Goal: Task Accomplishment & Management: Manage account settings

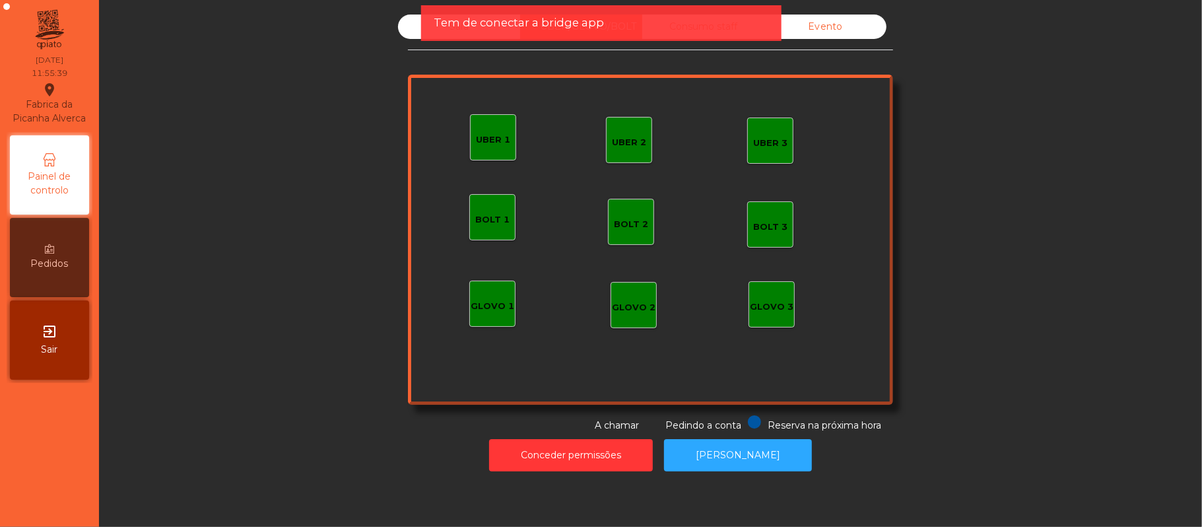
click at [716, 24] on div "Tem de conectar a bridge app" at bounding box center [601, 23] width 334 height 17
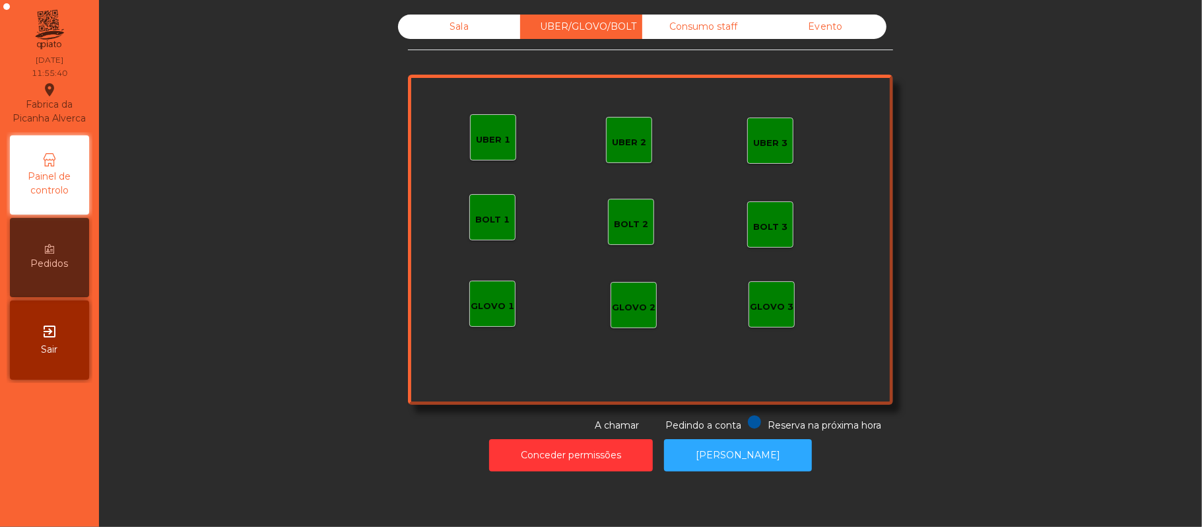
click at [730, 17] on div "Consumo staff" at bounding box center [703, 27] width 122 height 24
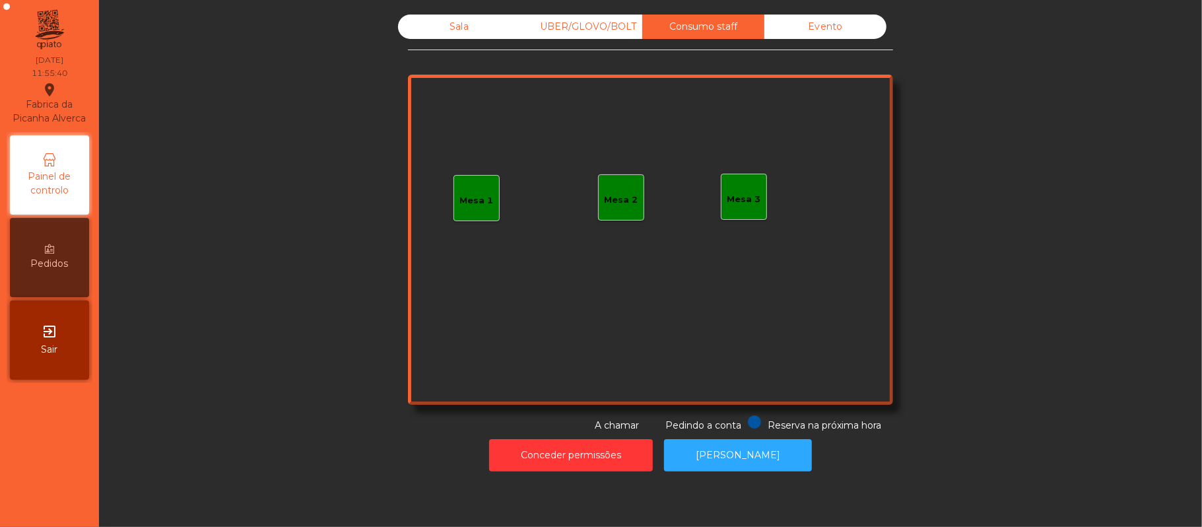
click at [454, 193] on div "Mesa 1" at bounding box center [477, 198] width 46 height 46
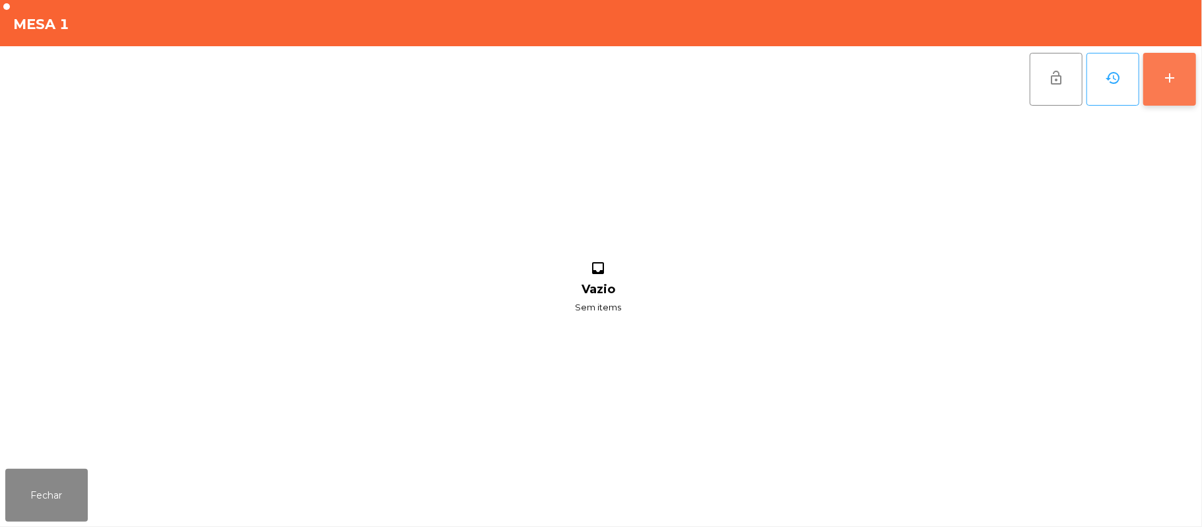
click at [1178, 83] on div "add" at bounding box center [1170, 78] width 16 height 16
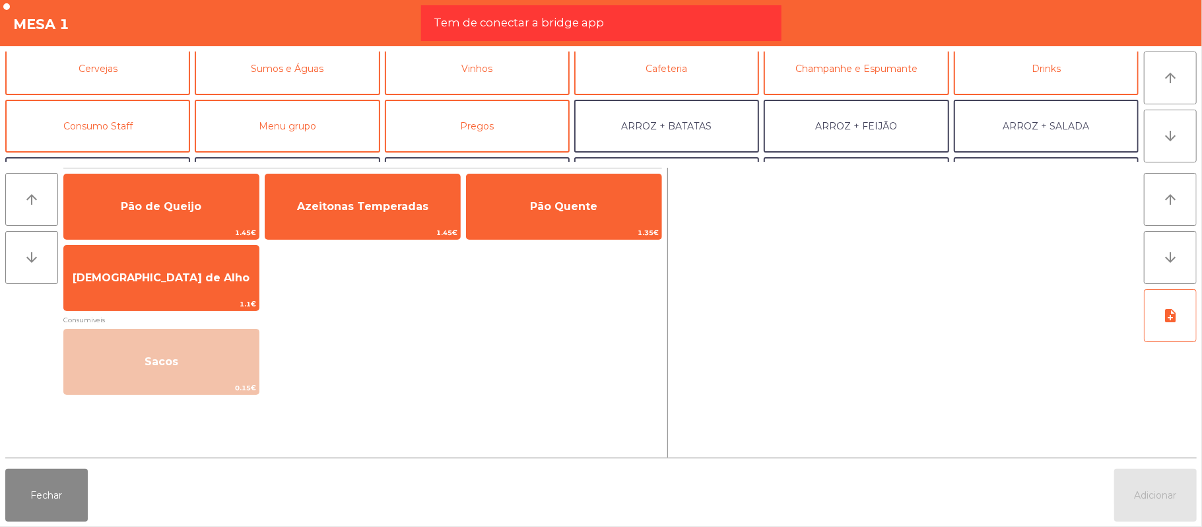
scroll to position [67, 0]
click at [139, 125] on button "Consumo Staff" at bounding box center [97, 125] width 185 height 53
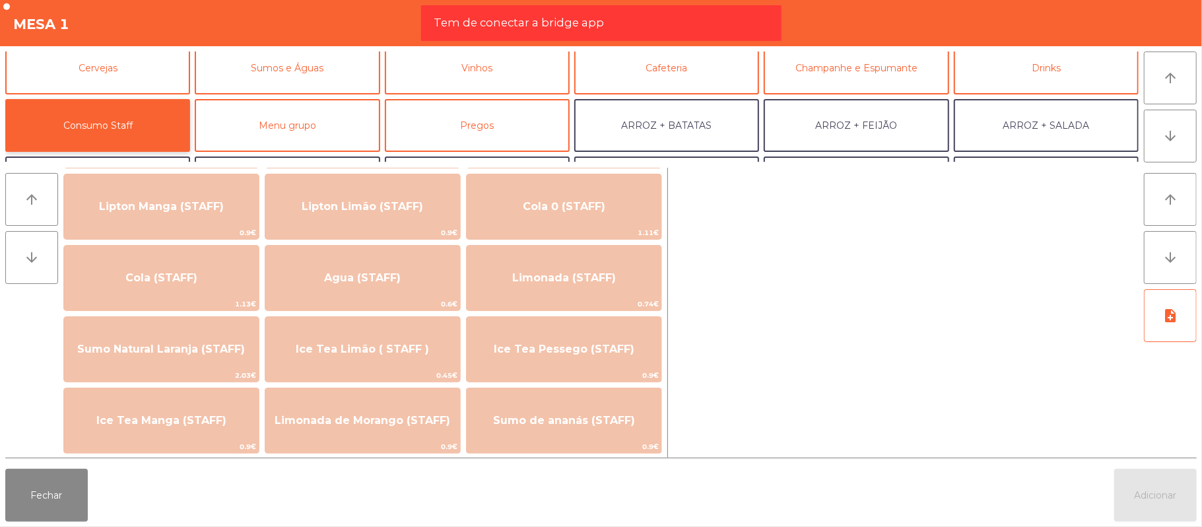
scroll to position [249, 0]
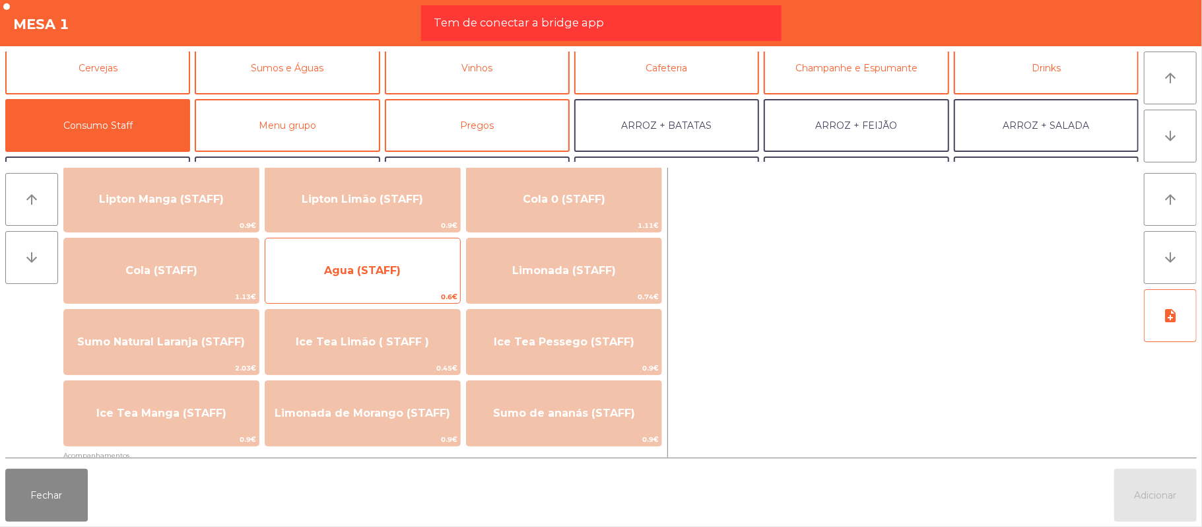
click at [388, 260] on span "Agua (STAFF)" at bounding box center [362, 271] width 195 height 36
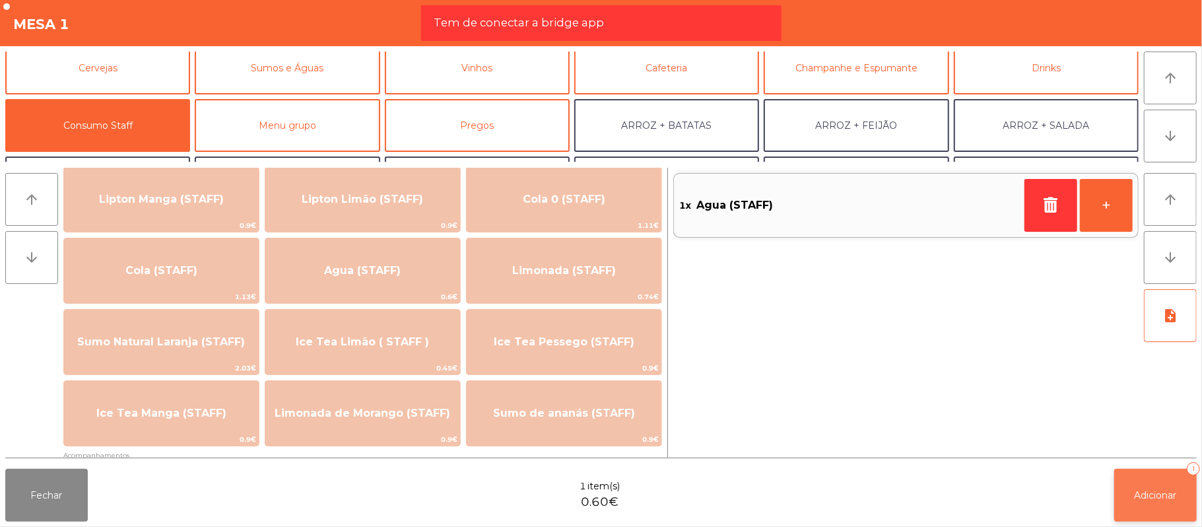
click at [1115, 514] on button "Adicionar 1" at bounding box center [1156, 495] width 83 height 53
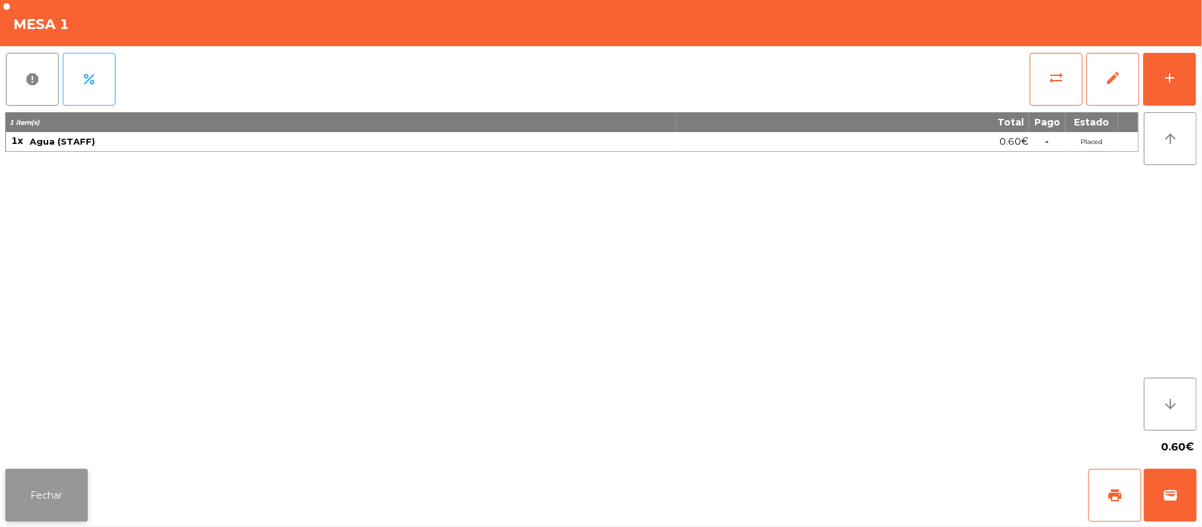
click at [46, 495] on button "Fechar" at bounding box center [46, 495] width 83 height 53
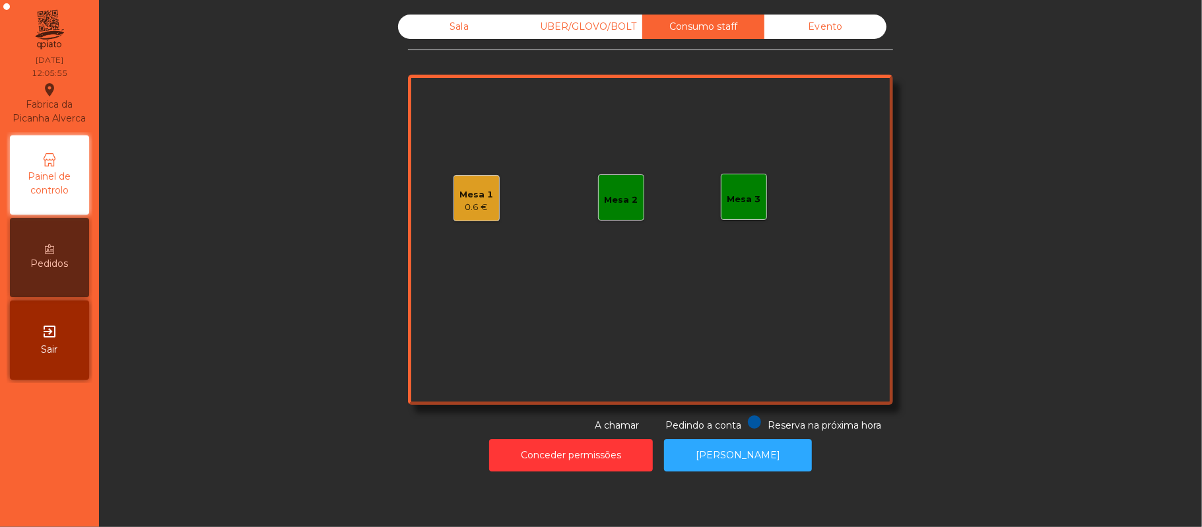
click at [462, 38] on div "Sala" at bounding box center [459, 27] width 122 height 24
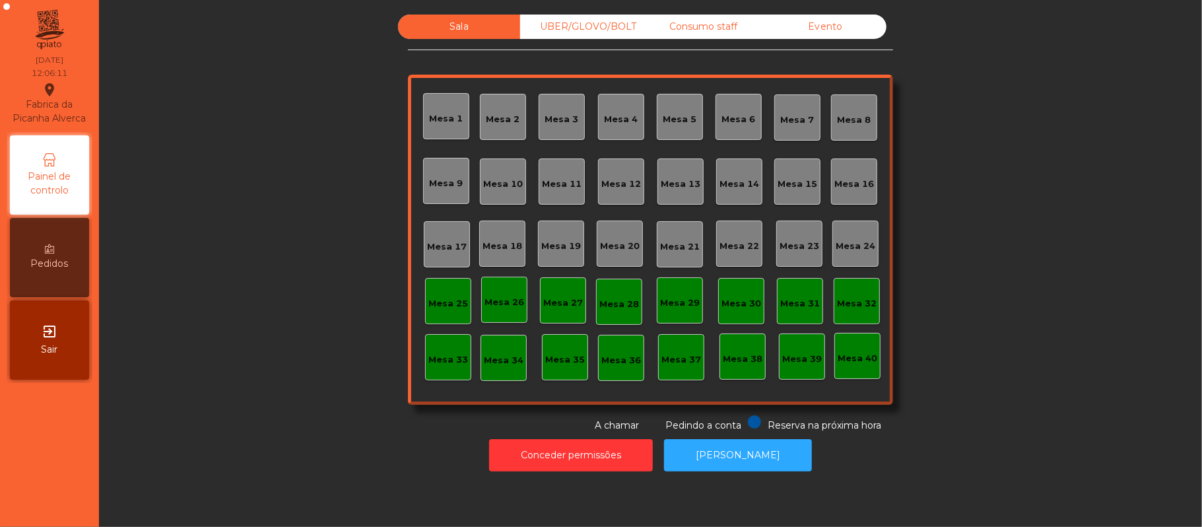
click at [617, 240] on div "Mesa 20" at bounding box center [620, 246] width 40 height 13
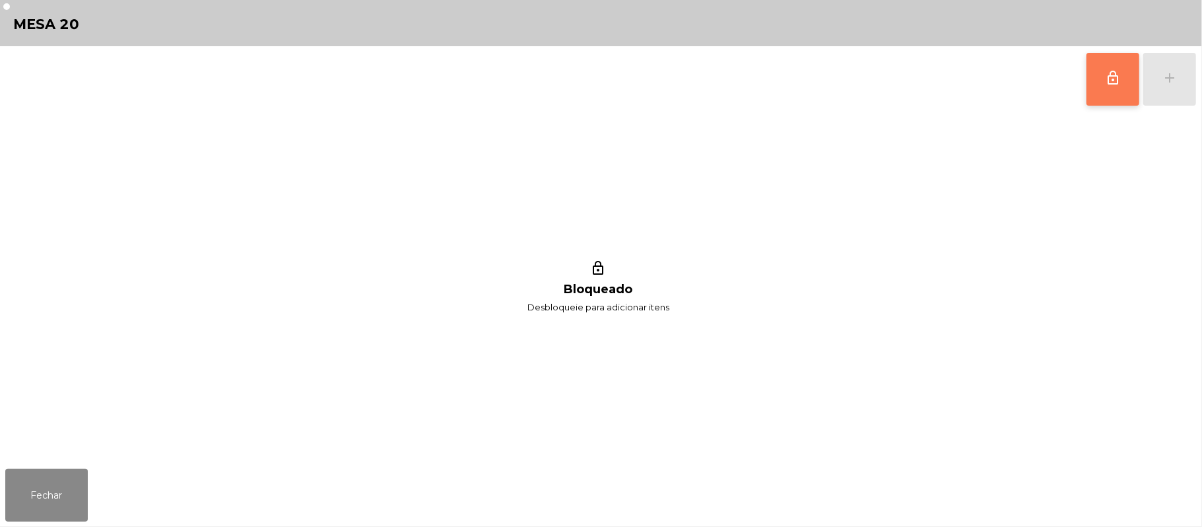
click at [1121, 85] on span "lock_outline" at bounding box center [1113, 78] width 16 height 16
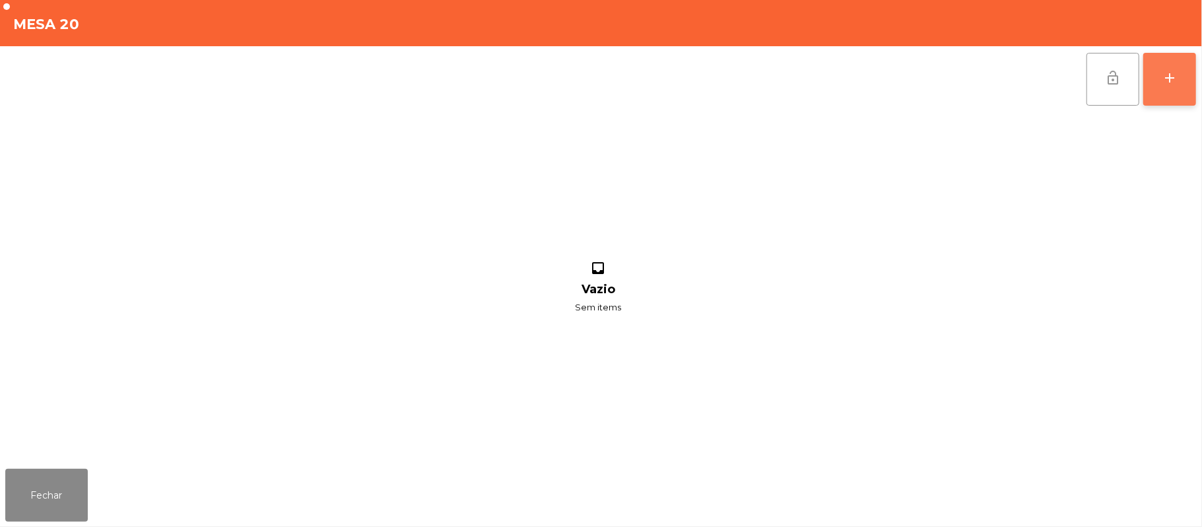
click at [1193, 87] on button "add" at bounding box center [1170, 79] width 53 height 53
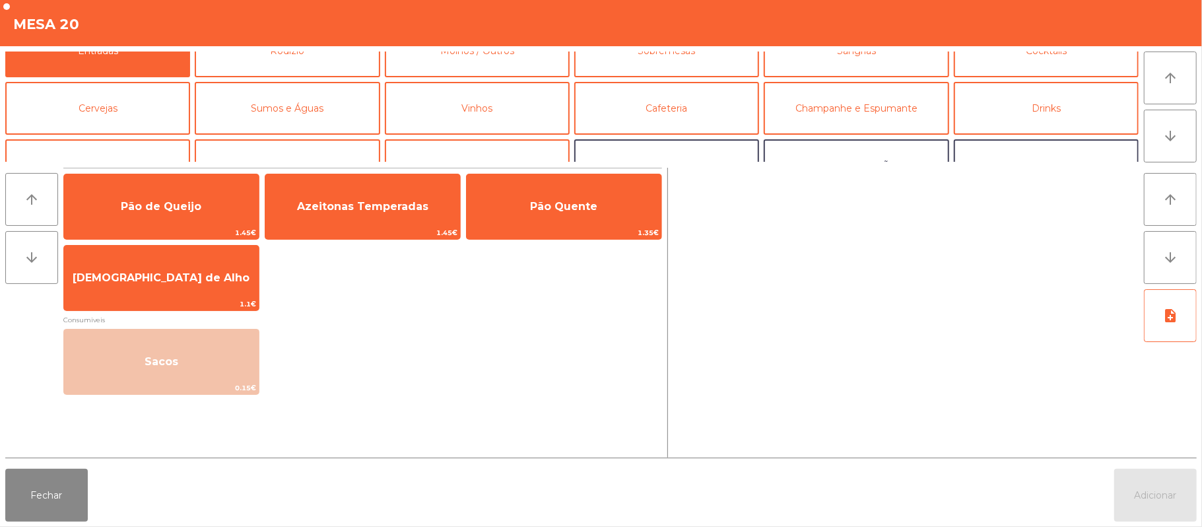
scroll to position [29, 0]
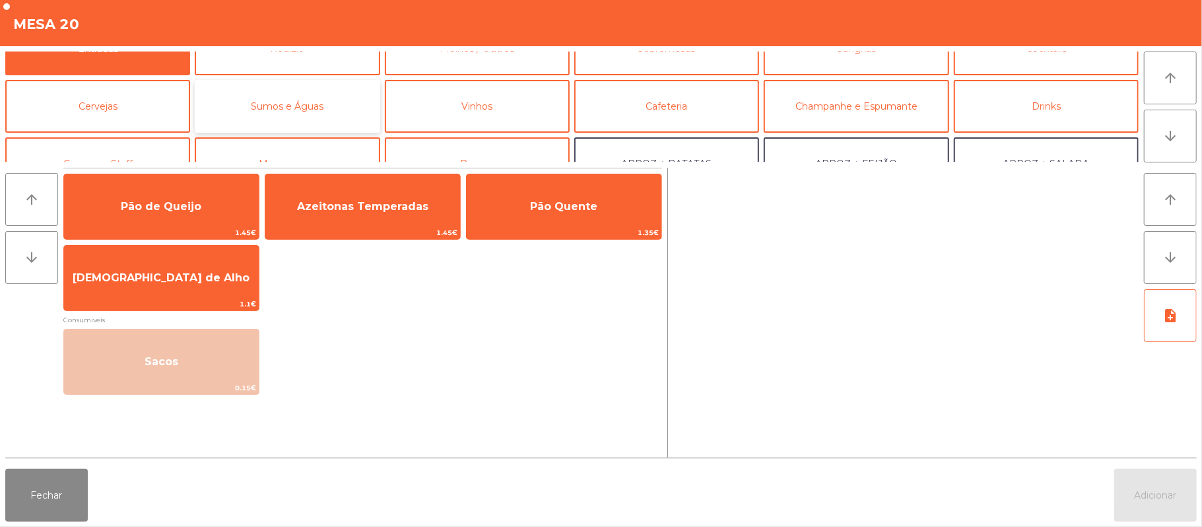
click at [307, 99] on button "Sumos e Águas" at bounding box center [287, 106] width 185 height 53
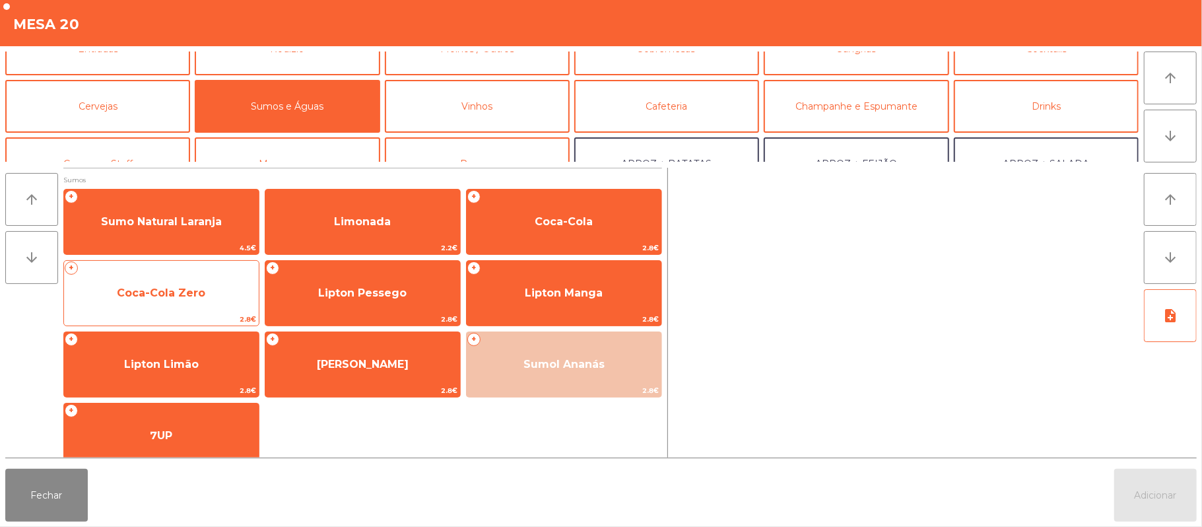
click at [185, 291] on span "Coca-Cola Zero" at bounding box center [161, 293] width 88 height 13
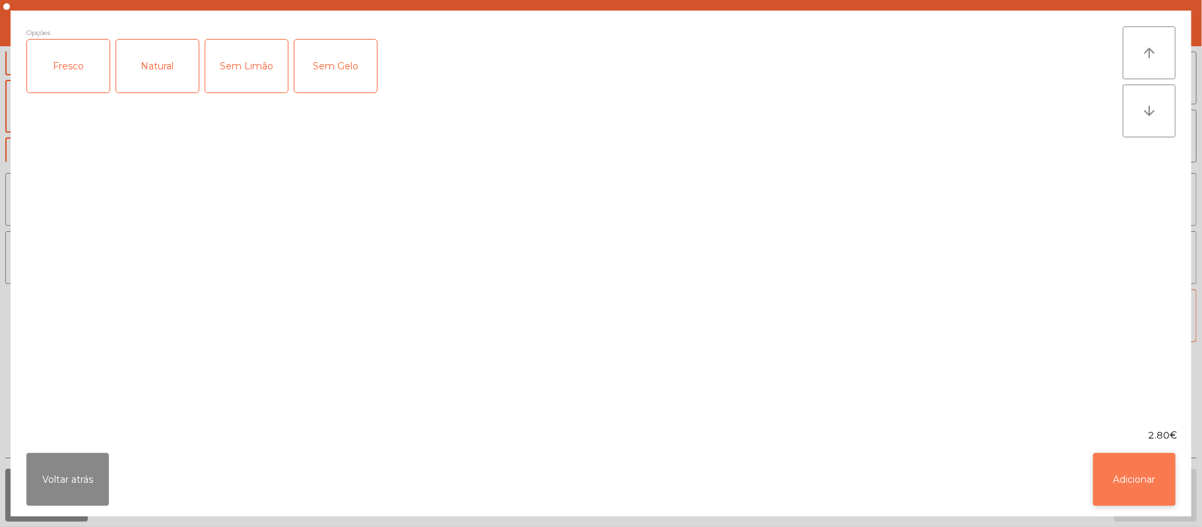
click at [1101, 468] on button "Adicionar" at bounding box center [1134, 479] width 83 height 53
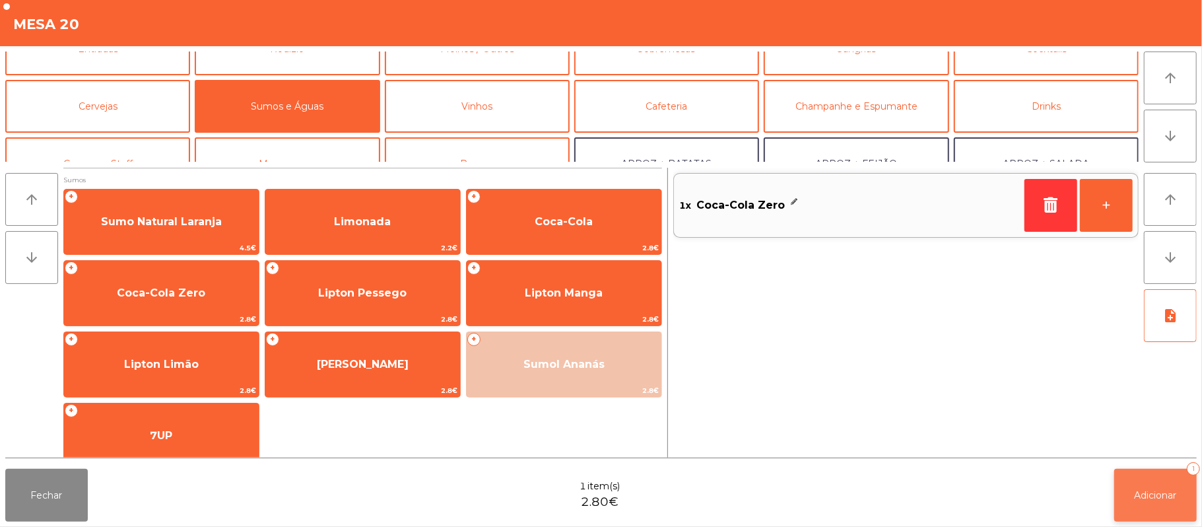
click at [1157, 487] on button "Adicionar 1" at bounding box center [1156, 495] width 83 height 53
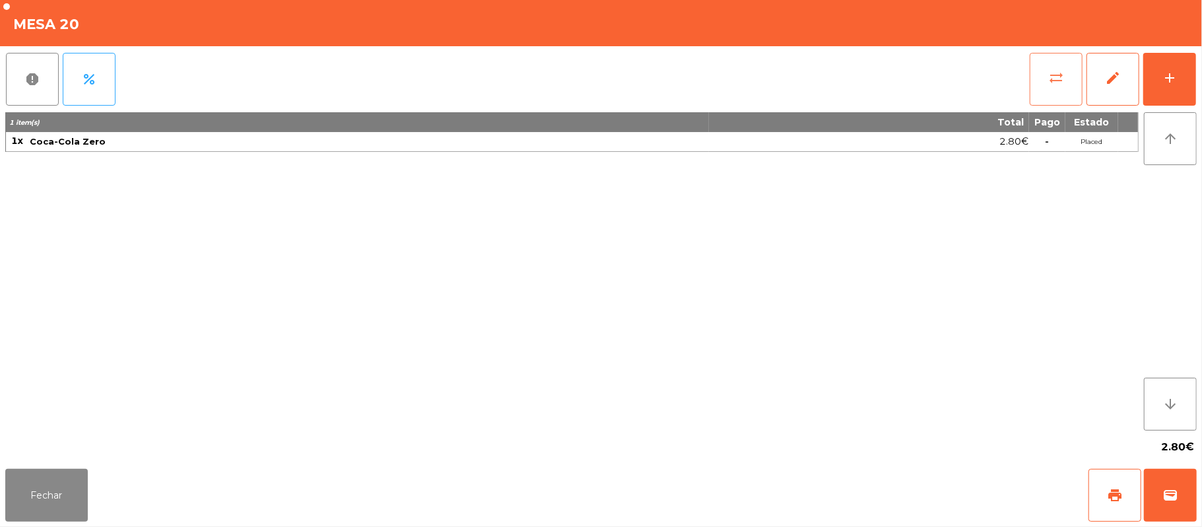
click at [1052, 75] on span "sync_alt" at bounding box center [1057, 78] width 16 height 16
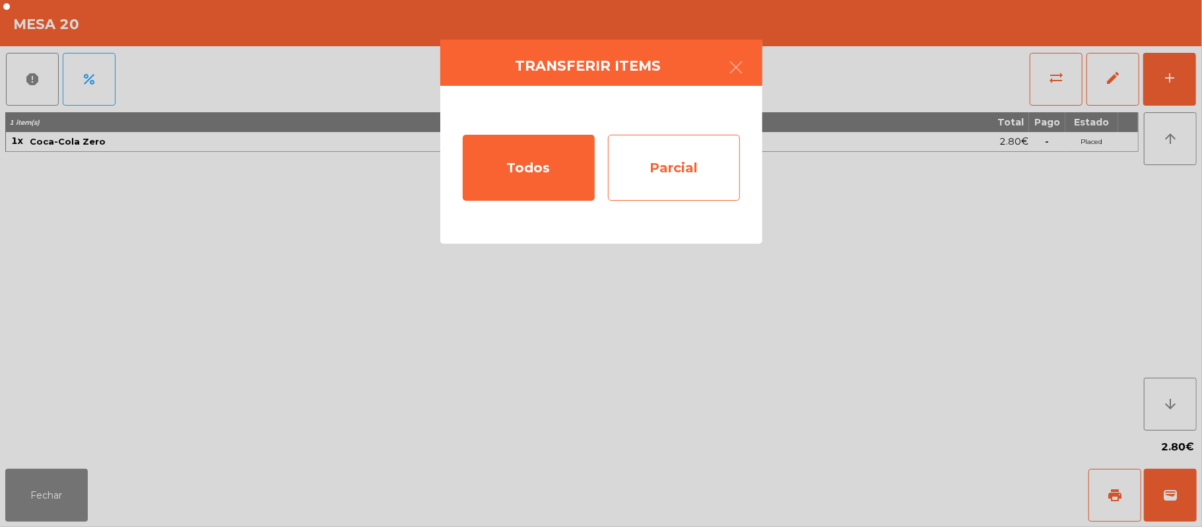
click at [669, 167] on div "Parcial" at bounding box center [674, 168] width 132 height 66
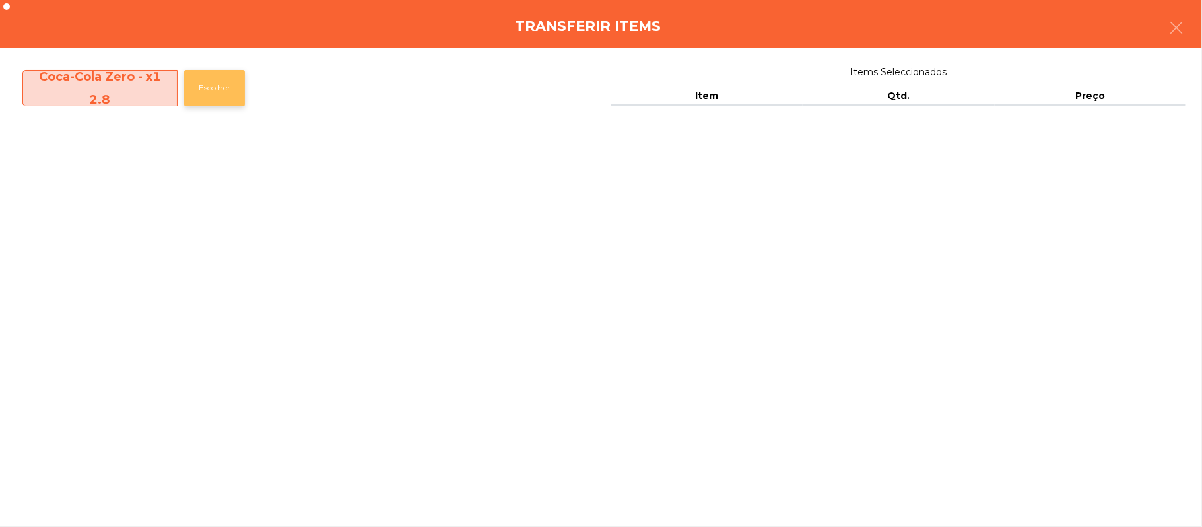
click at [214, 90] on button "Escolher" at bounding box center [214, 88] width 61 height 36
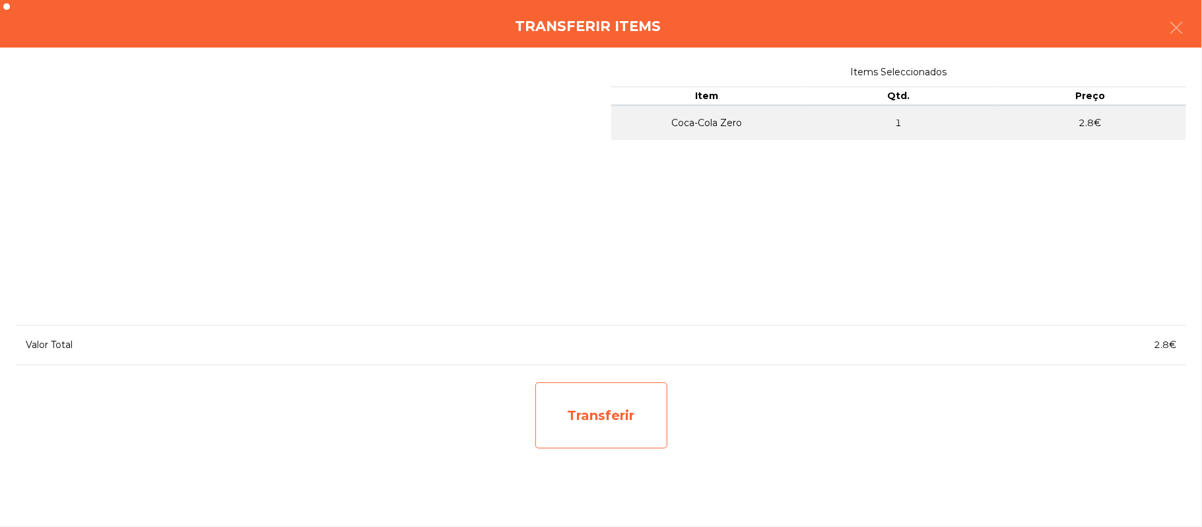
click at [610, 427] on div "Transferir" at bounding box center [602, 415] width 132 height 66
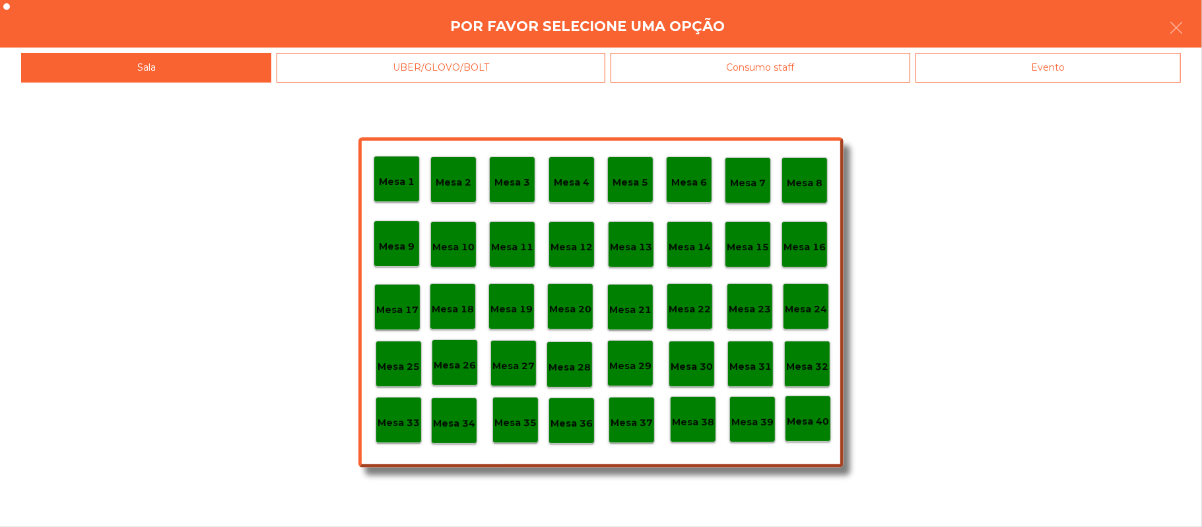
click at [633, 421] on p "Mesa 37" at bounding box center [632, 422] width 42 height 15
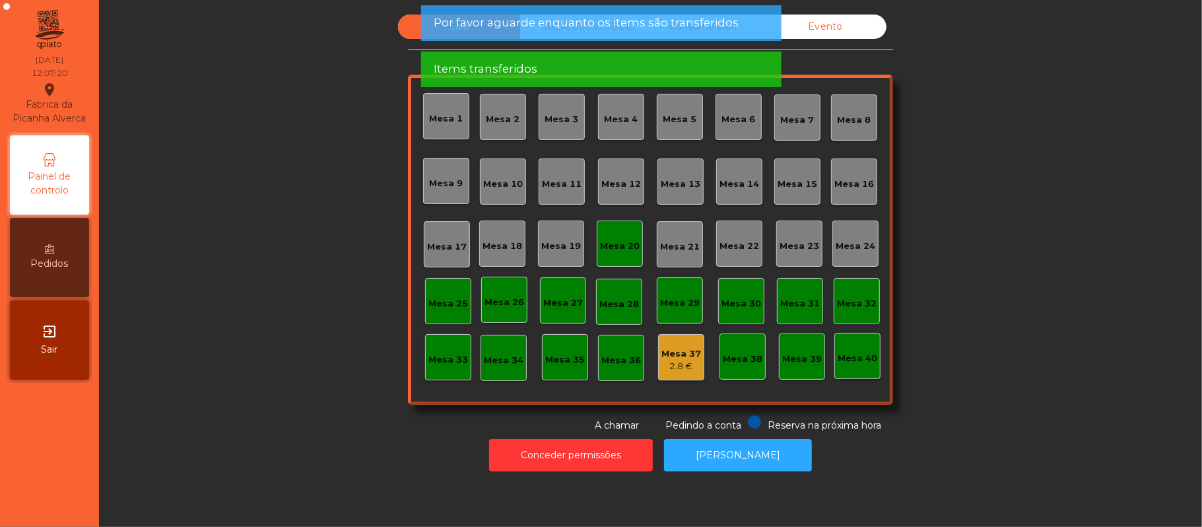
click at [625, 240] on div "Mesa 20" at bounding box center [620, 246] width 40 height 13
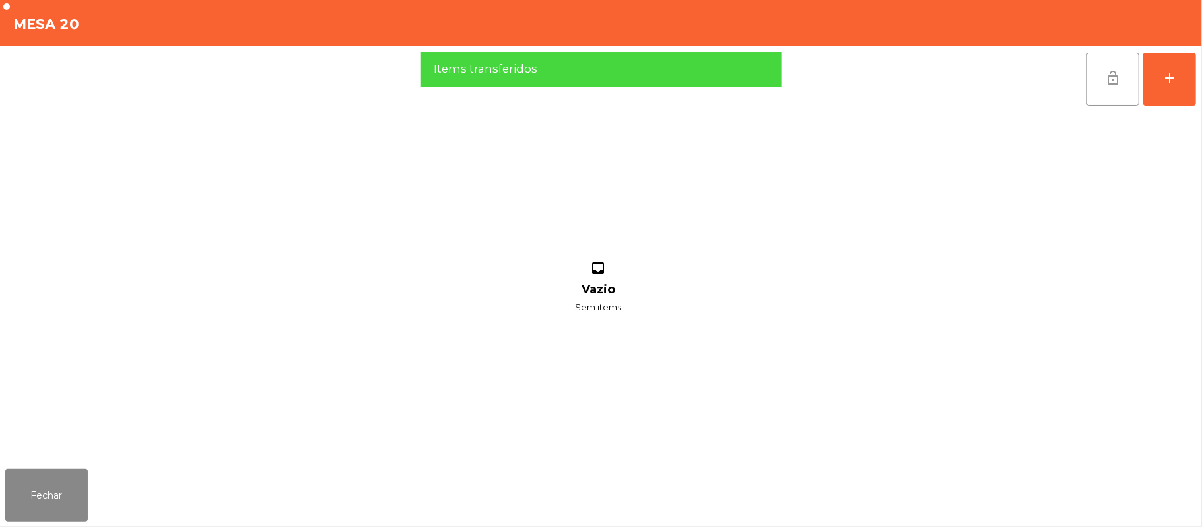
click at [1107, 75] on span "lock_open" at bounding box center [1113, 78] width 16 height 16
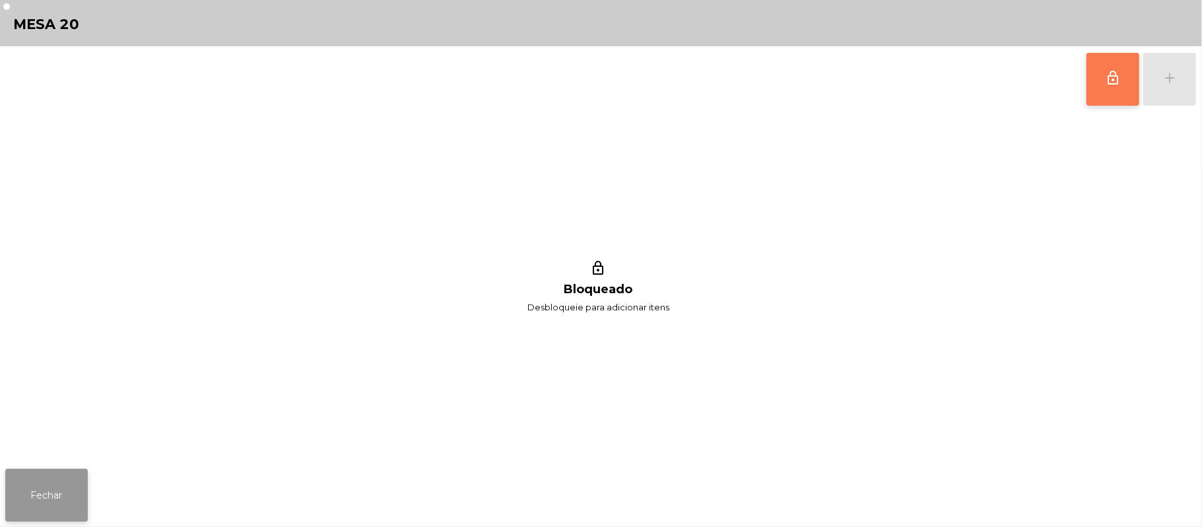
click at [30, 490] on button "Fechar" at bounding box center [46, 495] width 83 height 53
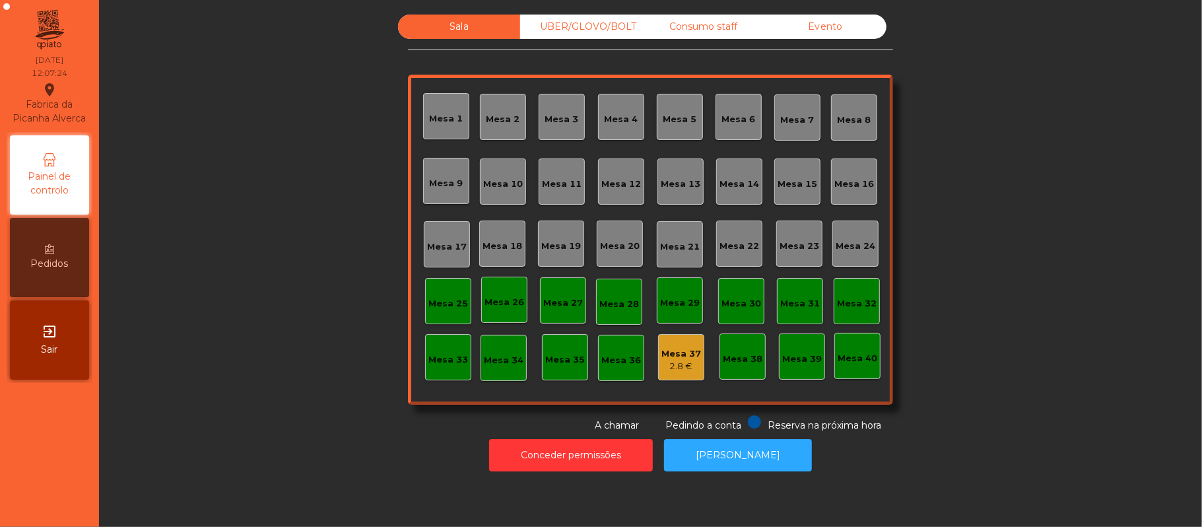
click at [707, 25] on div "Consumo staff" at bounding box center [703, 27] width 122 height 24
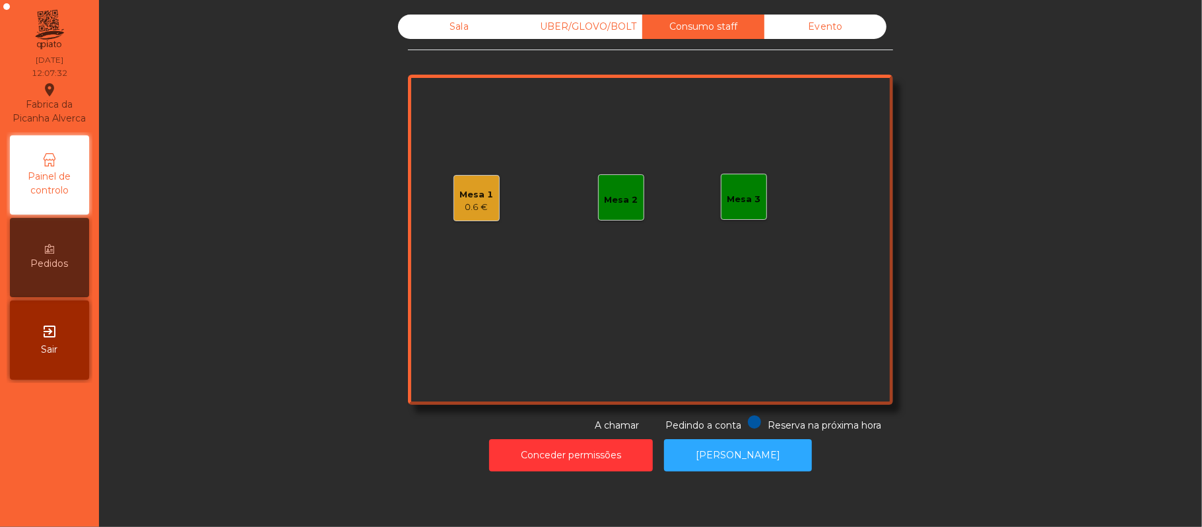
click at [617, 201] on div "Mesa 2" at bounding box center [622, 199] width 34 height 13
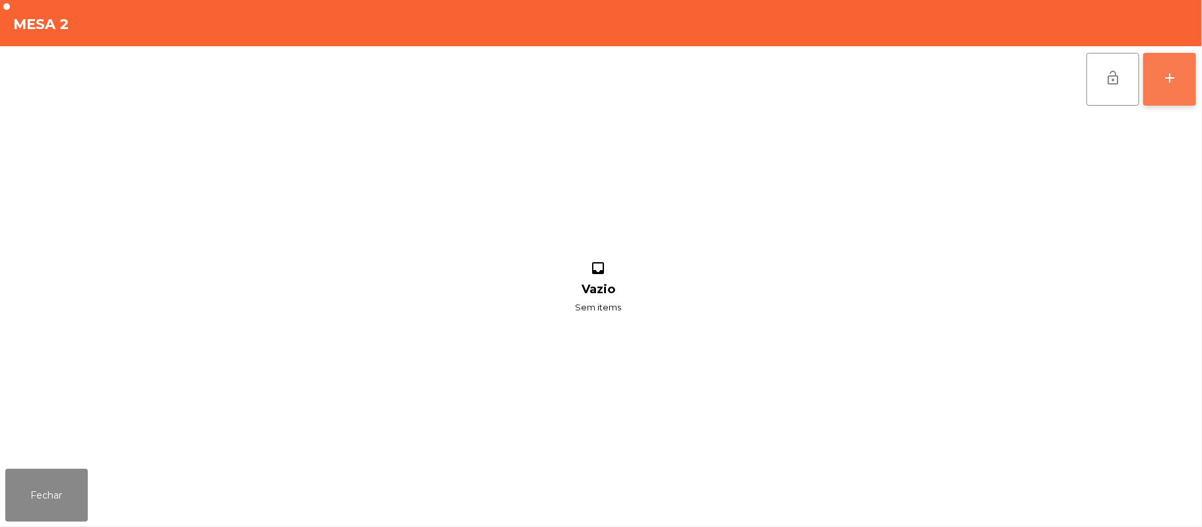
click at [1167, 80] on div "add" at bounding box center [1170, 78] width 16 height 16
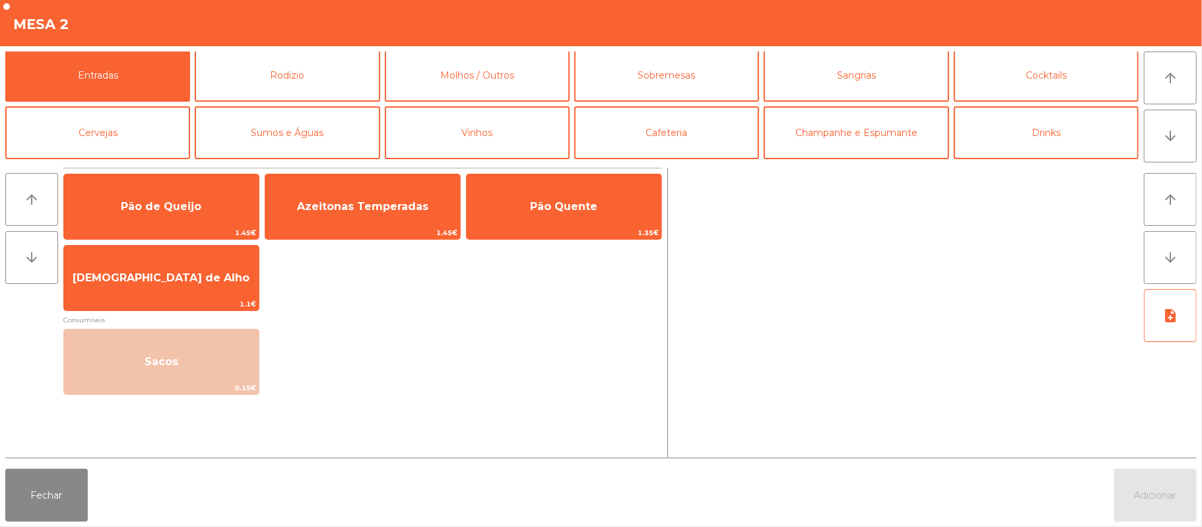
scroll to position [1, 0]
click at [26, 478] on button "Fechar" at bounding box center [46, 495] width 83 height 53
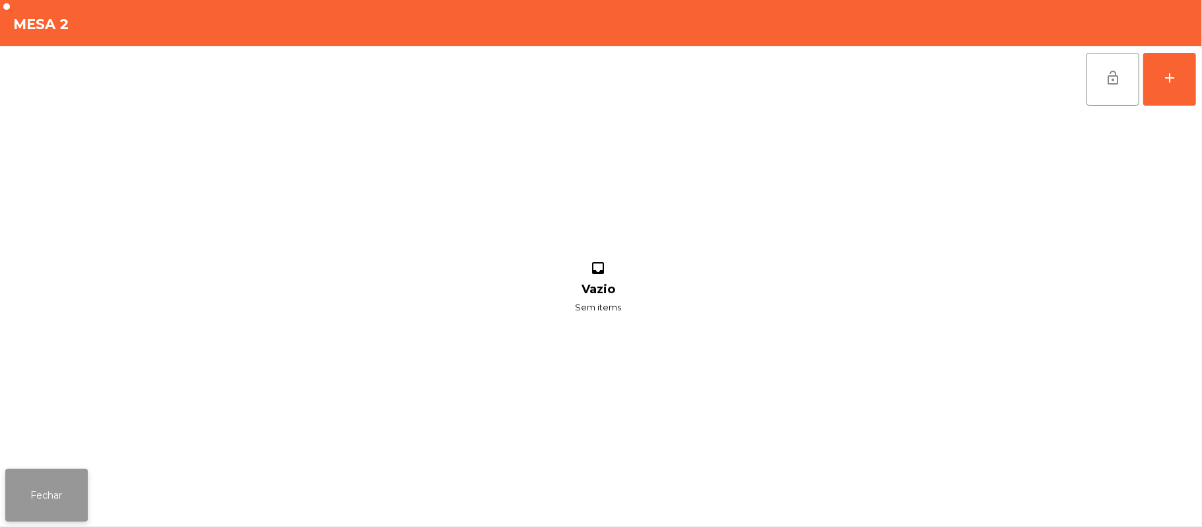
click at [35, 486] on button "Fechar" at bounding box center [46, 495] width 83 height 53
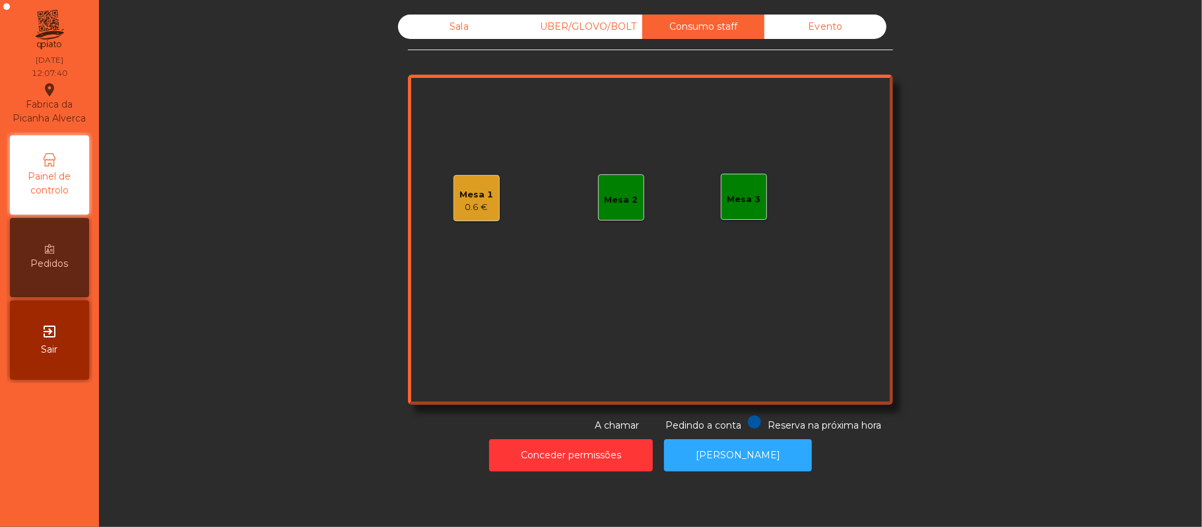
click at [625, 198] on div "Mesa 2" at bounding box center [622, 199] width 34 height 13
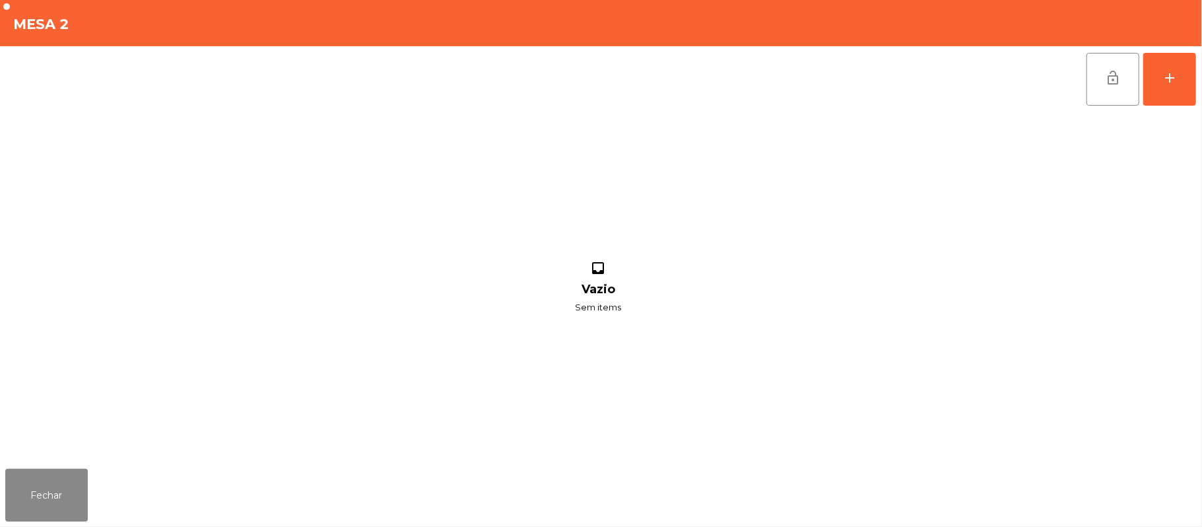
click at [1194, 109] on div "lock_open add" at bounding box center [1141, 79] width 111 height 66
click at [1163, 88] on button "add" at bounding box center [1170, 79] width 53 height 53
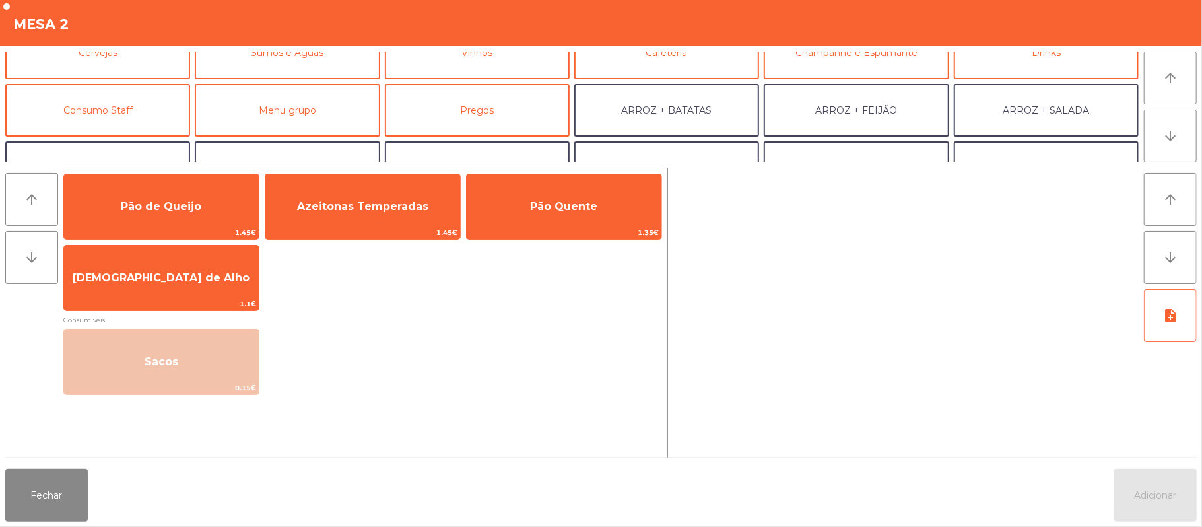
scroll to position [79, 0]
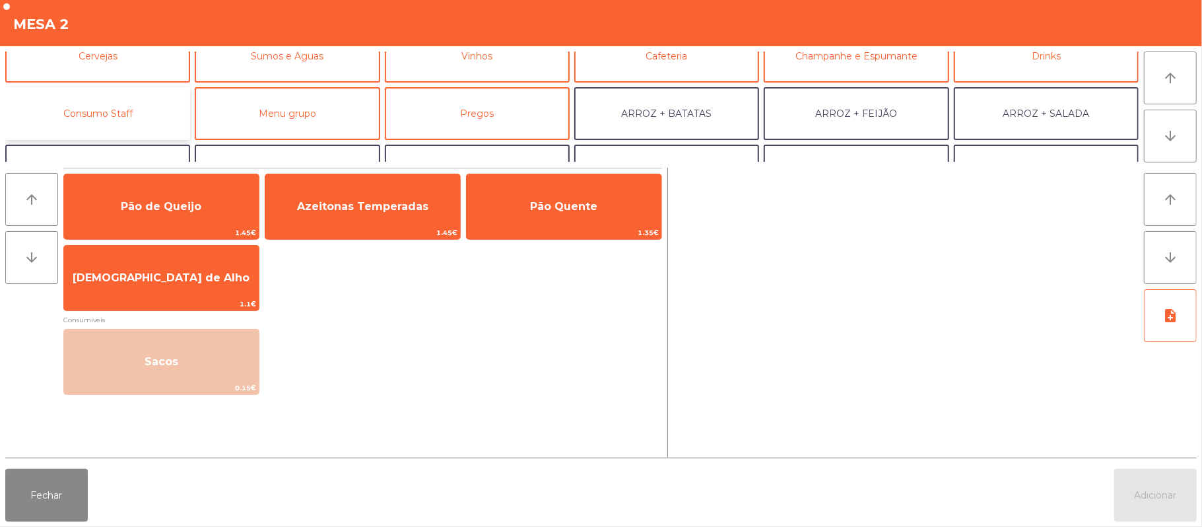
click at [156, 117] on button "Consumo Staff" at bounding box center [97, 113] width 185 height 53
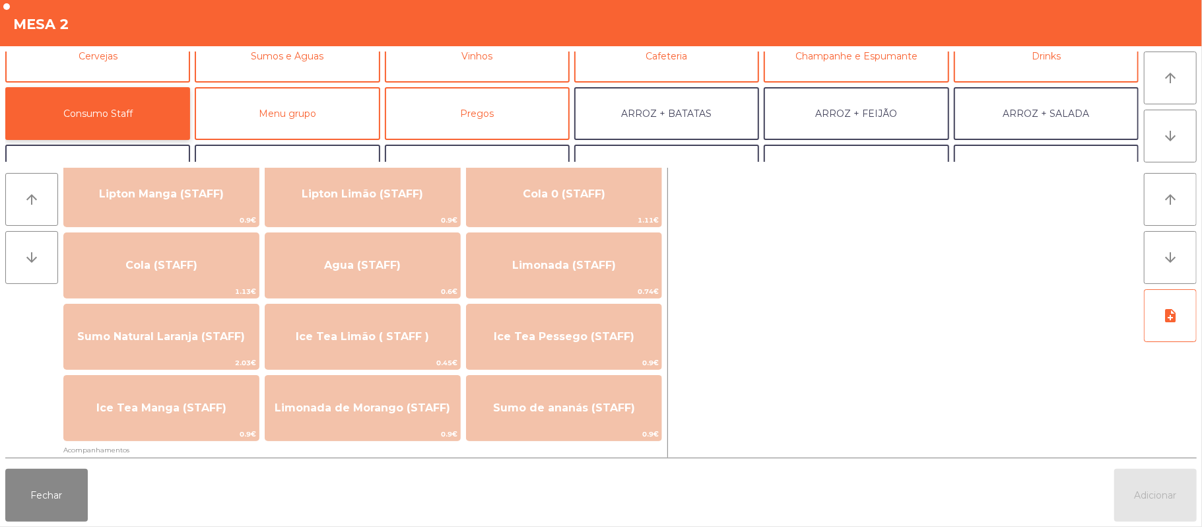
scroll to position [249, 0]
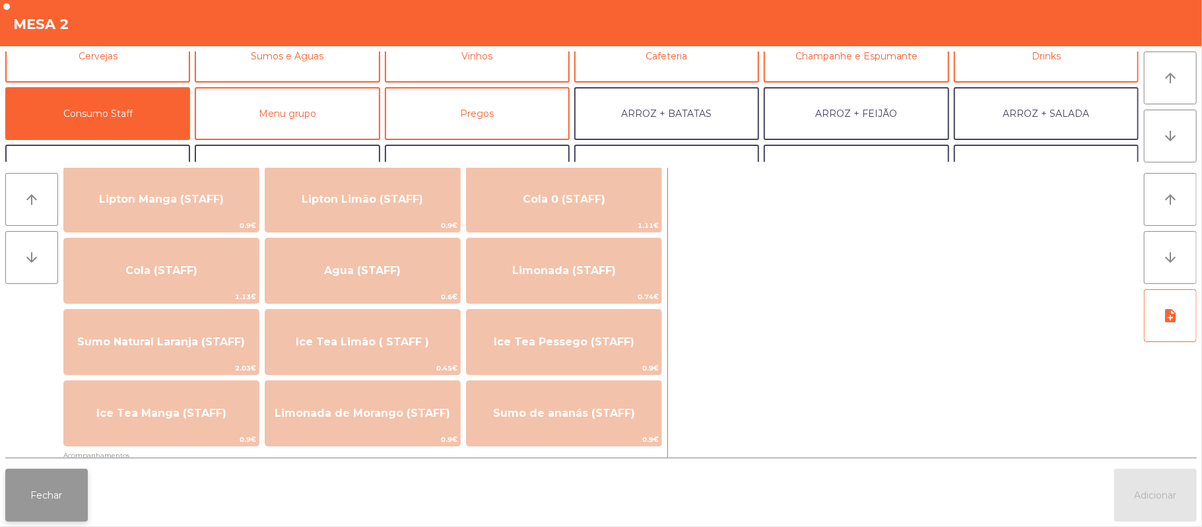
click at [48, 499] on button "Fechar" at bounding box center [46, 495] width 83 height 53
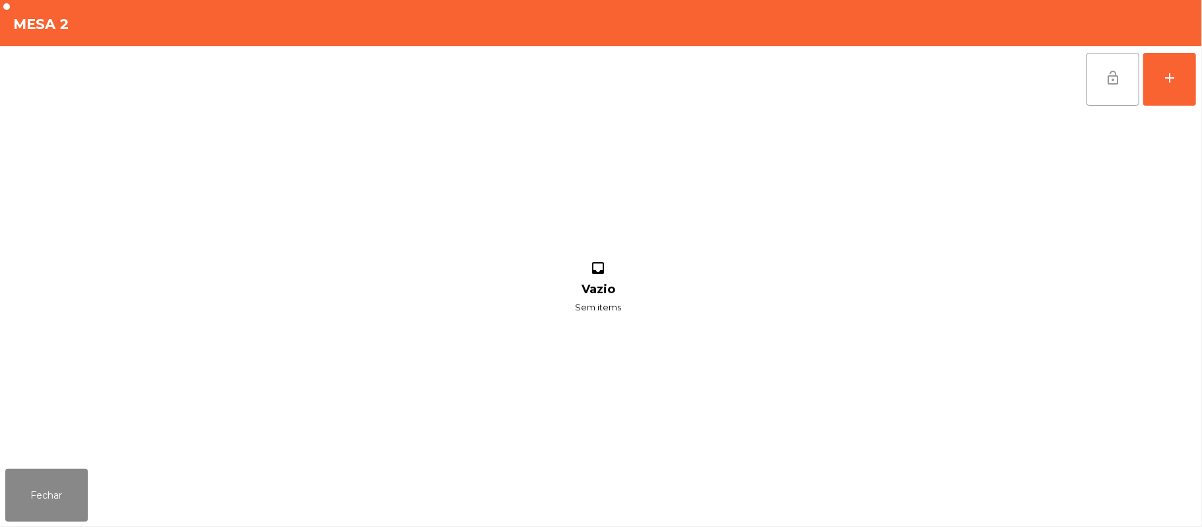
click at [1109, 73] on span "lock_open" at bounding box center [1113, 78] width 16 height 16
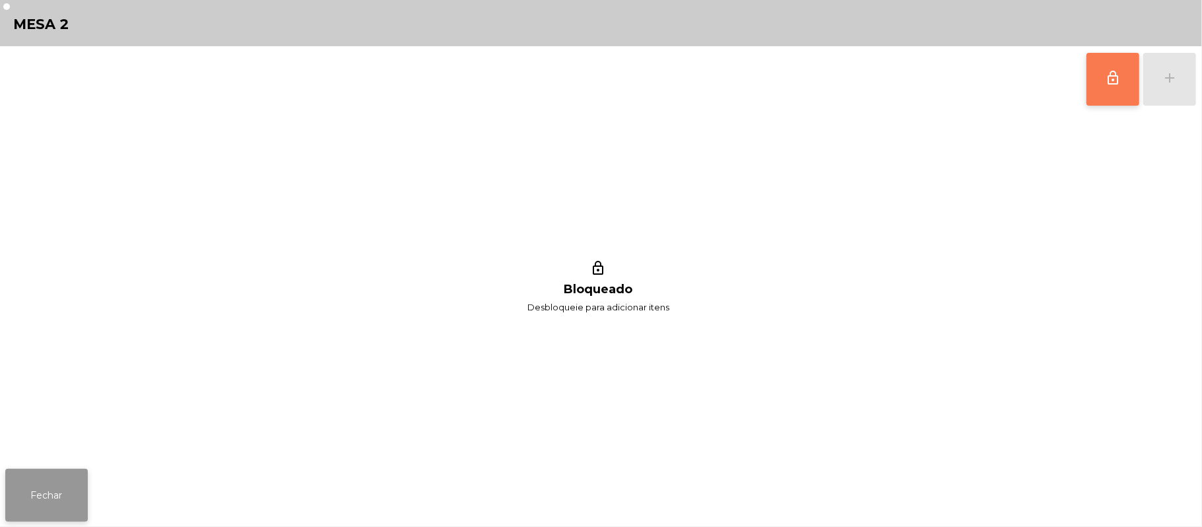
click at [55, 473] on button "Fechar" at bounding box center [46, 495] width 83 height 53
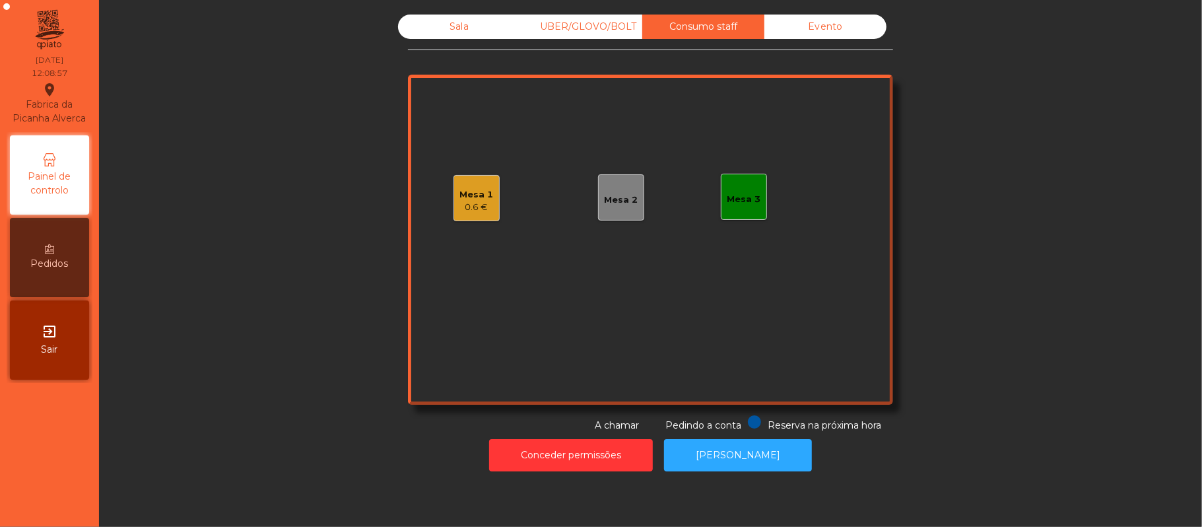
click at [598, 196] on div "Mesa 2" at bounding box center [621, 197] width 46 height 46
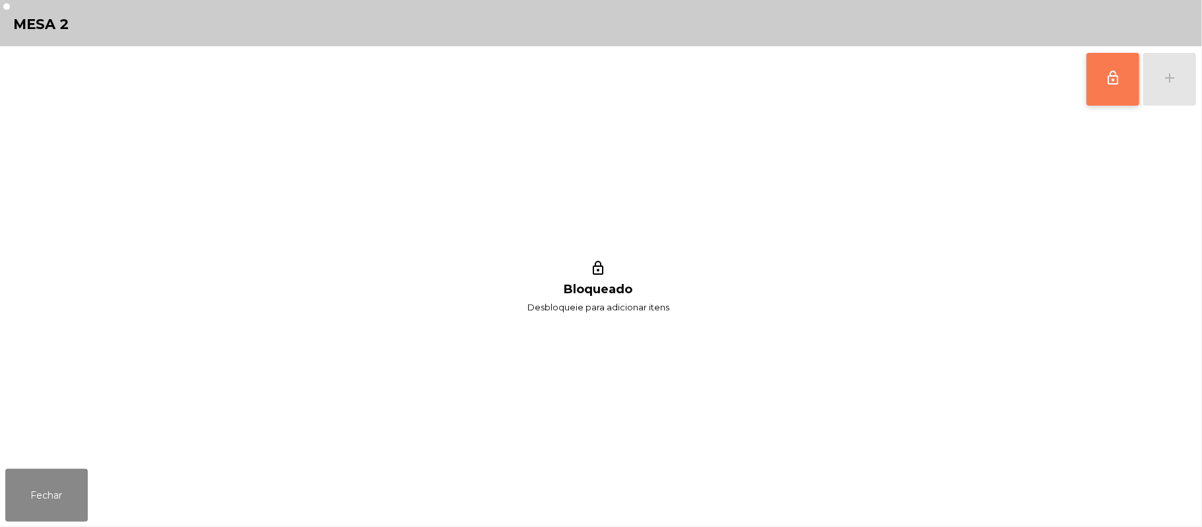
click at [1099, 83] on button "lock_outline" at bounding box center [1113, 79] width 53 height 53
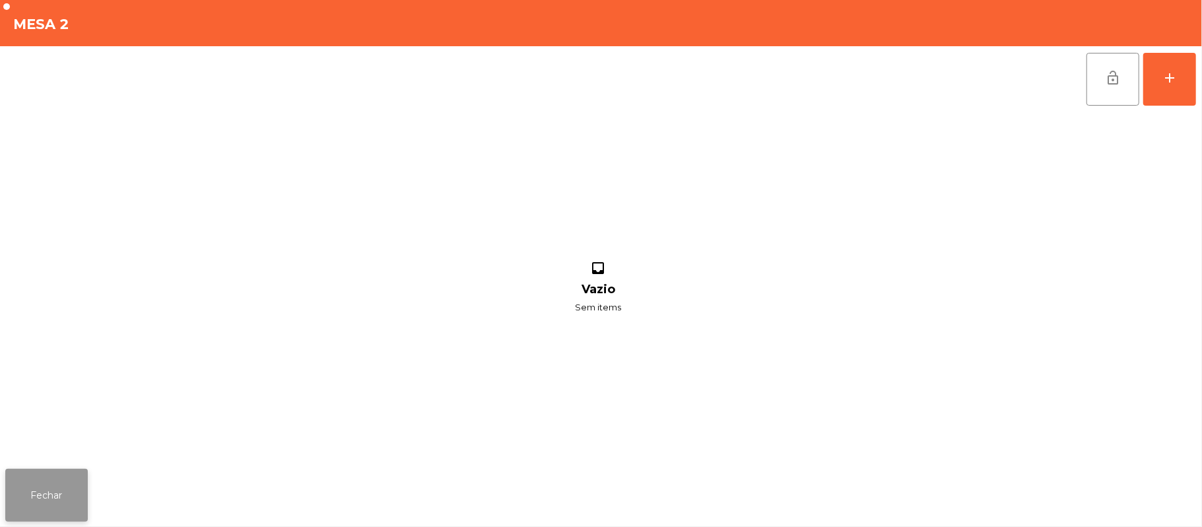
click at [46, 491] on button "Fechar" at bounding box center [46, 495] width 83 height 53
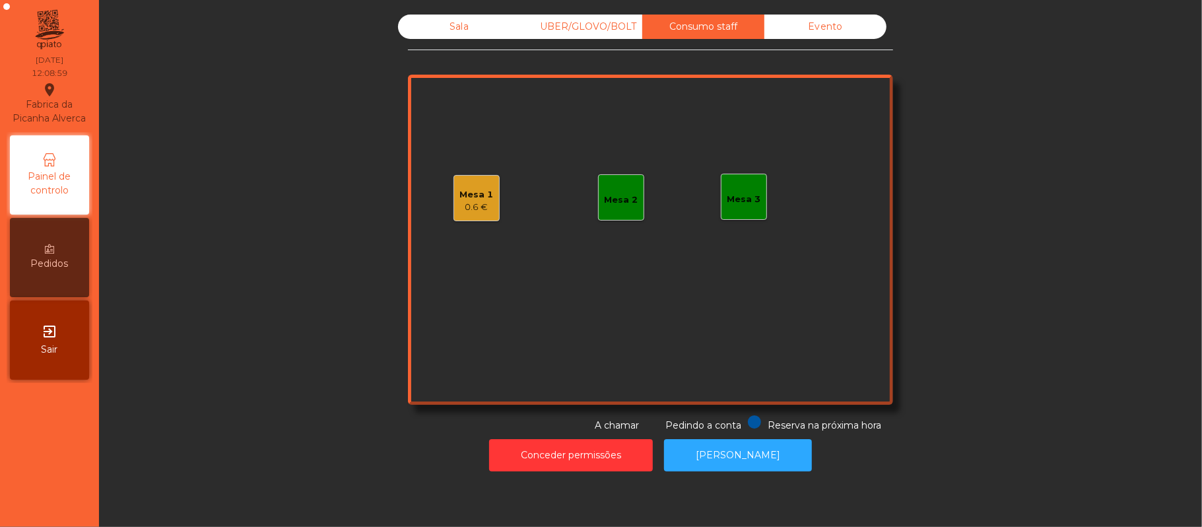
click at [450, 32] on div "Sala" at bounding box center [459, 27] width 122 height 24
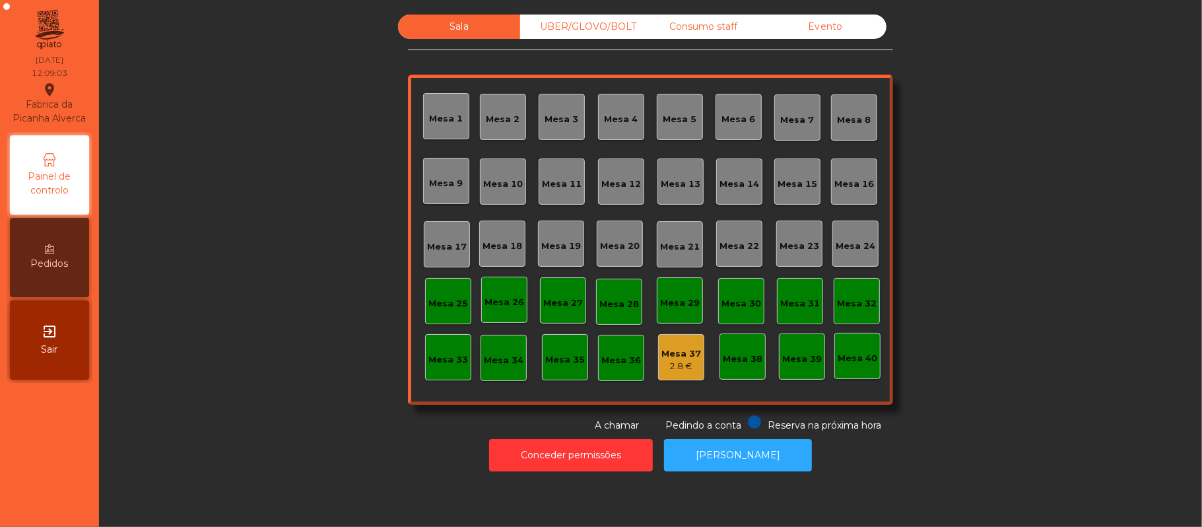
click at [587, 24] on div "UBER/GLOVO/BOLT" at bounding box center [581, 27] width 122 height 24
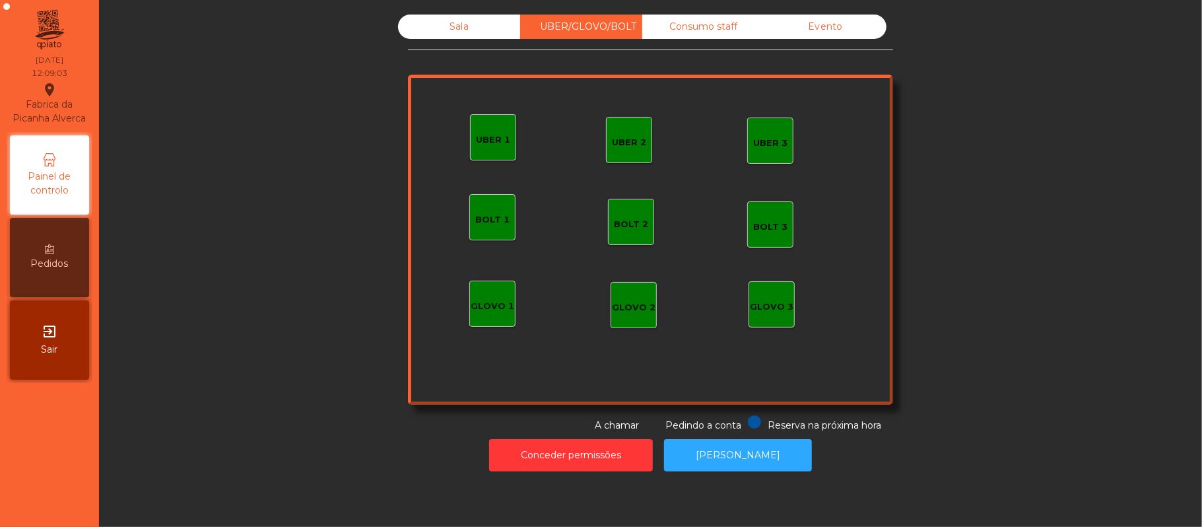
click at [494, 146] on div "UBER 1" at bounding box center [493, 137] width 46 height 46
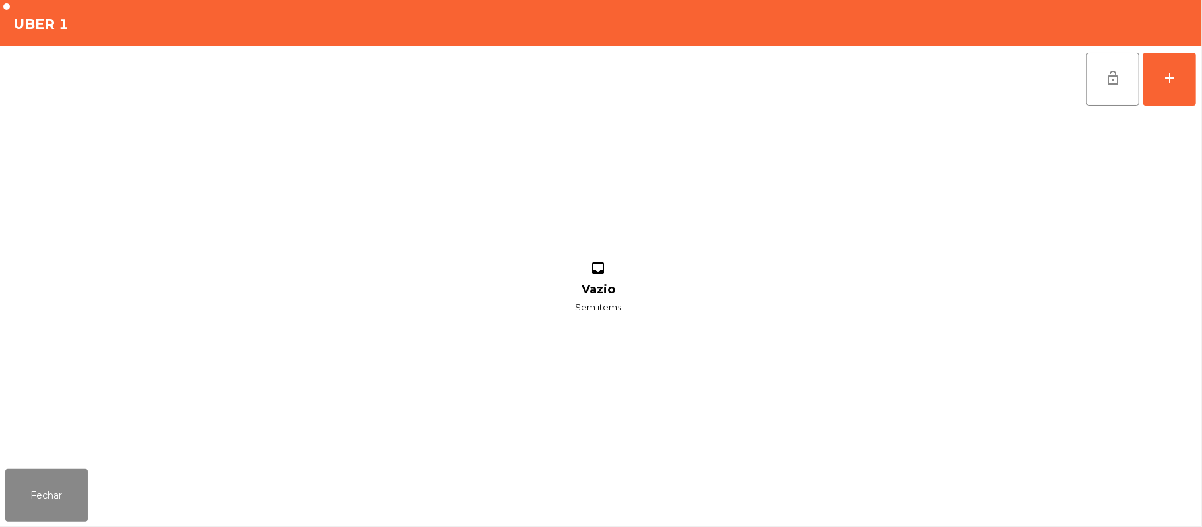
click at [1198, 85] on div "lock_open add inbox Vazio Sem items" at bounding box center [601, 254] width 1202 height 417
click at [1165, 87] on button "add" at bounding box center [1170, 79] width 53 height 53
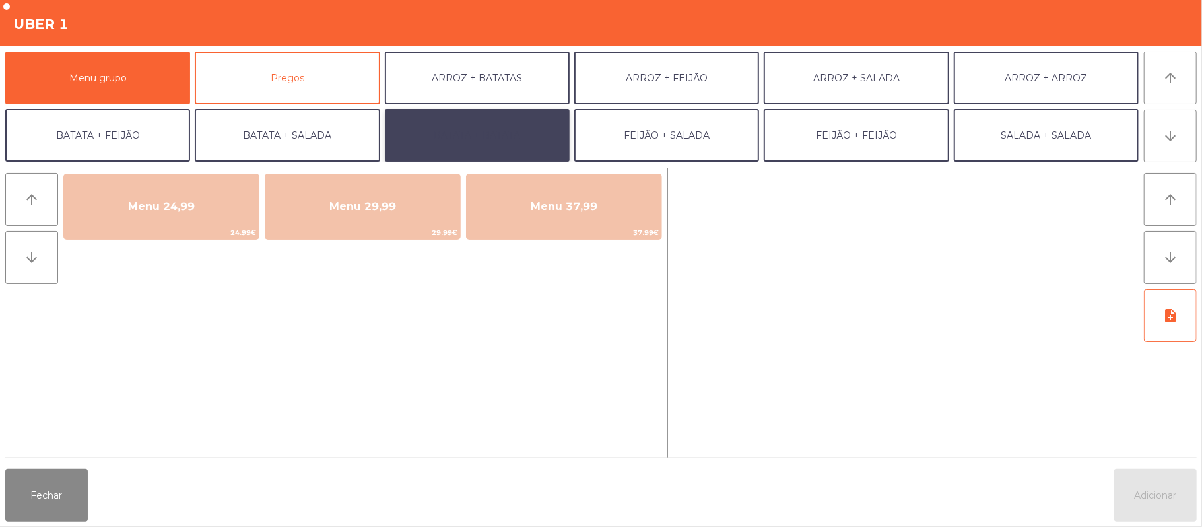
click at [501, 121] on button "BATATA + BATATA" at bounding box center [477, 135] width 185 height 53
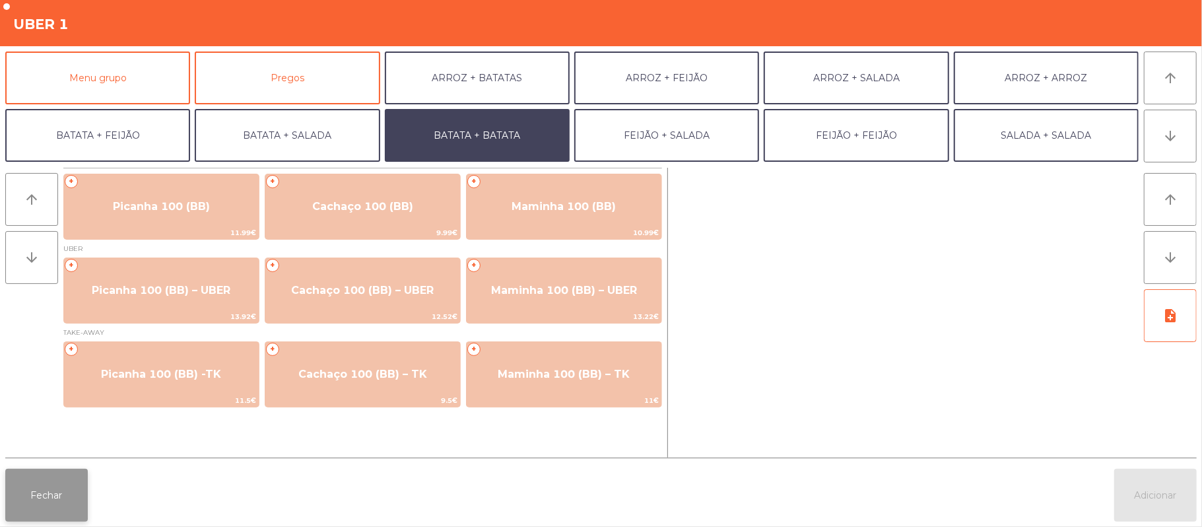
click at [50, 513] on button "Fechar" at bounding box center [46, 495] width 83 height 53
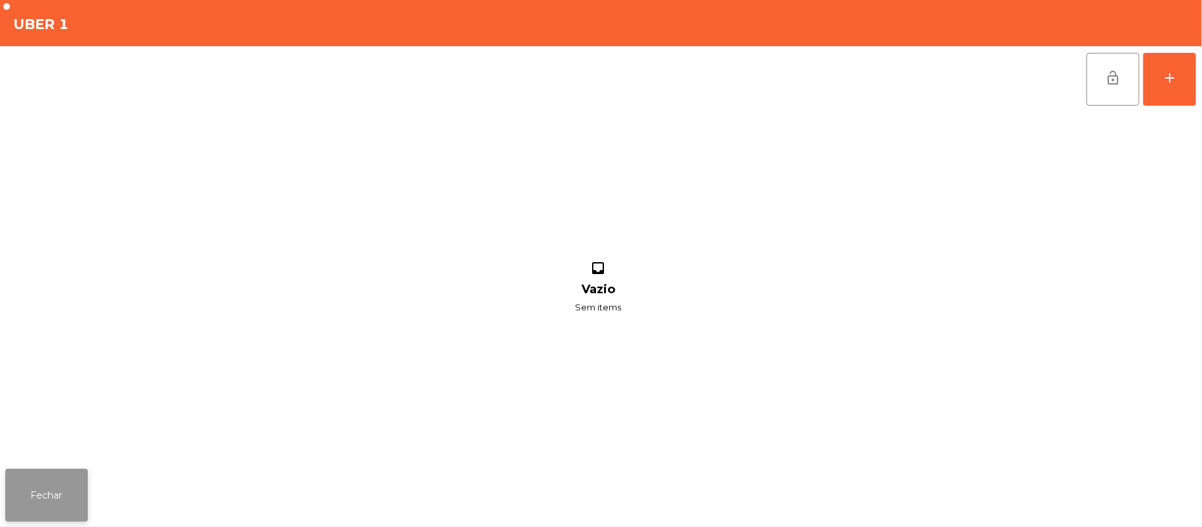
click at [6, 474] on button "Fechar" at bounding box center [46, 495] width 83 height 53
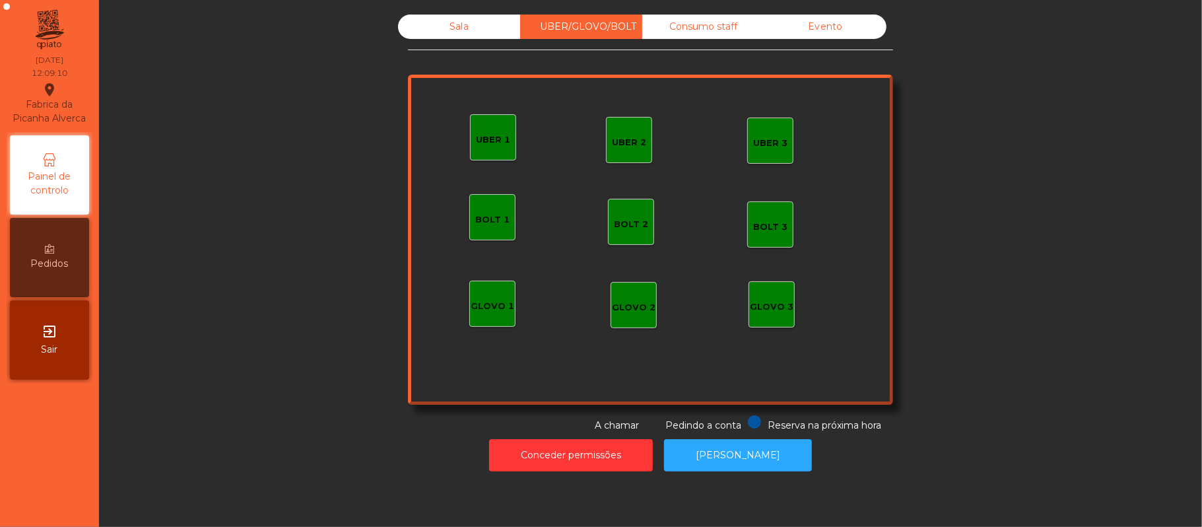
click at [460, 28] on div "Sala" at bounding box center [459, 27] width 122 height 24
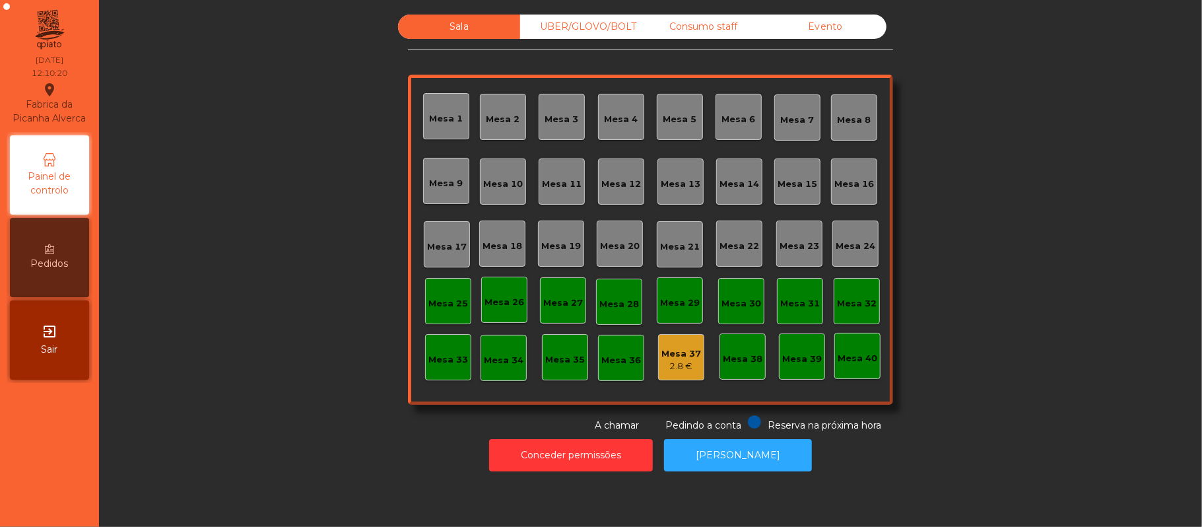
click at [431, 123] on div "Mesa 1" at bounding box center [447, 118] width 34 height 13
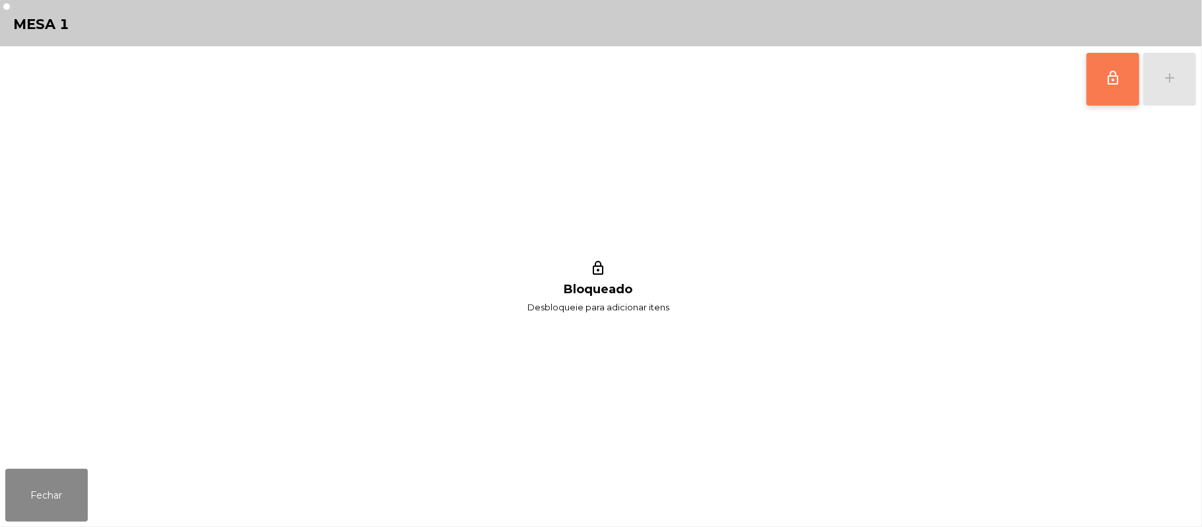
click at [1099, 92] on button "lock_outline" at bounding box center [1113, 79] width 53 height 53
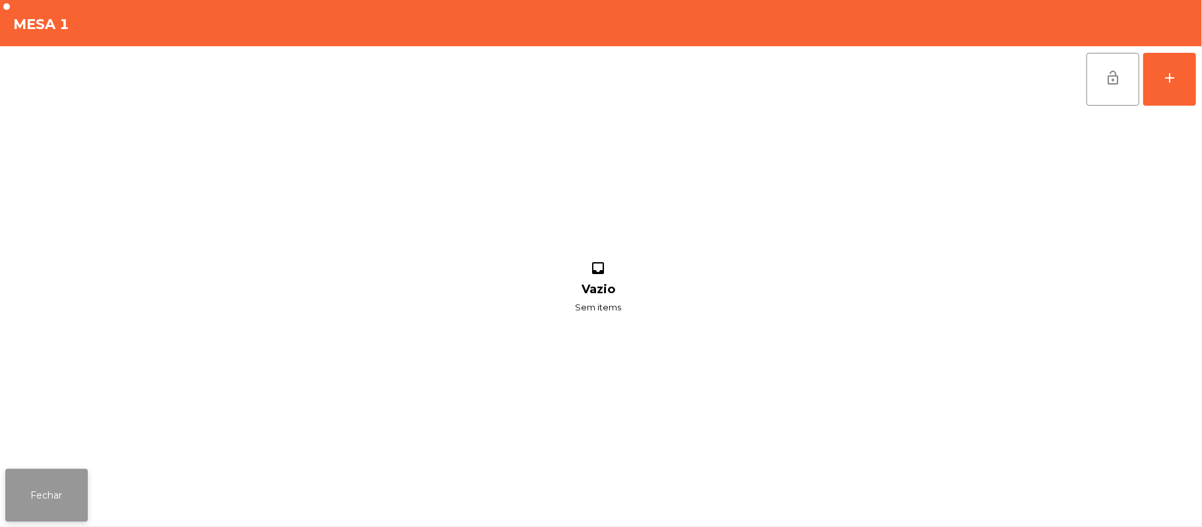
click at [61, 489] on button "Fechar" at bounding box center [46, 495] width 83 height 53
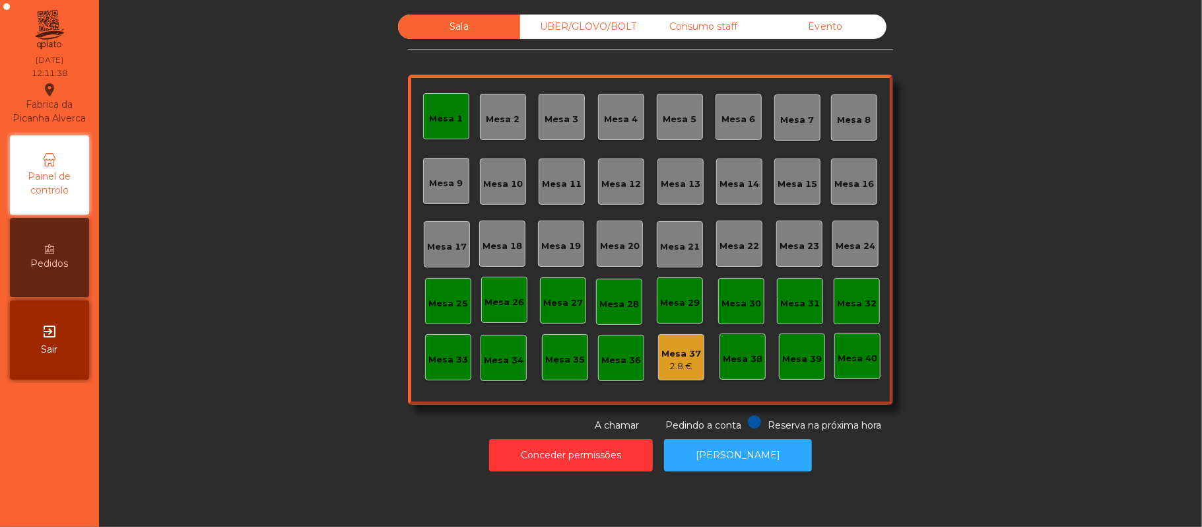
click at [582, 33] on div "UBER/GLOVO/BOLT" at bounding box center [581, 27] width 122 height 24
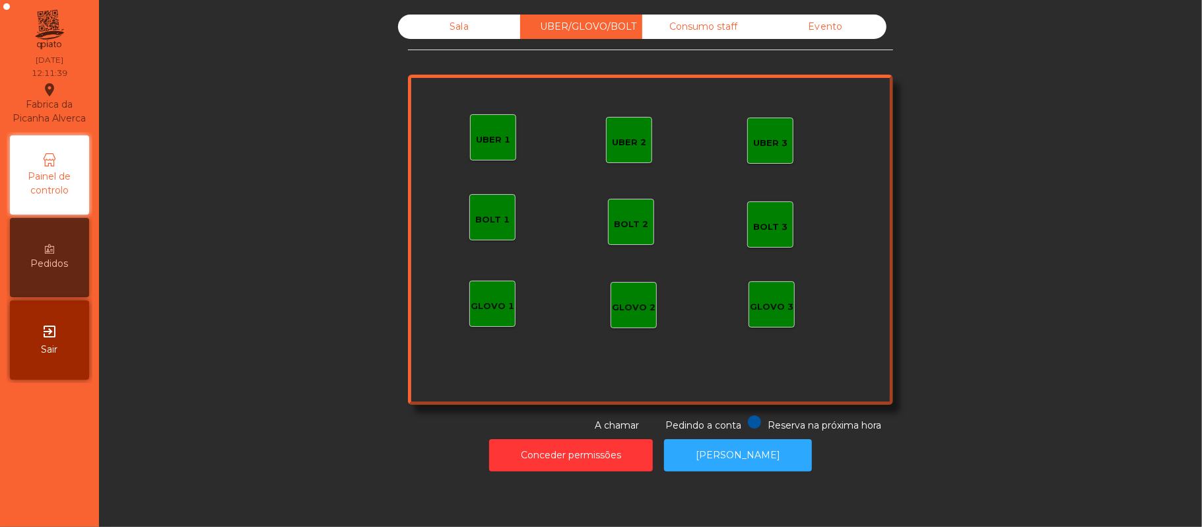
click at [481, 22] on div "Sala" at bounding box center [459, 27] width 122 height 24
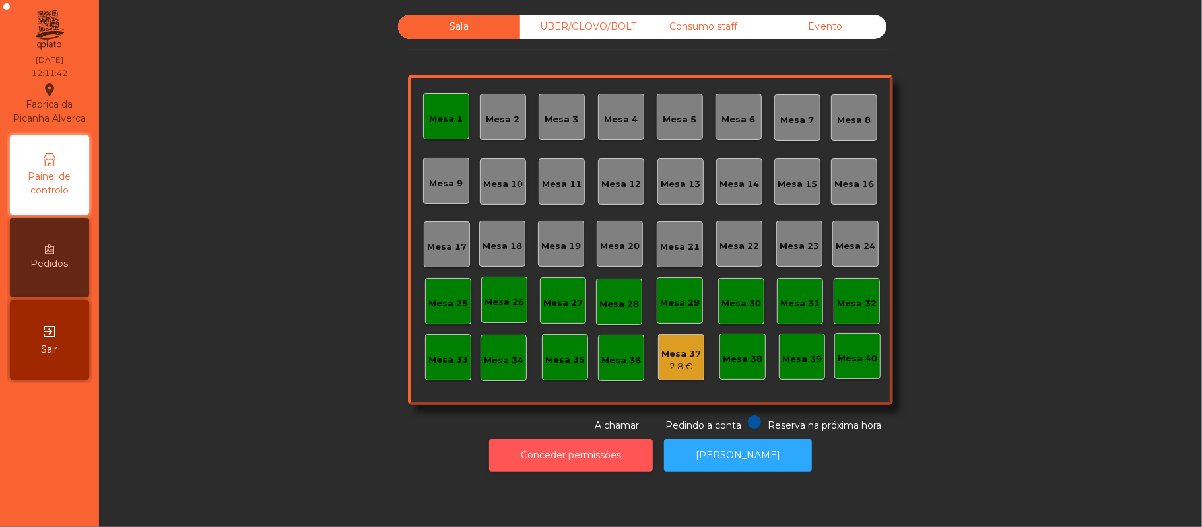
click at [582, 455] on button "Conceder permissões" at bounding box center [571, 455] width 164 height 32
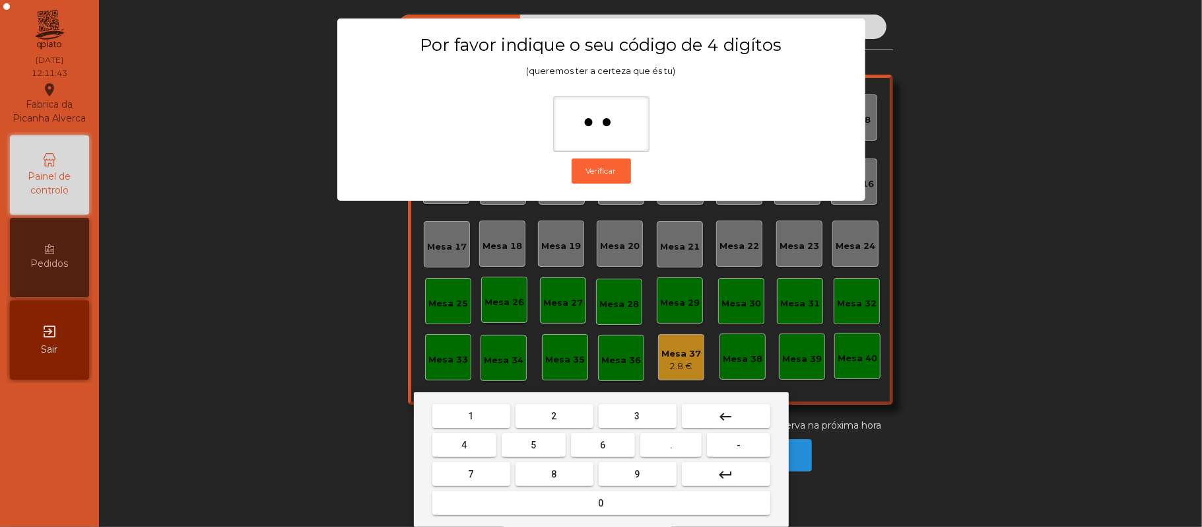
type input "***"
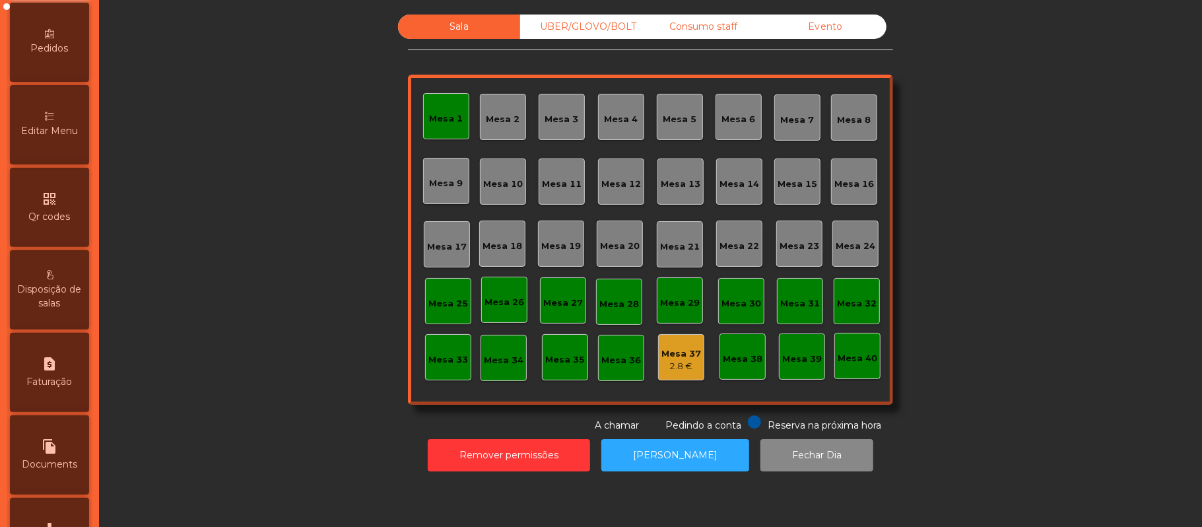
click at [67, 138] on span "Editar Menu" at bounding box center [49, 131] width 57 height 14
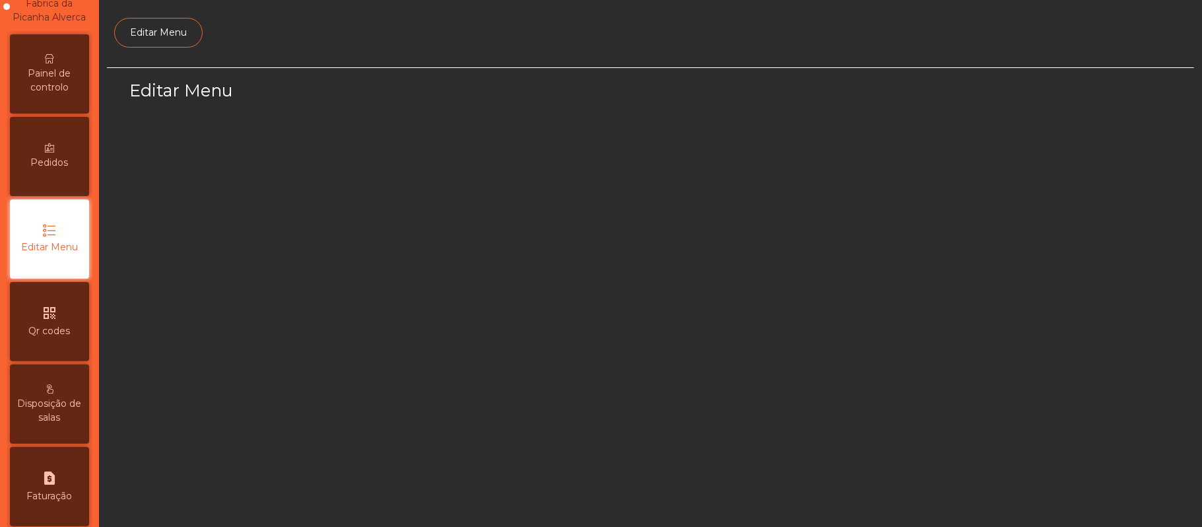
scroll to position [90, 0]
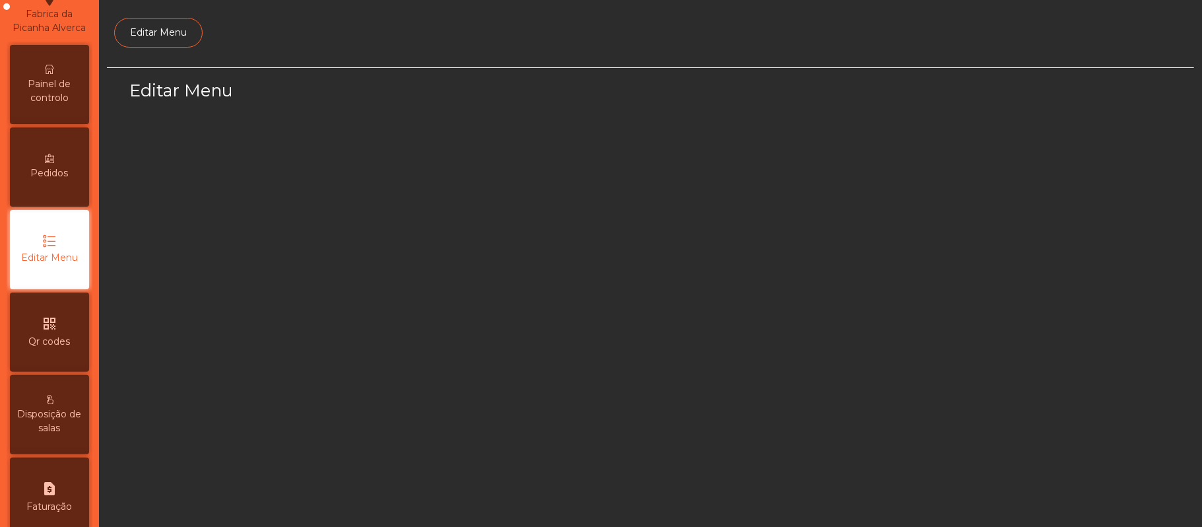
select select "*"
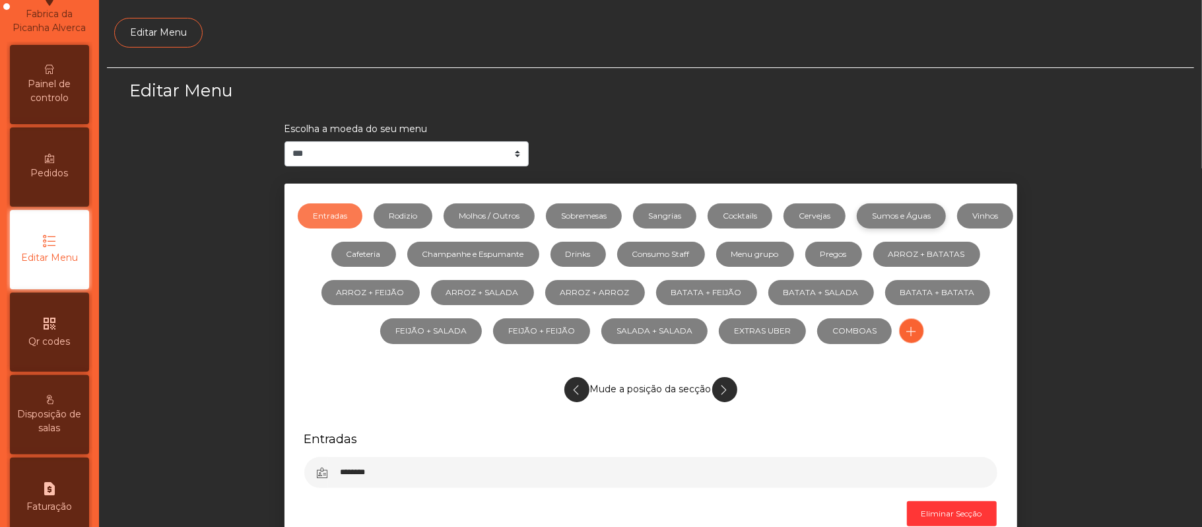
click at [920, 215] on link "Sumos e Águas" at bounding box center [901, 215] width 89 height 25
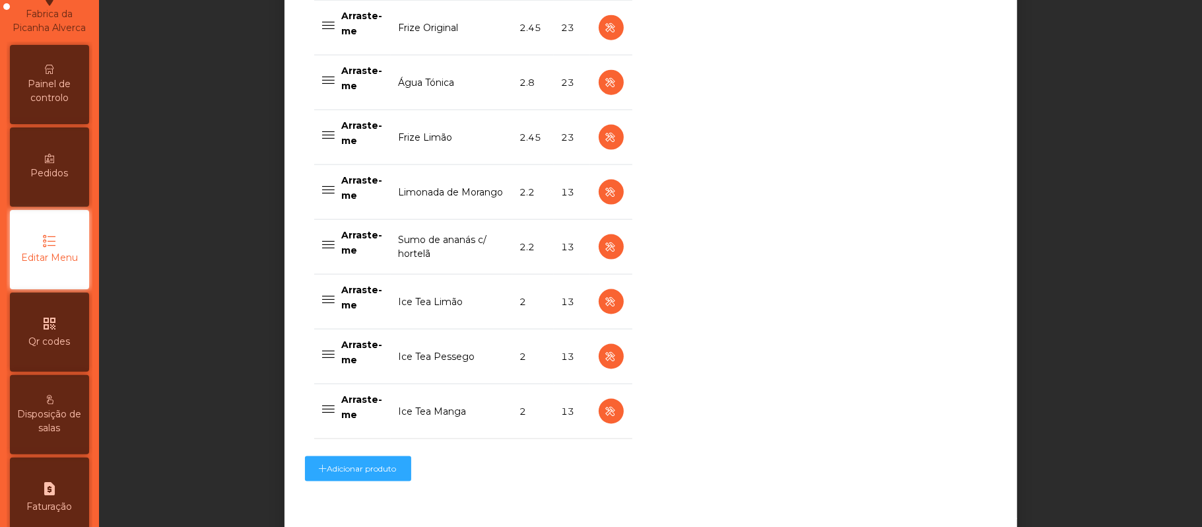
scroll to position [1251, 0]
click at [604, 250] on icon "button" at bounding box center [611, 246] width 15 height 17
select select "***"
select select "**"
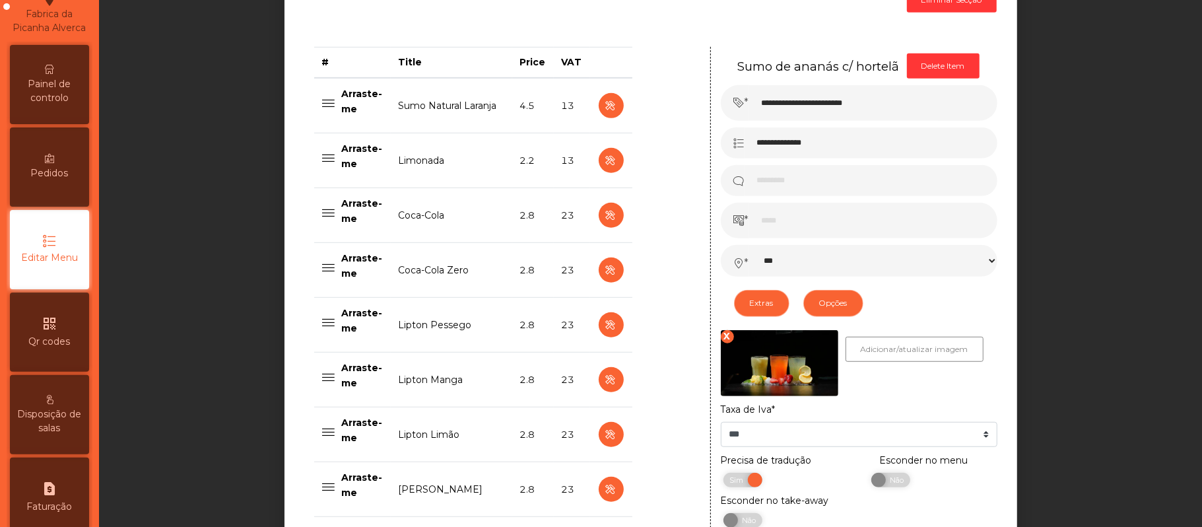
scroll to position [516, 0]
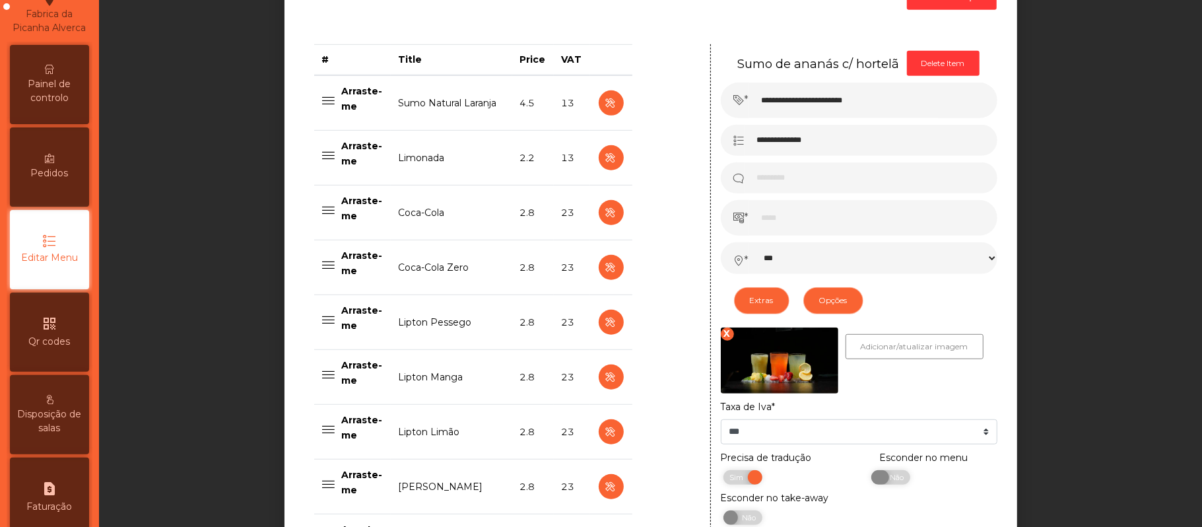
click at [891, 481] on span "Não" at bounding box center [895, 477] width 33 height 15
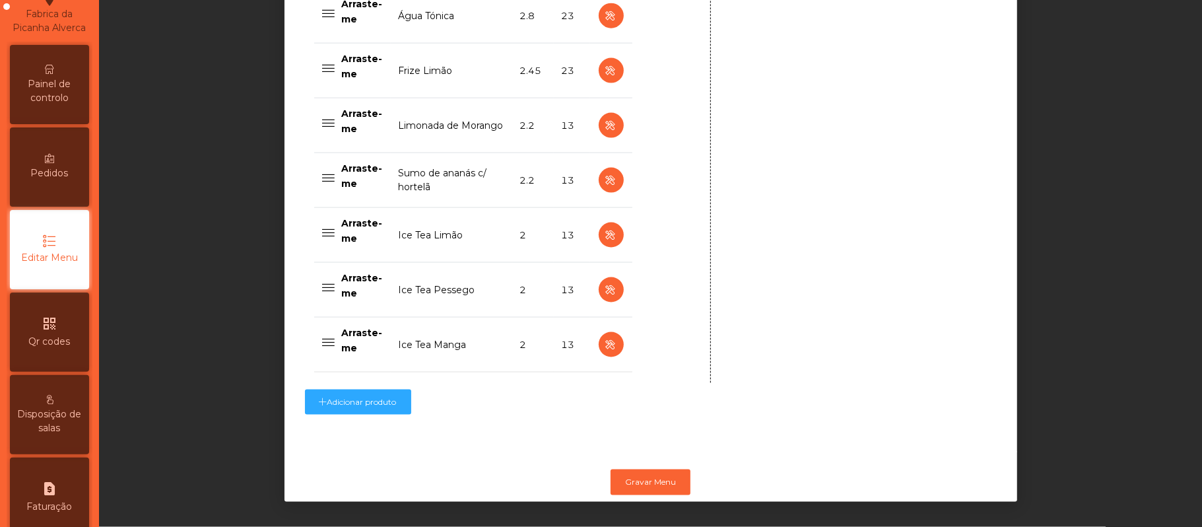
scroll to position [1335, 0]
click at [681, 469] on button "Gravar Menu" at bounding box center [651, 481] width 80 height 25
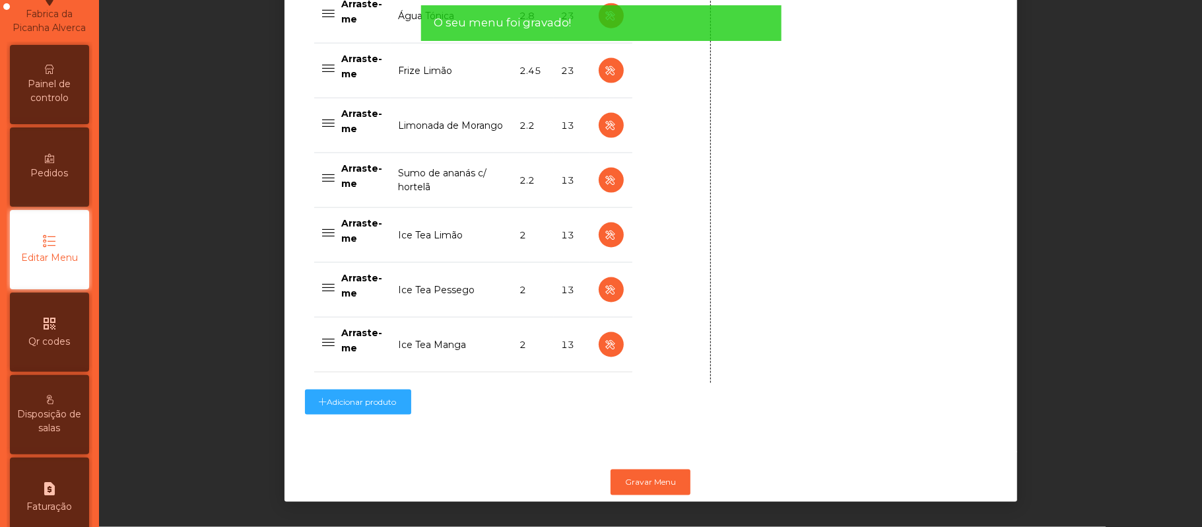
click at [71, 105] on span "Painel de controlo" at bounding box center [49, 91] width 73 height 28
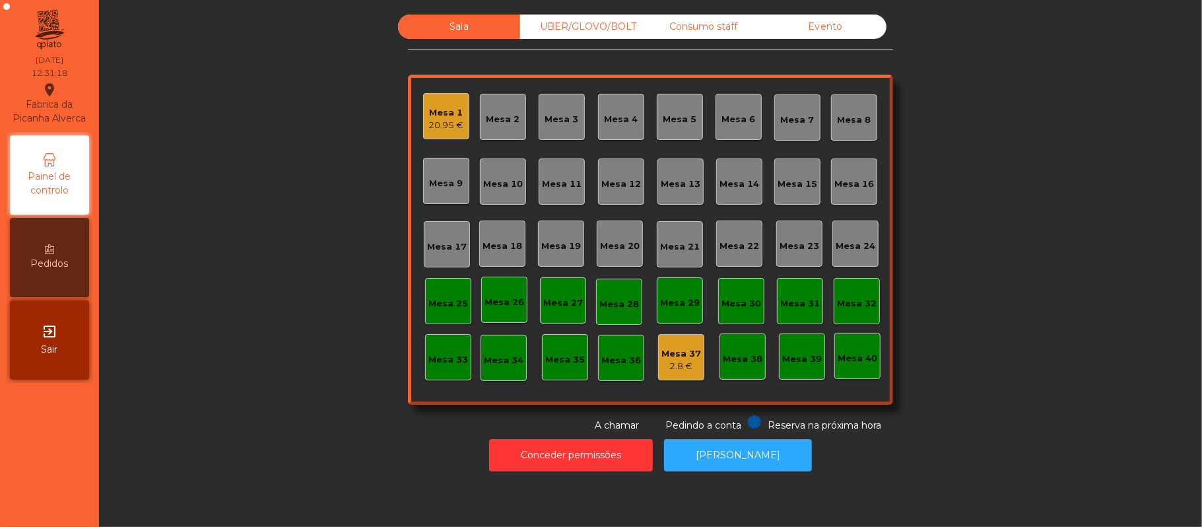
click at [571, 26] on div "UBER/GLOVO/BOLT" at bounding box center [581, 27] width 122 height 24
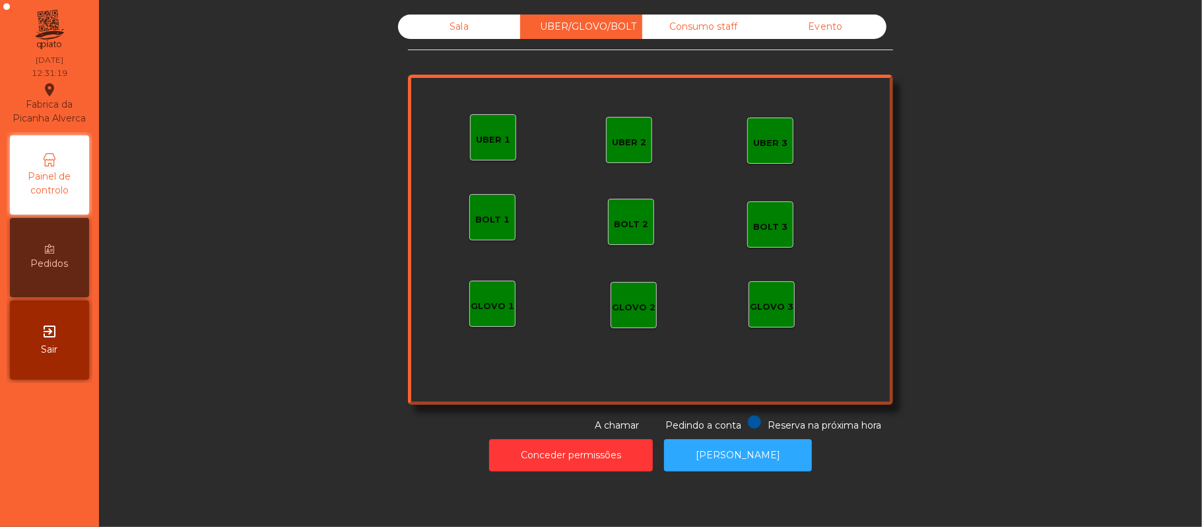
click at [452, 28] on div "Sala" at bounding box center [459, 27] width 122 height 24
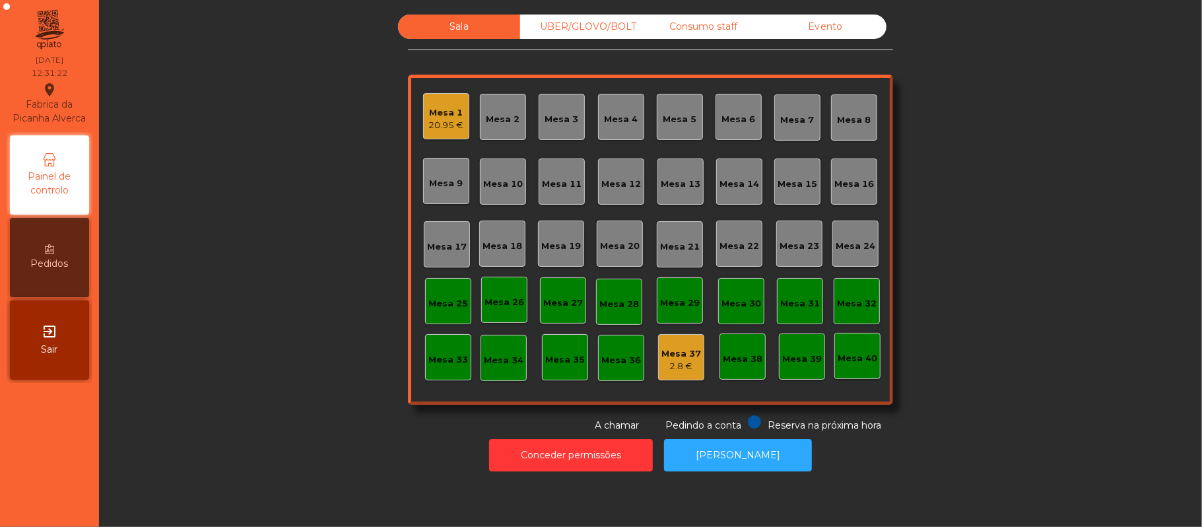
click at [165, 317] on div "Sala UBER/GLOVO/BOLT Consumo staff Evento Mesa 1 20.95 € Mesa 2 Mesa 3 Mesa 4 M…" at bounding box center [651, 224] width 1068 height 418
click at [454, 306] on div "Mesa 25" at bounding box center [449, 303] width 40 height 13
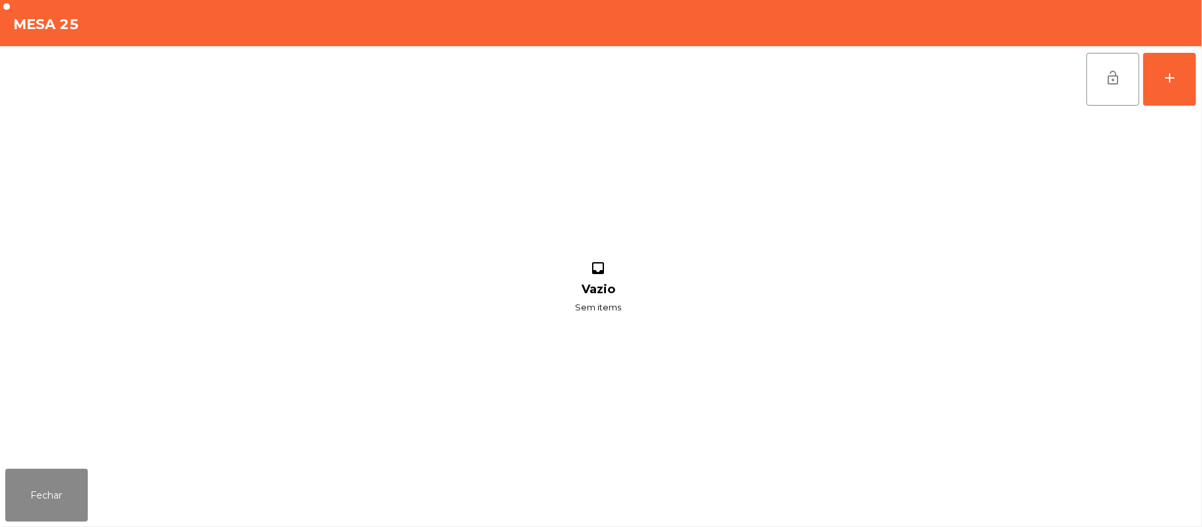
click at [1197, 86] on div "lock_open add inbox Vazio Sem items" at bounding box center [601, 254] width 1202 height 417
click at [1193, 82] on button "add" at bounding box center [1170, 79] width 53 height 53
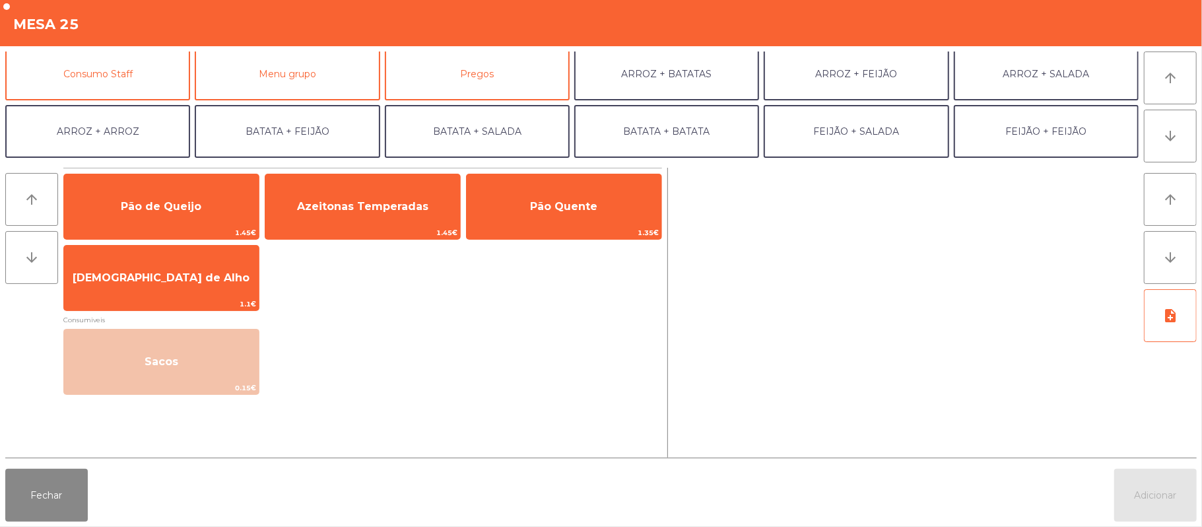
scroll to position [120, 0]
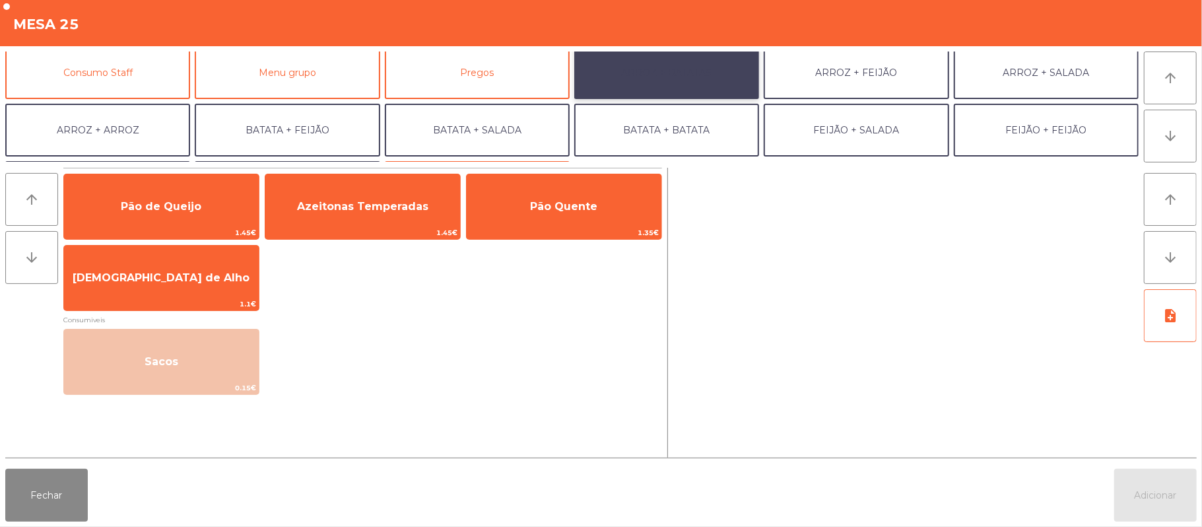
click at [679, 71] on button "ARROZ + BATATAS" at bounding box center [666, 72] width 185 height 53
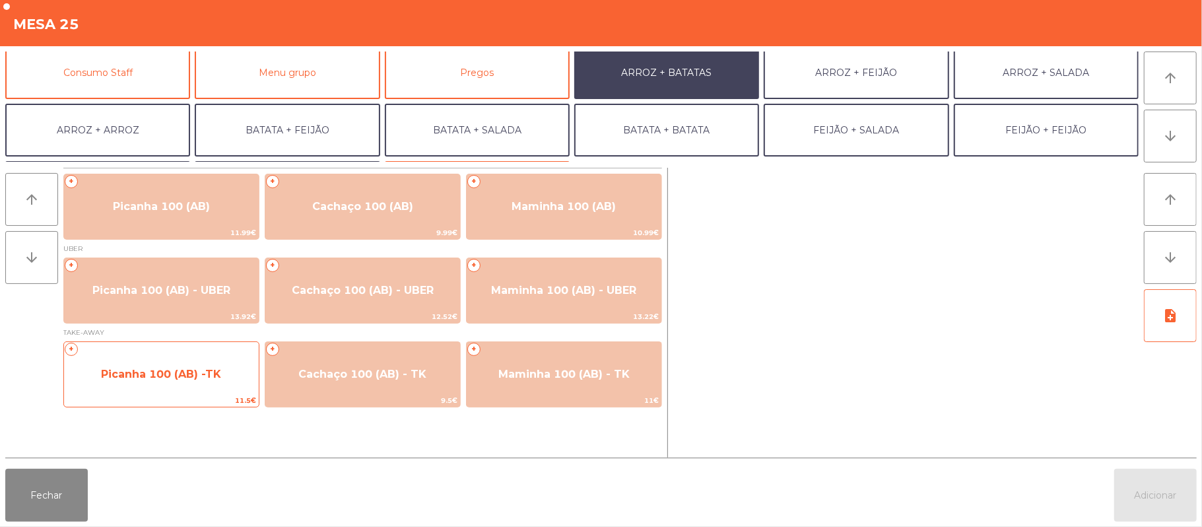
click at [193, 374] on span "Picanha 100 (AB) -TK" at bounding box center [161, 374] width 120 height 13
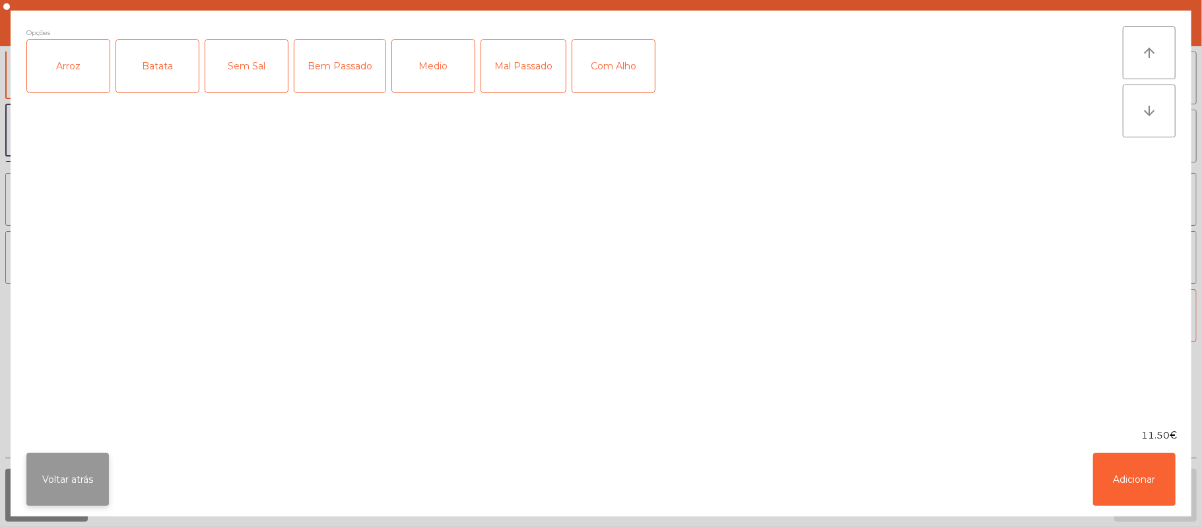
click at [79, 478] on button "Voltar atrás" at bounding box center [67, 479] width 83 height 53
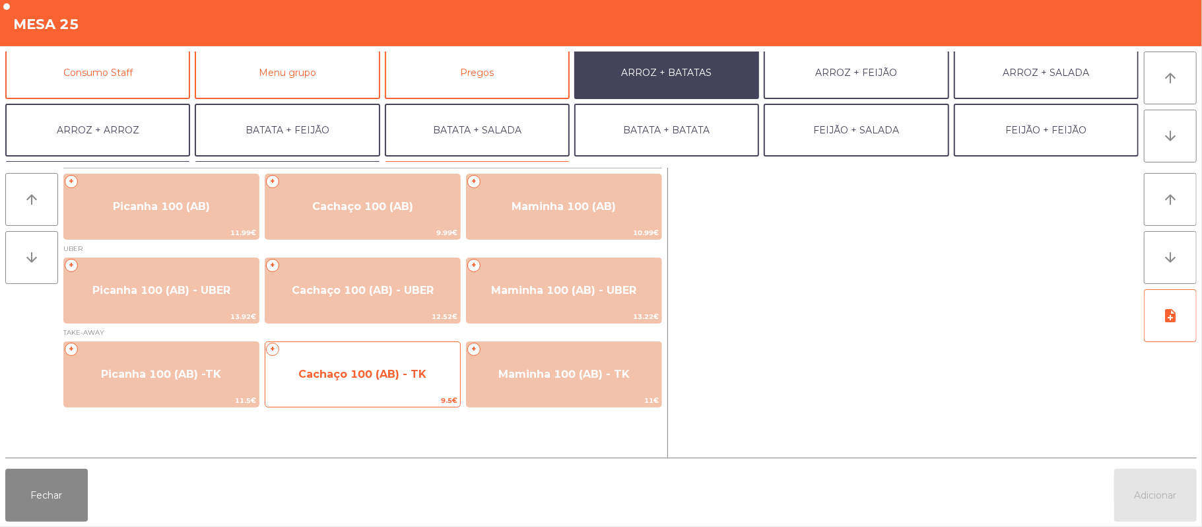
click at [341, 375] on span "Cachaço 100 (AB) - TK" at bounding box center [362, 374] width 128 height 13
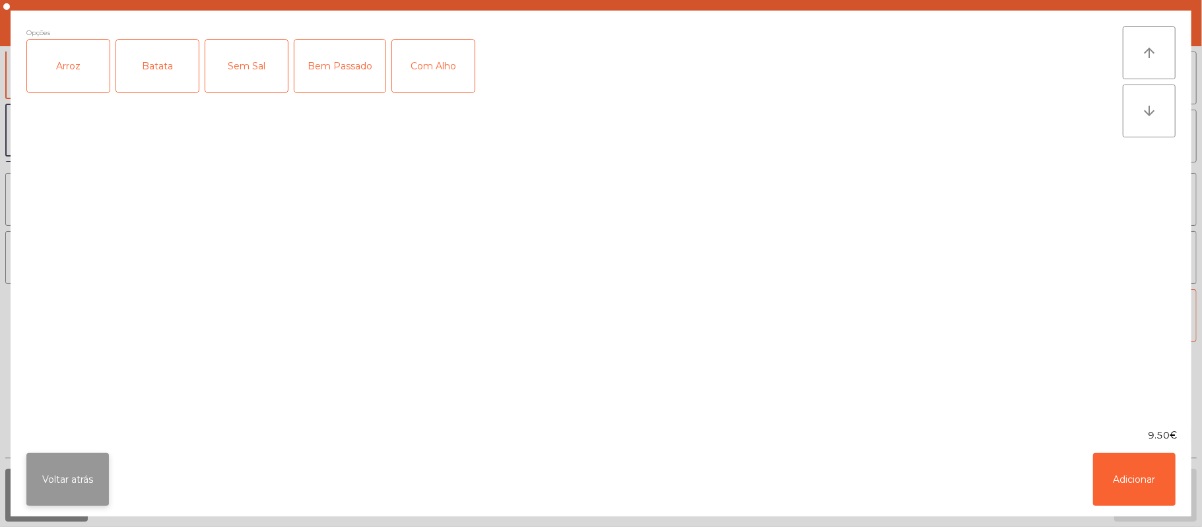
click at [62, 493] on button "Voltar atrás" at bounding box center [67, 479] width 83 height 53
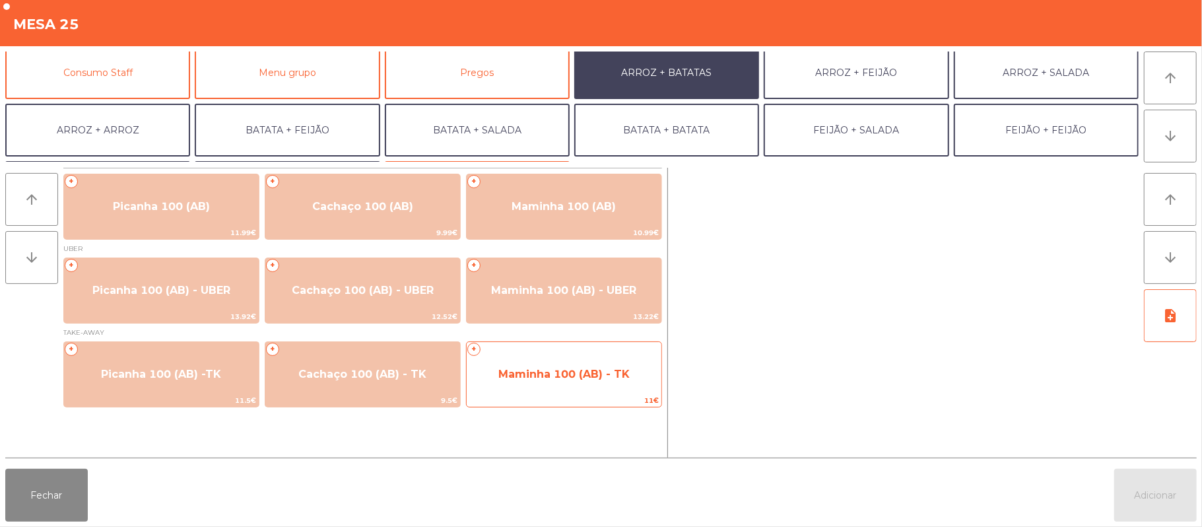
click at [529, 376] on span "Maminha 100 (AB) - TK" at bounding box center [564, 374] width 131 height 13
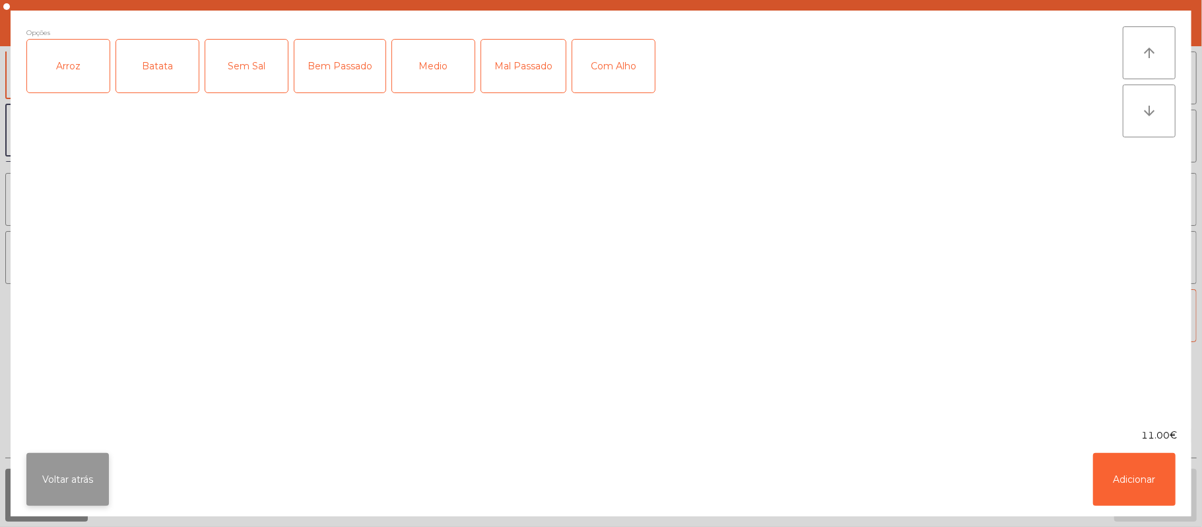
click at [51, 479] on button "Voltar atrás" at bounding box center [67, 479] width 83 height 53
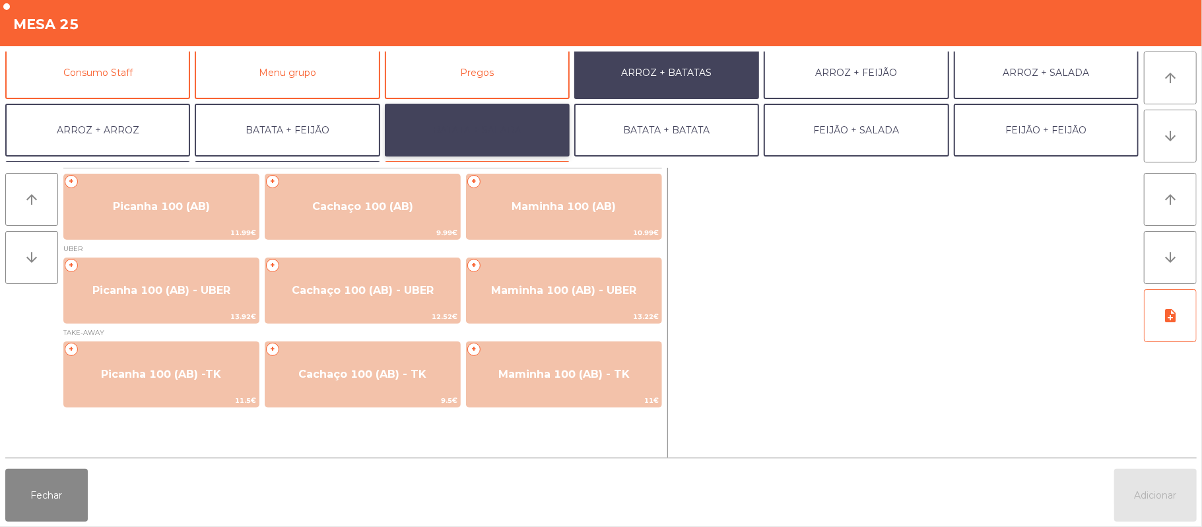
click at [497, 137] on button "BATATA + SALADA" at bounding box center [477, 130] width 185 height 53
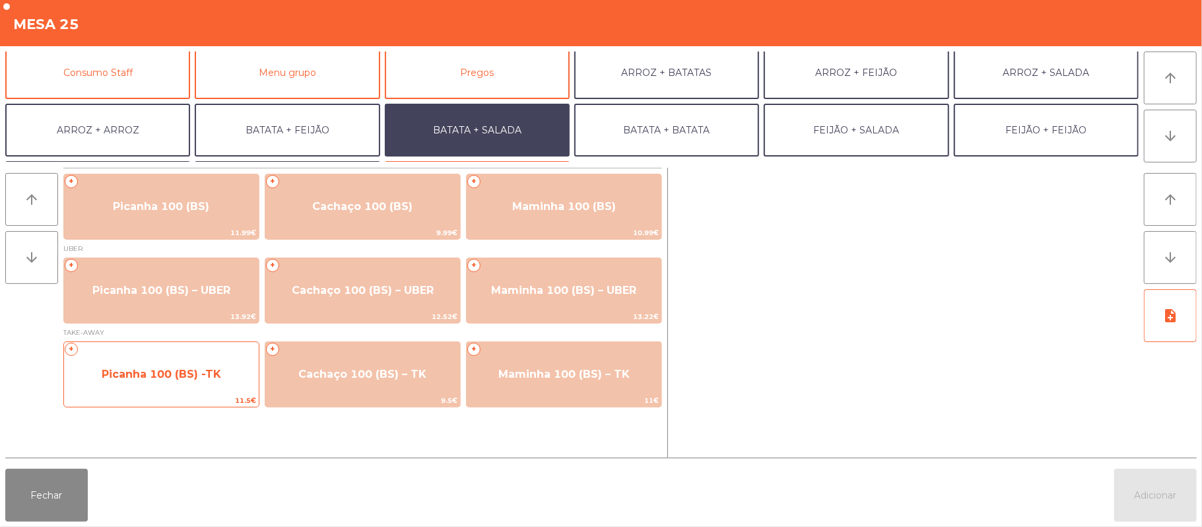
click at [149, 384] on span "Picanha 100 (BS) -TK" at bounding box center [161, 375] width 195 height 36
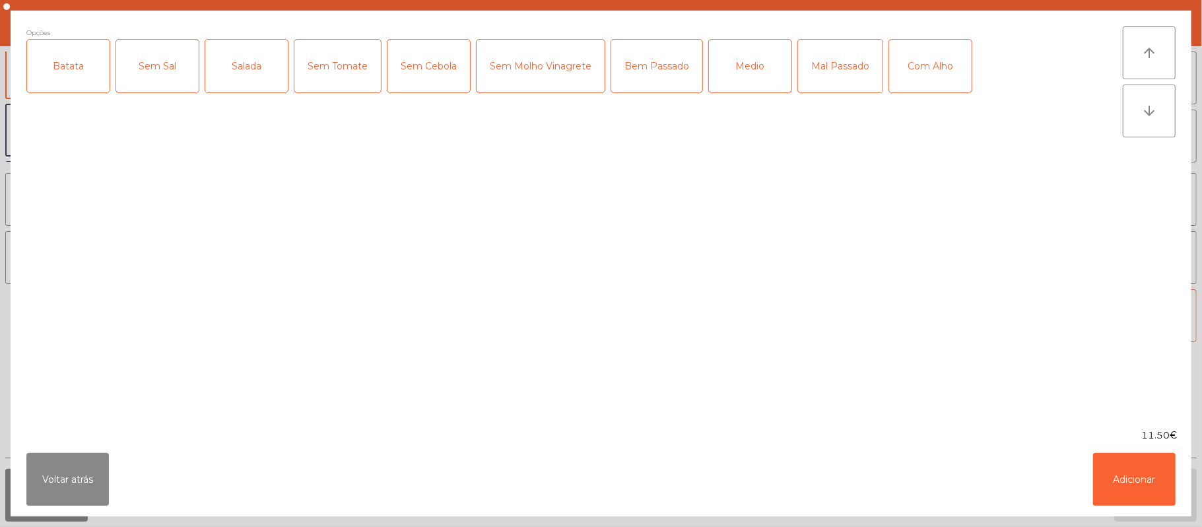
click at [62, 78] on div "Batata" at bounding box center [68, 66] width 83 height 53
click at [252, 66] on div "Salada" at bounding box center [246, 66] width 83 height 53
click at [751, 67] on div "Medio" at bounding box center [750, 66] width 83 height 53
click at [919, 66] on div "Com Alho" at bounding box center [930, 66] width 83 height 53
click at [407, 77] on div "Sem Cebola" at bounding box center [429, 66] width 83 height 53
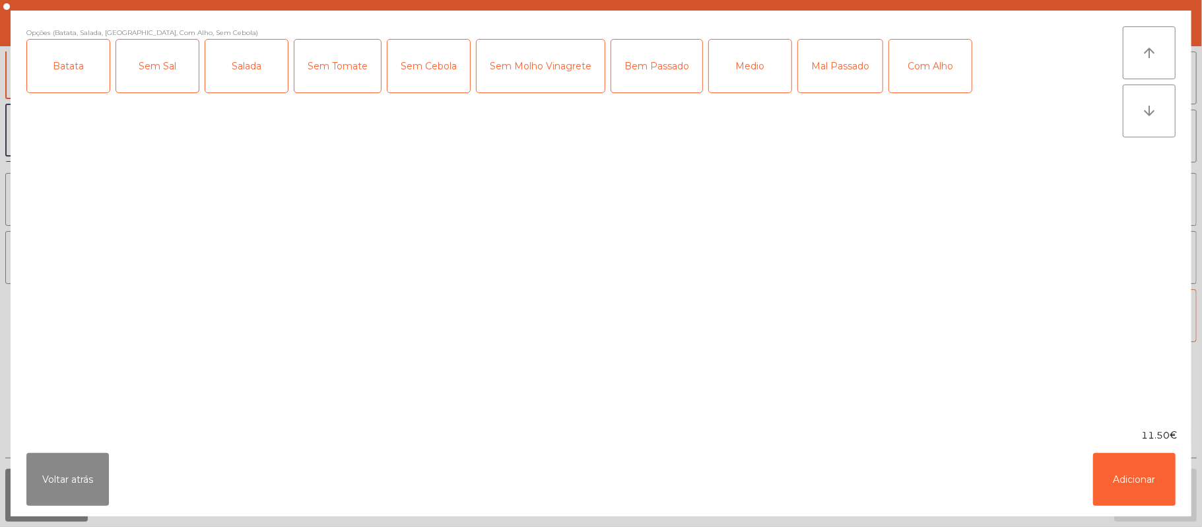
click at [313, 77] on div "Sem Tomate" at bounding box center [338, 66] width 87 height 53
click at [1129, 476] on button "Adicionar" at bounding box center [1134, 479] width 83 height 53
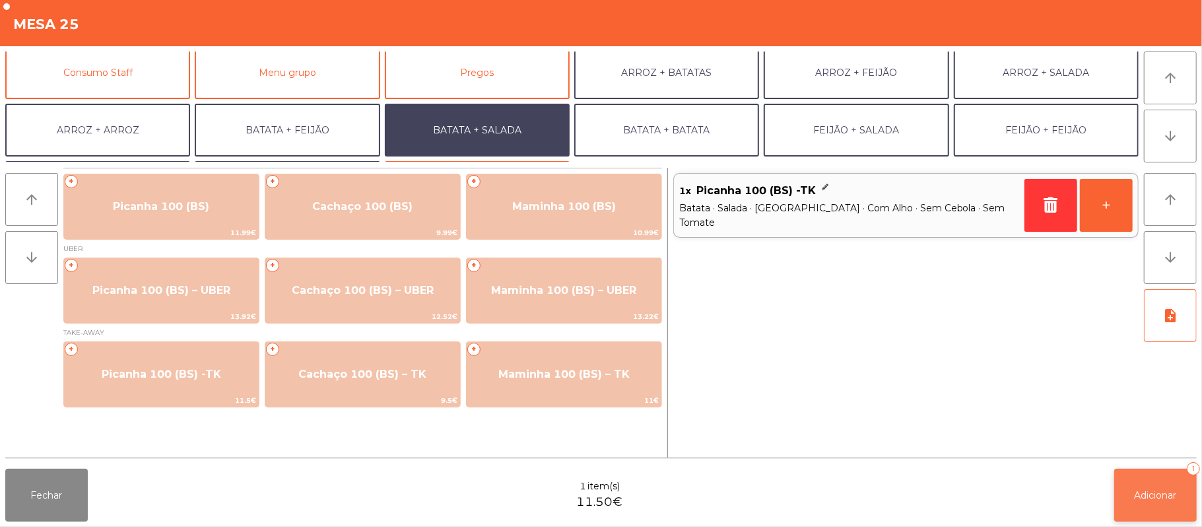
click at [1155, 495] on span "Adicionar" at bounding box center [1156, 495] width 42 height 12
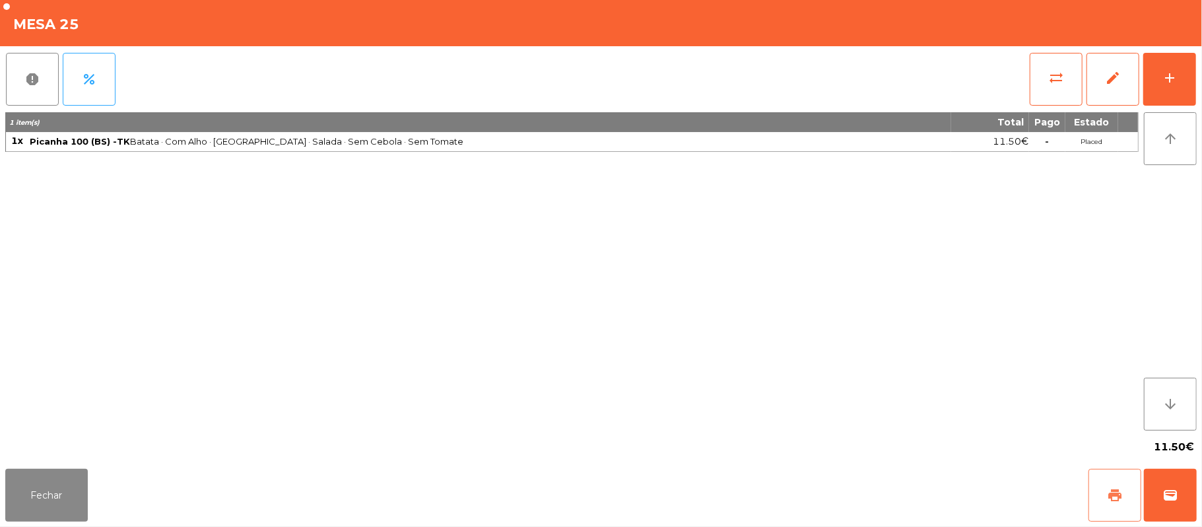
click at [1125, 503] on button "print" at bounding box center [1115, 495] width 53 height 53
click at [61, 504] on button "Fechar" at bounding box center [46, 495] width 83 height 53
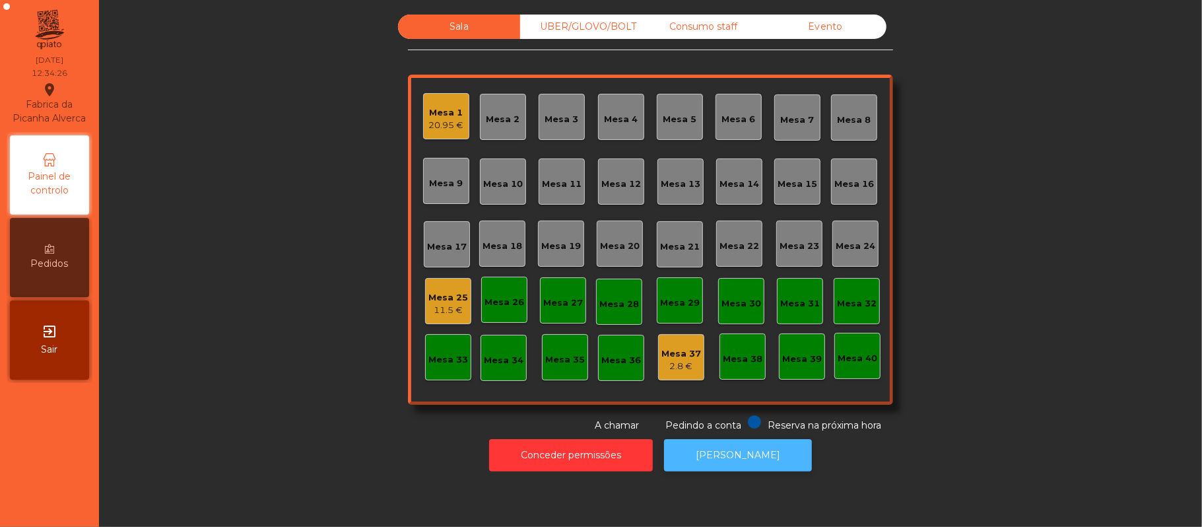
click at [734, 468] on button "[PERSON_NAME]" at bounding box center [738, 455] width 148 height 32
click at [446, 308] on div "11.5 €" at bounding box center [449, 310] width 40 height 13
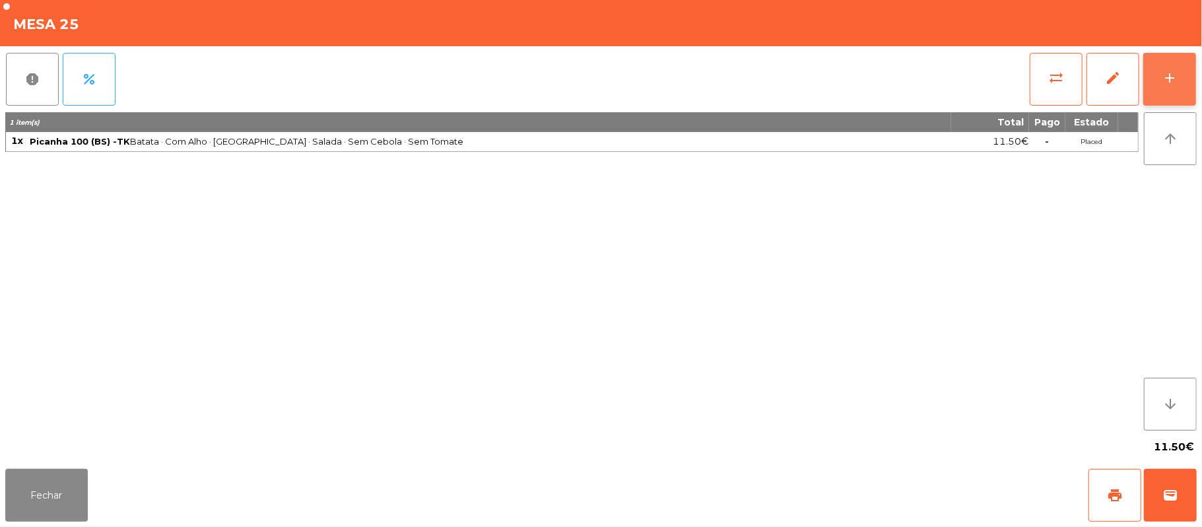
click at [1168, 71] on div "add" at bounding box center [1170, 78] width 16 height 16
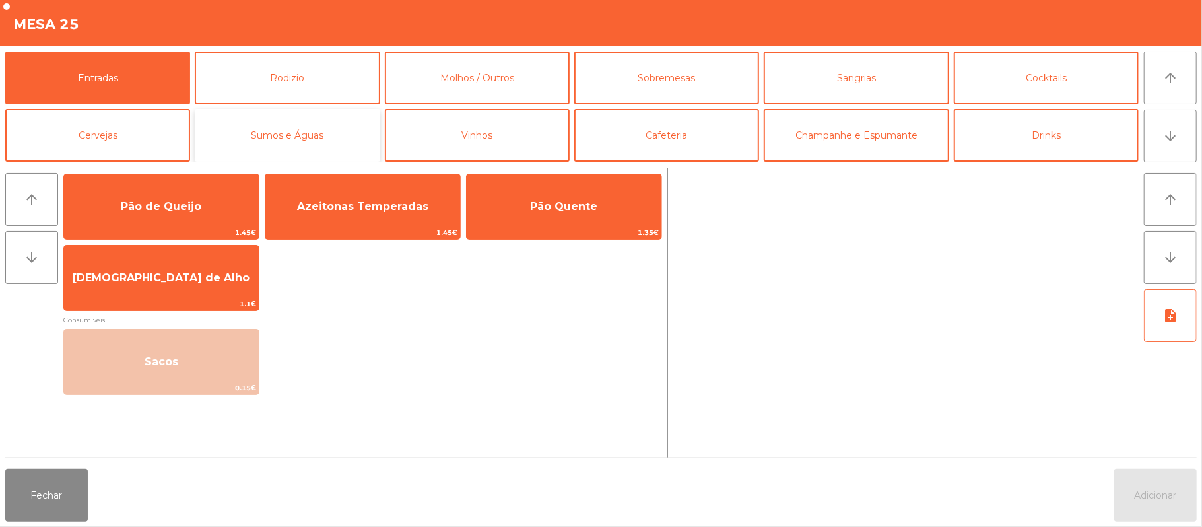
click at [338, 151] on button "Sumos e Águas" at bounding box center [287, 135] width 185 height 53
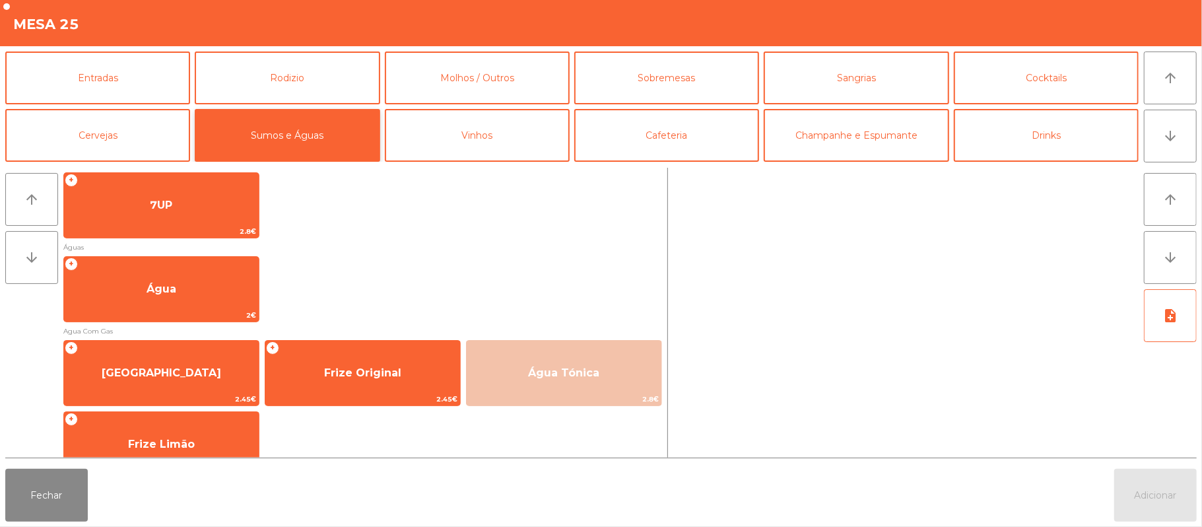
scroll to position [246, 0]
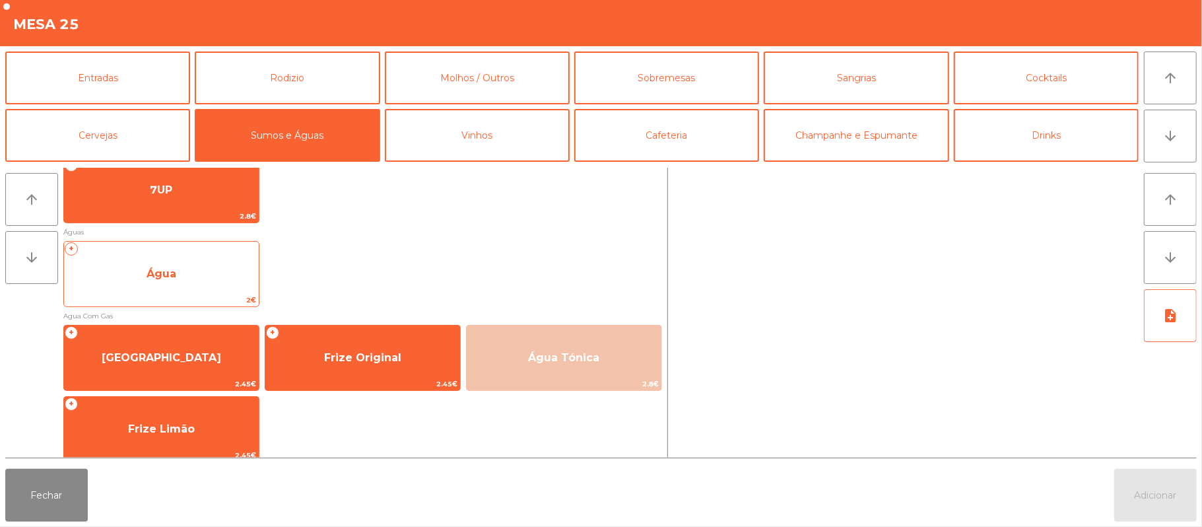
click at [120, 270] on span "Água" at bounding box center [161, 274] width 195 height 36
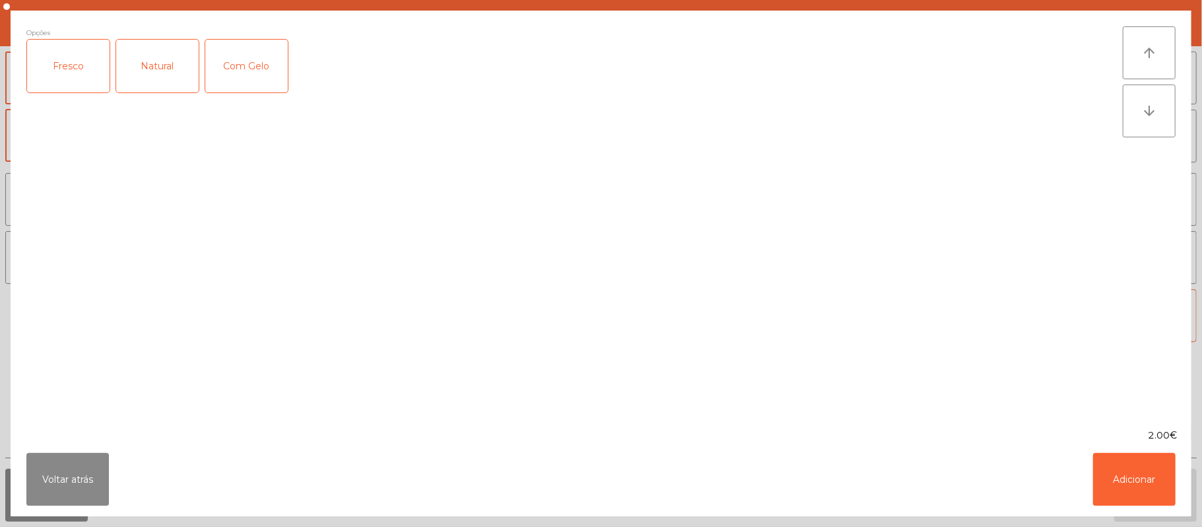
click at [55, 80] on div "Fresco" at bounding box center [68, 66] width 83 height 53
click at [1128, 483] on button "Adicionar" at bounding box center [1134, 479] width 83 height 53
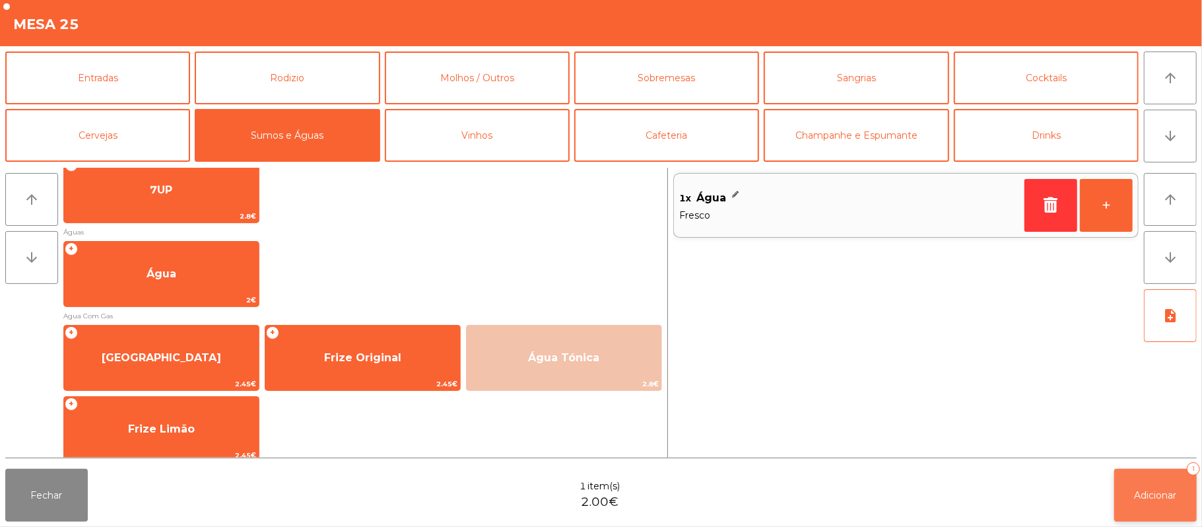
click at [1160, 492] on span "Adicionar" at bounding box center [1156, 495] width 42 height 12
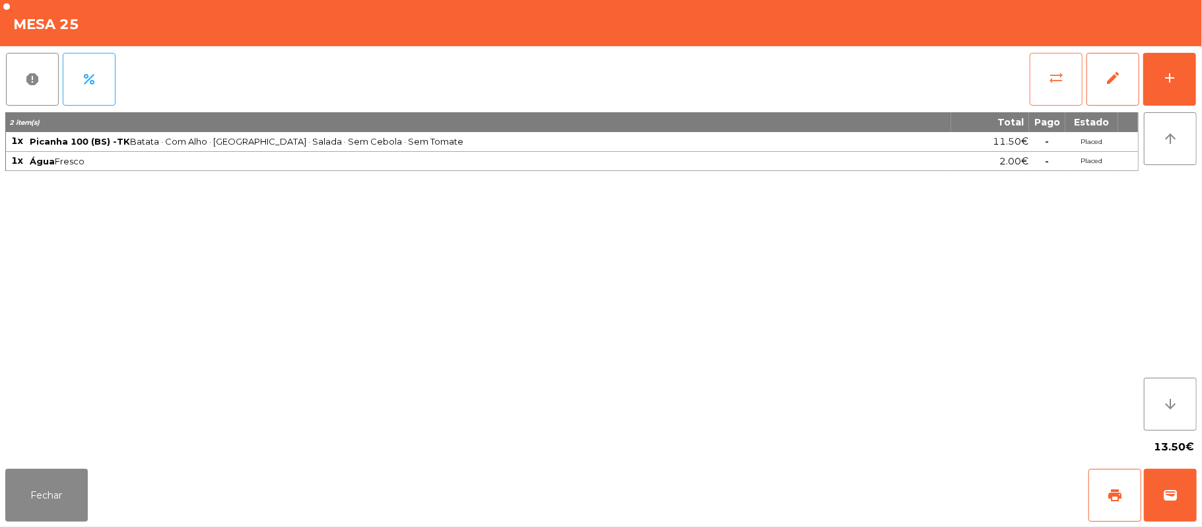
click at [1050, 93] on button "sync_alt" at bounding box center [1056, 79] width 53 height 53
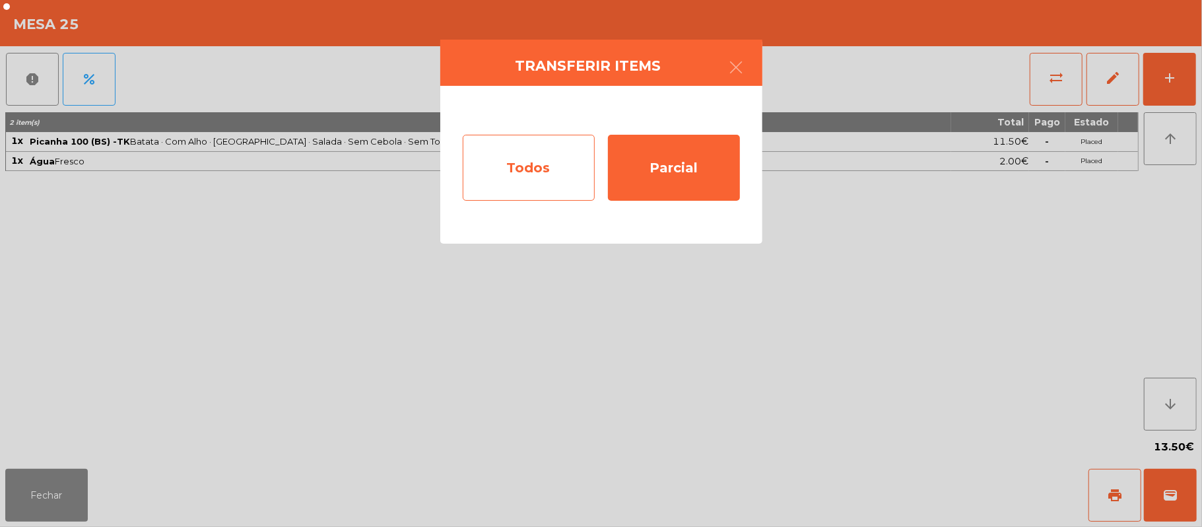
click at [541, 182] on div "Todos" at bounding box center [529, 168] width 132 height 66
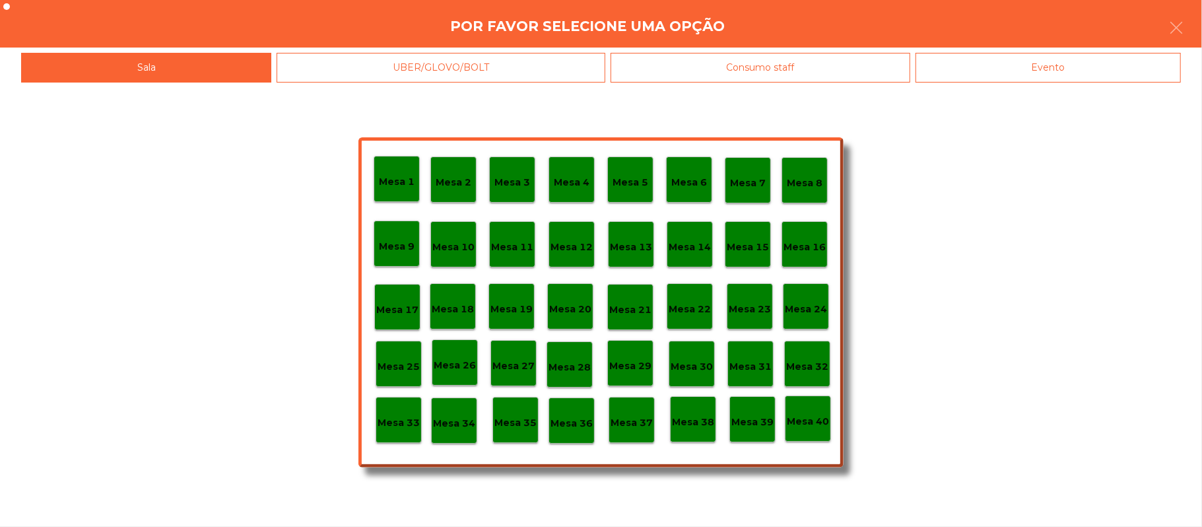
click at [1097, 66] on div "Evento" at bounding box center [1048, 68] width 265 height 30
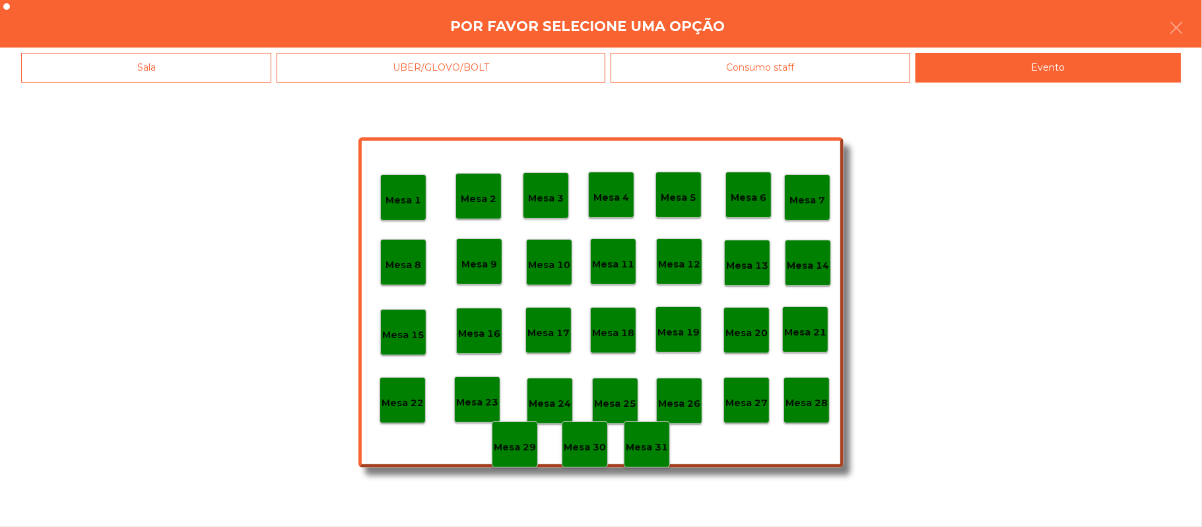
click at [811, 401] on p "Mesa 28" at bounding box center [807, 403] width 42 height 15
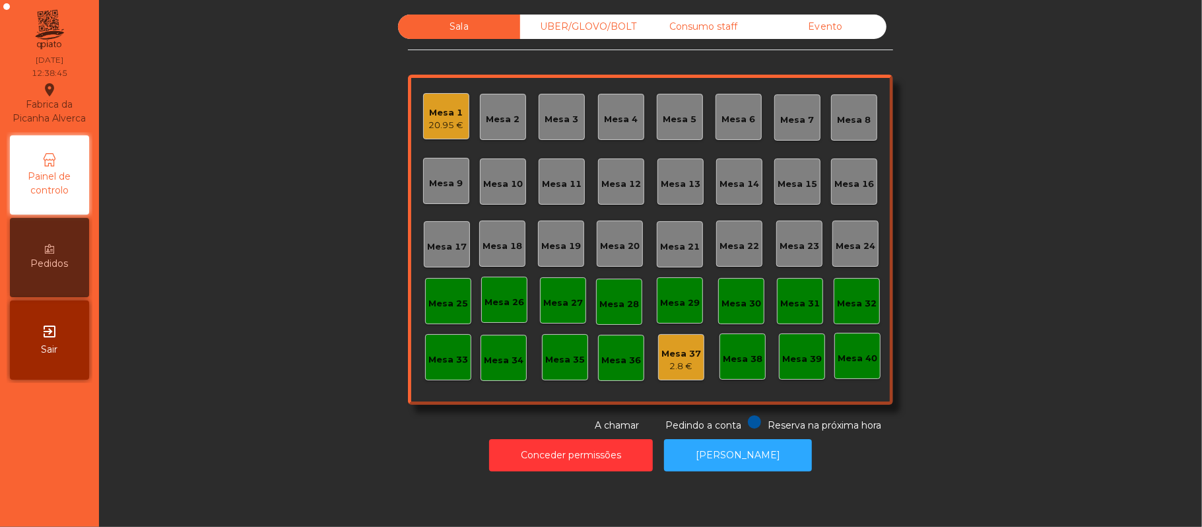
click at [716, 26] on div "Consumo staff" at bounding box center [703, 27] width 122 height 24
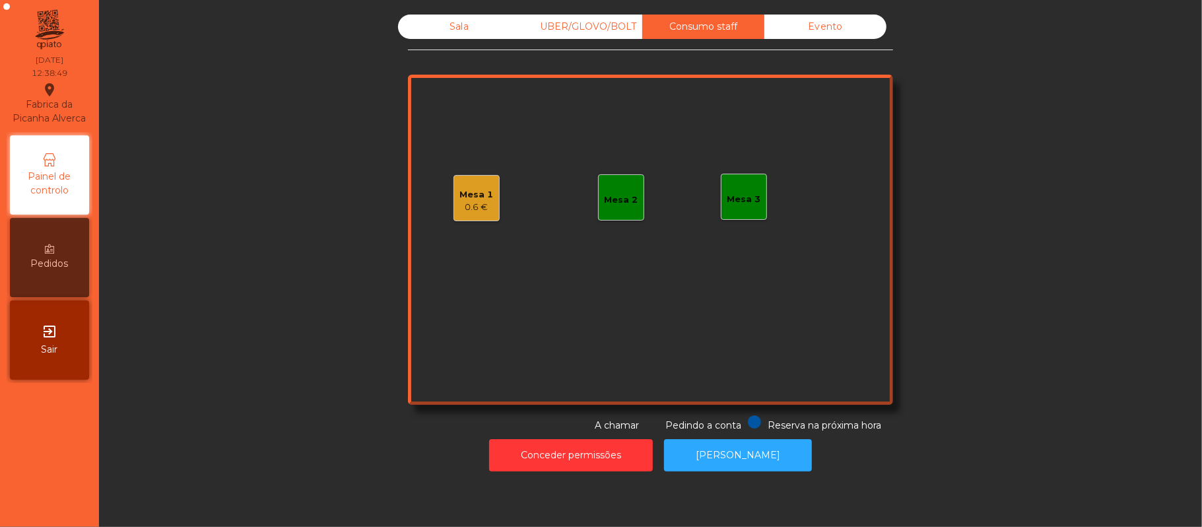
click at [493, 38] on div "Sala" at bounding box center [459, 27] width 122 height 24
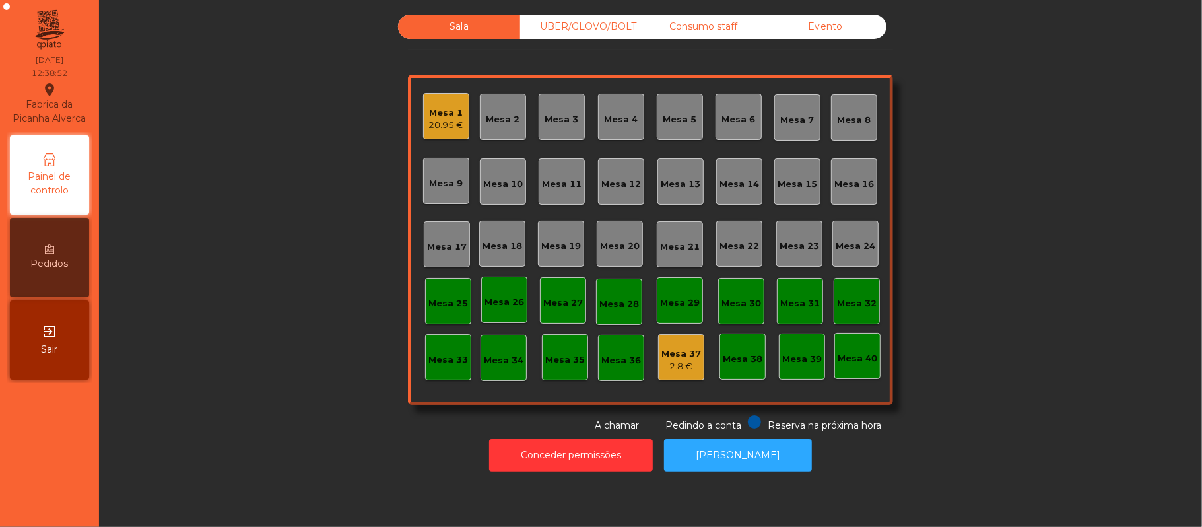
click at [812, 349] on div "Mesa 39" at bounding box center [802, 356] width 40 height 18
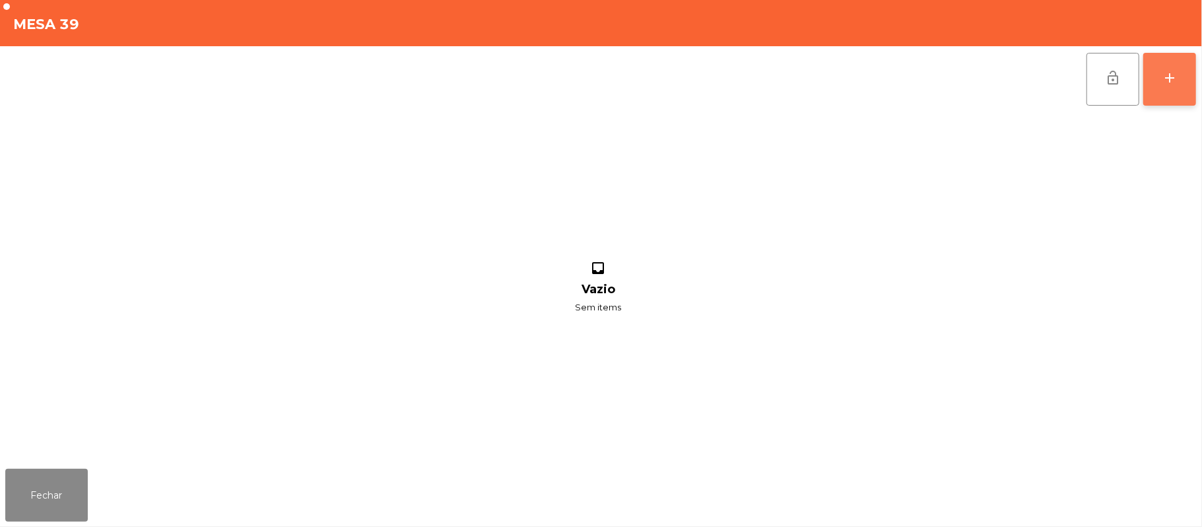
click at [1165, 85] on div "add" at bounding box center [1170, 78] width 16 height 16
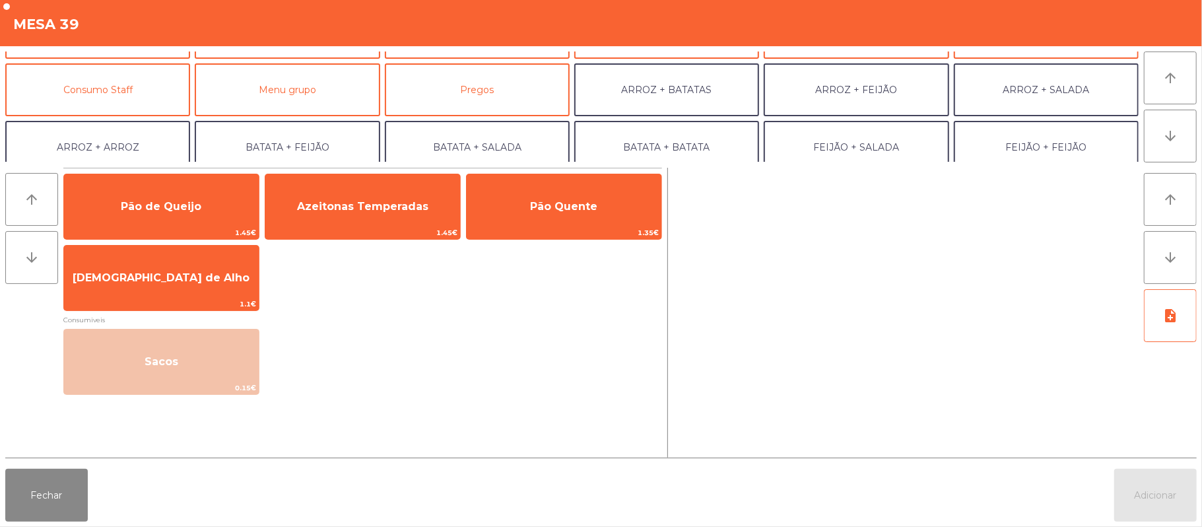
scroll to position [92, 0]
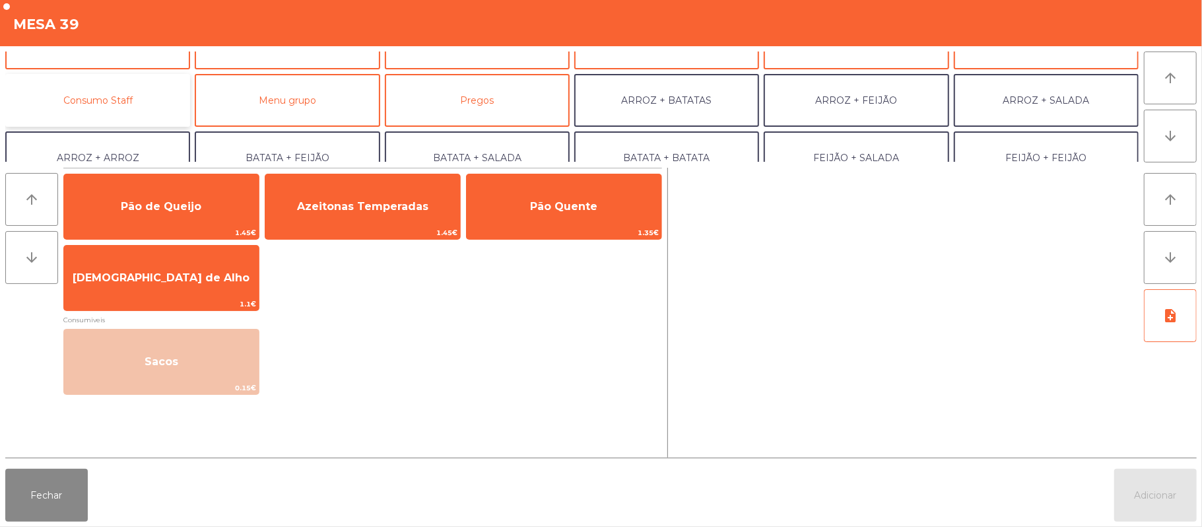
click at [132, 116] on button "Consumo Staff" at bounding box center [97, 100] width 185 height 53
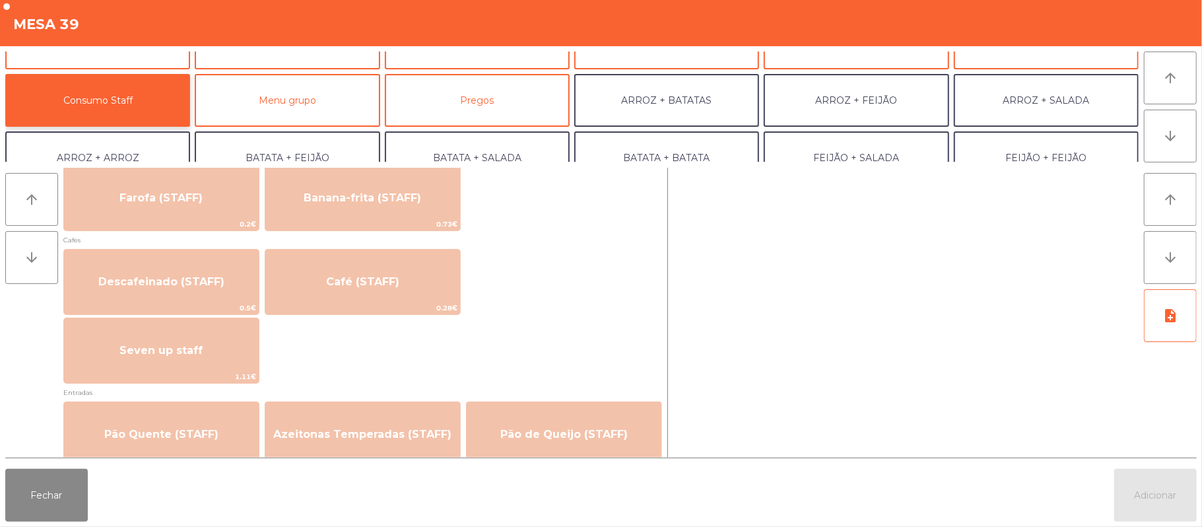
scroll to position [711, 0]
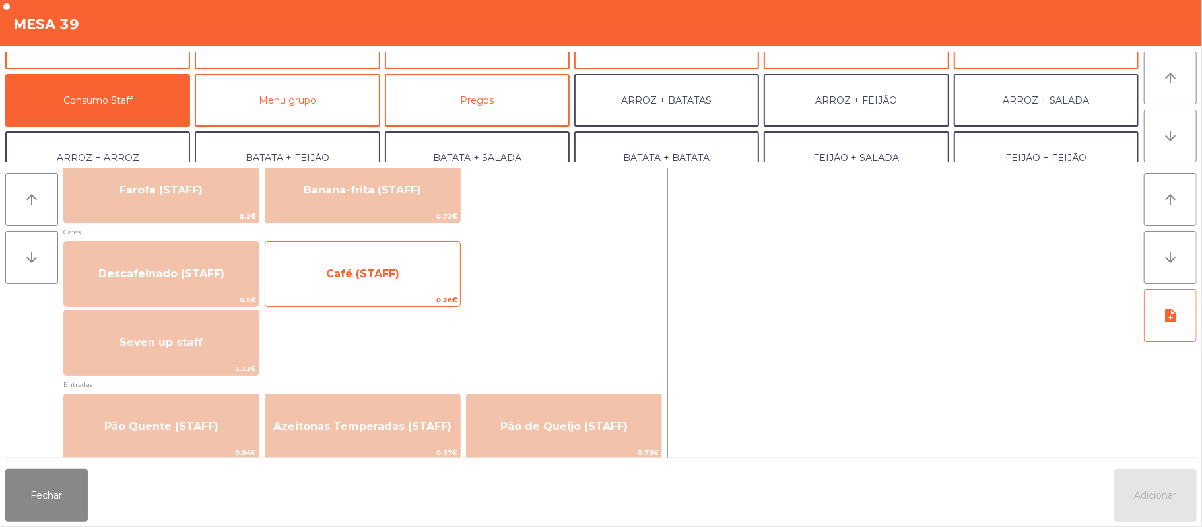
click at [349, 291] on span "Café (STAFF)" at bounding box center [362, 274] width 195 height 36
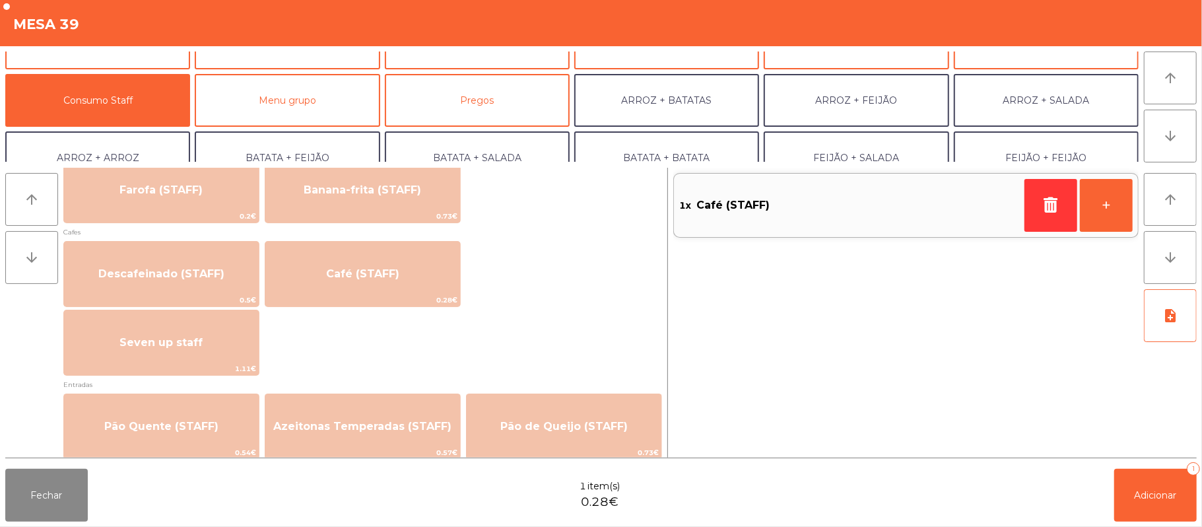
click at [952, 383] on div "1x Café (STAFF) +" at bounding box center [907, 313] width 466 height 290
click at [1080, 199] on button "+" at bounding box center [1106, 205] width 53 height 53
click at [1139, 476] on button "Adicionar 3" at bounding box center [1156, 495] width 83 height 53
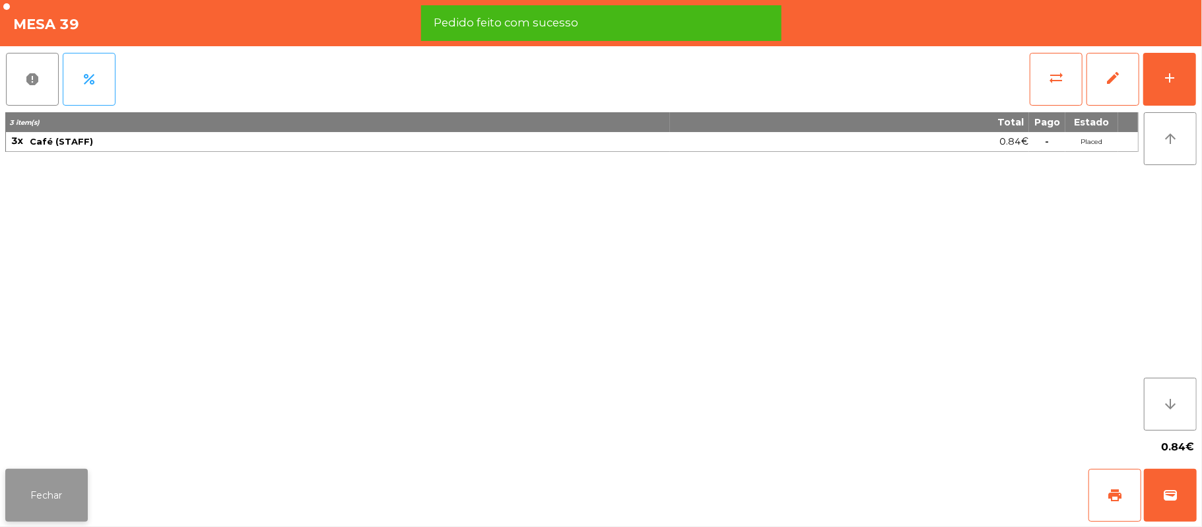
click at [46, 475] on button "Fechar" at bounding box center [46, 495] width 83 height 53
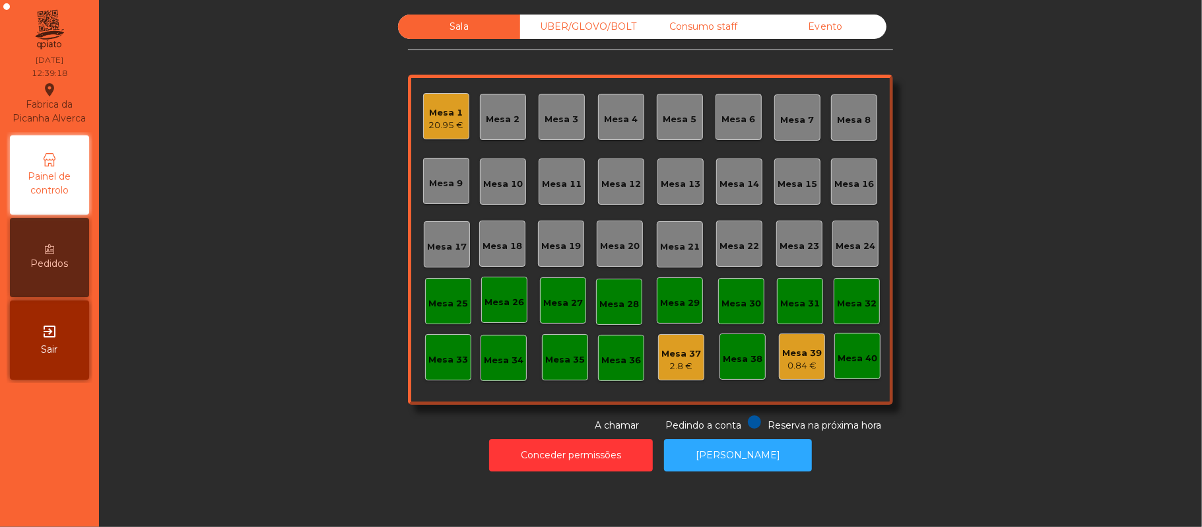
click at [689, 360] on div "2.8 €" at bounding box center [682, 366] width 40 height 13
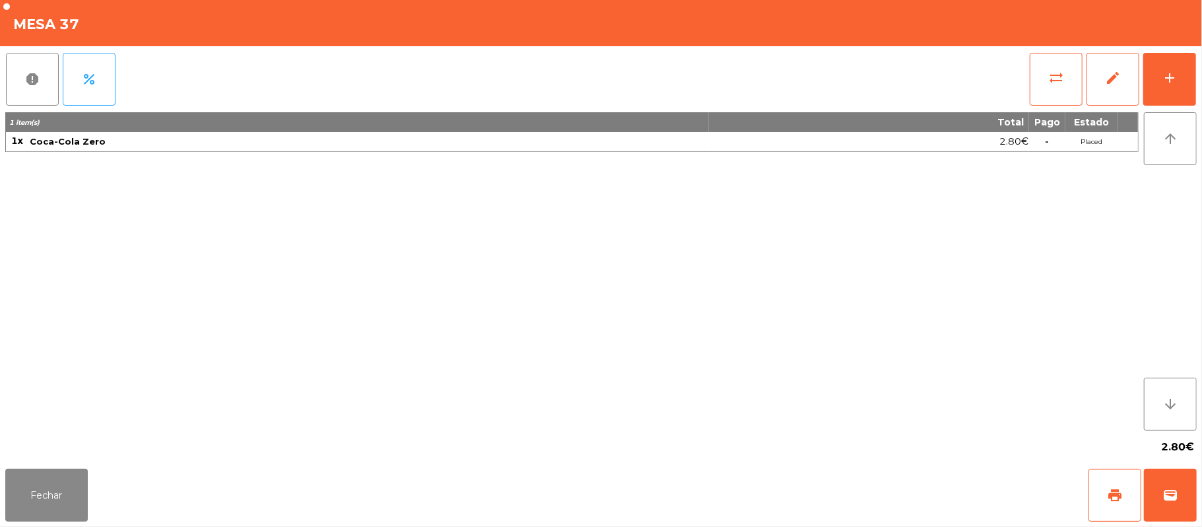
click at [103, 497] on div "Fechar print wallet" at bounding box center [601, 495] width 1202 height 63
click at [85, 516] on button "Fechar" at bounding box center [46, 495] width 83 height 53
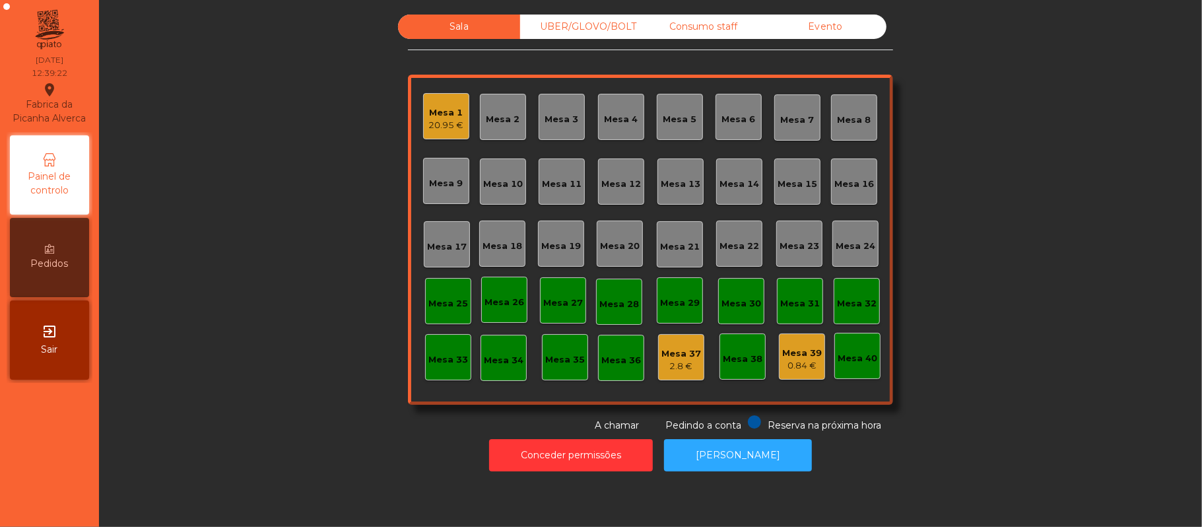
click at [815, 378] on div "Mesa 39 0.84 €" at bounding box center [802, 356] width 46 height 46
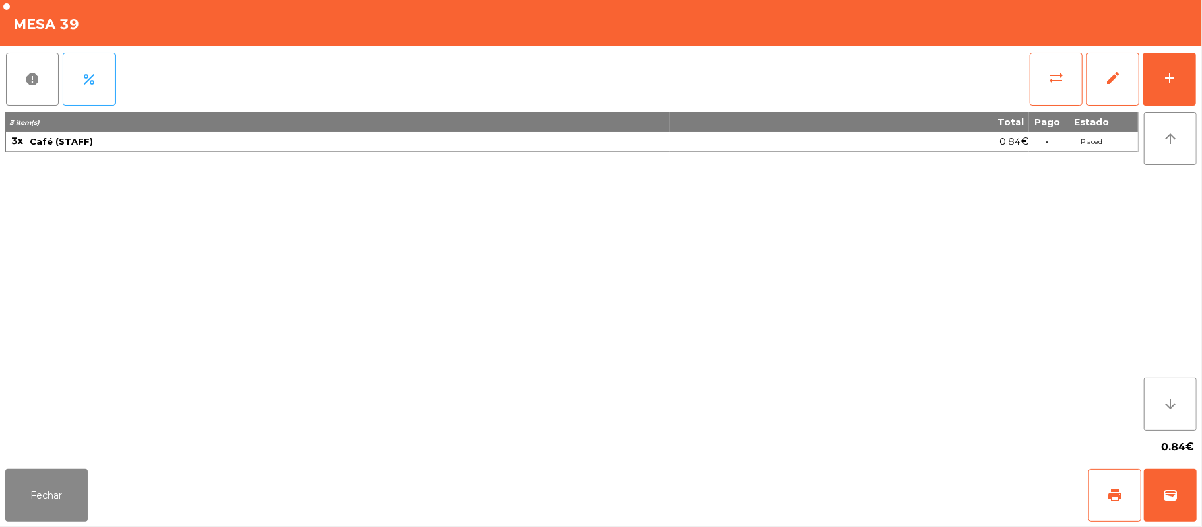
click at [1022, 181] on div "3 item(s) Total Pago Estado 3x Café (STAFF) 0.84€ - Placed" at bounding box center [572, 271] width 1134 height 318
click at [11, 512] on button "Fechar" at bounding box center [46, 495] width 83 height 53
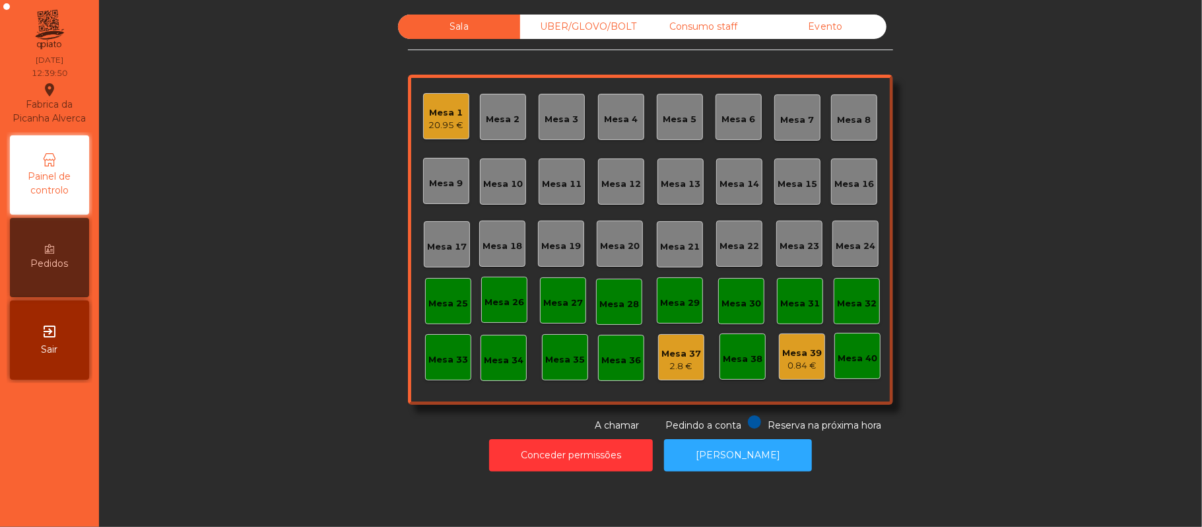
click at [458, 131] on div "Mesa 1 20.95 €" at bounding box center [446, 116] width 46 height 46
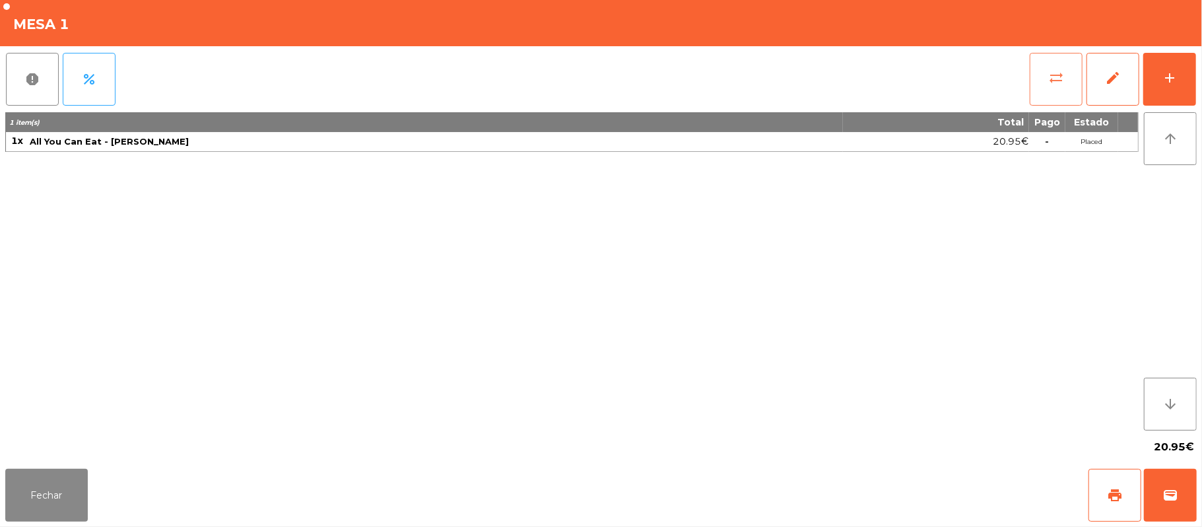
click at [1053, 79] on span "sync_alt" at bounding box center [1057, 78] width 16 height 16
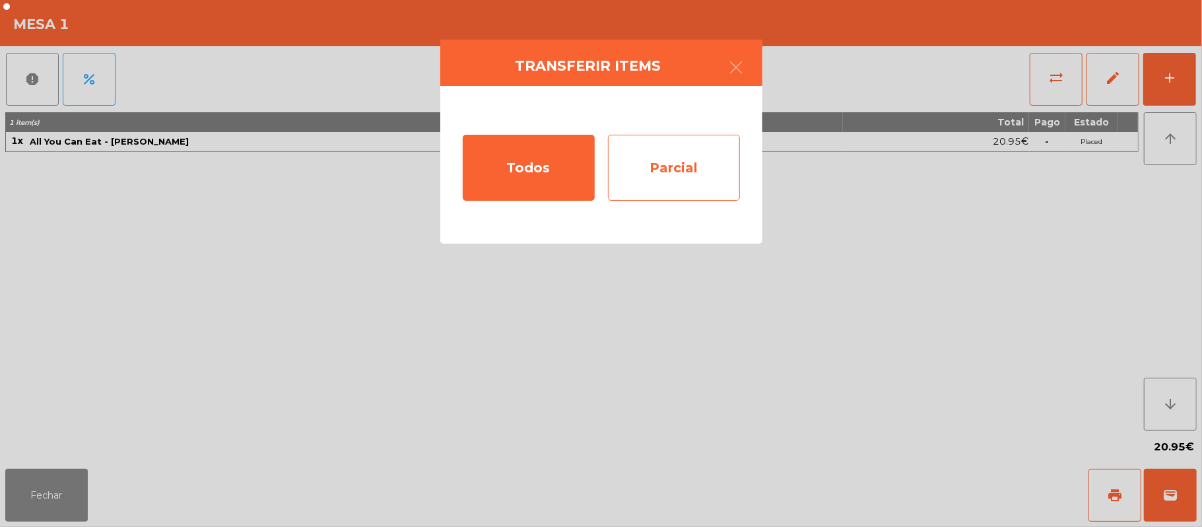
click at [709, 172] on div "Parcial" at bounding box center [674, 168] width 132 height 66
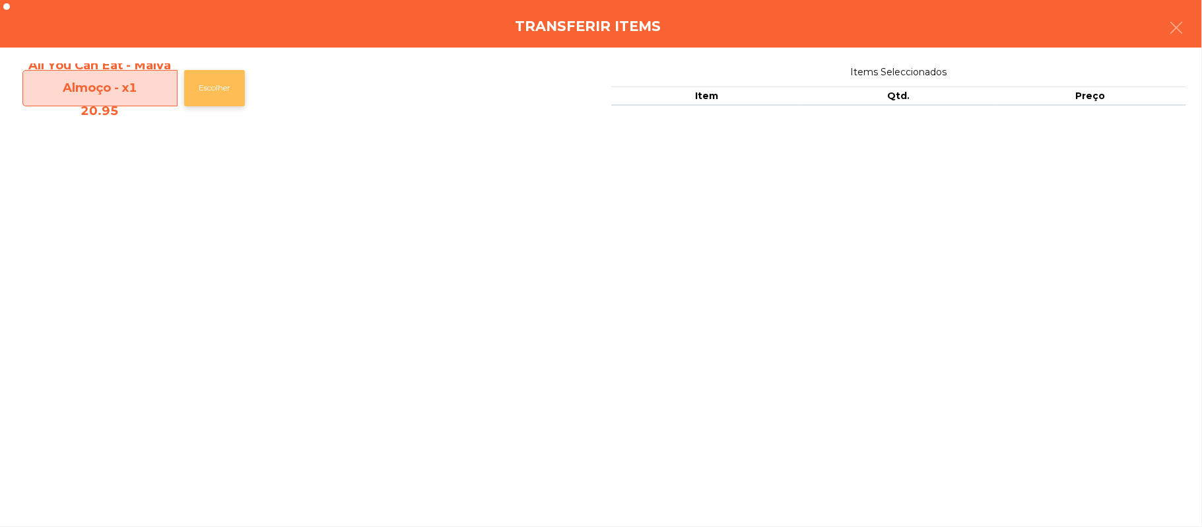
click at [220, 88] on button "Escolher" at bounding box center [214, 88] width 61 height 36
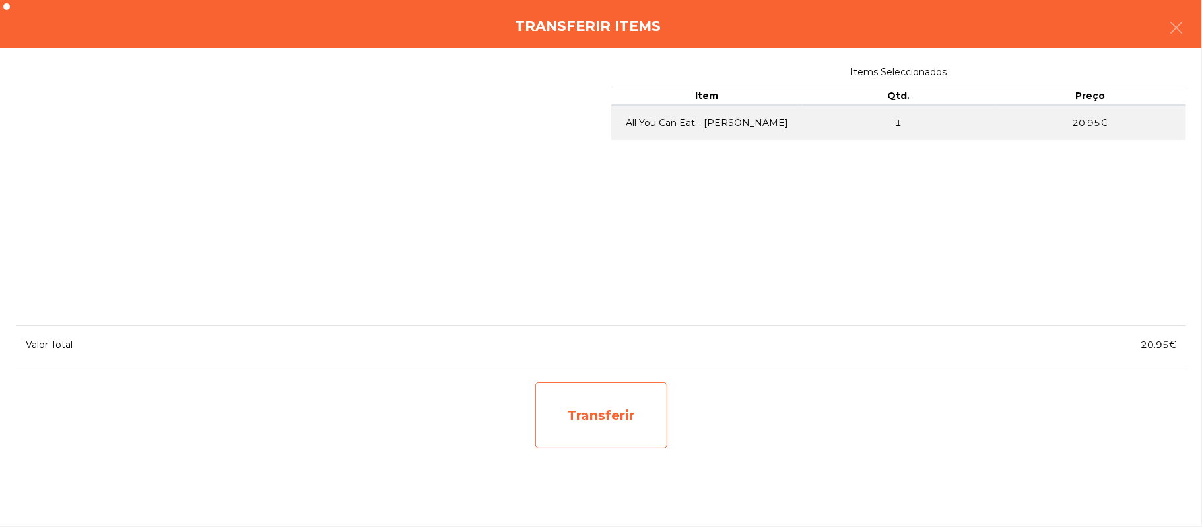
click at [638, 405] on div "Transferir" at bounding box center [602, 415] width 132 height 66
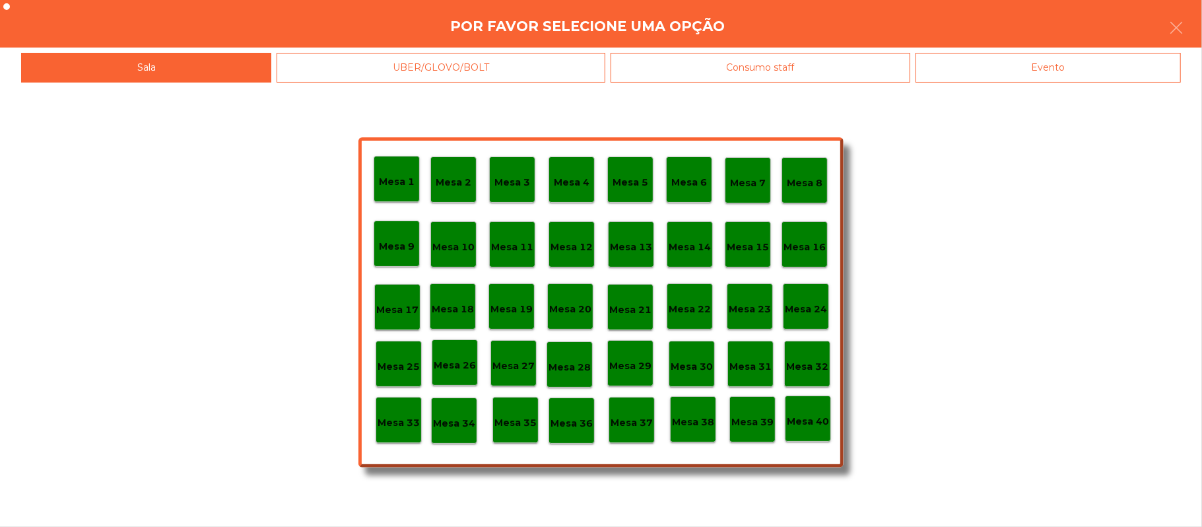
click at [637, 436] on div "Mesa 37" at bounding box center [632, 420] width 46 height 46
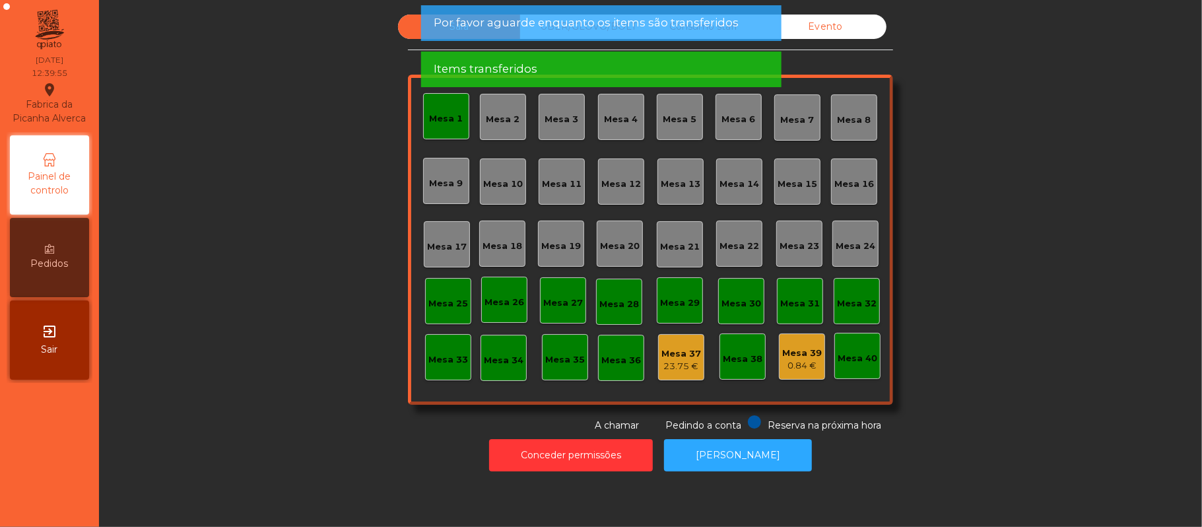
click at [455, 114] on div "Mesa 1" at bounding box center [446, 116] width 46 height 46
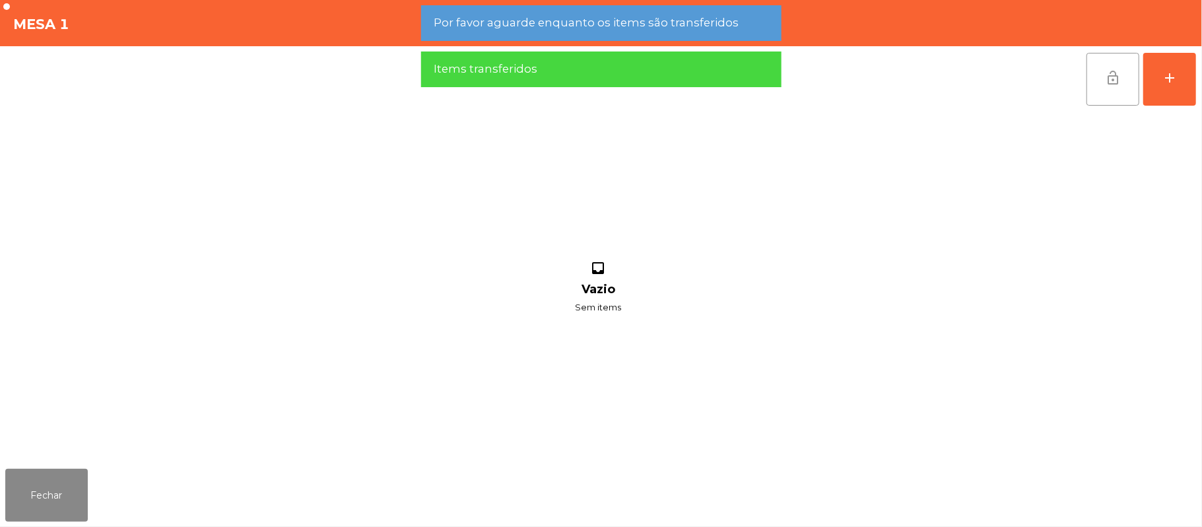
click at [1094, 87] on button "lock_open" at bounding box center [1113, 79] width 53 height 53
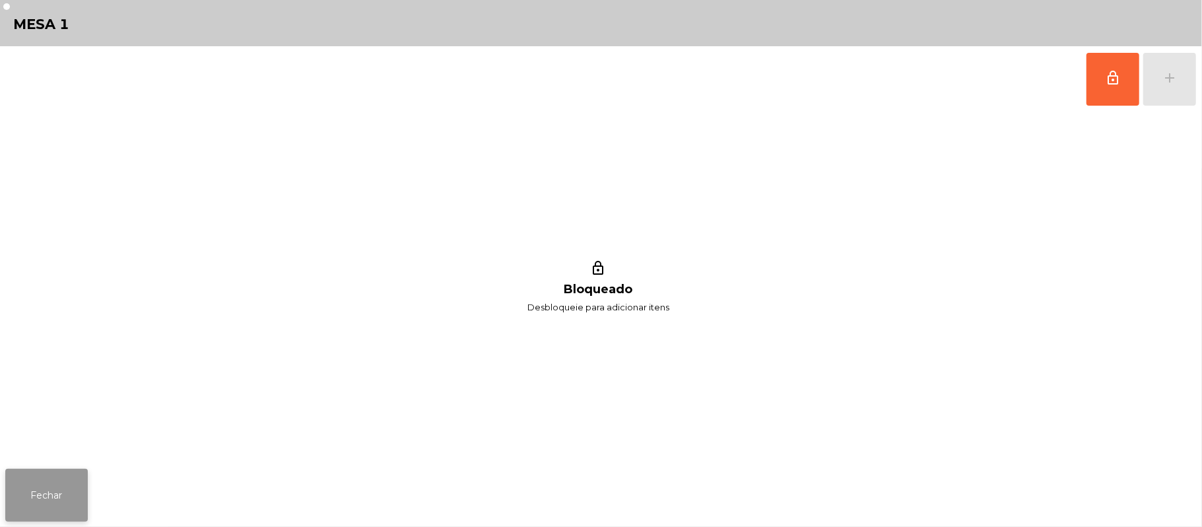
click at [46, 499] on button "Fechar" at bounding box center [46, 495] width 83 height 53
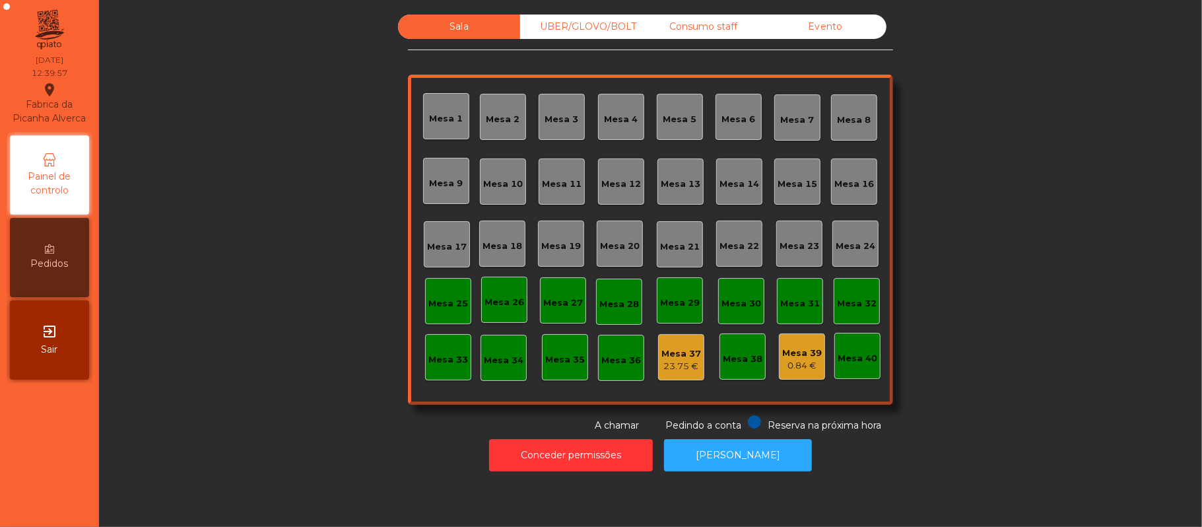
click at [431, 114] on div "Mesa 1" at bounding box center [447, 118] width 34 height 13
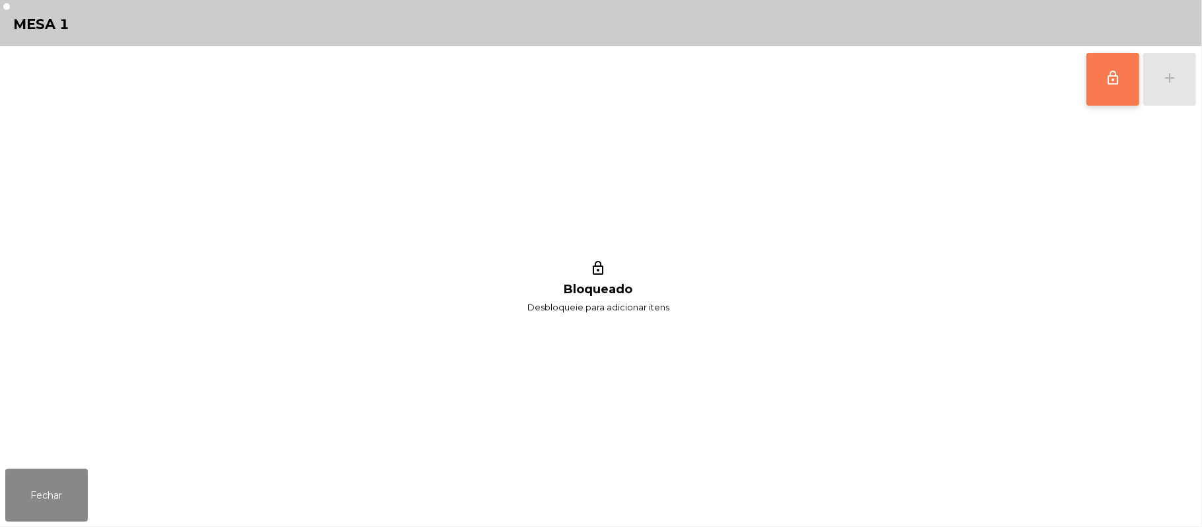
click at [1107, 77] on span "lock_outline" at bounding box center [1113, 78] width 16 height 16
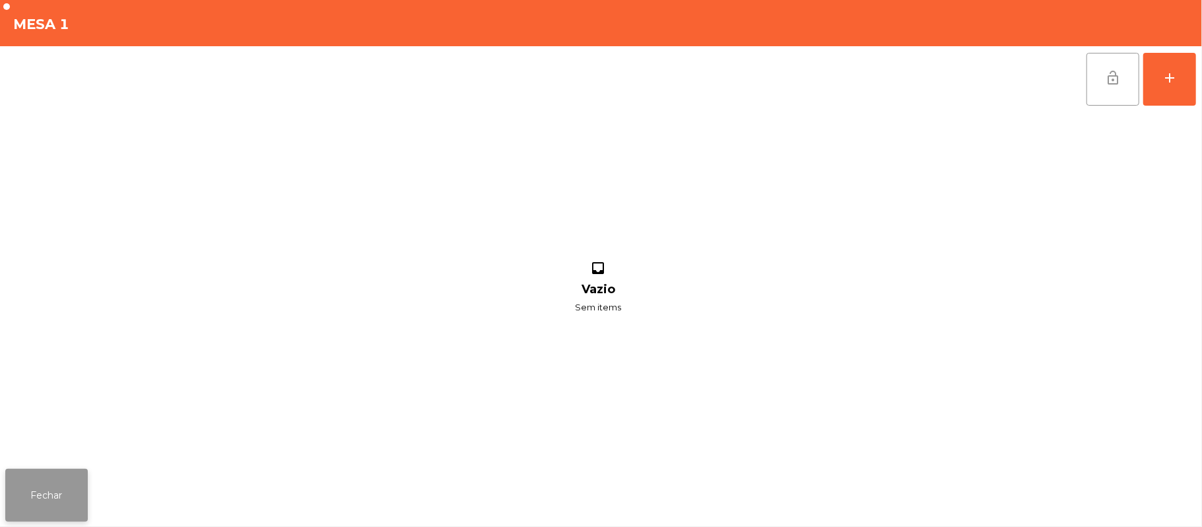
click at [43, 502] on button "Fechar" at bounding box center [46, 495] width 83 height 53
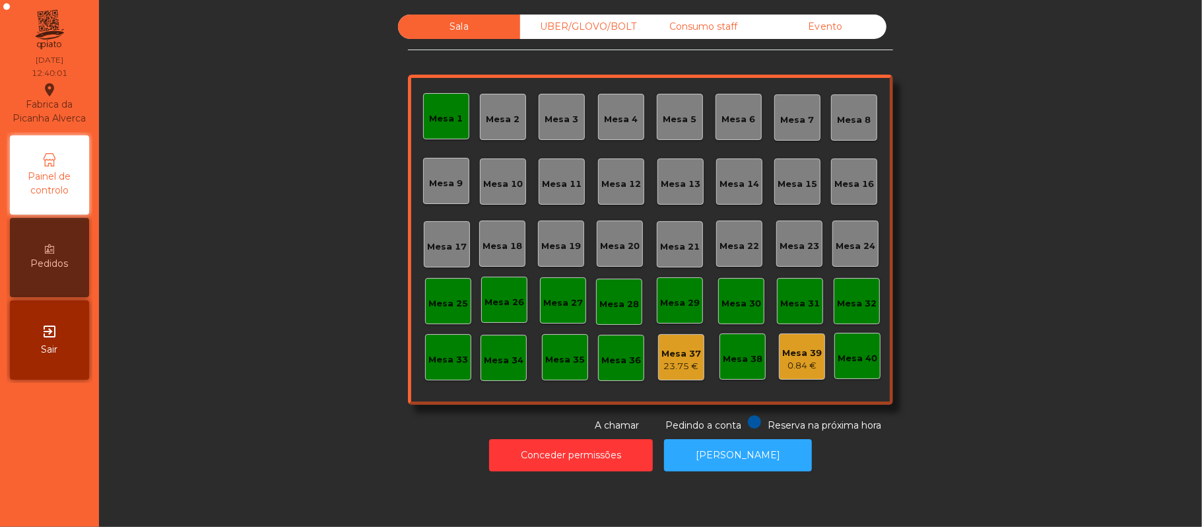
click at [455, 119] on div "Mesa 1" at bounding box center [446, 116] width 46 height 46
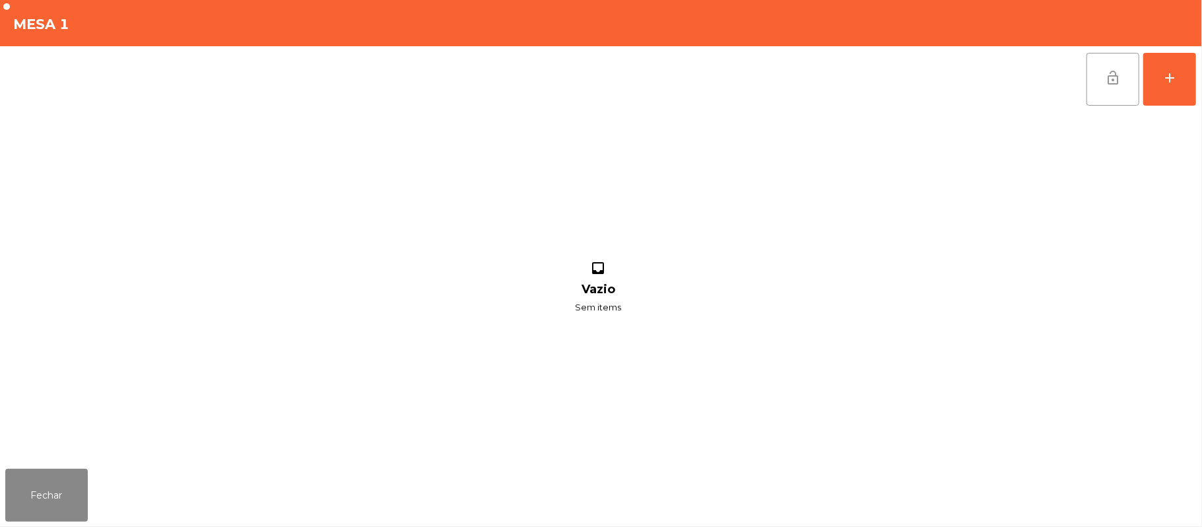
click at [1108, 85] on button "lock_open" at bounding box center [1113, 79] width 53 height 53
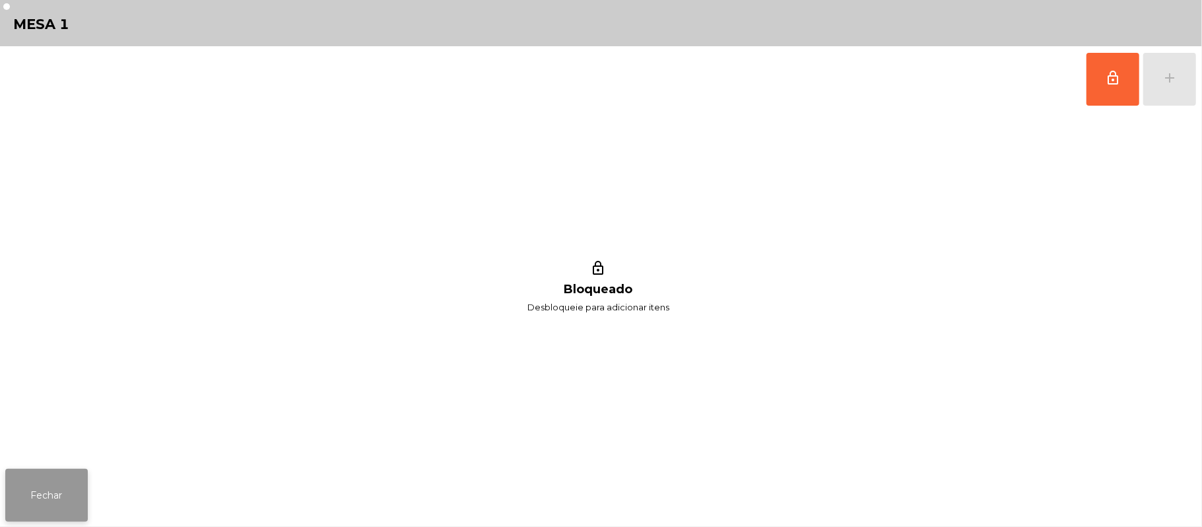
click at [61, 492] on button "Fechar" at bounding box center [46, 495] width 83 height 53
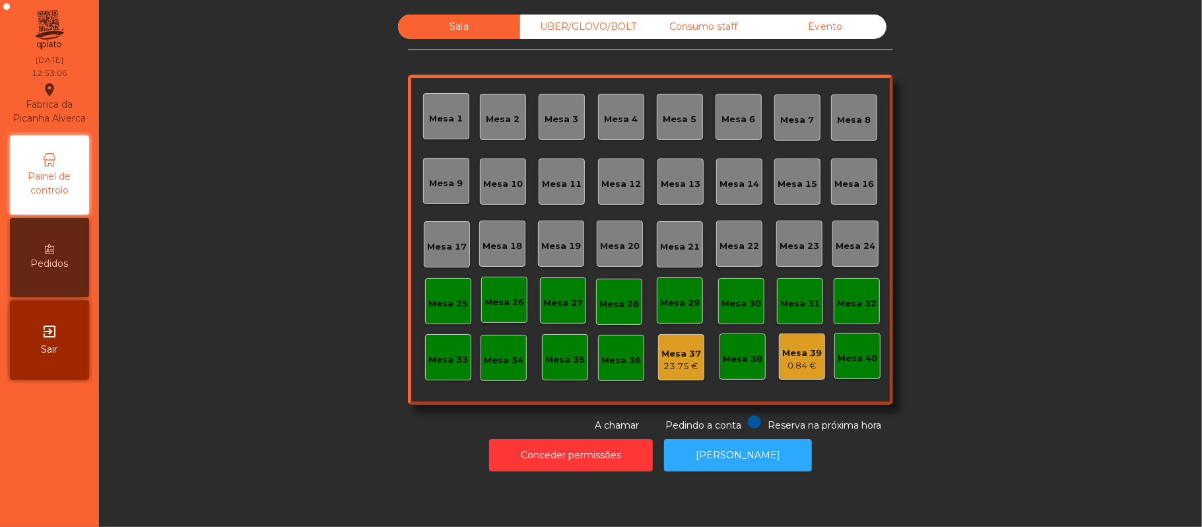
click at [635, 228] on div "Mesa 20" at bounding box center [620, 244] width 46 height 46
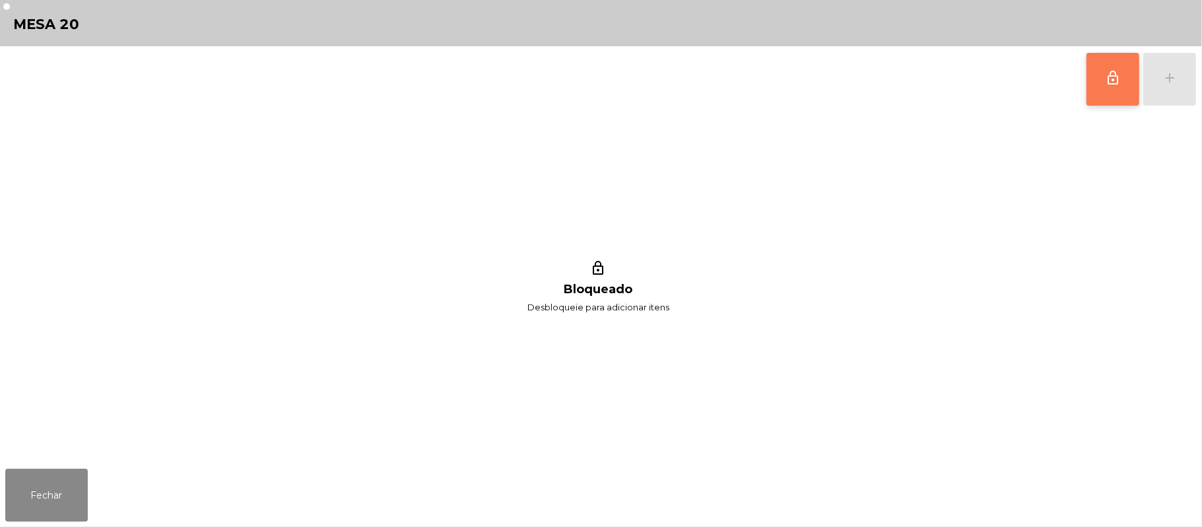
click at [1095, 83] on button "lock_outline" at bounding box center [1113, 79] width 53 height 53
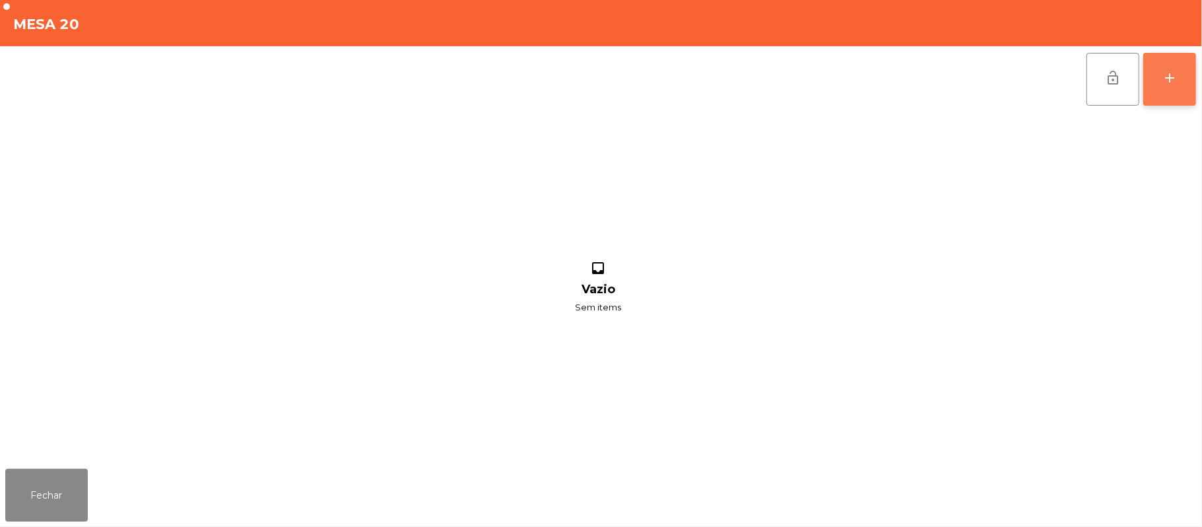
click at [1168, 85] on div "add" at bounding box center [1170, 78] width 16 height 16
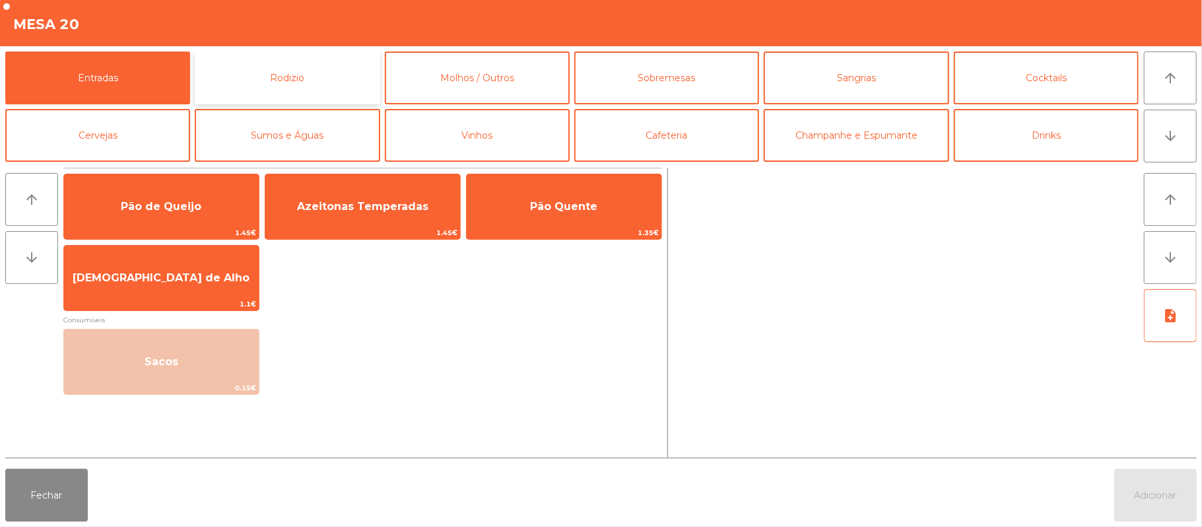
click at [347, 75] on button "Rodizio" at bounding box center [287, 78] width 185 height 53
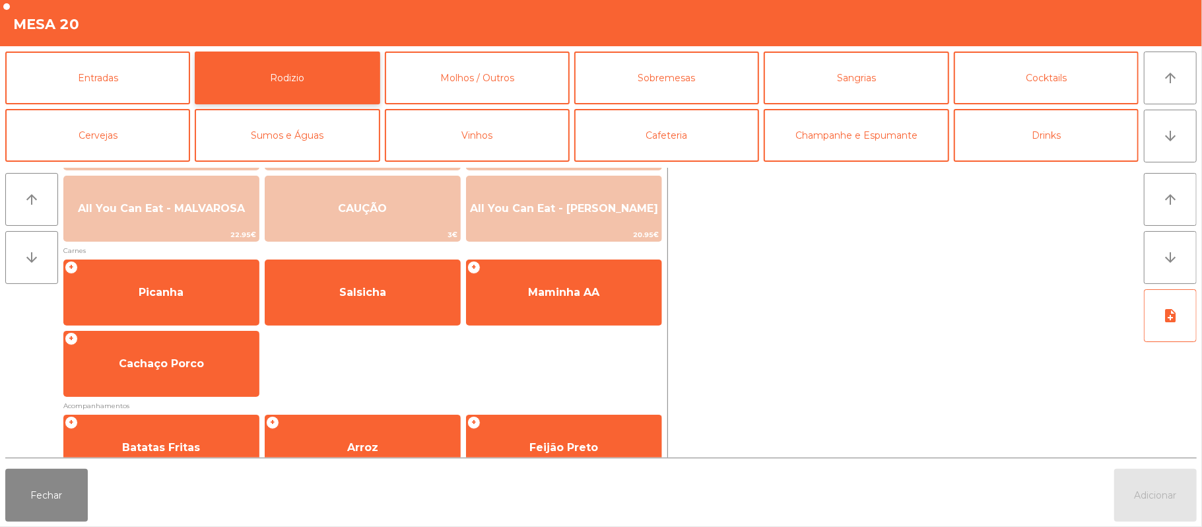
scroll to position [0, 0]
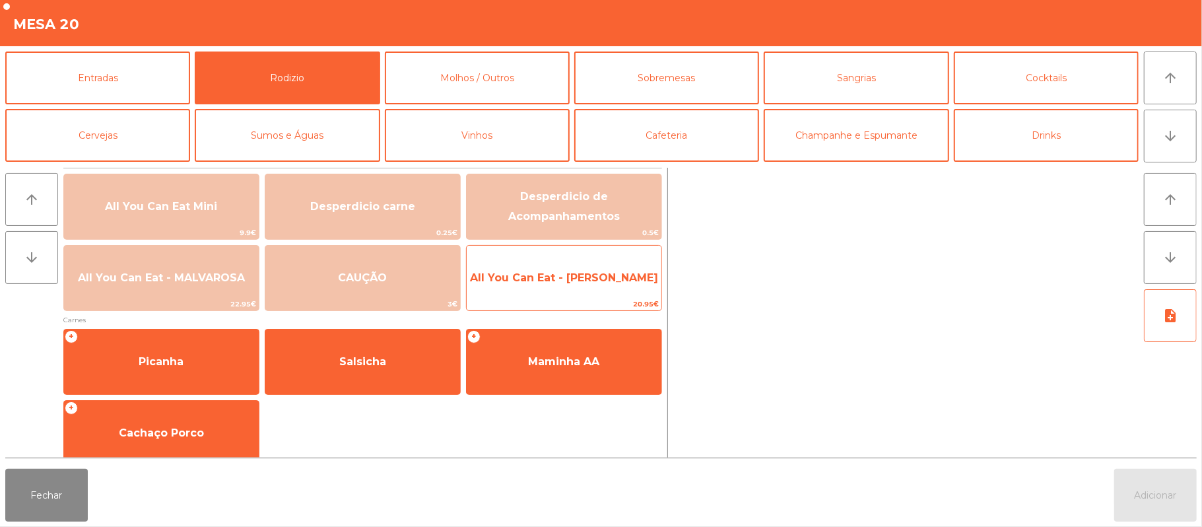
click at [597, 265] on span "All You Can Eat - [PERSON_NAME]" at bounding box center [564, 278] width 195 height 36
click at [598, 259] on div "All You Can Eat - Malva Almoço 20.95€" at bounding box center [564, 278] width 196 height 66
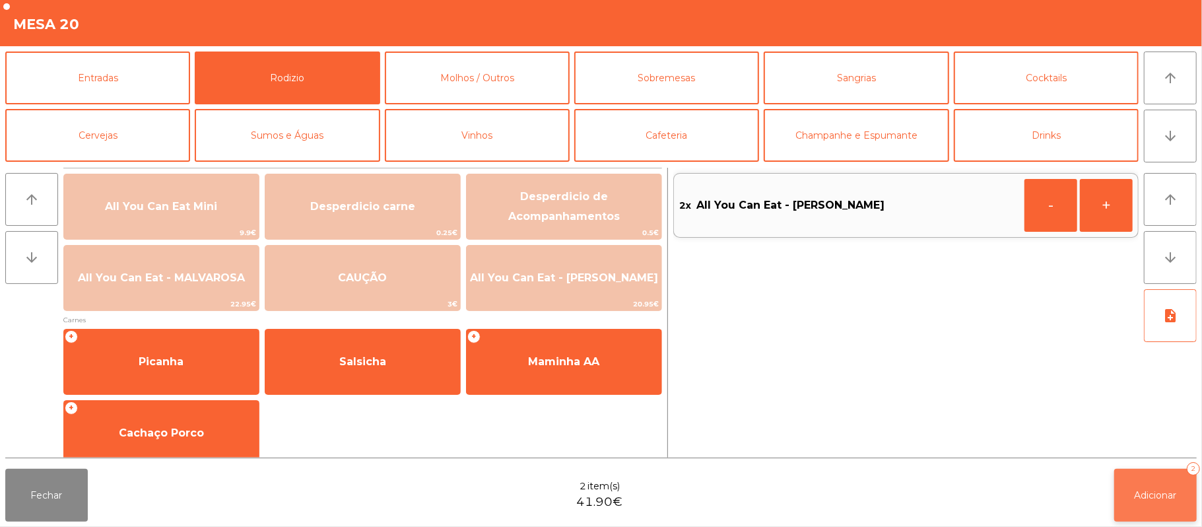
click at [1148, 479] on button "Adicionar 2" at bounding box center [1156, 495] width 83 height 53
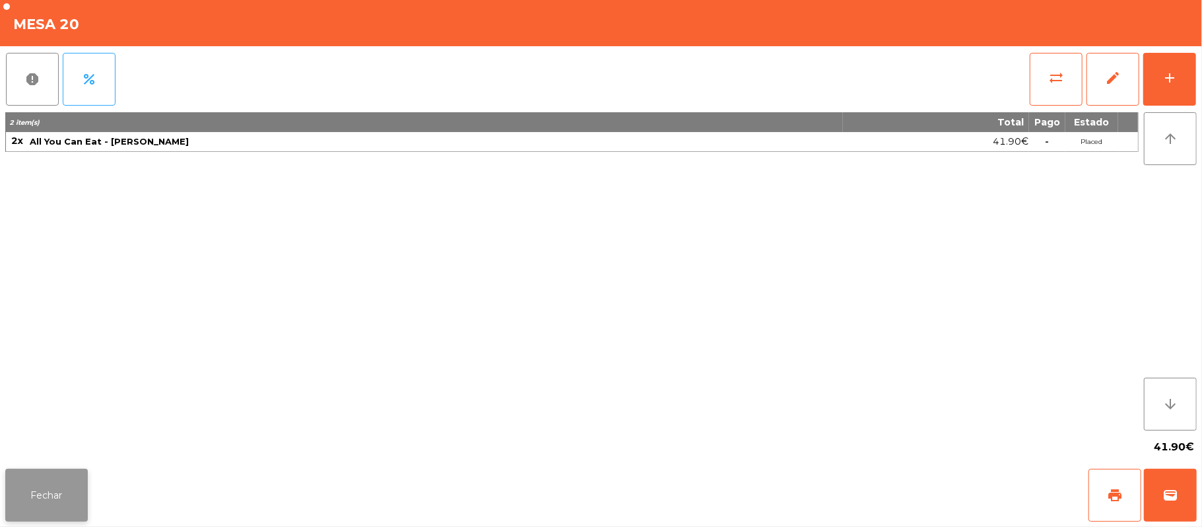
click at [62, 497] on button "Fechar" at bounding box center [46, 495] width 83 height 53
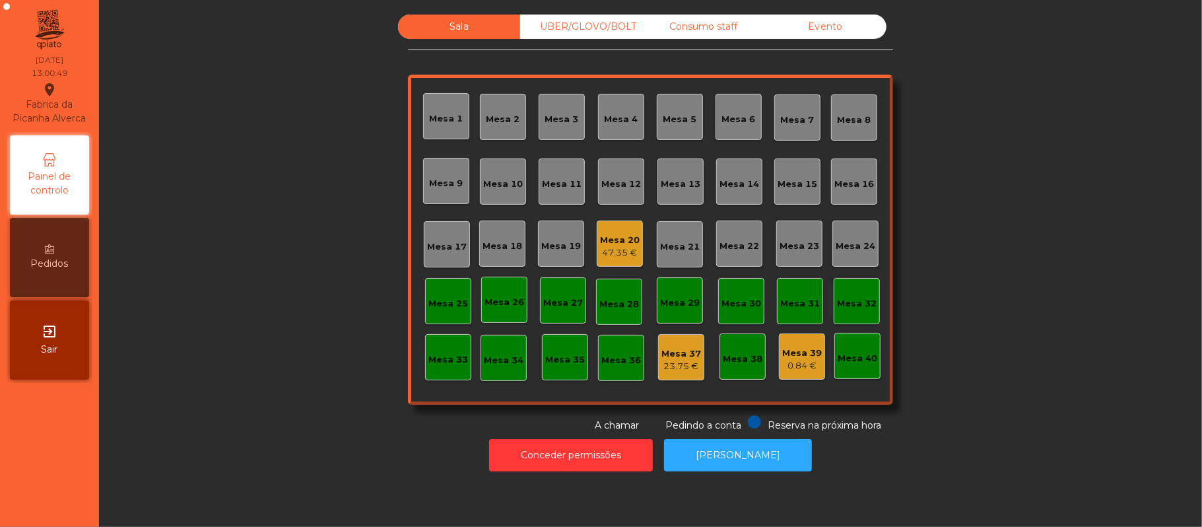
click at [578, 24] on div "UBER/GLOVO/BOLT" at bounding box center [581, 27] width 122 height 24
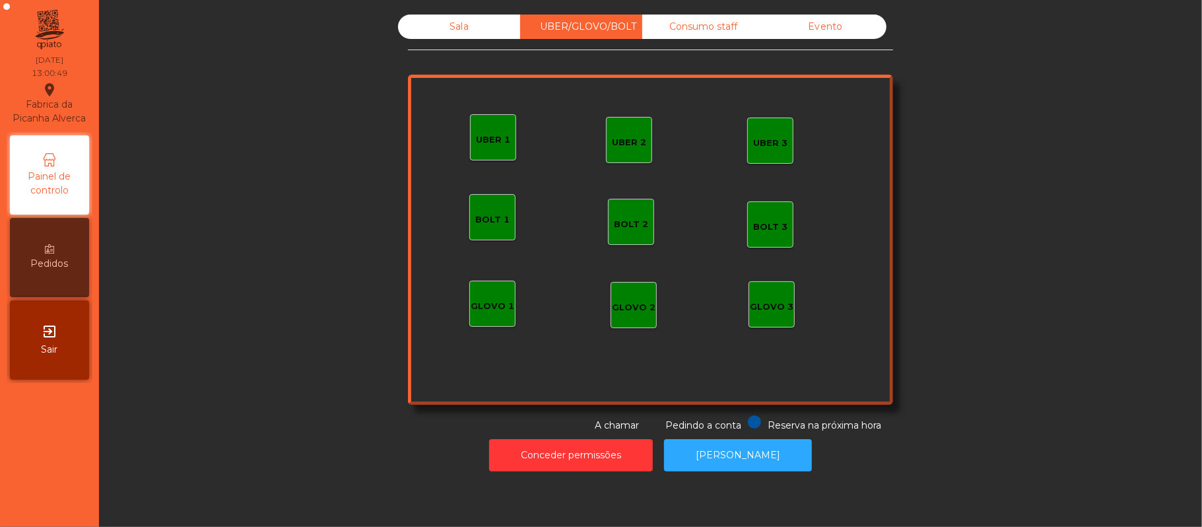
click at [698, 22] on div "Consumo staff" at bounding box center [703, 27] width 122 height 24
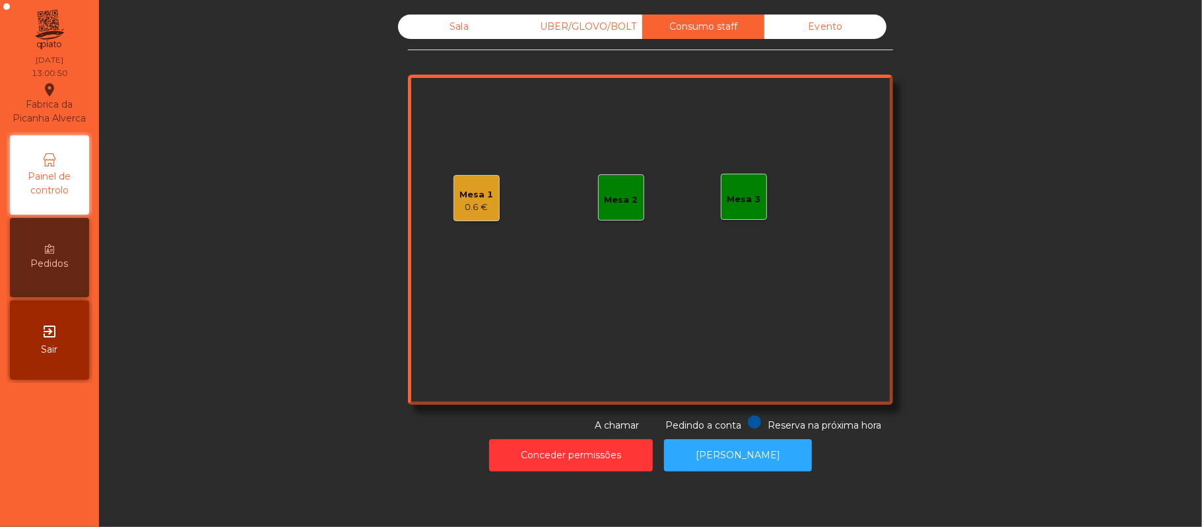
click at [458, 32] on div "Sala" at bounding box center [459, 27] width 122 height 24
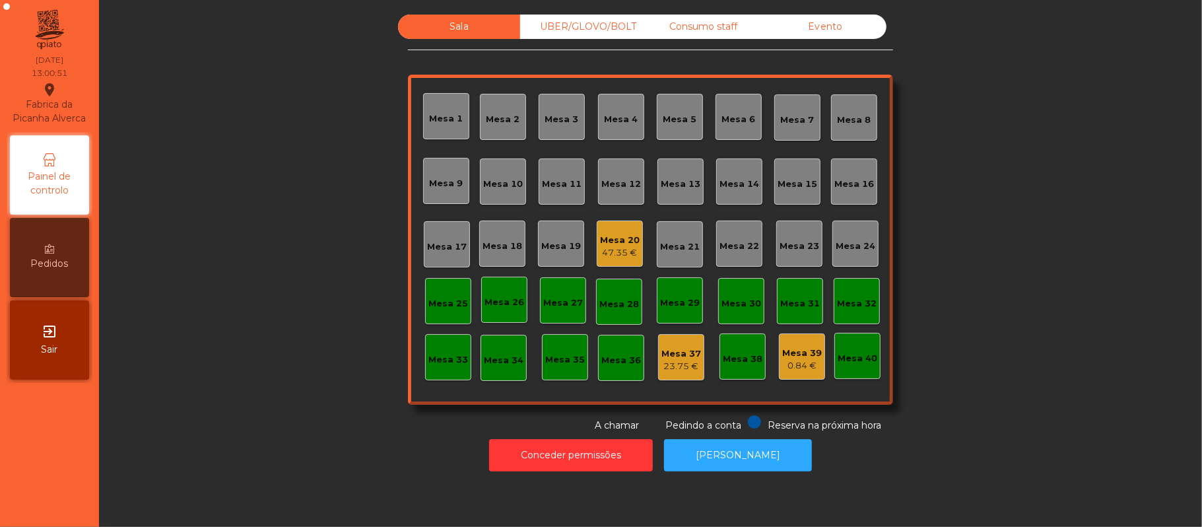
click at [840, 176] on div "Mesa 16" at bounding box center [855, 181] width 40 height 18
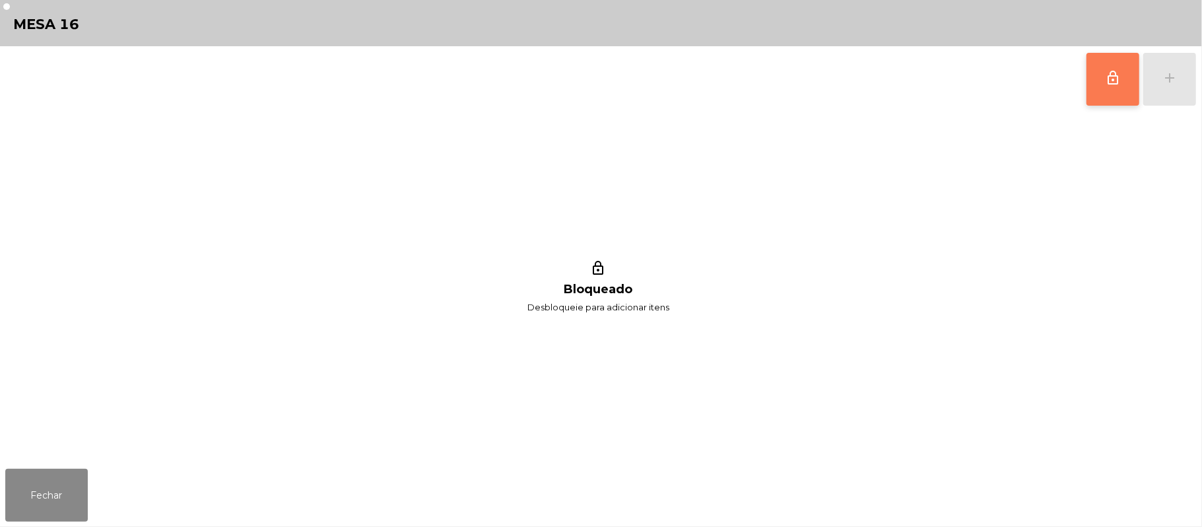
click at [1110, 79] on span "lock_outline" at bounding box center [1113, 78] width 16 height 16
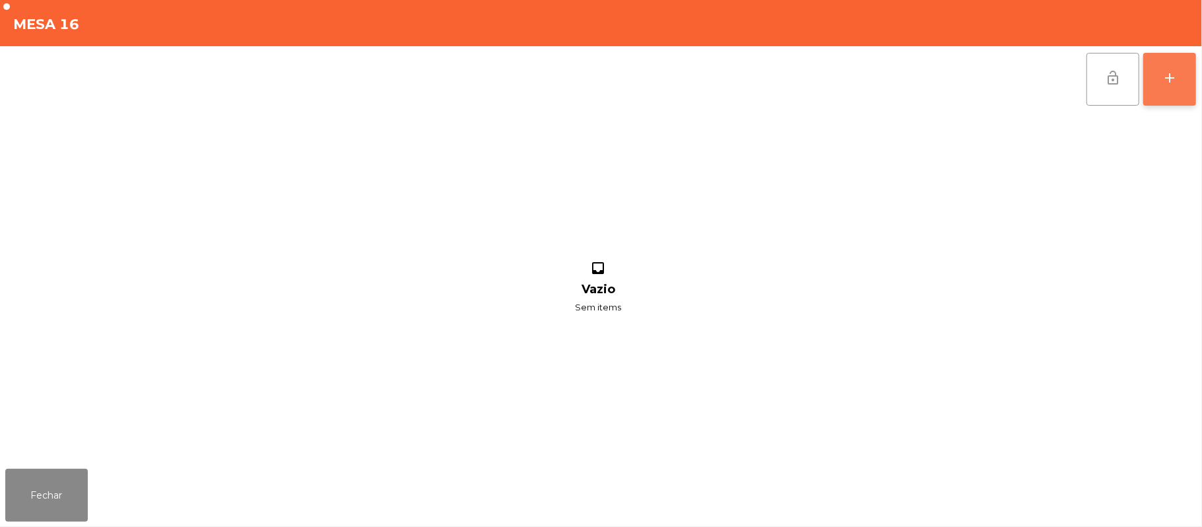
click at [1193, 77] on button "add" at bounding box center [1170, 79] width 53 height 53
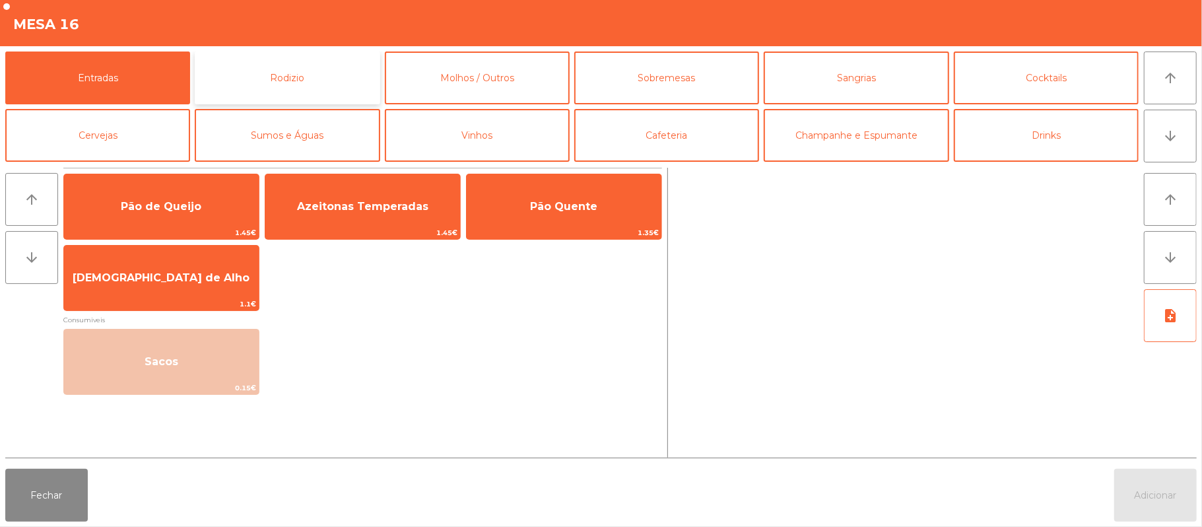
click at [304, 88] on button "Rodizio" at bounding box center [287, 78] width 185 height 53
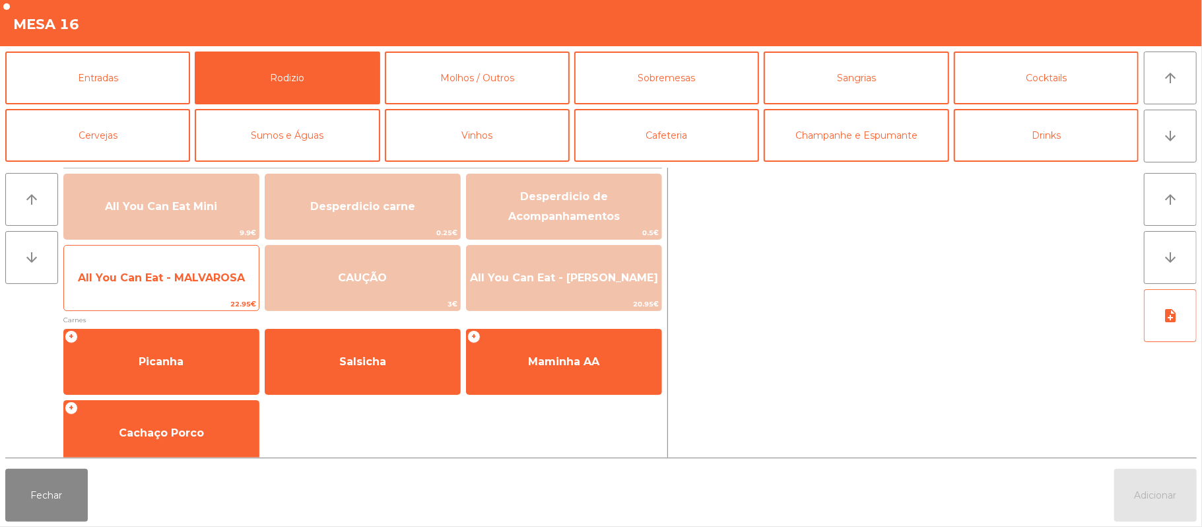
click at [194, 277] on span "All You Can Eat - MALVAROSA" at bounding box center [161, 277] width 167 height 13
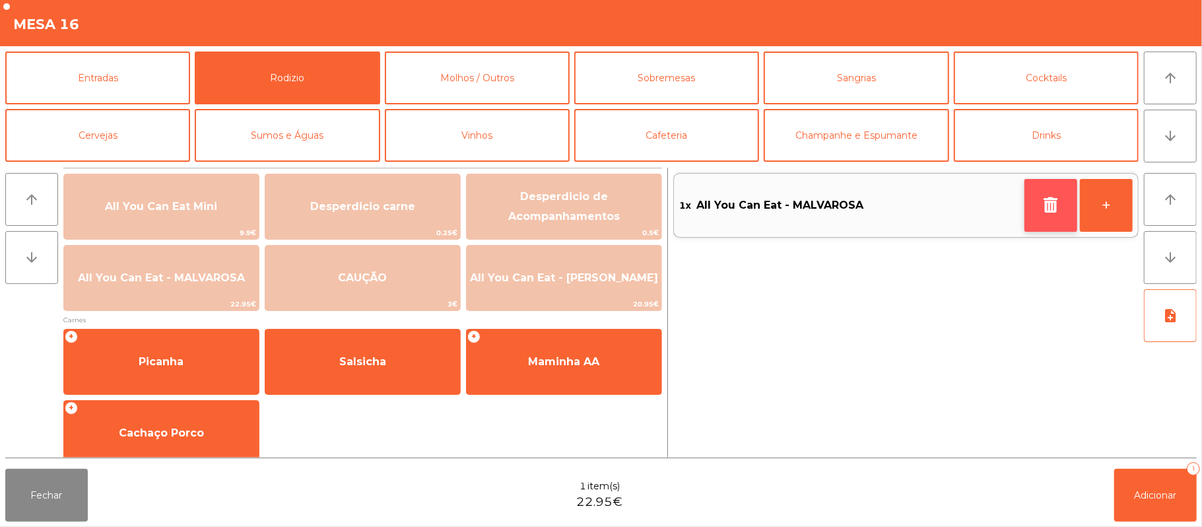
click at [1033, 207] on button "button" at bounding box center [1051, 205] width 53 height 53
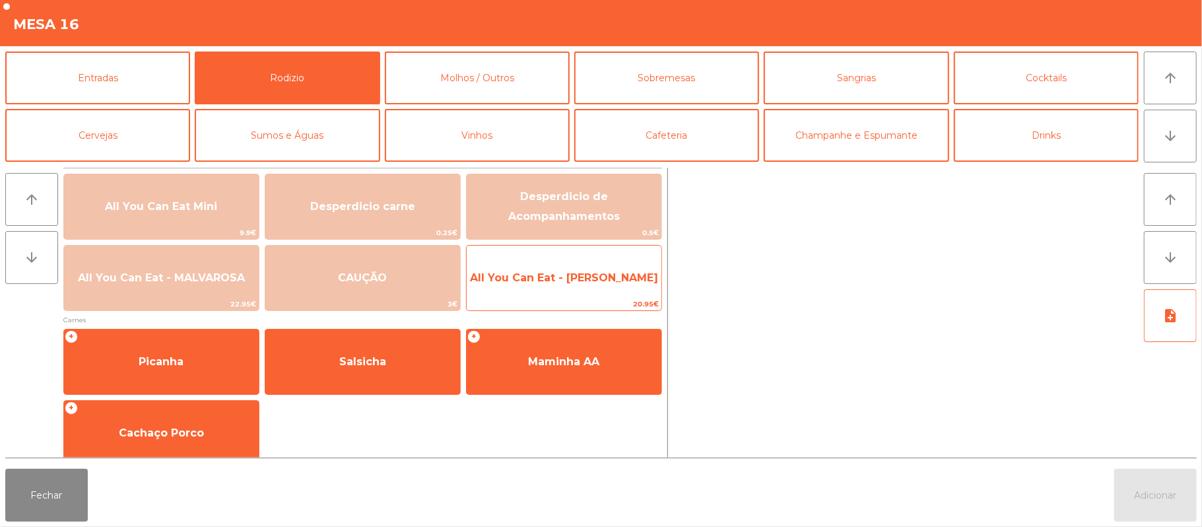
click at [610, 286] on span "All You Can Eat - [PERSON_NAME]" at bounding box center [564, 278] width 195 height 36
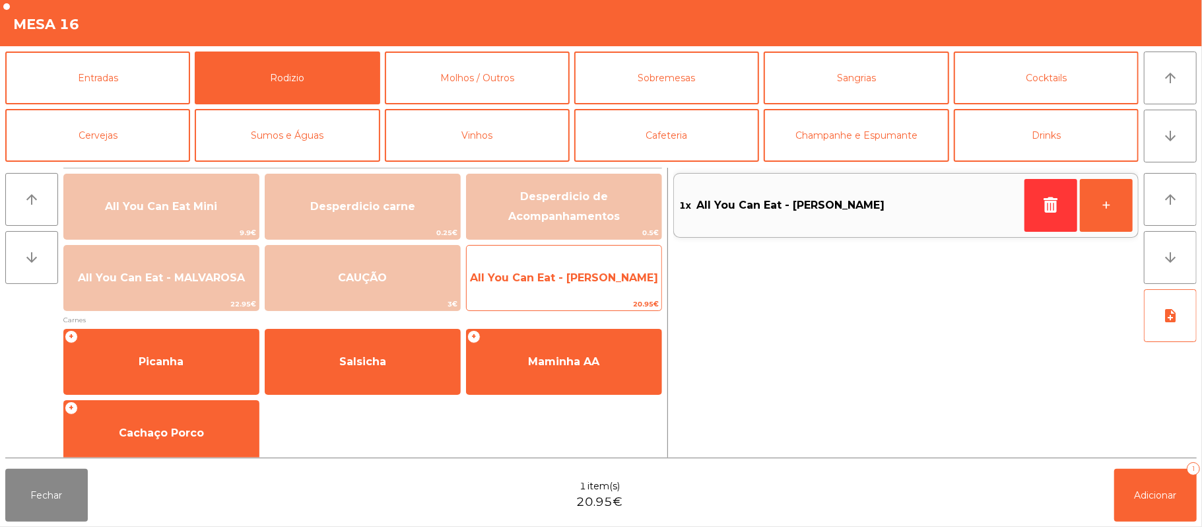
click at [613, 287] on span "All You Can Eat - [PERSON_NAME]" at bounding box center [564, 278] width 195 height 36
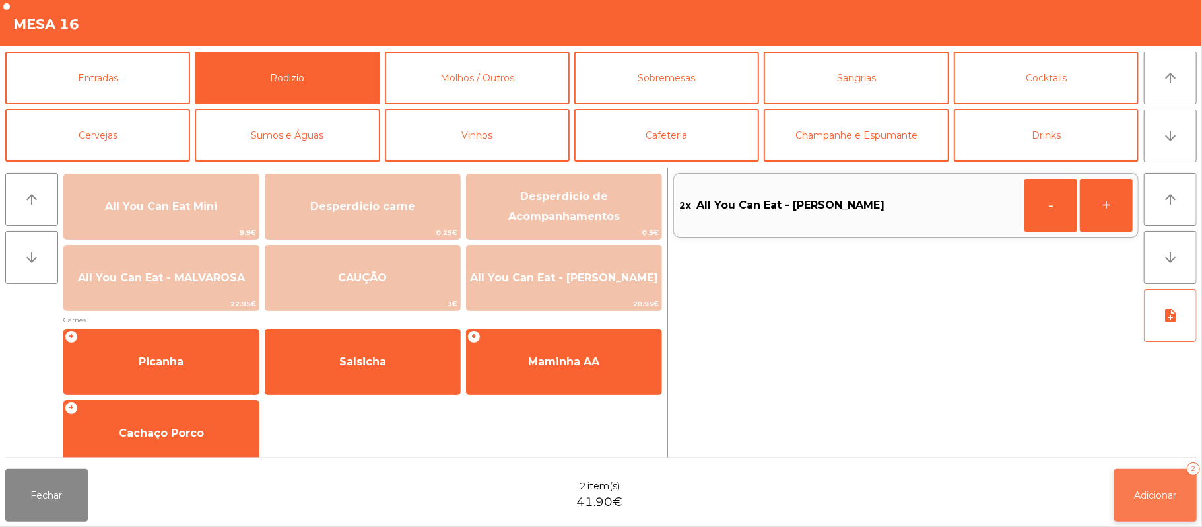
click at [1135, 495] on span "Adicionar" at bounding box center [1156, 495] width 42 height 12
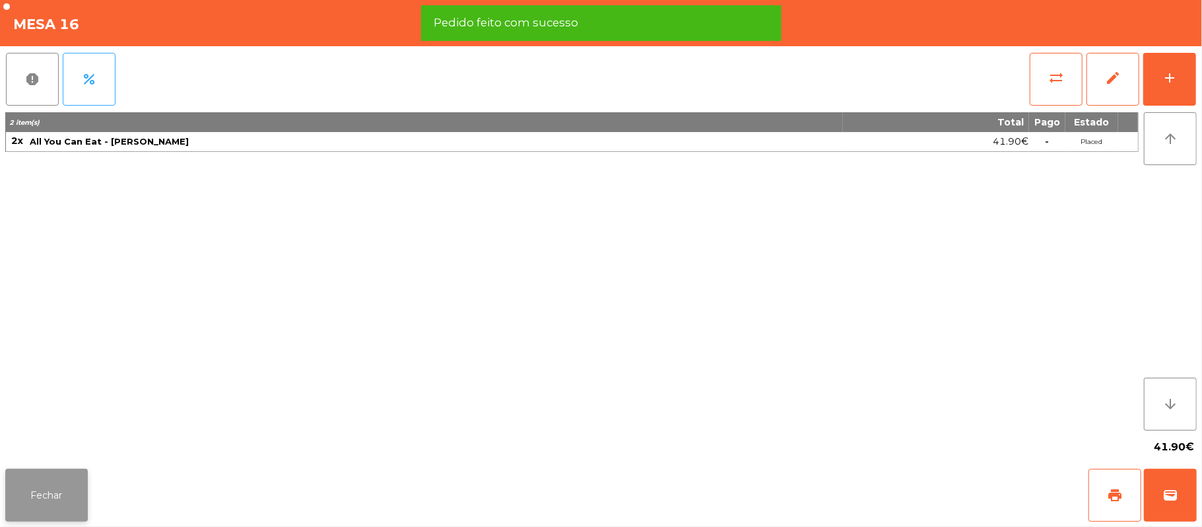
click at [63, 492] on button "Fechar" at bounding box center [46, 495] width 83 height 53
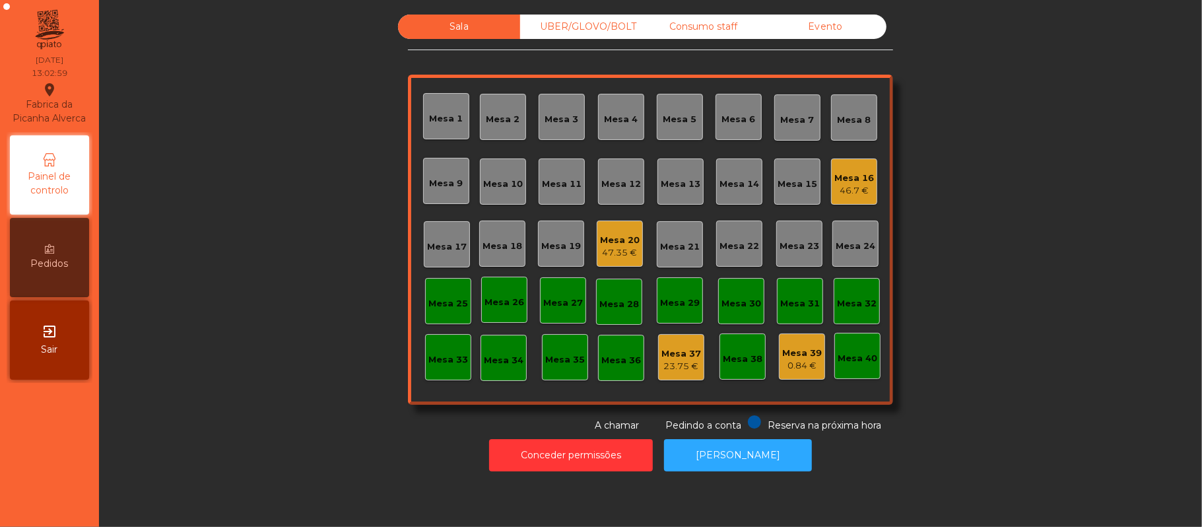
click at [609, 241] on div "Mesa 20" at bounding box center [620, 240] width 40 height 13
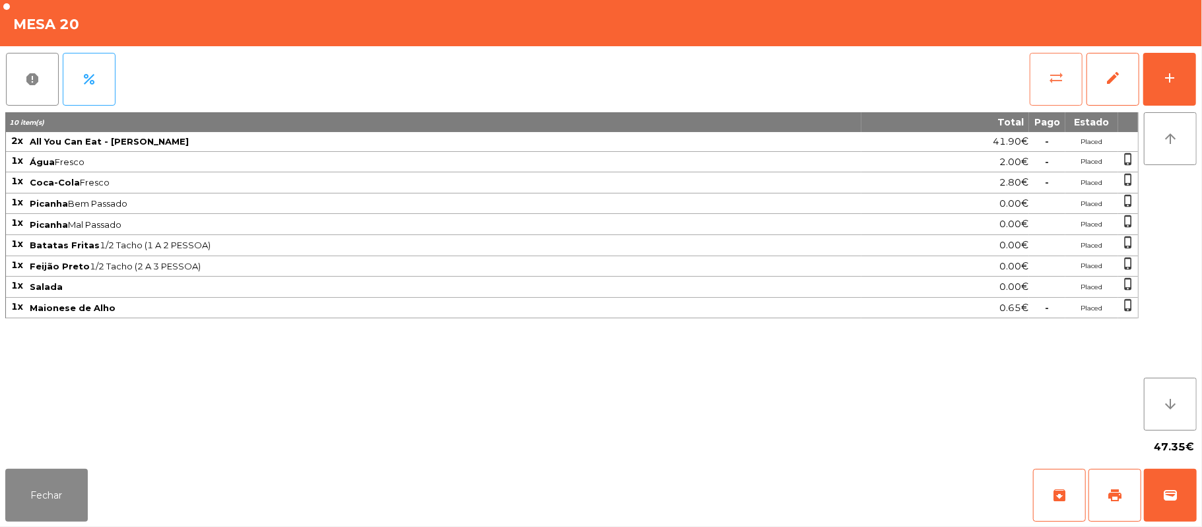
click at [1043, 86] on button "sync_alt" at bounding box center [1056, 79] width 53 height 53
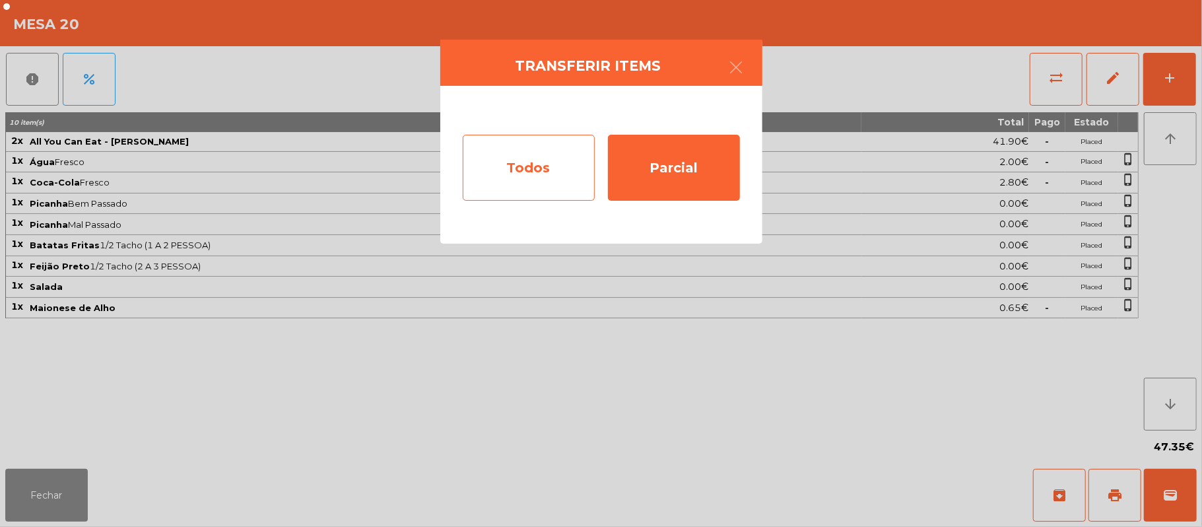
click at [550, 166] on div "Todos" at bounding box center [529, 168] width 132 height 66
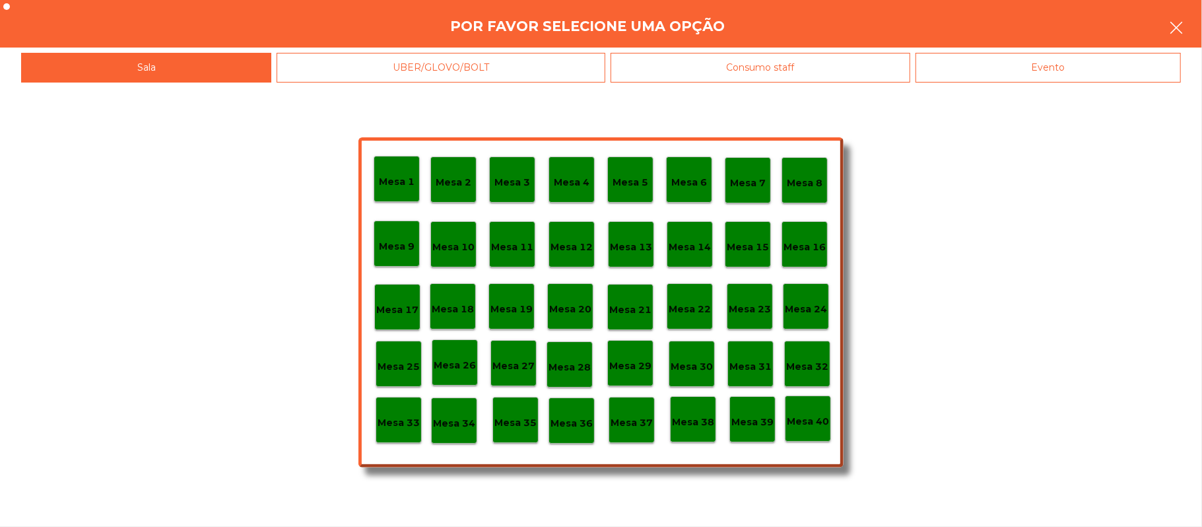
click at [1165, 44] on button "button" at bounding box center [1176, 29] width 37 height 40
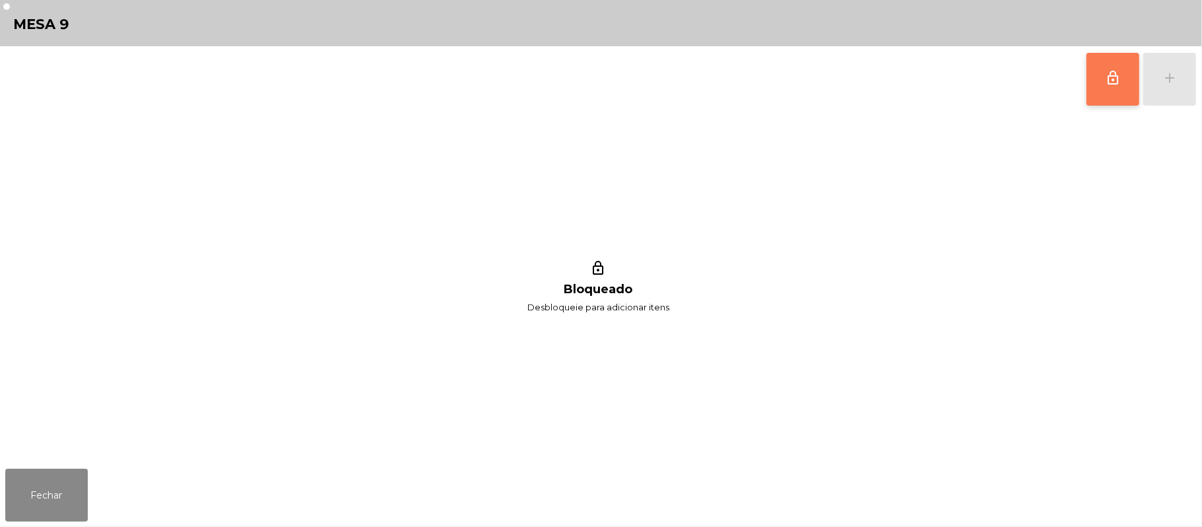
click at [1100, 83] on button "lock_outline" at bounding box center [1113, 79] width 53 height 53
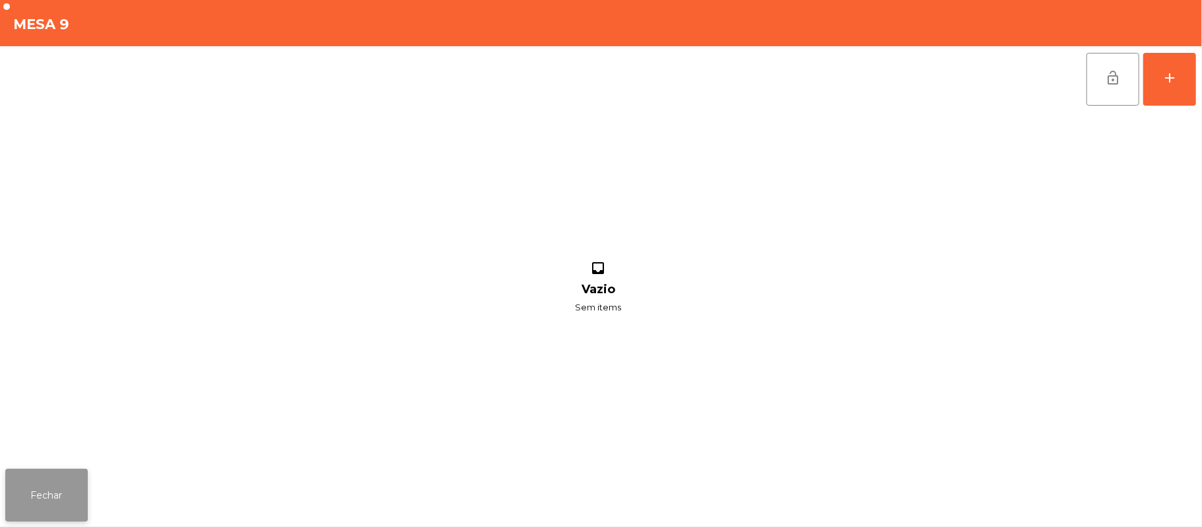
click at [74, 500] on button "Fechar" at bounding box center [46, 495] width 83 height 53
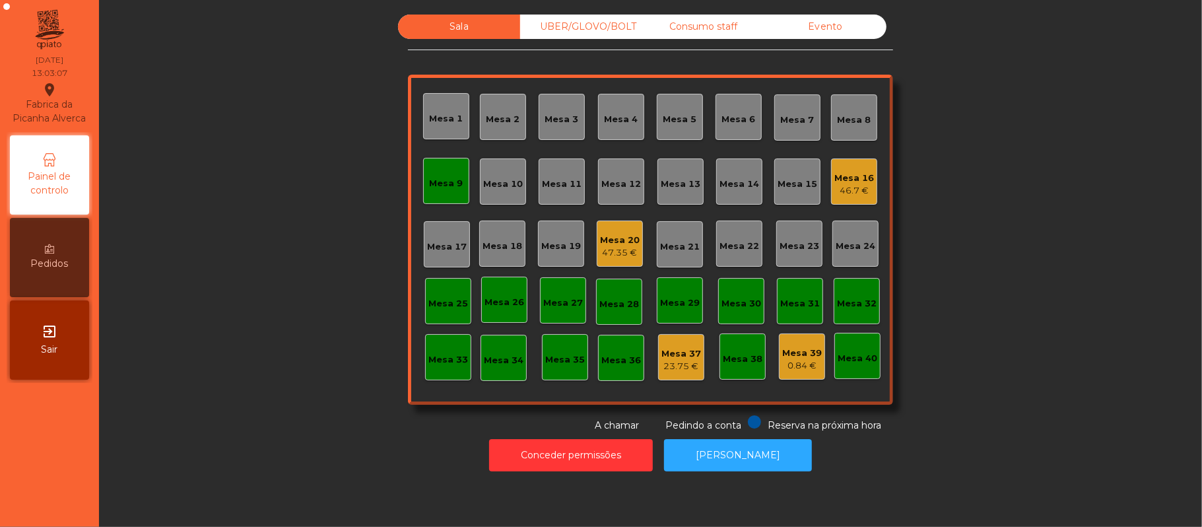
click at [618, 252] on div "47.35 €" at bounding box center [620, 252] width 40 height 13
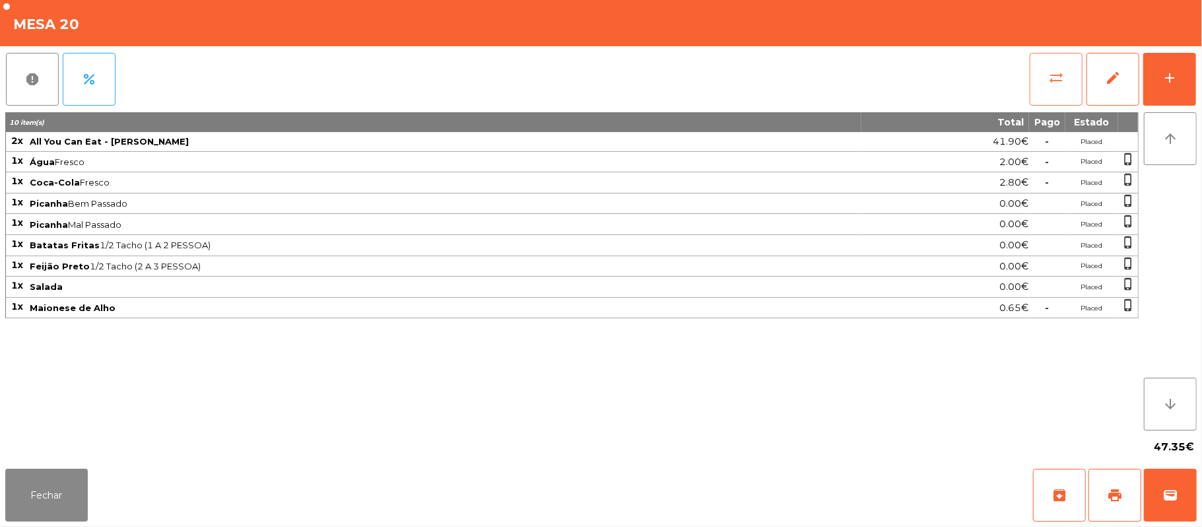
click at [1057, 99] on button "sync_alt" at bounding box center [1056, 79] width 53 height 53
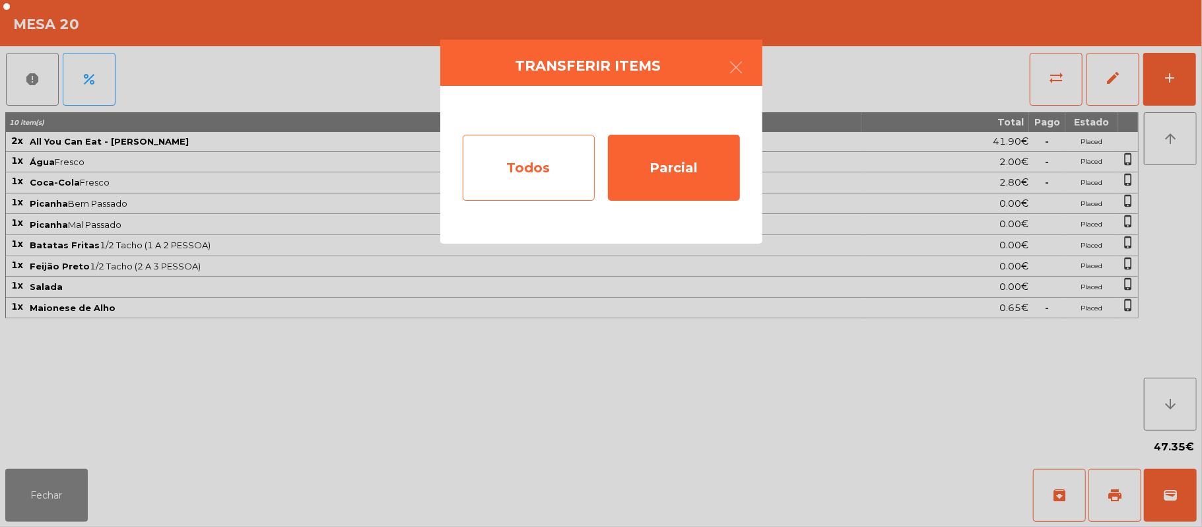
click at [536, 173] on div "Todos" at bounding box center [529, 168] width 132 height 66
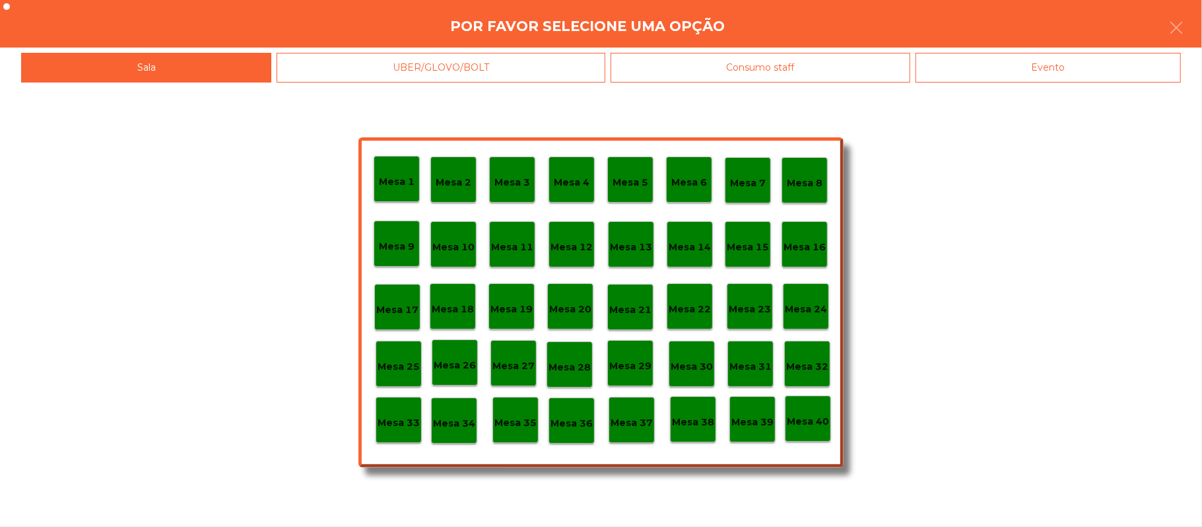
click at [399, 252] on p "Mesa 9" at bounding box center [397, 246] width 36 height 15
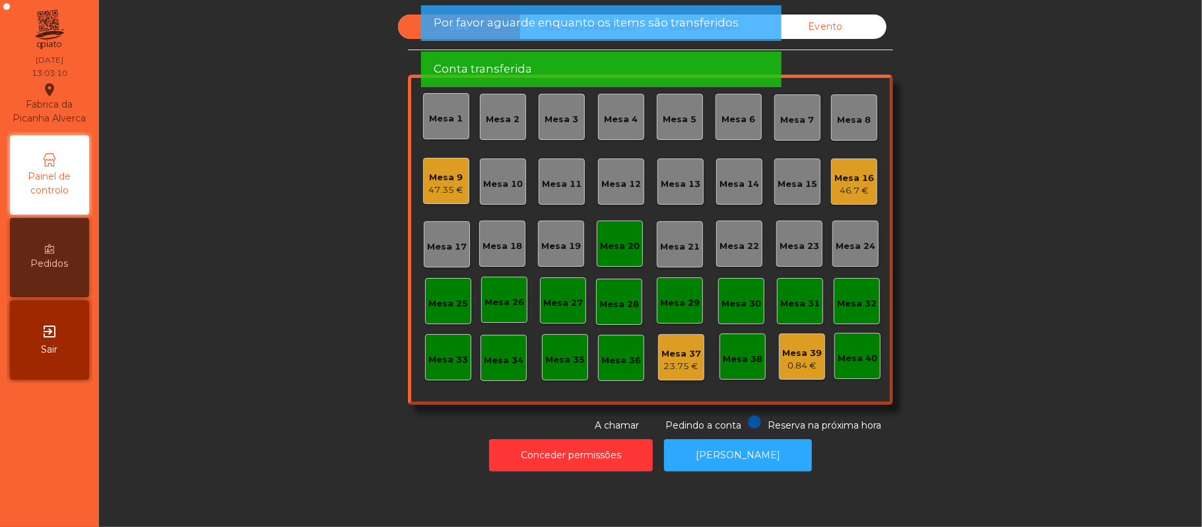
click at [627, 256] on div "Mesa 20" at bounding box center [620, 244] width 46 height 46
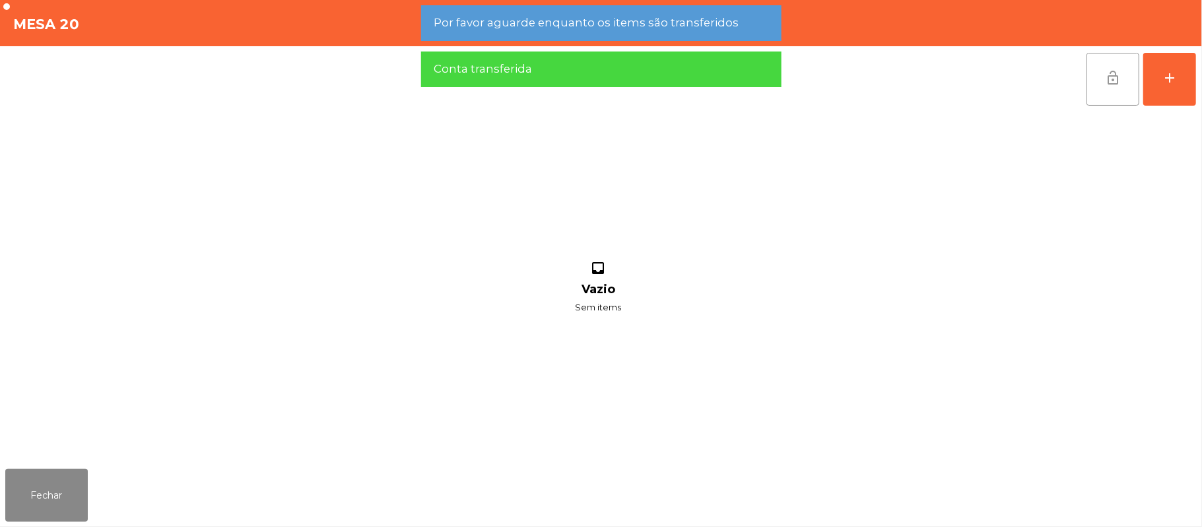
click at [1107, 88] on button "lock_open" at bounding box center [1113, 79] width 53 height 53
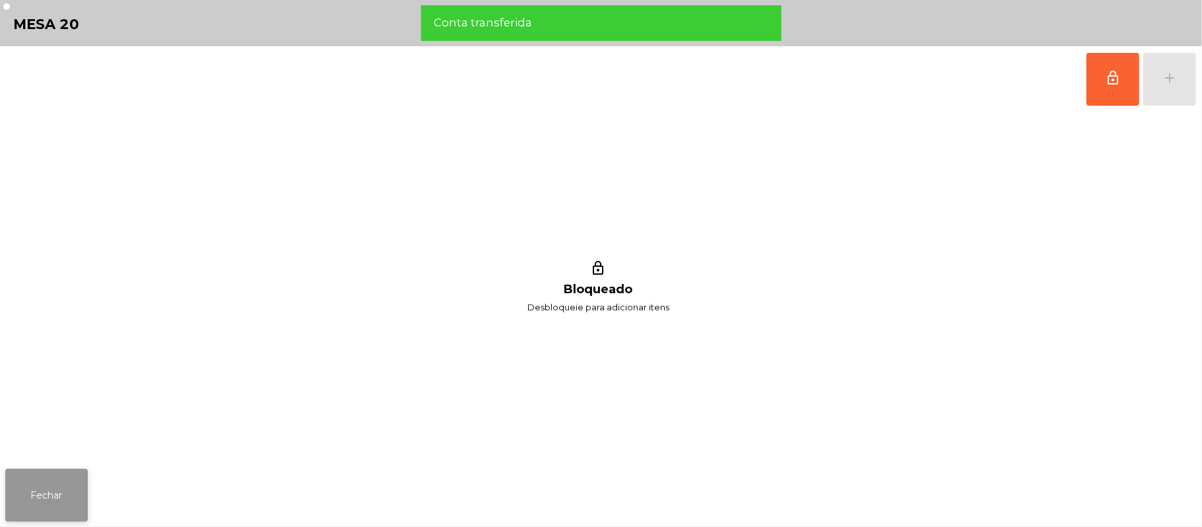
click at [35, 510] on button "Fechar" at bounding box center [46, 495] width 83 height 53
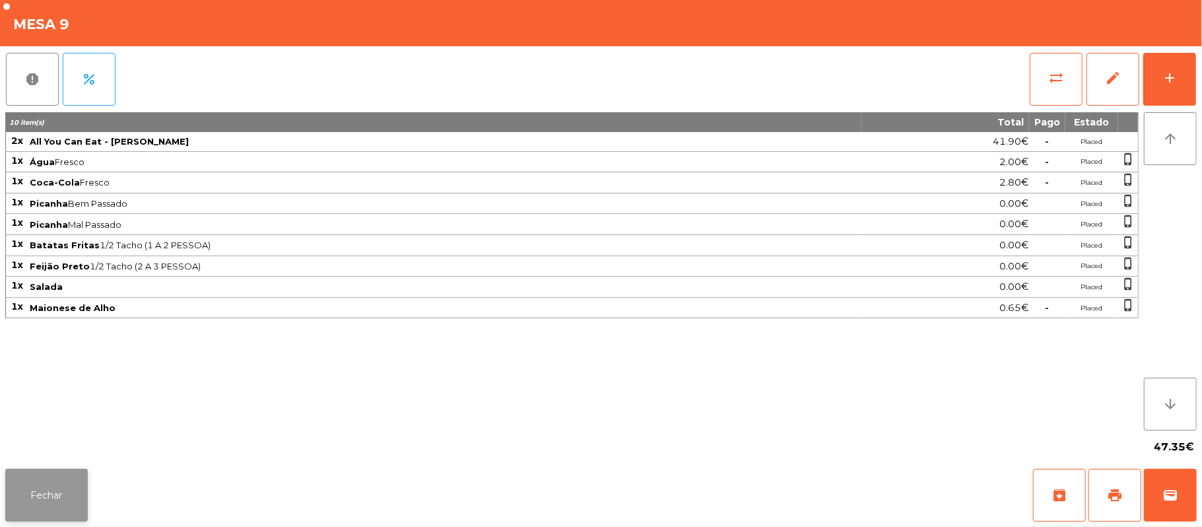
click at [69, 508] on button "Fechar" at bounding box center [46, 495] width 83 height 53
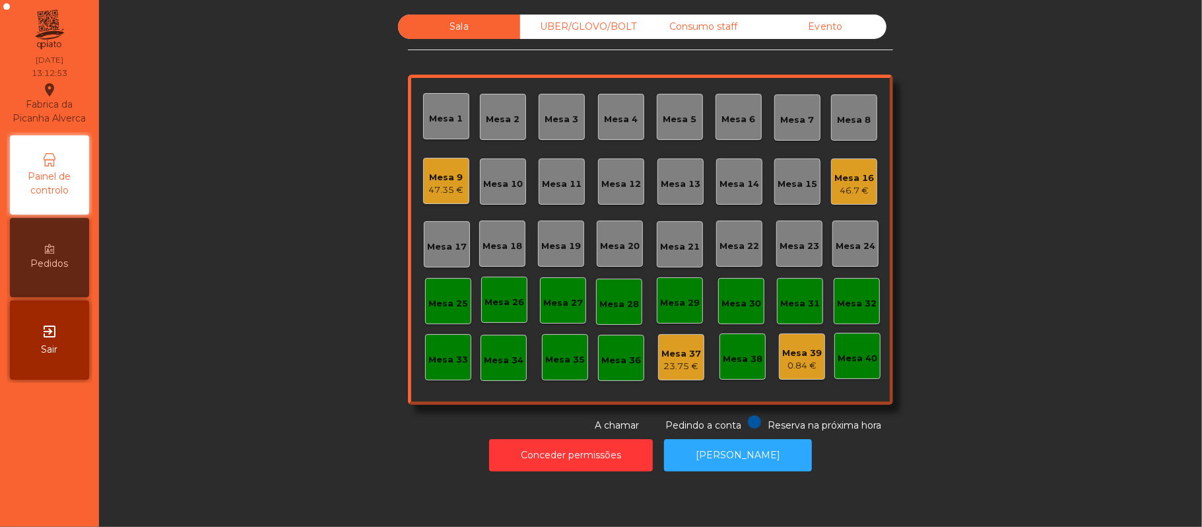
click at [460, 170] on div "Mesa 9 47.35 €" at bounding box center [446, 181] width 46 height 46
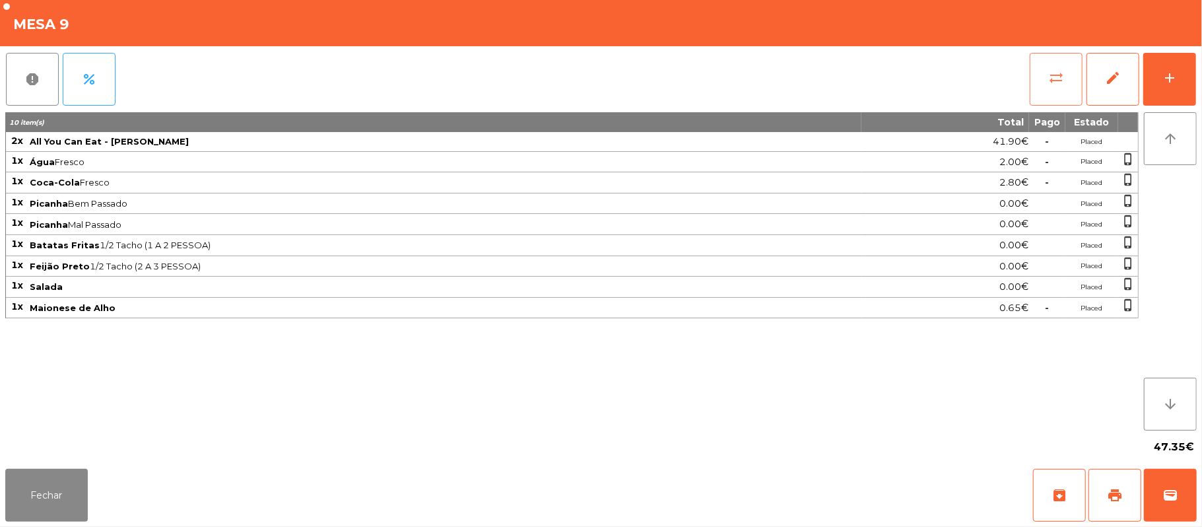
click at [1060, 80] on span "sync_alt" at bounding box center [1057, 78] width 16 height 16
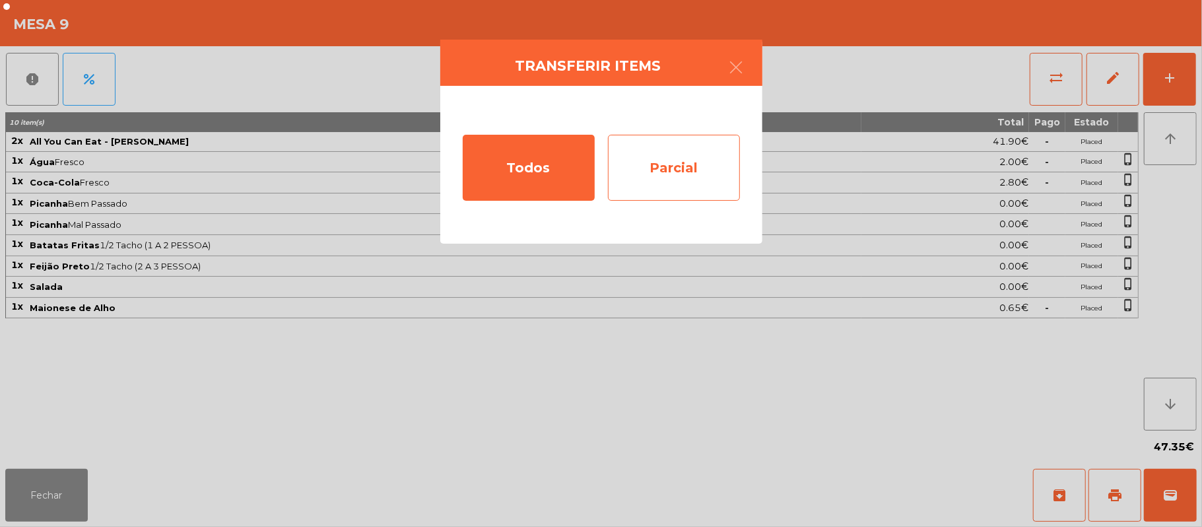
click at [703, 162] on div "Parcial" at bounding box center [674, 168] width 132 height 66
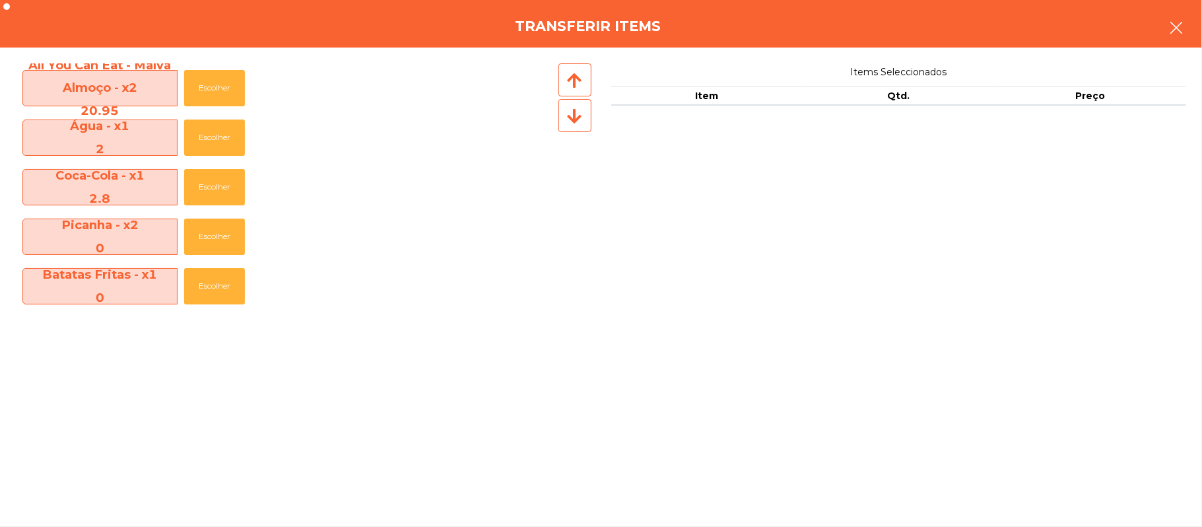
click at [1163, 36] on button "button" at bounding box center [1176, 29] width 37 height 40
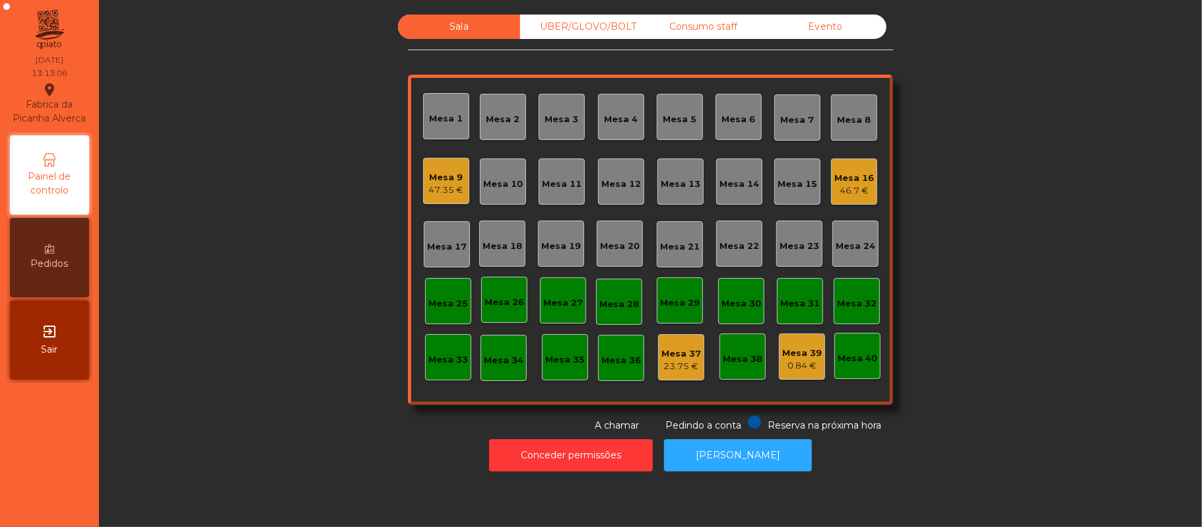
click at [429, 180] on div "Mesa 9" at bounding box center [446, 177] width 35 height 13
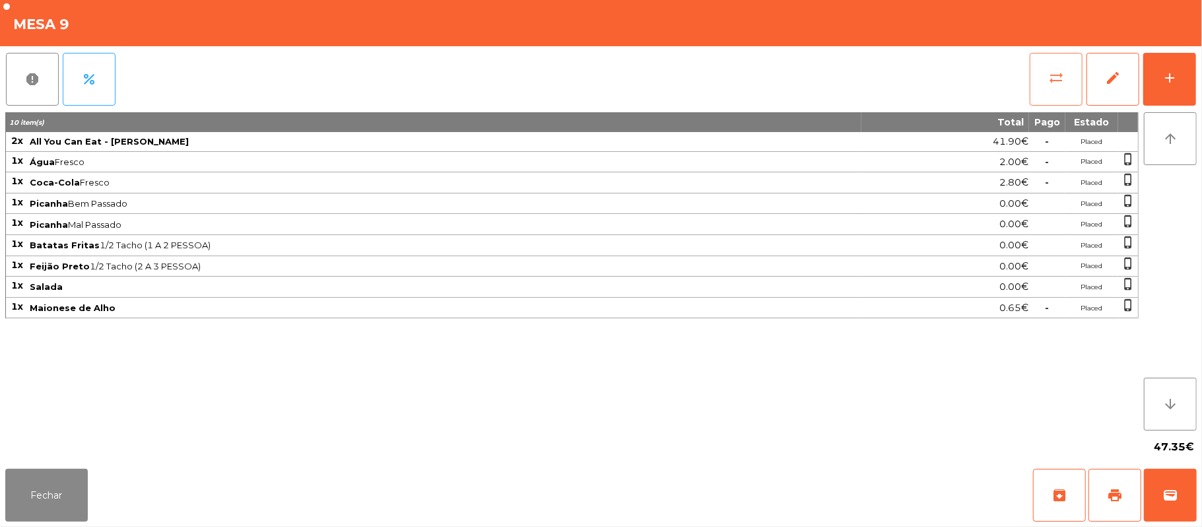
click at [1043, 83] on button "sync_alt" at bounding box center [1056, 79] width 53 height 53
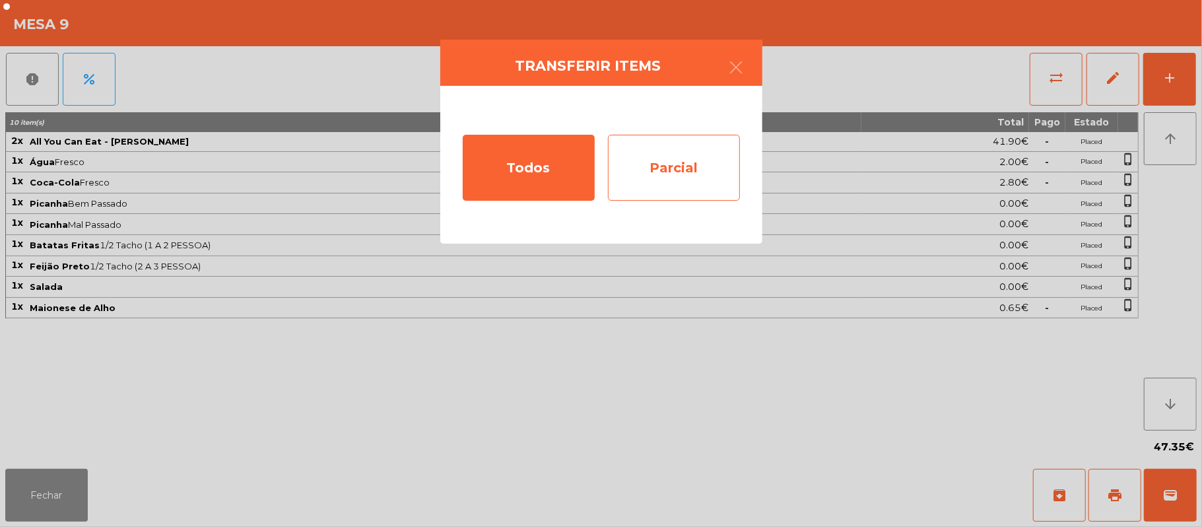
click at [685, 175] on div "Parcial" at bounding box center [674, 168] width 132 height 66
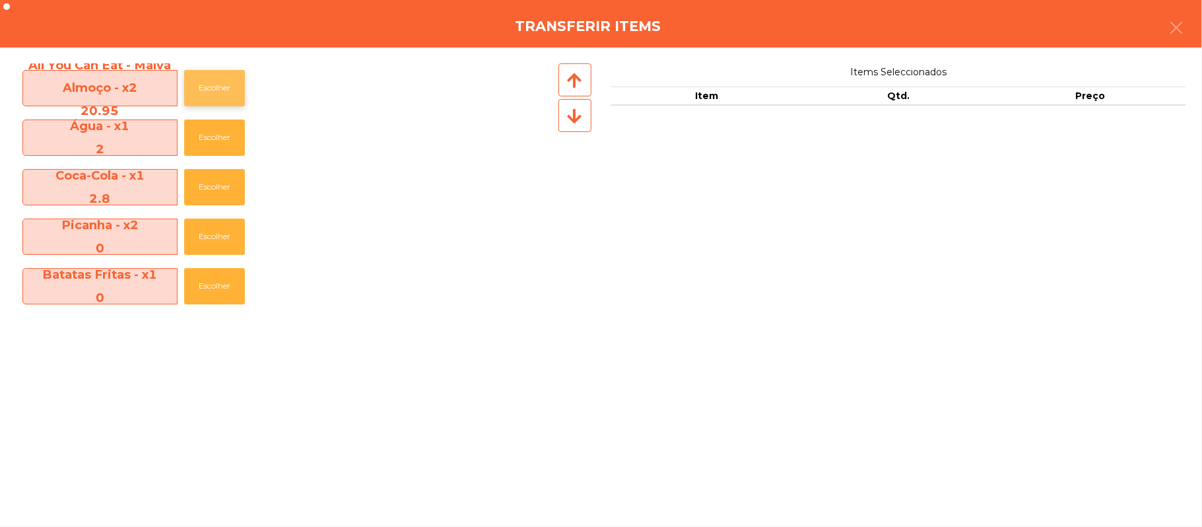
click at [209, 100] on button "Escolher" at bounding box center [214, 88] width 61 height 36
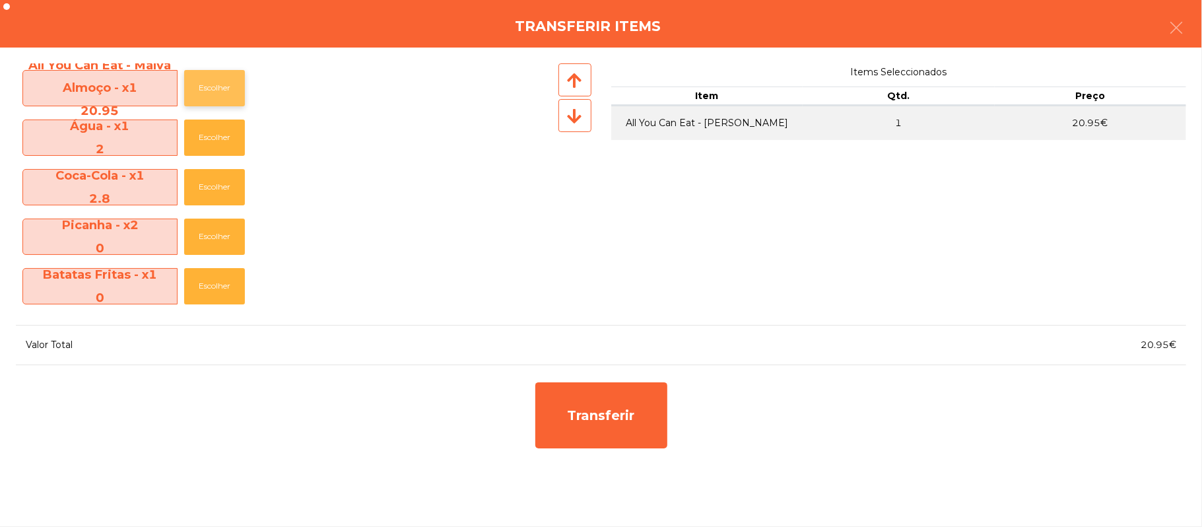
click at [223, 91] on button "Escolher" at bounding box center [214, 88] width 61 height 36
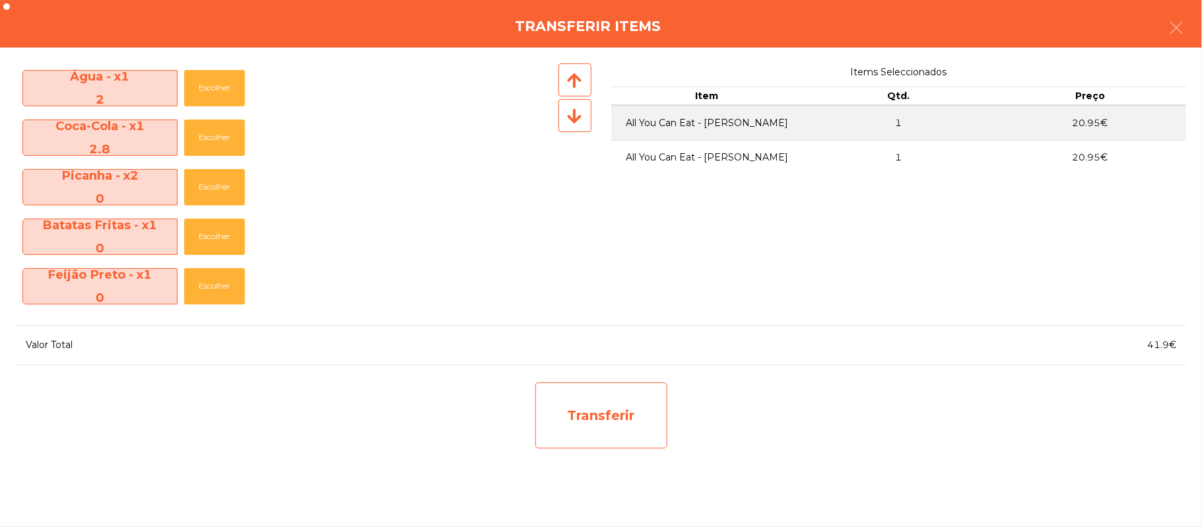
click at [627, 403] on div "Transferir" at bounding box center [602, 415] width 132 height 66
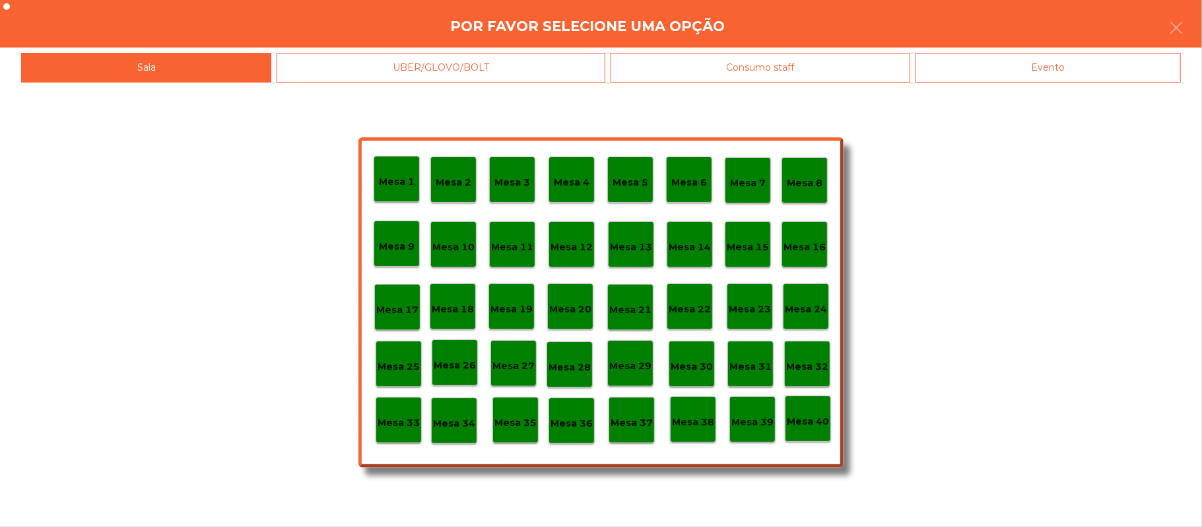
click at [629, 426] on p "Mesa 37" at bounding box center [632, 422] width 42 height 15
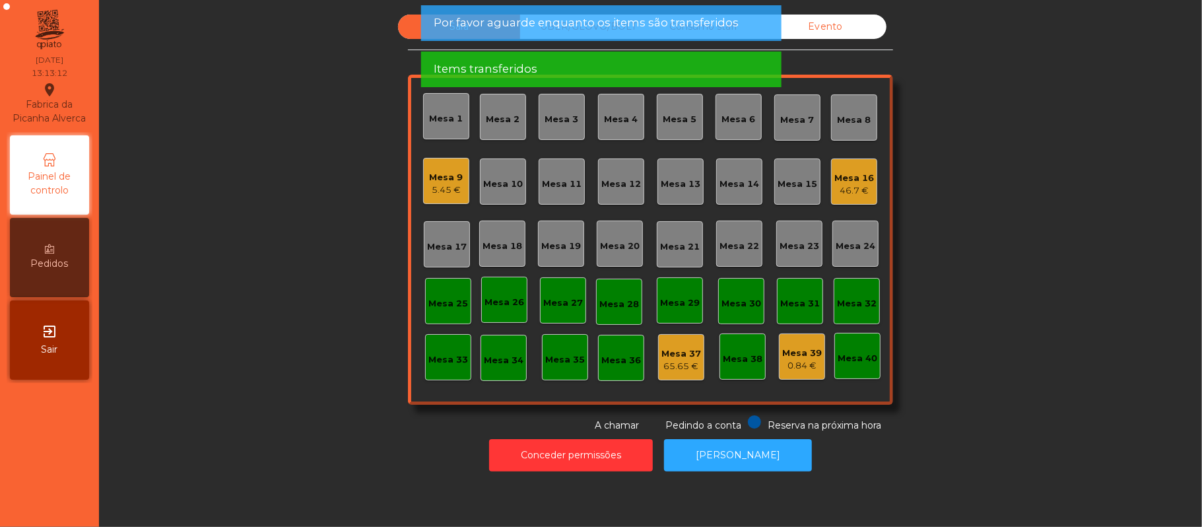
click at [671, 358] on div "Mesa 37" at bounding box center [682, 353] width 40 height 13
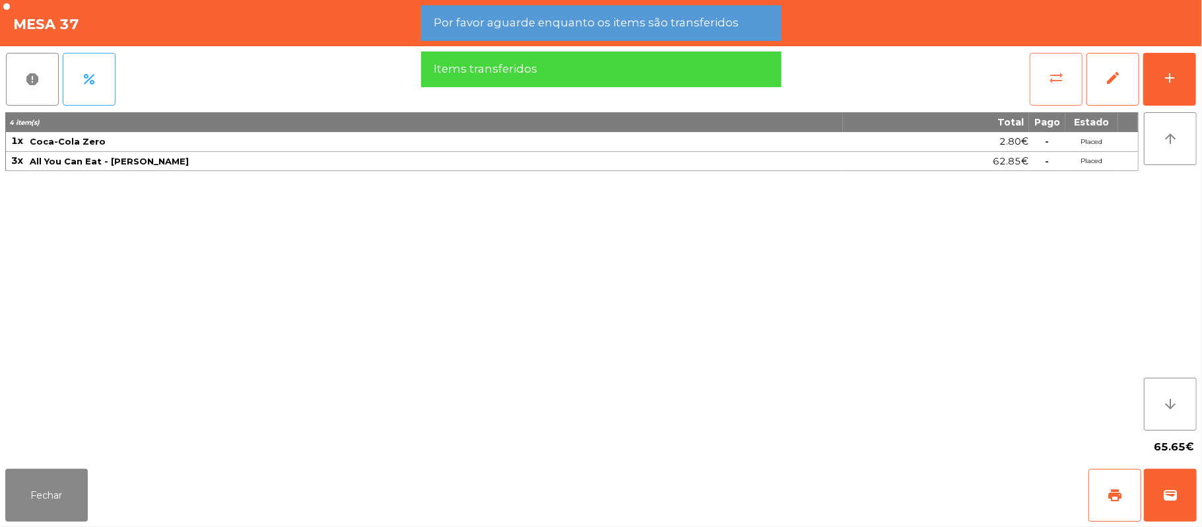
click at [1049, 70] on span "sync_alt" at bounding box center [1057, 78] width 16 height 16
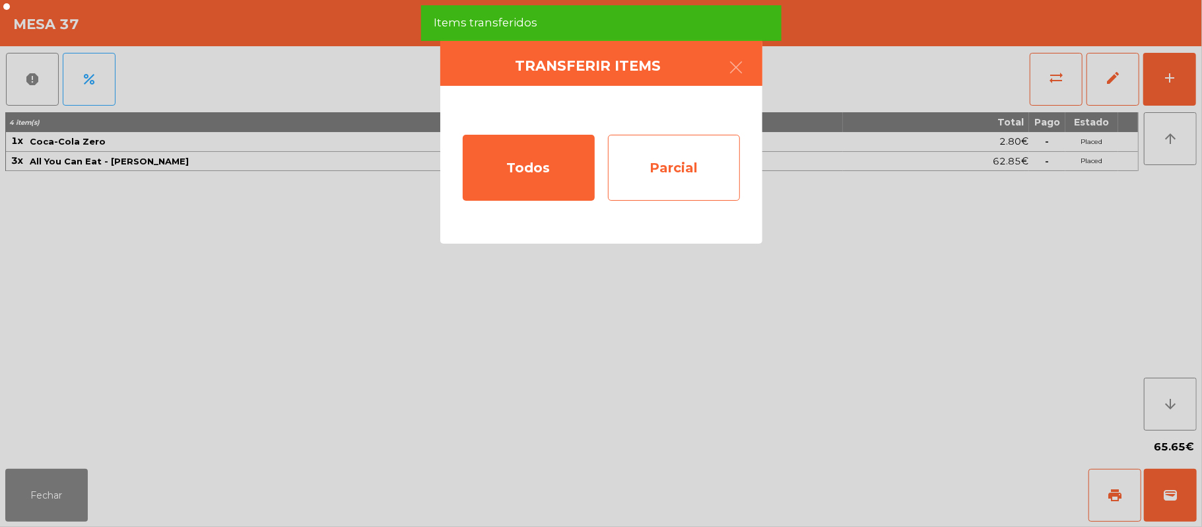
click at [708, 173] on div "Parcial" at bounding box center [674, 168] width 132 height 66
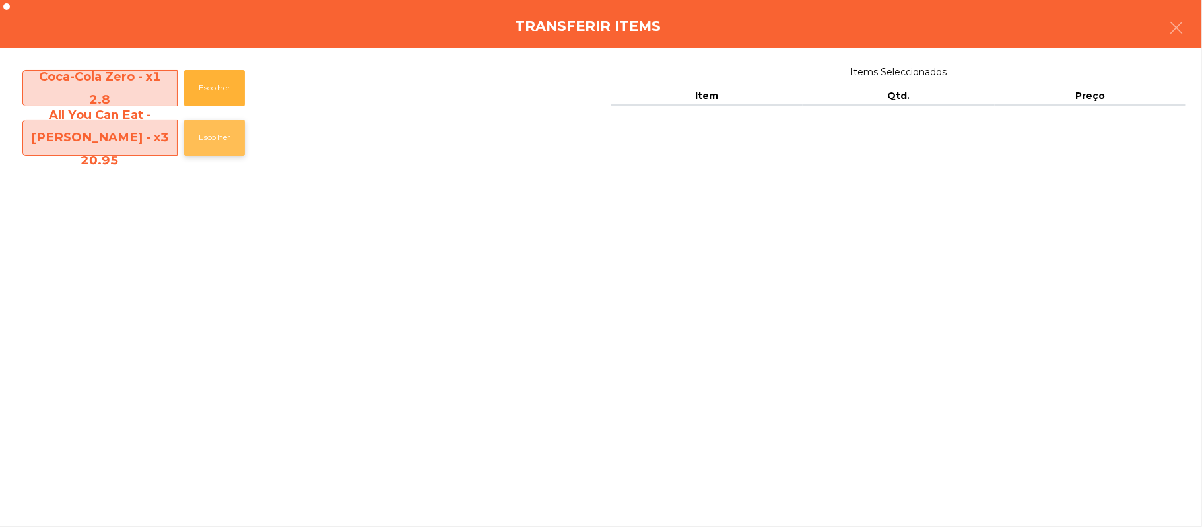
click at [232, 145] on button "Escolher" at bounding box center [214, 138] width 61 height 36
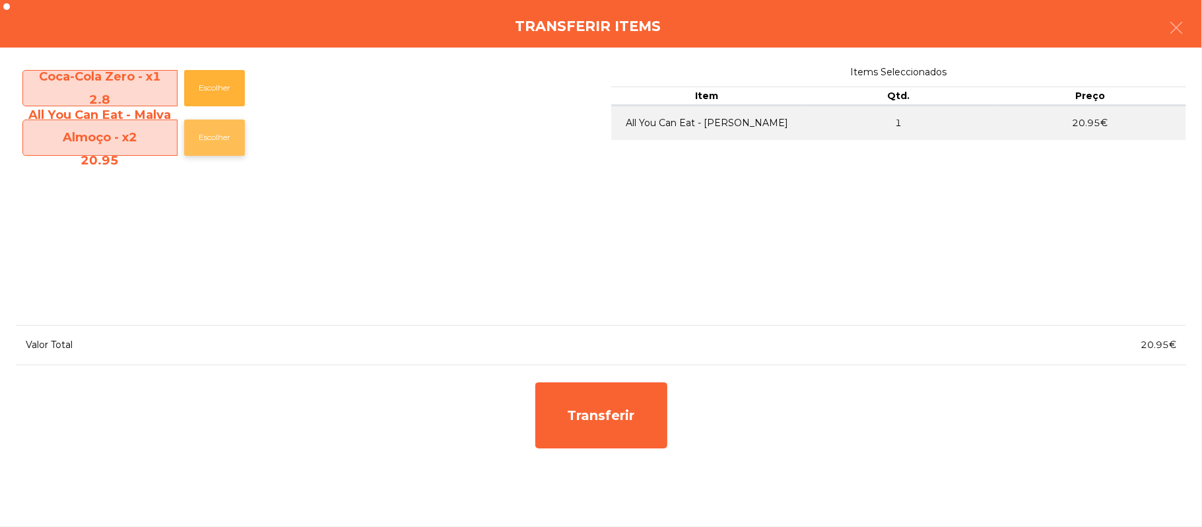
click at [238, 145] on button "Escolher" at bounding box center [214, 138] width 61 height 36
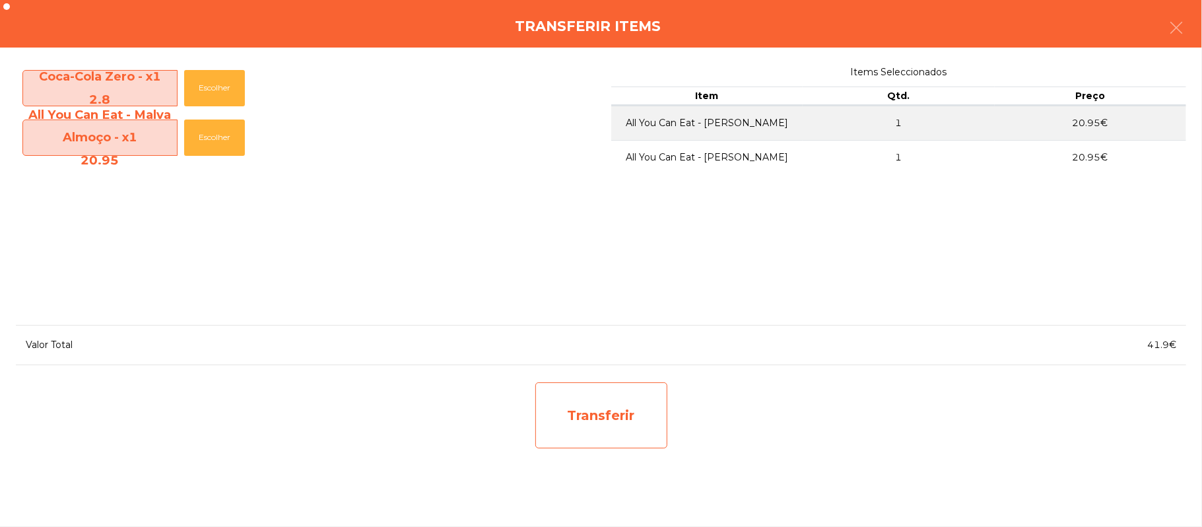
click at [643, 418] on div "Transferir" at bounding box center [602, 415] width 132 height 66
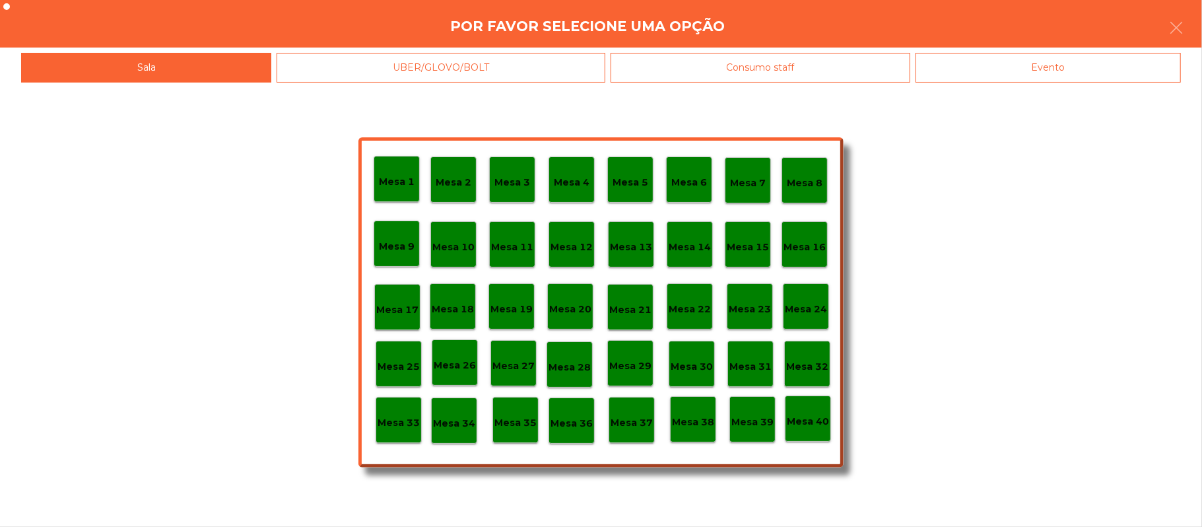
click at [399, 246] on p "Mesa 9" at bounding box center [397, 246] width 36 height 15
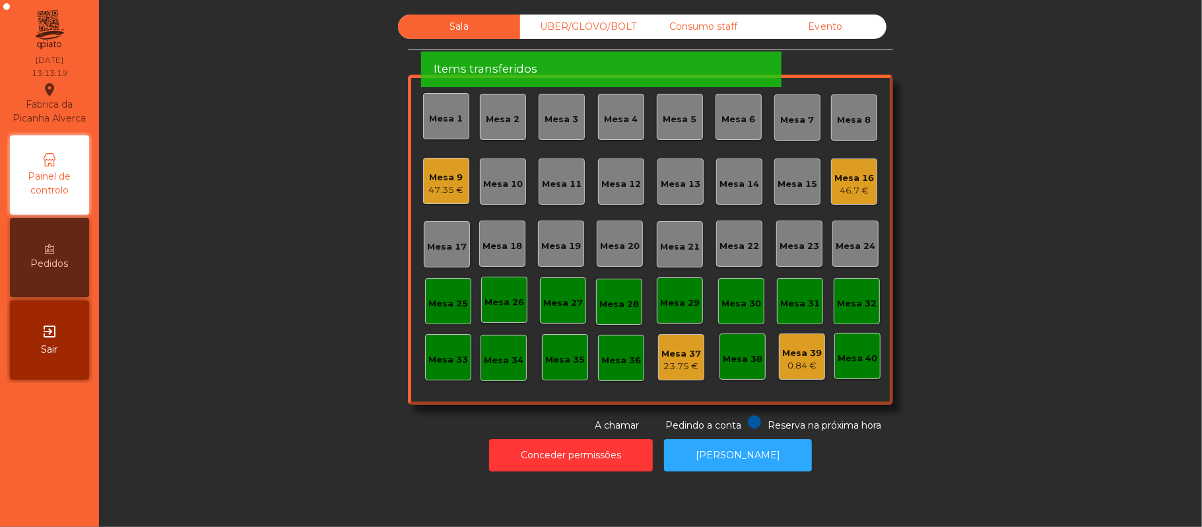
click at [442, 182] on div "Mesa 9" at bounding box center [446, 177] width 35 height 13
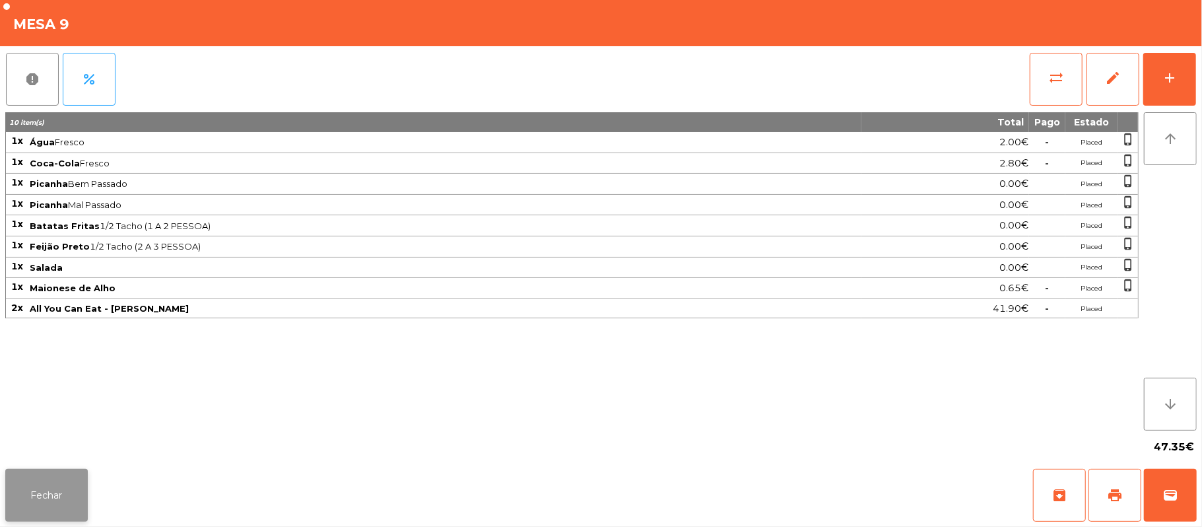
click at [69, 501] on button "Fechar" at bounding box center [46, 495] width 83 height 53
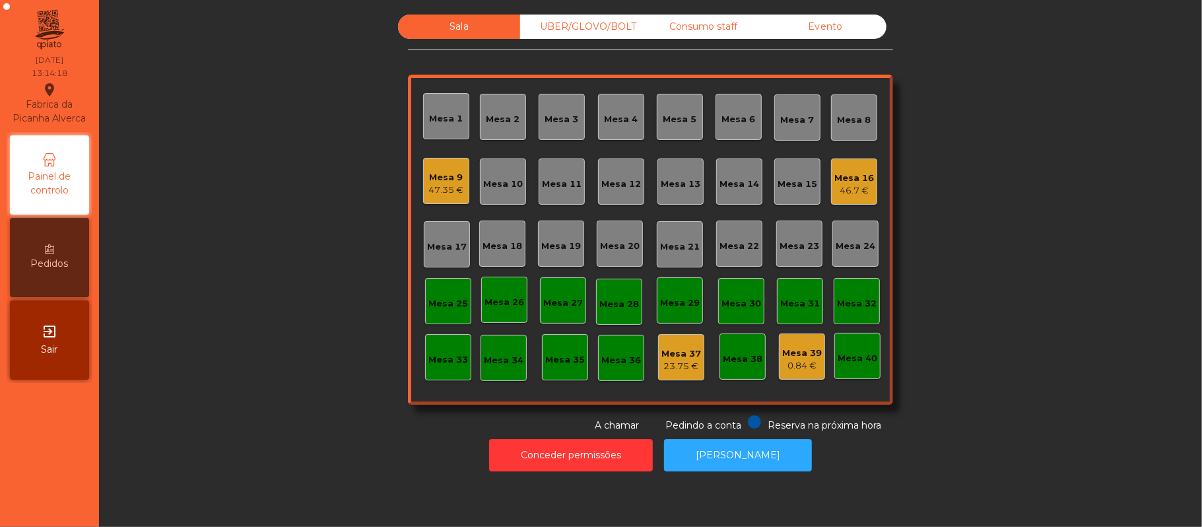
click at [709, 24] on div "Consumo staff" at bounding box center [703, 27] width 122 height 24
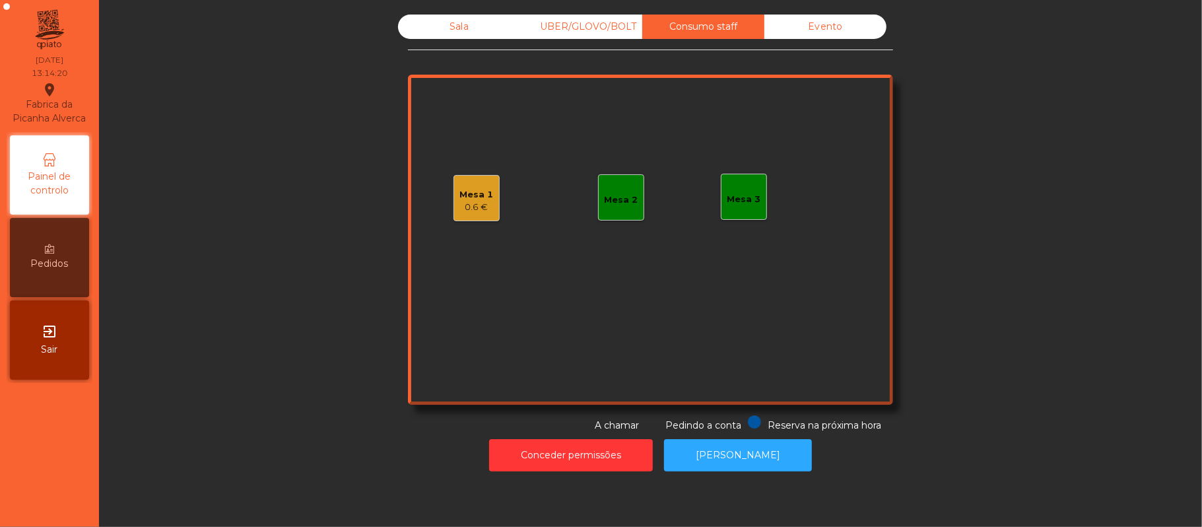
click at [728, 196] on div "Mesa 3" at bounding box center [745, 199] width 34 height 13
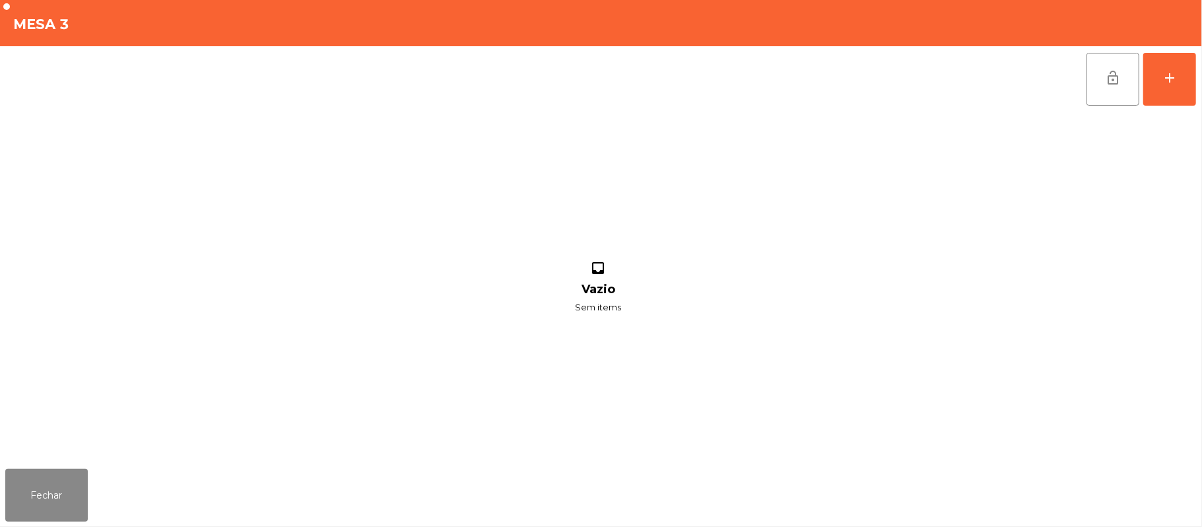
click at [1198, 90] on div "lock_open add inbox Vazio Sem items" at bounding box center [601, 254] width 1202 height 417
click at [1162, 93] on button "add" at bounding box center [1170, 79] width 53 height 53
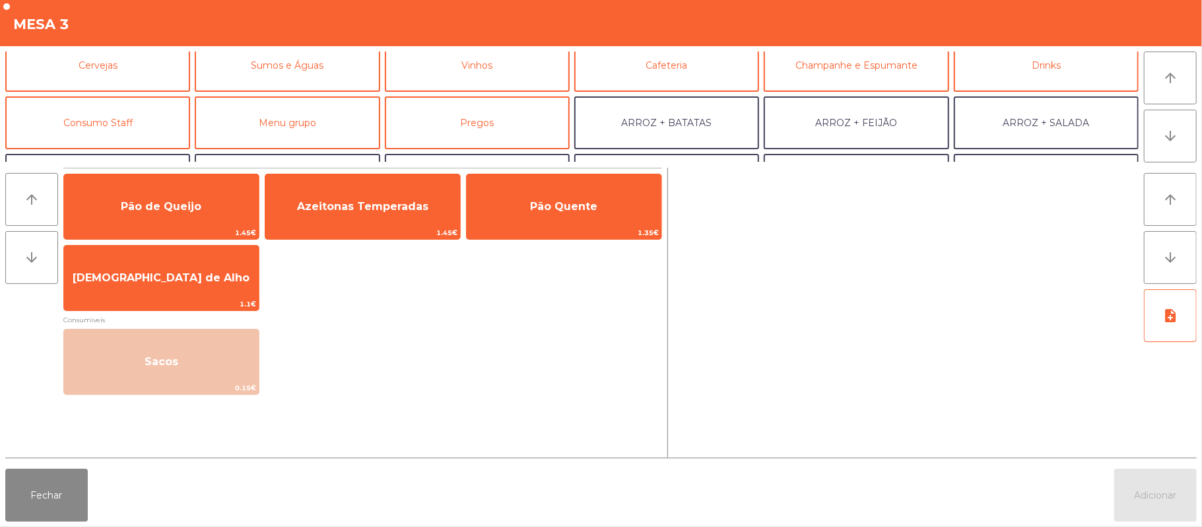
scroll to position [77, 0]
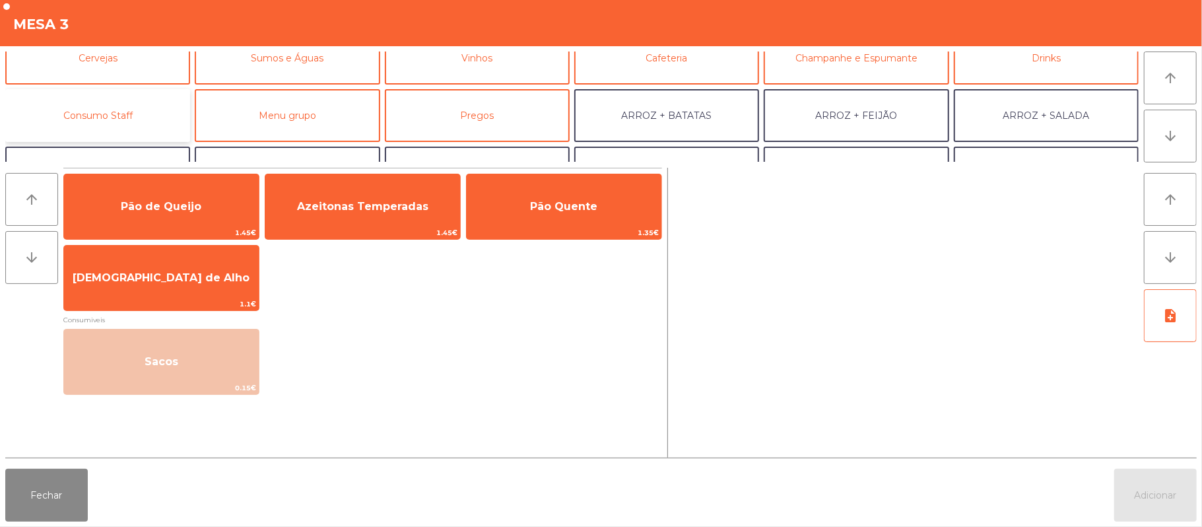
click at [151, 106] on button "Consumo Staff" at bounding box center [97, 115] width 185 height 53
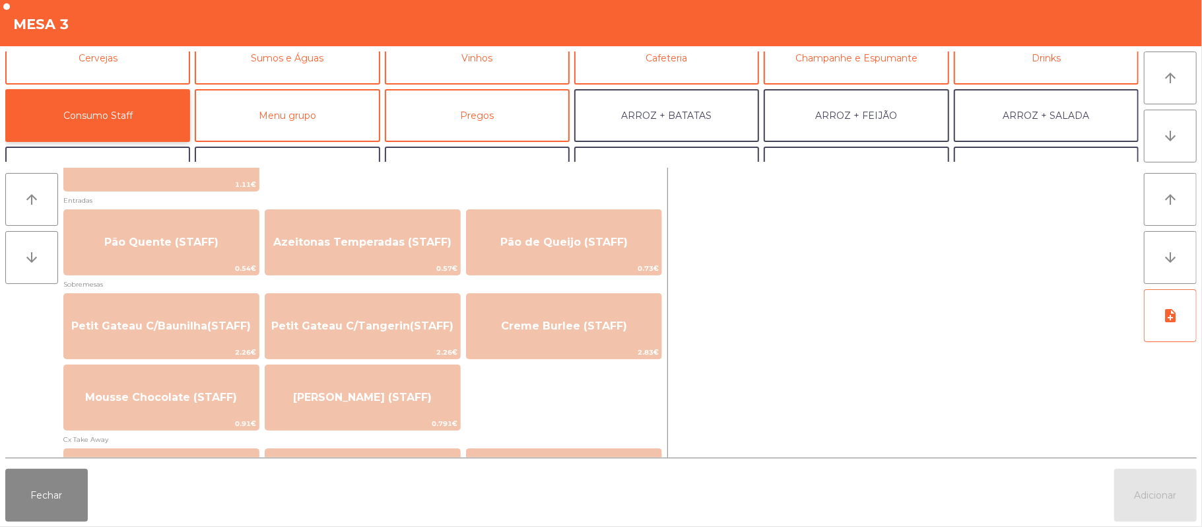
scroll to position [901, 0]
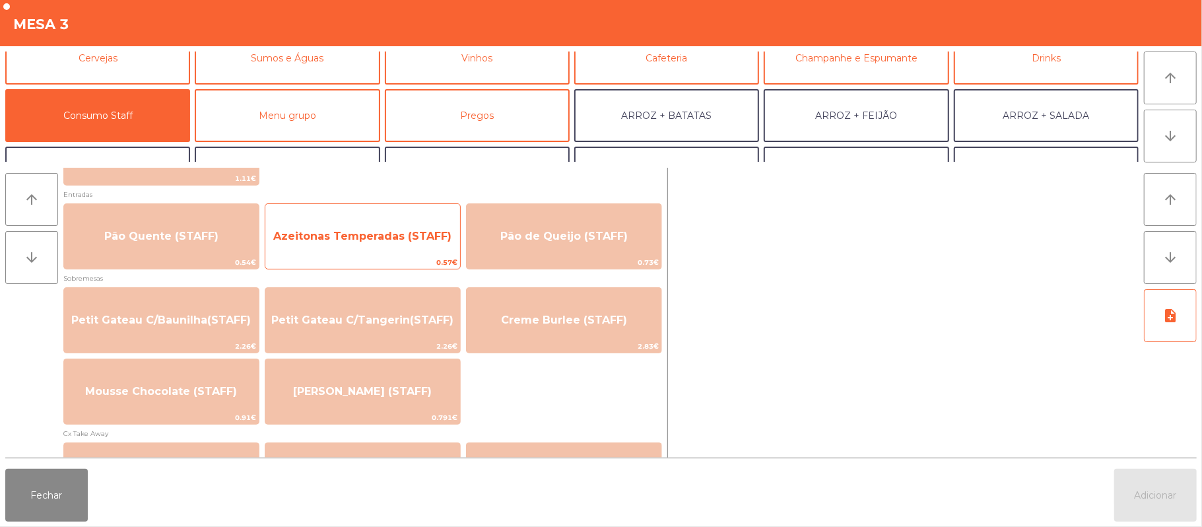
click at [372, 246] on span "Azeitonas Temperadas (STAFF)" at bounding box center [362, 237] width 195 height 36
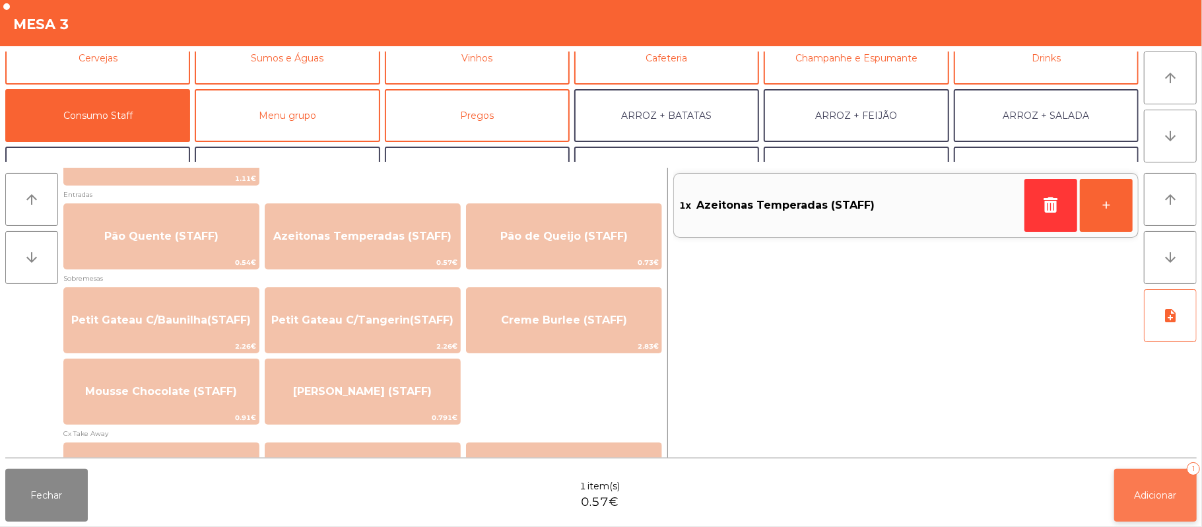
click at [1139, 495] on span "Adicionar" at bounding box center [1156, 495] width 42 height 12
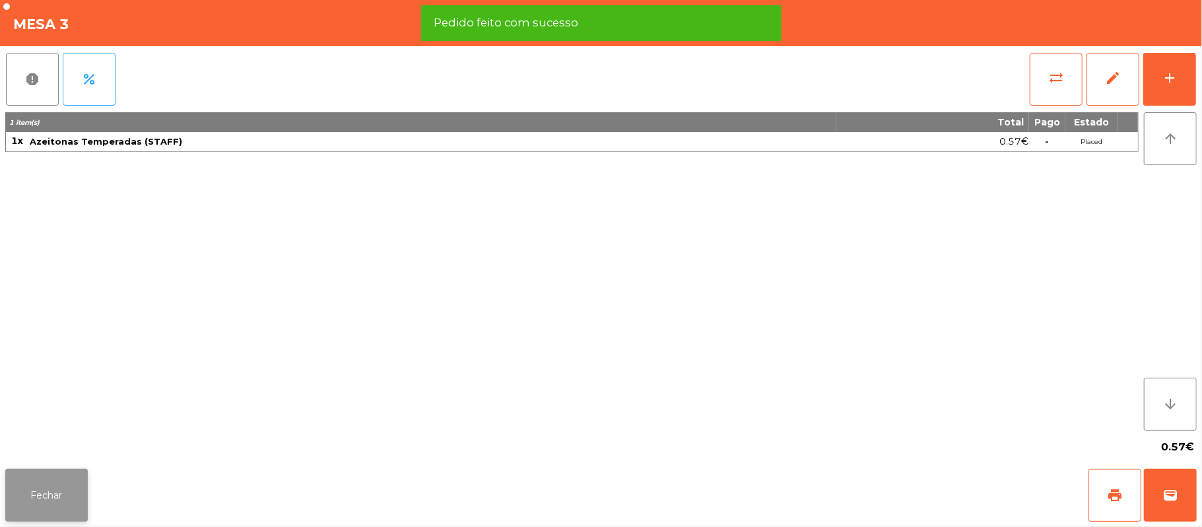
click at [53, 491] on button "Fechar" at bounding box center [46, 495] width 83 height 53
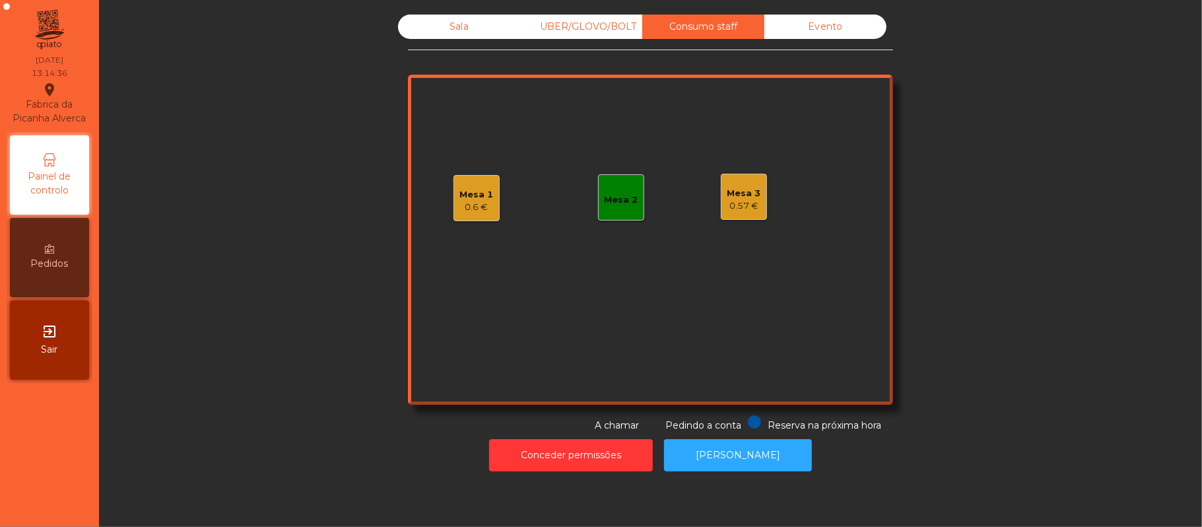
click at [398, 22] on div "Sala" at bounding box center [459, 27] width 122 height 24
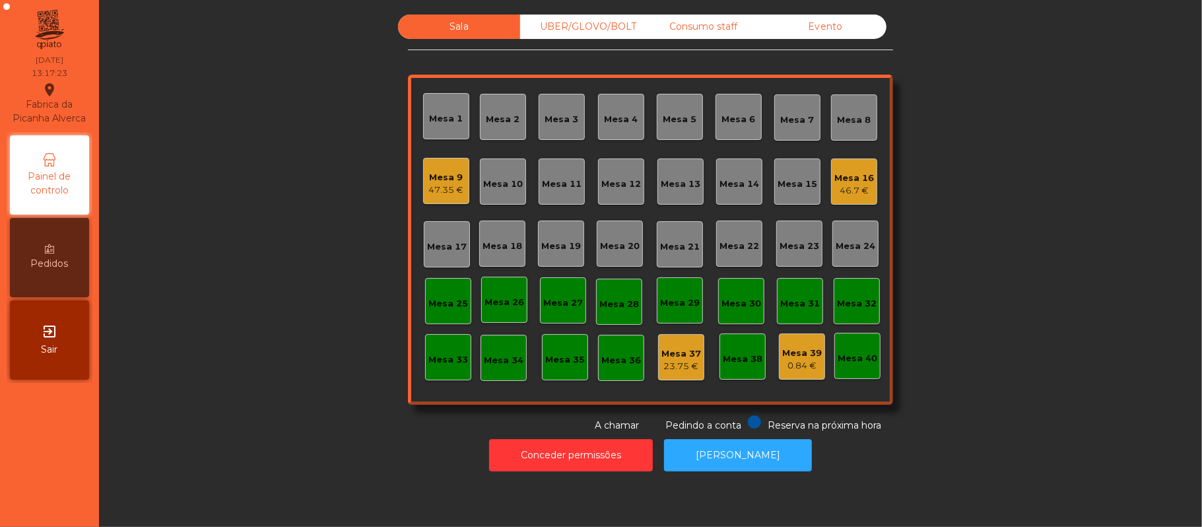
click at [727, 246] on div "Mesa 22" at bounding box center [740, 246] width 40 height 13
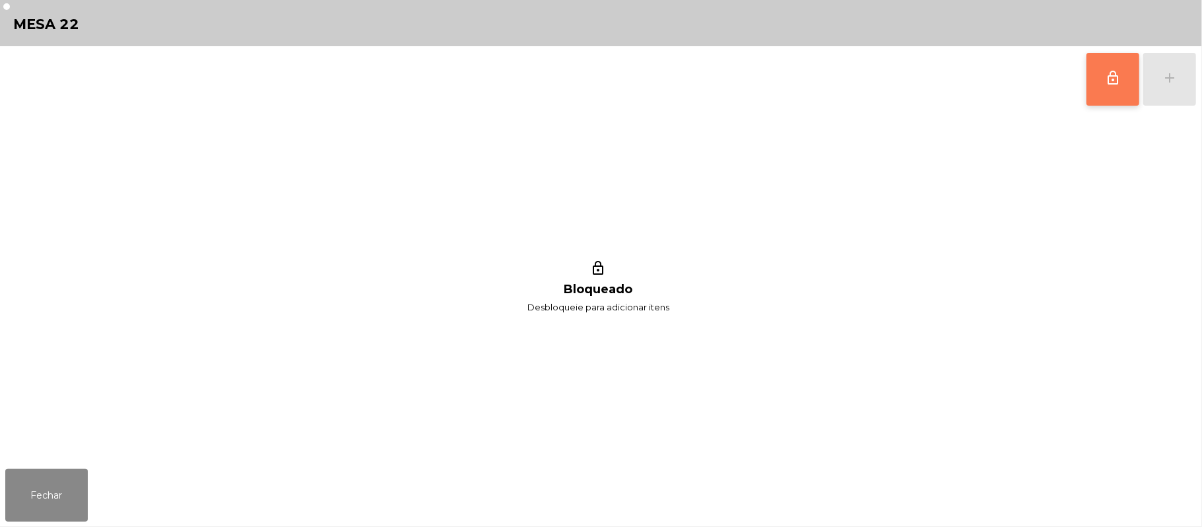
click at [1121, 82] on button "lock_outline" at bounding box center [1113, 79] width 53 height 53
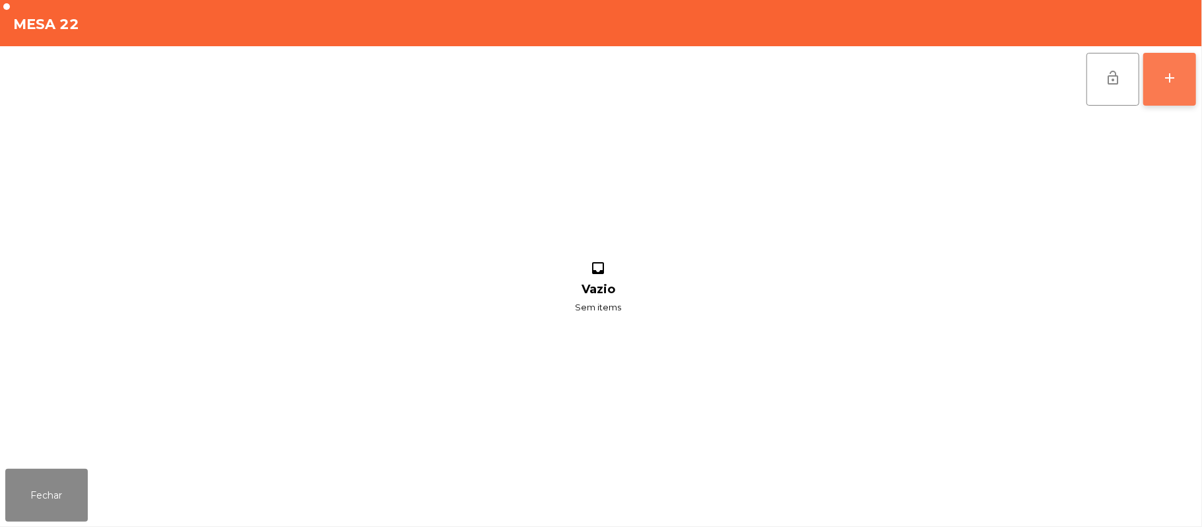
click at [1163, 83] on div "add" at bounding box center [1170, 78] width 16 height 16
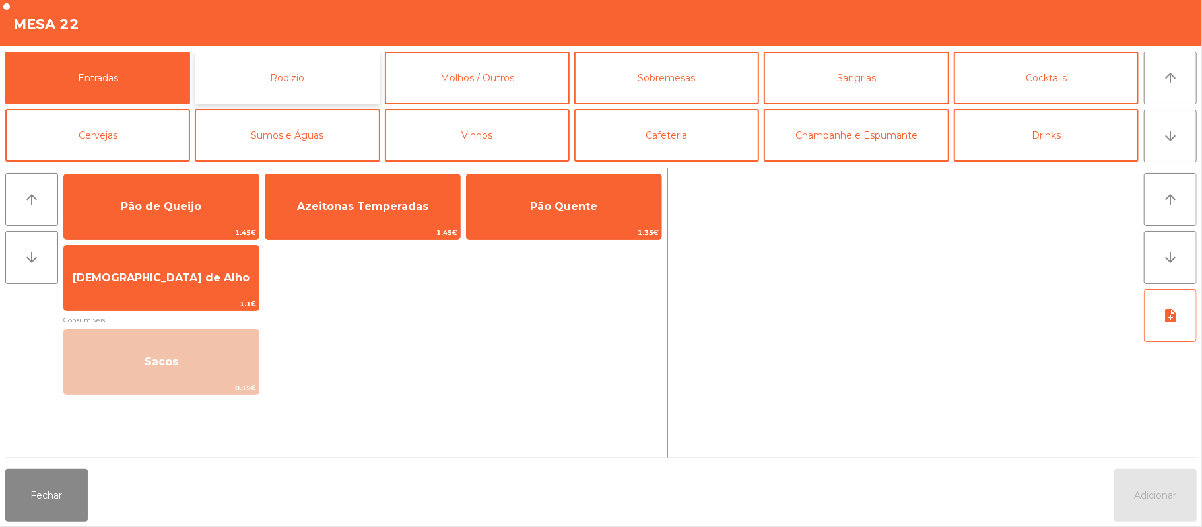
click at [361, 64] on button "Rodizio" at bounding box center [287, 78] width 185 height 53
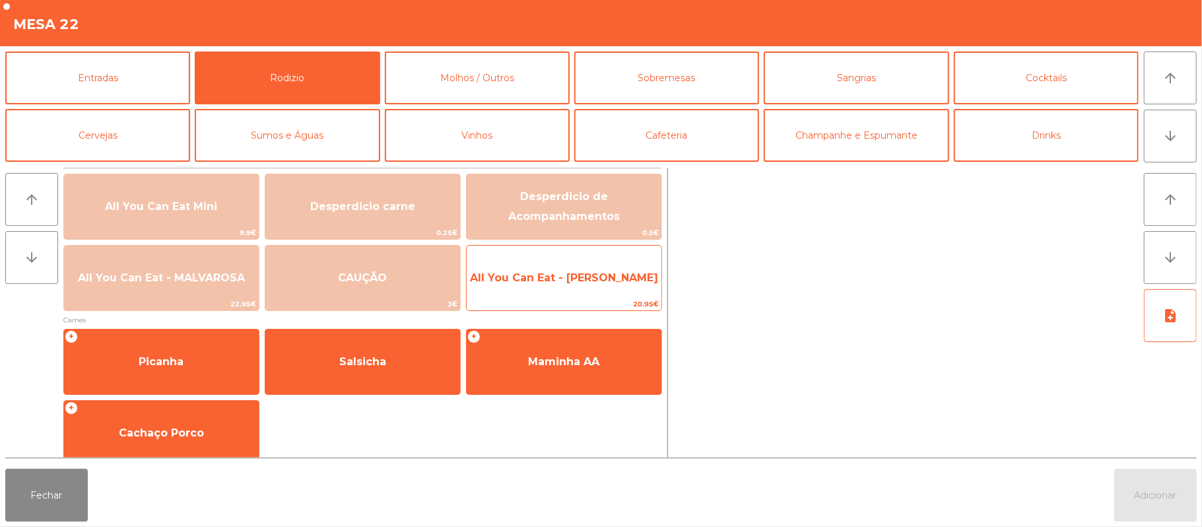
click at [529, 286] on span "All You Can Eat - [PERSON_NAME]" at bounding box center [564, 278] width 195 height 36
click at [543, 283] on span "All You Can Eat - [PERSON_NAME]" at bounding box center [564, 277] width 188 height 13
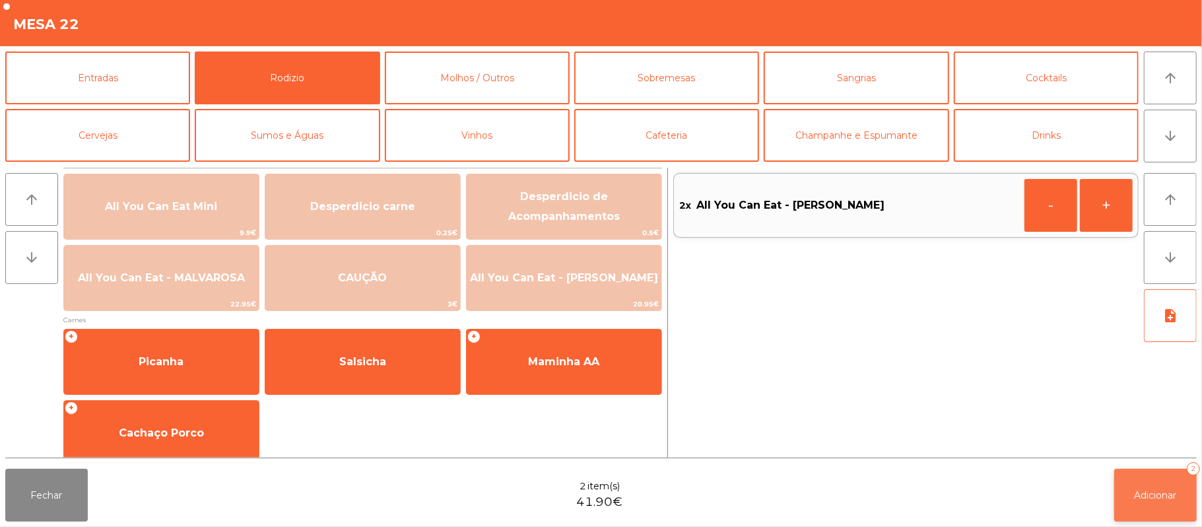
click at [1125, 490] on button "Adicionar 2" at bounding box center [1156, 495] width 83 height 53
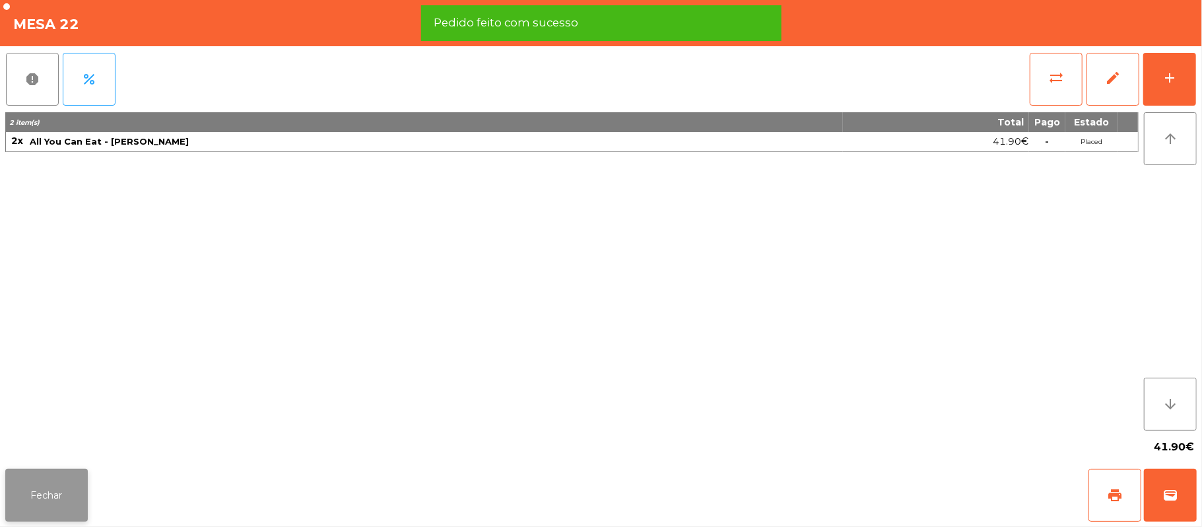
click at [48, 499] on button "Fechar" at bounding box center [46, 495] width 83 height 53
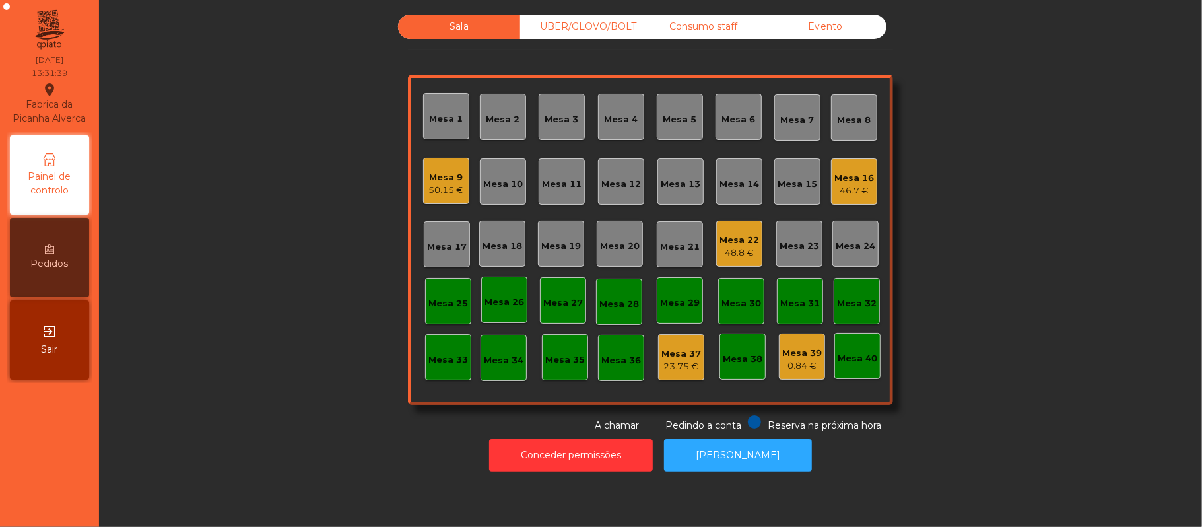
click at [689, 32] on div "Consumo staff" at bounding box center [703, 27] width 122 height 24
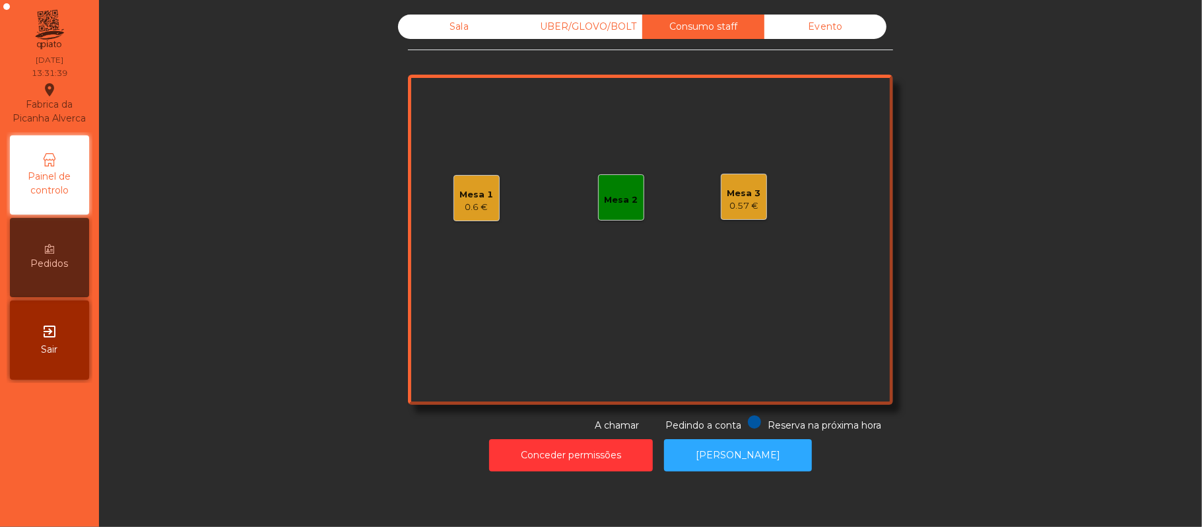
click at [737, 190] on div "Mesa 3" at bounding box center [745, 193] width 34 height 13
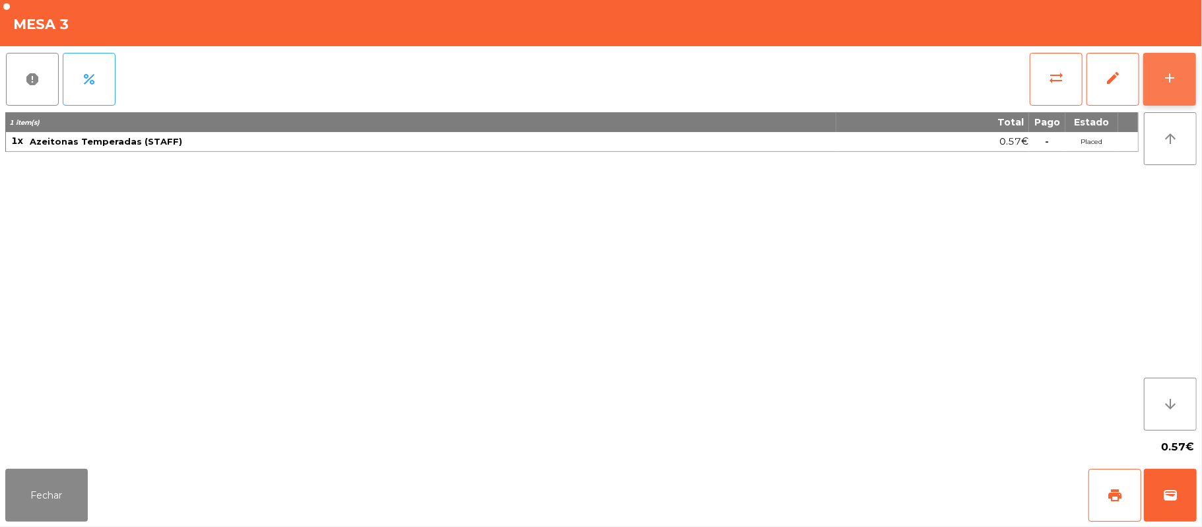
click at [1152, 88] on button "add" at bounding box center [1170, 79] width 53 height 53
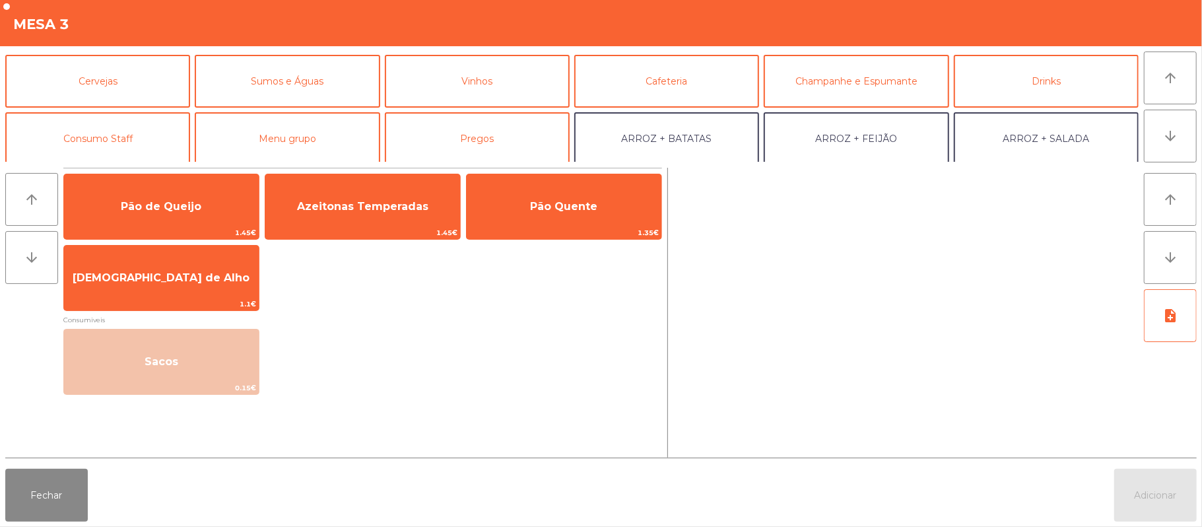
scroll to position [69, 0]
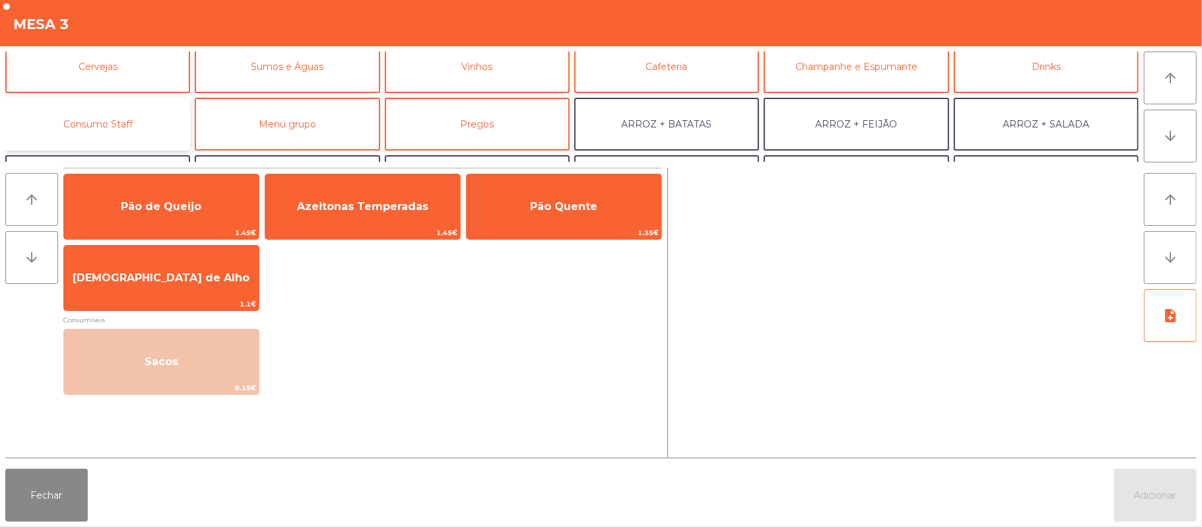
click at [103, 127] on button "Consumo Staff" at bounding box center [97, 124] width 185 height 53
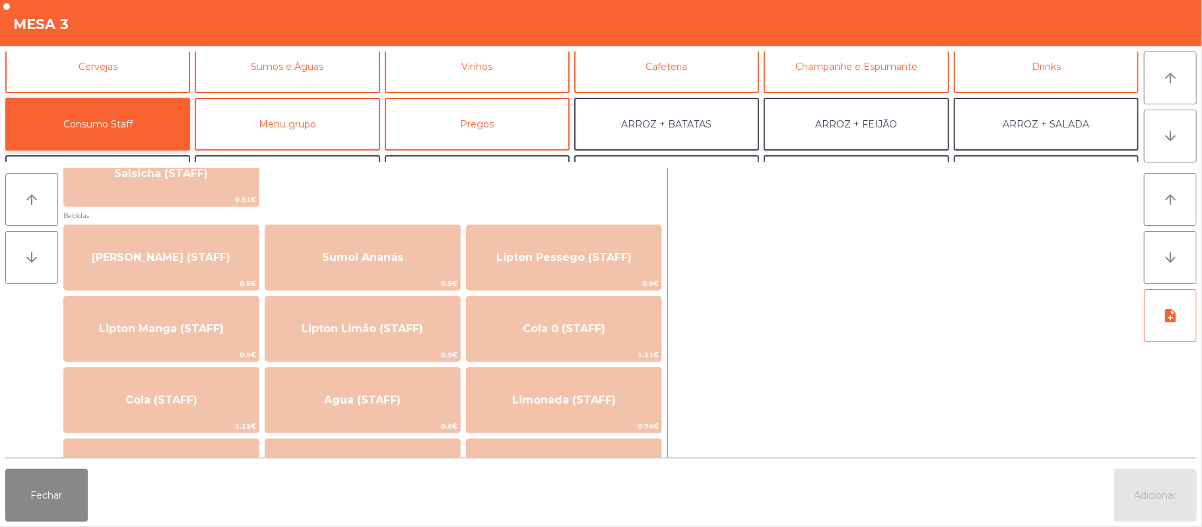
scroll to position [129, 0]
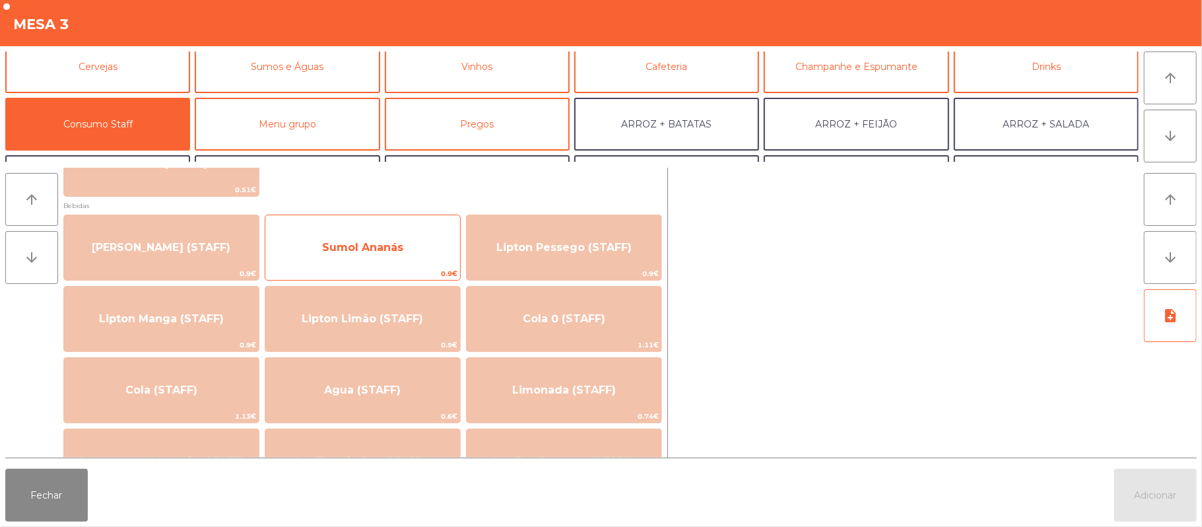
click at [338, 235] on span "Sumol Ananás" at bounding box center [362, 248] width 195 height 36
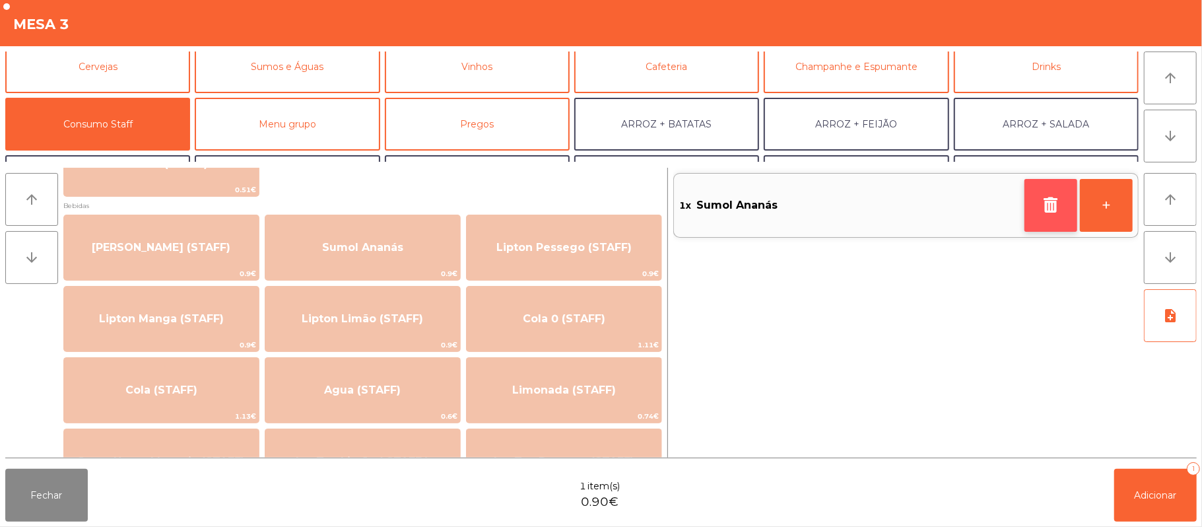
click at [1047, 217] on button "button" at bounding box center [1051, 205] width 53 height 53
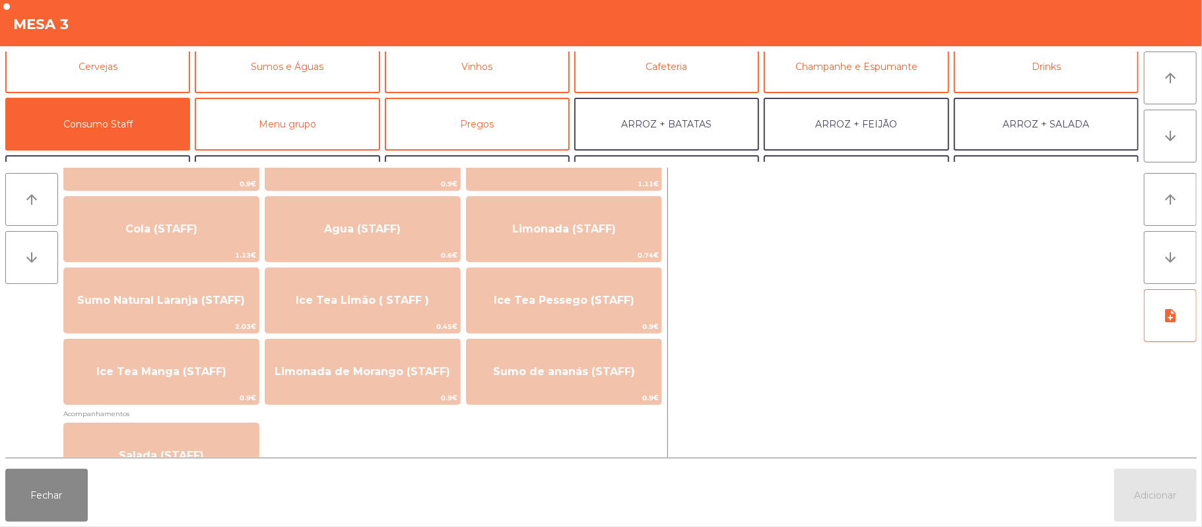
scroll to position [293, 0]
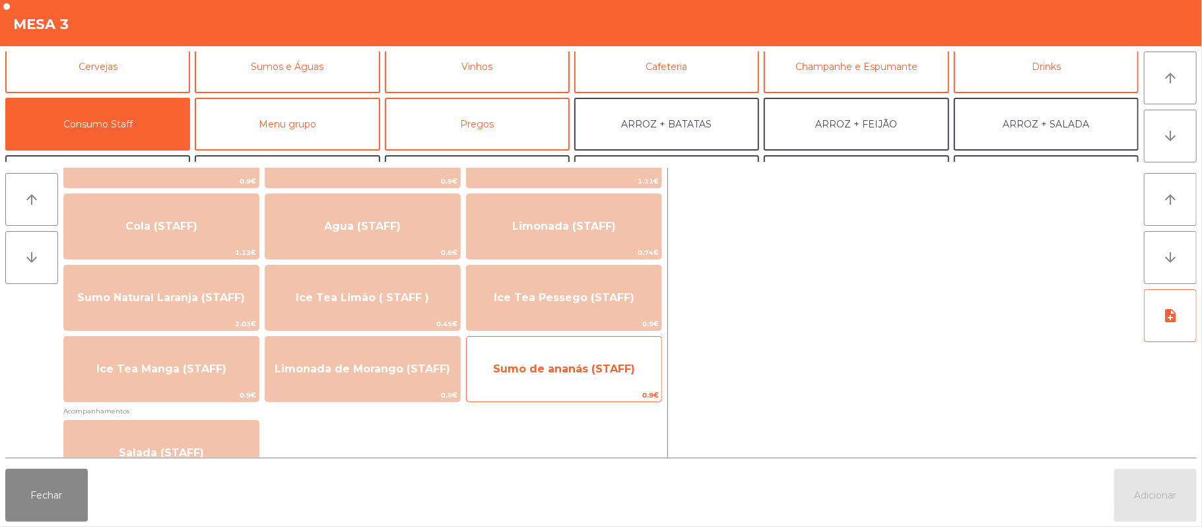
click at [539, 383] on span "Sumo de ananás (STAFF)" at bounding box center [564, 369] width 195 height 36
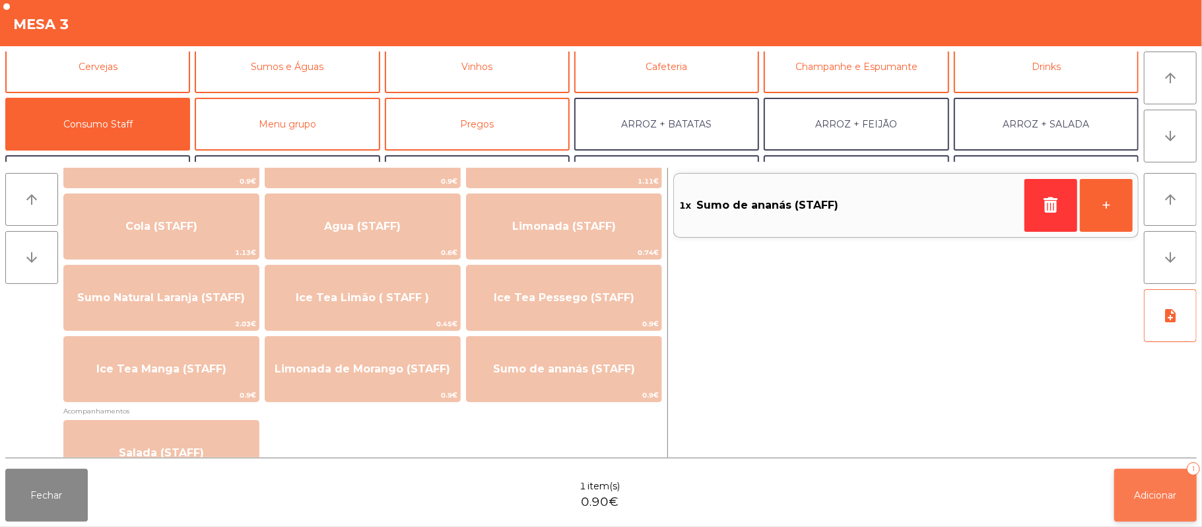
click at [1138, 502] on button "Adicionar 1" at bounding box center [1156, 495] width 83 height 53
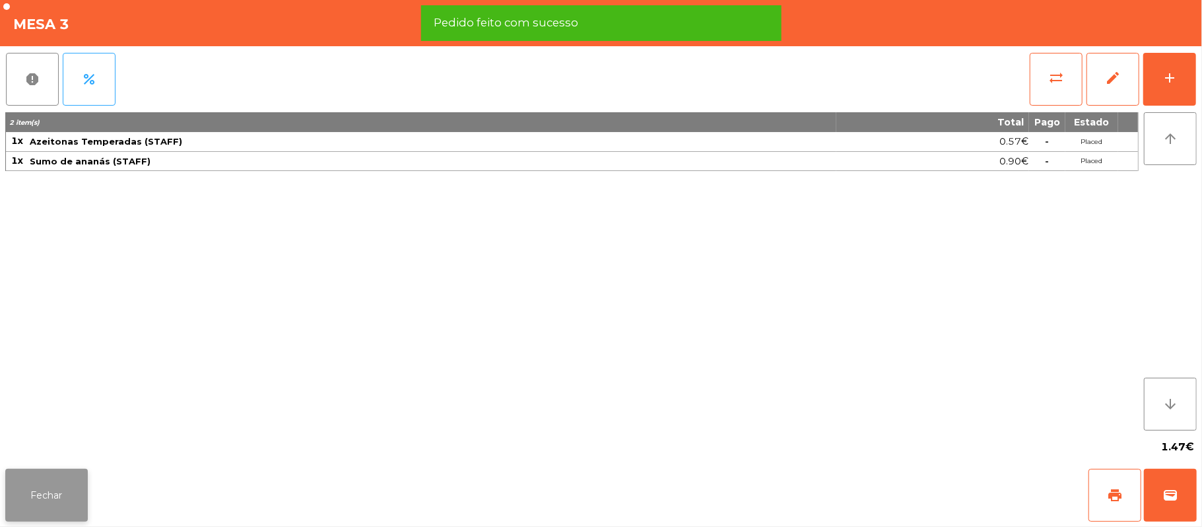
click at [72, 475] on button "Fechar" at bounding box center [46, 495] width 83 height 53
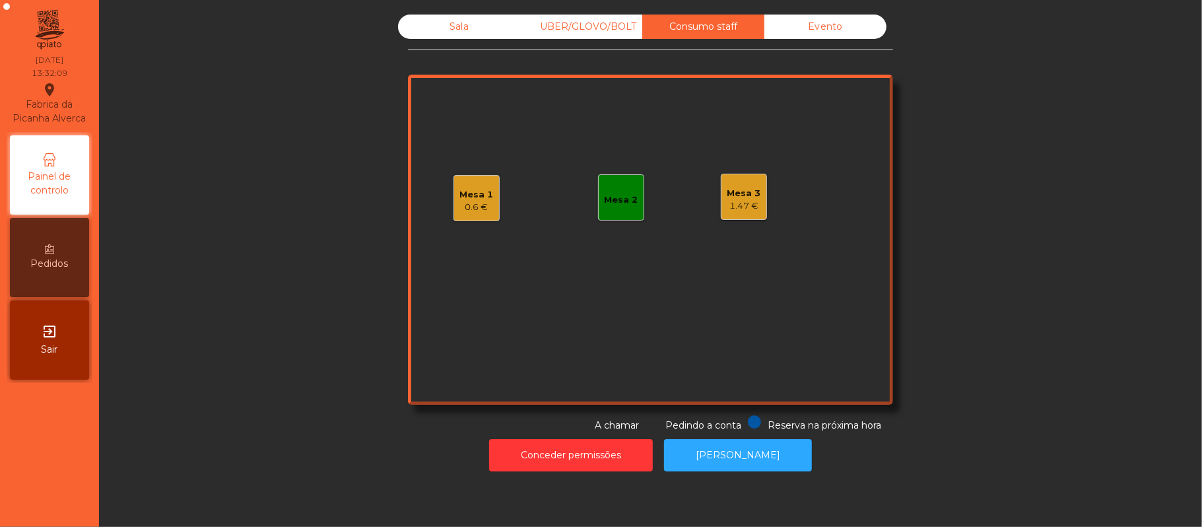
click at [454, 17] on div "Sala" at bounding box center [459, 27] width 122 height 24
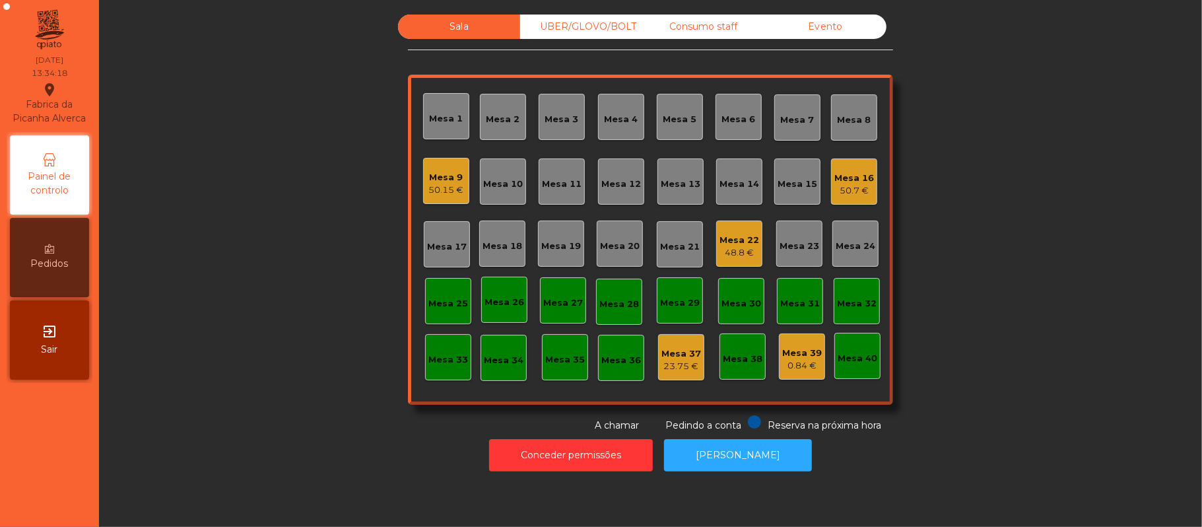
click at [506, 175] on div "Mesa 10" at bounding box center [503, 181] width 40 height 18
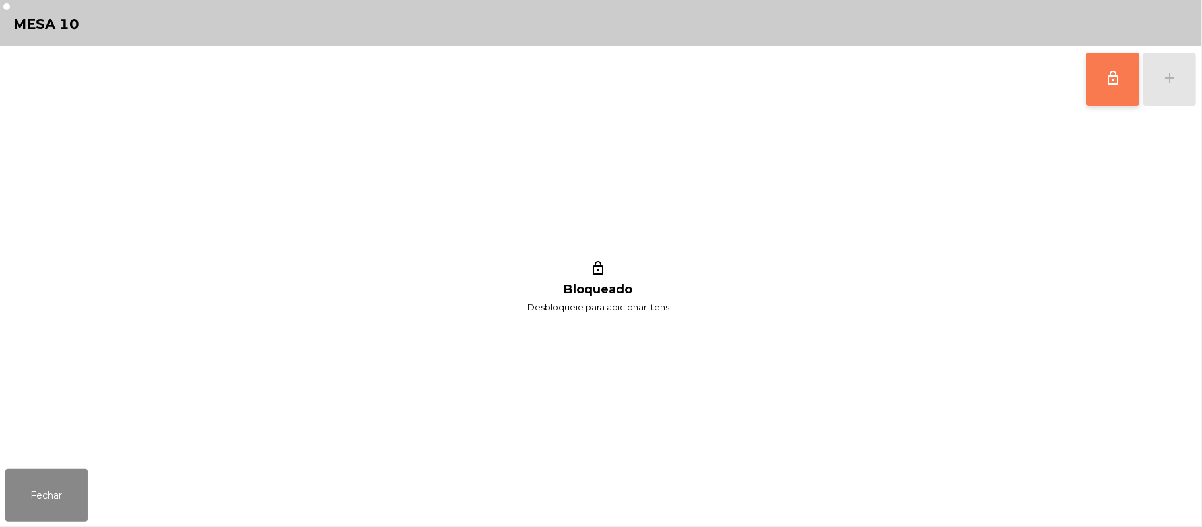
click at [1102, 104] on button "lock_outline" at bounding box center [1113, 79] width 53 height 53
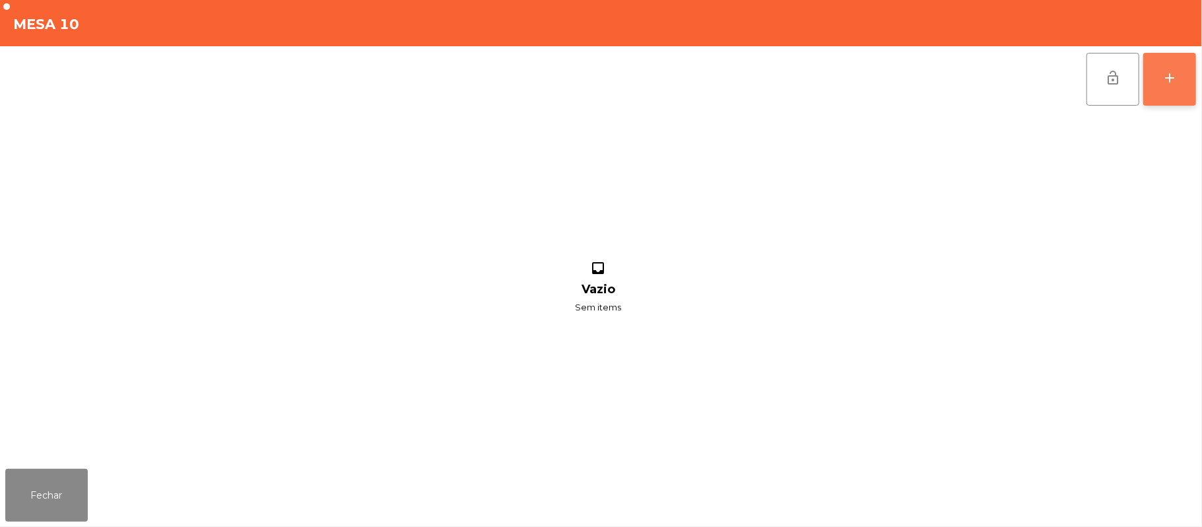
click at [1184, 85] on button "add" at bounding box center [1170, 79] width 53 height 53
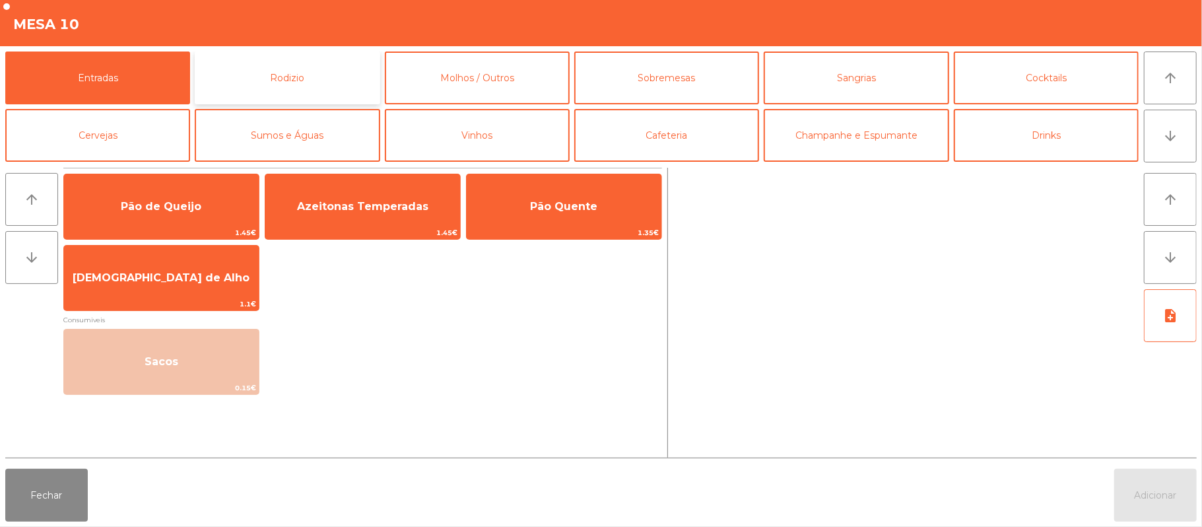
click at [326, 82] on button "Rodizio" at bounding box center [287, 78] width 185 height 53
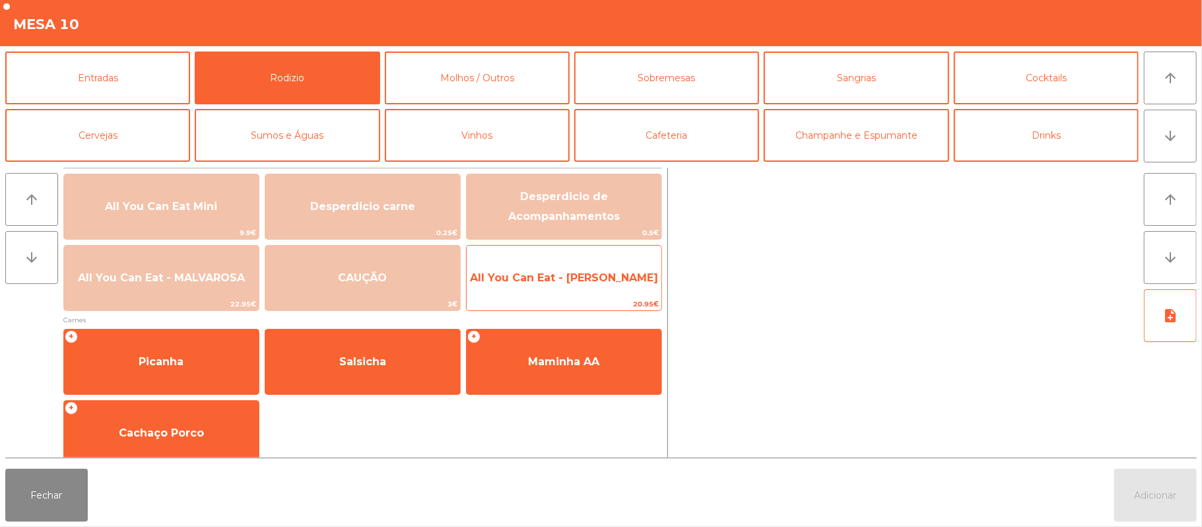
click at [571, 291] on span "All You Can Eat - [PERSON_NAME]" at bounding box center [564, 278] width 195 height 36
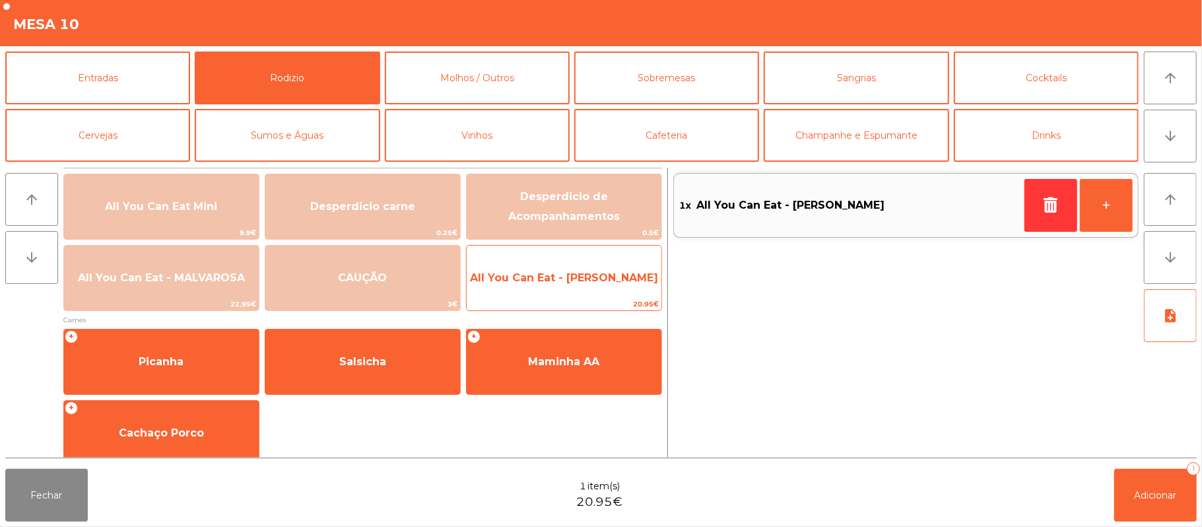
click at [596, 298] on span "20.95€" at bounding box center [564, 304] width 195 height 13
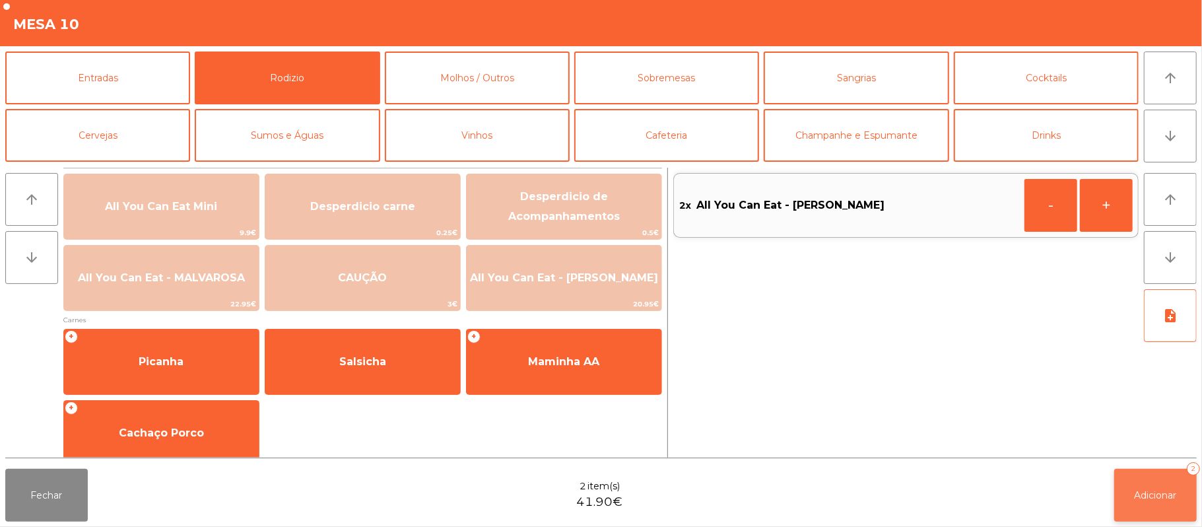
click at [1158, 497] on span "Adicionar" at bounding box center [1156, 495] width 42 height 12
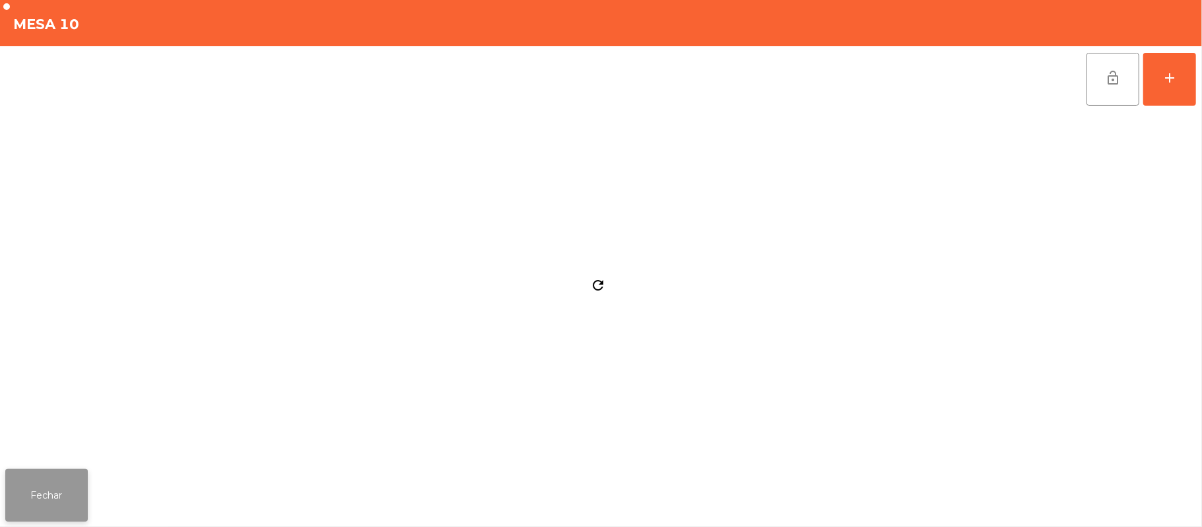
click at [45, 516] on button "Fechar" at bounding box center [46, 495] width 83 height 53
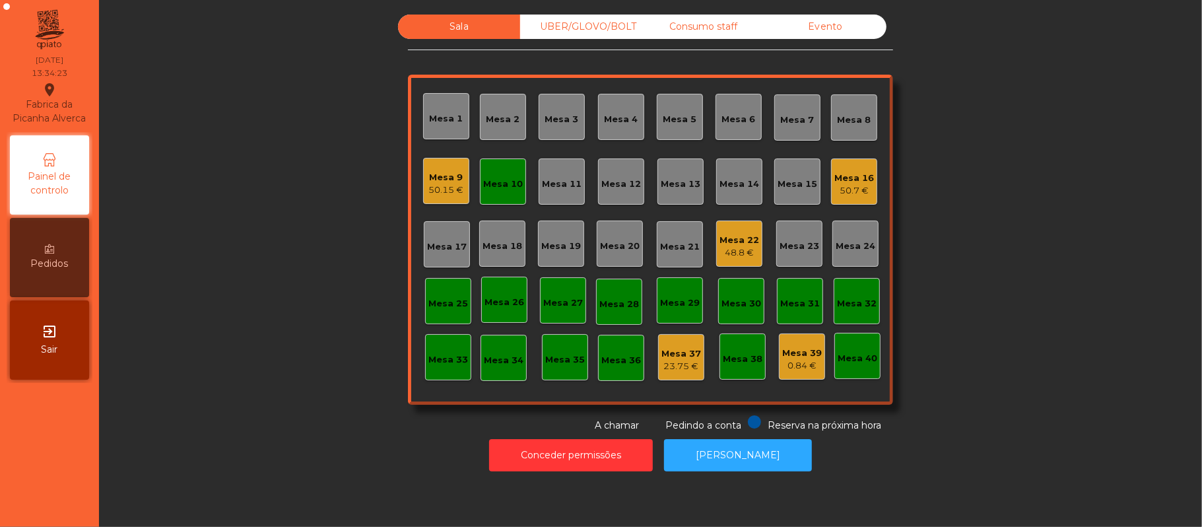
click at [843, 189] on div "50.7 €" at bounding box center [855, 190] width 40 height 13
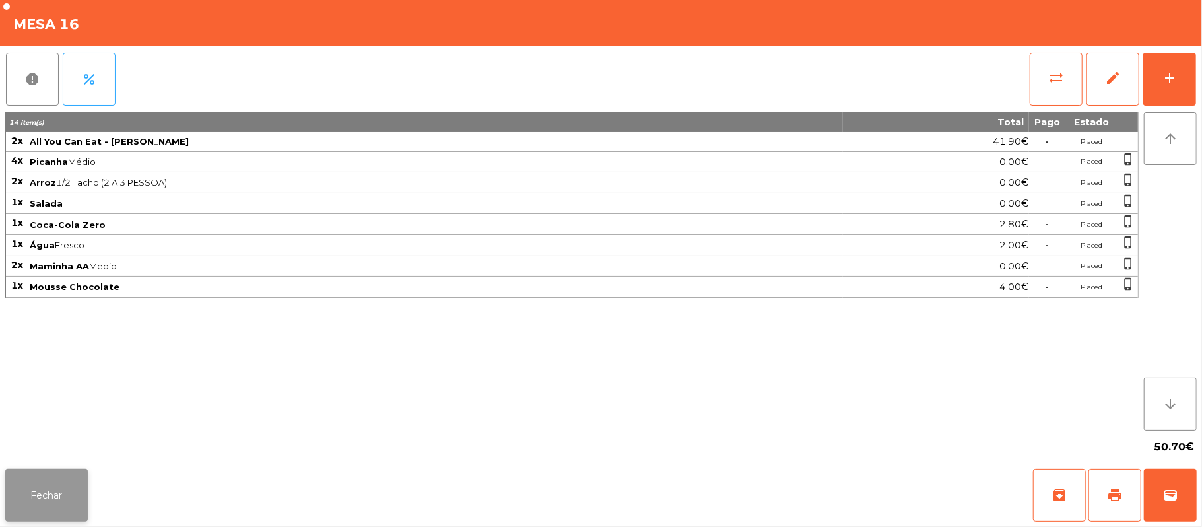
click at [50, 502] on button "Fechar" at bounding box center [46, 495] width 83 height 53
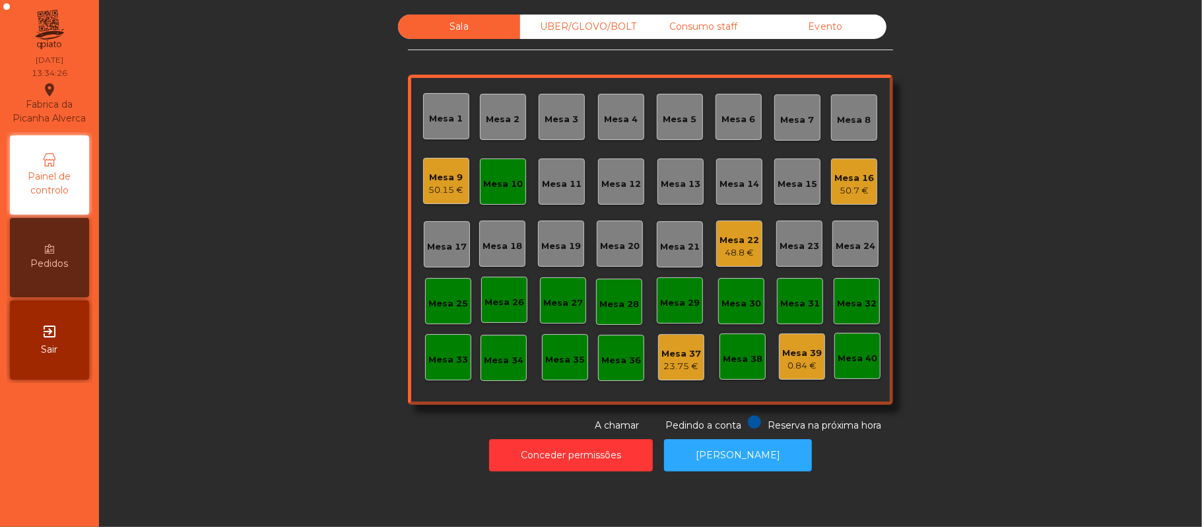
click at [736, 239] on div "Mesa 22" at bounding box center [740, 240] width 40 height 13
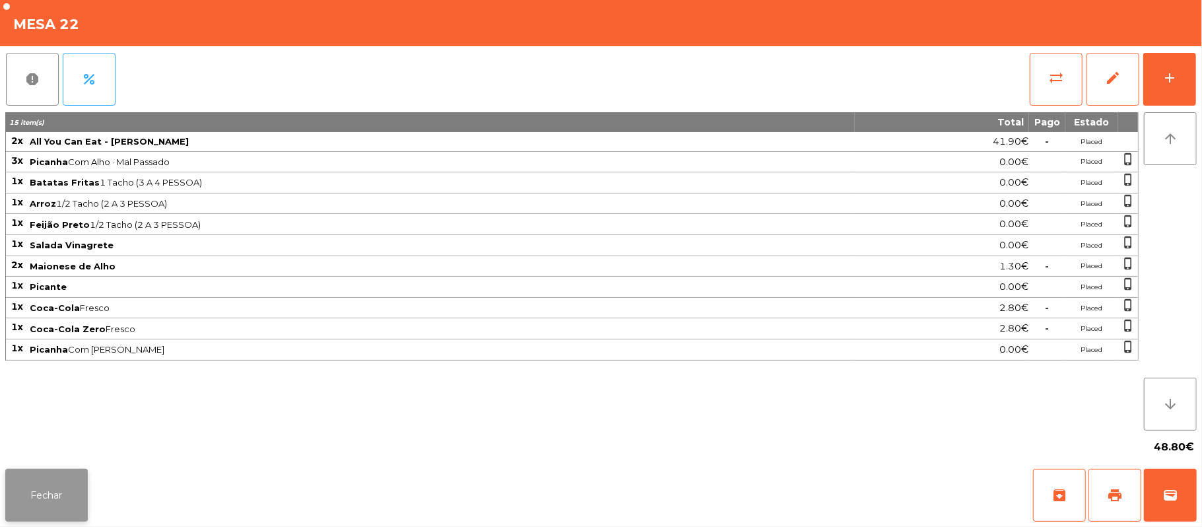
click at [34, 513] on button "Fechar" at bounding box center [46, 495] width 83 height 53
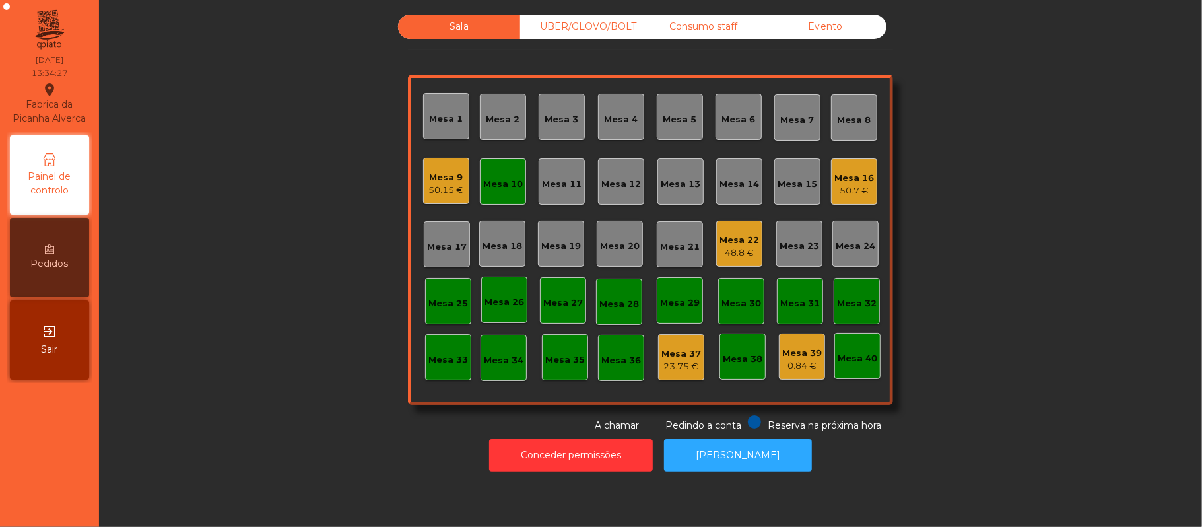
click at [452, 189] on div "50.15 €" at bounding box center [446, 190] width 35 height 13
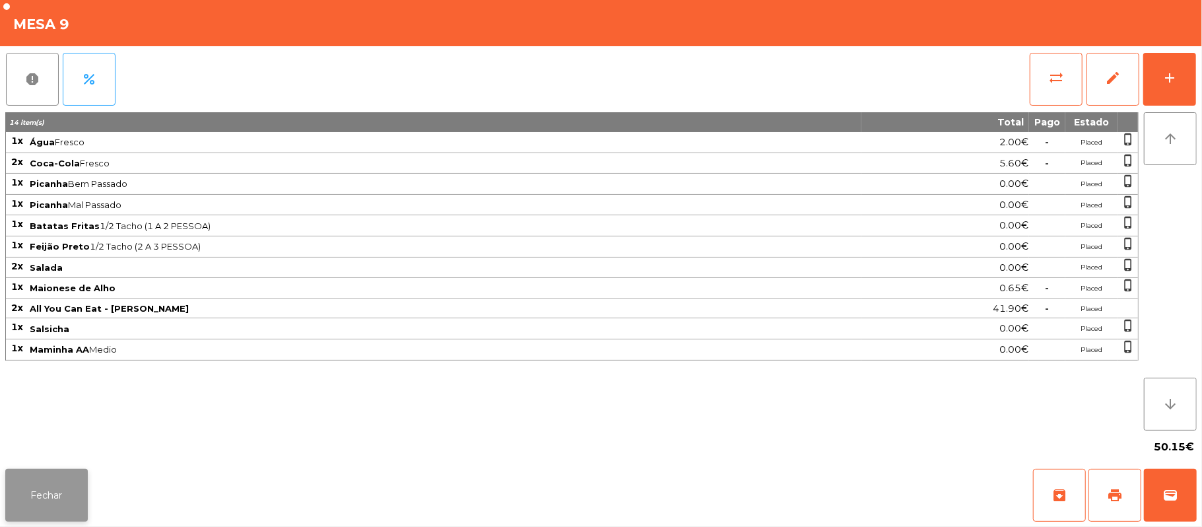
click at [63, 503] on button "Fechar" at bounding box center [46, 495] width 83 height 53
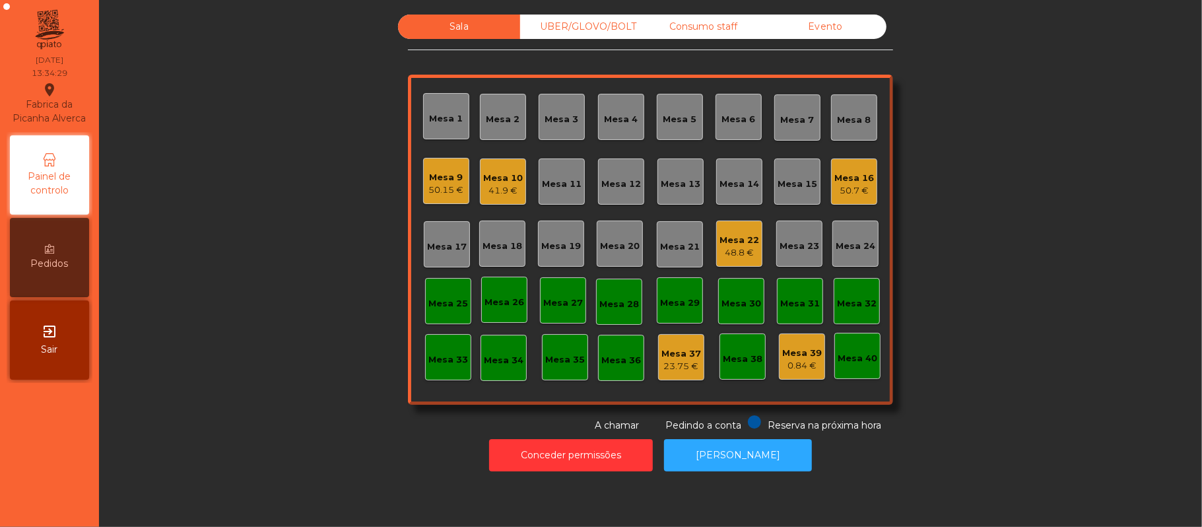
click at [506, 191] on div "41.9 €" at bounding box center [503, 190] width 40 height 13
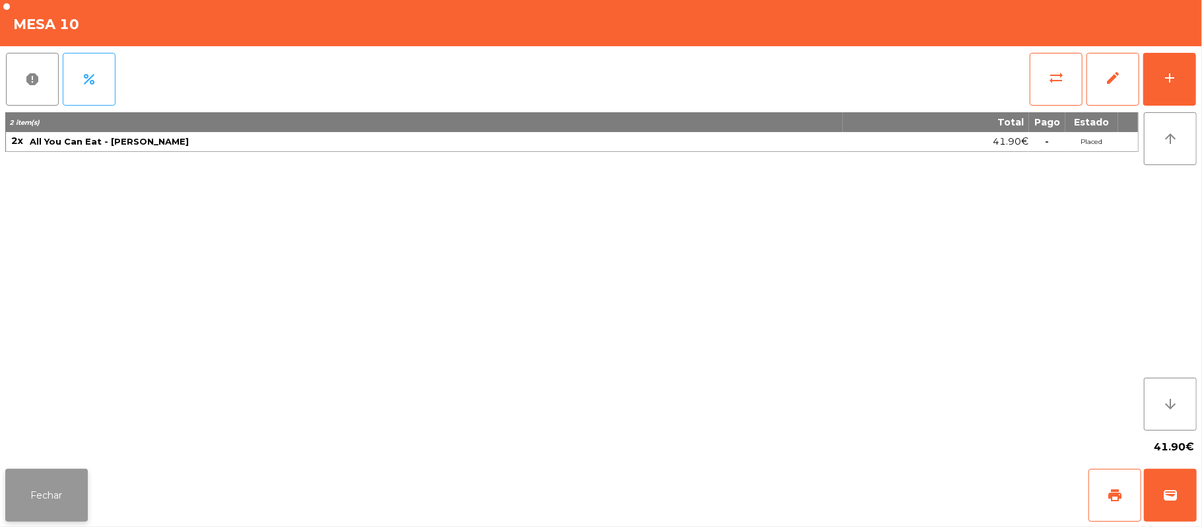
click at [53, 493] on button "Fechar" at bounding box center [46, 495] width 83 height 53
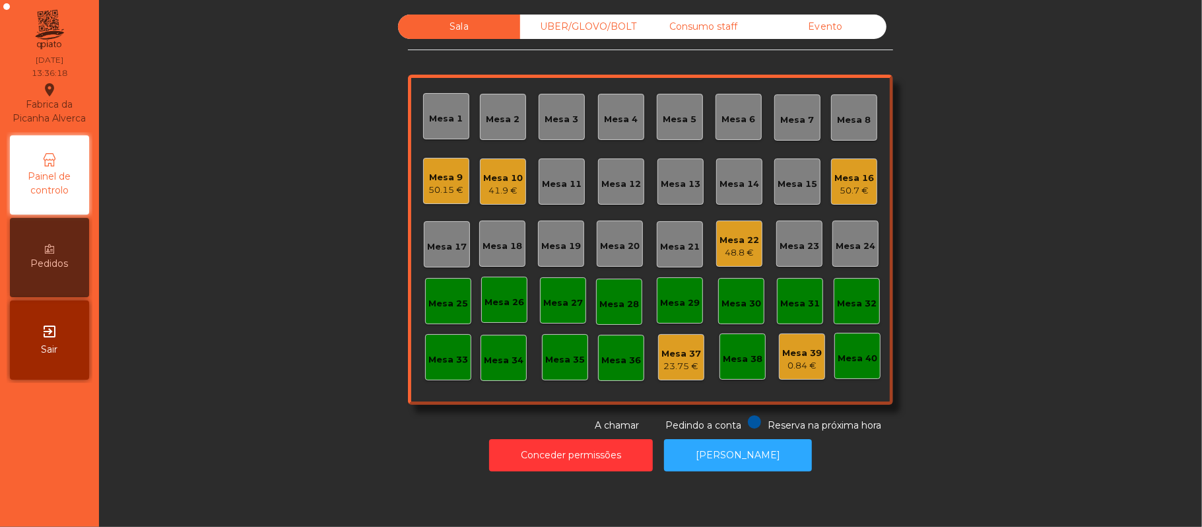
click at [845, 190] on div "50.7 €" at bounding box center [855, 190] width 40 height 13
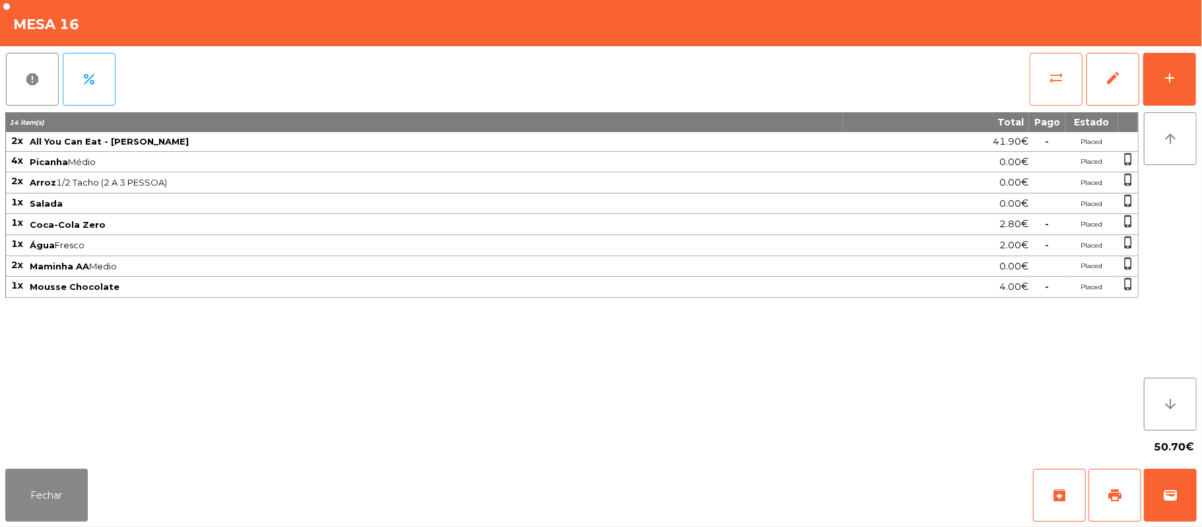
click at [1042, 90] on button "sync_alt" at bounding box center [1056, 79] width 53 height 53
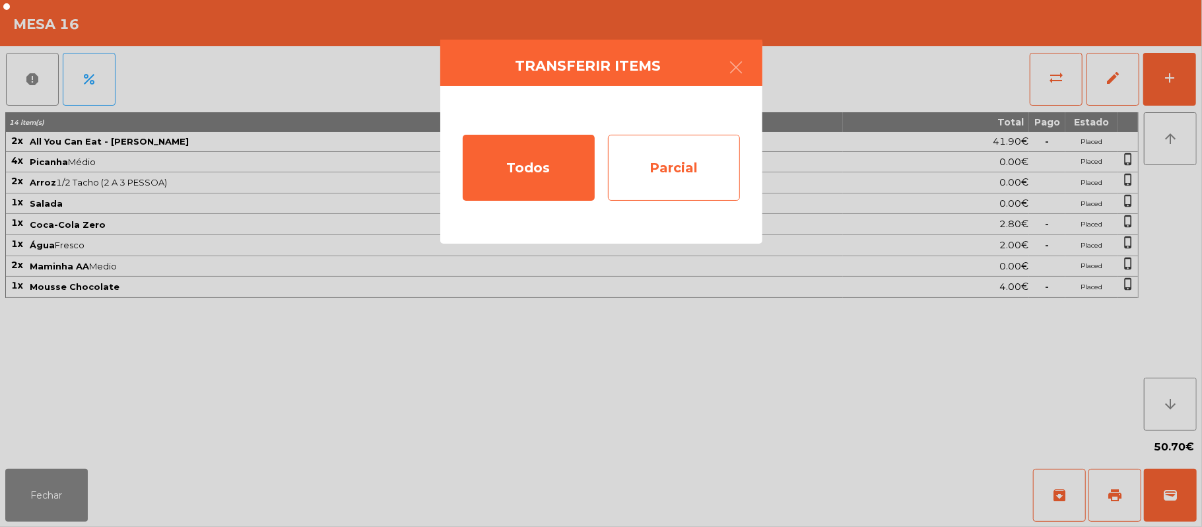
click at [725, 170] on div "Parcial" at bounding box center [674, 168] width 132 height 66
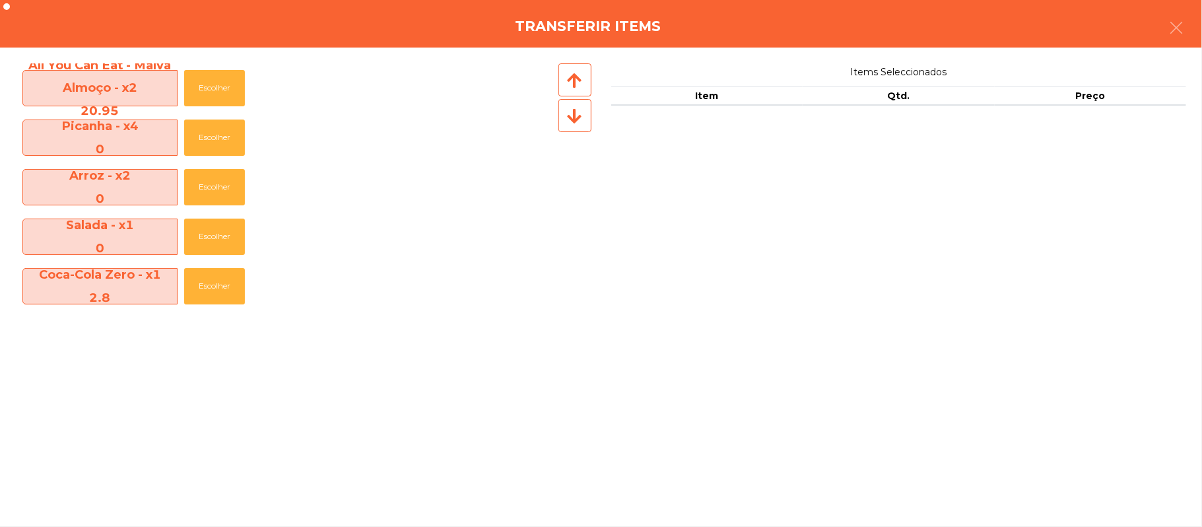
scroll to position [145, 0]
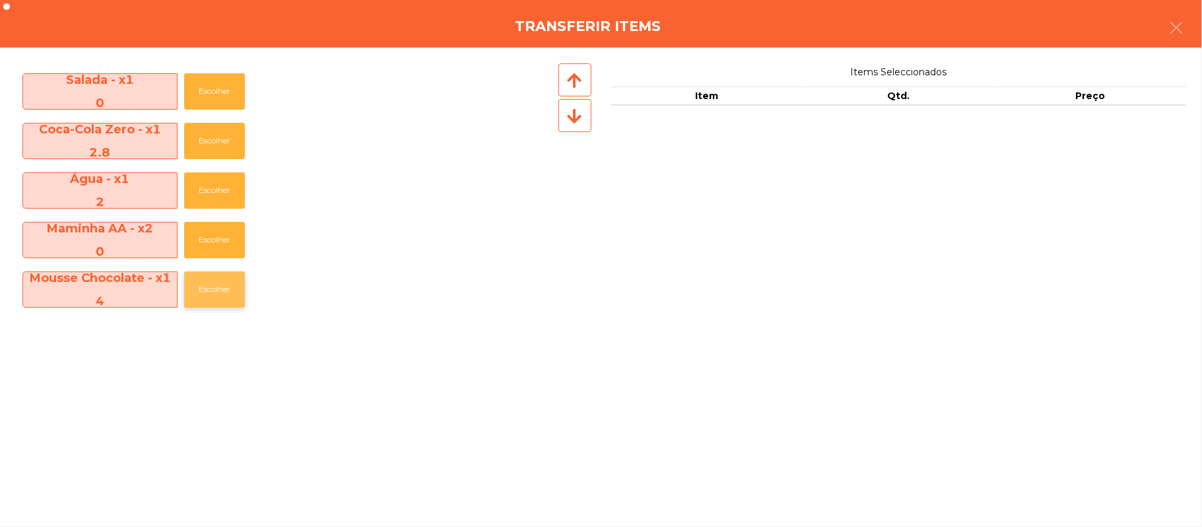
click at [206, 300] on button "Escolher" at bounding box center [214, 289] width 61 height 36
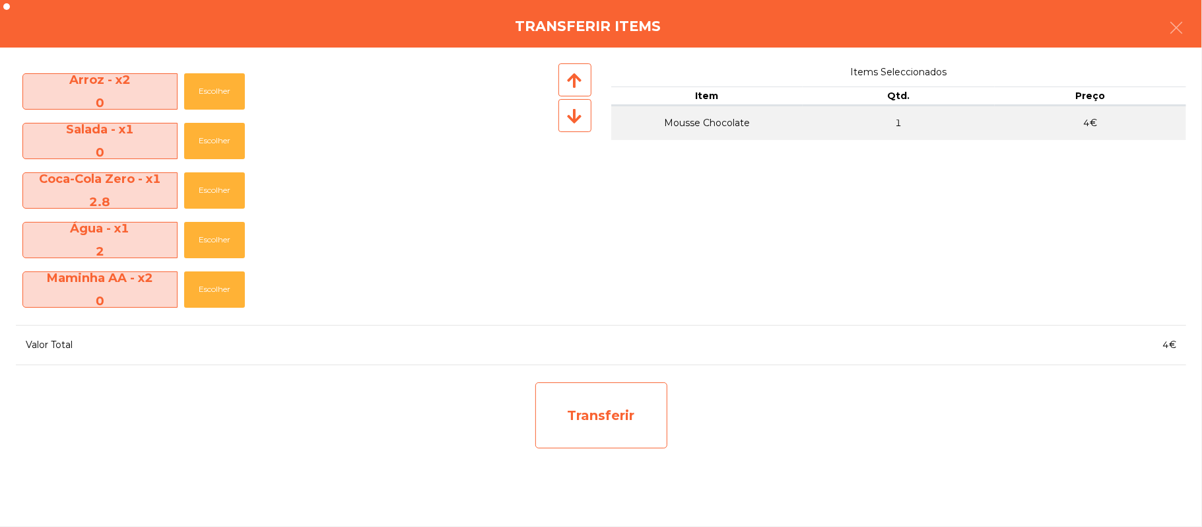
click at [544, 426] on div "Transferir" at bounding box center [602, 415] width 132 height 66
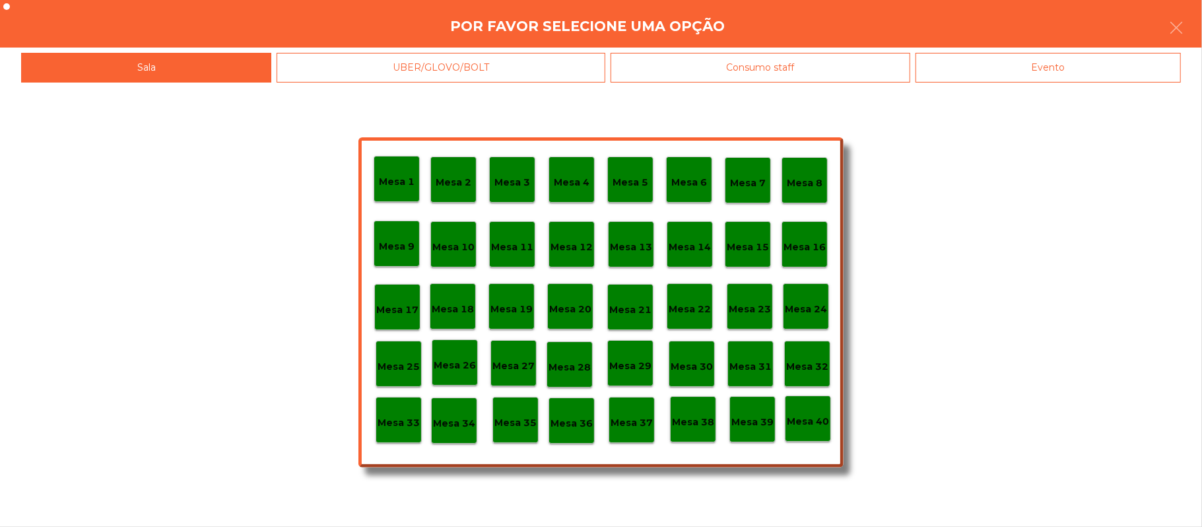
click at [764, 424] on p "Mesa 39" at bounding box center [753, 422] width 42 height 15
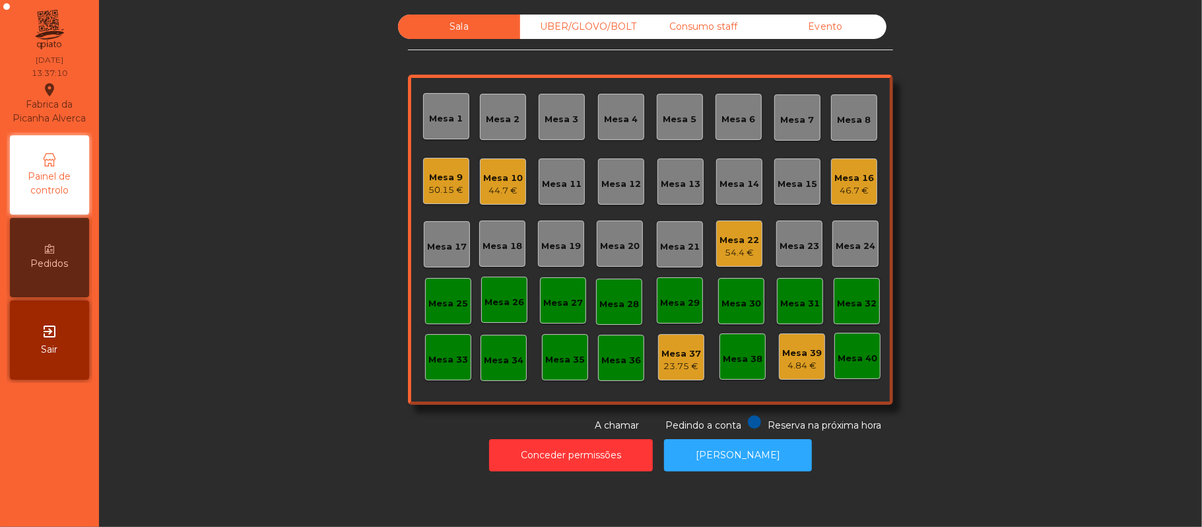
click at [587, 25] on div "UBER/GLOVO/BOLT" at bounding box center [581, 27] width 122 height 24
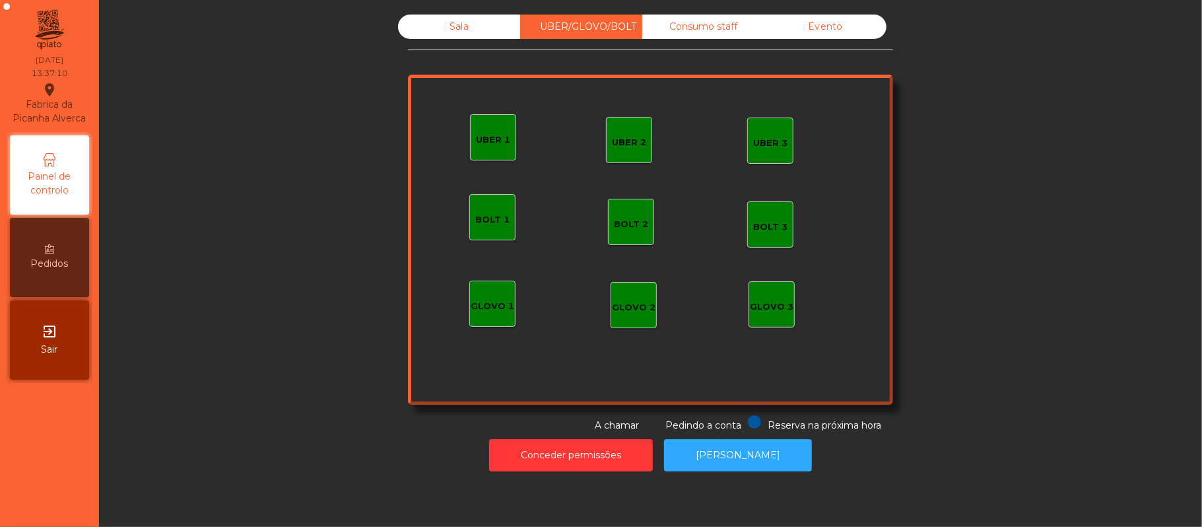
click at [479, 121] on div "UBER 1" at bounding box center [493, 137] width 46 height 46
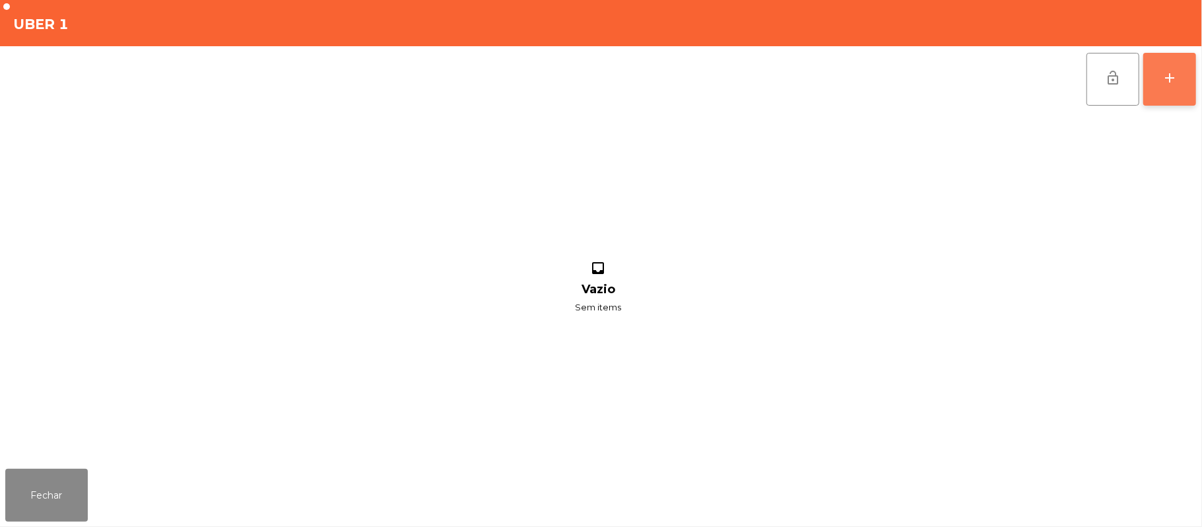
click at [1187, 81] on button "add" at bounding box center [1170, 79] width 53 height 53
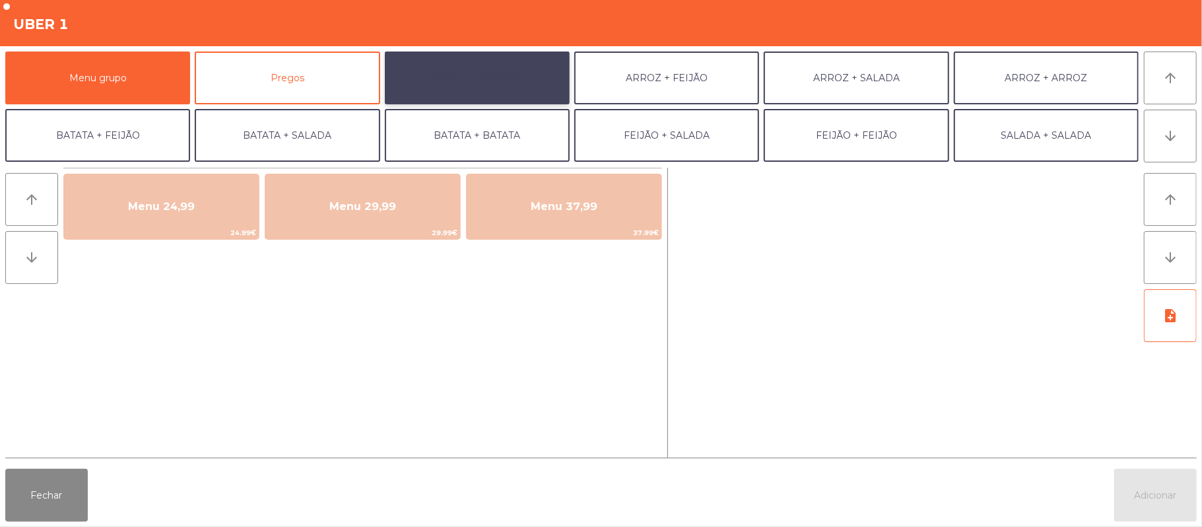
click at [503, 75] on button "ARROZ + BATATAS" at bounding box center [477, 78] width 185 height 53
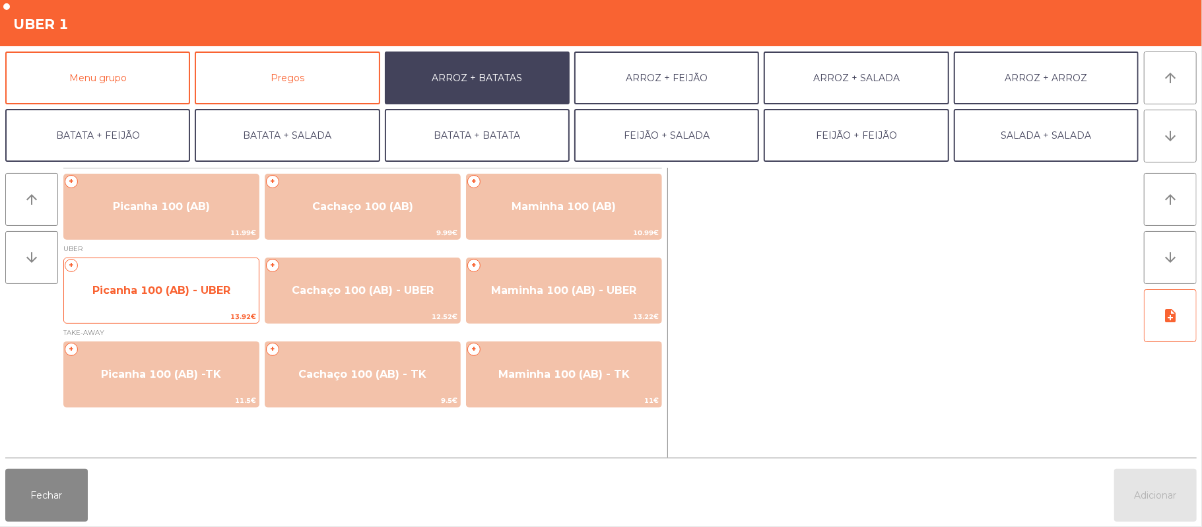
click at [170, 289] on span "Picanha 100 (AB) - UBER" at bounding box center [161, 290] width 138 height 13
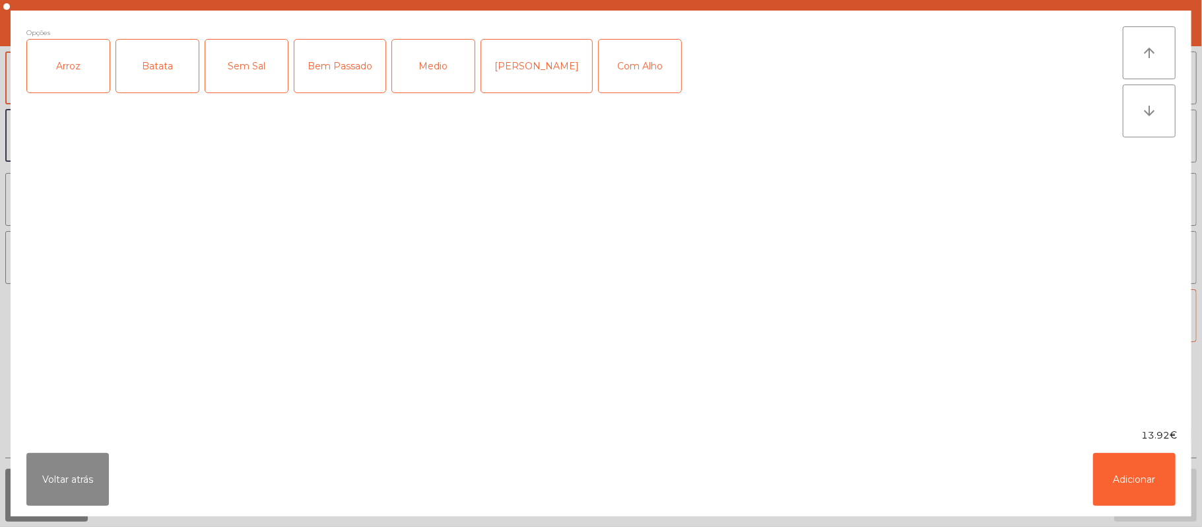
click at [77, 56] on div "Arroz" at bounding box center [68, 66] width 83 height 53
click at [162, 70] on div "Batata" at bounding box center [157, 66] width 83 height 53
click at [434, 81] on div "Medio" at bounding box center [433, 66] width 83 height 53
click at [617, 77] on div "Com Alho" at bounding box center [640, 66] width 83 height 53
click at [1132, 487] on button "Adicionar" at bounding box center [1134, 479] width 83 height 53
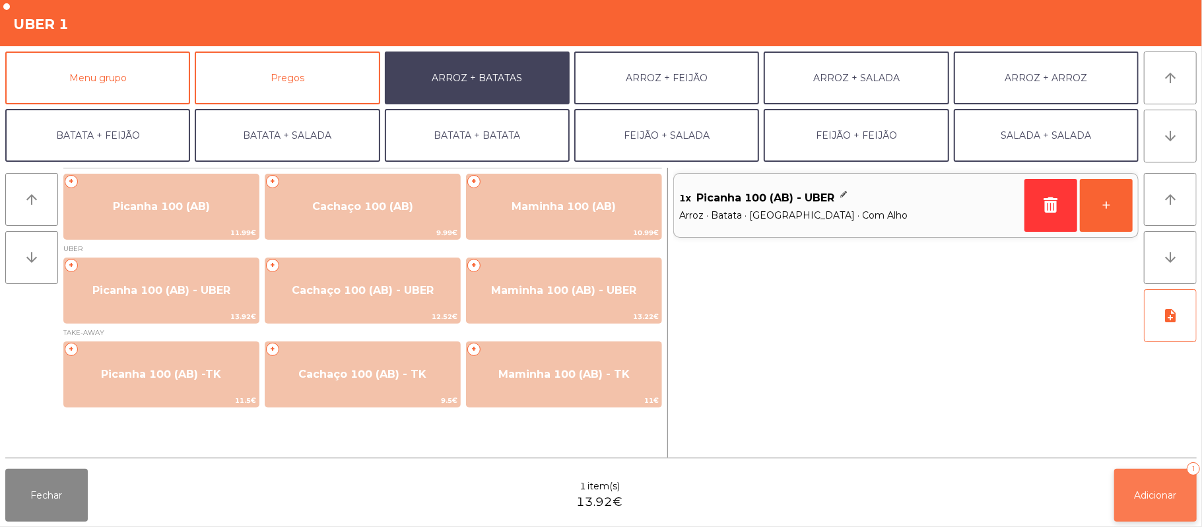
click at [1152, 500] on span "Adicionar" at bounding box center [1156, 495] width 42 height 12
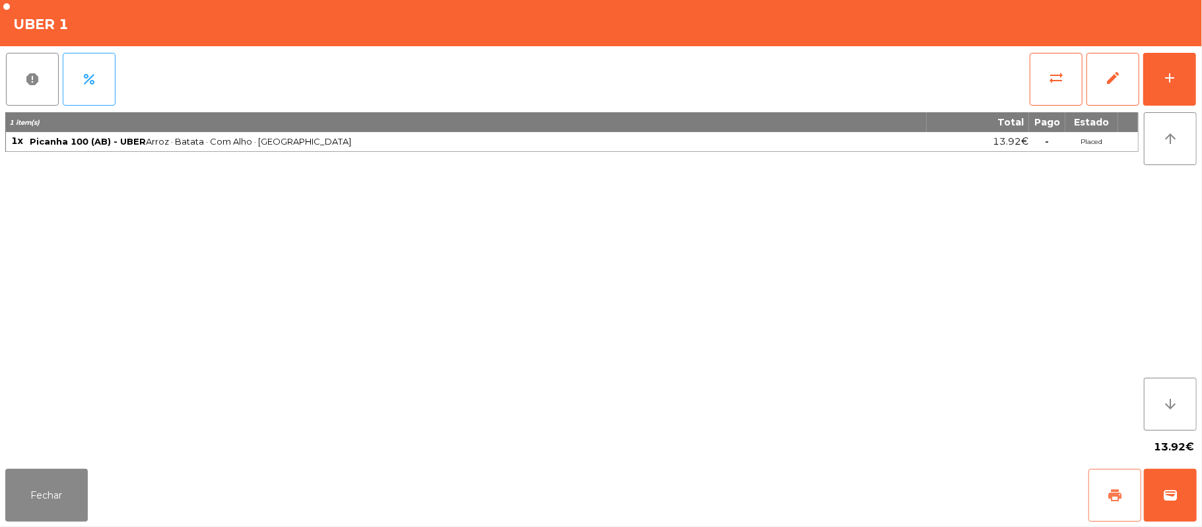
click at [1119, 494] on span "print" at bounding box center [1115, 495] width 16 height 16
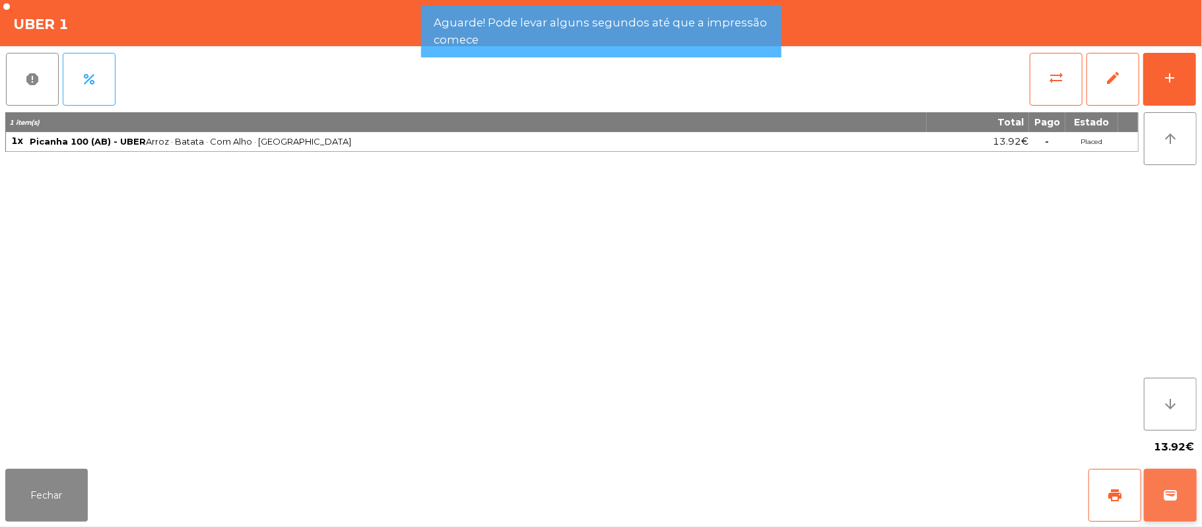
click at [1163, 492] on span "wallet" at bounding box center [1171, 495] width 16 height 16
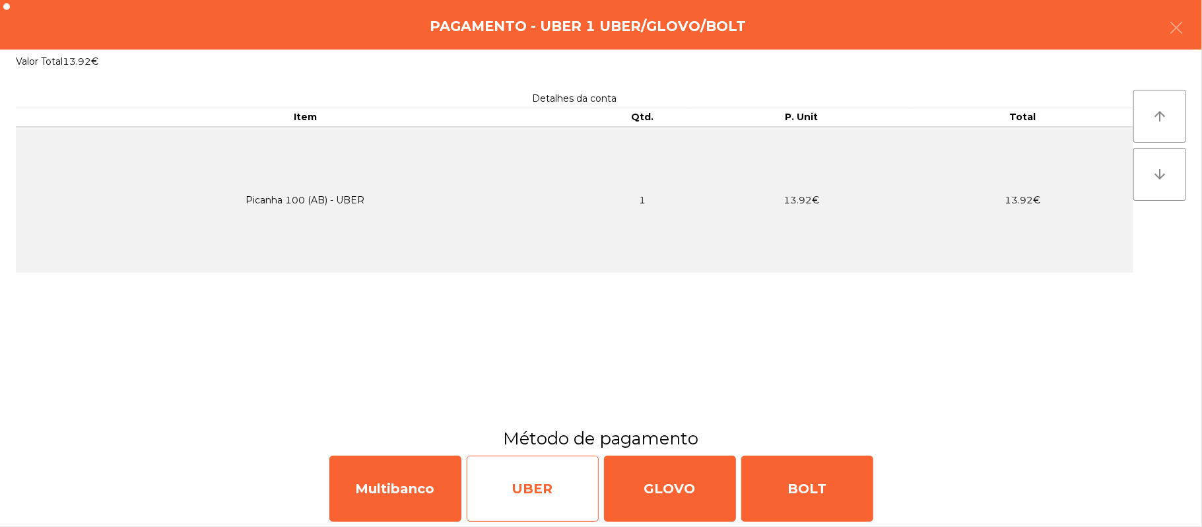
click at [536, 497] on div "UBER" at bounding box center [533, 489] width 132 height 66
select select "**"
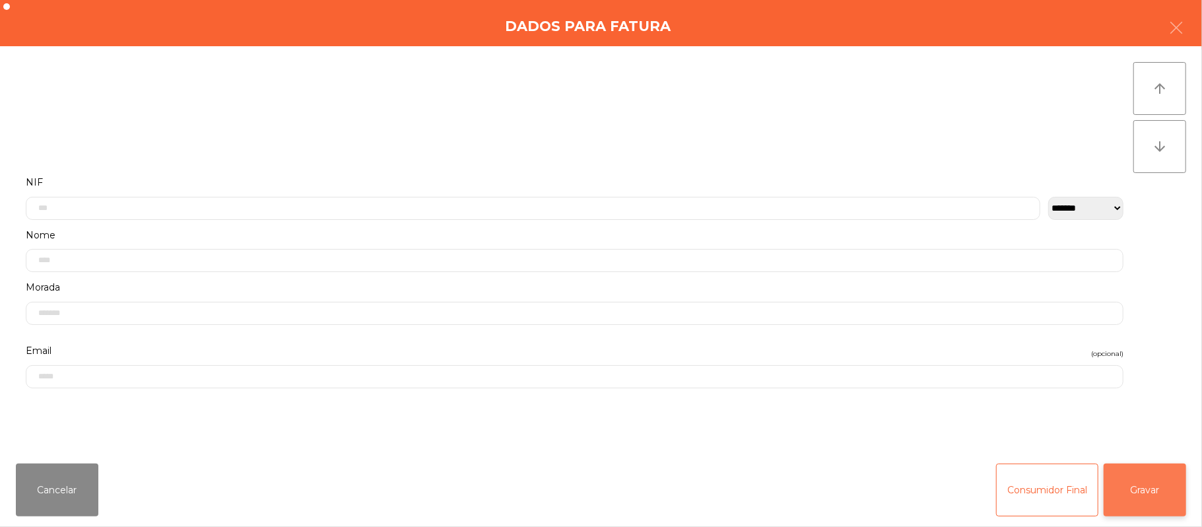
click at [1128, 493] on button "Gravar" at bounding box center [1145, 490] width 83 height 53
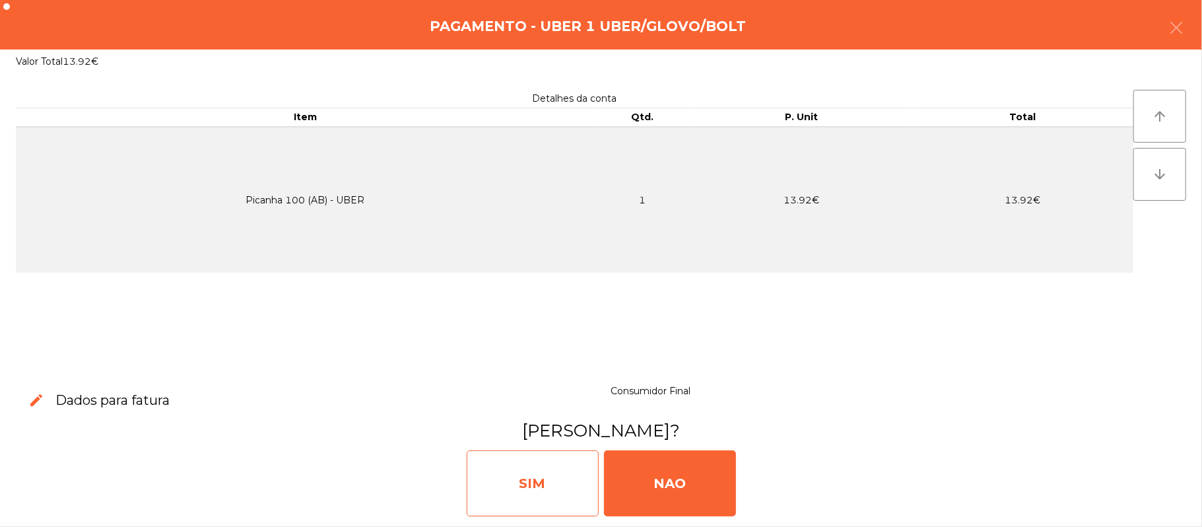
click at [548, 487] on div "SIM" at bounding box center [533, 483] width 132 height 66
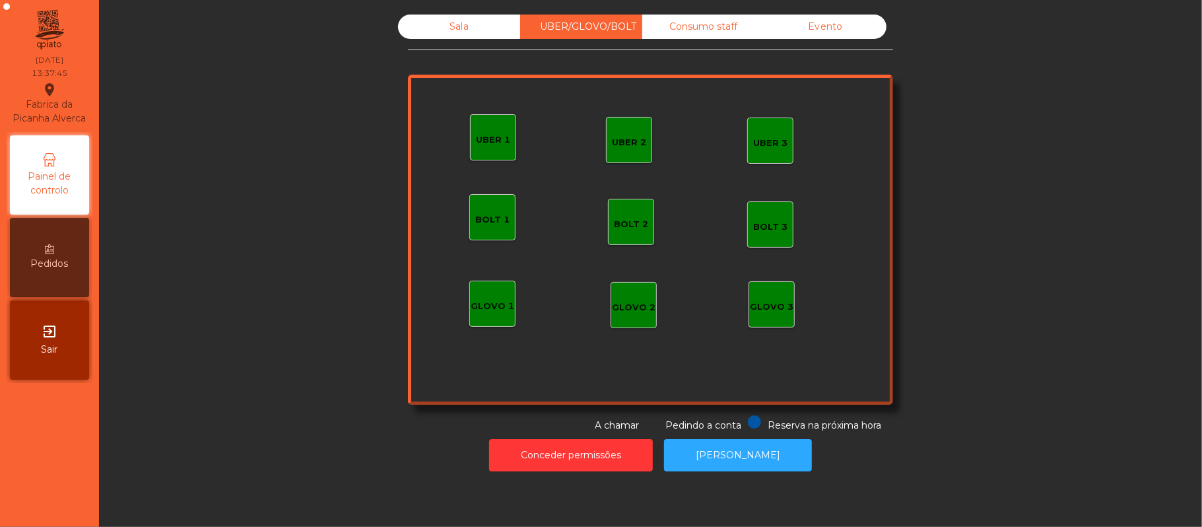
click at [489, 24] on div "Sala" at bounding box center [459, 27] width 122 height 24
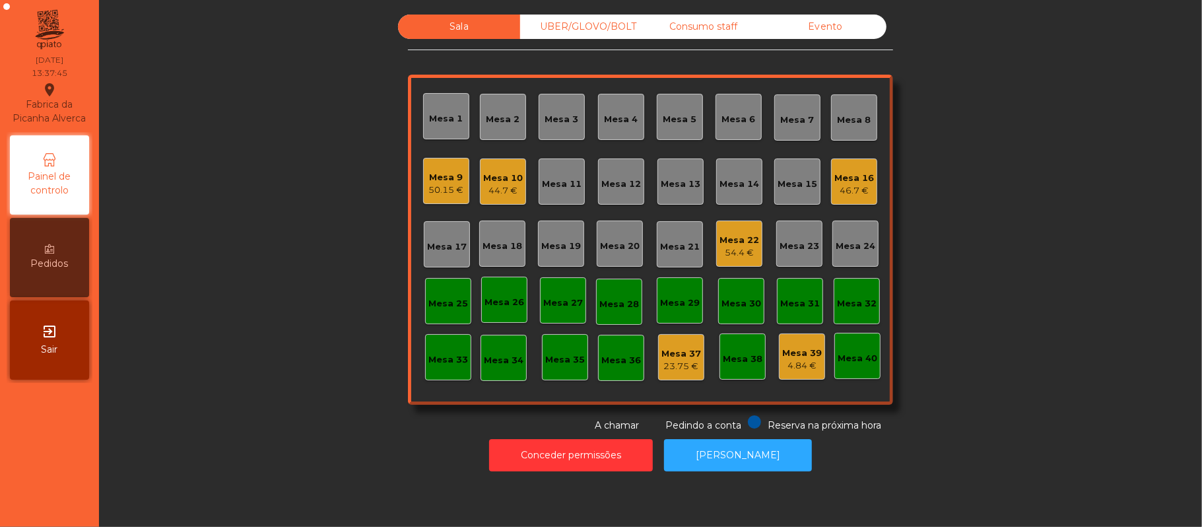
click at [592, 26] on div "UBER/GLOVO/BOLT" at bounding box center [581, 27] width 122 height 24
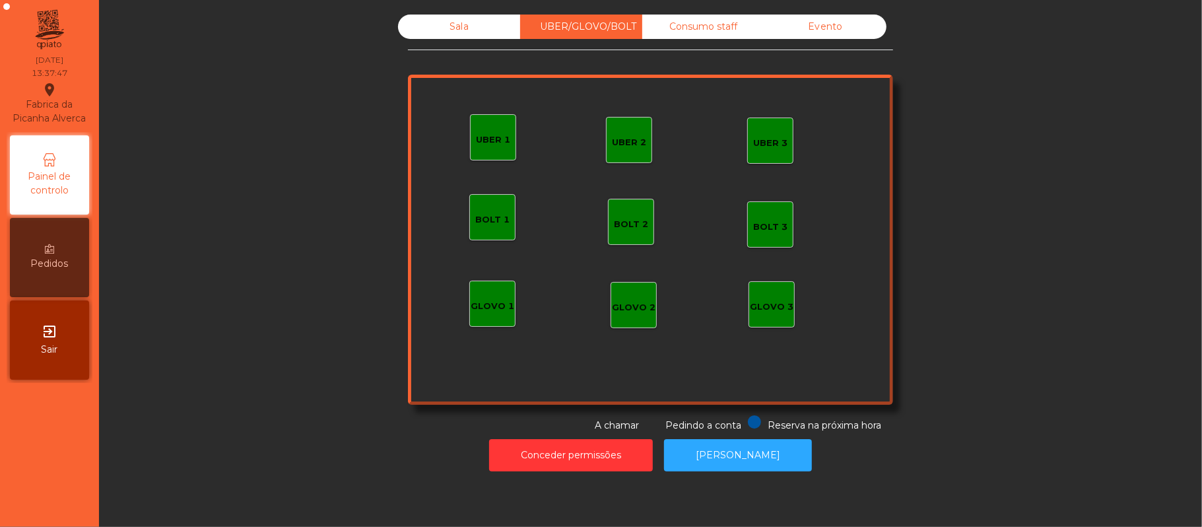
click at [753, 140] on div "UBER 3" at bounding box center [770, 143] width 34 height 13
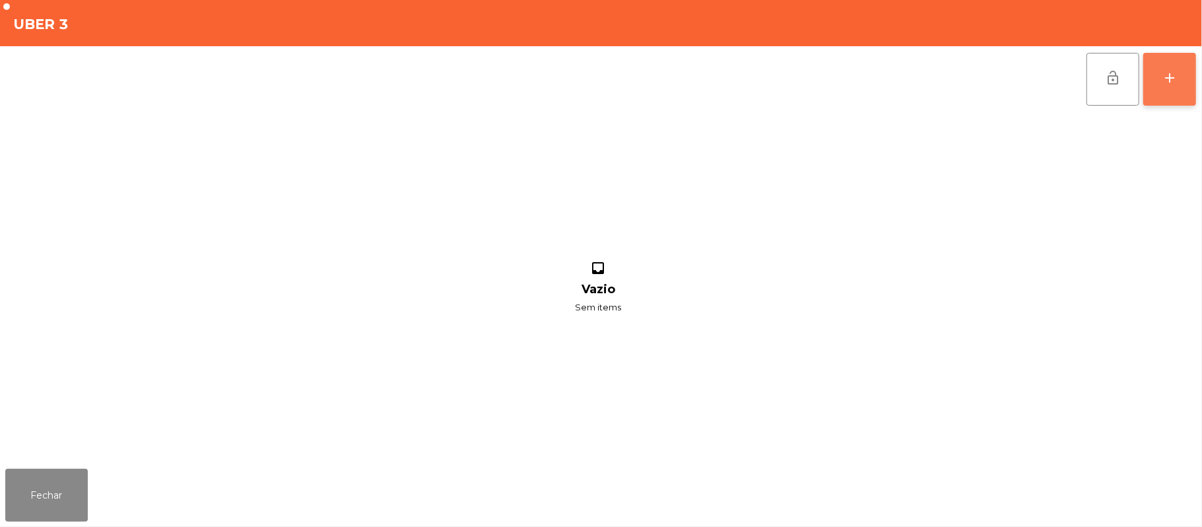
click at [1184, 83] on button "add" at bounding box center [1170, 79] width 53 height 53
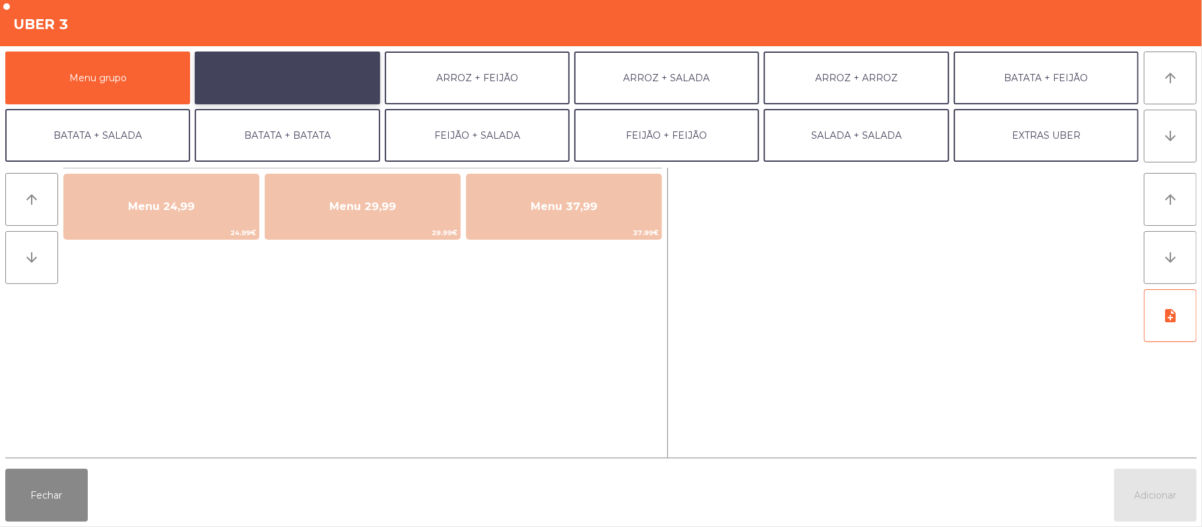
click at [318, 85] on button "ARROZ + BATATAS" at bounding box center [287, 78] width 185 height 53
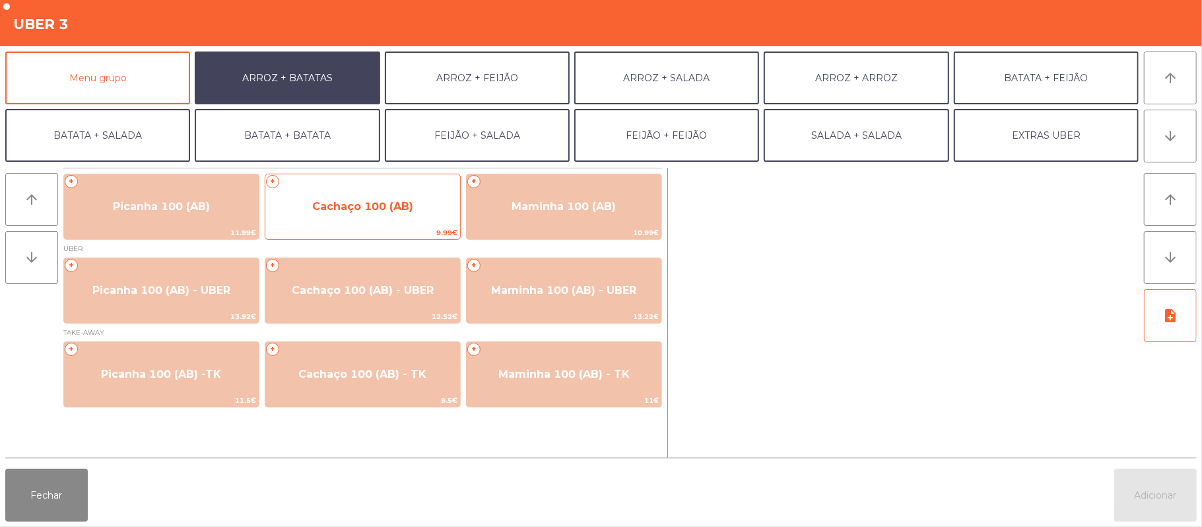
click at [376, 206] on span "Cachaço 100 (AB)" at bounding box center [362, 206] width 101 height 13
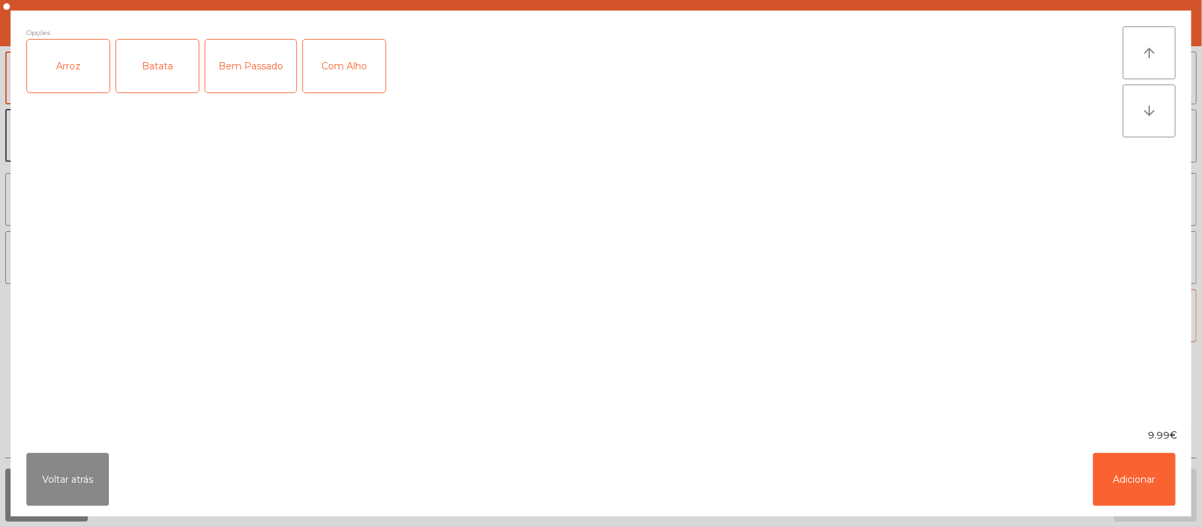
click at [265, 80] on div "Bem Passado" at bounding box center [250, 66] width 91 height 53
click at [53, 69] on div "Arroz" at bounding box center [68, 66] width 83 height 53
click at [136, 66] on div "Batata" at bounding box center [157, 66] width 83 height 53
click at [77, 469] on button "Voltar atrás" at bounding box center [67, 479] width 83 height 53
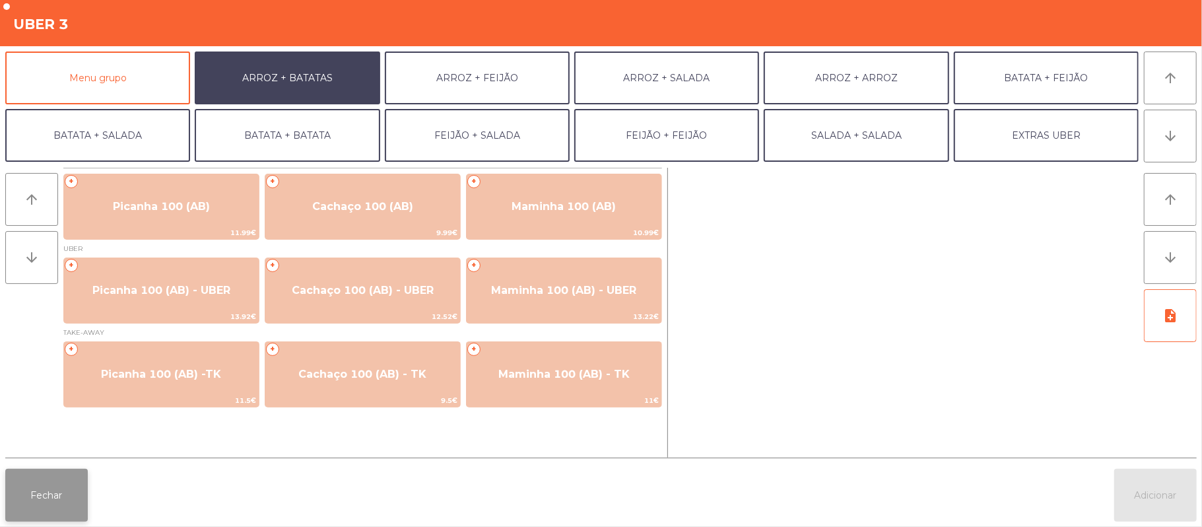
click at [75, 495] on button "Fechar" at bounding box center [46, 495] width 83 height 53
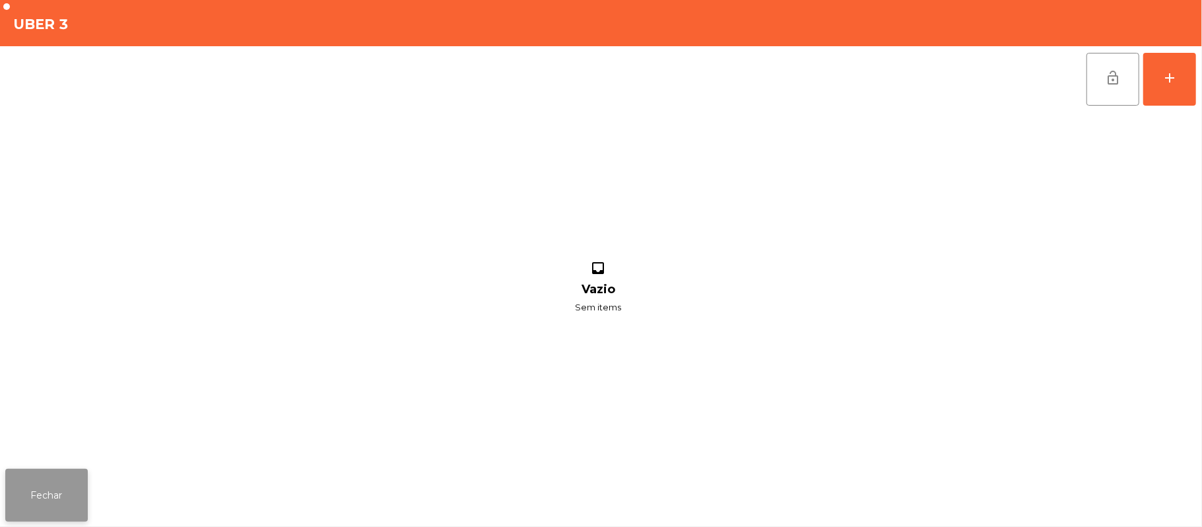
click at [73, 482] on button "Fechar" at bounding box center [46, 495] width 83 height 53
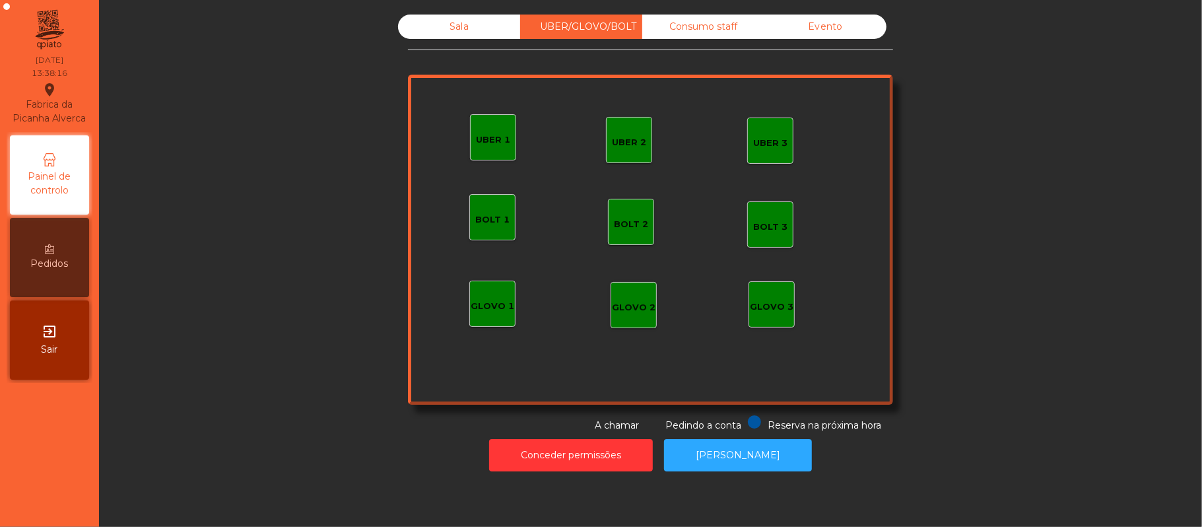
click at [473, 30] on div "Sala" at bounding box center [459, 27] width 122 height 24
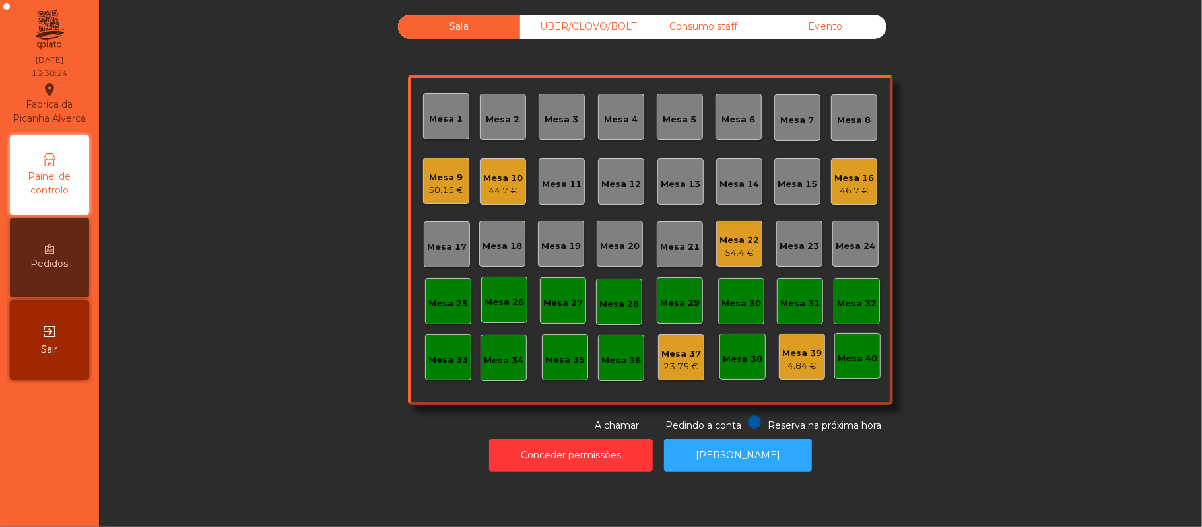
click at [438, 178] on div "Mesa 9" at bounding box center [446, 177] width 35 height 13
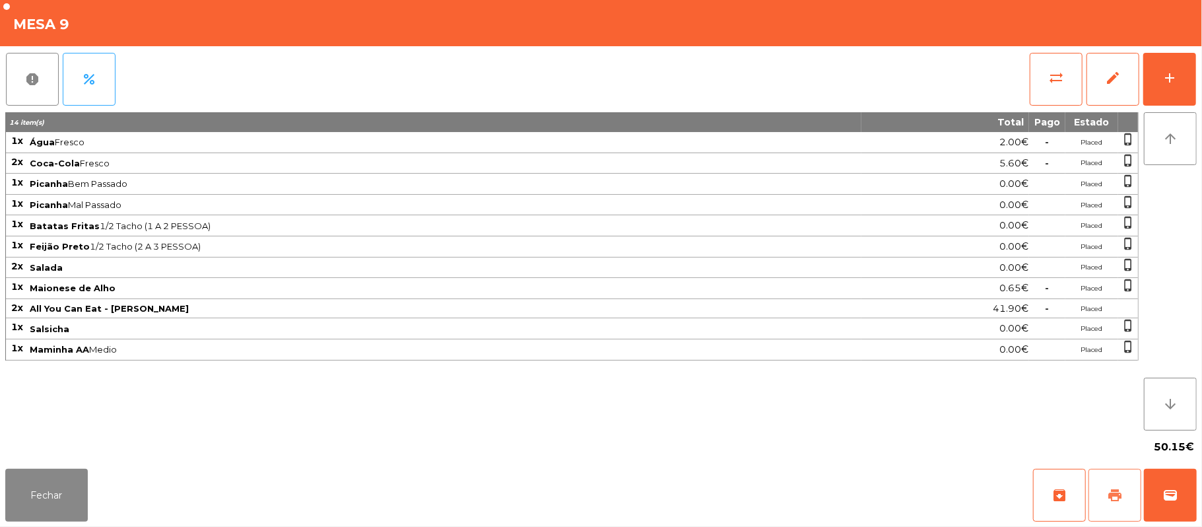
click at [1118, 494] on span "print" at bounding box center [1115, 495] width 16 height 16
click at [1161, 490] on button "wallet" at bounding box center [1170, 495] width 53 height 53
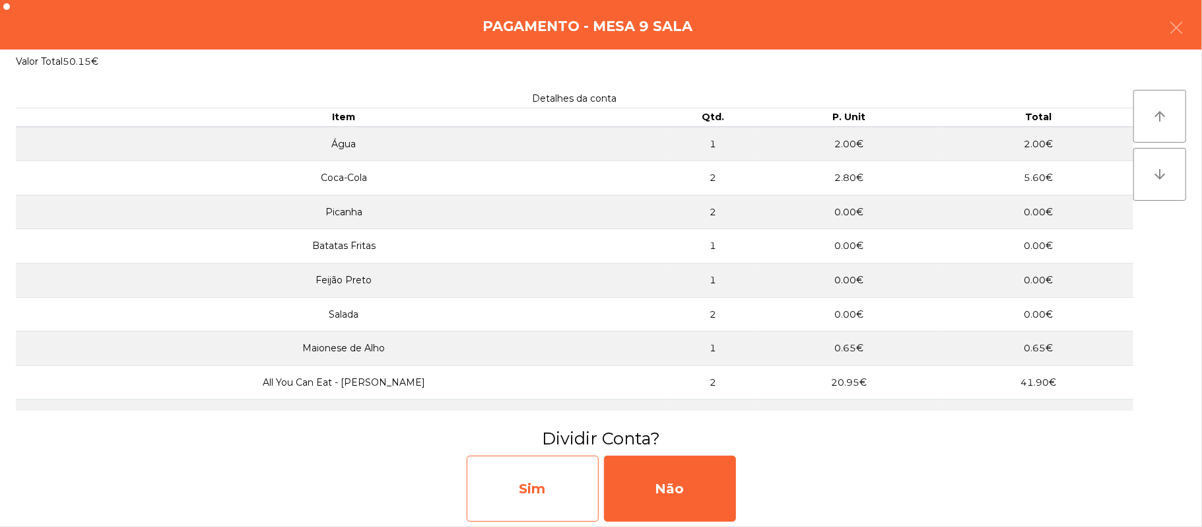
click at [566, 489] on div "Sim" at bounding box center [533, 489] width 132 height 66
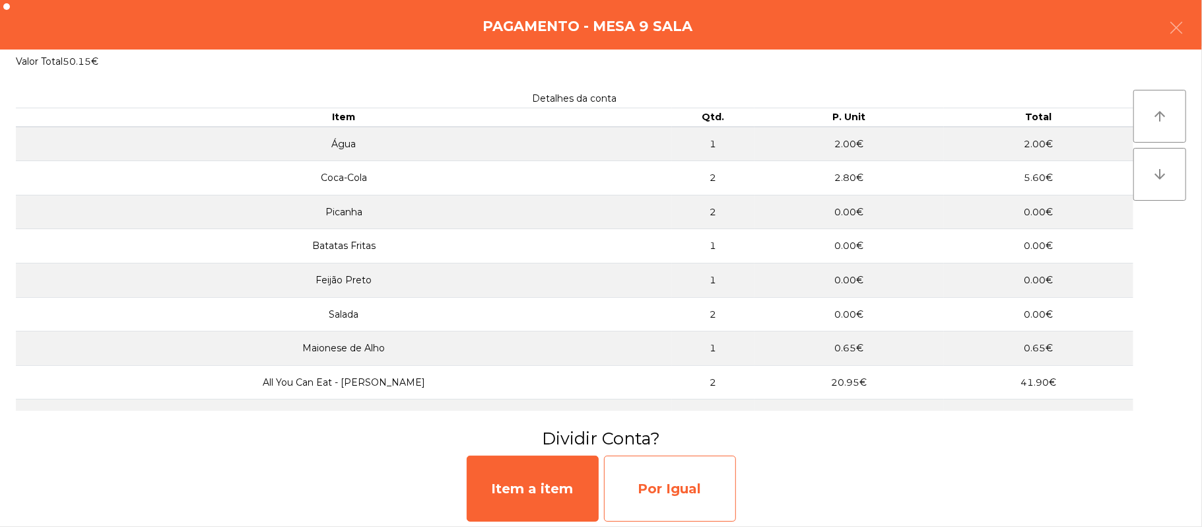
click at [660, 484] on div "Por Igual" at bounding box center [670, 489] width 132 height 66
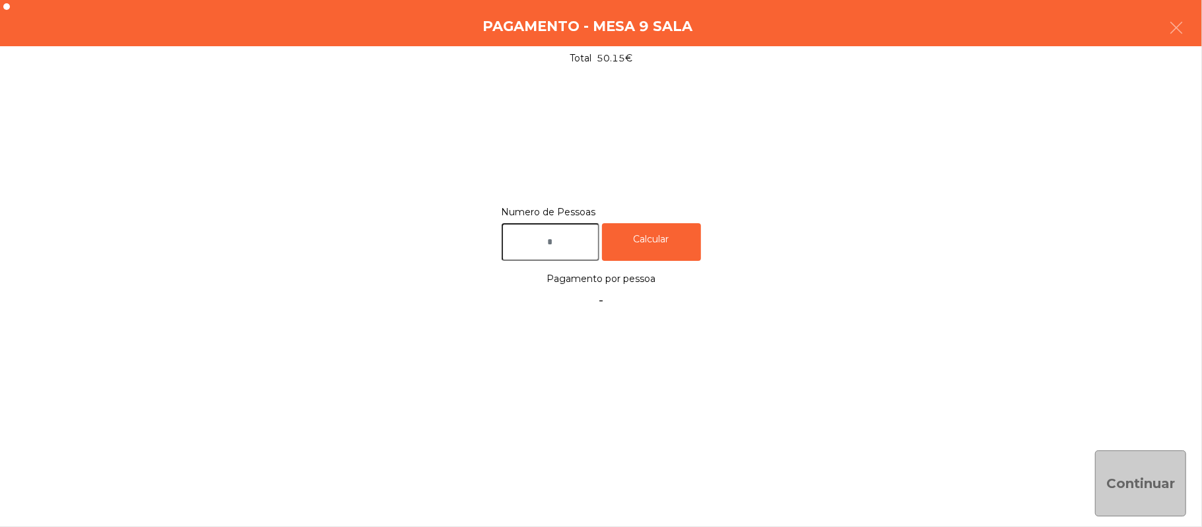
click at [545, 239] on input "text" at bounding box center [551, 242] width 98 height 38
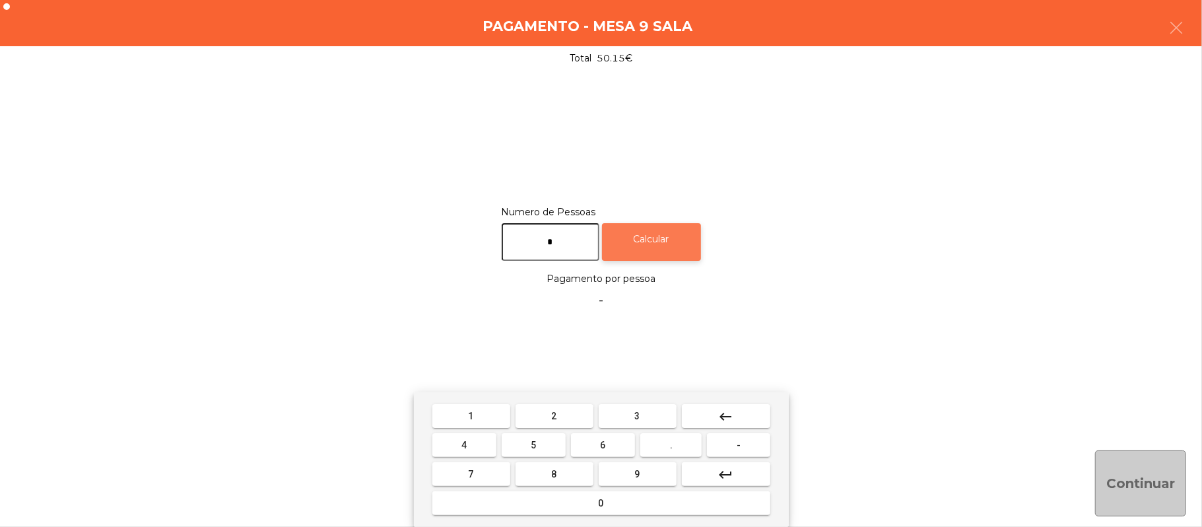
type input "*"
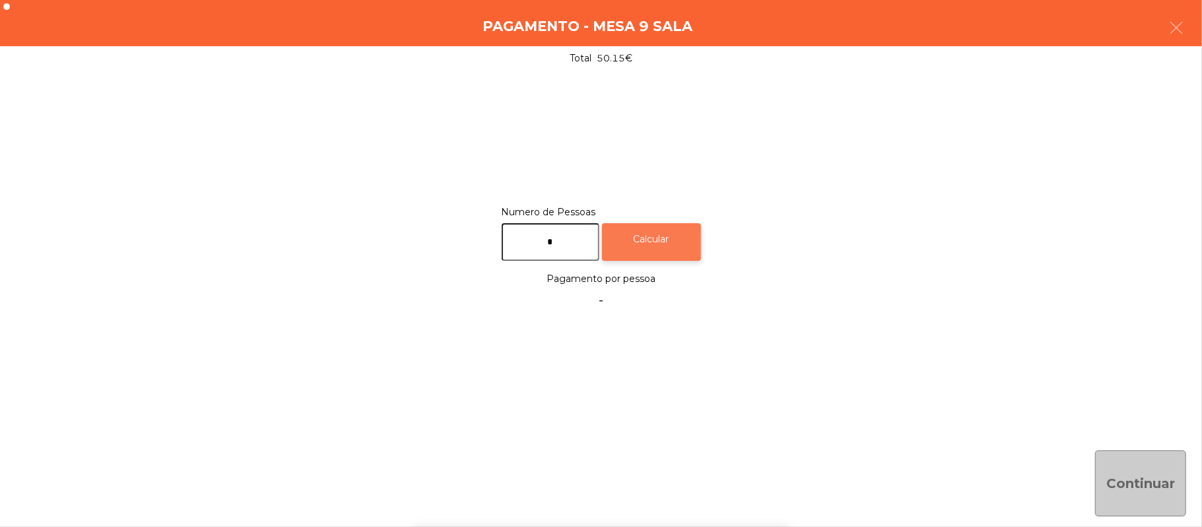
click at [664, 236] on div "Calcular" at bounding box center [651, 242] width 99 height 38
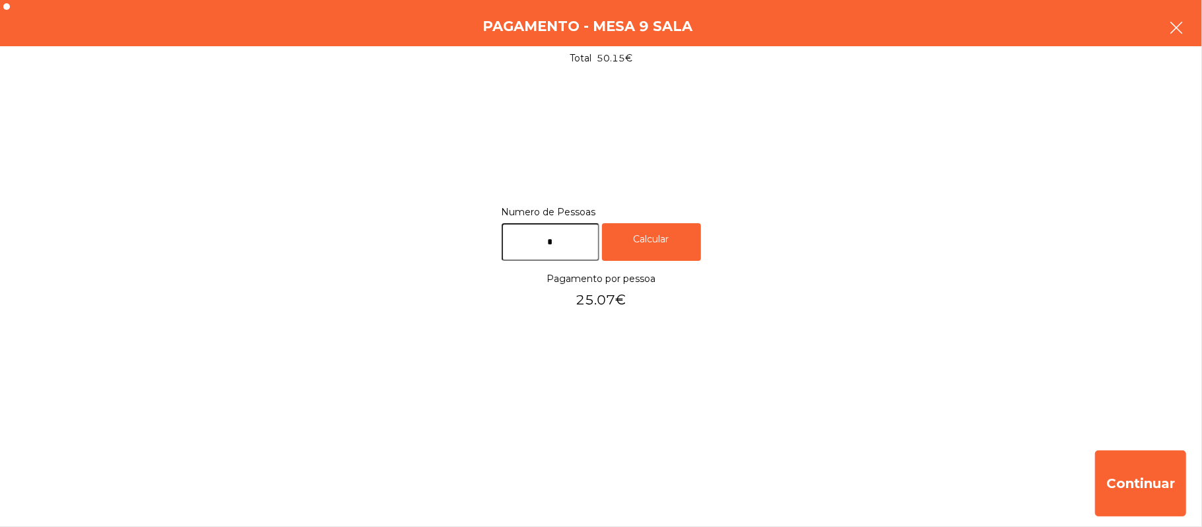
click at [1165, 42] on button "button" at bounding box center [1176, 29] width 37 height 40
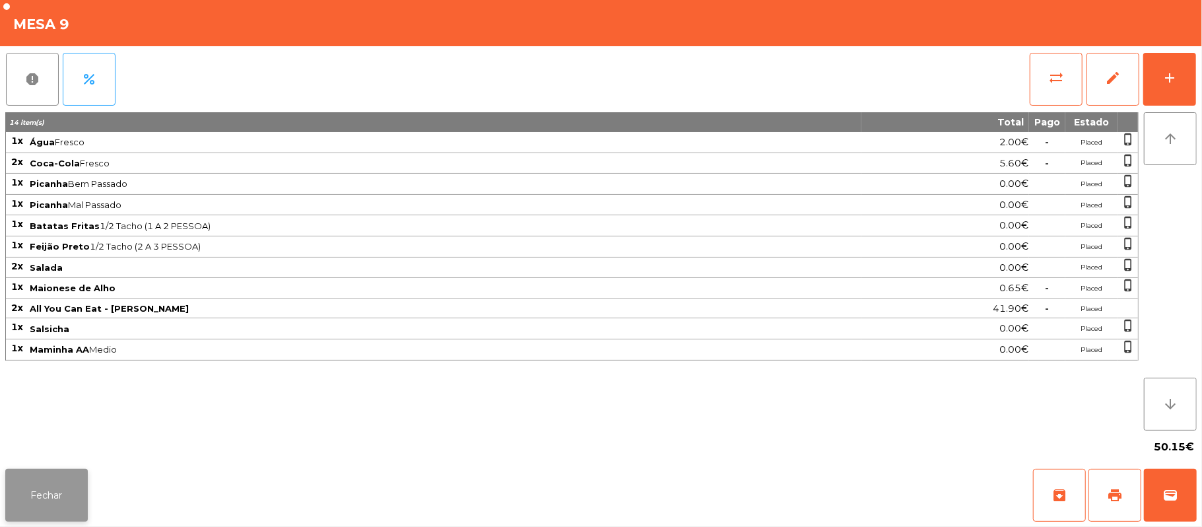
click at [46, 512] on button "Fechar" at bounding box center [46, 495] width 83 height 53
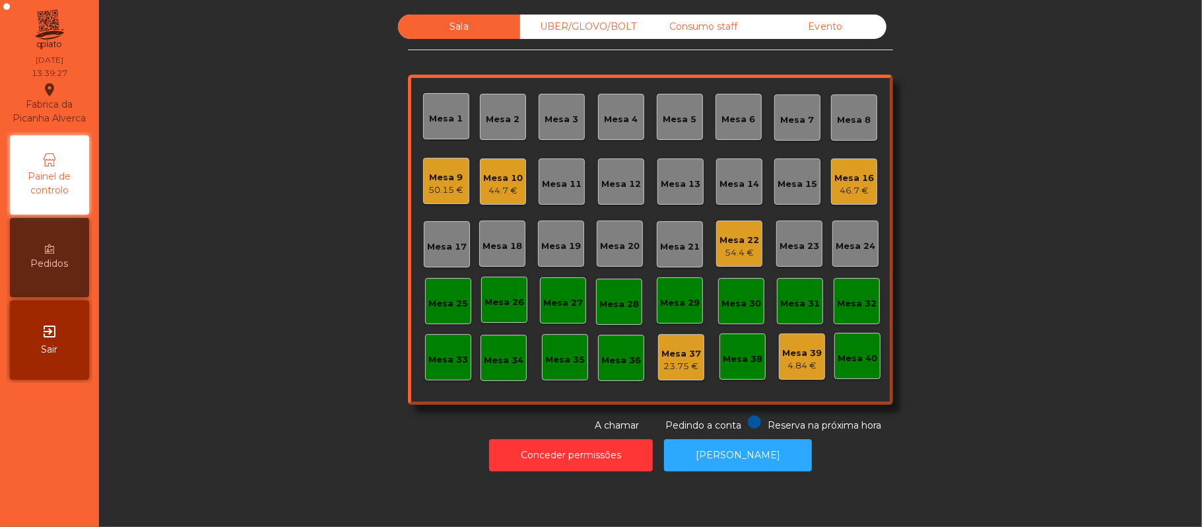
click at [444, 178] on div "Mesa 9" at bounding box center [446, 177] width 35 height 13
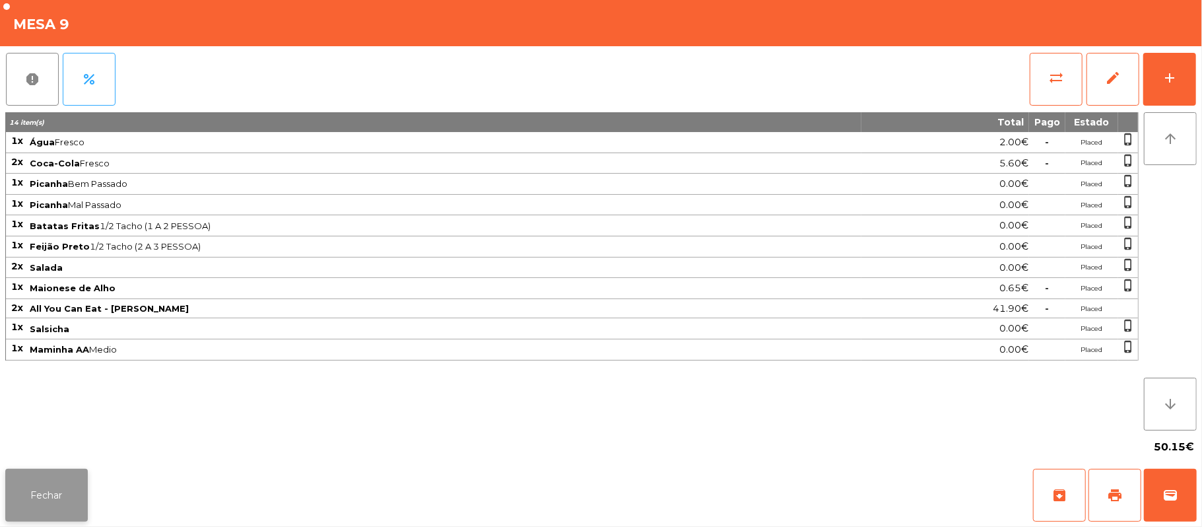
click at [35, 499] on button "Fechar" at bounding box center [46, 495] width 83 height 53
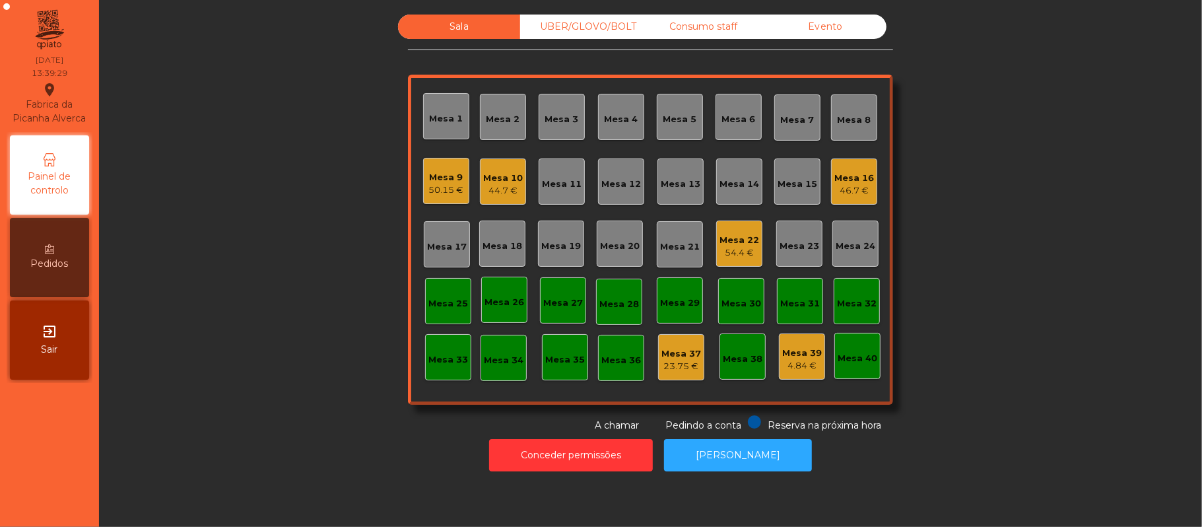
click at [605, 27] on div "UBER/GLOVO/BOLT" at bounding box center [581, 27] width 122 height 24
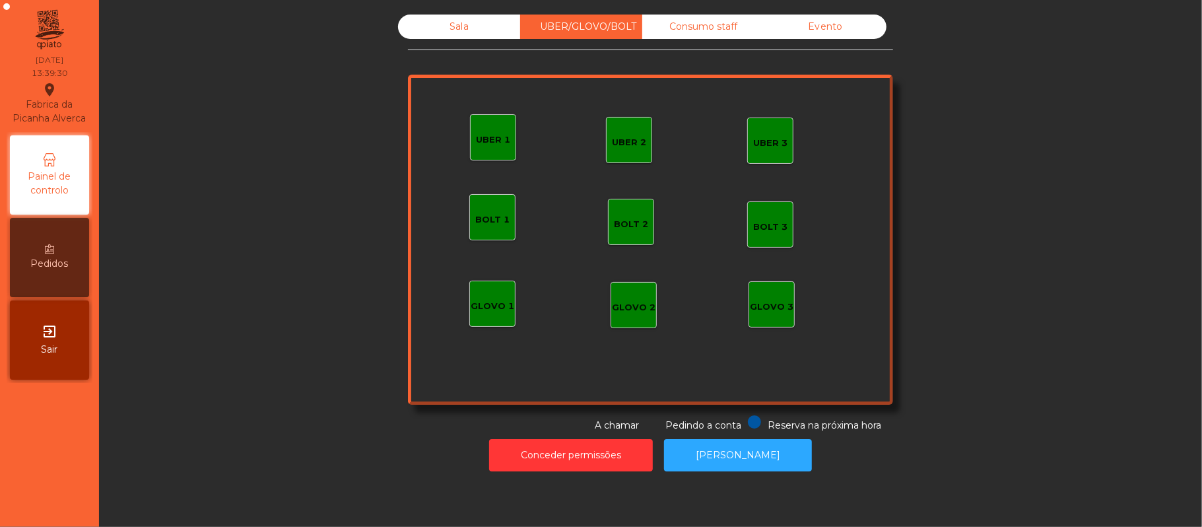
click at [759, 133] on div "UBER 3" at bounding box center [770, 140] width 34 height 18
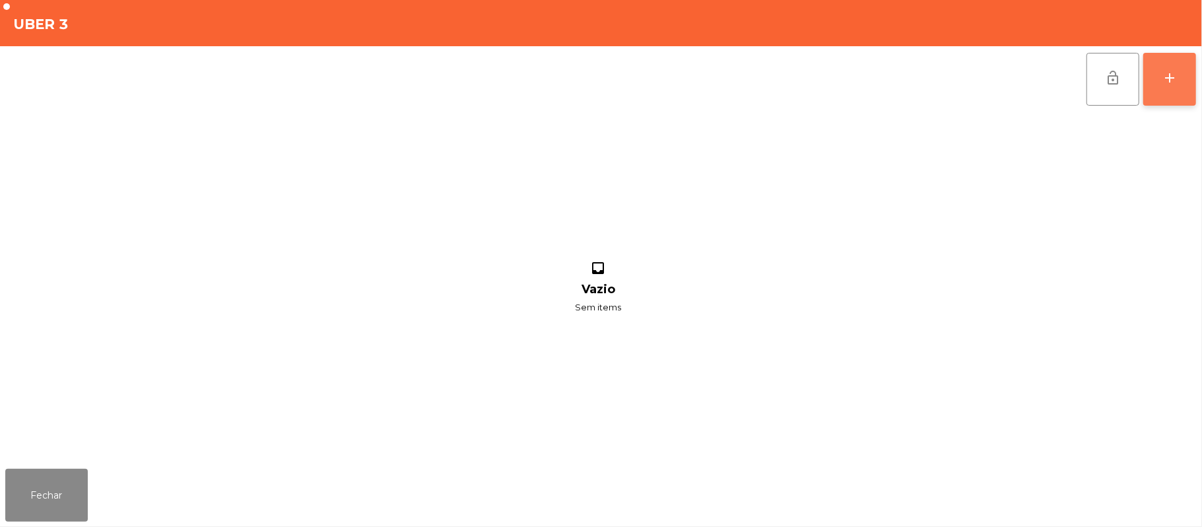
click at [1165, 85] on button "add" at bounding box center [1170, 79] width 53 height 53
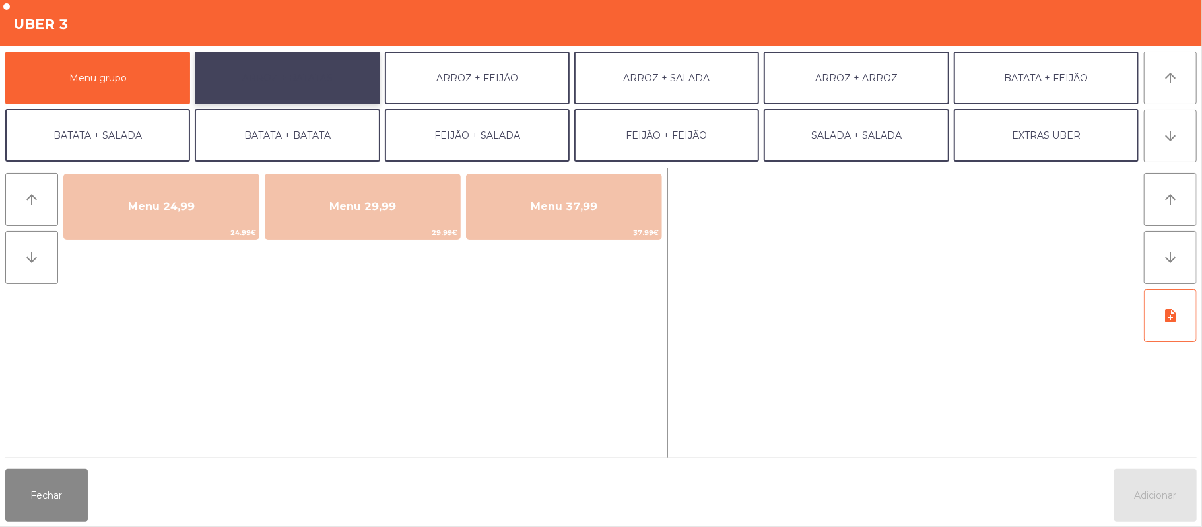
click at [334, 80] on button "ARROZ + BATATAS" at bounding box center [287, 78] width 185 height 53
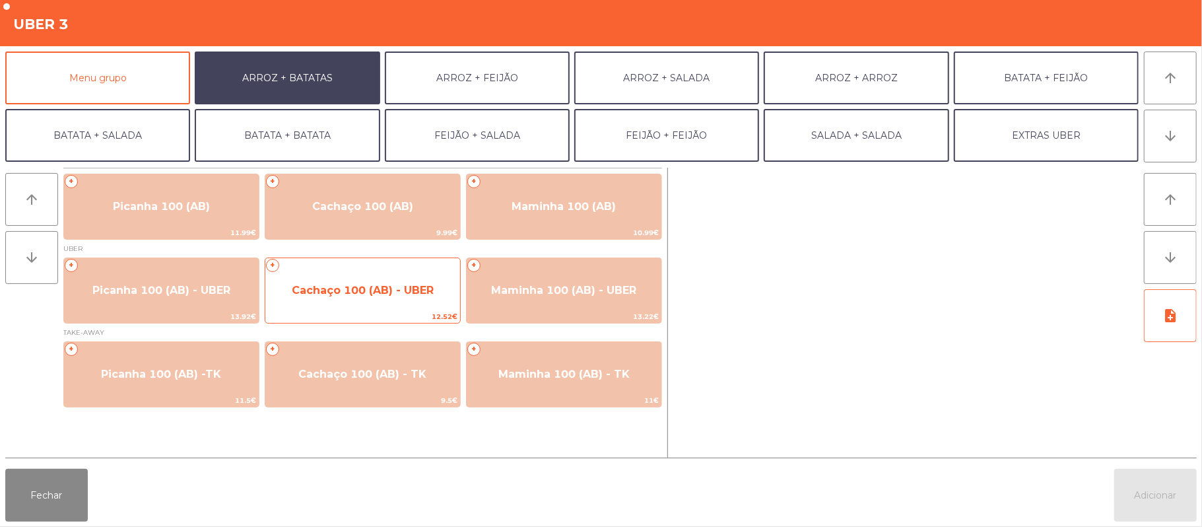
click at [400, 284] on span "Cachaço 100 (AB) - UBER" at bounding box center [363, 290] width 142 height 13
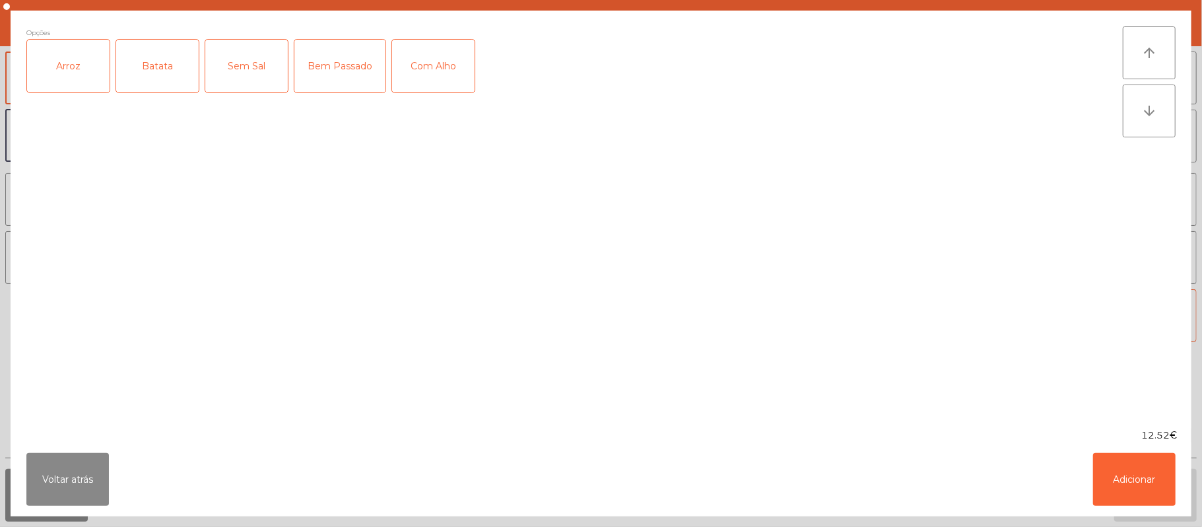
click at [85, 81] on div "Arroz" at bounding box center [68, 66] width 83 height 53
click at [170, 85] on div "Batata" at bounding box center [157, 66] width 83 height 53
click at [339, 85] on div "Bem Passado" at bounding box center [340, 66] width 91 height 53
click at [1138, 497] on button "Adicionar" at bounding box center [1134, 479] width 83 height 53
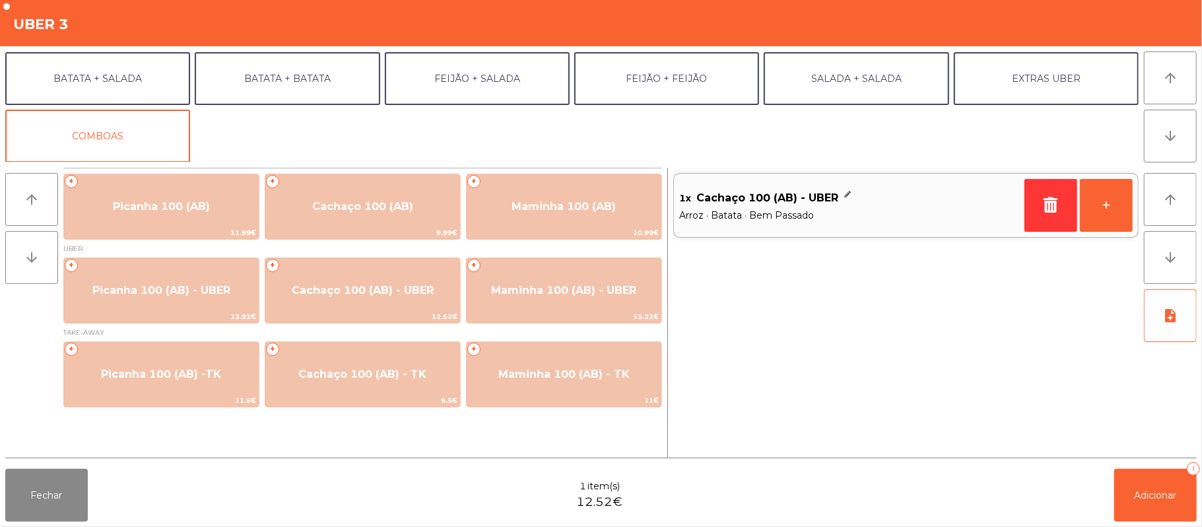
scroll to position [55, 0]
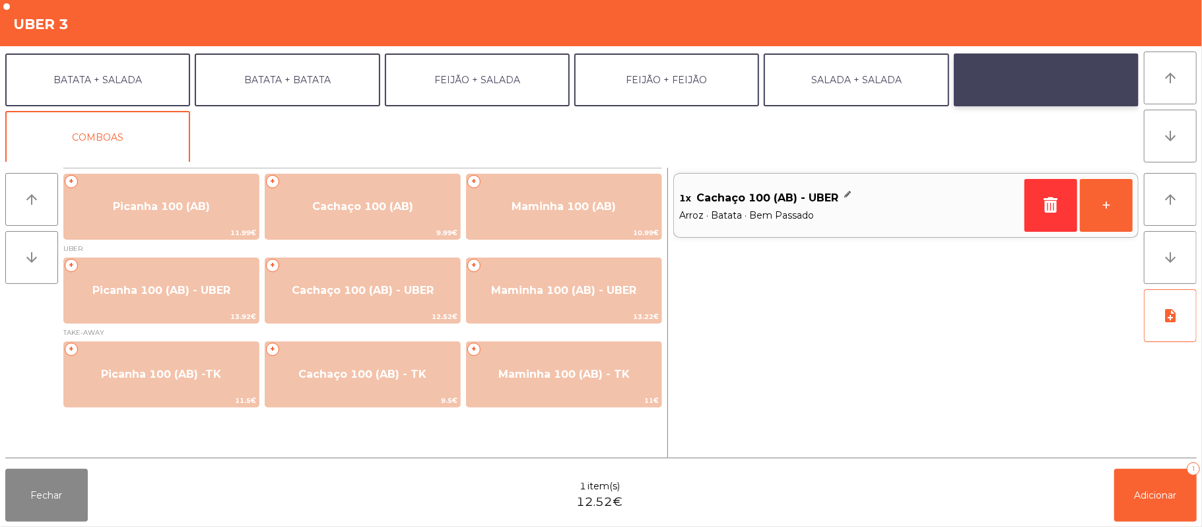
click at [1034, 90] on button "EXTRAS UBER" at bounding box center [1046, 79] width 185 height 53
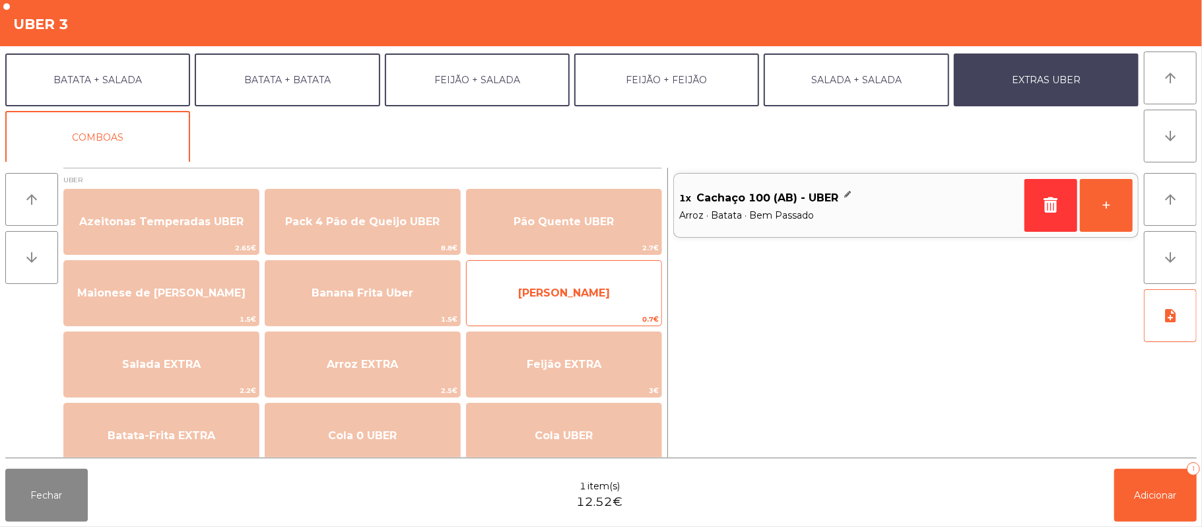
click at [603, 313] on span "0.7€" at bounding box center [564, 319] width 195 height 13
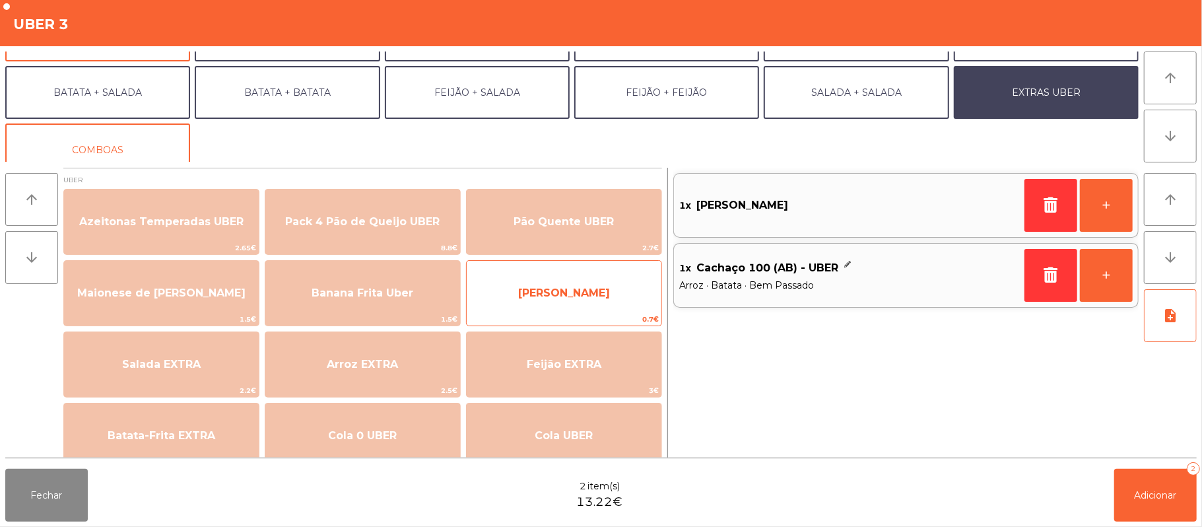
scroll to position [0, 0]
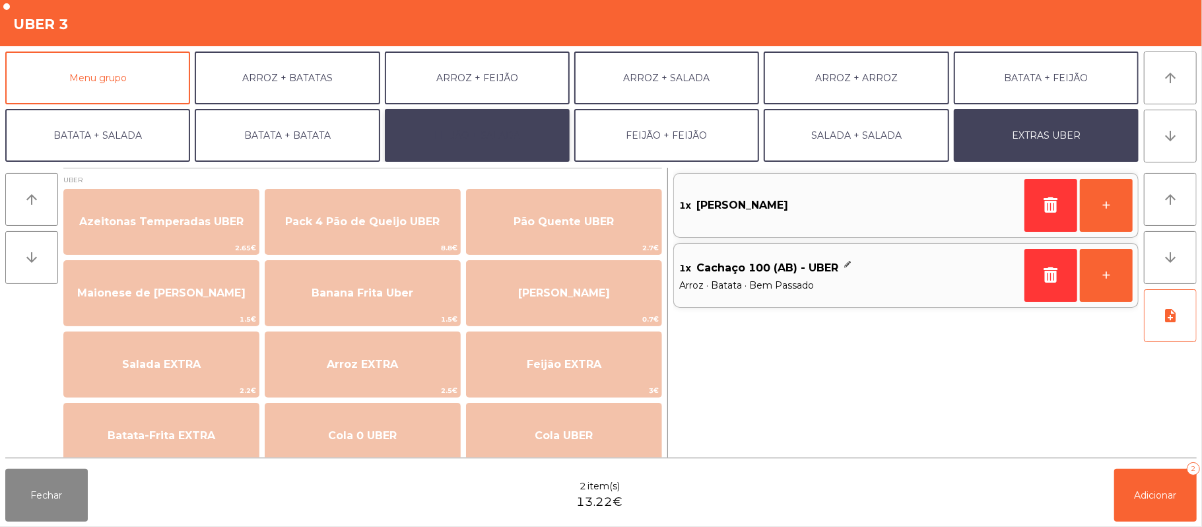
click at [524, 138] on button "FEIJÃO + SALADA" at bounding box center [477, 135] width 185 height 53
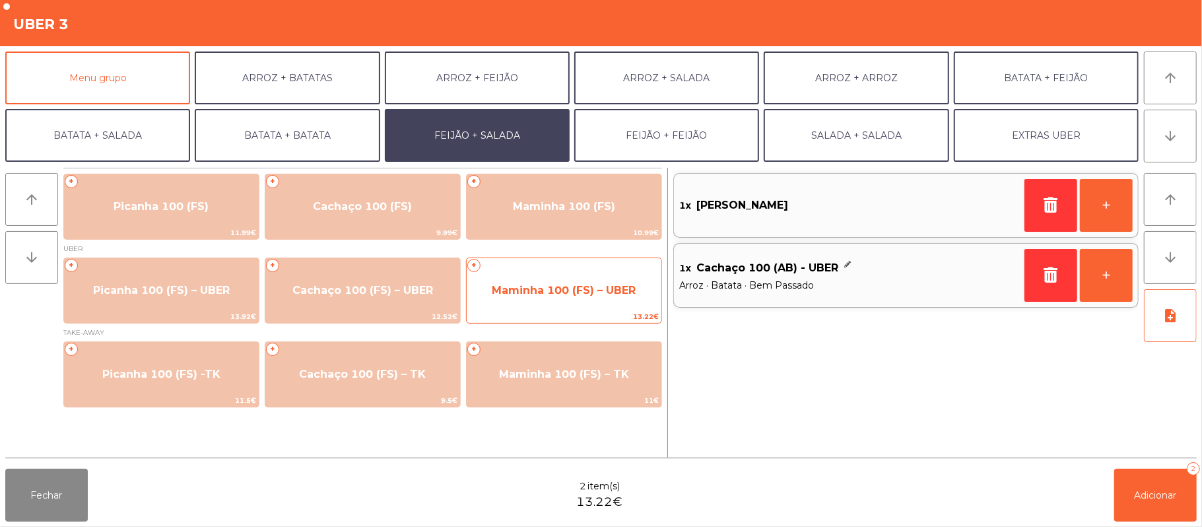
click at [567, 295] on span "Maminha 100 (FS) – UBER" at bounding box center [564, 290] width 144 height 13
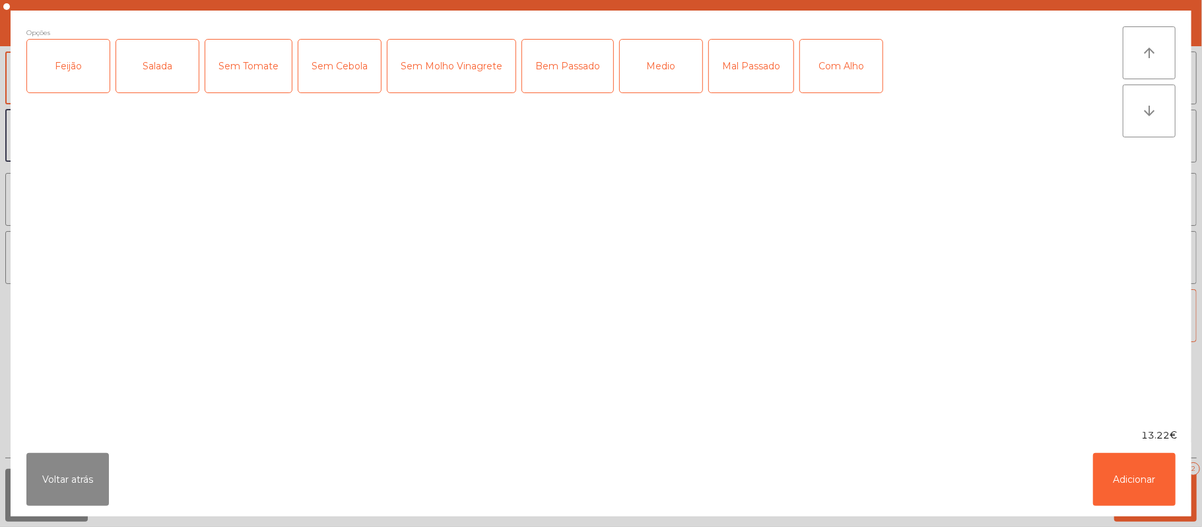
click at [74, 82] on div "Feijão" at bounding box center [68, 66] width 83 height 53
click at [135, 77] on div "Salada" at bounding box center [157, 66] width 83 height 53
click at [660, 75] on div "Medio" at bounding box center [661, 66] width 83 height 53
click at [1134, 478] on button "Adicionar" at bounding box center [1134, 479] width 83 height 53
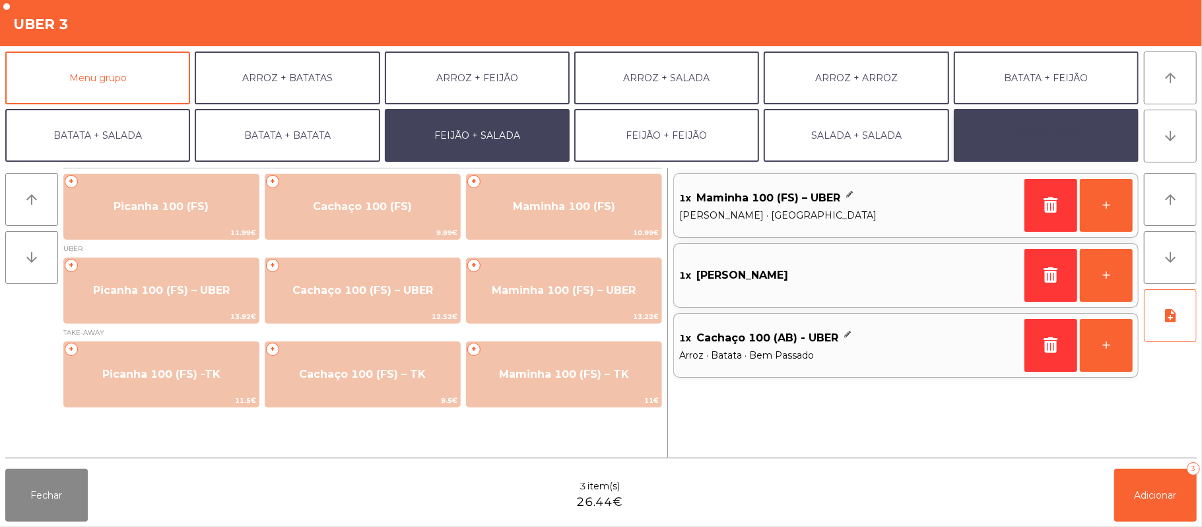
click at [1084, 140] on button "EXTRAS UBER" at bounding box center [1046, 135] width 185 height 53
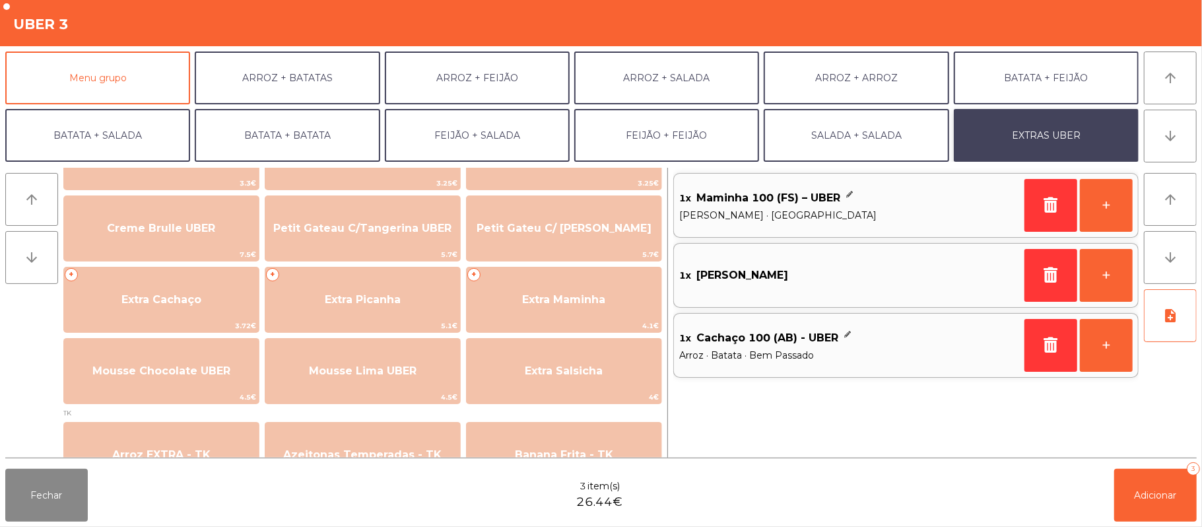
scroll to position [278, 0]
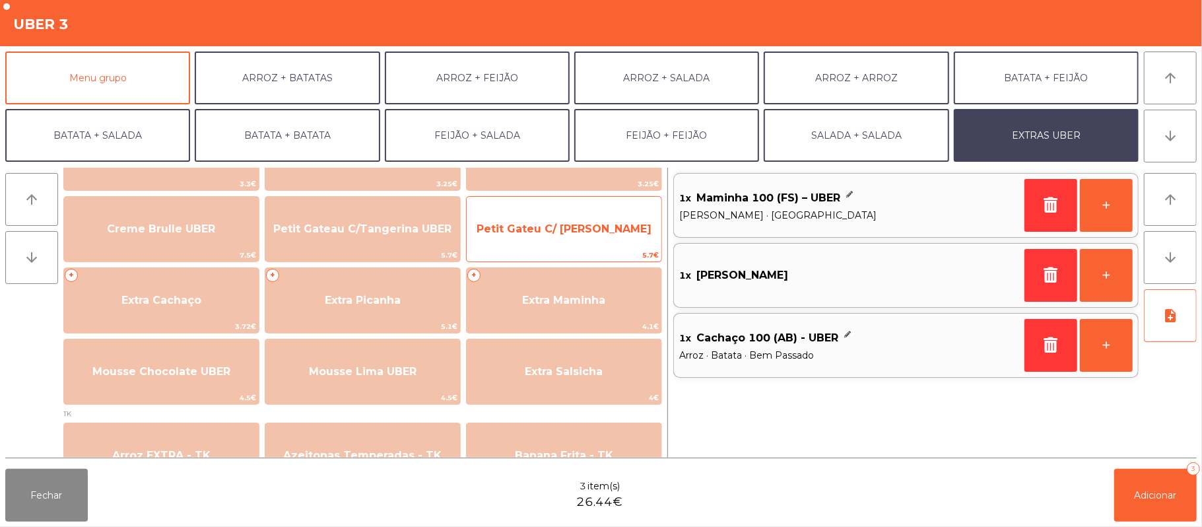
click at [594, 230] on span "Petit Gateu C/ Baunilha UBER" at bounding box center [564, 229] width 175 height 13
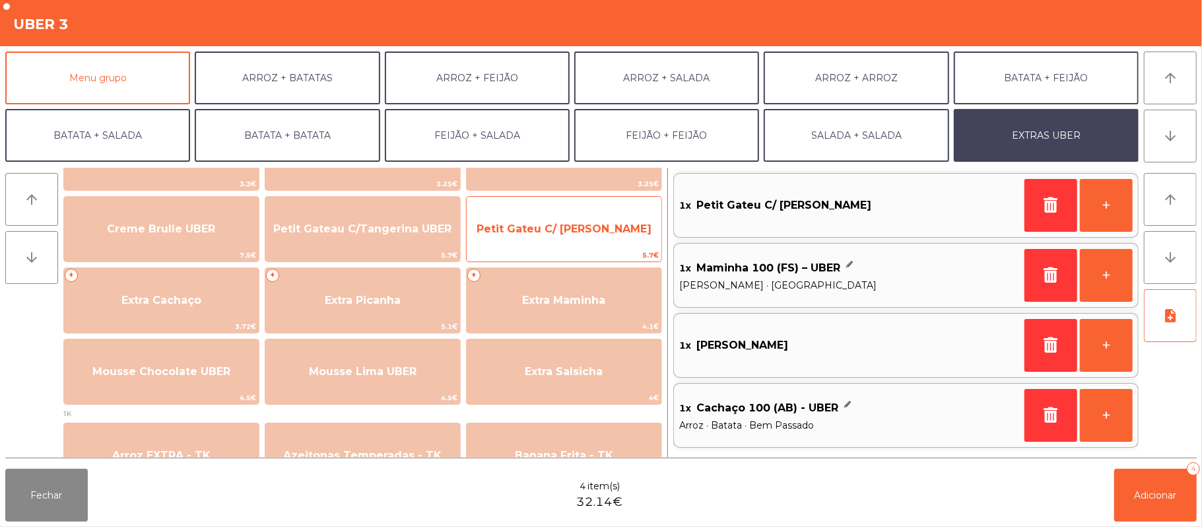
click at [578, 233] on span "Petit Gateu C/ Baunilha UBER" at bounding box center [564, 229] width 175 height 13
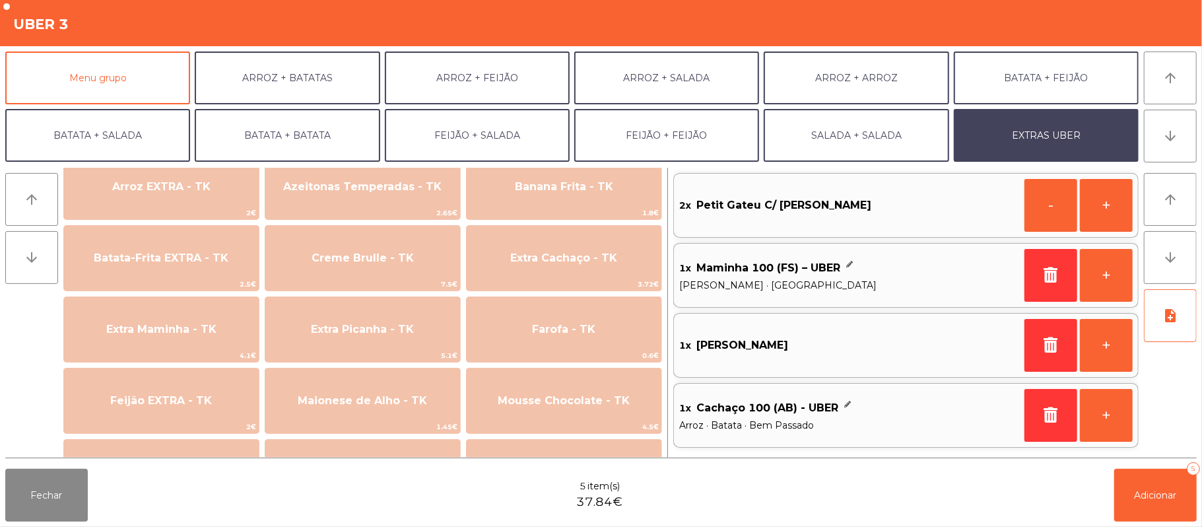
scroll to position [584, 0]
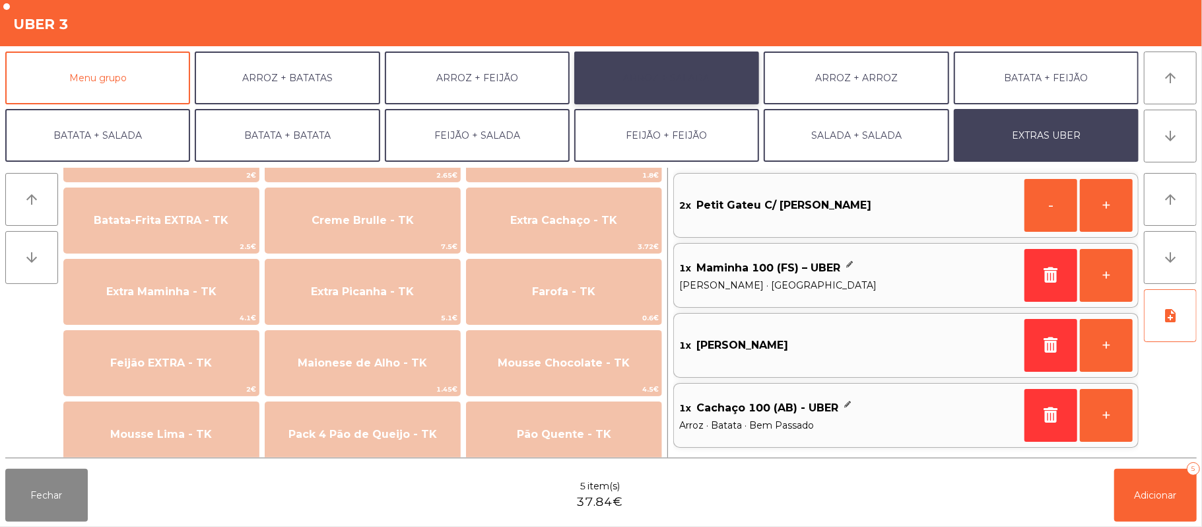
click at [687, 67] on button "ARROZ + SALADA" at bounding box center [666, 78] width 185 height 53
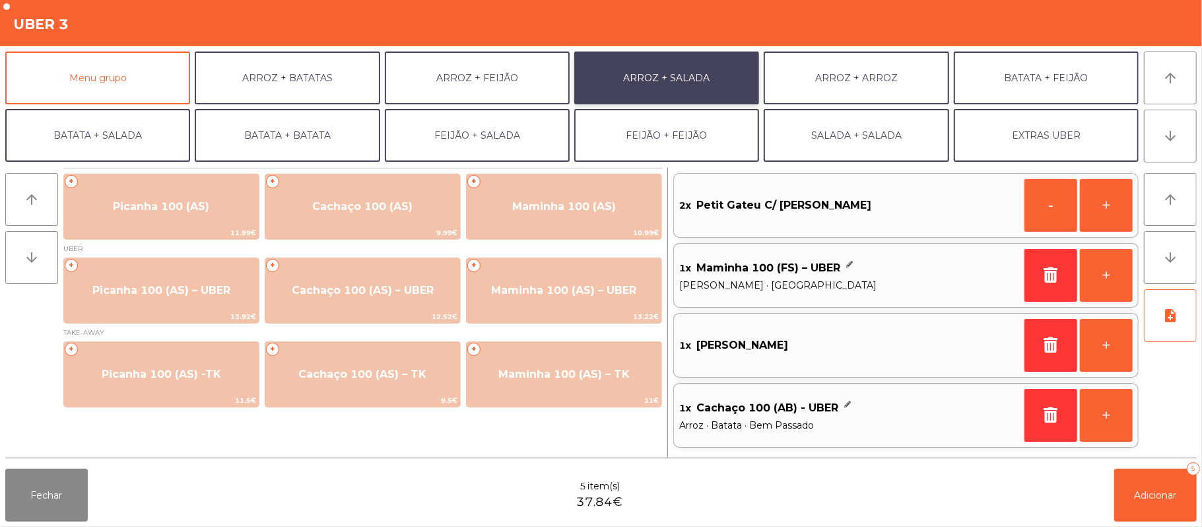
scroll to position [0, 0]
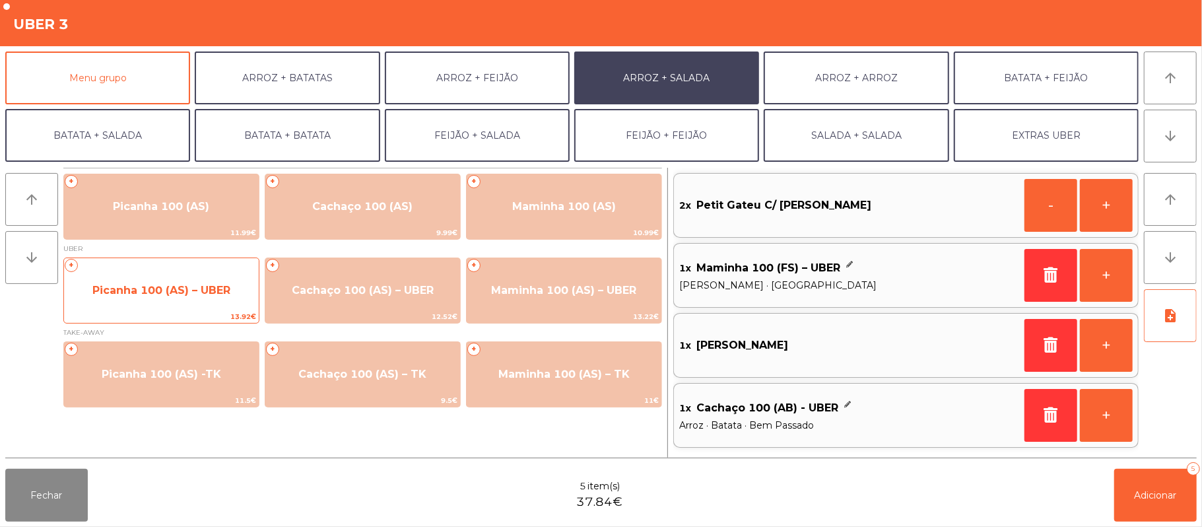
click at [211, 289] on span "Picanha 100 (AS) – UBER" at bounding box center [161, 290] width 138 height 13
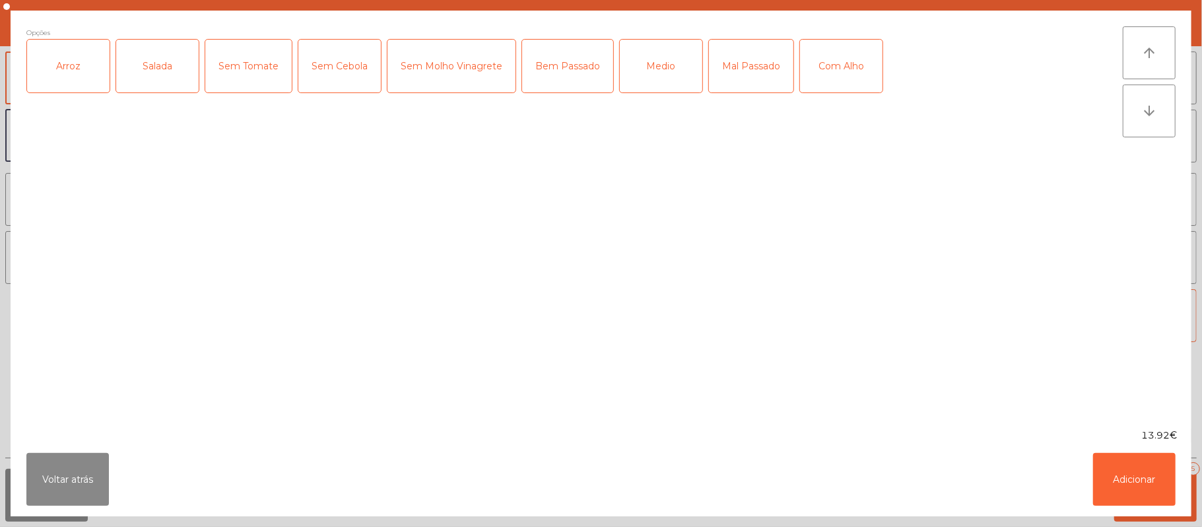
click at [69, 57] on div "Arroz" at bounding box center [68, 66] width 83 height 53
click at [152, 66] on div "Salada" at bounding box center [157, 66] width 83 height 53
click at [659, 61] on div "Medio" at bounding box center [661, 66] width 83 height 53
click at [1128, 482] on button "Adicionar" at bounding box center [1134, 479] width 83 height 53
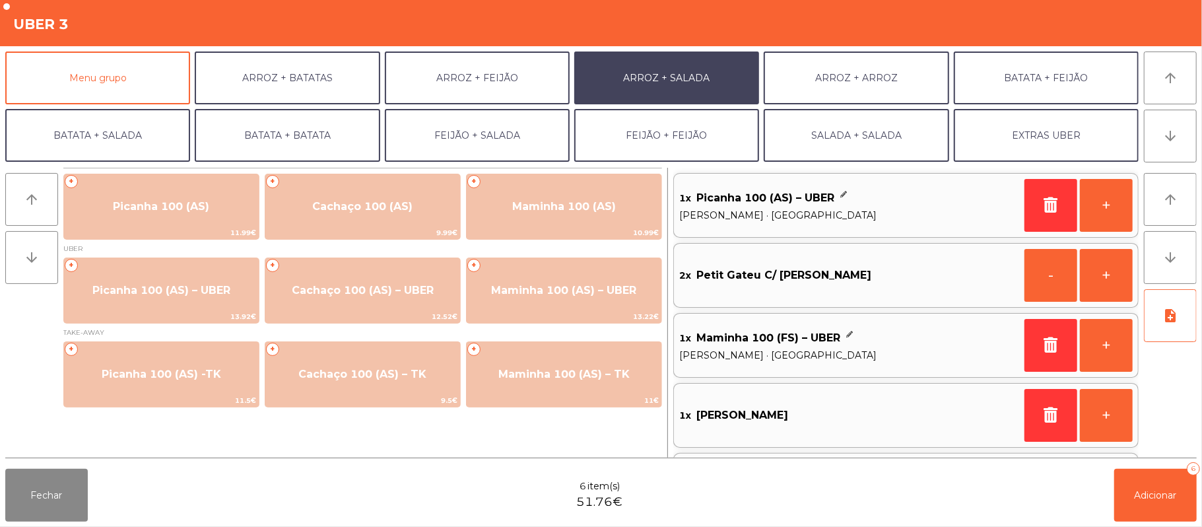
scroll to position [67, 0]
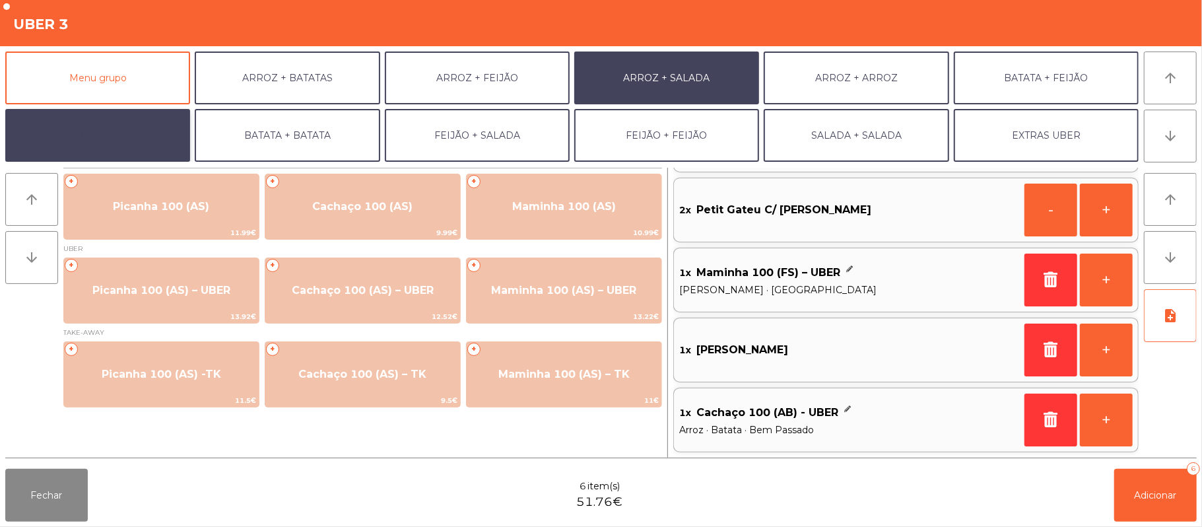
click at [144, 143] on button "BATATA + SALADA" at bounding box center [97, 135] width 185 height 53
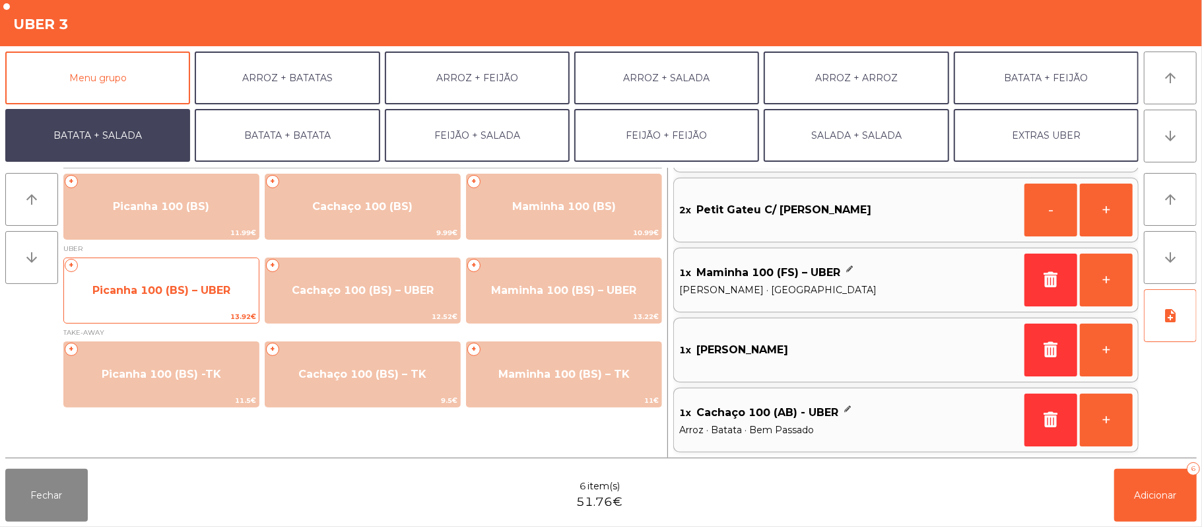
click at [182, 289] on span "Picanha 100 (BS) – UBER" at bounding box center [161, 290] width 138 height 13
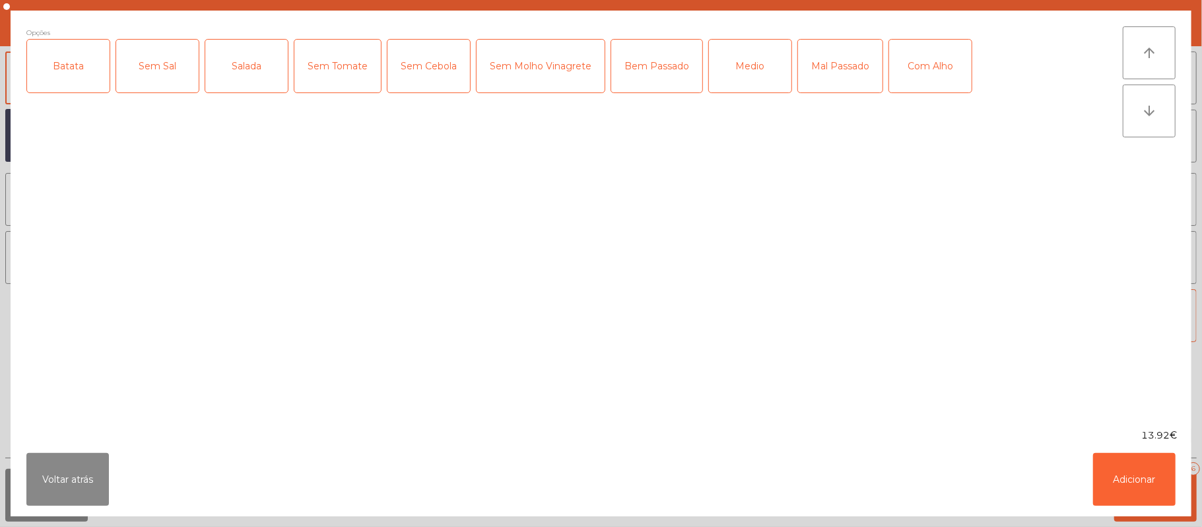
click at [67, 59] on div "Batata" at bounding box center [68, 66] width 83 height 53
click at [258, 61] on div "Salada" at bounding box center [246, 66] width 83 height 53
click at [837, 67] on div "Mal Passado" at bounding box center [840, 66] width 85 height 53
click at [1131, 468] on button "Adicionar" at bounding box center [1134, 479] width 83 height 53
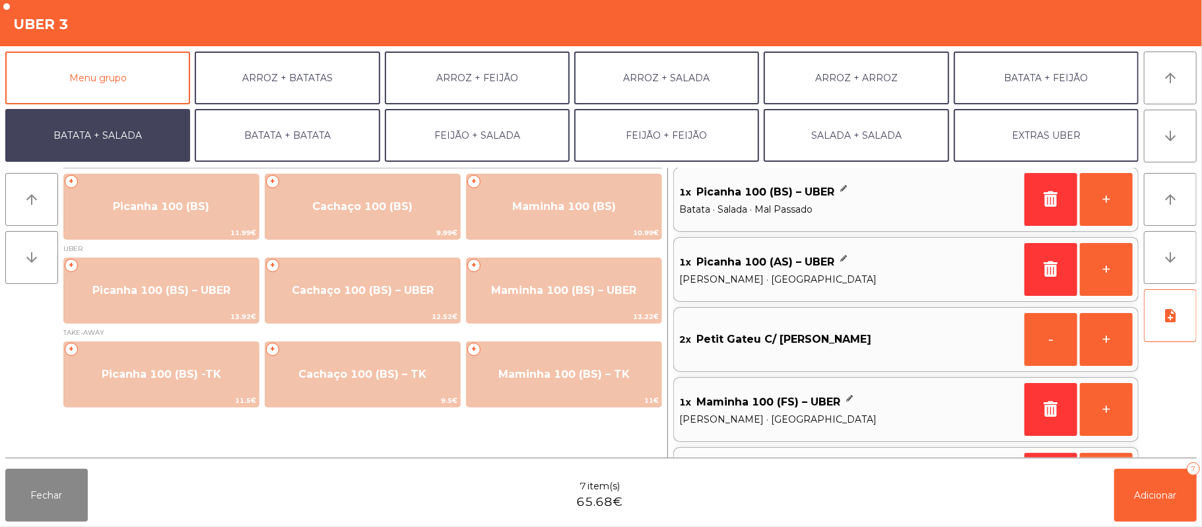
scroll to position [5, 0]
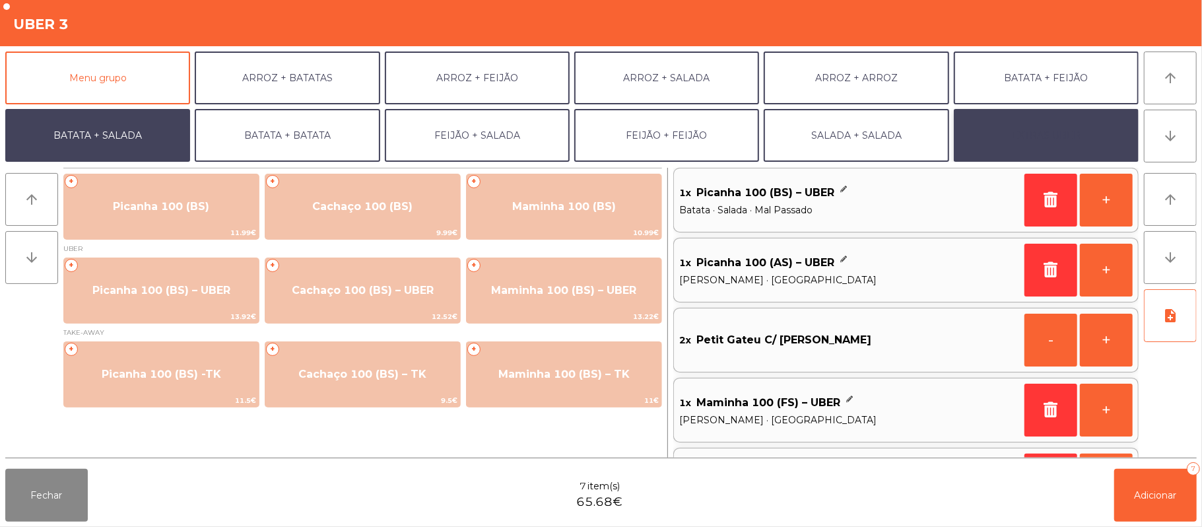
click at [1038, 122] on button "EXTRAS UBER" at bounding box center [1046, 135] width 185 height 53
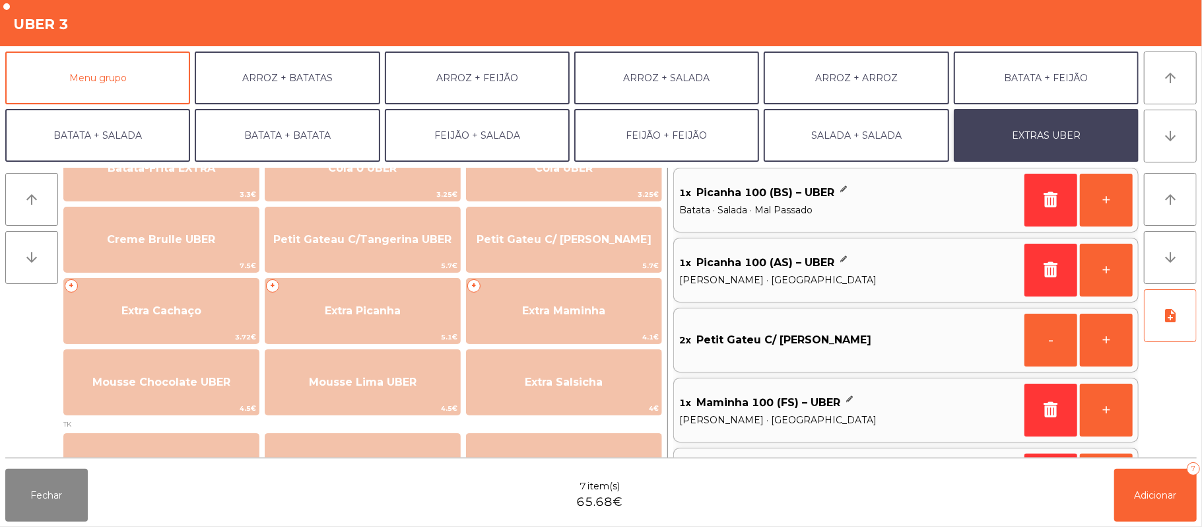
scroll to position [265, 0]
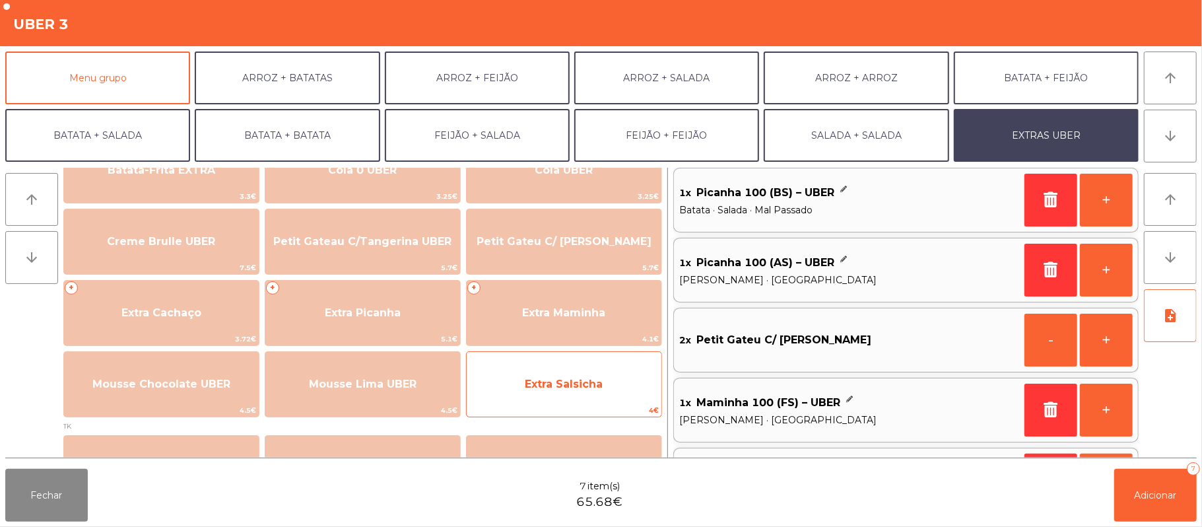
click at [601, 378] on span "Extra Salsicha" at bounding box center [564, 384] width 78 height 13
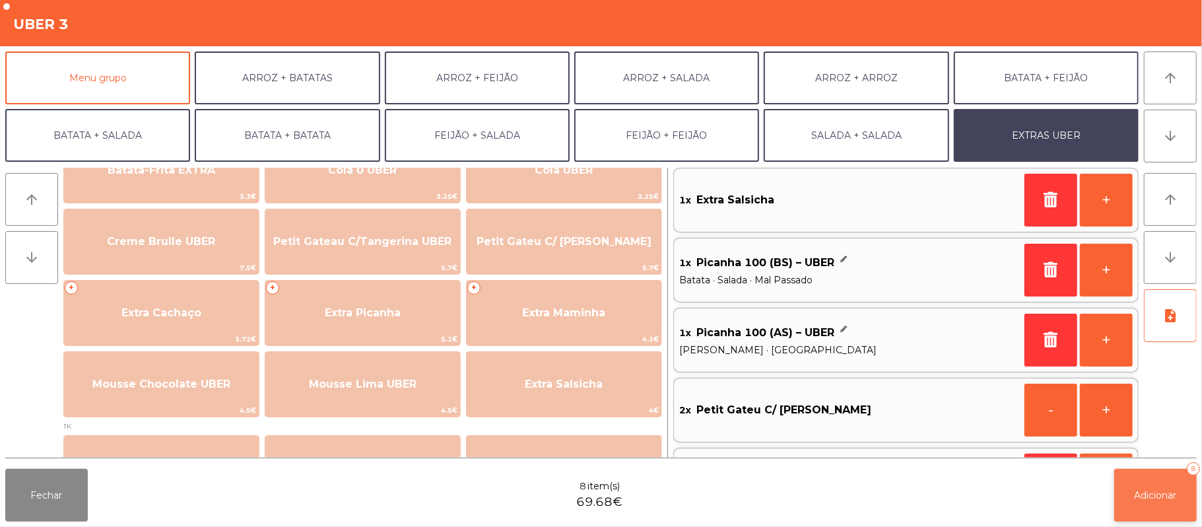
click at [1158, 497] on span "Adicionar" at bounding box center [1156, 495] width 42 height 12
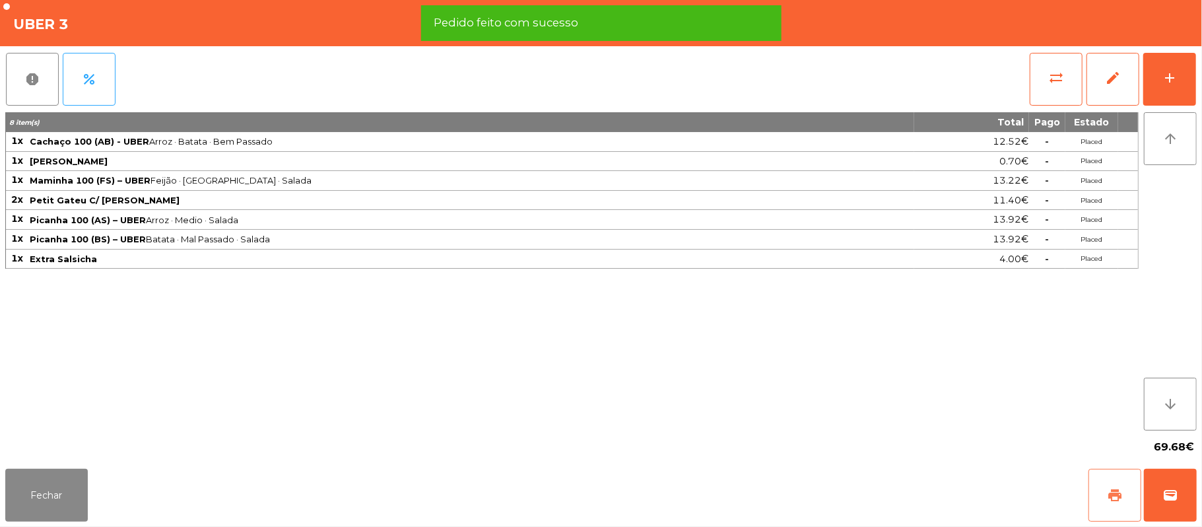
click at [1118, 492] on span "print" at bounding box center [1115, 495] width 16 height 16
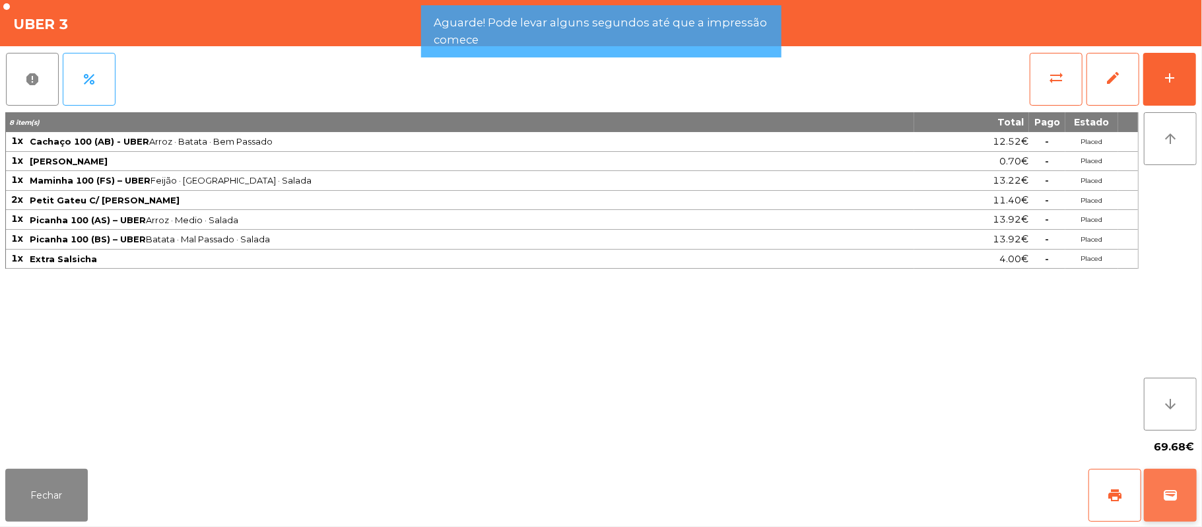
click at [1171, 489] on span "wallet" at bounding box center [1171, 495] width 16 height 16
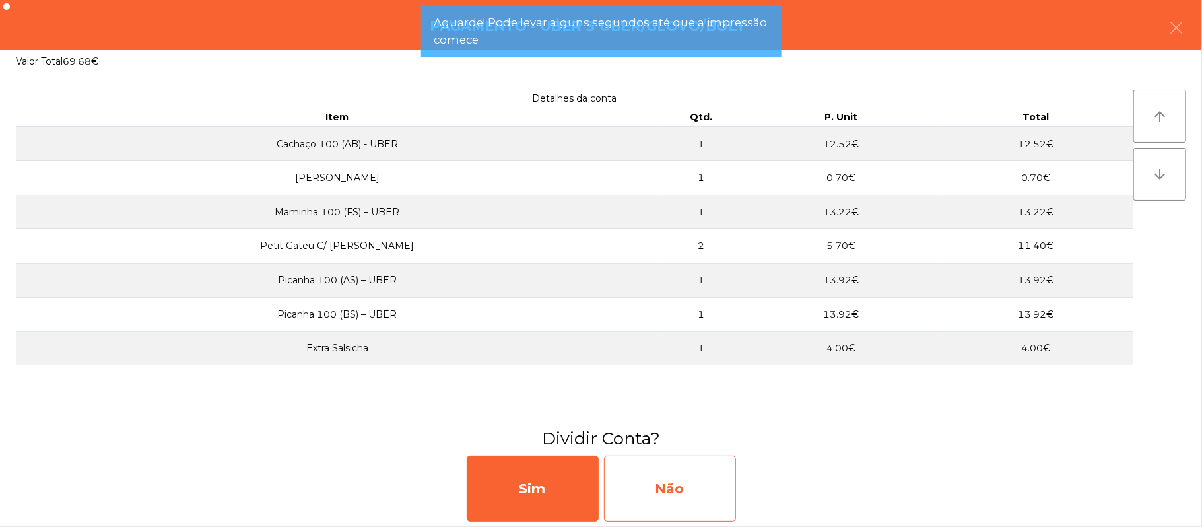
click at [697, 493] on div "Não" at bounding box center [670, 489] width 132 height 66
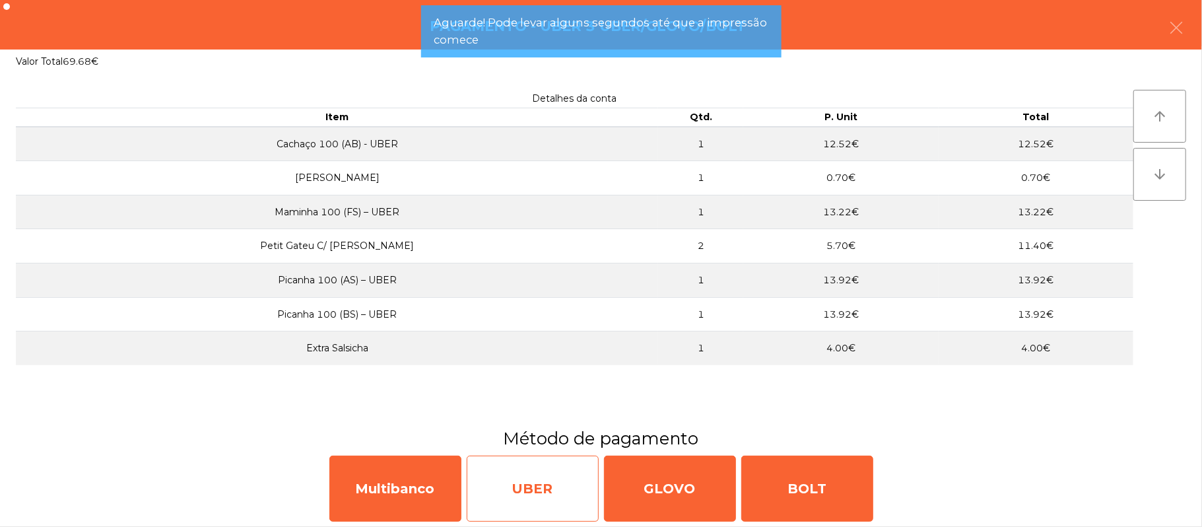
click at [545, 482] on div "UBER" at bounding box center [533, 489] width 132 height 66
select select "**"
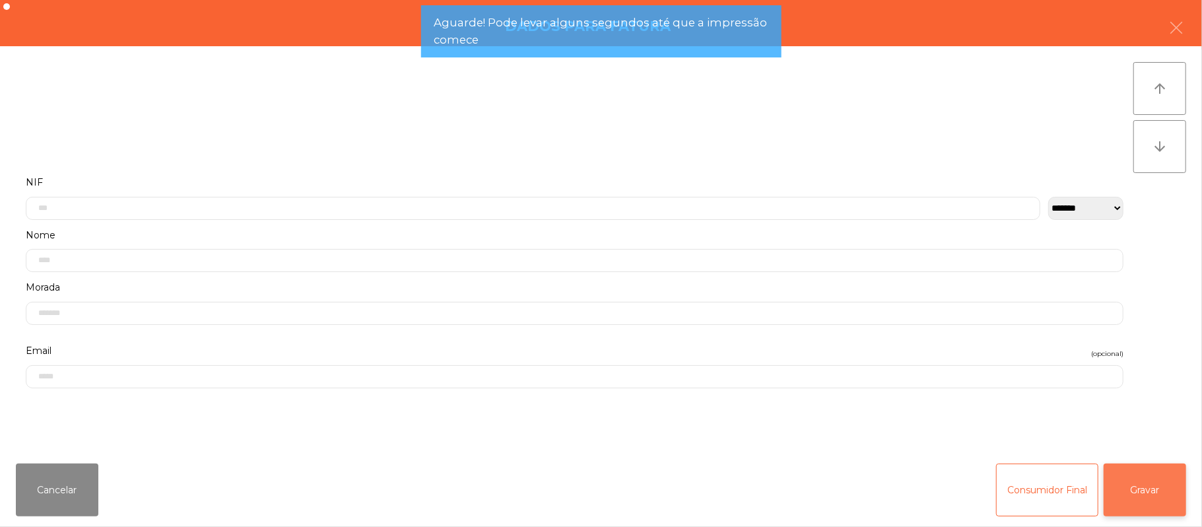
click at [1154, 494] on button "Gravar" at bounding box center [1145, 490] width 83 height 53
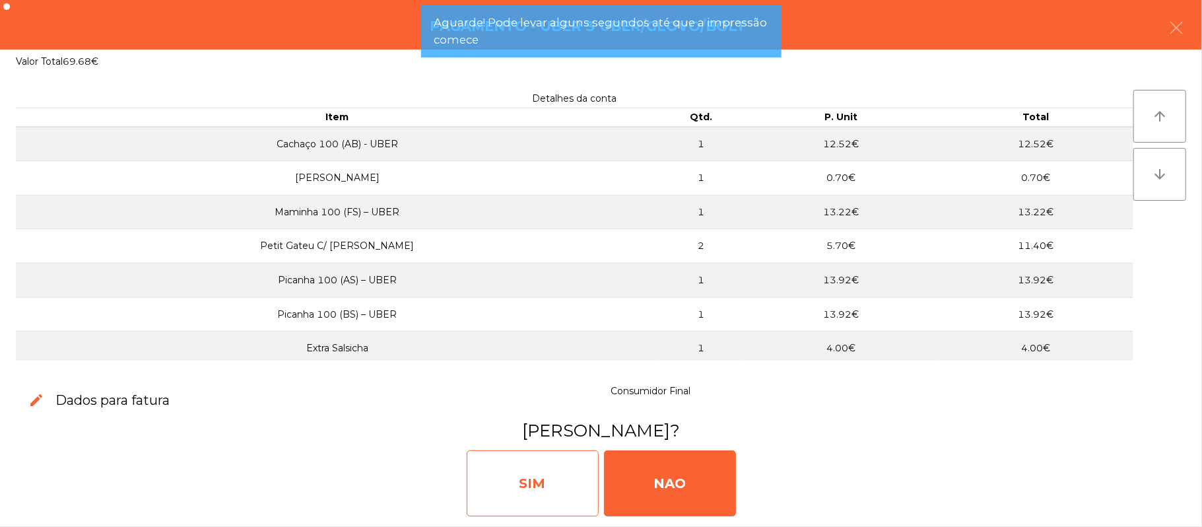
click at [560, 487] on div "SIM" at bounding box center [533, 483] width 132 height 66
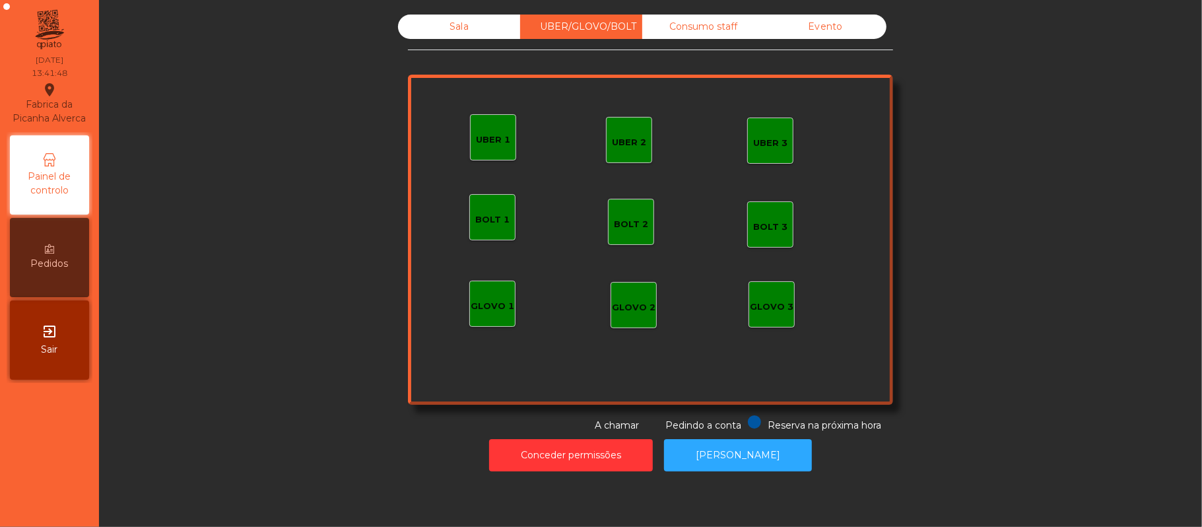
click at [450, 28] on div "Sala" at bounding box center [459, 27] width 122 height 24
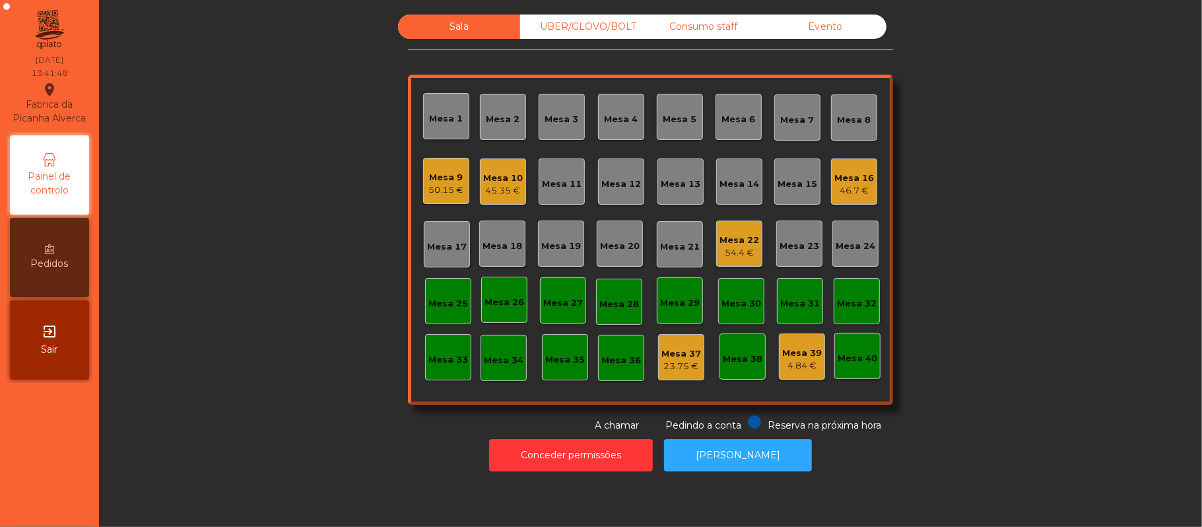
click at [840, 191] on div "46.7 €" at bounding box center [855, 190] width 40 height 13
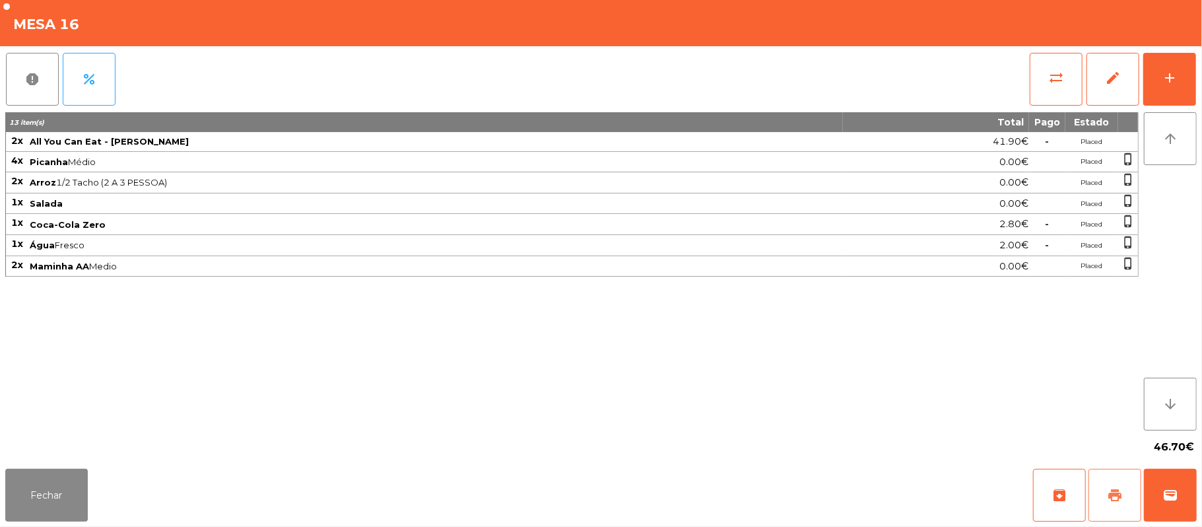
click at [1099, 495] on button "print" at bounding box center [1115, 495] width 53 height 53
click at [46, 489] on button "Fechar" at bounding box center [46, 495] width 83 height 53
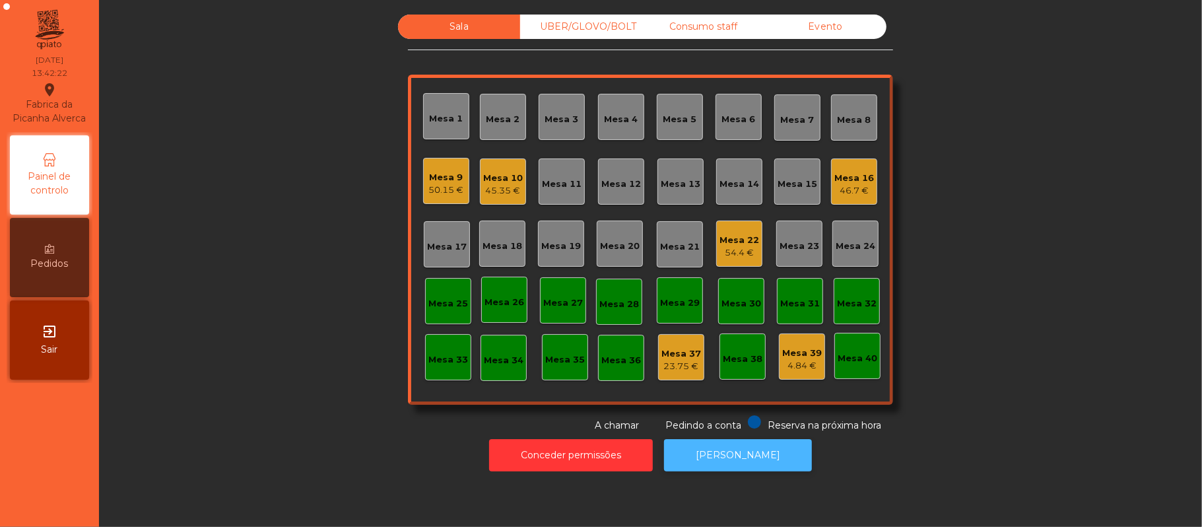
click at [751, 453] on button "[PERSON_NAME]" at bounding box center [738, 455] width 148 height 32
click at [861, 178] on div "Mesa 16" at bounding box center [855, 178] width 40 height 13
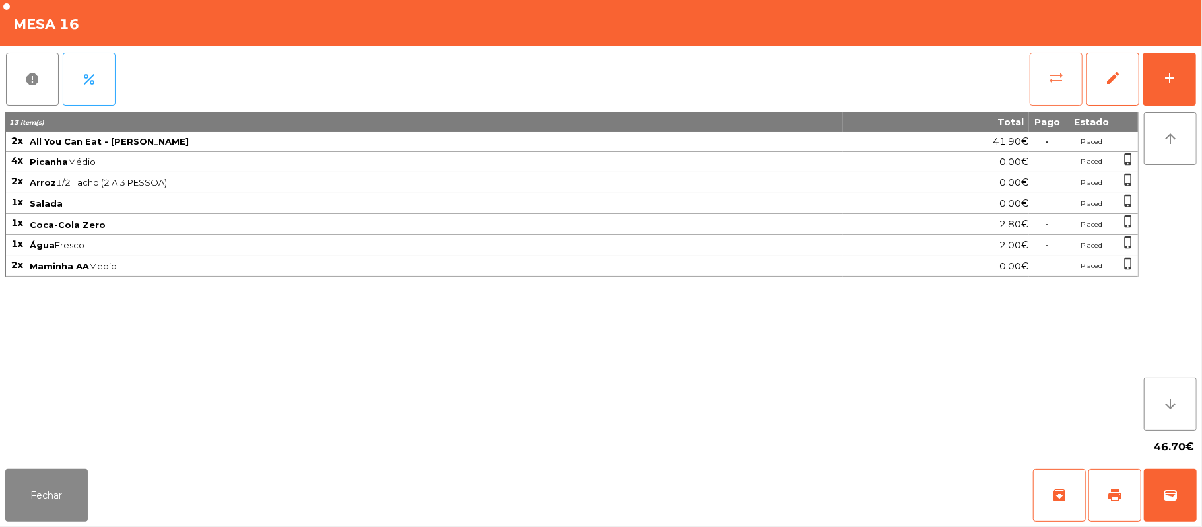
click at [1041, 78] on button "sync_alt" at bounding box center [1056, 79] width 53 height 53
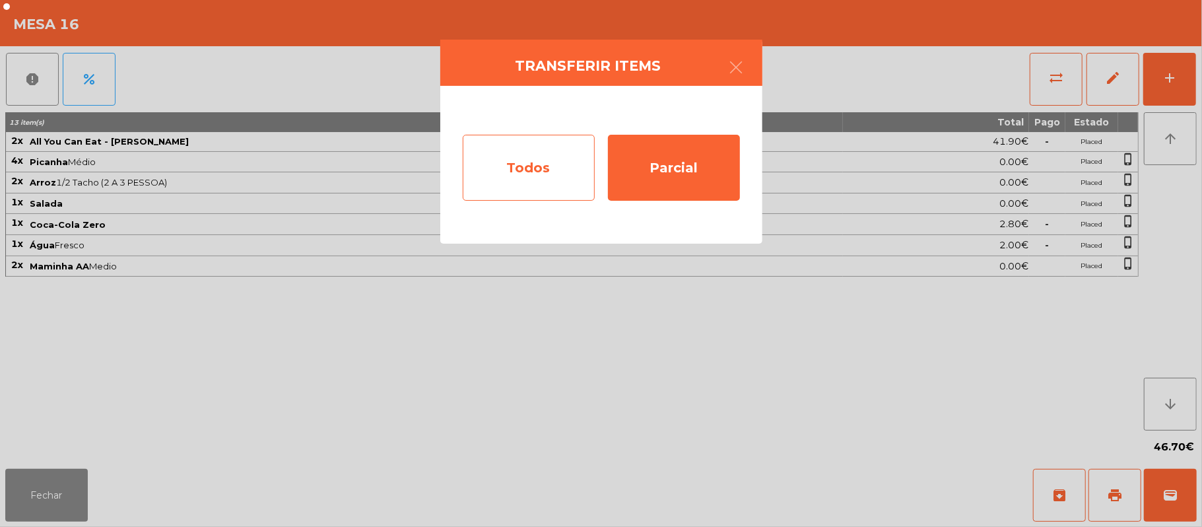
click at [519, 144] on div "Todos" at bounding box center [529, 168] width 132 height 66
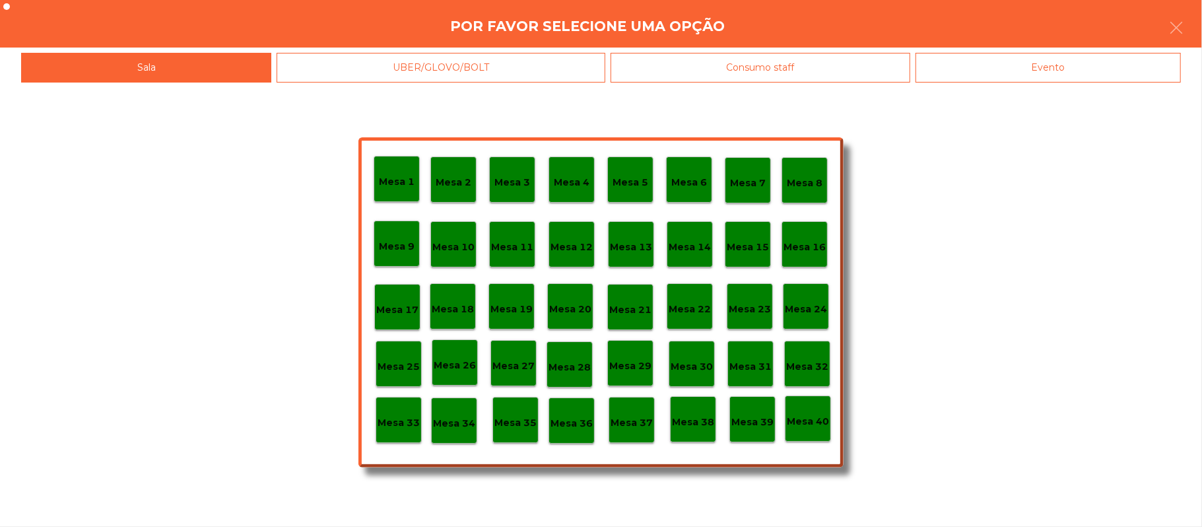
click at [1005, 53] on div "Evento" at bounding box center [1048, 68] width 265 height 30
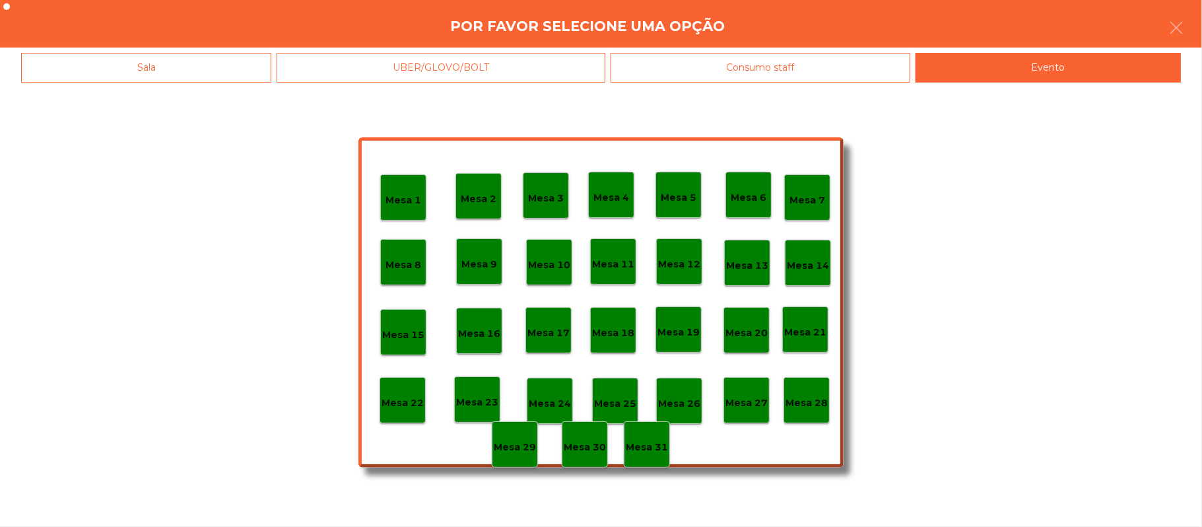
click at [809, 397] on p "Mesa 28" at bounding box center [807, 403] width 42 height 15
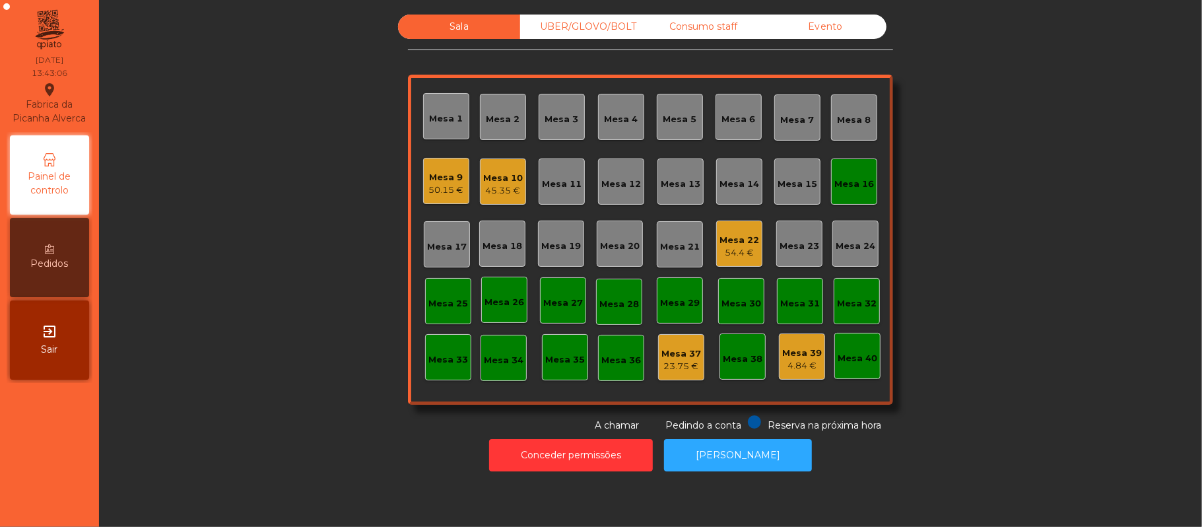
click at [840, 117] on div "Mesa 8" at bounding box center [855, 120] width 34 height 13
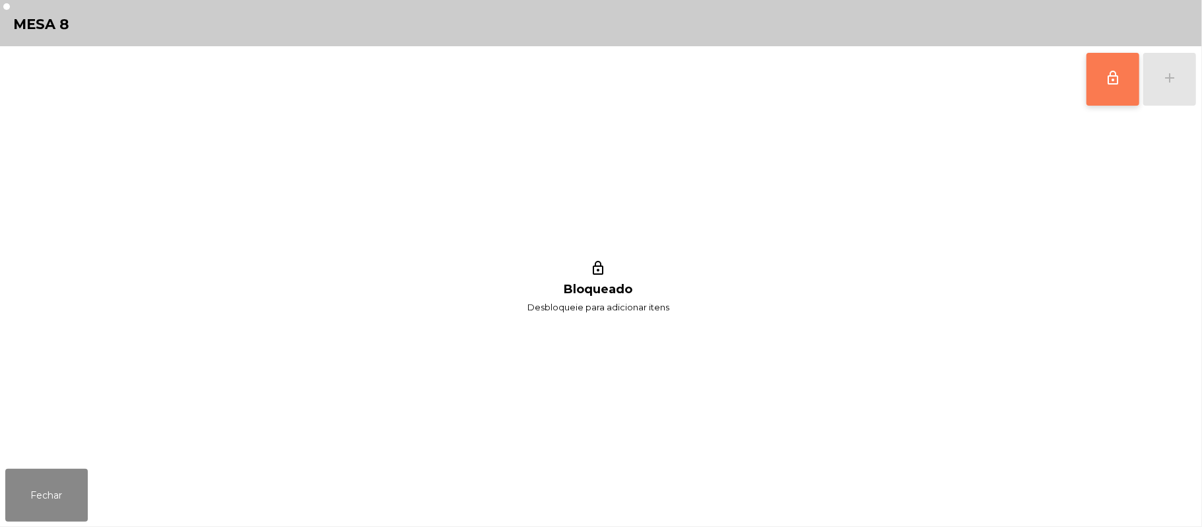
click at [1102, 90] on button "lock_outline" at bounding box center [1113, 79] width 53 height 53
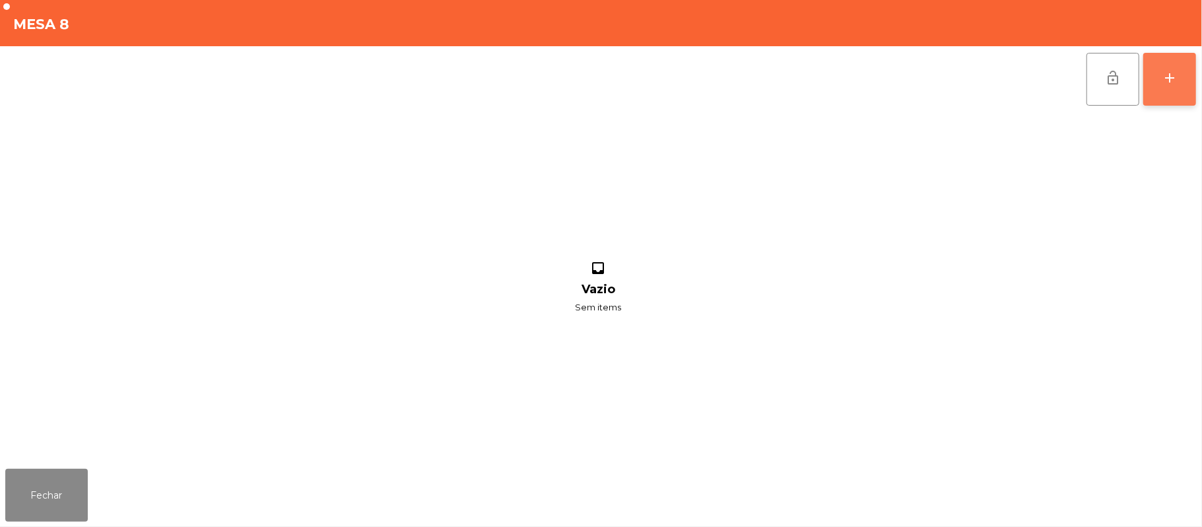
click at [1166, 86] on button "add" at bounding box center [1170, 79] width 53 height 53
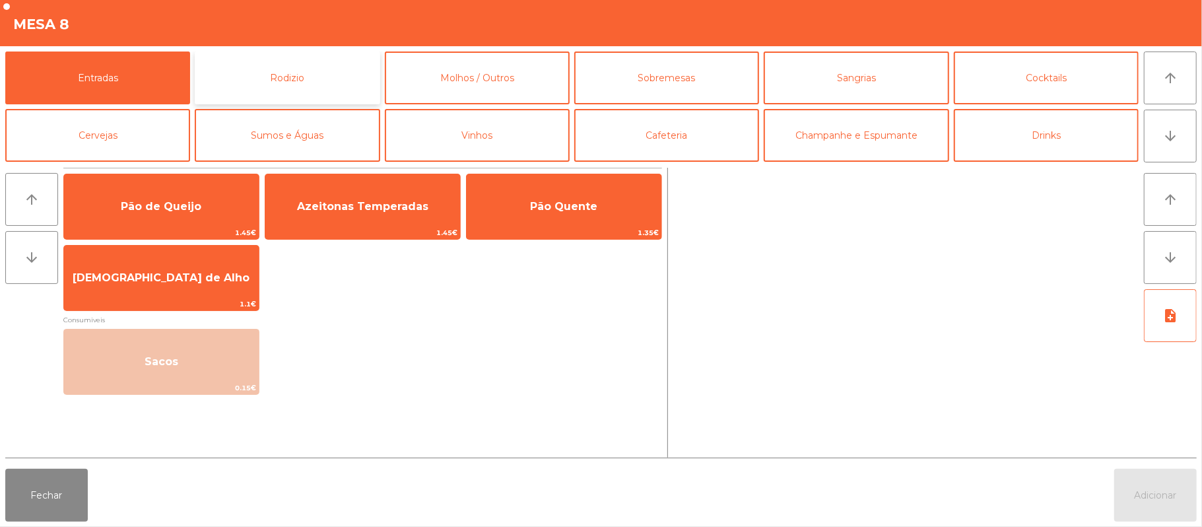
click at [326, 80] on button "Rodizio" at bounding box center [287, 78] width 185 height 53
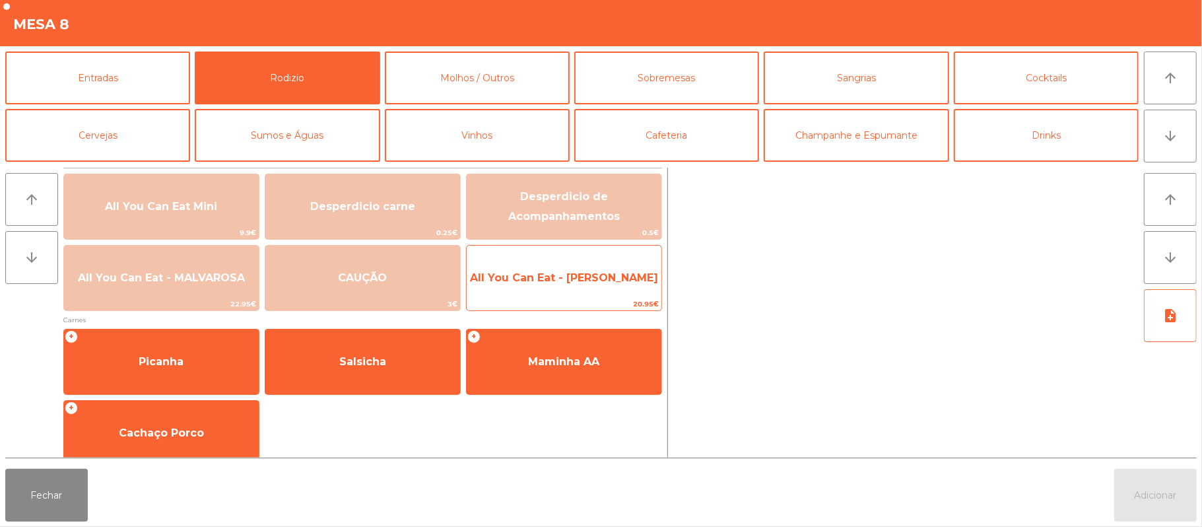
click at [588, 275] on span "All You Can Eat - [PERSON_NAME]" at bounding box center [564, 277] width 188 height 13
click at [590, 272] on span "All You Can Eat - [PERSON_NAME]" at bounding box center [564, 277] width 188 height 13
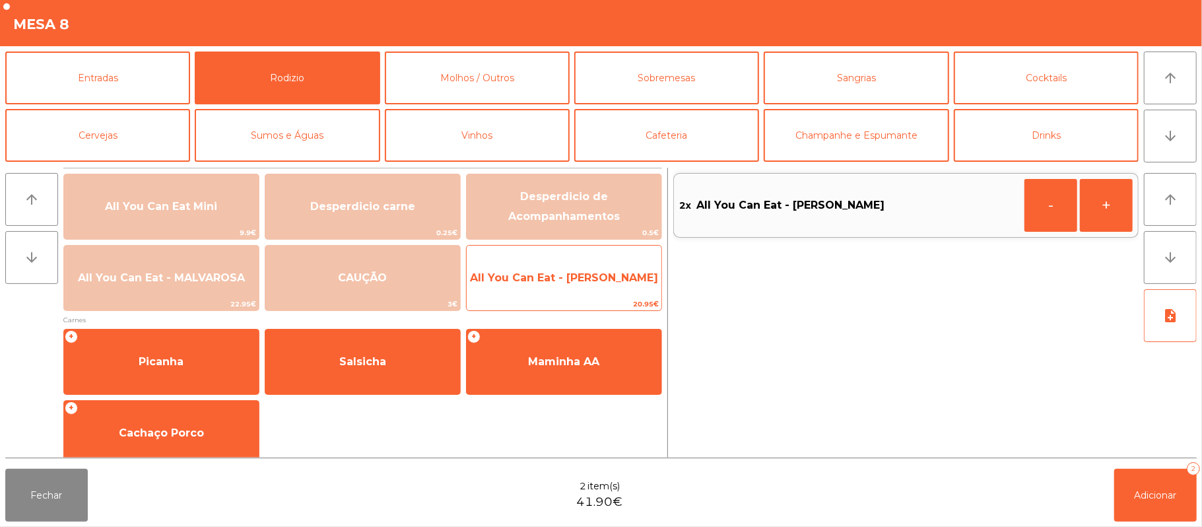
click at [603, 275] on span "All You Can Eat - [PERSON_NAME]" at bounding box center [564, 277] width 188 height 13
click at [606, 281] on span "All You Can Eat - [PERSON_NAME]" at bounding box center [564, 277] width 188 height 13
click at [613, 291] on span "All You Can Eat - [PERSON_NAME]" at bounding box center [564, 278] width 195 height 36
click at [602, 283] on span "All You Can Eat - [PERSON_NAME]" at bounding box center [564, 277] width 188 height 13
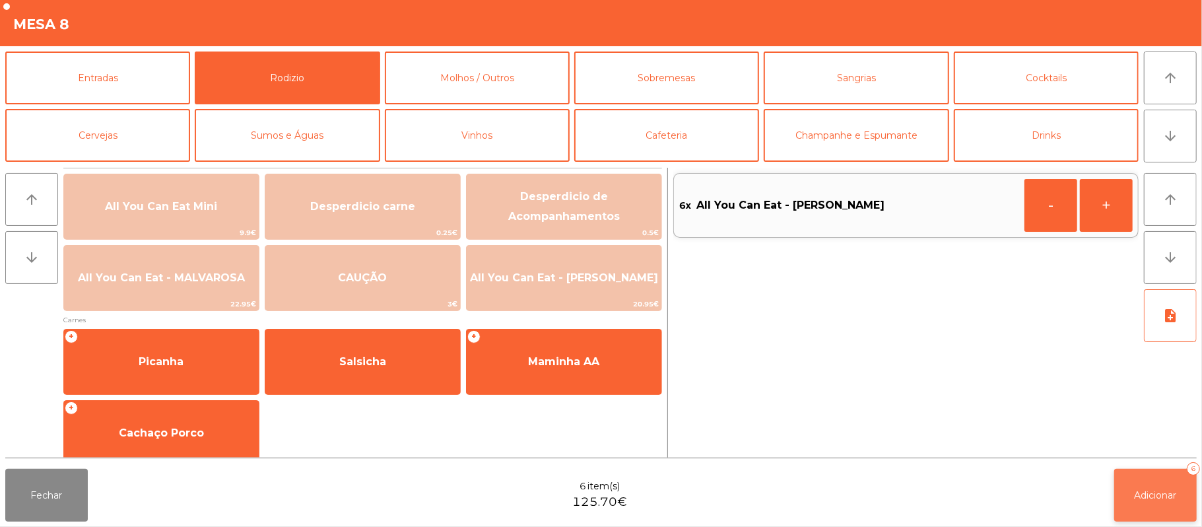
click at [1160, 510] on button "Adicionar 6" at bounding box center [1156, 495] width 83 height 53
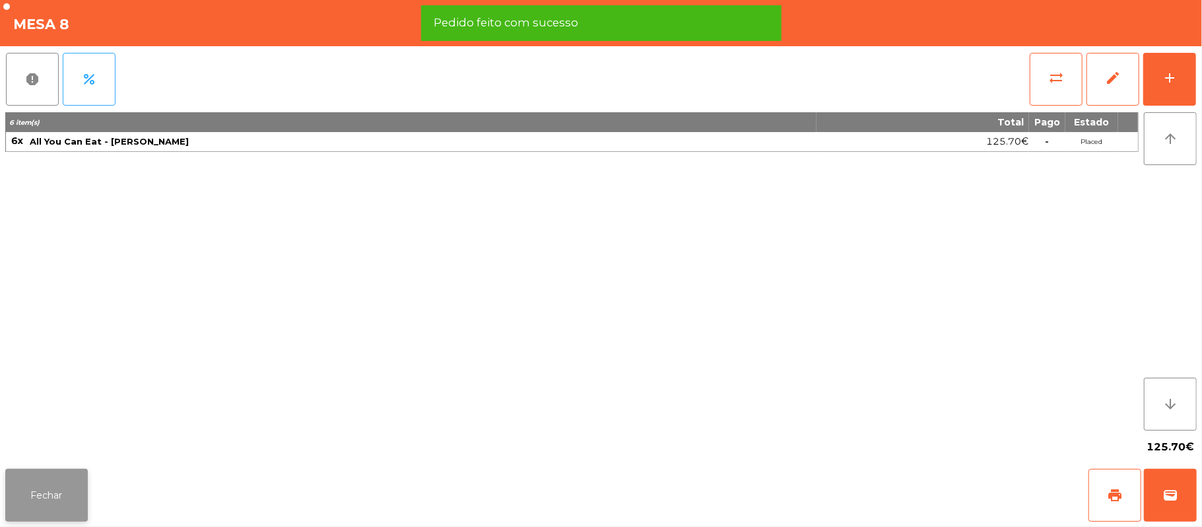
click at [55, 507] on button "Fechar" at bounding box center [46, 495] width 83 height 53
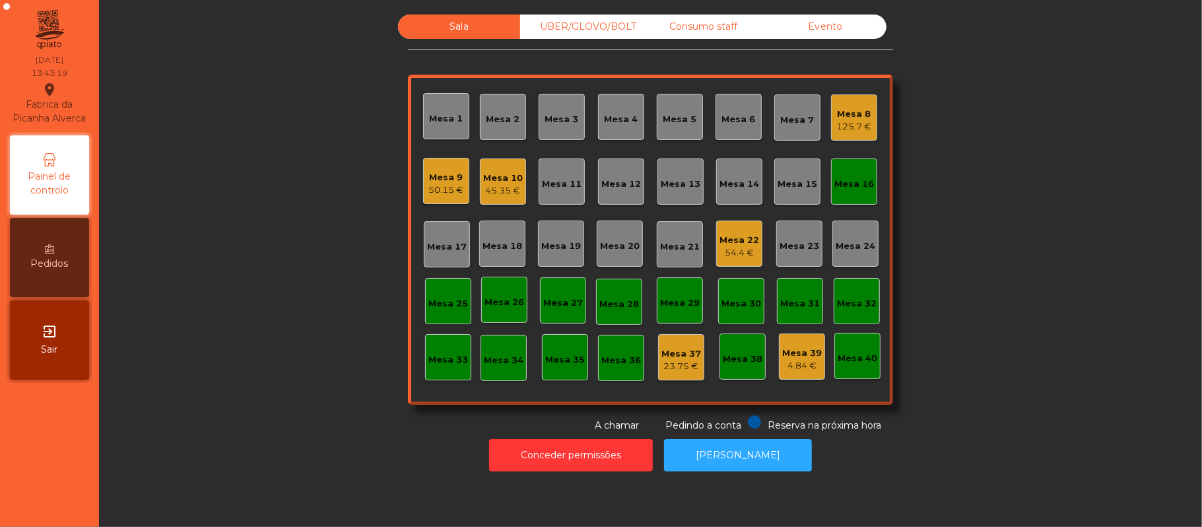
click at [613, 173] on div "Mesa 12" at bounding box center [622, 181] width 40 height 18
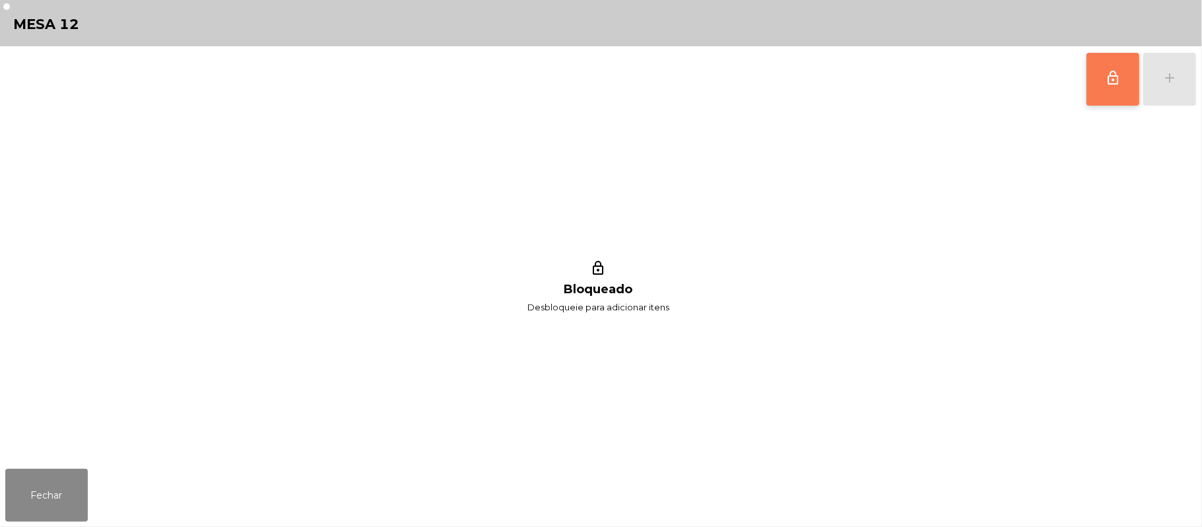
click at [1121, 86] on button "lock_outline" at bounding box center [1113, 79] width 53 height 53
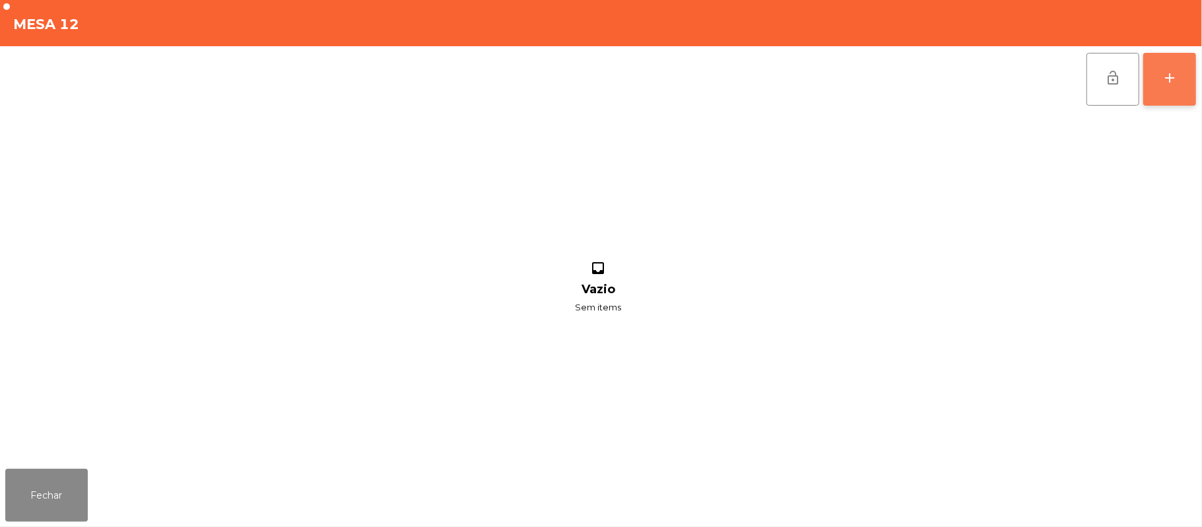
click at [1166, 92] on button "add" at bounding box center [1170, 79] width 53 height 53
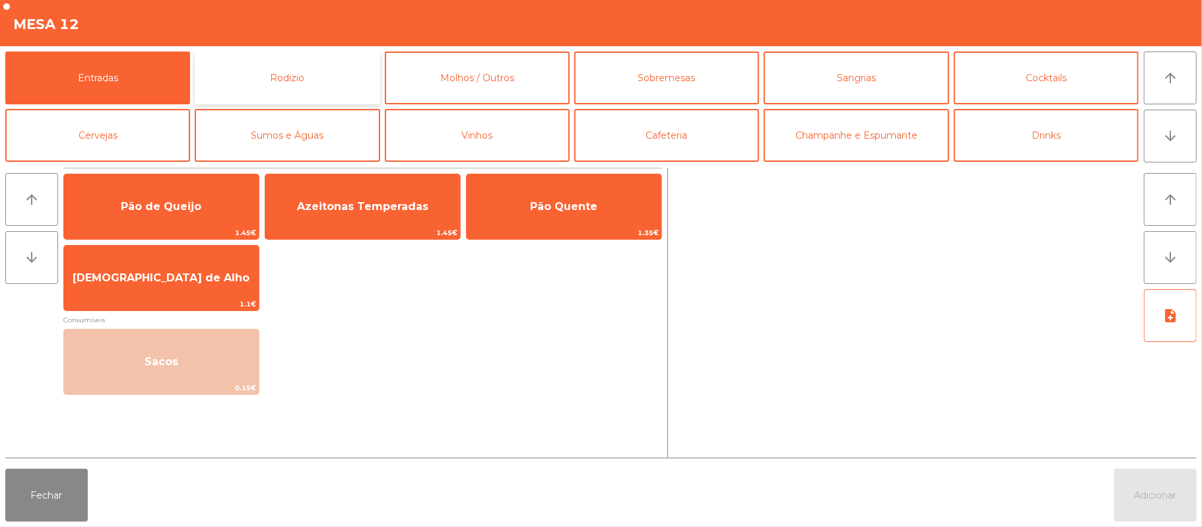
click at [339, 79] on button "Rodizio" at bounding box center [287, 78] width 185 height 53
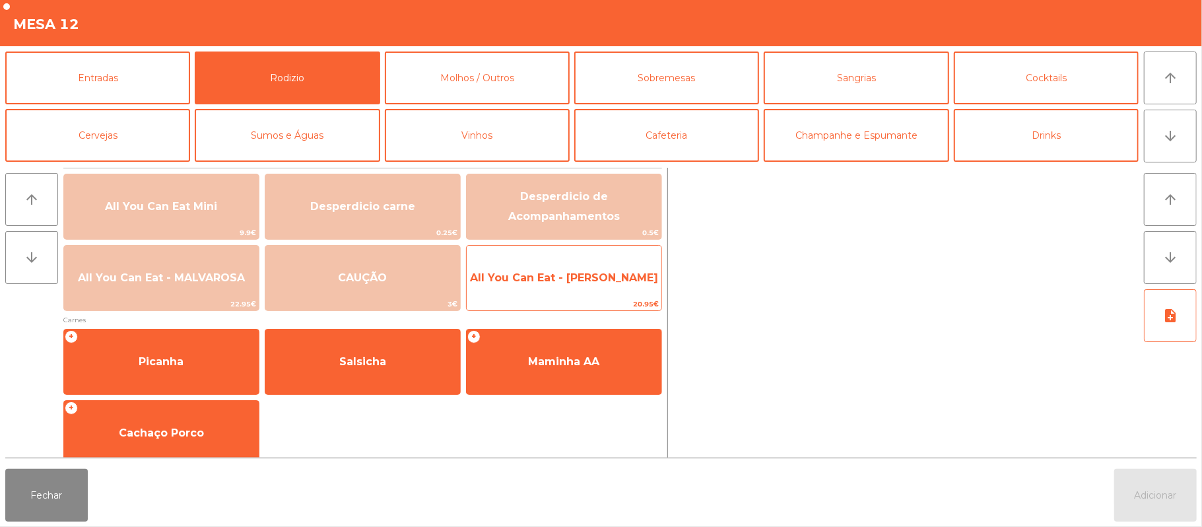
click at [569, 281] on span "All You Can Eat - [PERSON_NAME]" at bounding box center [564, 277] width 188 height 13
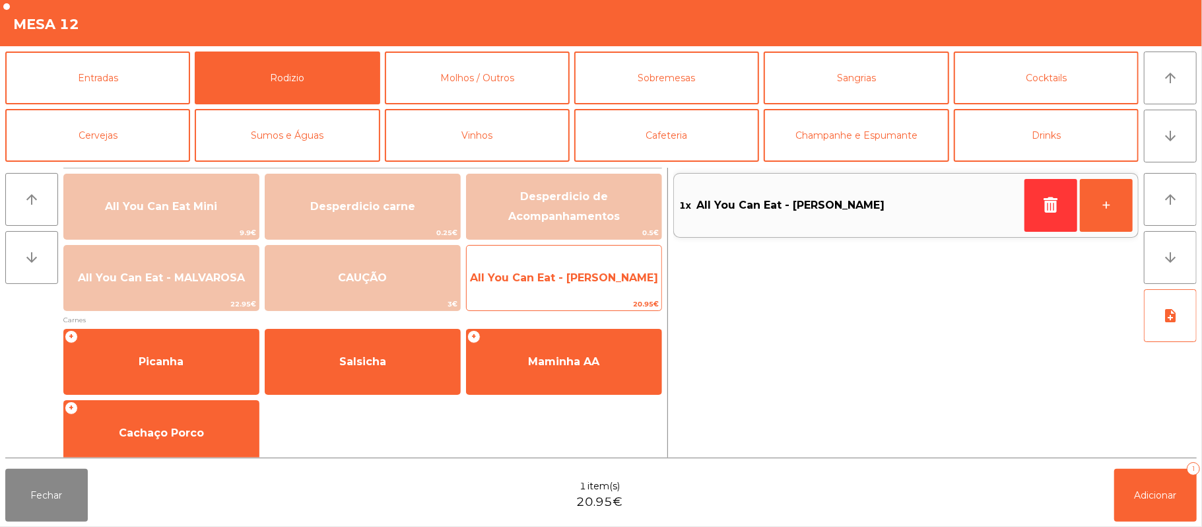
click at [574, 277] on span "All You Can Eat - [PERSON_NAME]" at bounding box center [564, 277] width 188 height 13
click at [584, 277] on span "All You Can Eat - [PERSON_NAME]" at bounding box center [564, 277] width 188 height 13
click at [596, 281] on span "All You Can Eat - [PERSON_NAME]" at bounding box center [564, 277] width 188 height 13
click at [596, 285] on span "All You Can Eat - [PERSON_NAME]" at bounding box center [564, 278] width 195 height 36
click at [588, 286] on span "All You Can Eat - [PERSON_NAME]" at bounding box center [564, 278] width 195 height 36
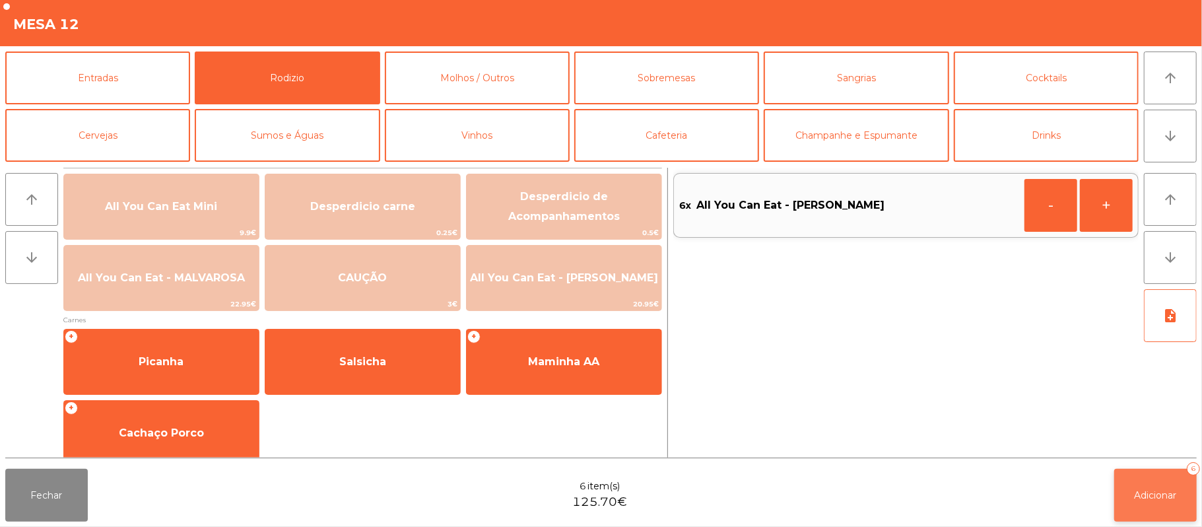
click at [1136, 503] on button "Adicionar 6" at bounding box center [1156, 495] width 83 height 53
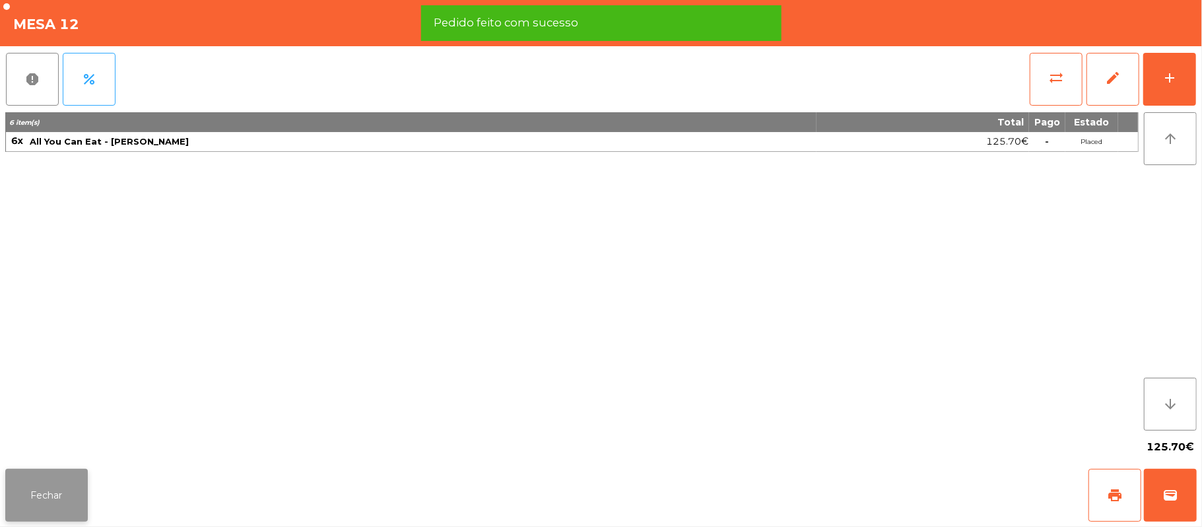
click at [53, 516] on button "Fechar" at bounding box center [46, 495] width 83 height 53
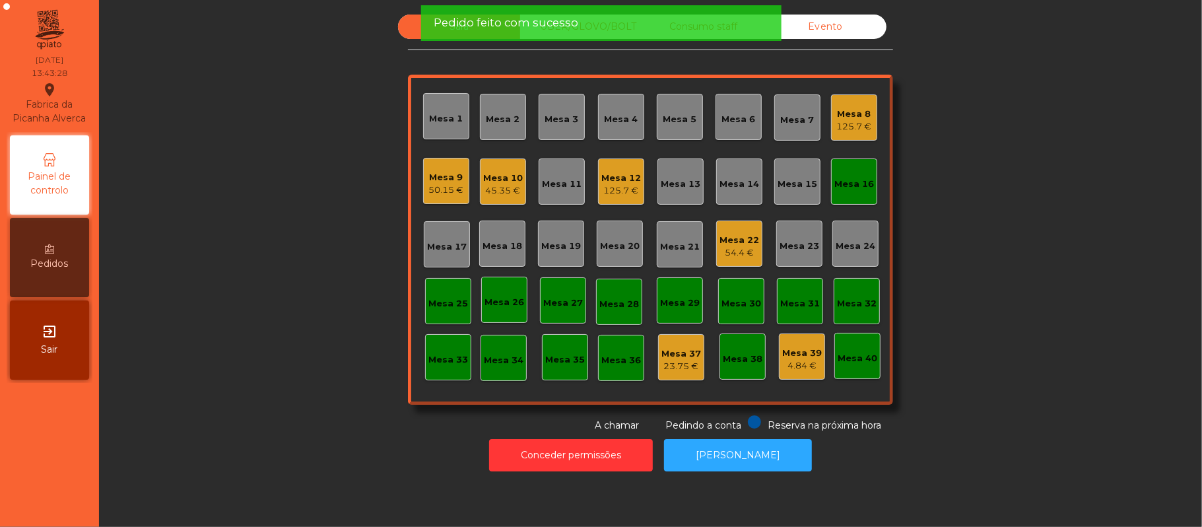
click at [864, 185] on div "Mesa 16" at bounding box center [855, 184] width 40 height 13
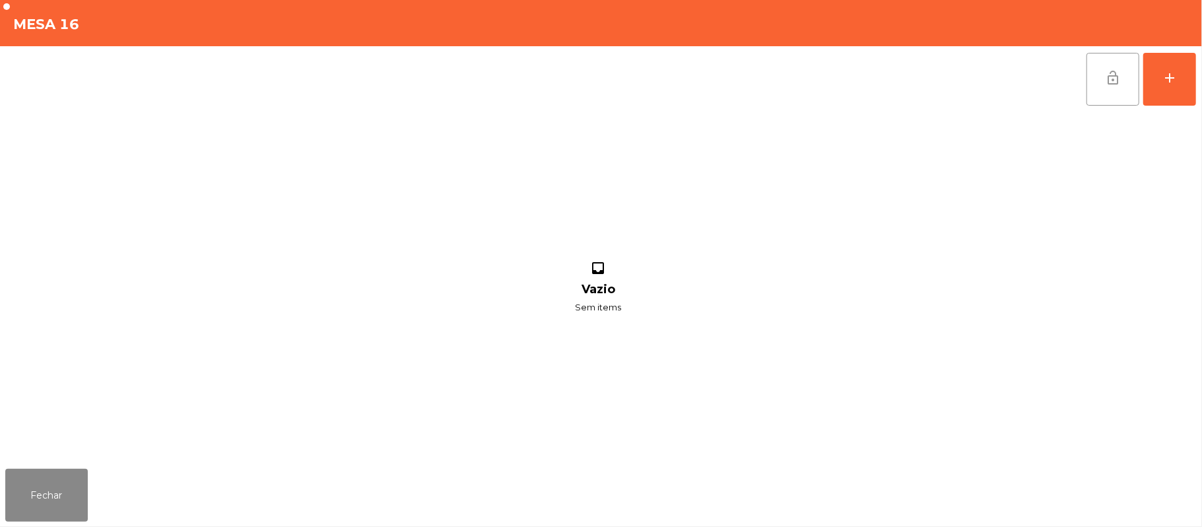
click at [1109, 93] on button "lock_open" at bounding box center [1113, 79] width 53 height 53
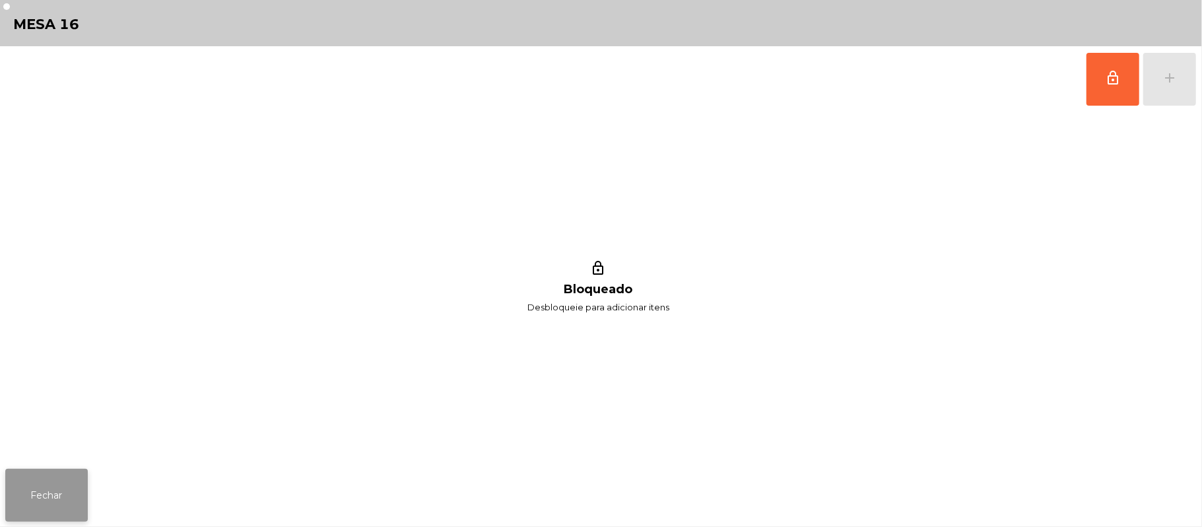
click at [64, 490] on button "Fechar" at bounding box center [46, 495] width 83 height 53
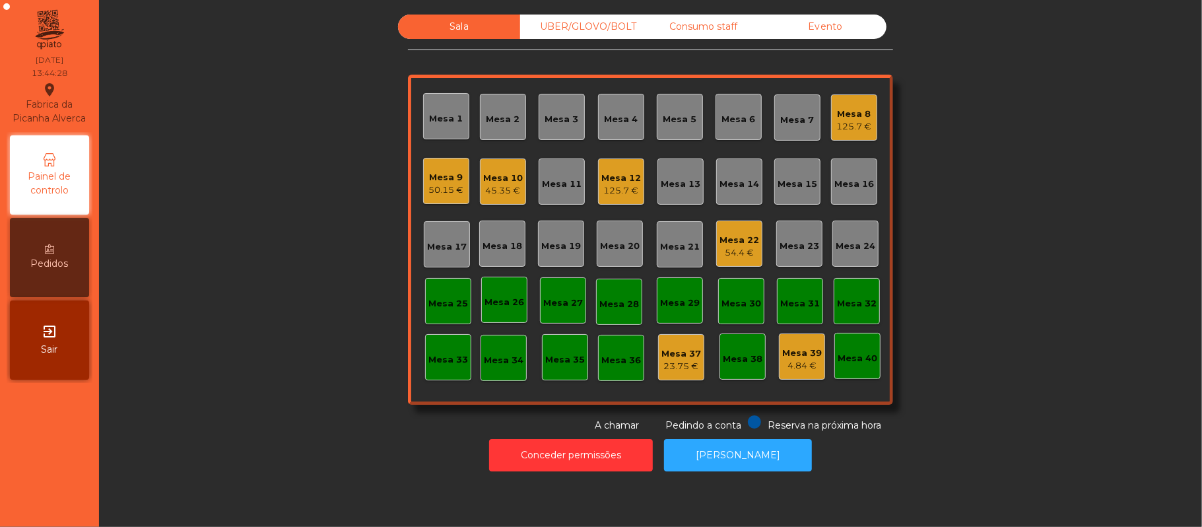
click at [486, 188] on div "45.35 €" at bounding box center [503, 190] width 40 height 13
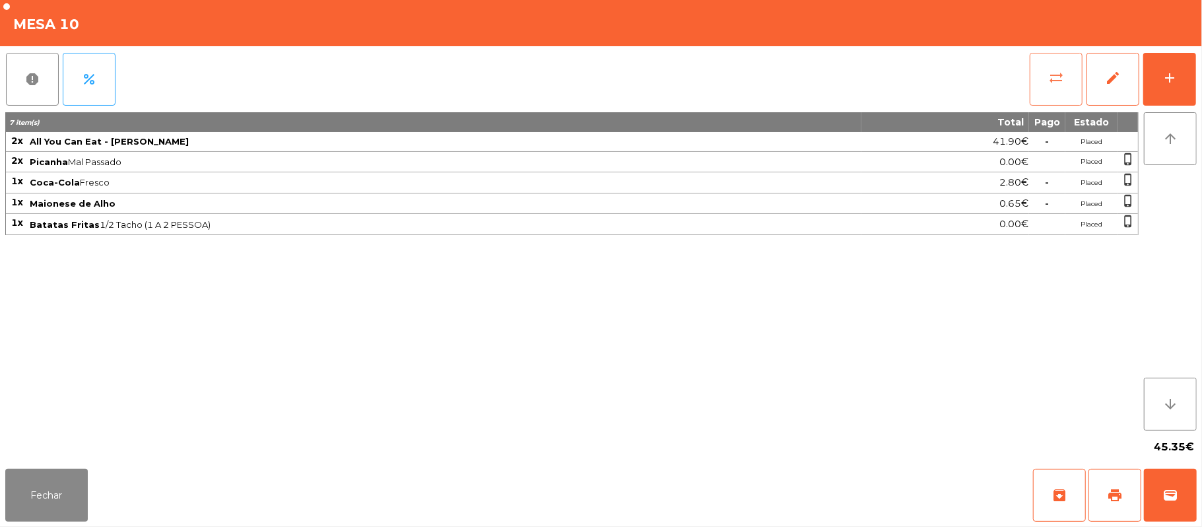
click at [1047, 77] on button "sync_alt" at bounding box center [1056, 79] width 53 height 53
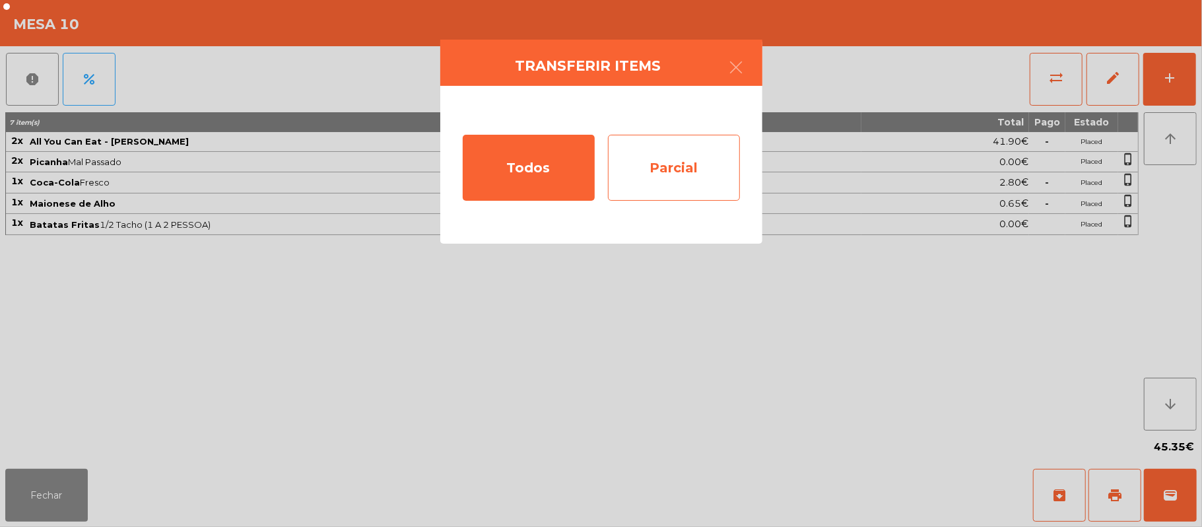
click at [687, 182] on div "Parcial" at bounding box center [674, 168] width 132 height 66
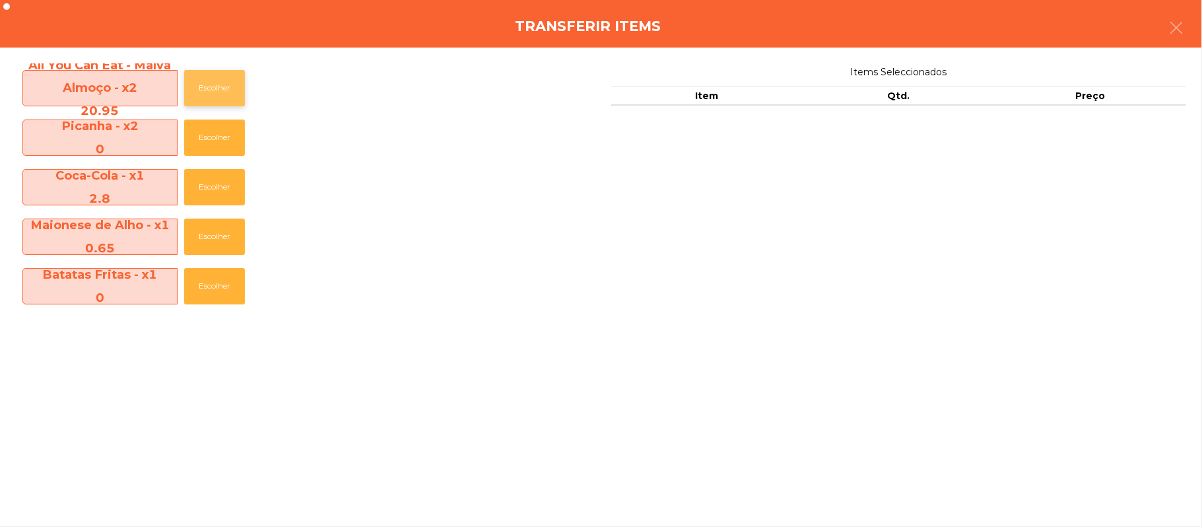
click at [215, 88] on button "Escolher" at bounding box center [214, 88] width 61 height 36
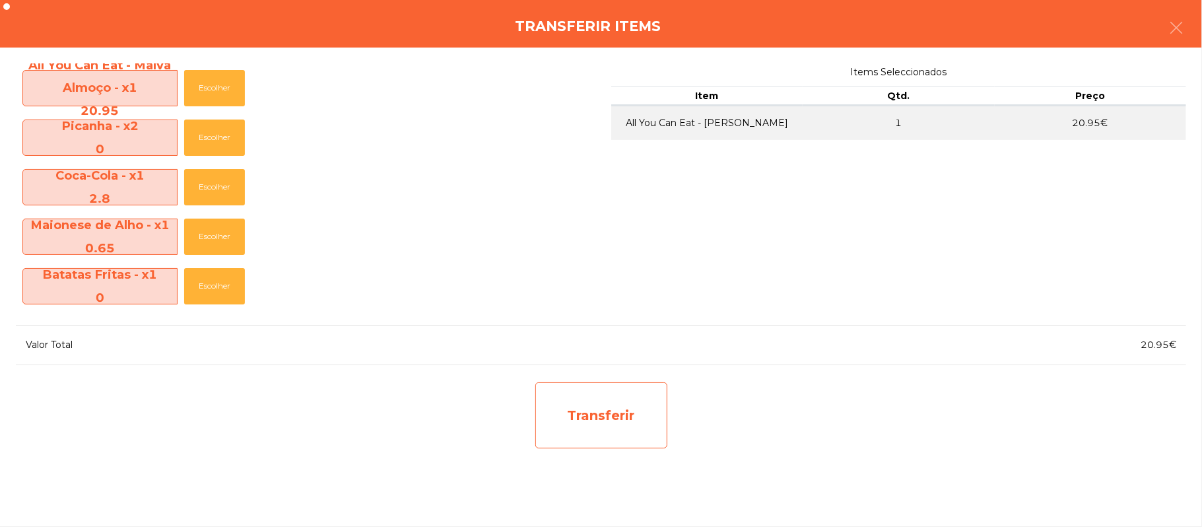
click at [601, 423] on div "Transferir" at bounding box center [602, 415] width 132 height 66
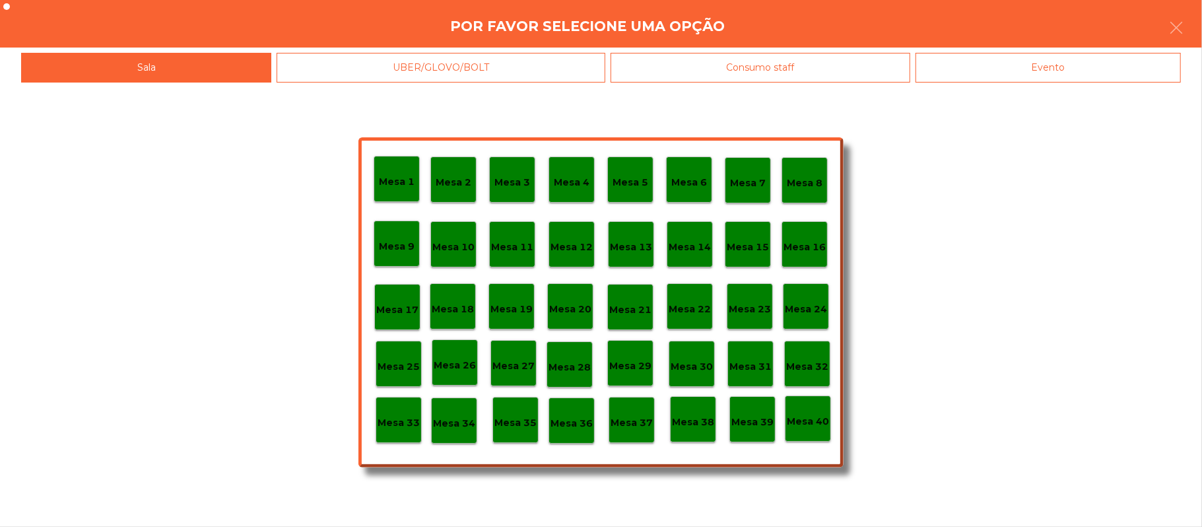
click at [634, 424] on p "Mesa 37" at bounding box center [632, 422] width 42 height 15
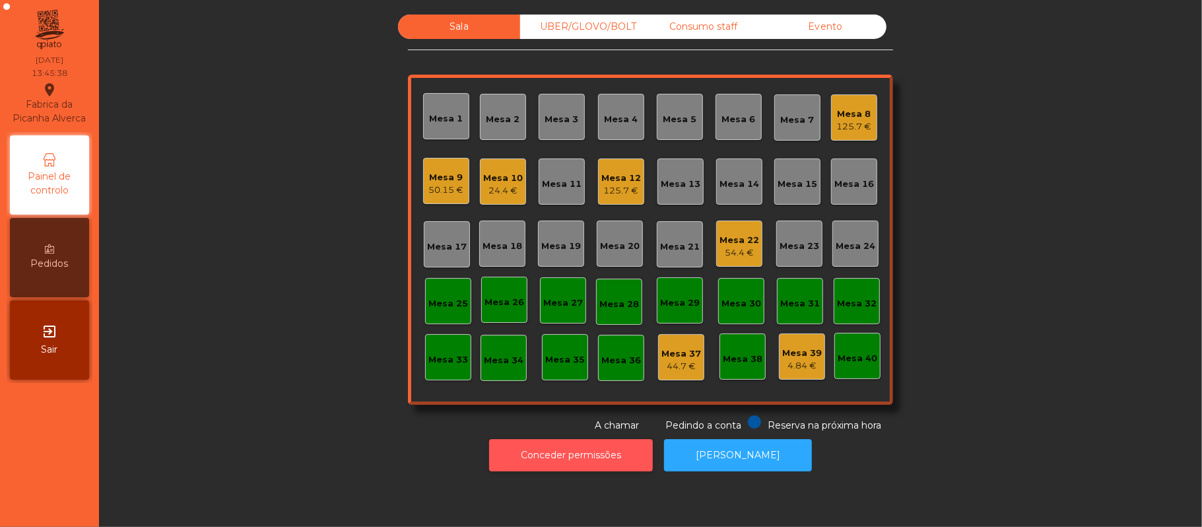
click at [574, 458] on button "Conceder permissões" at bounding box center [571, 455] width 164 height 32
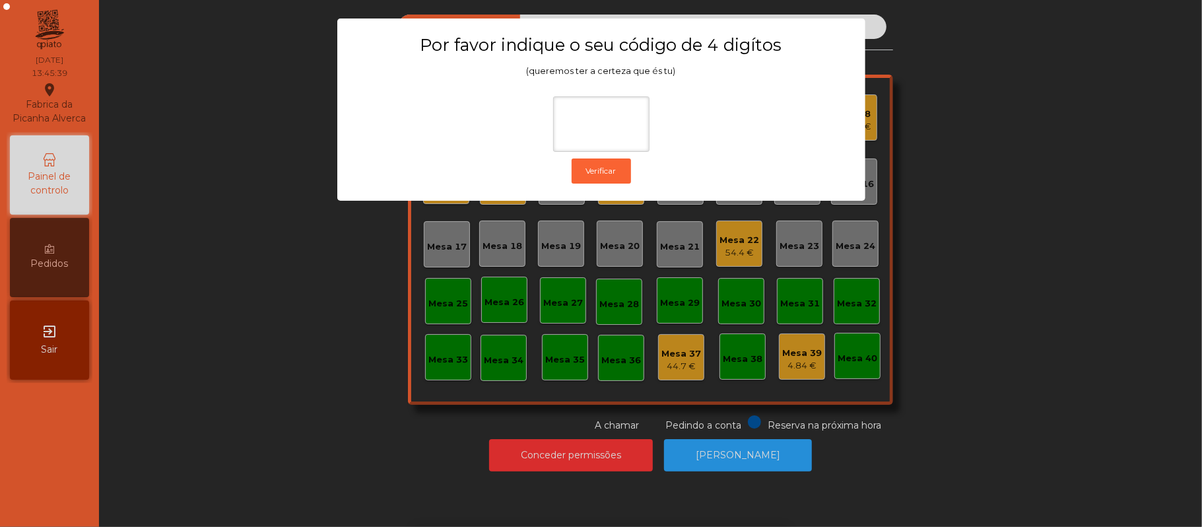
click at [289, 404] on div "1 2 3 keyboard_backspace 4 5 6 . - 7 8 9 keyboard_return 0" at bounding box center [601, 459] width 1202 height 135
click at [920, 357] on ngb-modal-window "Por favor indique o seu código de 4 digítos (queremos ter a certeza que és tu) …" at bounding box center [601, 263] width 1142 height 527
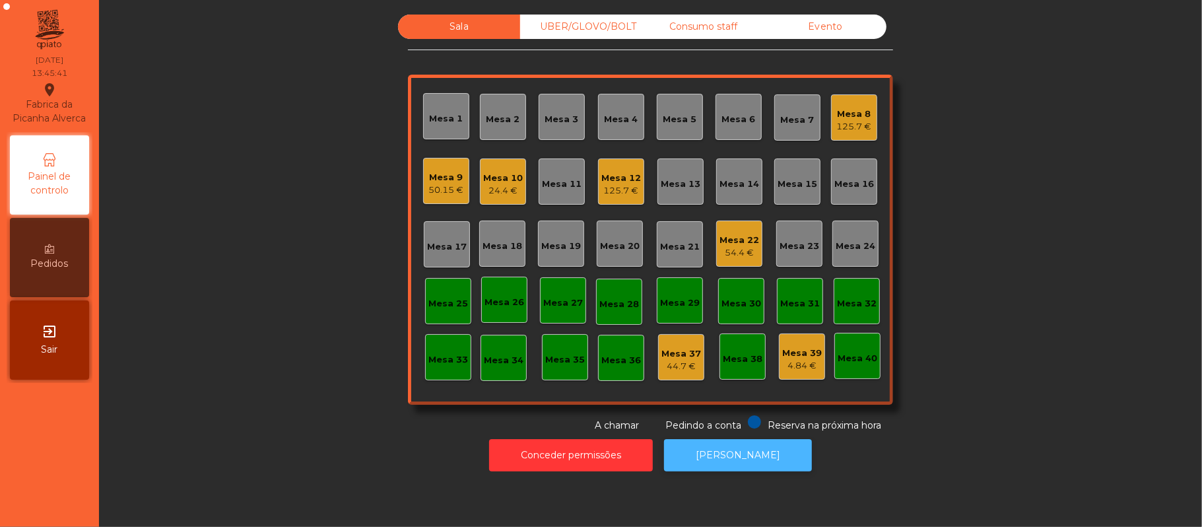
click at [747, 455] on button "[PERSON_NAME]" at bounding box center [738, 455] width 148 height 32
click at [436, 186] on div "50.15 €" at bounding box center [446, 190] width 35 height 13
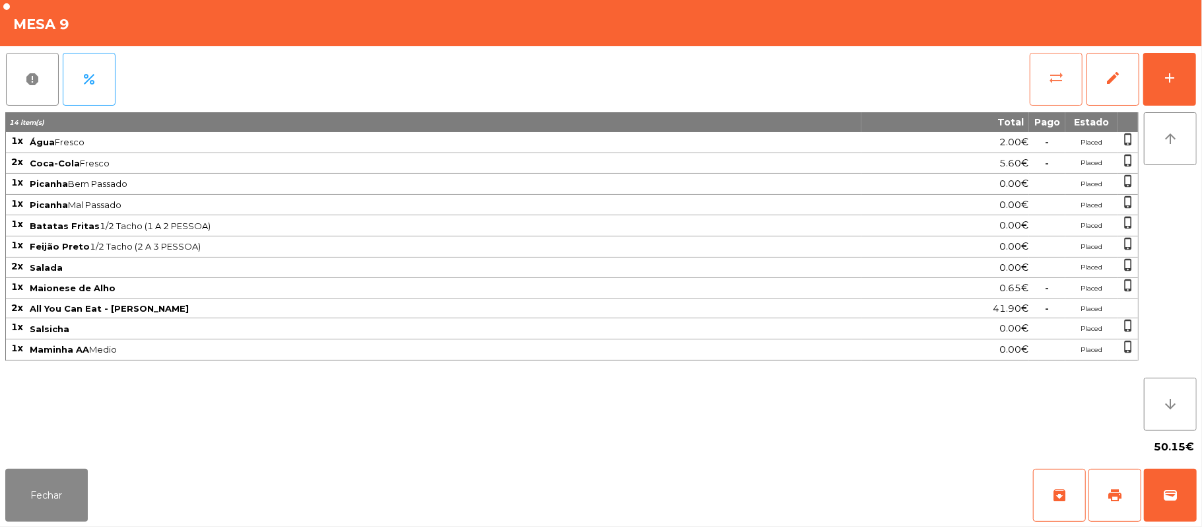
click at [1064, 83] on span "sync_alt" at bounding box center [1057, 78] width 16 height 16
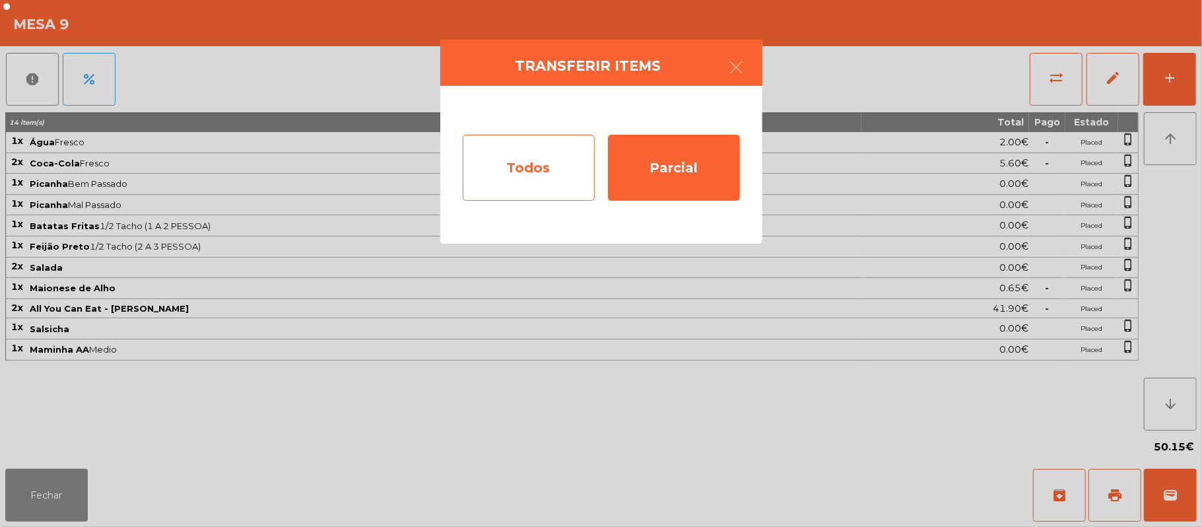
click at [527, 169] on div "Todos" at bounding box center [529, 168] width 132 height 66
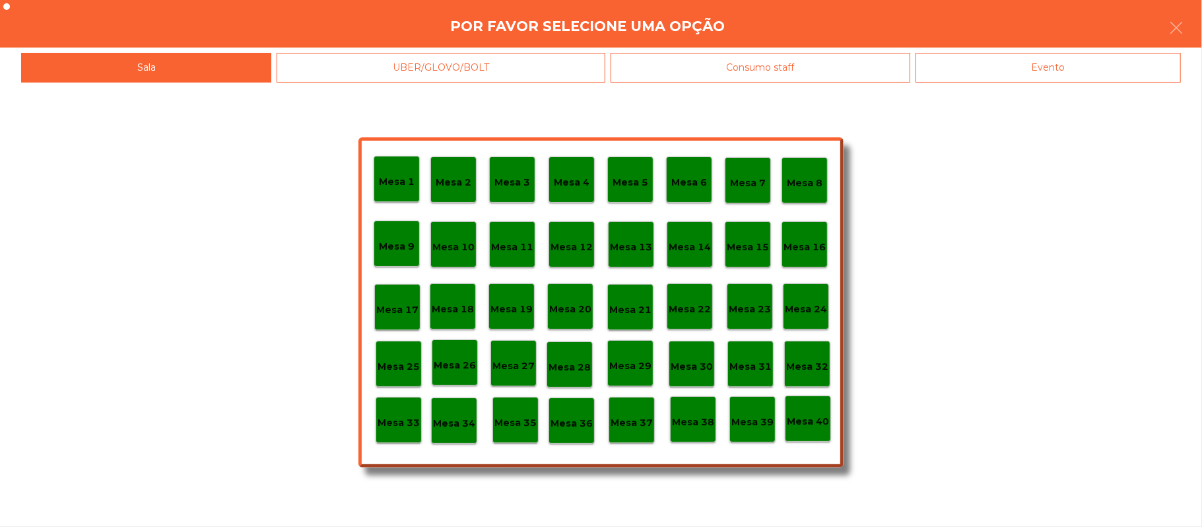
click at [1018, 61] on div "Evento" at bounding box center [1048, 68] width 265 height 30
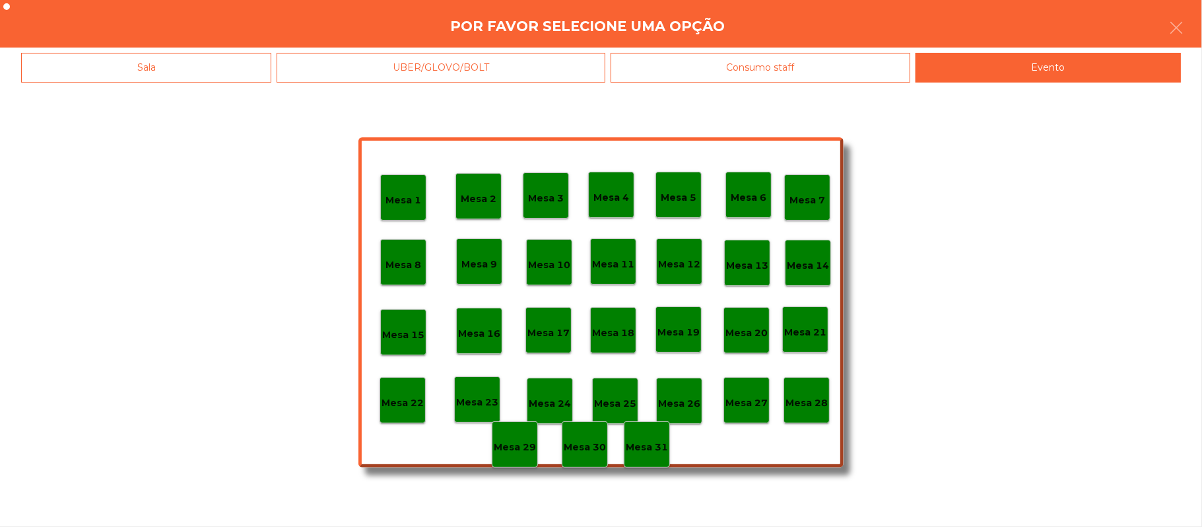
click at [811, 405] on p "Mesa 28" at bounding box center [807, 403] width 42 height 15
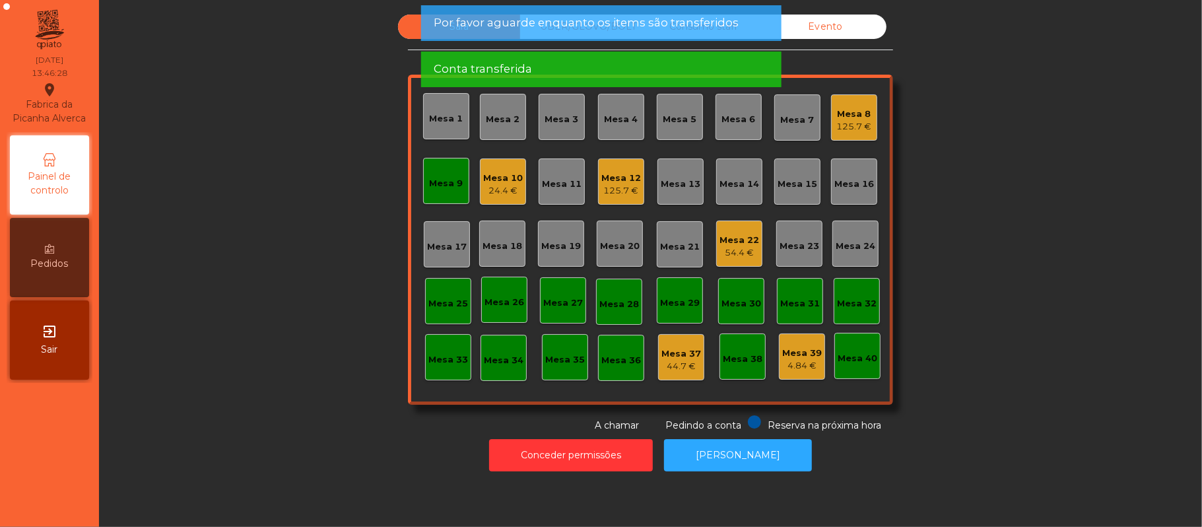
click at [450, 197] on div "Mesa 9" at bounding box center [446, 181] width 46 height 46
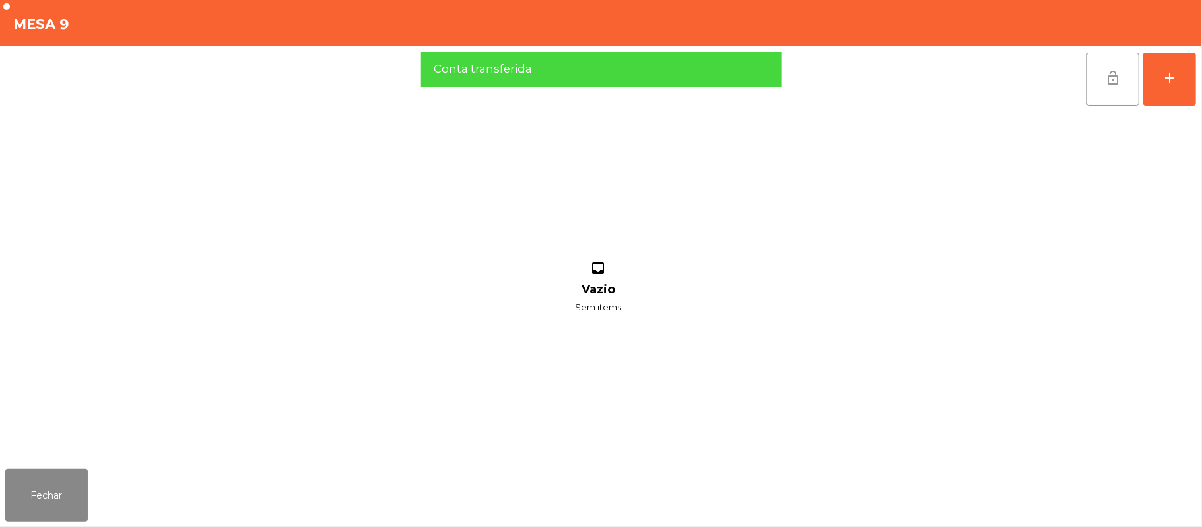
click at [1127, 81] on button "lock_open" at bounding box center [1113, 79] width 53 height 53
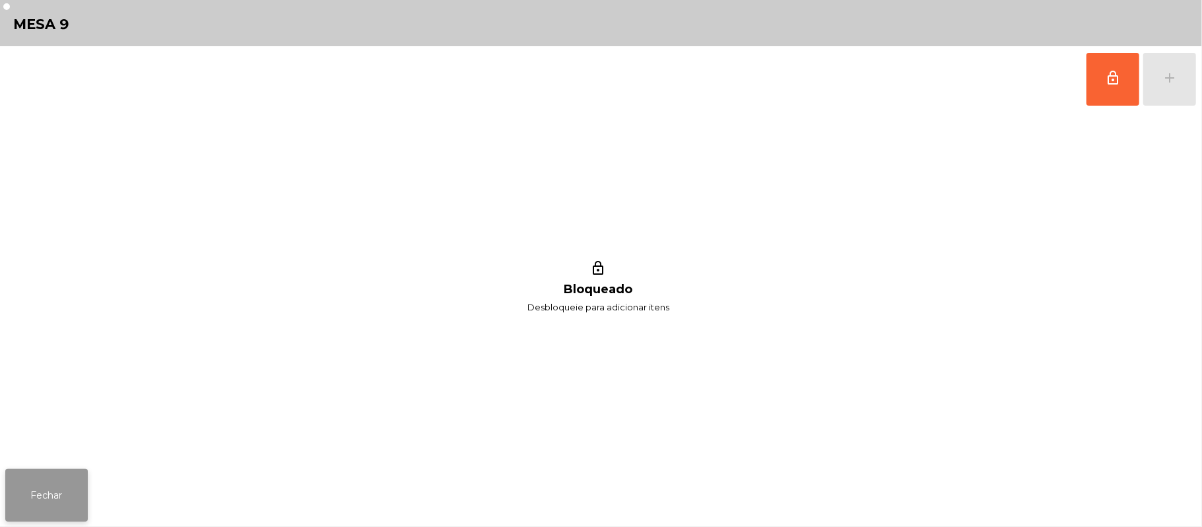
click at [46, 491] on button "Fechar" at bounding box center [46, 495] width 83 height 53
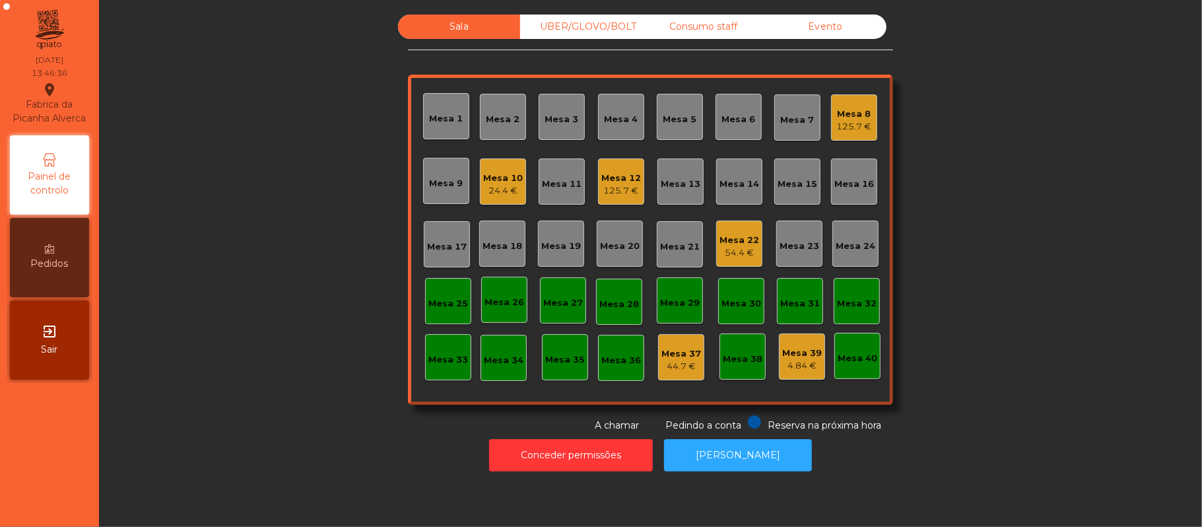
click at [489, 191] on div "24.4 €" at bounding box center [503, 190] width 40 height 13
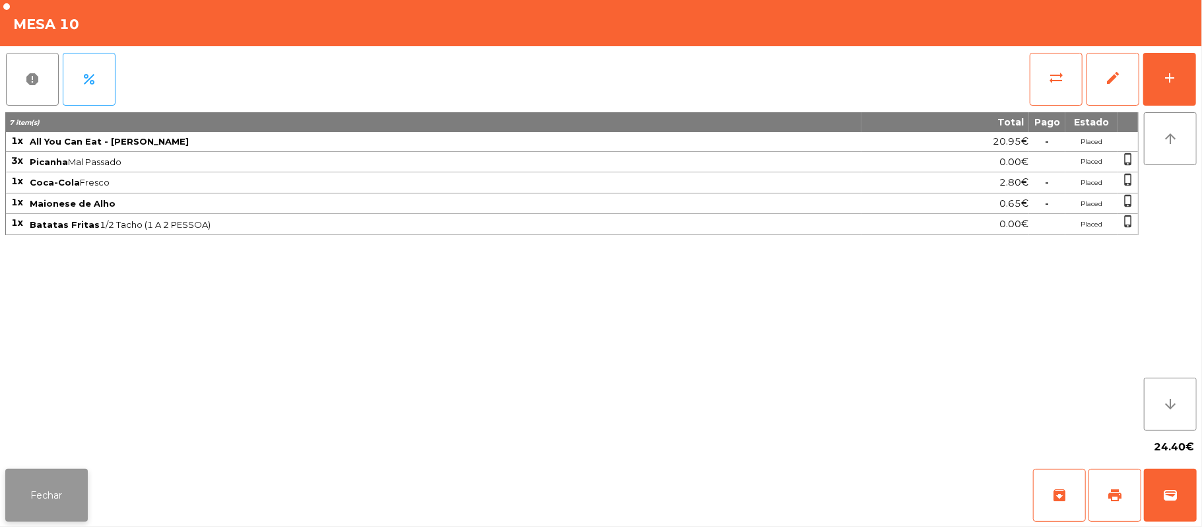
click at [61, 505] on button "Fechar" at bounding box center [46, 495] width 83 height 53
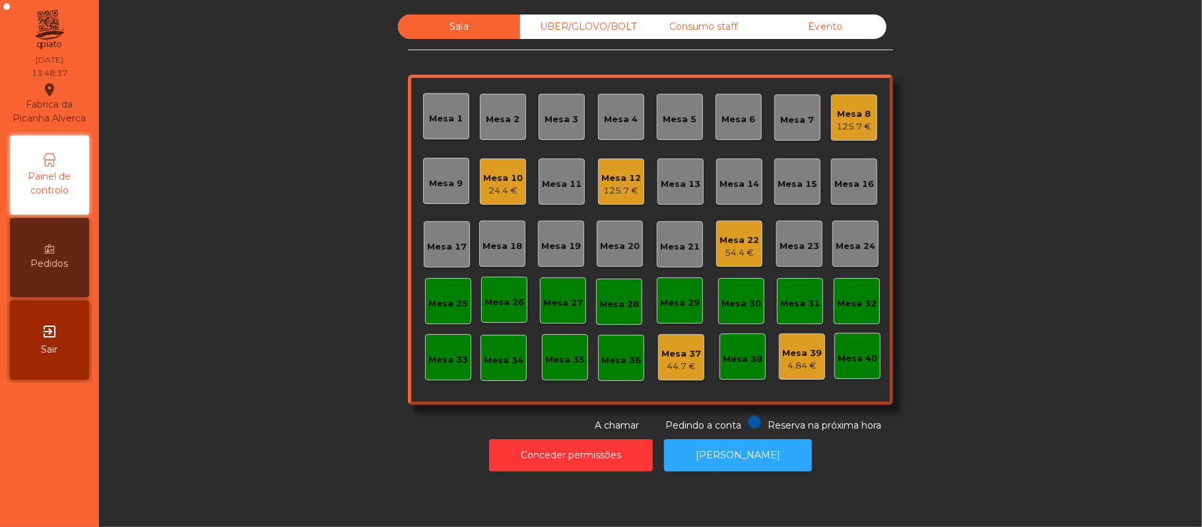
click at [631, 199] on div "Mesa 12 125.7 €" at bounding box center [621, 181] width 46 height 46
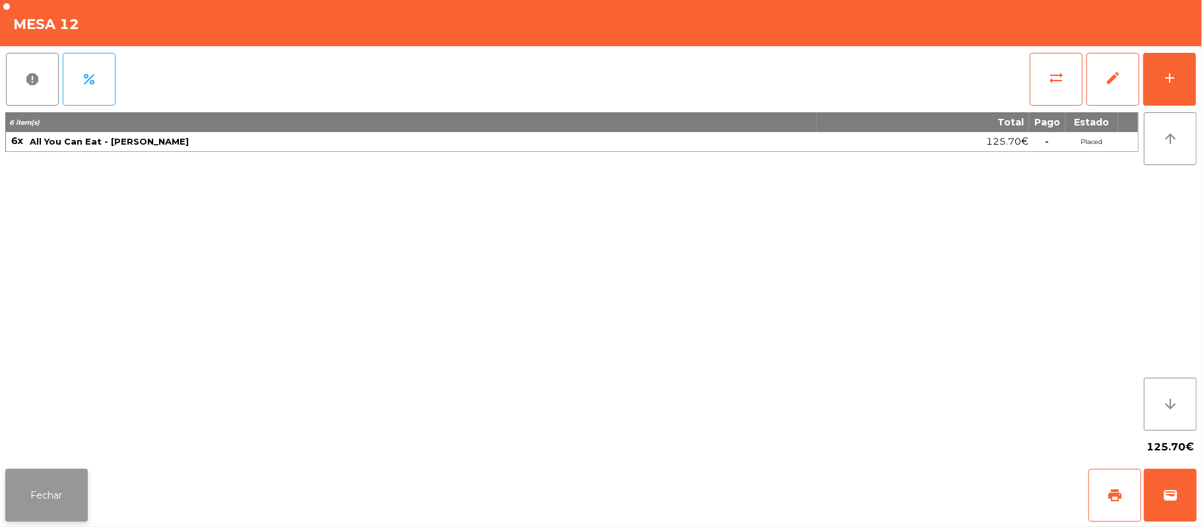
click at [53, 495] on button "Fechar" at bounding box center [46, 495] width 83 height 53
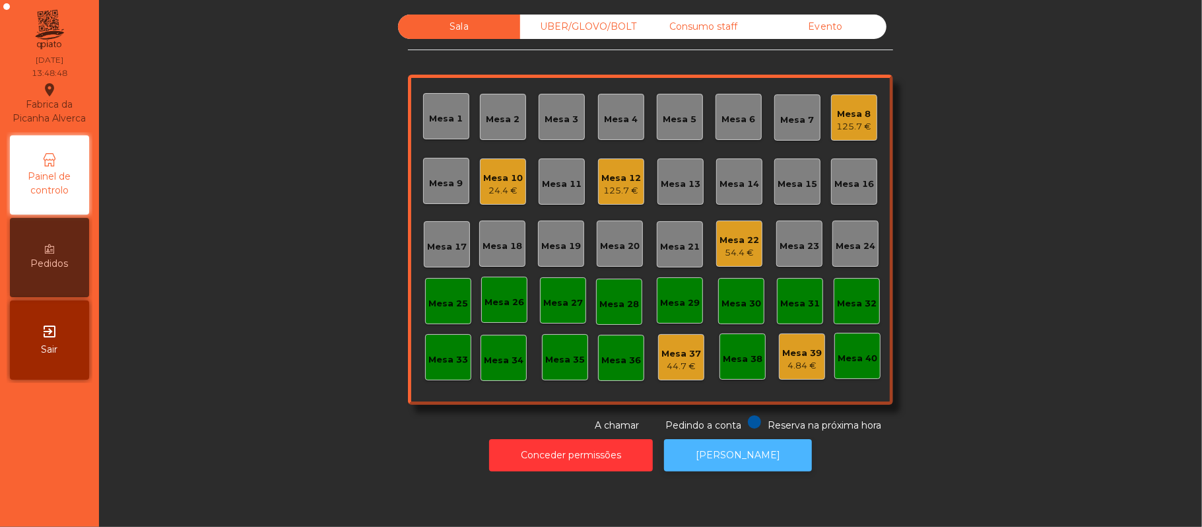
click at [711, 458] on button "[PERSON_NAME]" at bounding box center [738, 455] width 148 height 32
click at [604, 185] on div "125.7 €" at bounding box center [622, 190] width 40 height 13
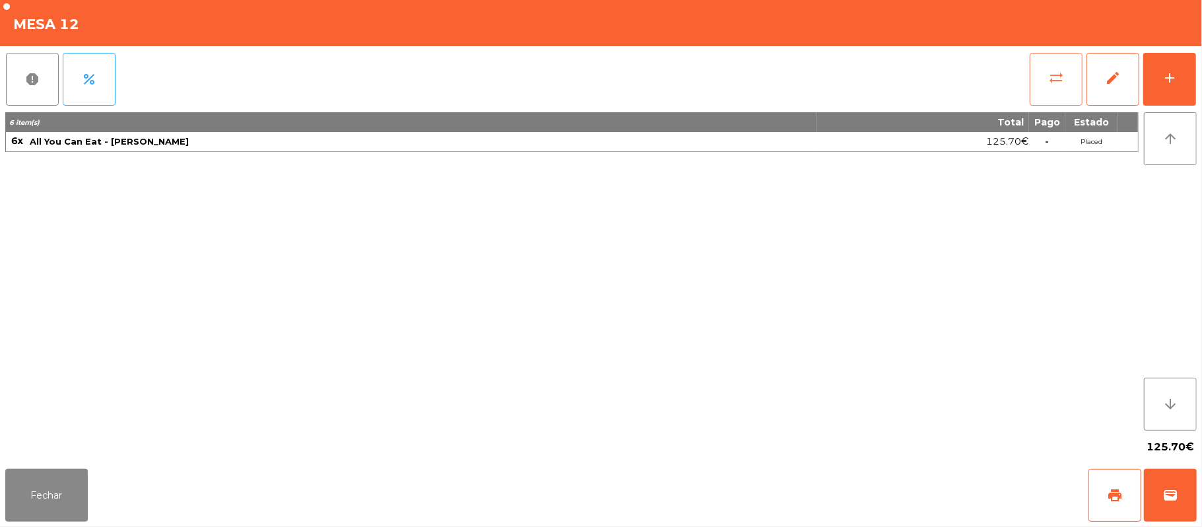
click at [1062, 77] on span "sync_alt" at bounding box center [1057, 78] width 16 height 16
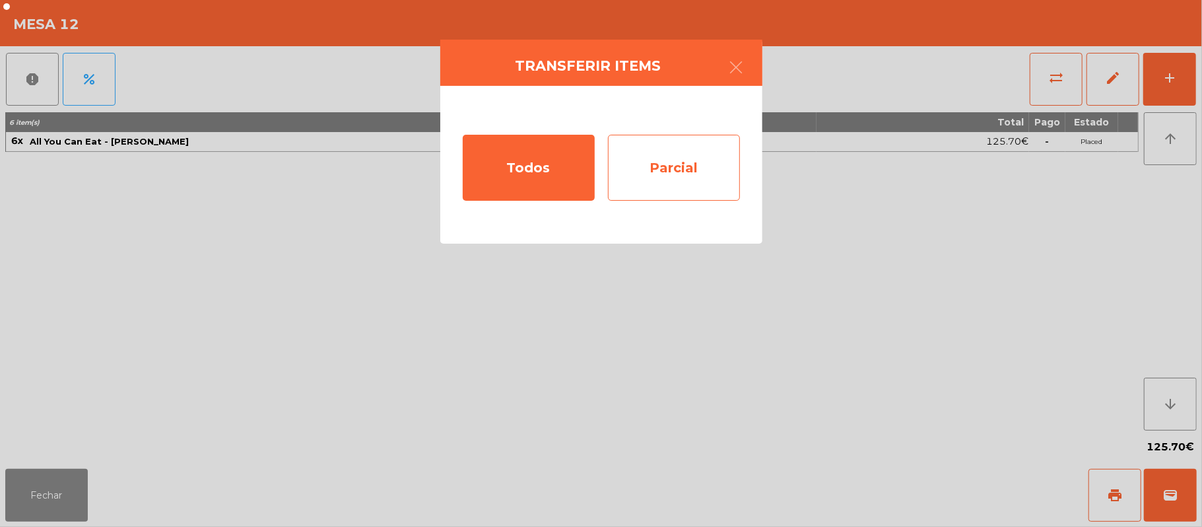
click at [672, 180] on div "Parcial" at bounding box center [674, 168] width 132 height 66
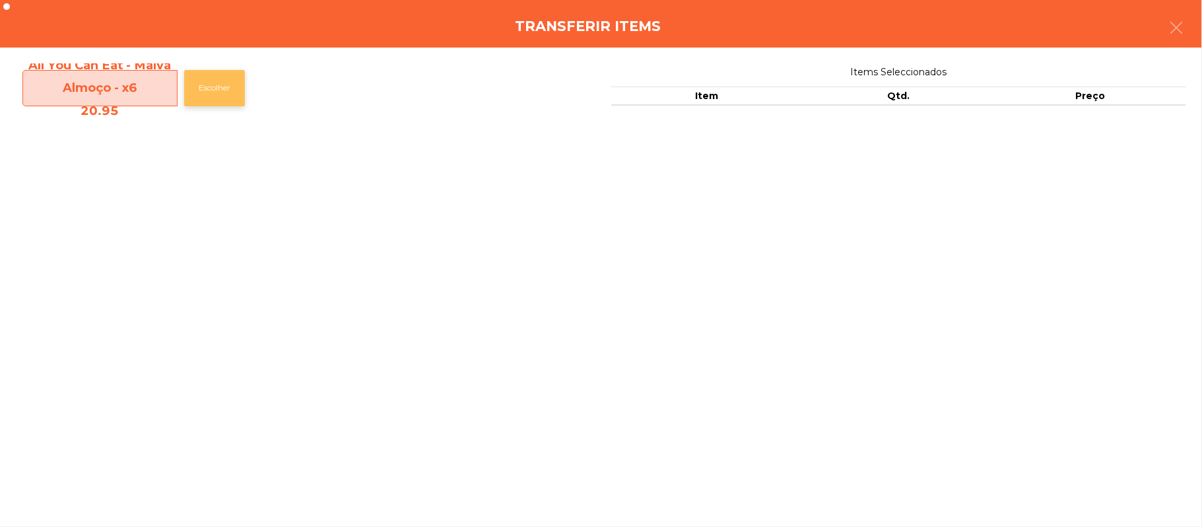
click at [217, 90] on button "Escolher" at bounding box center [214, 88] width 61 height 36
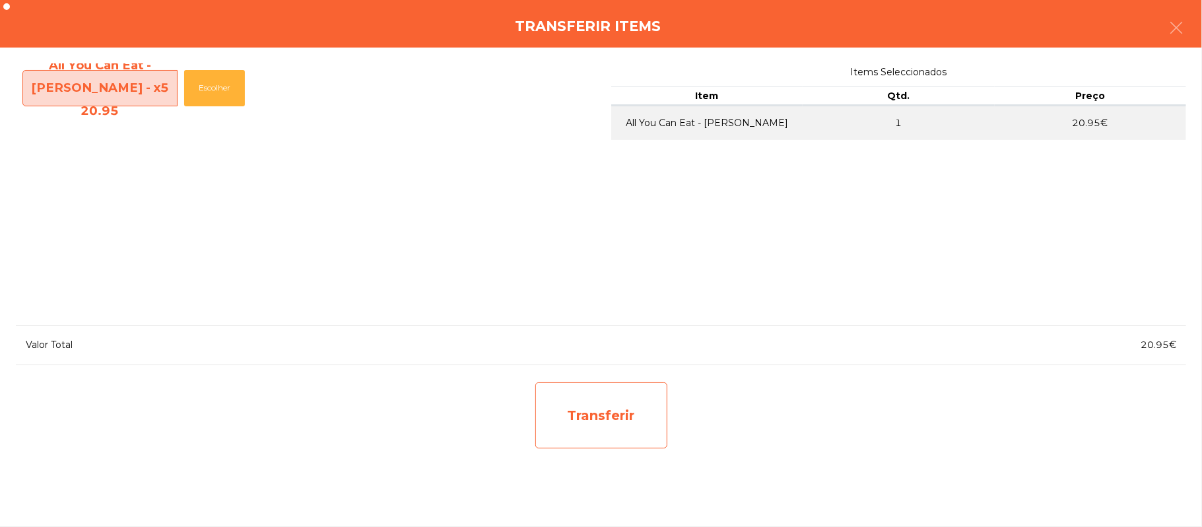
click at [619, 446] on div "Transferir" at bounding box center [602, 415] width 132 height 66
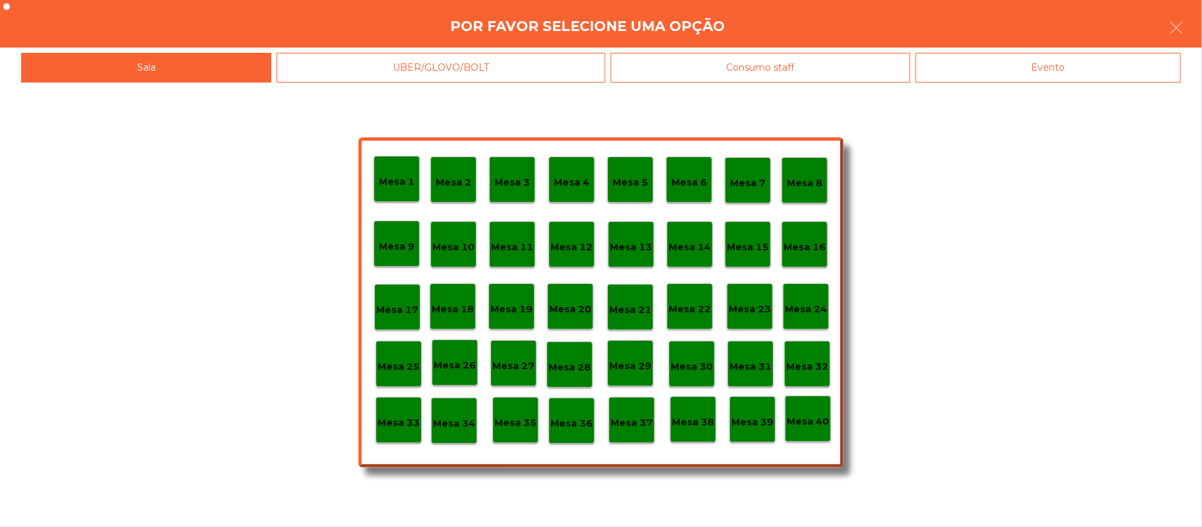
click at [642, 427] on p "Mesa 37" at bounding box center [632, 422] width 42 height 15
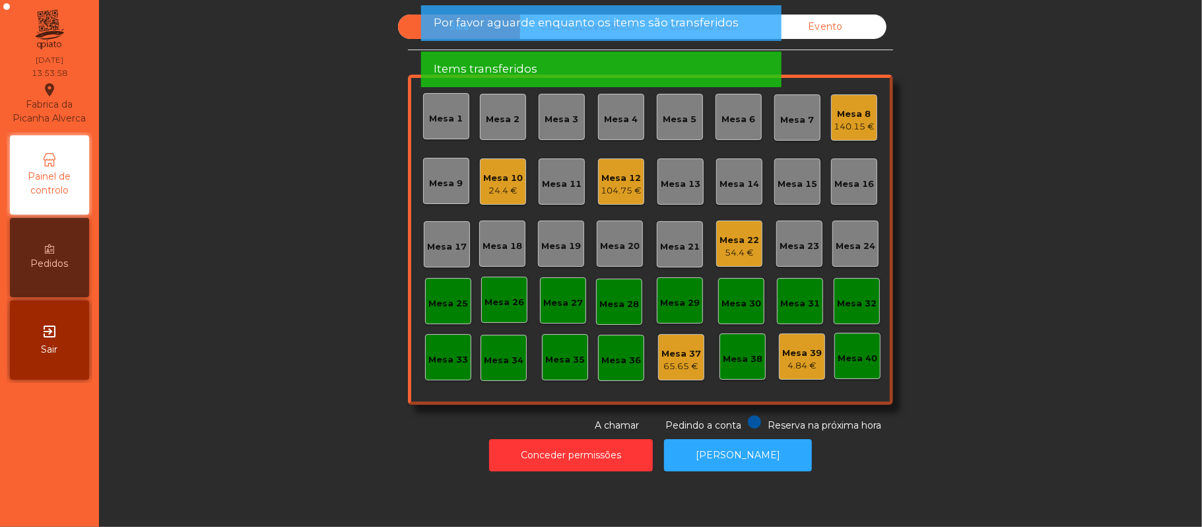
click at [661, 178] on div "Mesa 13" at bounding box center [681, 184] width 40 height 13
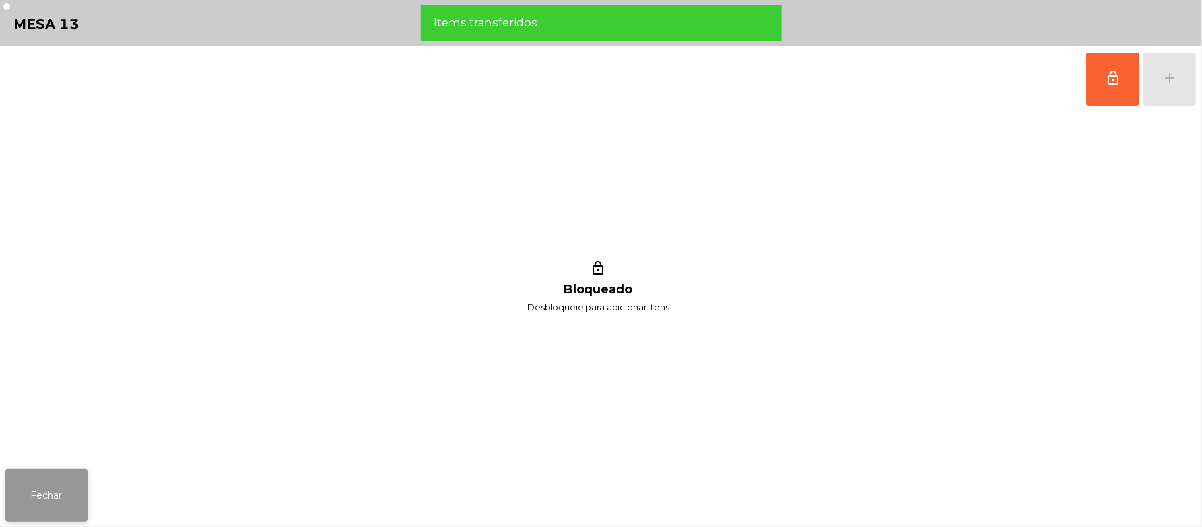
click at [48, 489] on button "Fechar" at bounding box center [46, 495] width 83 height 53
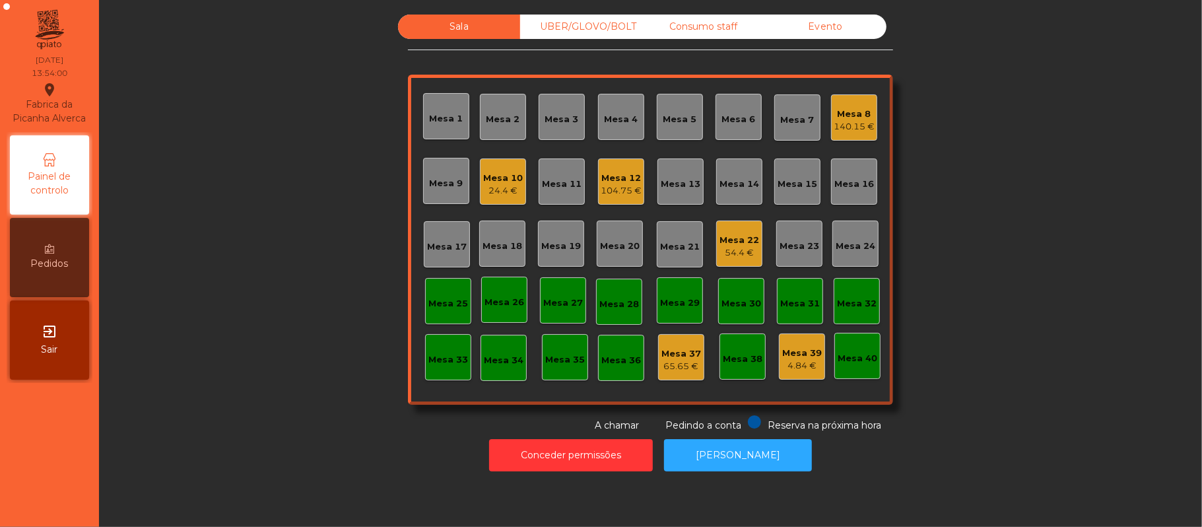
click at [604, 172] on div "Mesa 12" at bounding box center [621, 178] width 41 height 13
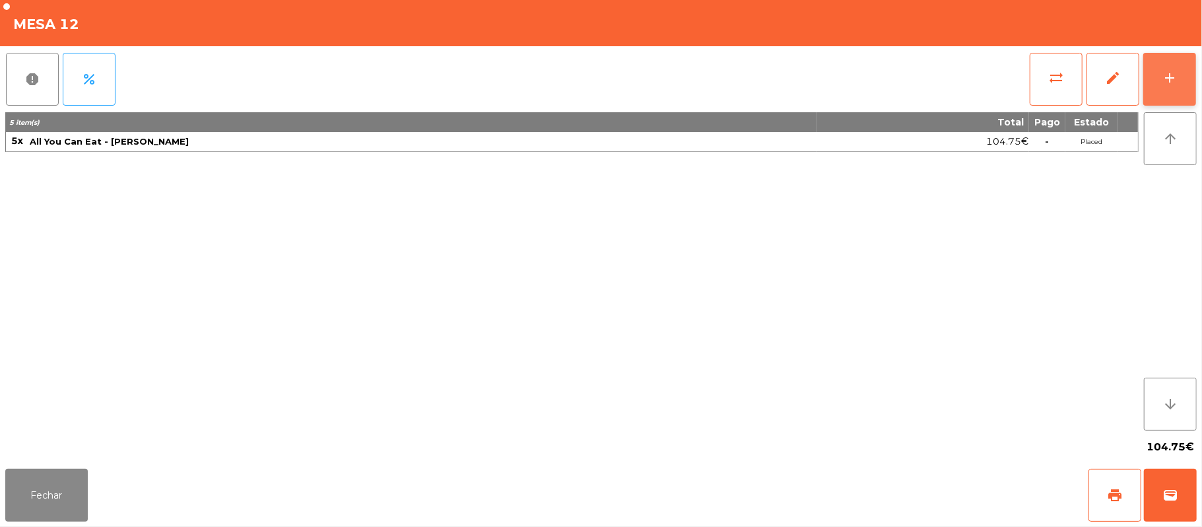
click at [1165, 88] on button "add" at bounding box center [1170, 79] width 53 height 53
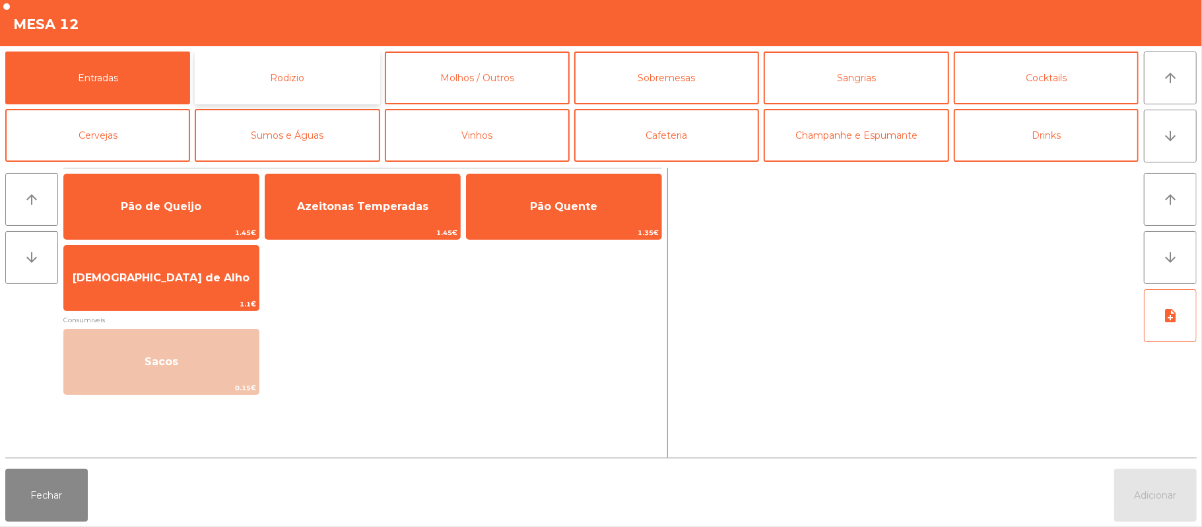
click at [304, 98] on button "Rodizio" at bounding box center [287, 78] width 185 height 53
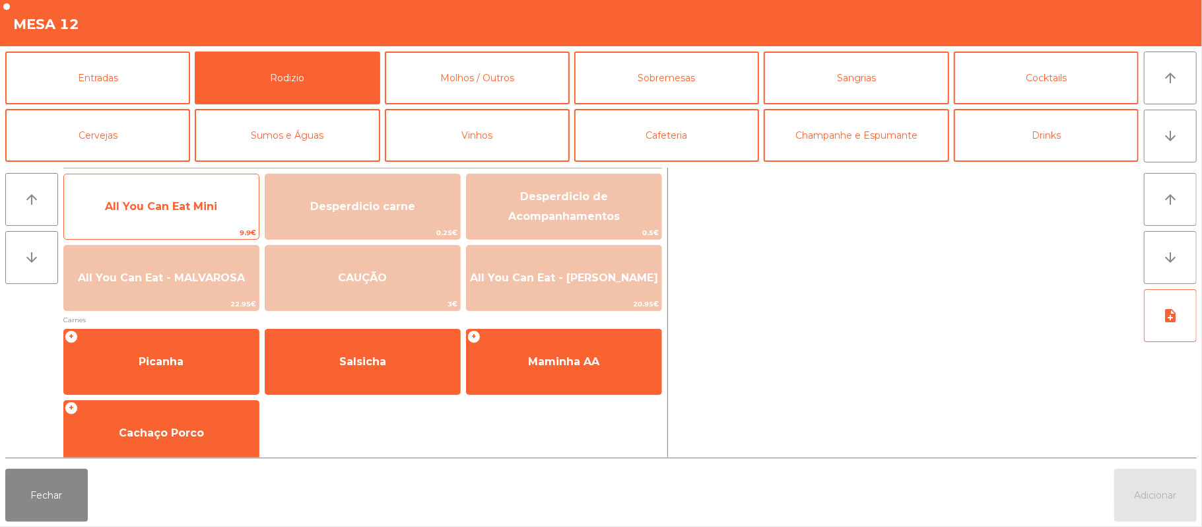
click at [149, 215] on span "All You Can Eat Mini" at bounding box center [161, 207] width 195 height 36
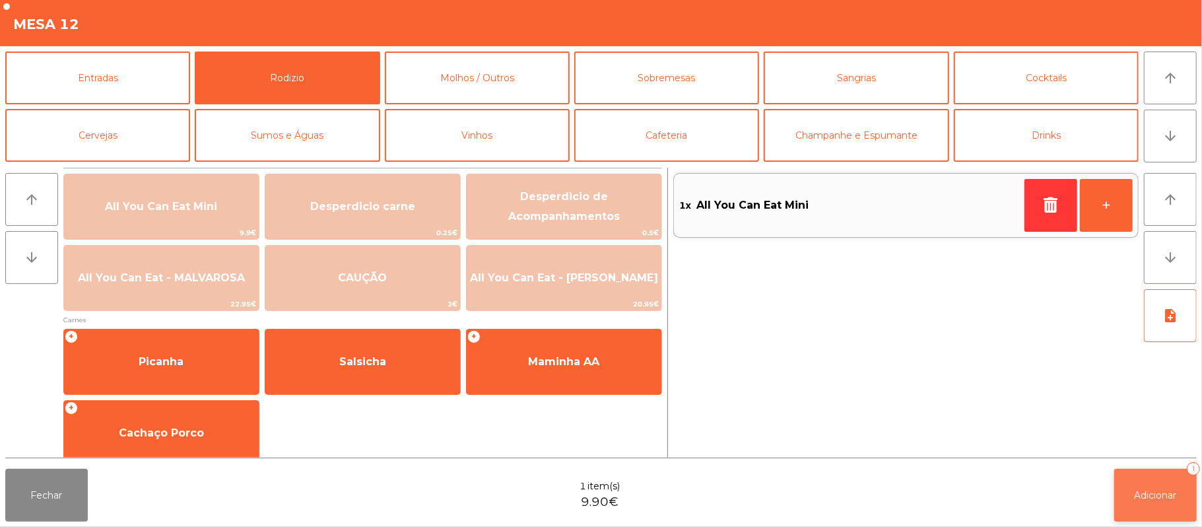
click at [1133, 495] on button "Adicionar 1" at bounding box center [1156, 495] width 83 height 53
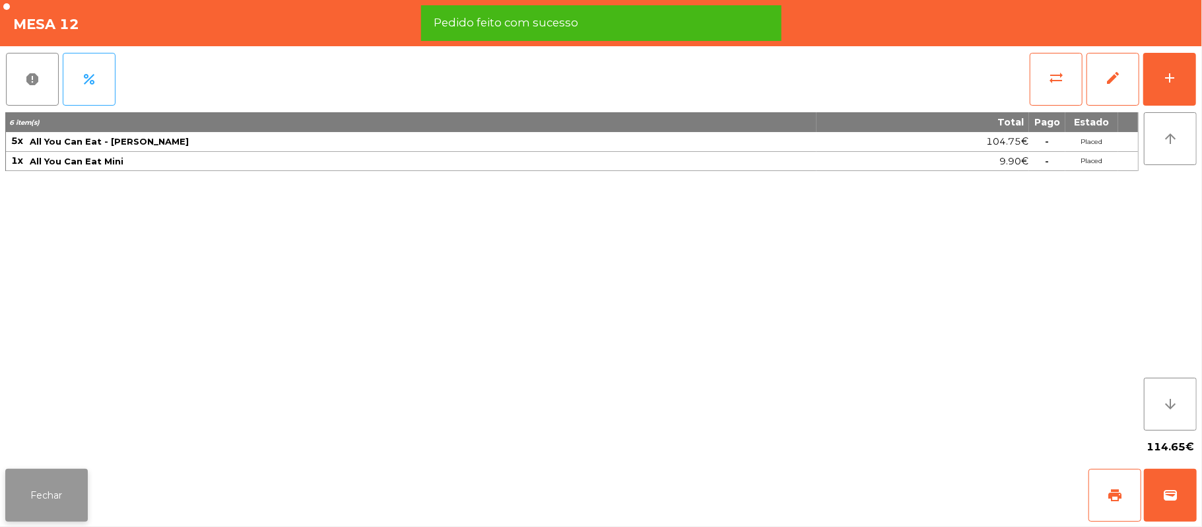
click at [54, 500] on button "Fechar" at bounding box center [46, 495] width 83 height 53
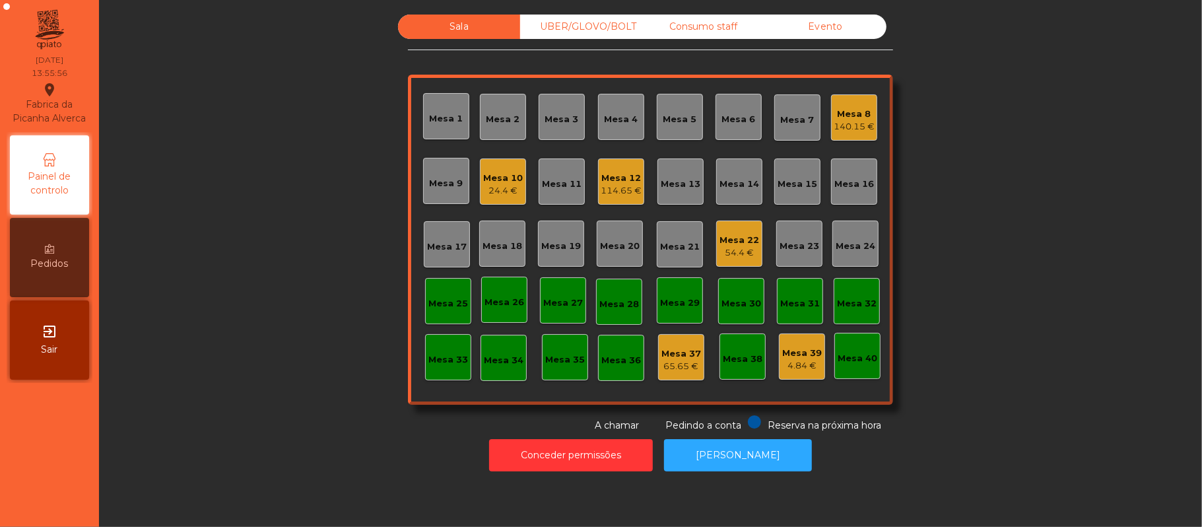
click at [685, 182] on div "Mesa 13" at bounding box center [681, 184] width 40 height 13
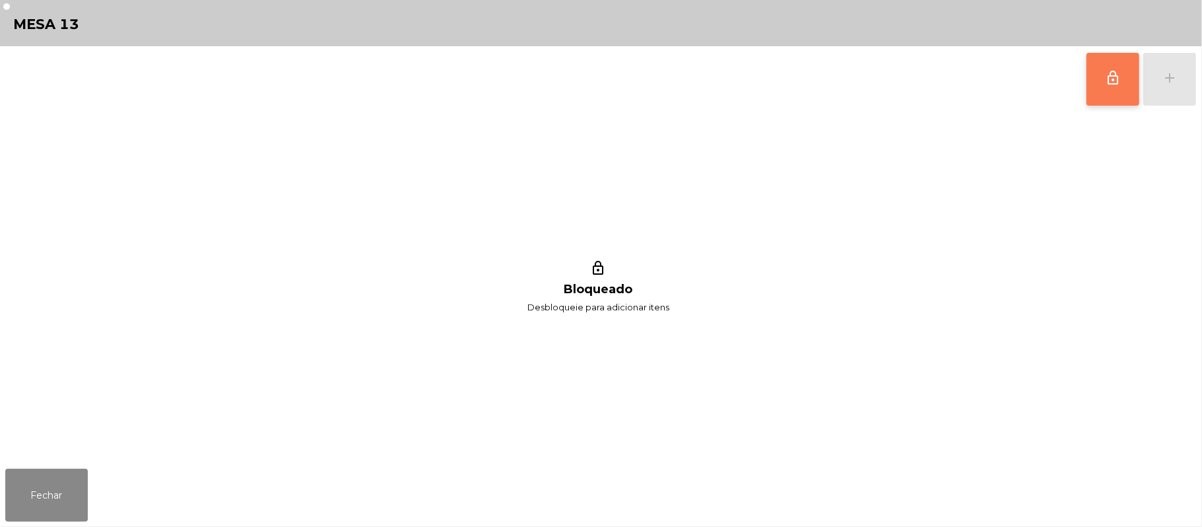
click at [1108, 77] on span "lock_outline" at bounding box center [1113, 78] width 16 height 16
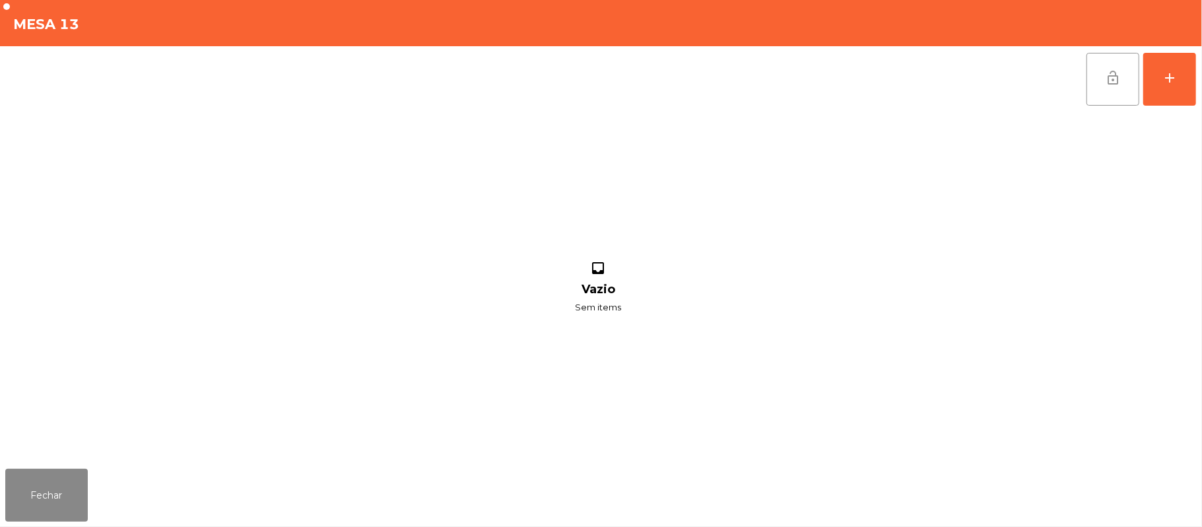
click at [1200, 83] on div "lock_open add inbox Vazio Sem items" at bounding box center [601, 254] width 1202 height 417
click at [1165, 96] on button "add" at bounding box center [1170, 79] width 53 height 53
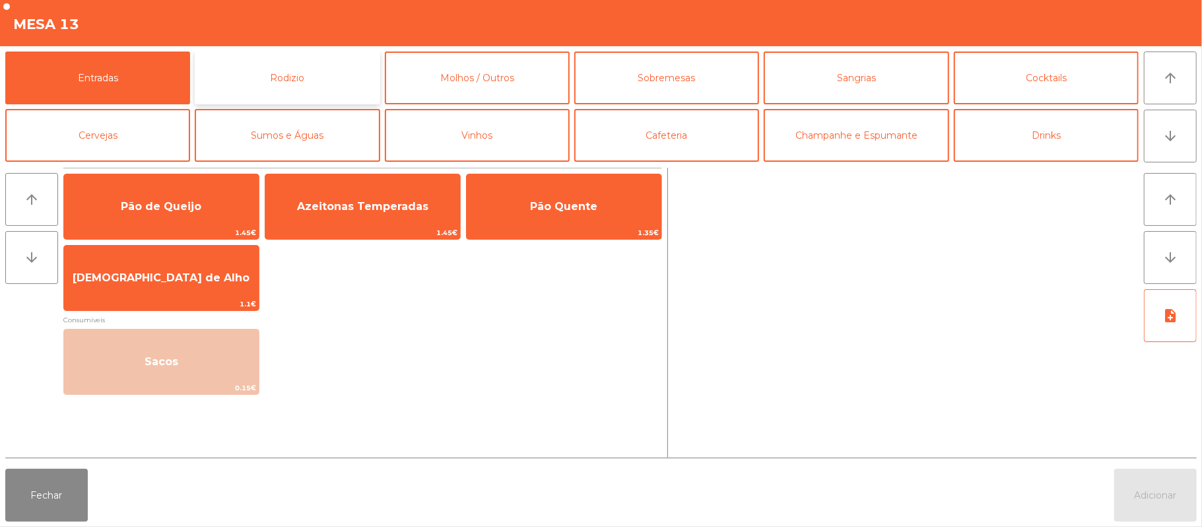
click at [323, 81] on button "Rodizio" at bounding box center [287, 78] width 185 height 53
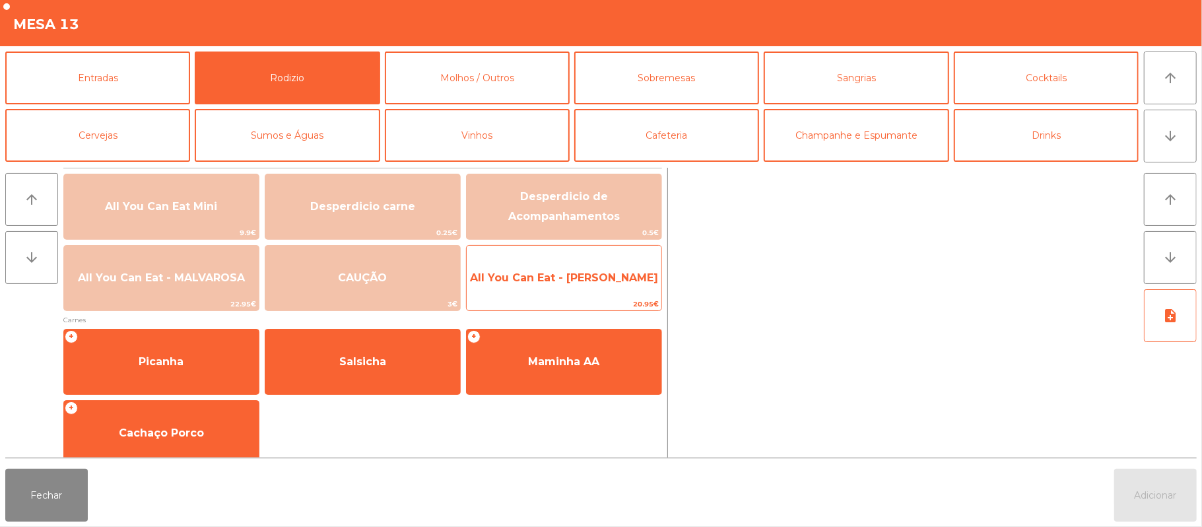
click at [545, 272] on span "All You Can Eat - [PERSON_NAME]" at bounding box center [564, 277] width 188 height 13
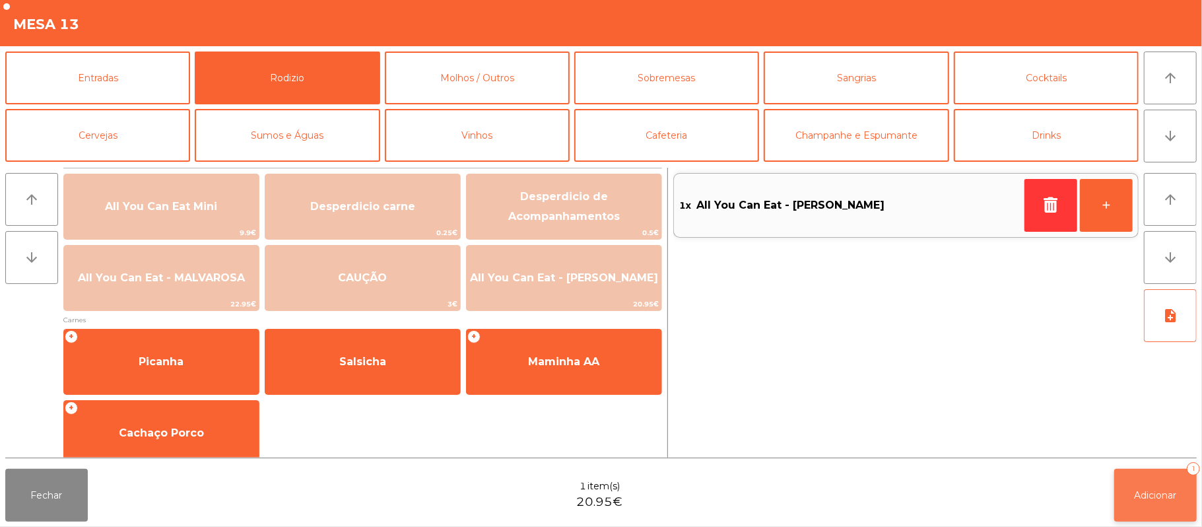
click at [1134, 514] on button "Adicionar 1" at bounding box center [1156, 495] width 83 height 53
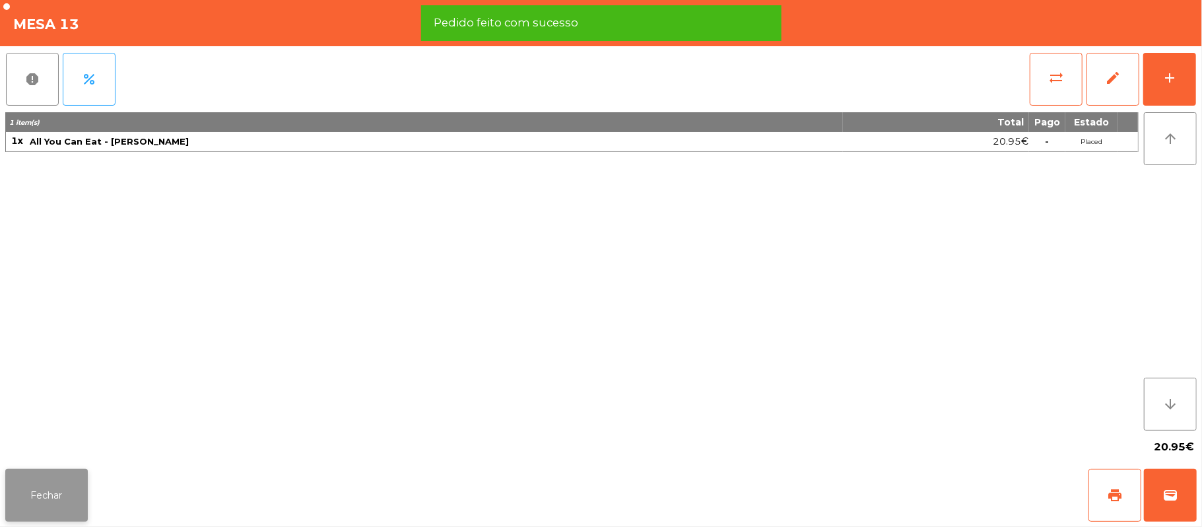
click at [41, 493] on button "Fechar" at bounding box center [46, 495] width 83 height 53
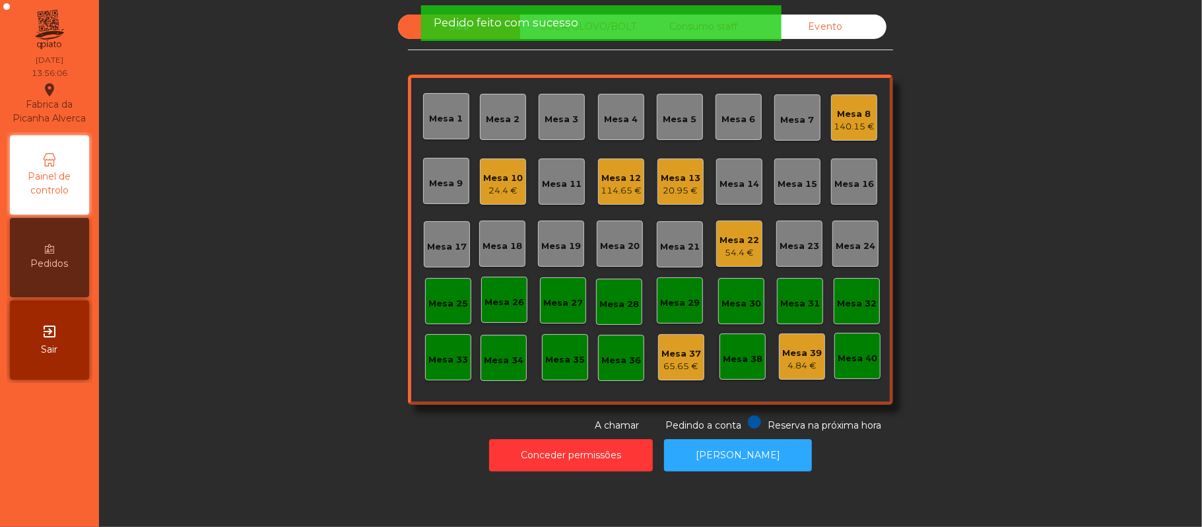
click at [611, 177] on div "Mesa 12" at bounding box center [621, 178] width 41 height 13
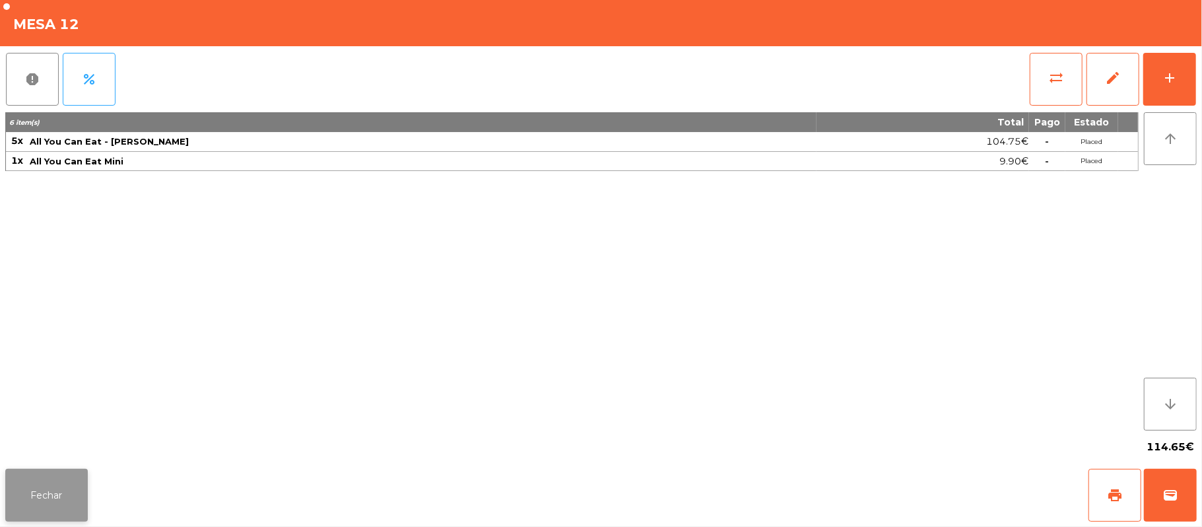
click at [14, 469] on button "Fechar" at bounding box center [46, 495] width 83 height 53
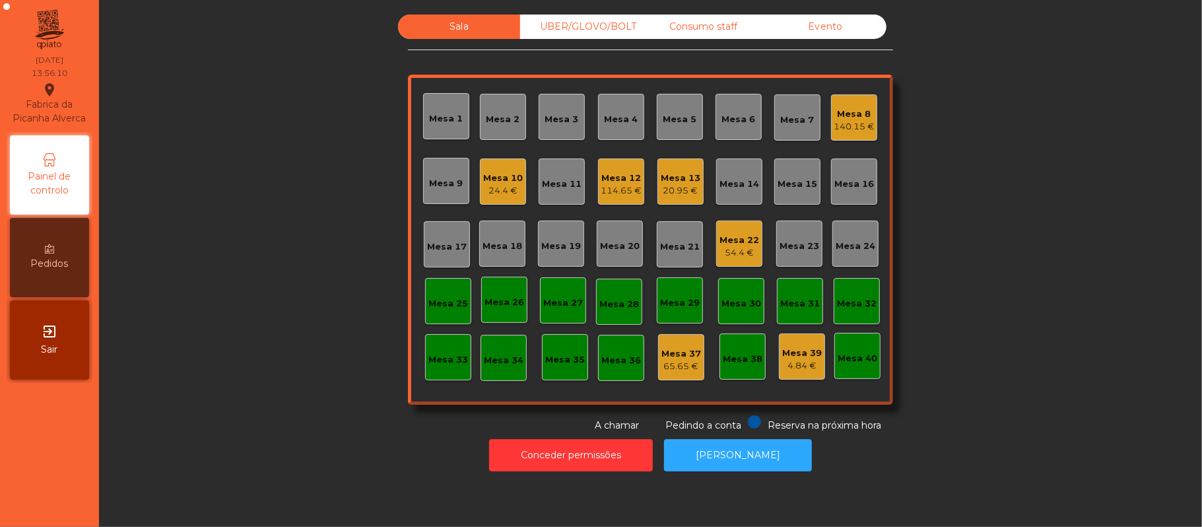
click at [838, 119] on div "Mesa 8" at bounding box center [854, 114] width 41 height 13
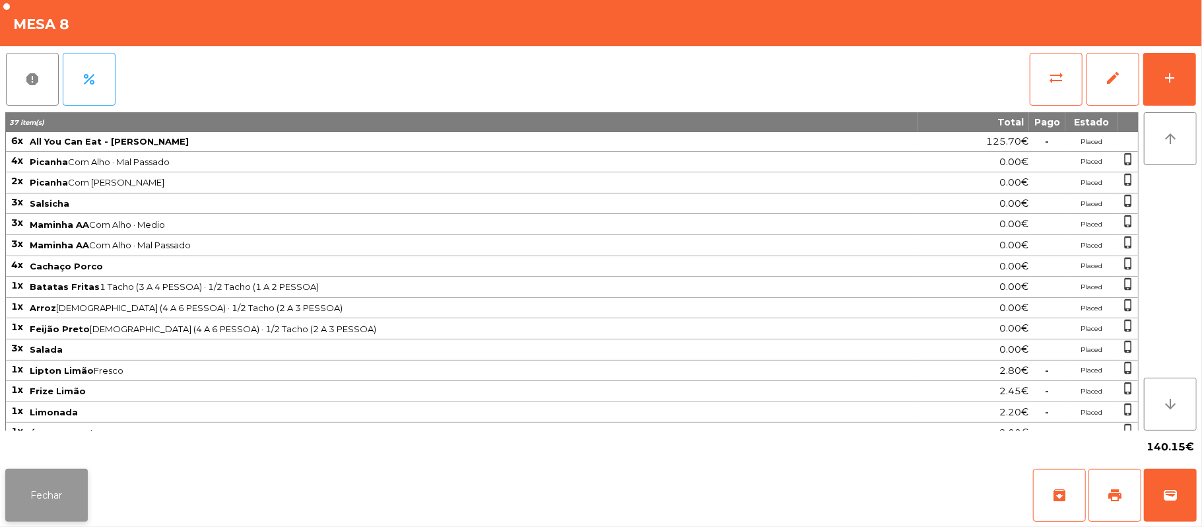
click at [8, 498] on button "Fechar" at bounding box center [46, 495] width 83 height 53
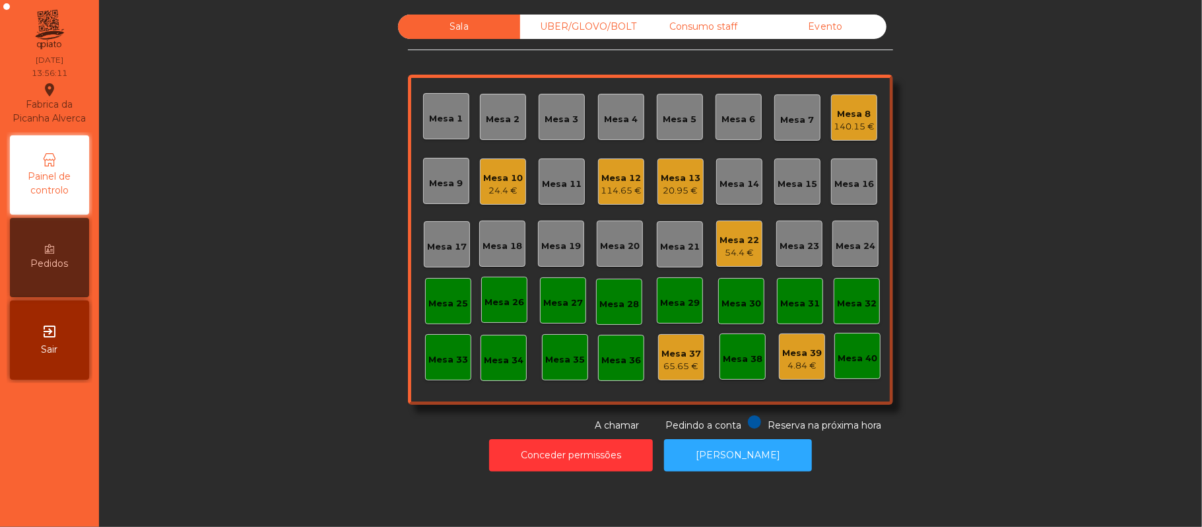
click at [511, 177] on div "Mesa 10" at bounding box center [503, 178] width 40 height 13
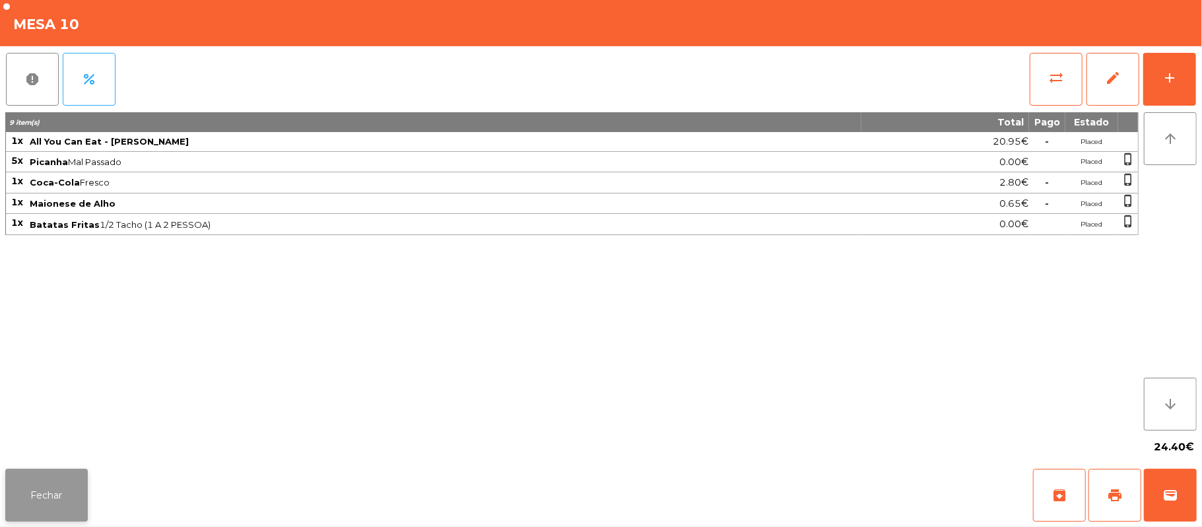
click at [35, 477] on button "Fechar" at bounding box center [46, 495] width 83 height 53
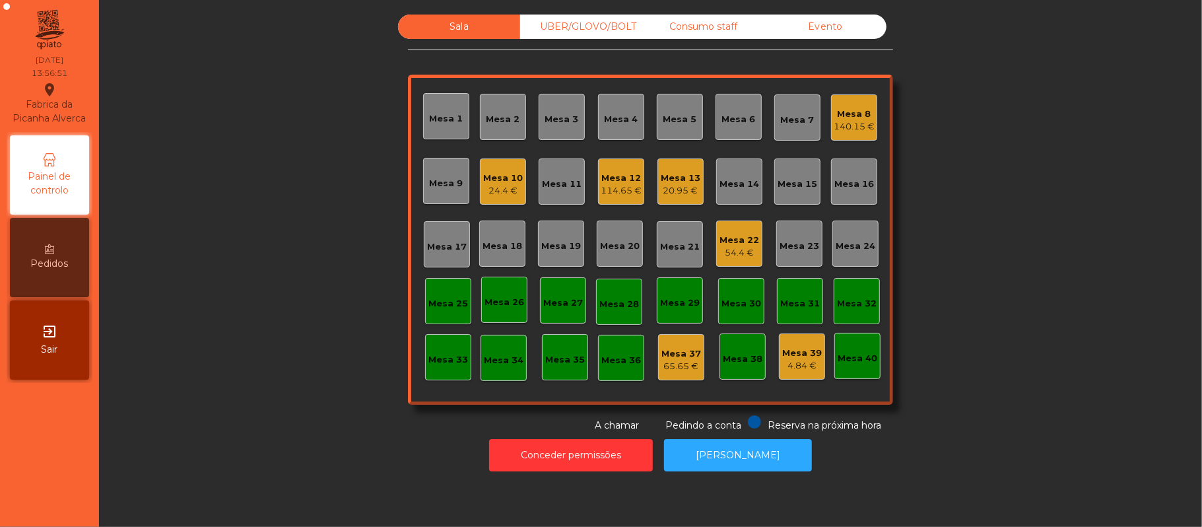
click at [674, 186] on div "20.95 €" at bounding box center [681, 190] width 40 height 13
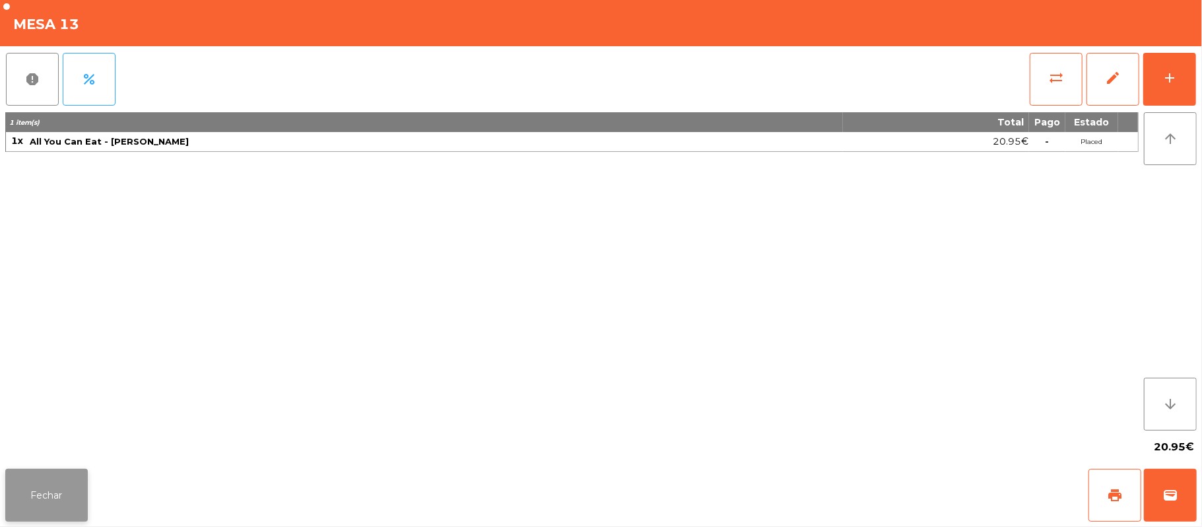
click at [49, 495] on button "Fechar" at bounding box center [46, 495] width 83 height 53
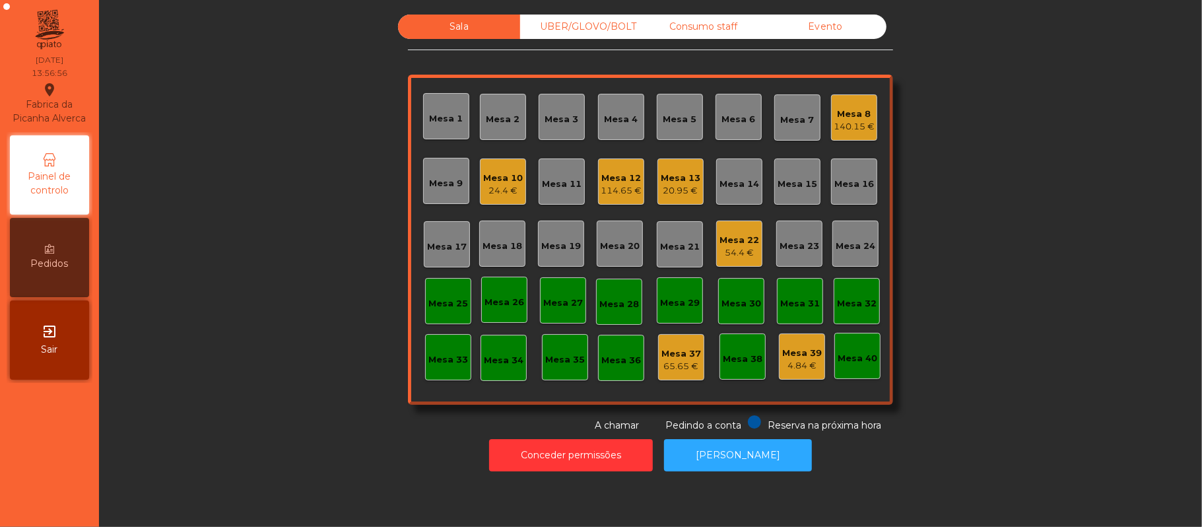
click at [559, 114] on div "Mesa 3" at bounding box center [562, 119] width 34 height 13
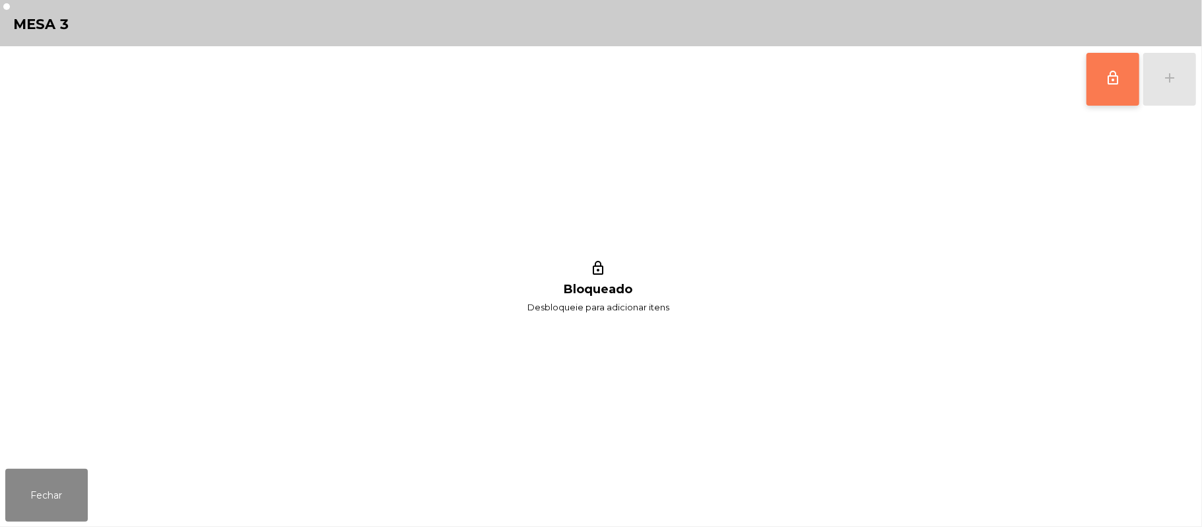
click at [1129, 72] on button "lock_outline" at bounding box center [1113, 79] width 53 height 53
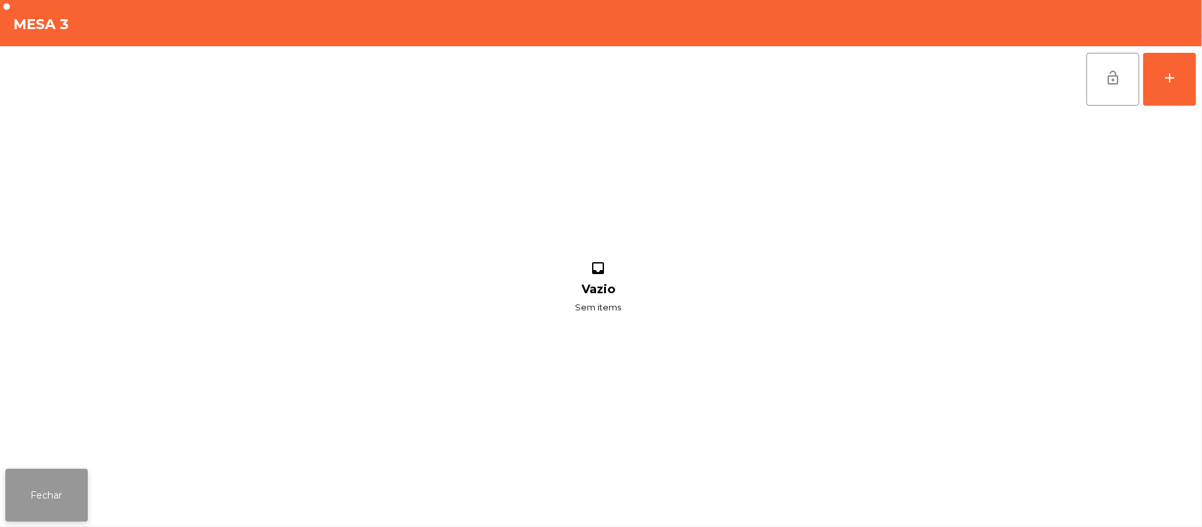
click at [52, 474] on button "Fechar" at bounding box center [46, 495] width 83 height 53
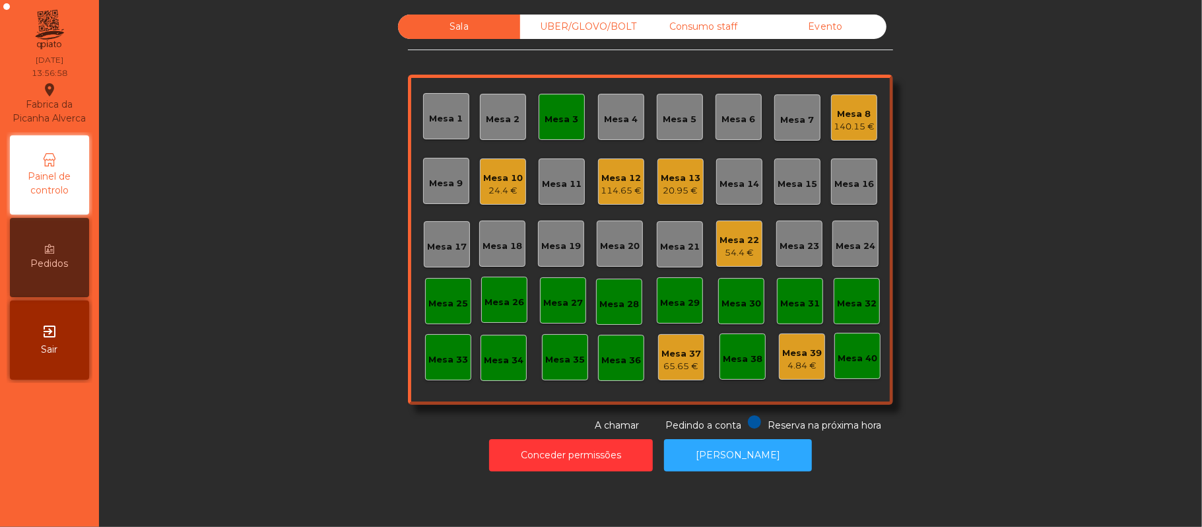
click at [610, 188] on div "114.65 €" at bounding box center [621, 190] width 41 height 13
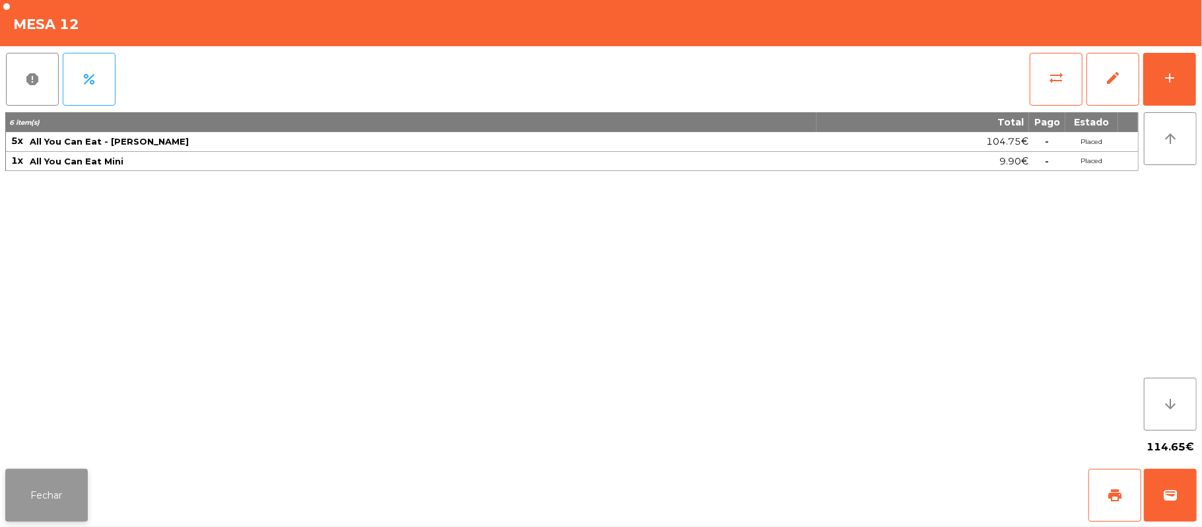
click at [83, 494] on button "Fechar" at bounding box center [46, 495] width 83 height 53
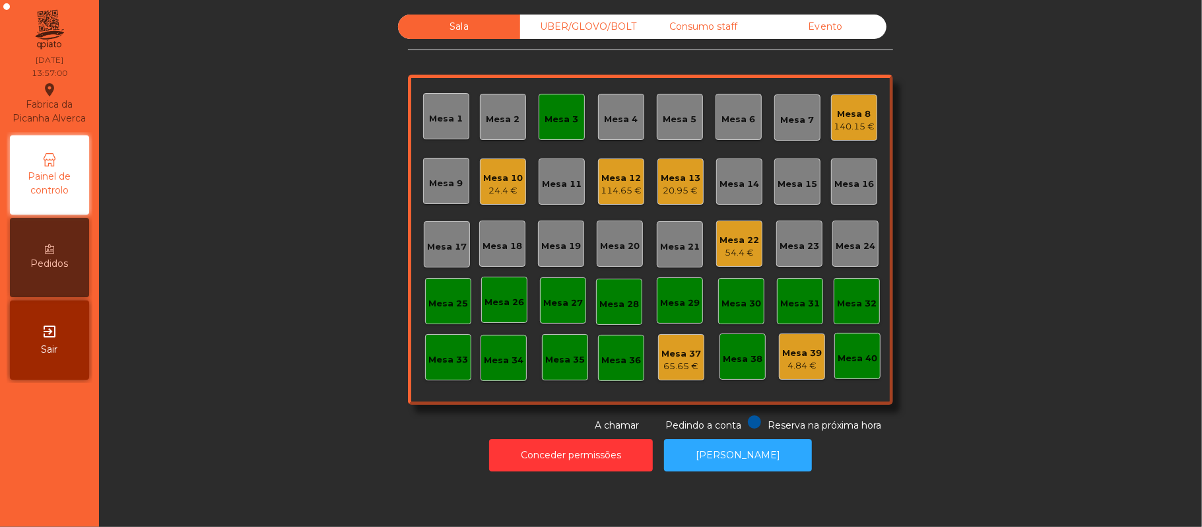
click at [666, 191] on div "20.95 €" at bounding box center [681, 190] width 40 height 13
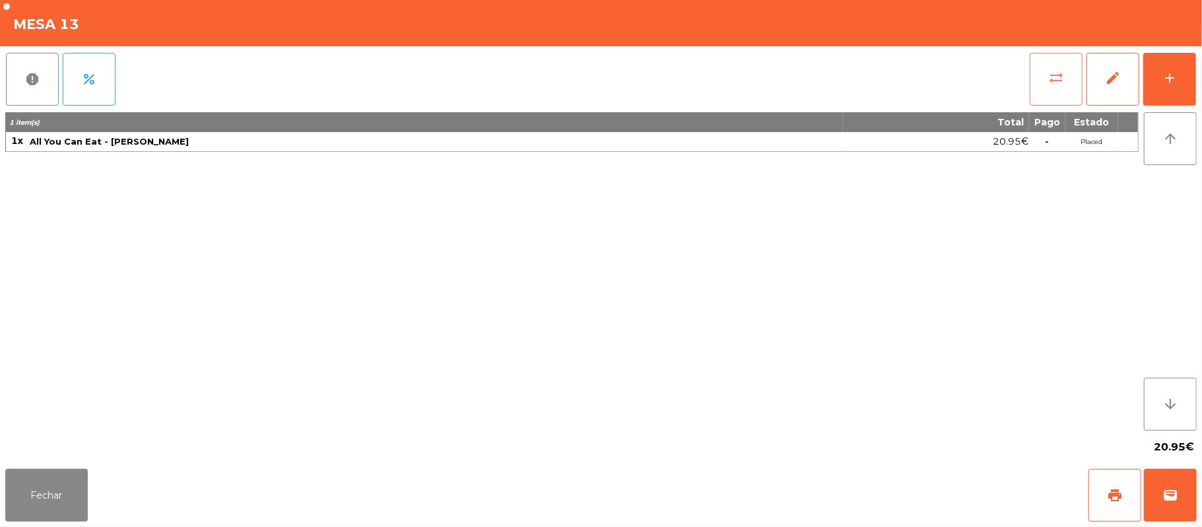
click at [1055, 85] on button "sync_alt" at bounding box center [1056, 79] width 53 height 53
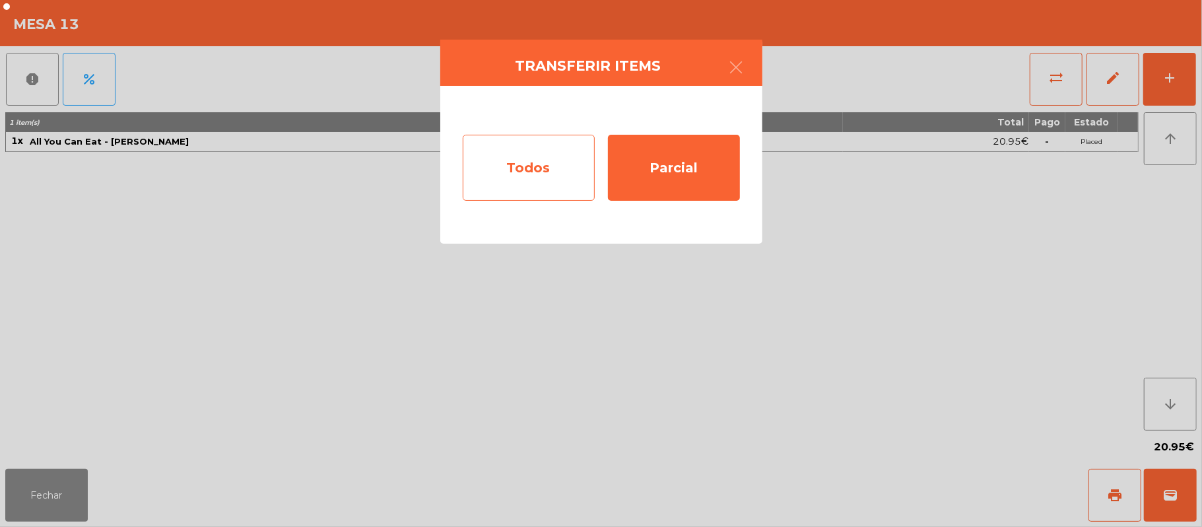
click at [516, 184] on div "Todos" at bounding box center [529, 168] width 132 height 66
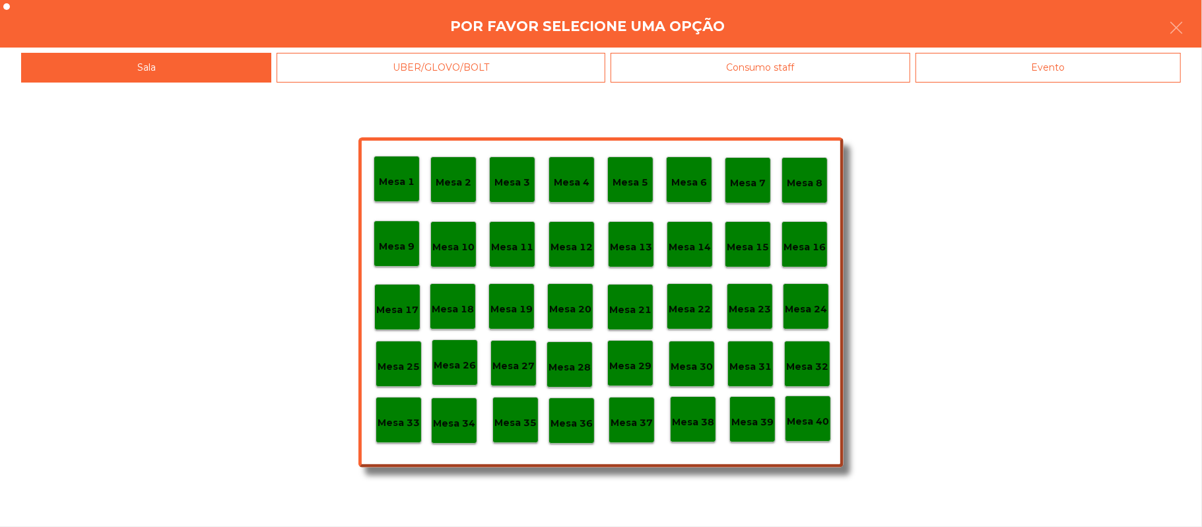
click at [516, 175] on p "Mesa 3" at bounding box center [513, 182] width 36 height 15
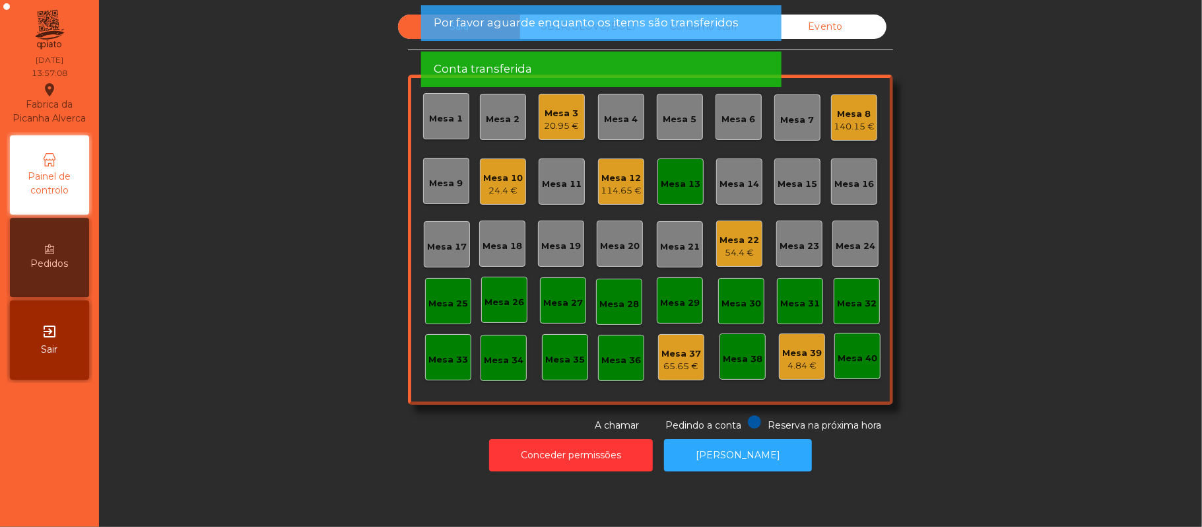
click at [688, 178] on div "Mesa 13" at bounding box center [681, 184] width 40 height 13
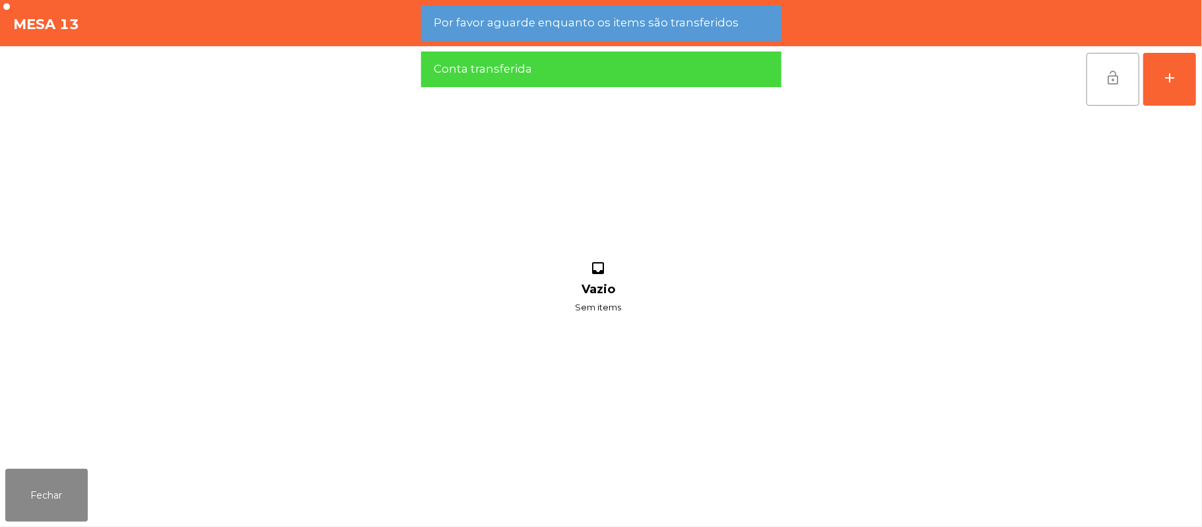
click at [1112, 77] on span "lock_open" at bounding box center [1113, 78] width 16 height 16
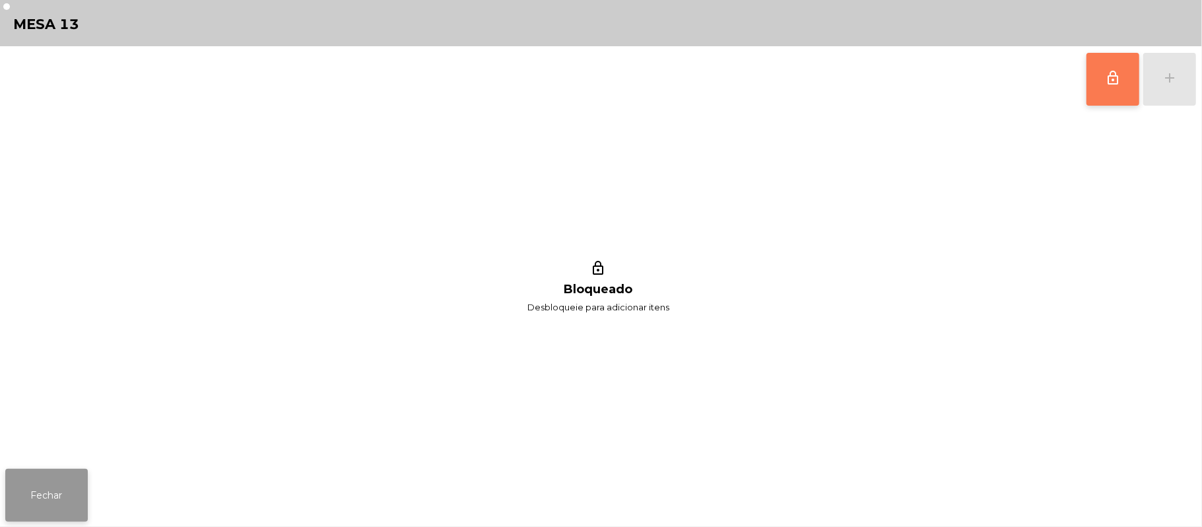
click at [24, 487] on button "Fechar" at bounding box center [46, 495] width 83 height 53
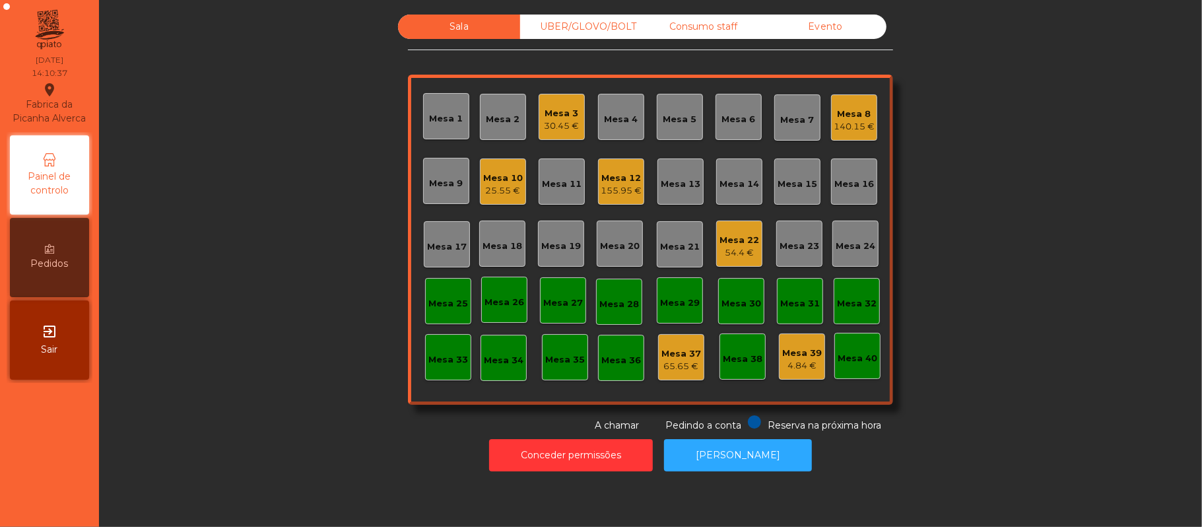
click at [487, 191] on div "25.55 €" at bounding box center [503, 190] width 40 height 13
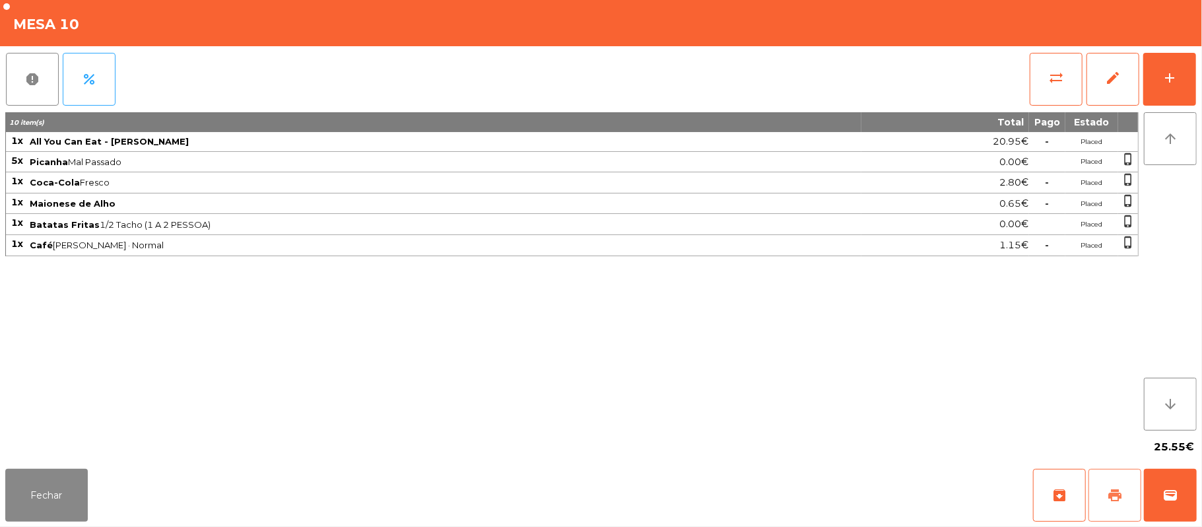
click at [1115, 494] on span "print" at bounding box center [1115, 495] width 16 height 16
click at [1149, 501] on button "wallet" at bounding box center [1170, 495] width 53 height 53
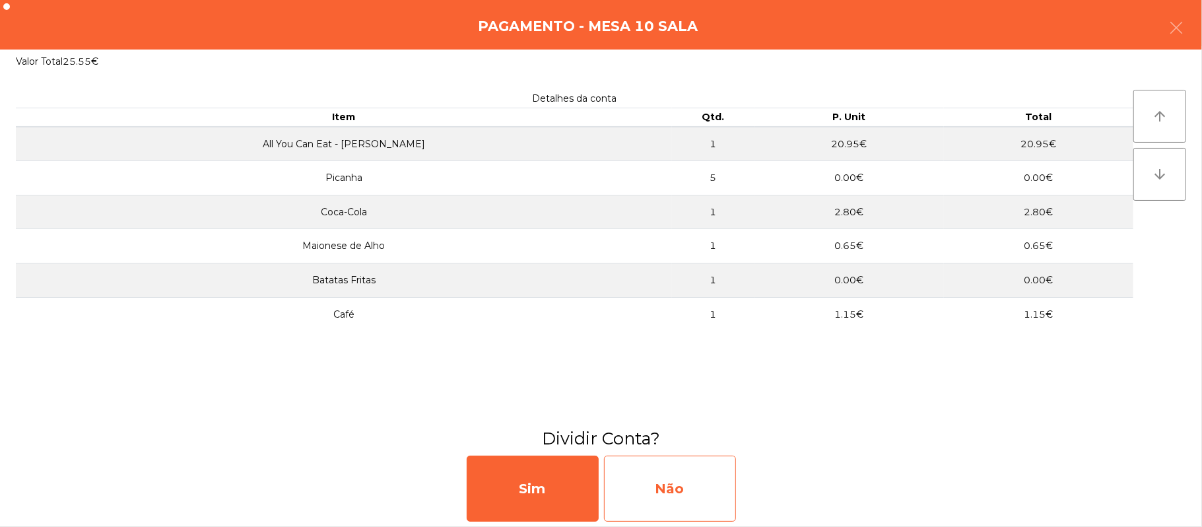
click at [689, 495] on div "Não" at bounding box center [670, 489] width 132 height 66
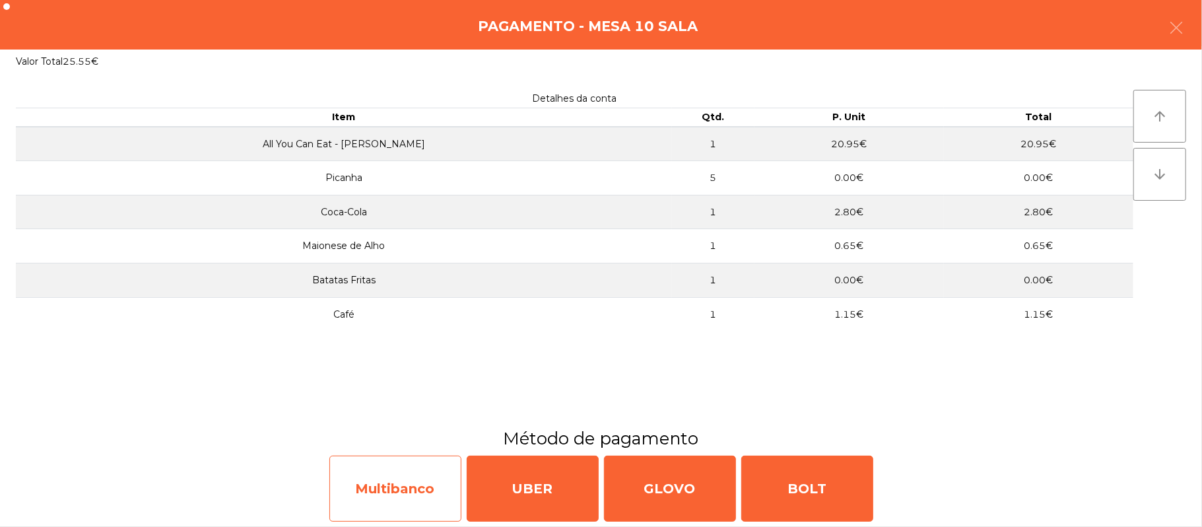
click at [417, 490] on div "Multibanco" at bounding box center [395, 489] width 132 height 66
select select "**"
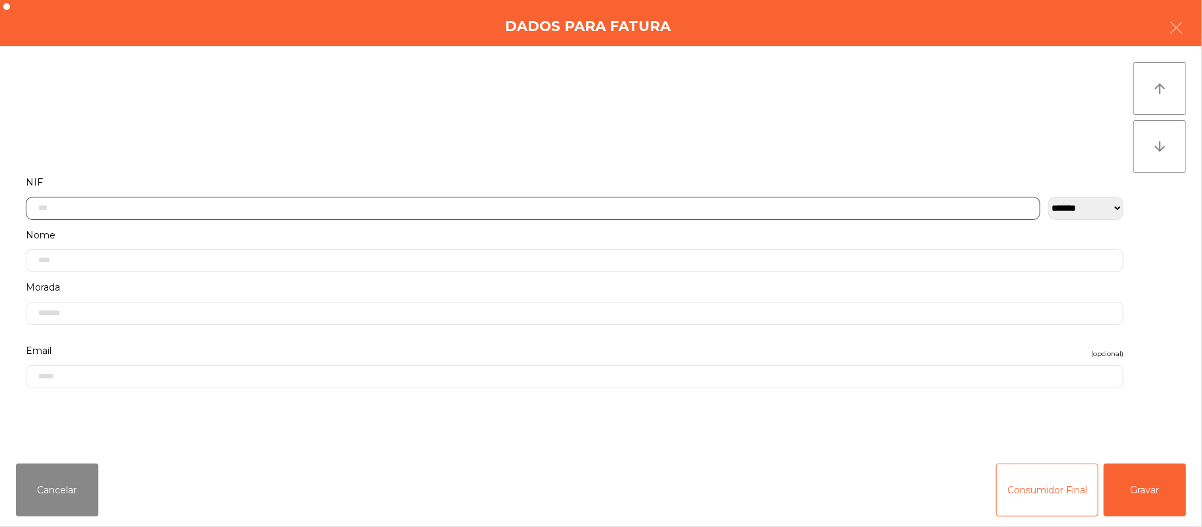
click at [427, 209] on input "text" at bounding box center [533, 208] width 1015 height 23
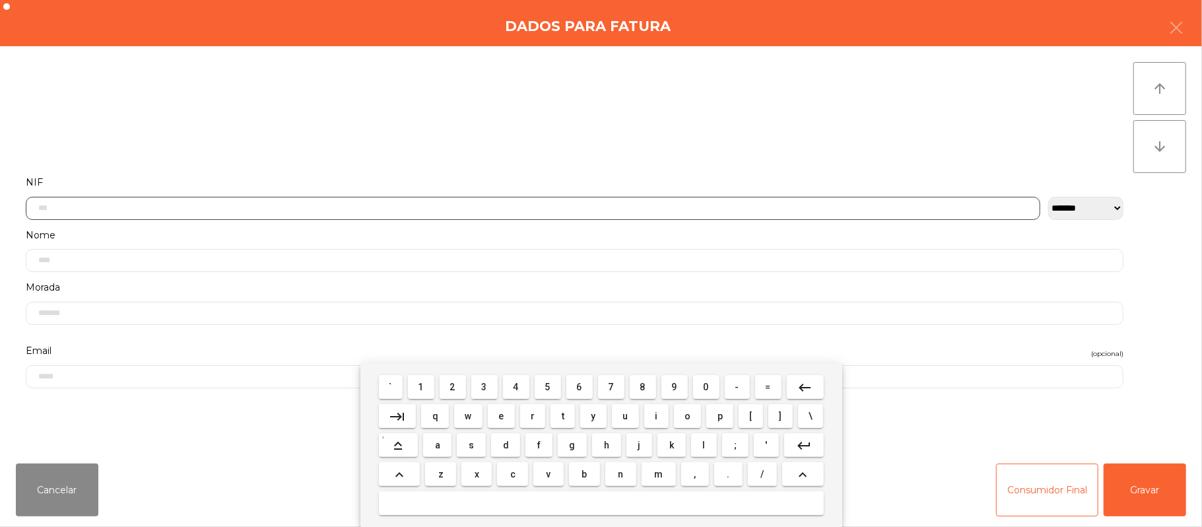
scroll to position [111, 0]
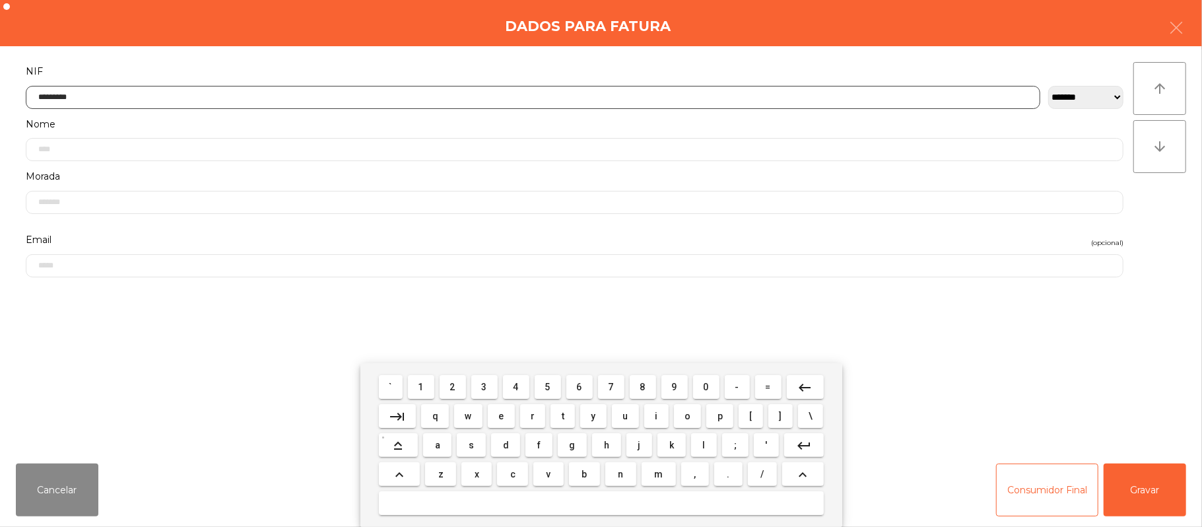
type input "*********"
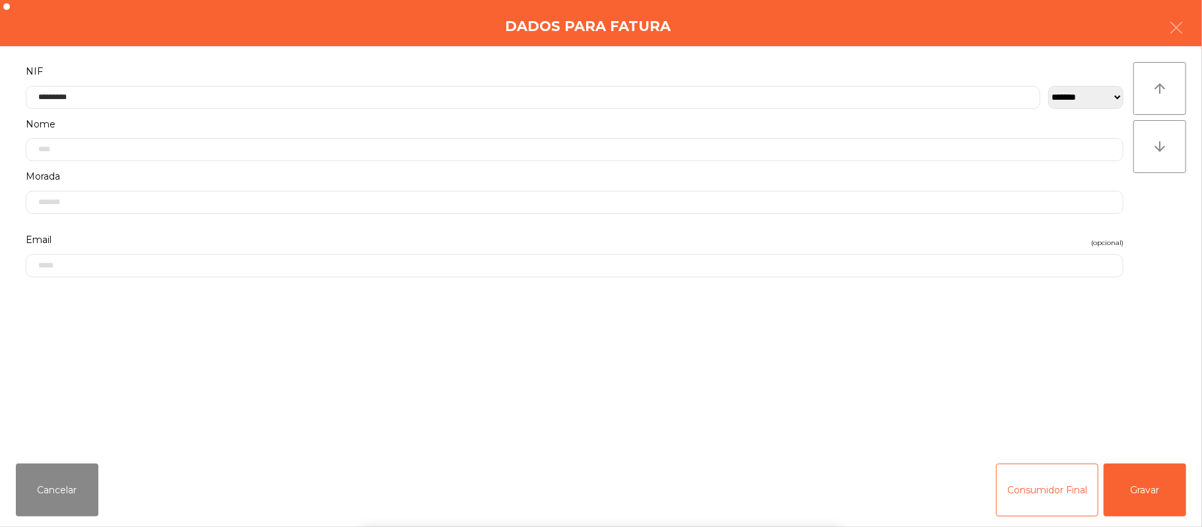
click at [1134, 478] on div "` 1 2 3 4 5 6 7 8 9 0 - = keyboard_backspace keyboard_tab q w e r t y u i o p […" at bounding box center [601, 445] width 1202 height 164
click at [1158, 489] on button "Gravar" at bounding box center [1145, 490] width 83 height 53
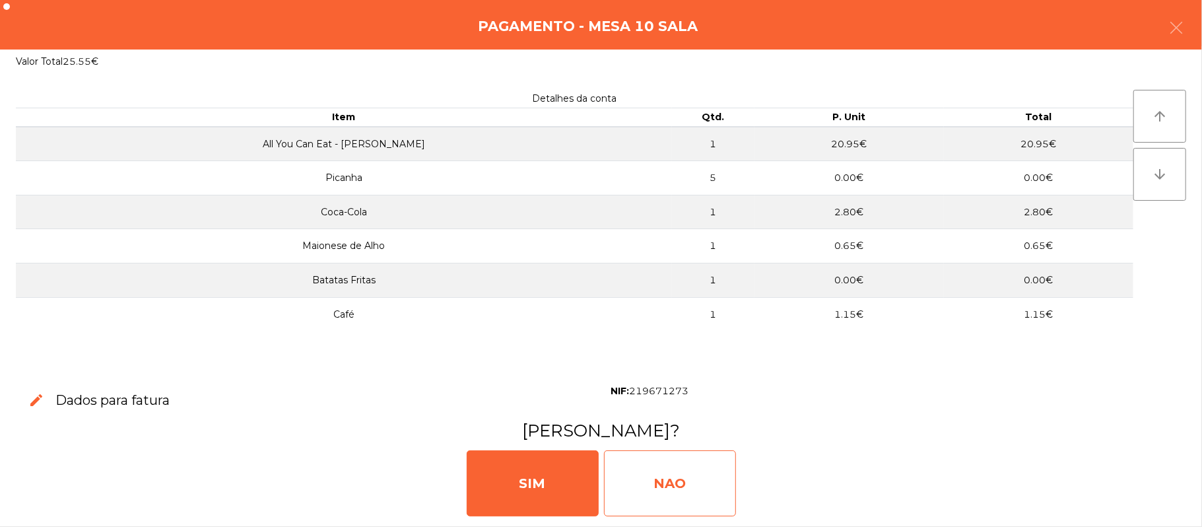
click at [685, 471] on div "NAO" at bounding box center [670, 483] width 132 height 66
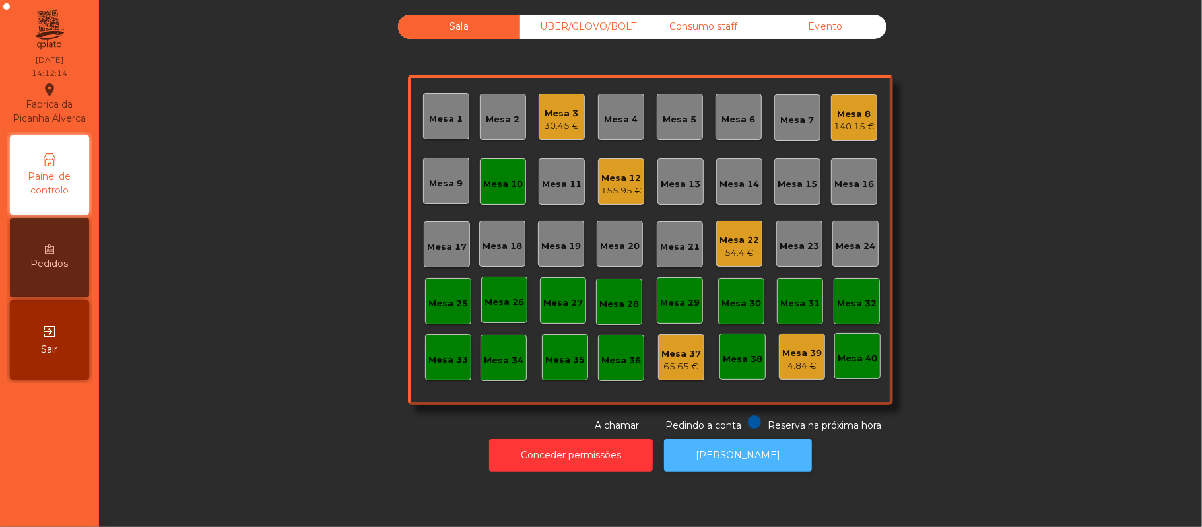
click at [718, 449] on button "[PERSON_NAME]" at bounding box center [738, 455] width 148 height 32
click at [489, 195] on div "Mesa 10" at bounding box center [503, 181] width 46 height 46
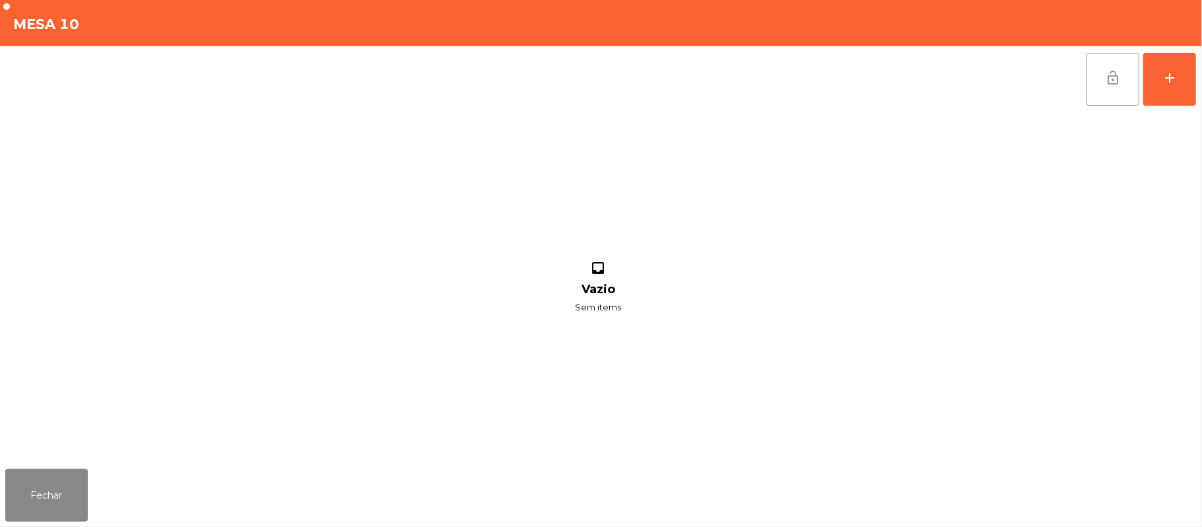
click at [1104, 85] on button "lock_open" at bounding box center [1113, 79] width 53 height 53
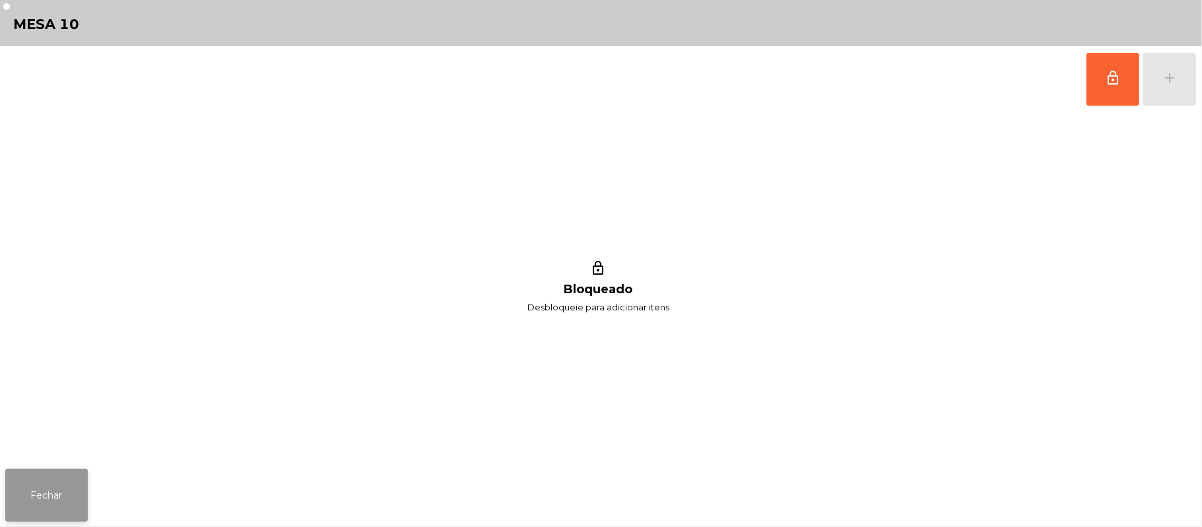
click at [81, 487] on button "Fechar" at bounding box center [46, 495] width 83 height 53
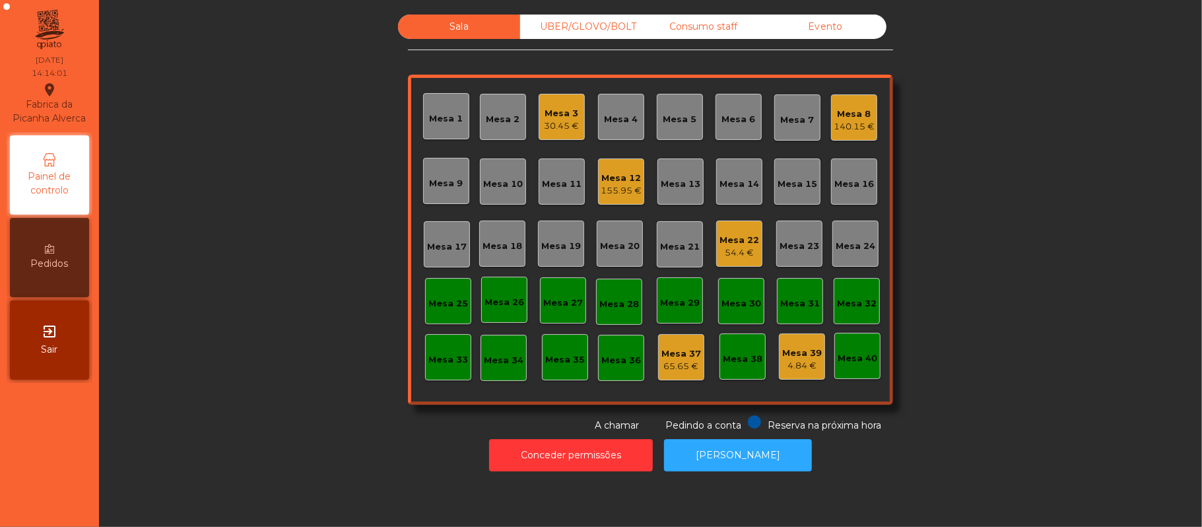
click at [841, 102] on div "Mesa 8 140.15 €" at bounding box center [854, 117] width 41 height 31
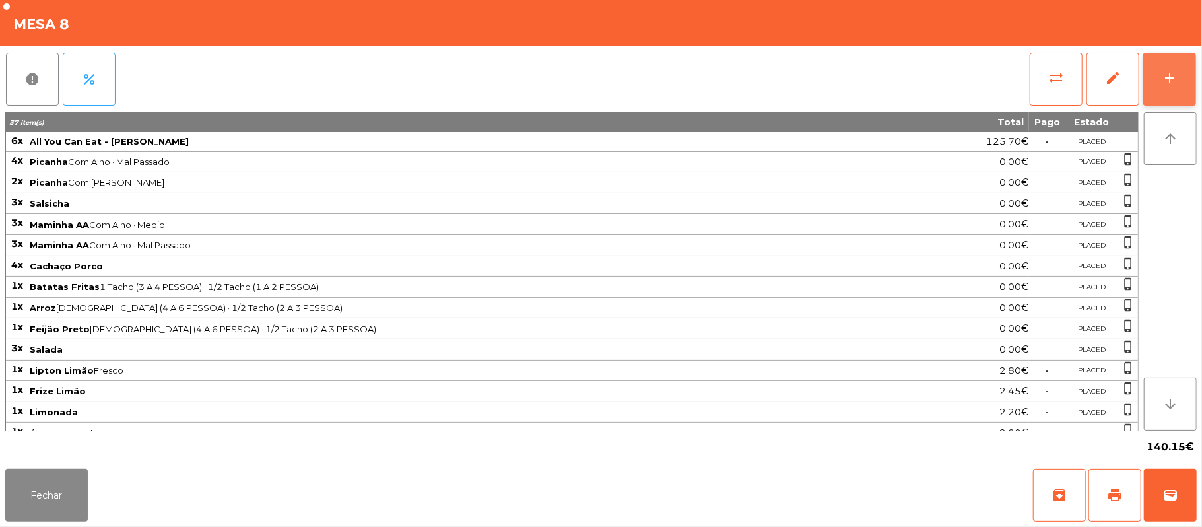
click at [1179, 75] on button "add" at bounding box center [1170, 79] width 53 height 53
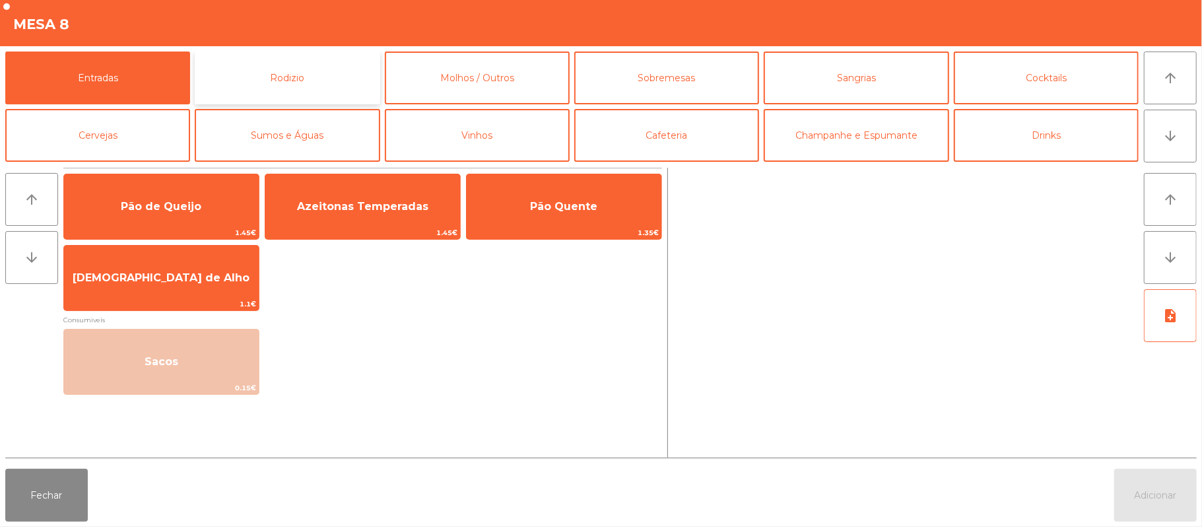
click at [286, 82] on button "Rodizio" at bounding box center [287, 78] width 185 height 53
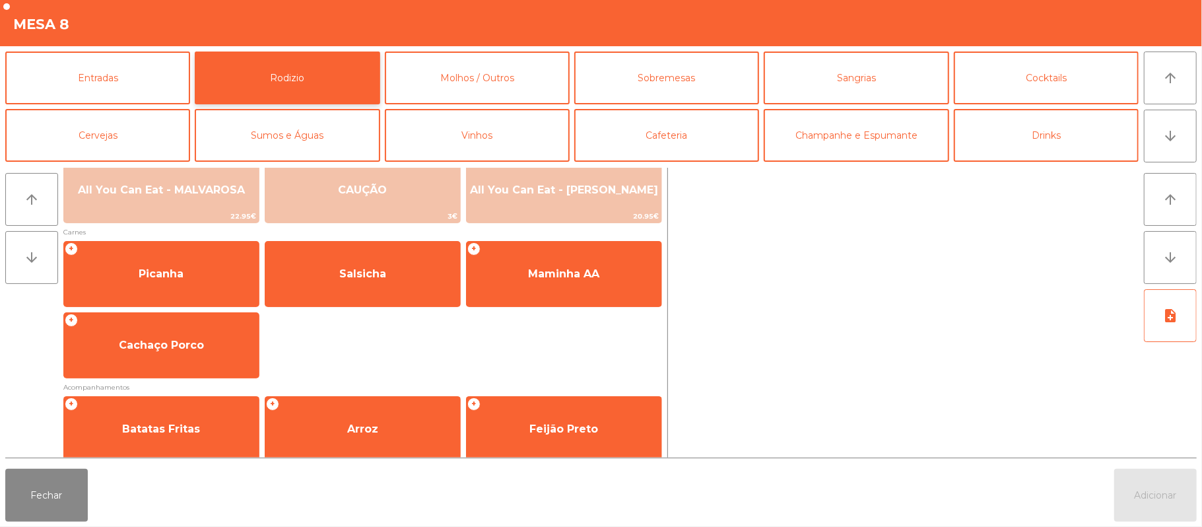
scroll to position [169, 0]
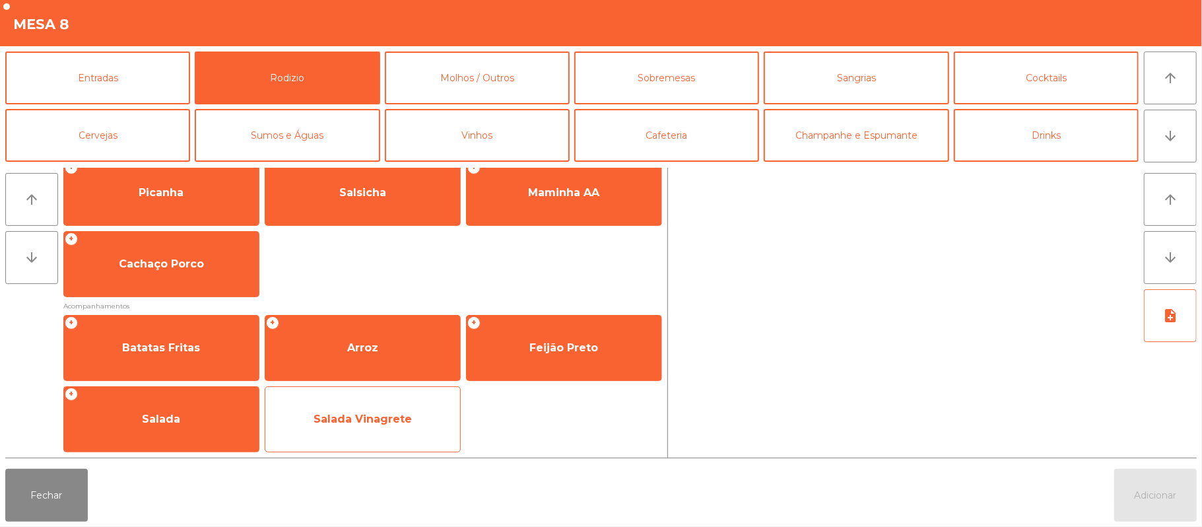
click at [362, 427] on span "Salada Vinagrete" at bounding box center [362, 419] width 195 height 36
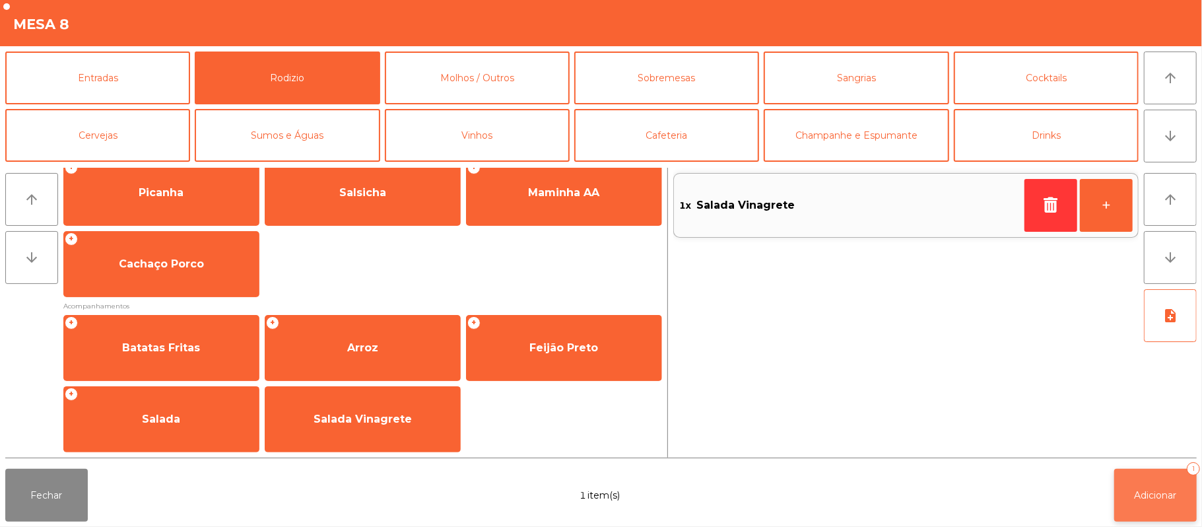
click at [1154, 510] on button "Adicionar 1" at bounding box center [1156, 495] width 83 height 53
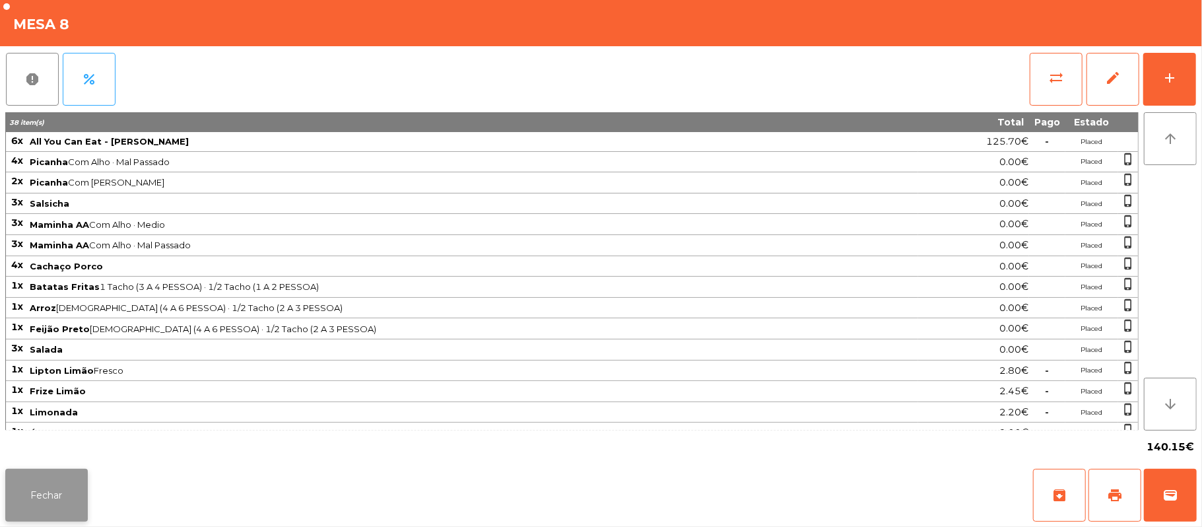
click at [61, 485] on button "Fechar" at bounding box center [46, 495] width 83 height 53
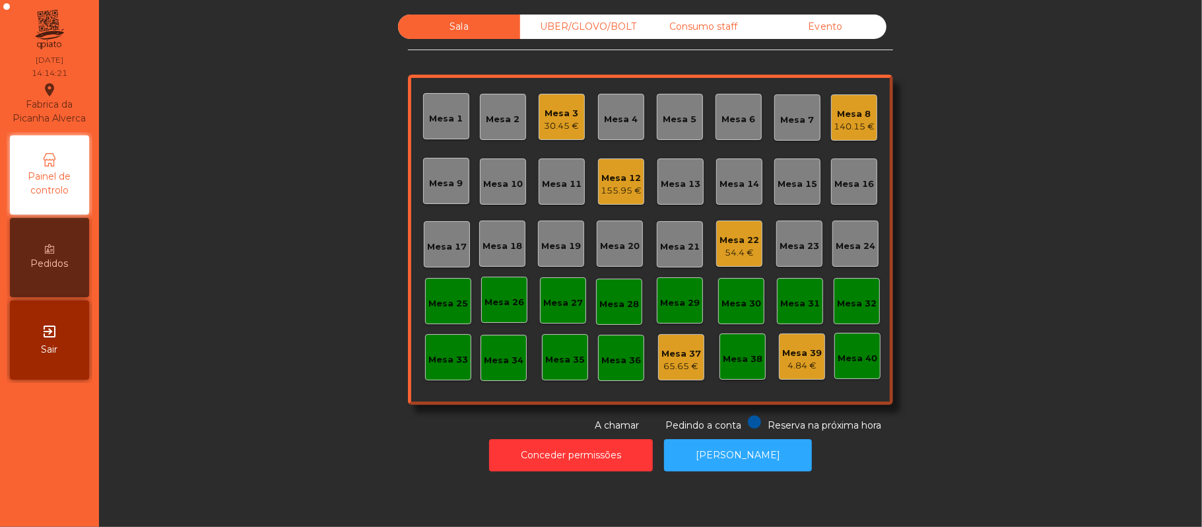
click at [275, 272] on div "Sala UBER/[GEOGRAPHIC_DATA]/BOLT Consumo staff Evento Mesa 1 [GEOGRAPHIC_DATA] …" at bounding box center [651, 224] width 1068 height 418
click at [254, 278] on div "Sala UBER/[GEOGRAPHIC_DATA]/BOLT Consumo staff Evento Mesa 1 [GEOGRAPHIC_DATA] …" at bounding box center [651, 224] width 1068 height 418
click at [571, 125] on div "30.45 €" at bounding box center [562, 126] width 35 height 13
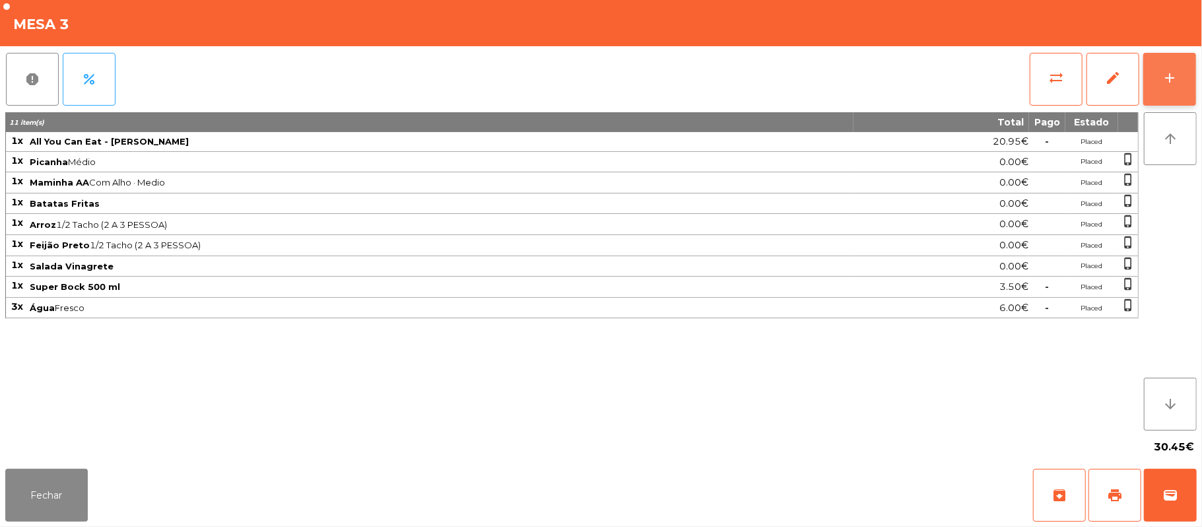
click at [1169, 88] on button "add" at bounding box center [1170, 79] width 53 height 53
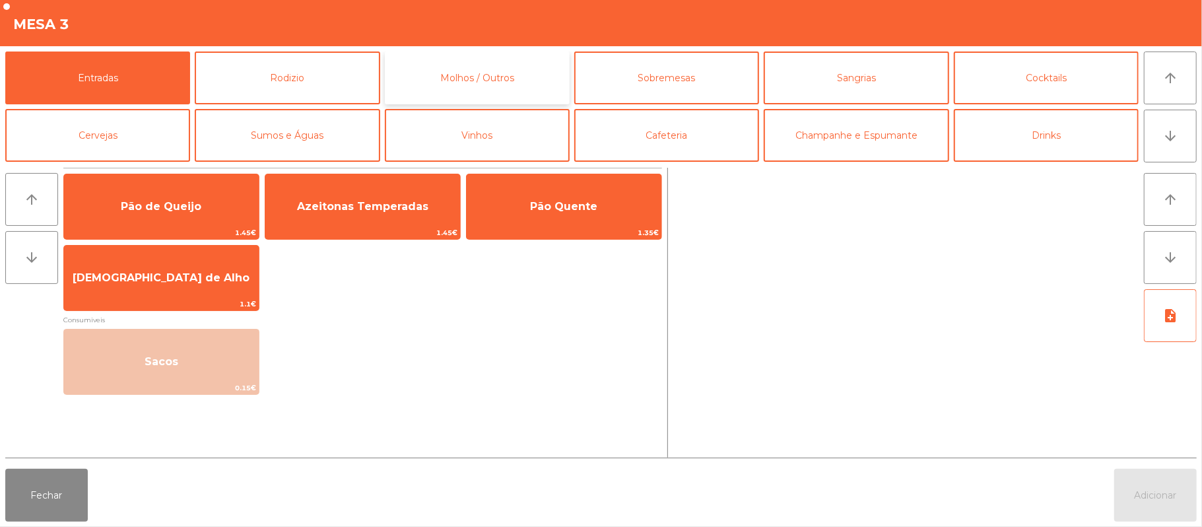
click at [450, 81] on button "Molhos / Outros" at bounding box center [477, 78] width 185 height 53
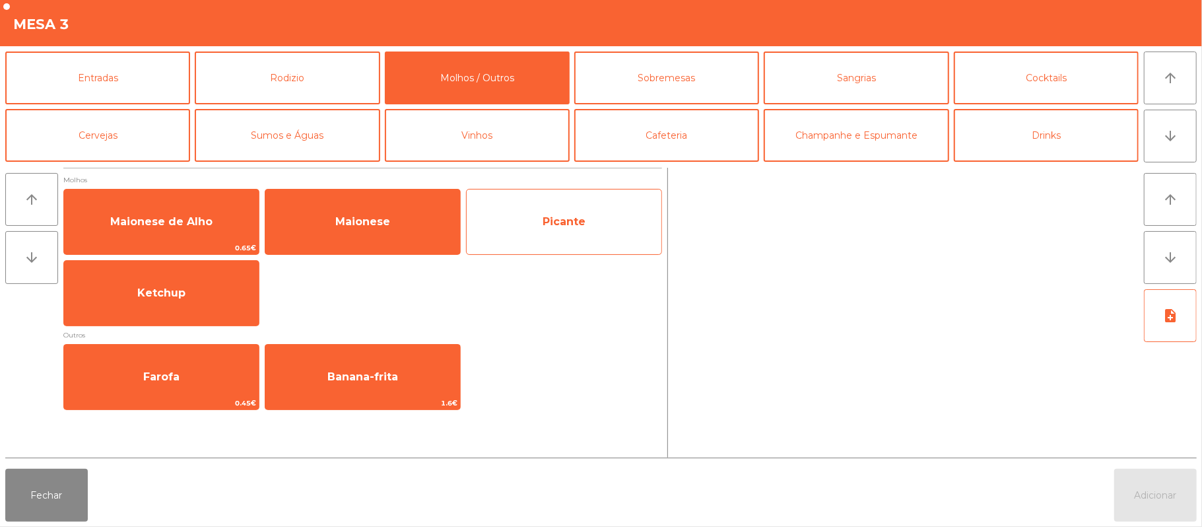
click at [563, 231] on span "Picante" at bounding box center [564, 222] width 195 height 36
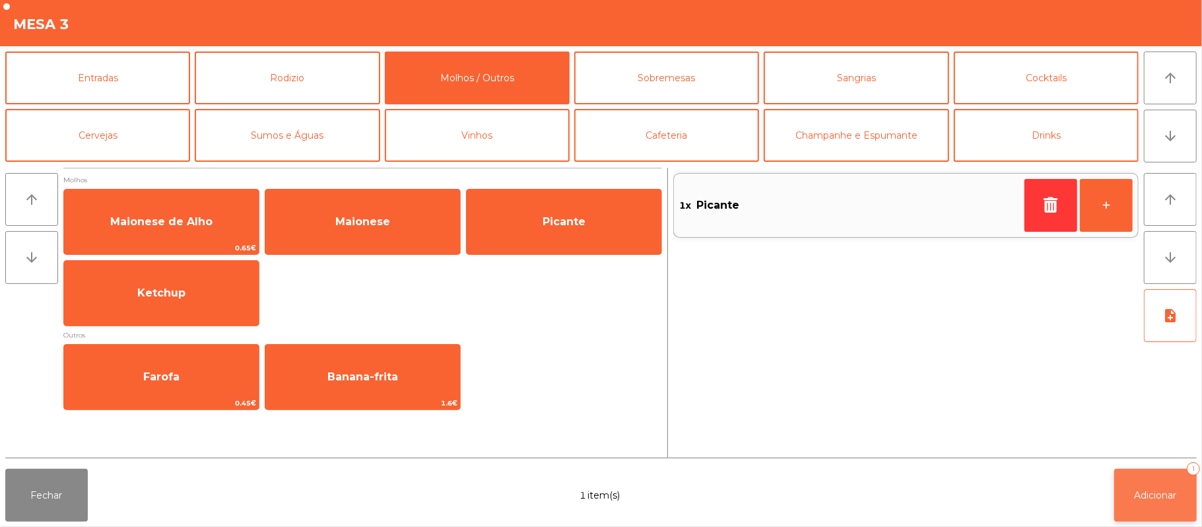
click at [1144, 494] on span "Adicionar" at bounding box center [1156, 495] width 42 height 12
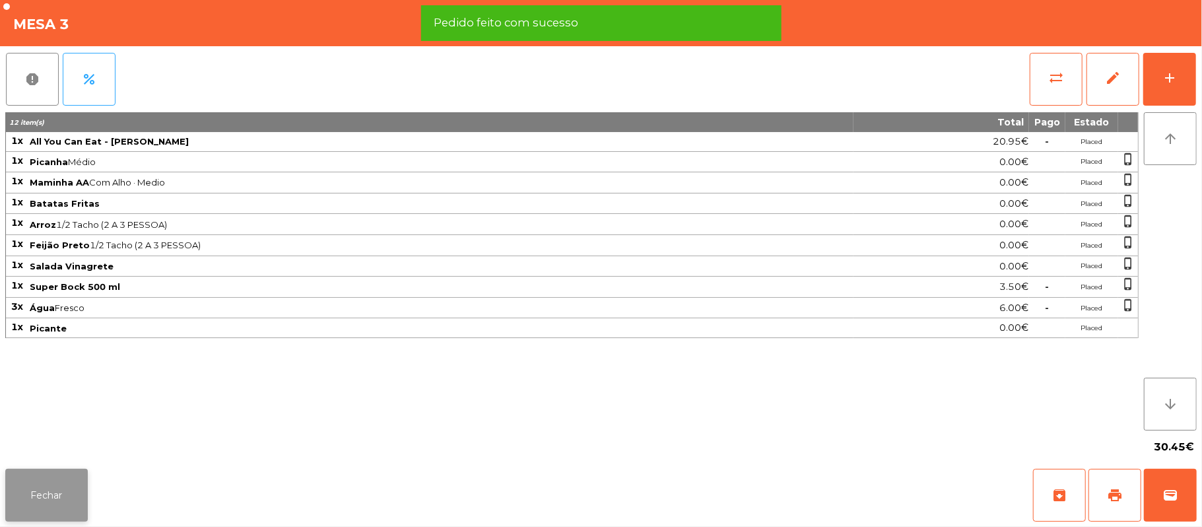
click at [30, 487] on button "Fechar" at bounding box center [46, 495] width 83 height 53
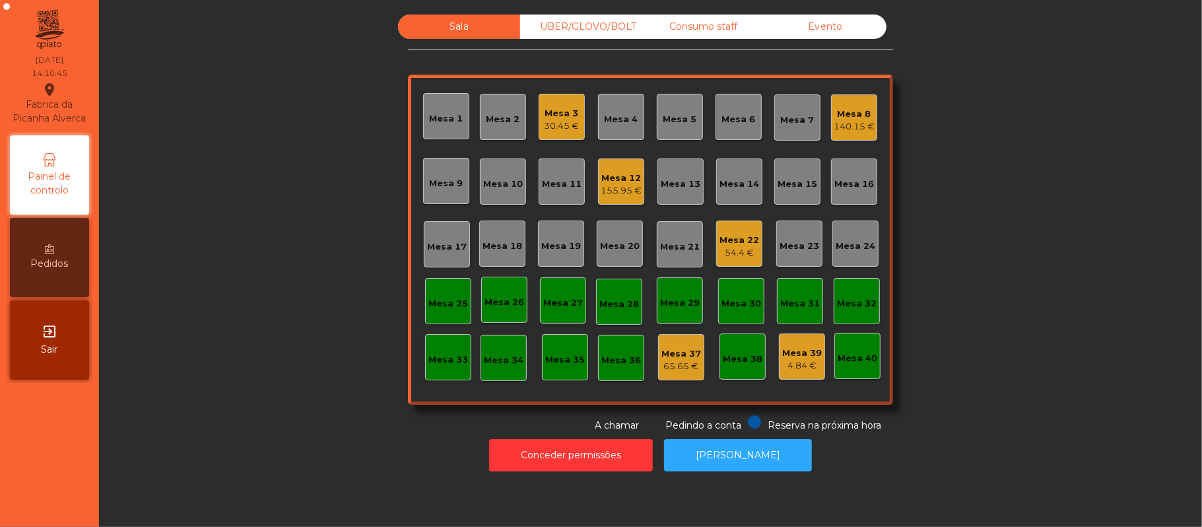
click at [724, 122] on div "Mesa 6" at bounding box center [739, 119] width 34 height 13
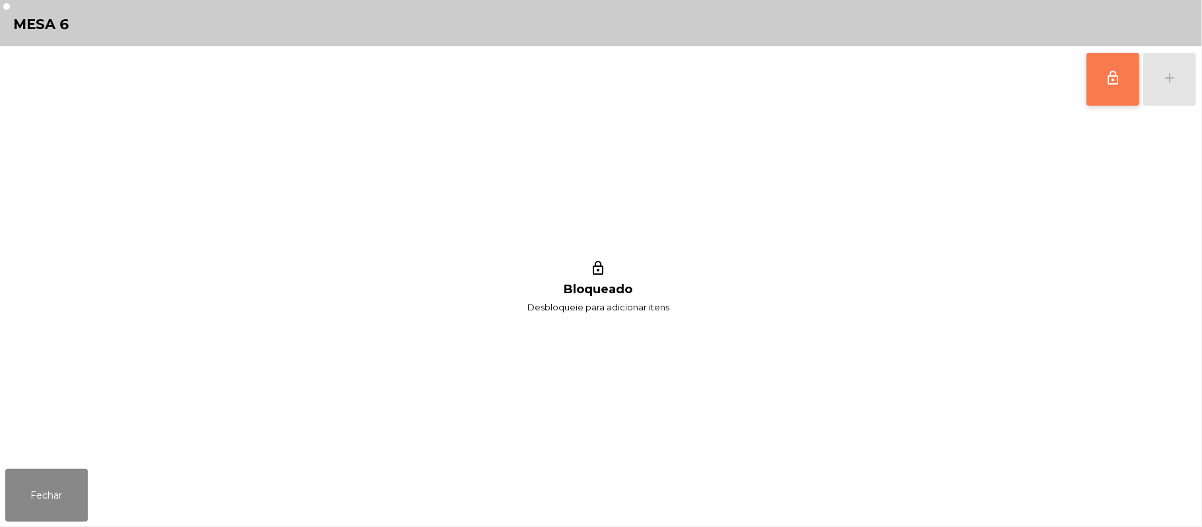
click at [1104, 91] on button "lock_outline" at bounding box center [1113, 79] width 53 height 53
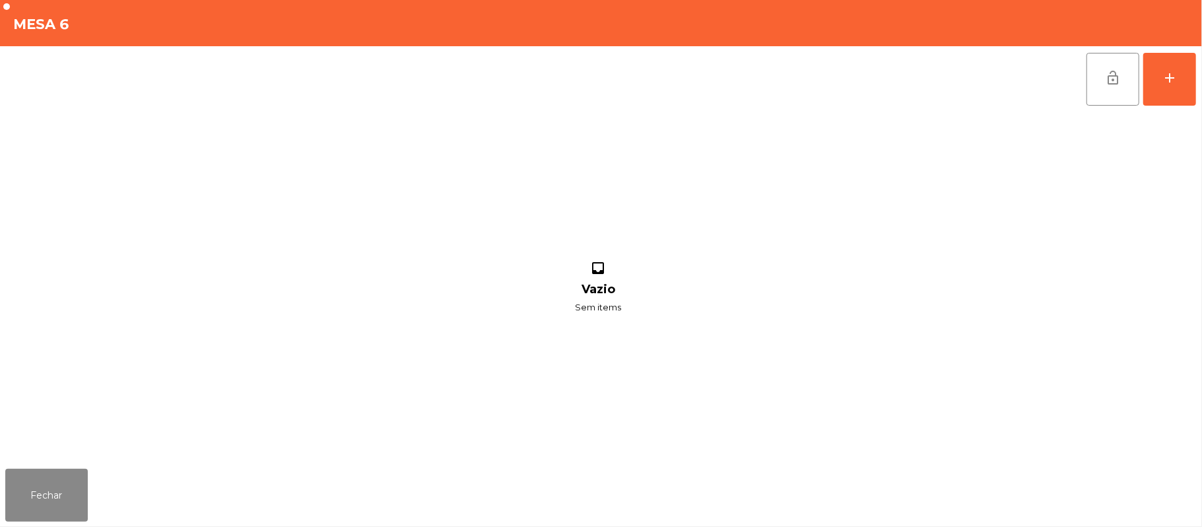
click at [1198, 85] on div "lock_open add inbox Vazio Sem items" at bounding box center [601, 254] width 1202 height 417
click at [1158, 85] on button "add" at bounding box center [1170, 79] width 53 height 53
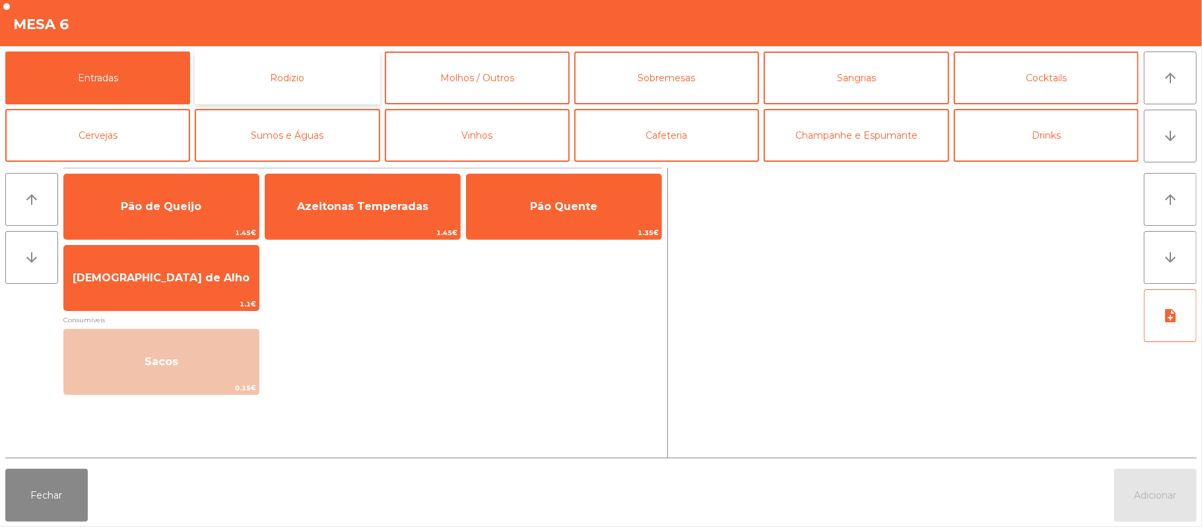
click at [275, 83] on button "Rodizio" at bounding box center [287, 78] width 185 height 53
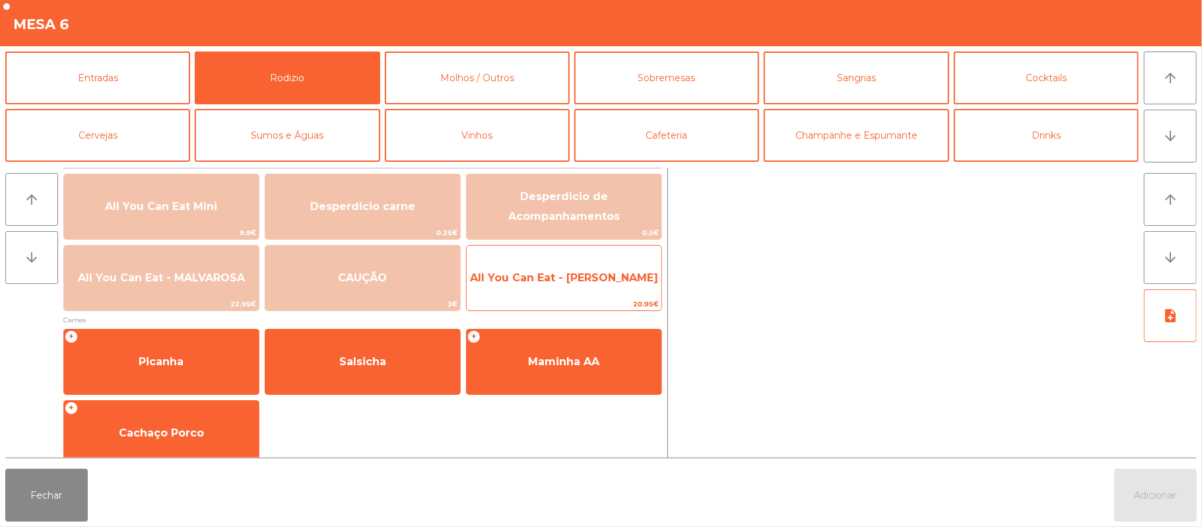
click at [574, 267] on span "All You Can Eat - [PERSON_NAME]" at bounding box center [564, 278] width 195 height 36
click at [547, 291] on span "All You Can Eat - [PERSON_NAME]" at bounding box center [564, 278] width 195 height 36
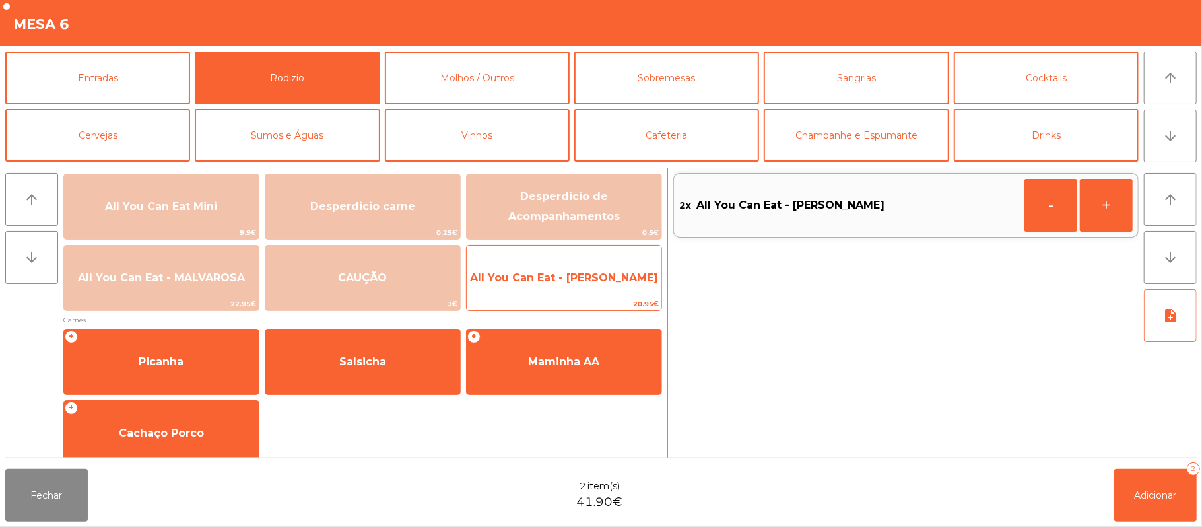
click at [539, 293] on span "All You Can Eat - [PERSON_NAME]" at bounding box center [564, 278] width 195 height 36
click at [540, 293] on span "All You Can Eat - [PERSON_NAME]" at bounding box center [564, 278] width 195 height 36
click at [540, 296] on span "All You Can Eat - [PERSON_NAME]" at bounding box center [564, 278] width 195 height 36
click at [535, 296] on div "All You Can Eat - Malva Almoço 20.95€" at bounding box center [564, 278] width 196 height 66
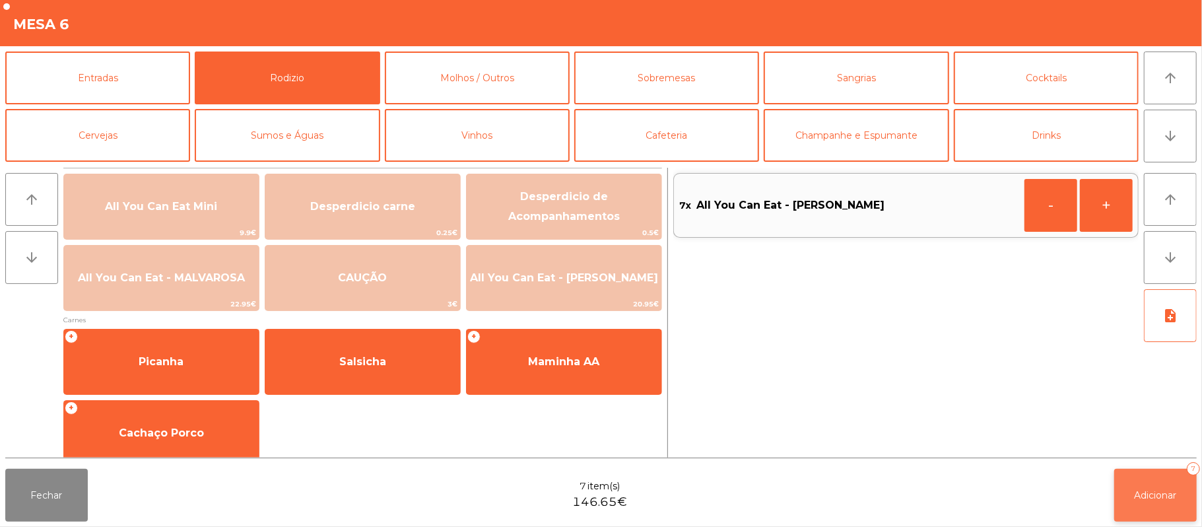
click at [1161, 498] on span "Adicionar" at bounding box center [1156, 495] width 42 height 12
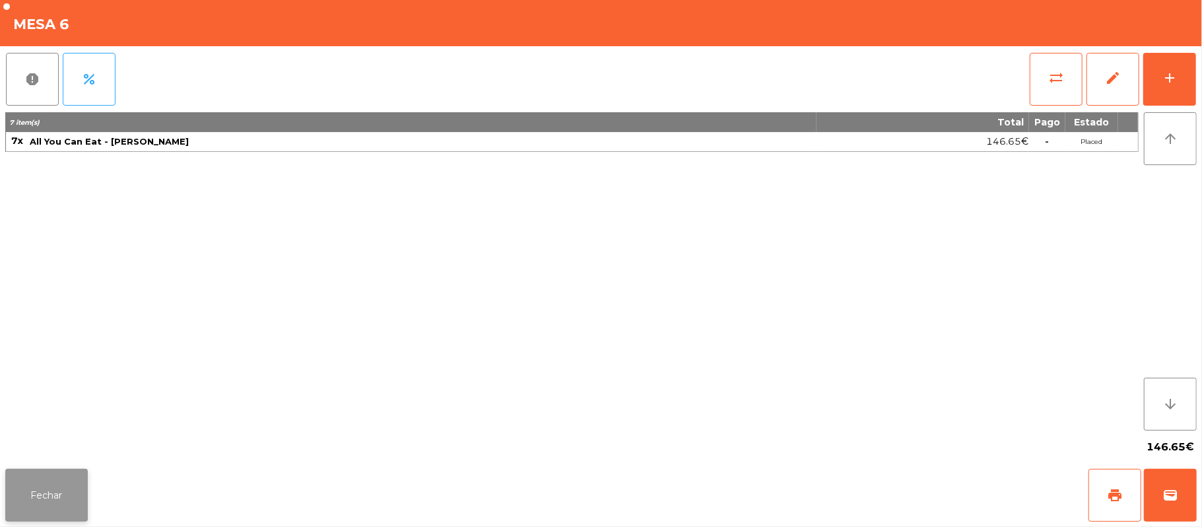
click at [57, 506] on button "Fechar" at bounding box center [46, 495] width 83 height 53
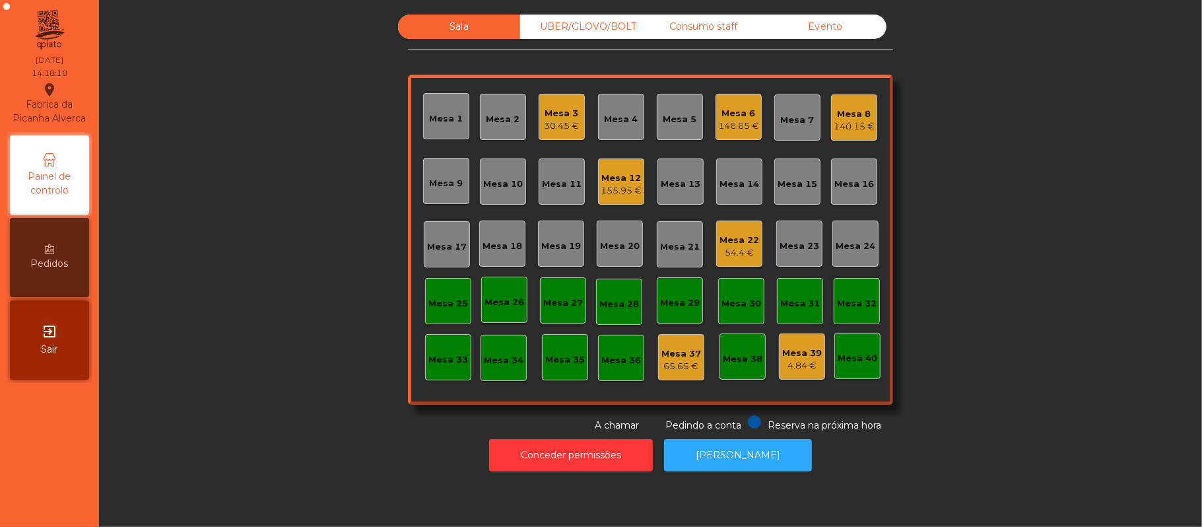
click at [545, 94] on div "Mesa 3 30.45 €" at bounding box center [562, 117] width 46 height 46
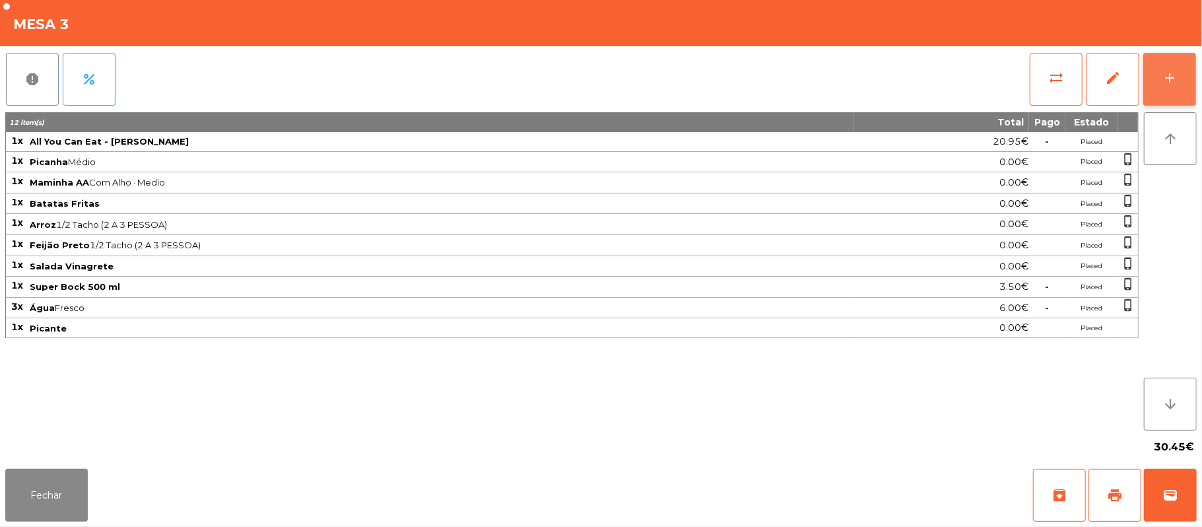
click at [1167, 104] on button "add" at bounding box center [1170, 79] width 53 height 53
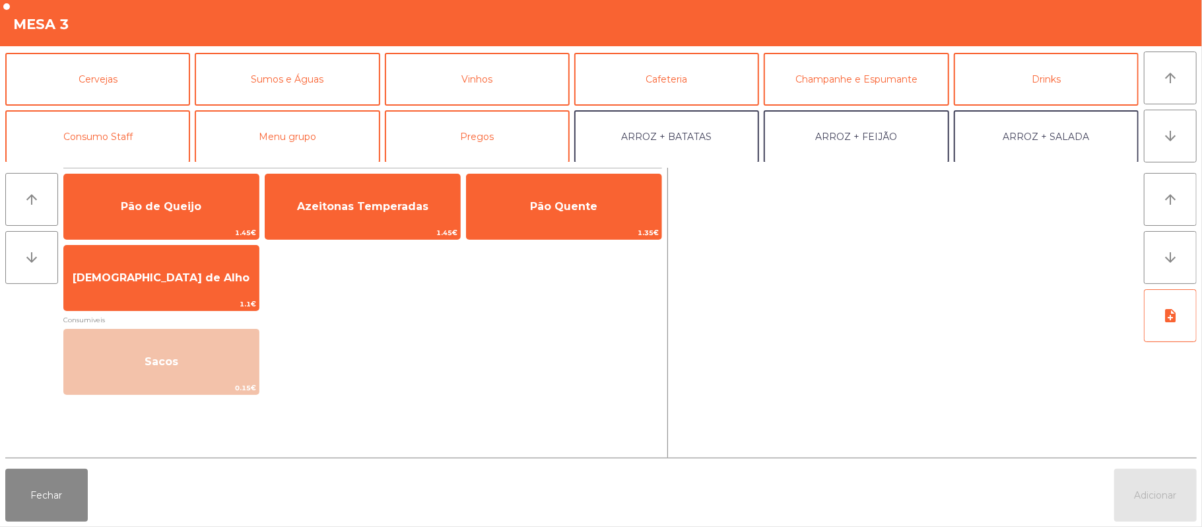
scroll to position [0, 0]
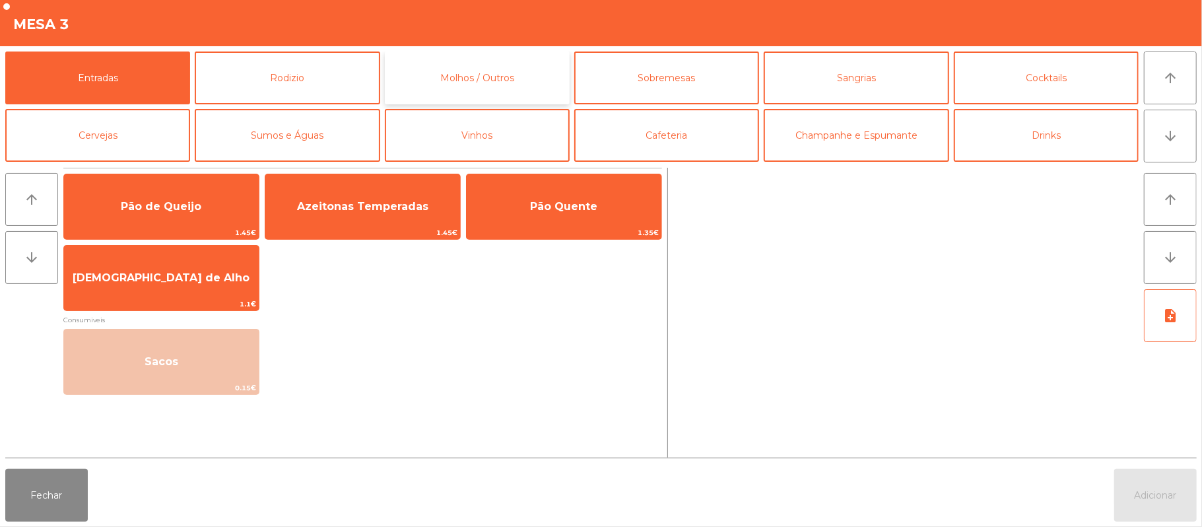
click at [520, 96] on button "Molhos / Outros" at bounding box center [477, 78] width 185 height 53
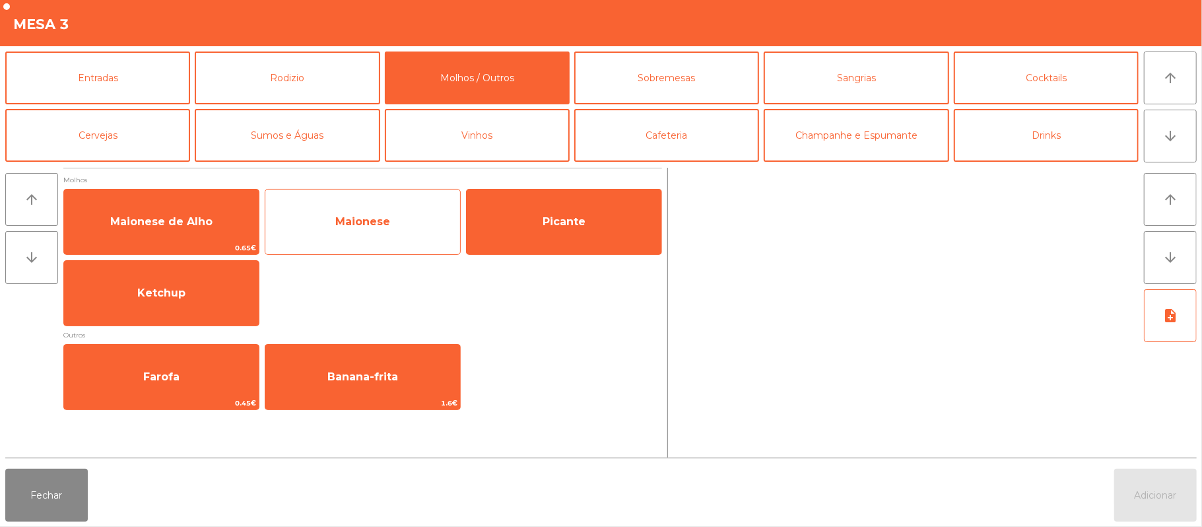
click at [428, 201] on div "Maionese" at bounding box center [363, 222] width 196 height 66
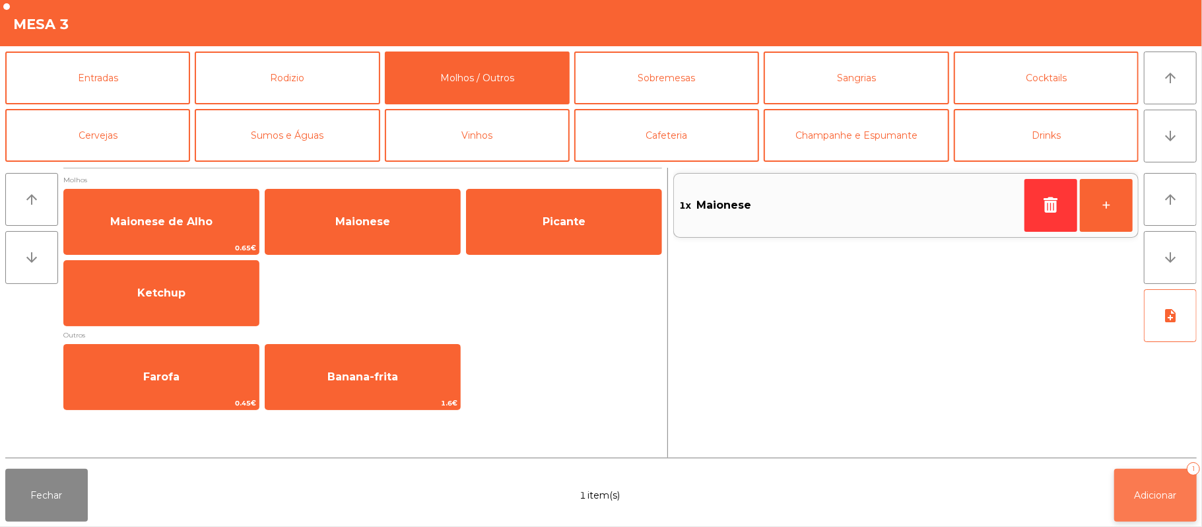
click at [1152, 508] on button "Adicionar 1" at bounding box center [1156, 495] width 83 height 53
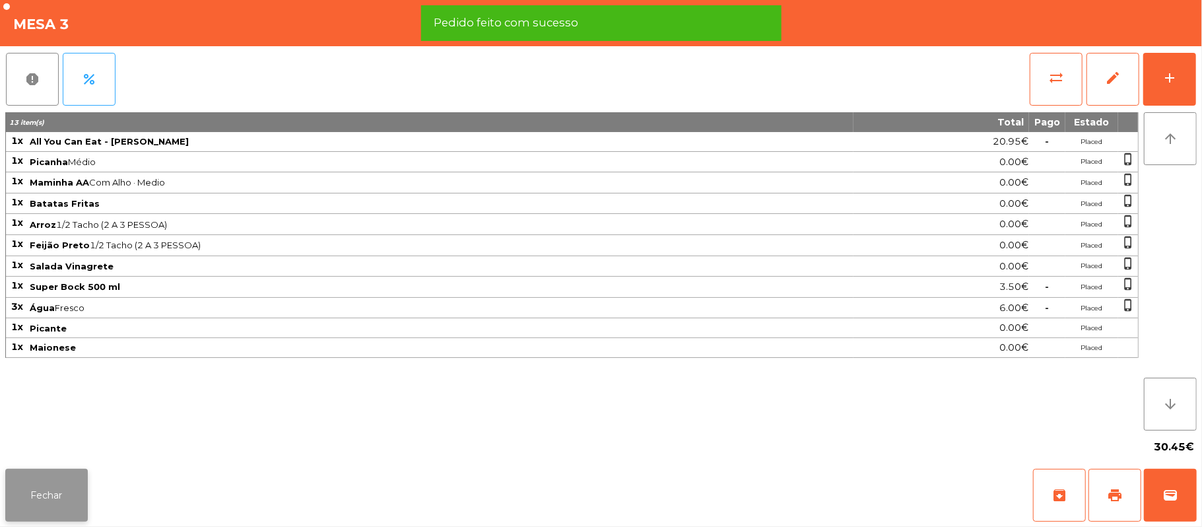
click at [19, 489] on button "Fechar" at bounding box center [46, 495] width 83 height 53
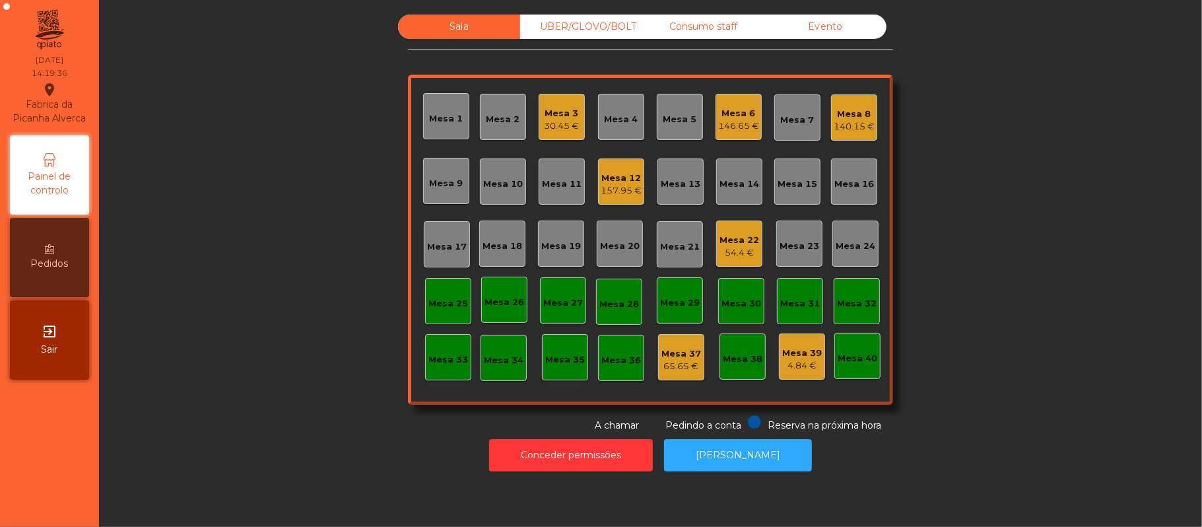
click at [720, 249] on div "54.4 €" at bounding box center [740, 252] width 40 height 13
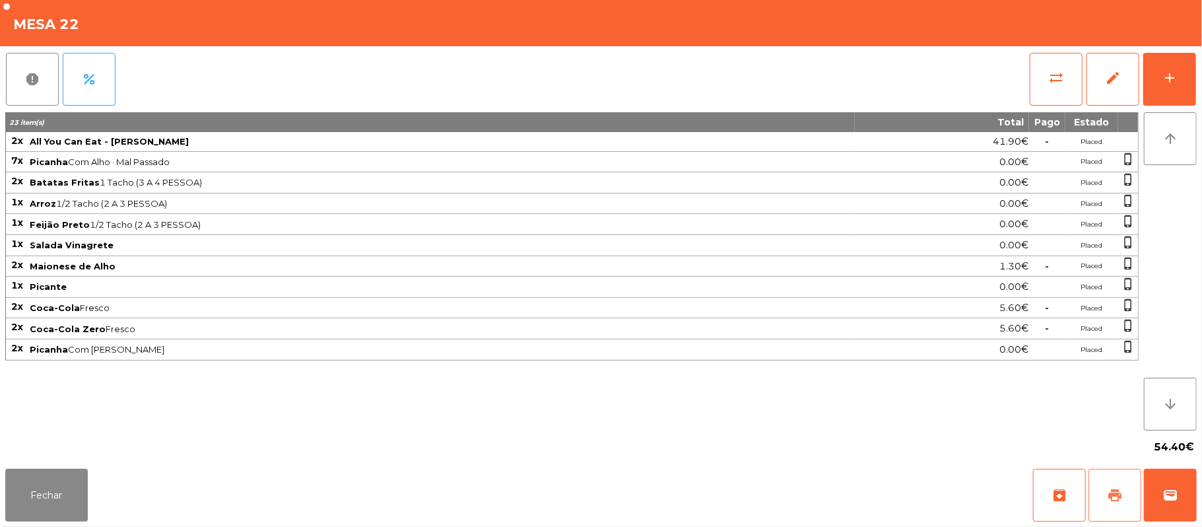
click at [1101, 498] on button "print" at bounding box center [1115, 495] width 53 height 53
click at [1195, 495] on button "wallet" at bounding box center [1170, 495] width 53 height 53
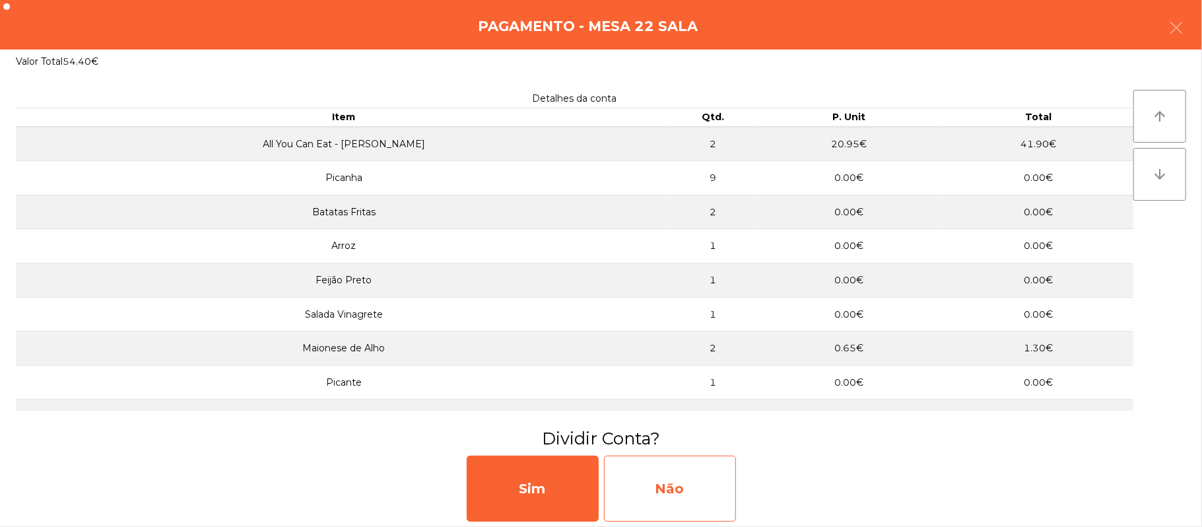
click at [696, 481] on div "Não" at bounding box center [670, 489] width 132 height 66
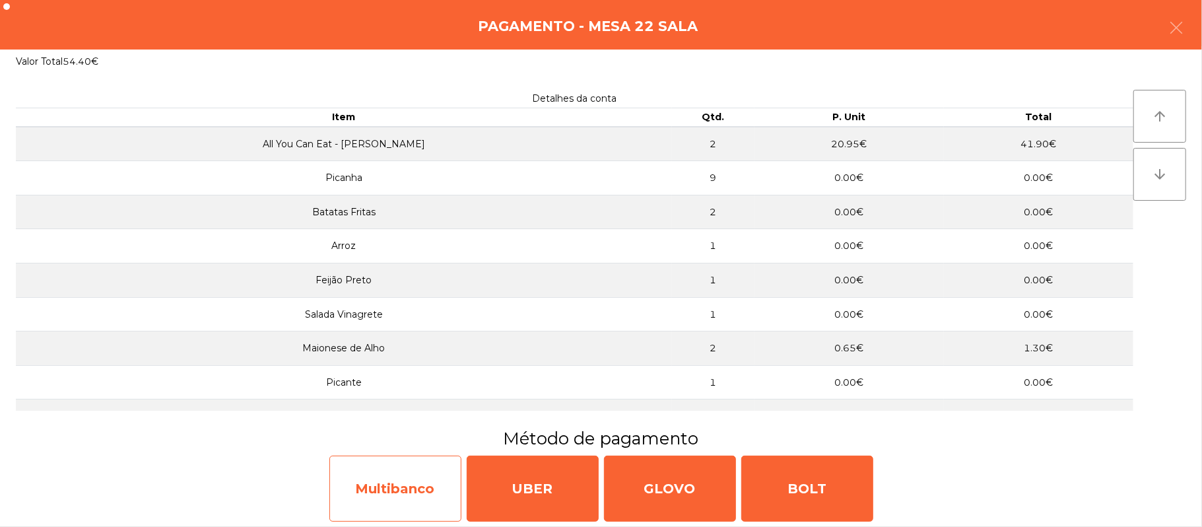
click at [418, 495] on div "Multibanco" at bounding box center [395, 489] width 132 height 66
select select "**"
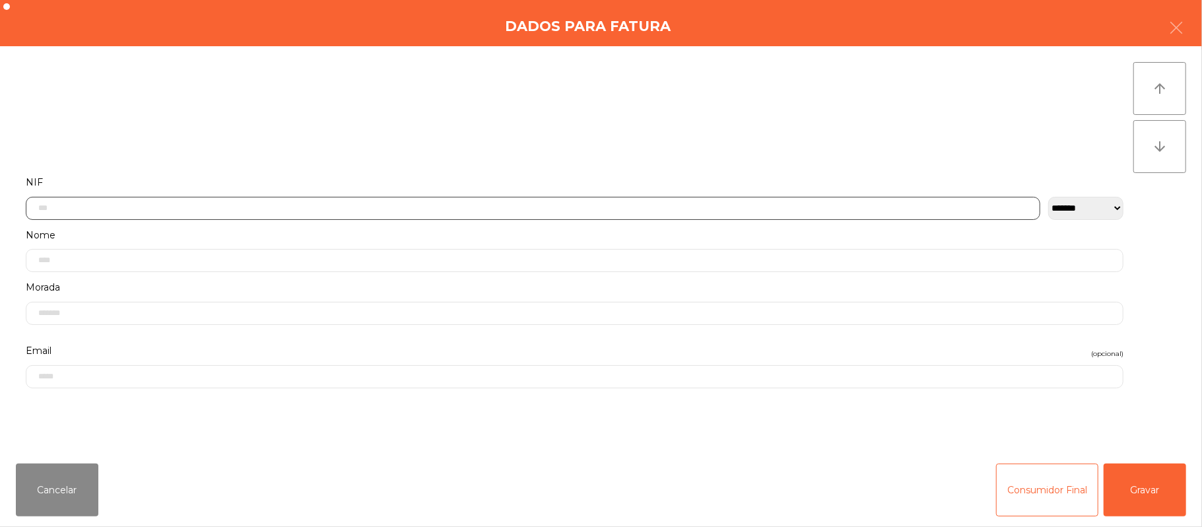
click at [489, 212] on input "text" at bounding box center [533, 208] width 1015 height 23
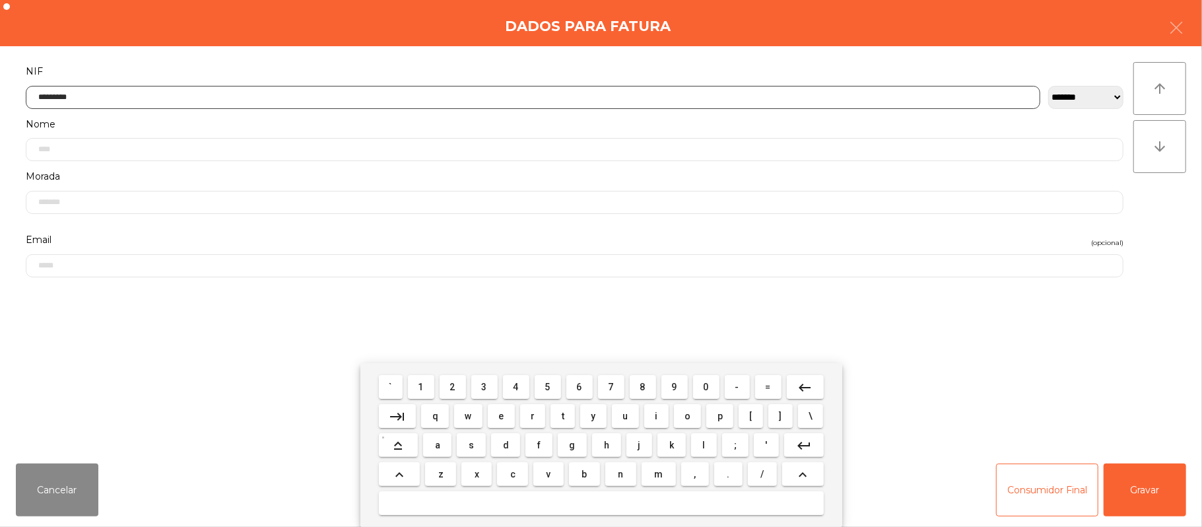
type input "*********"
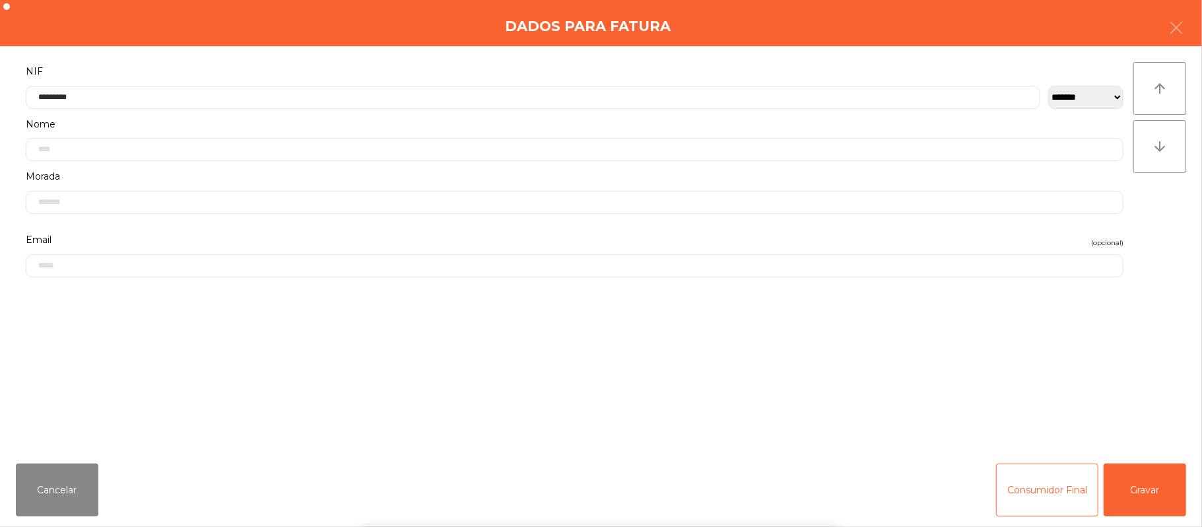
click at [1136, 484] on div "` 1 2 3 4 5 6 7 8 9 0 - = keyboard_backspace keyboard_tab q w e r t y u i o p […" at bounding box center [601, 445] width 1202 height 164
click at [1140, 489] on div "` 1 2 3 4 5 6 7 8 9 0 - = keyboard_backspace keyboard_tab q w e r t y u i o p […" at bounding box center [601, 445] width 1202 height 164
click at [1150, 493] on button "Gravar" at bounding box center [1145, 490] width 83 height 53
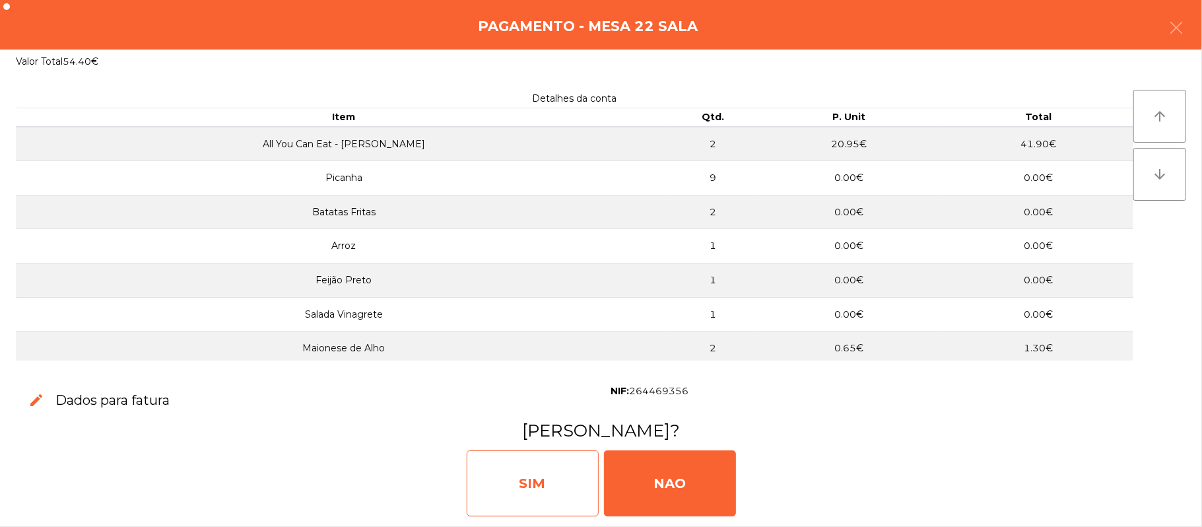
click at [516, 477] on div "SIM" at bounding box center [533, 483] width 132 height 66
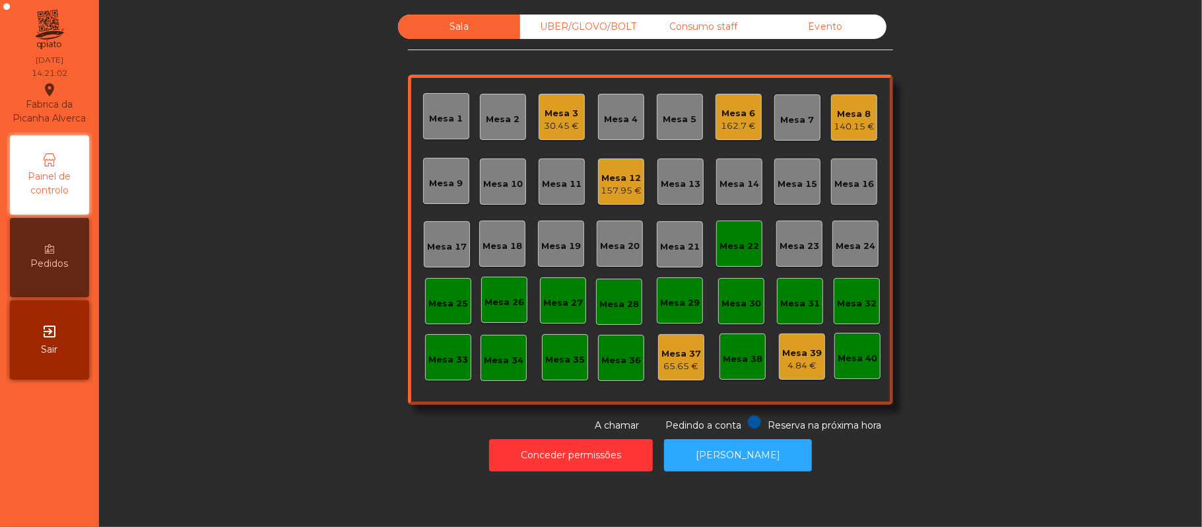
click at [716, 254] on div "Mesa 22" at bounding box center [739, 244] width 46 height 46
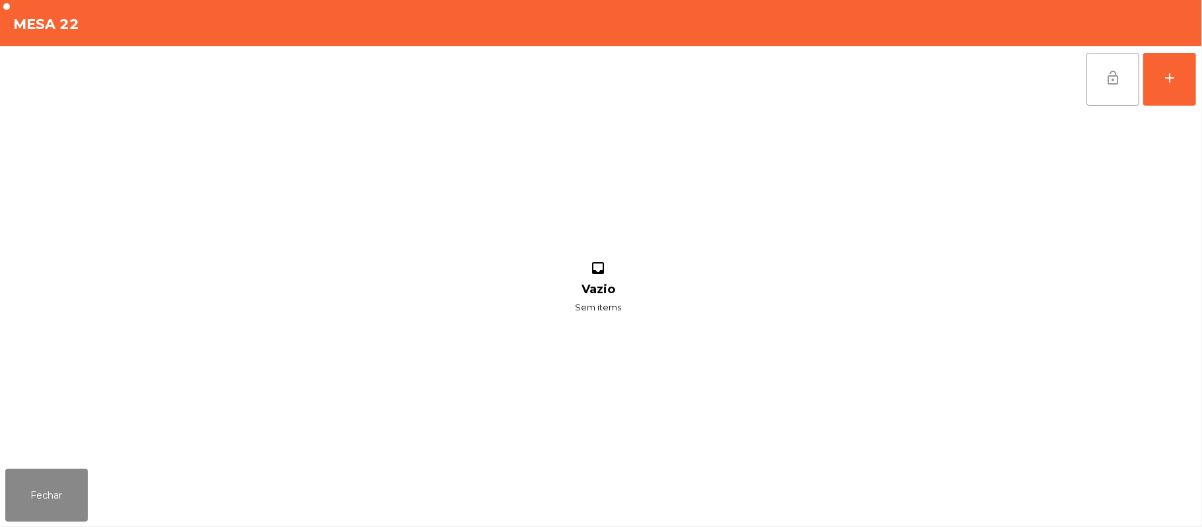
click at [1103, 79] on button "lock_open" at bounding box center [1113, 79] width 53 height 53
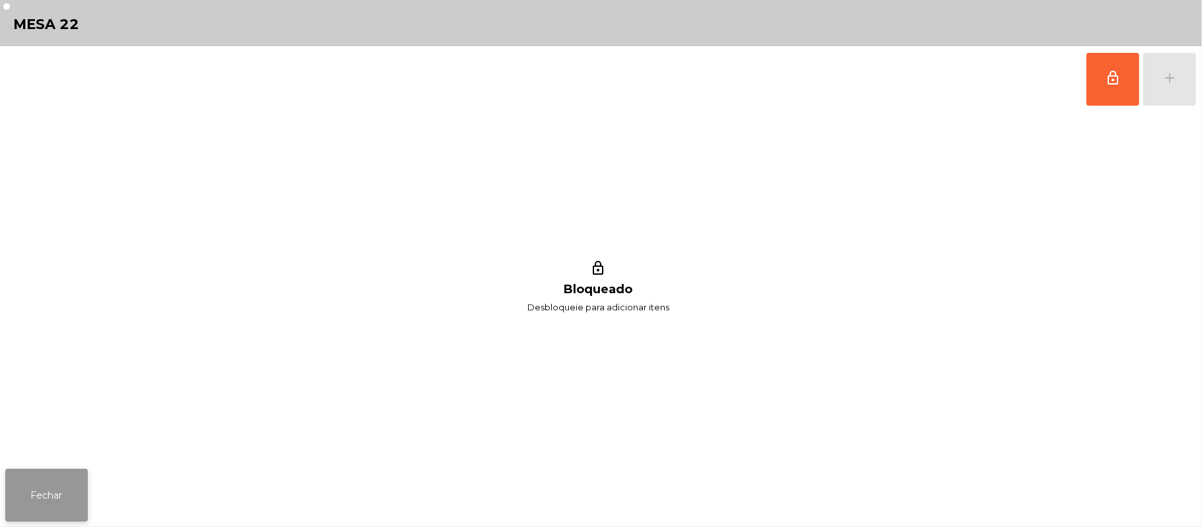
click at [52, 492] on button "Fechar" at bounding box center [46, 495] width 83 height 53
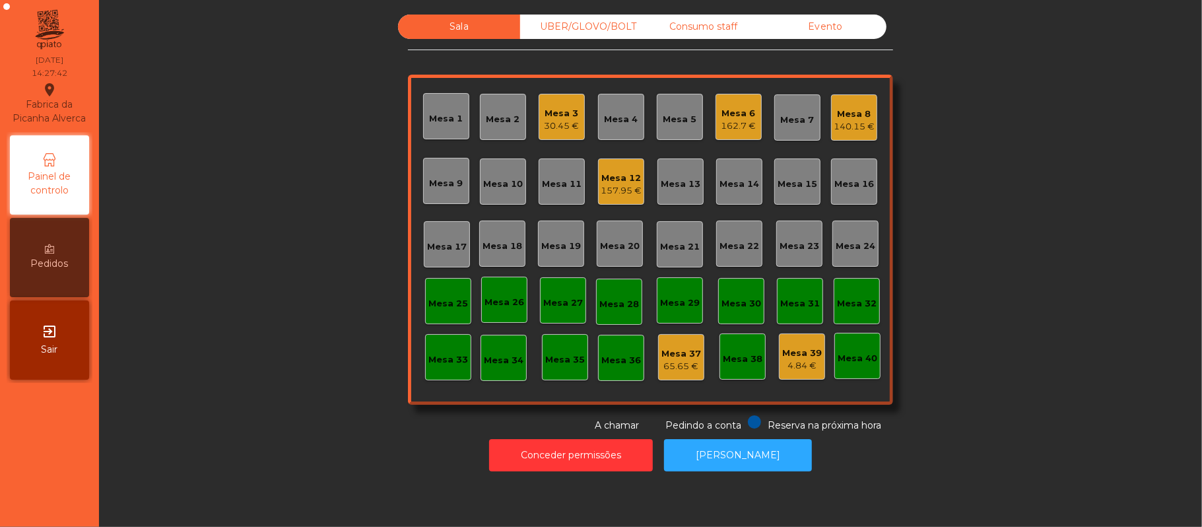
click at [545, 123] on div "30.45 €" at bounding box center [562, 126] width 35 height 13
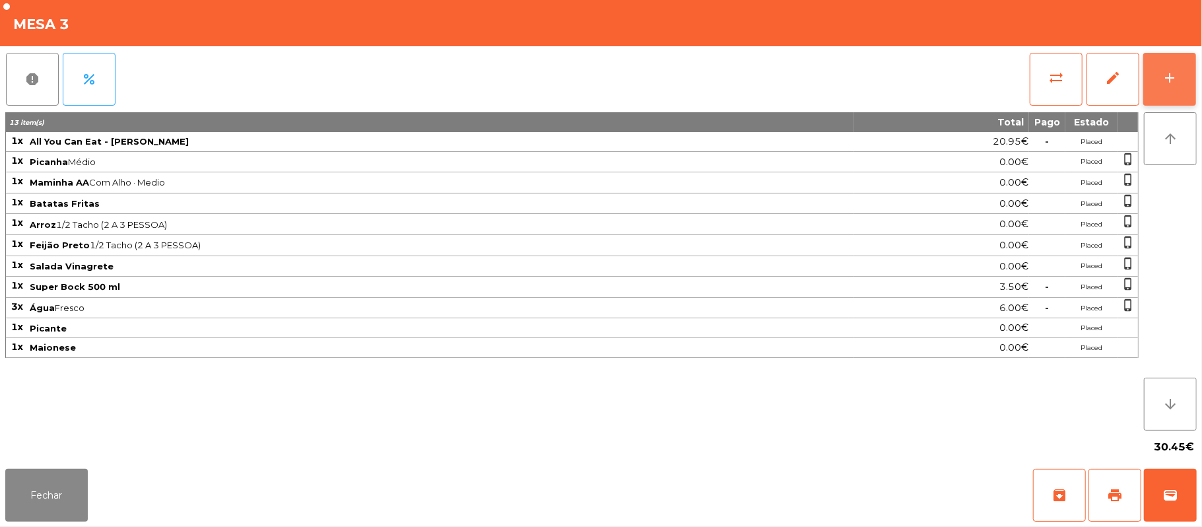
click at [1152, 98] on button "add" at bounding box center [1170, 79] width 53 height 53
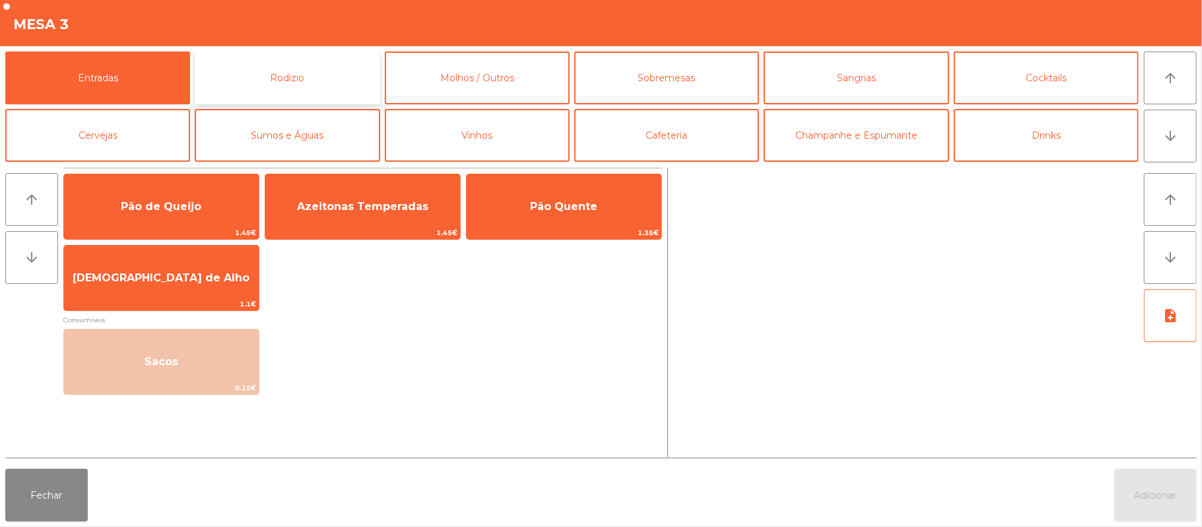
click at [301, 78] on button "Rodizio" at bounding box center [287, 78] width 185 height 53
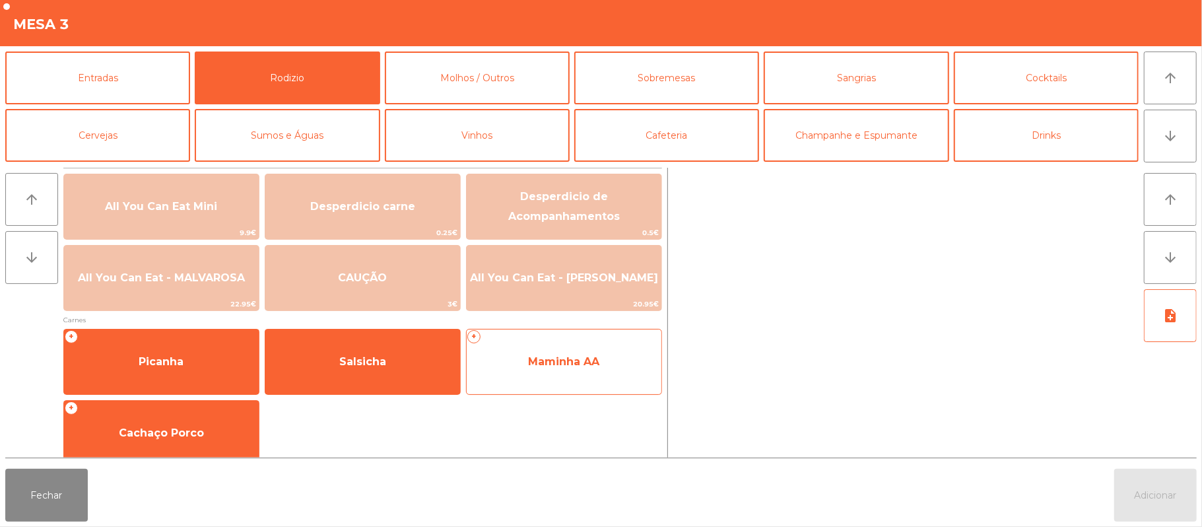
click at [553, 361] on span "Maminha AA" at bounding box center [563, 361] width 71 height 13
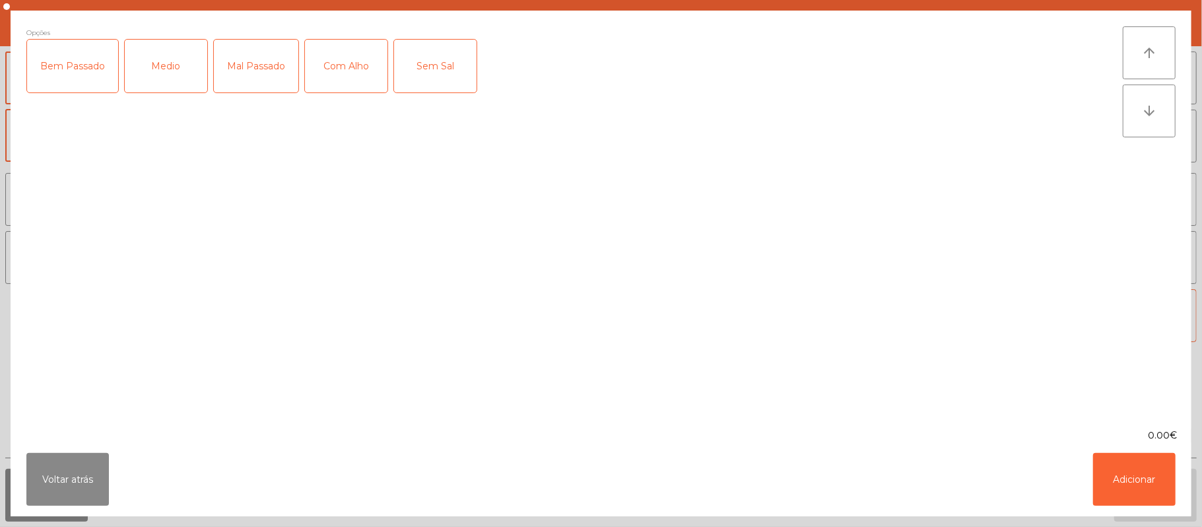
click at [140, 71] on div "Medio" at bounding box center [166, 66] width 83 height 53
click at [353, 74] on div "Com Alho" at bounding box center [346, 66] width 83 height 53
click at [1146, 466] on button "Adicionar" at bounding box center [1134, 479] width 83 height 53
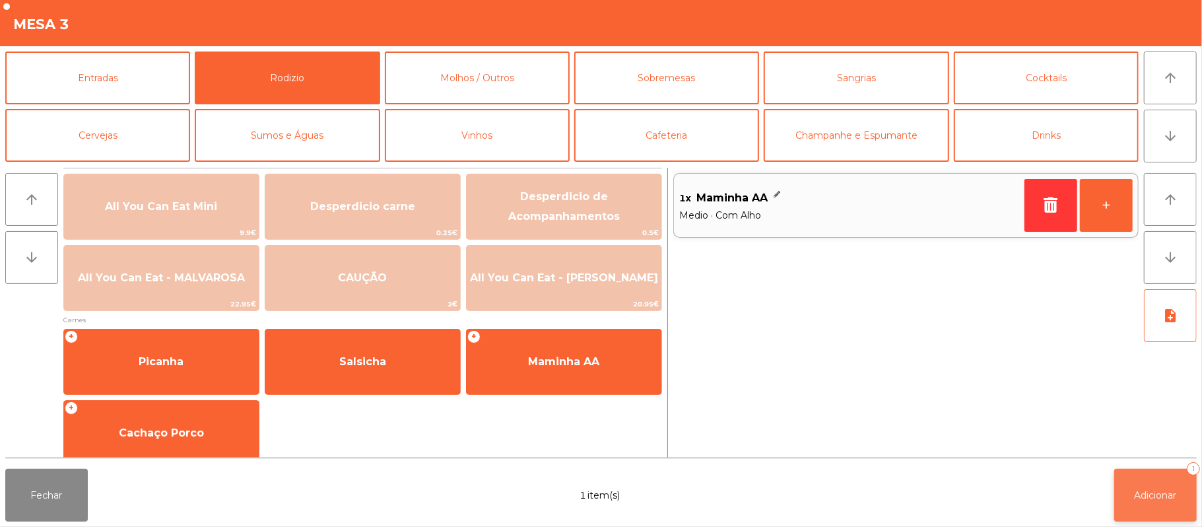
click at [1158, 477] on button "Adicionar 1" at bounding box center [1156, 495] width 83 height 53
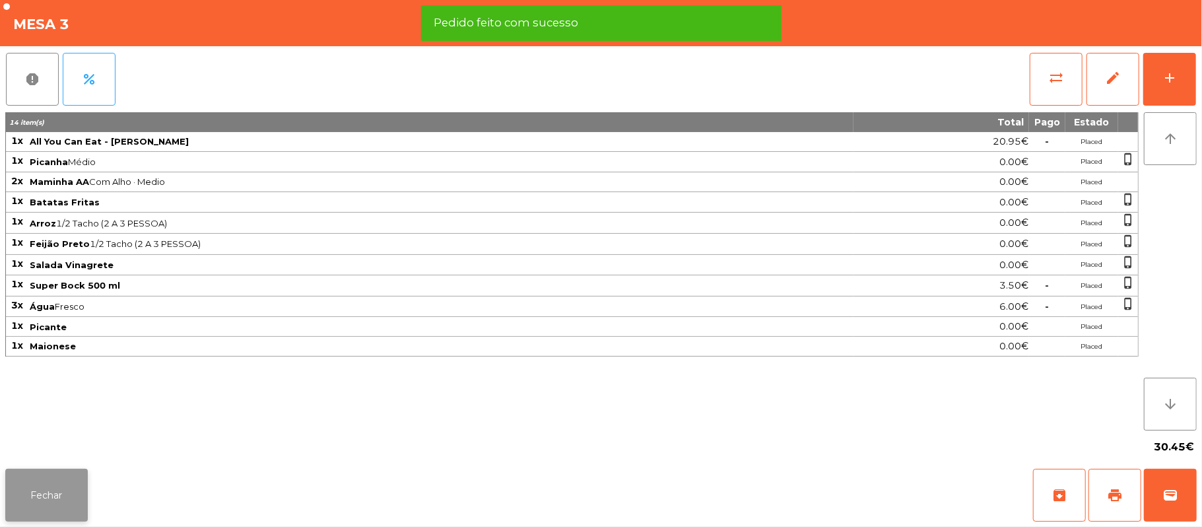
click at [30, 484] on button "Fechar" at bounding box center [46, 495] width 83 height 53
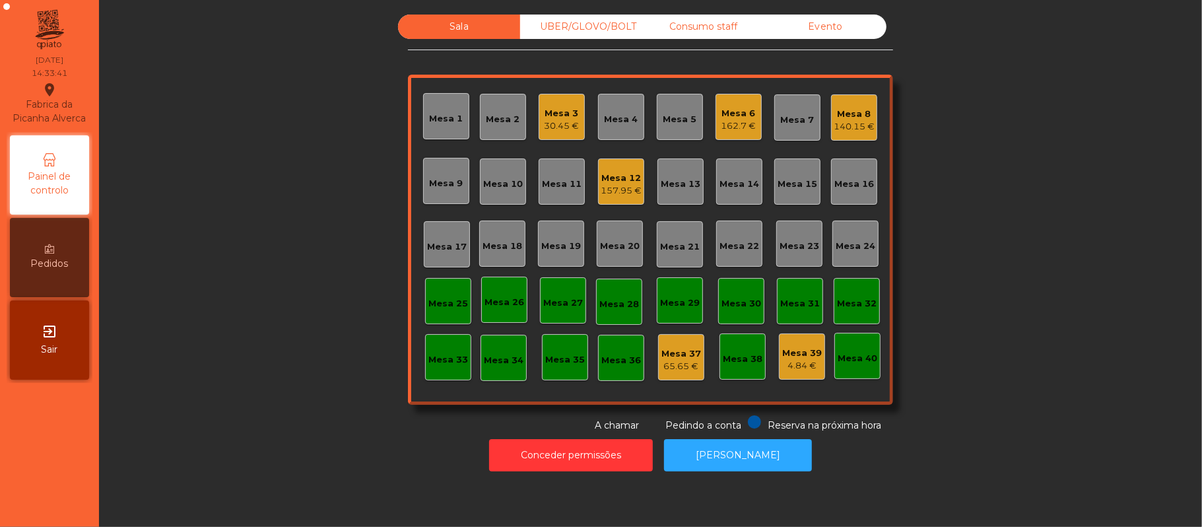
click at [501, 197] on div "Mesa 10" at bounding box center [503, 181] width 46 height 46
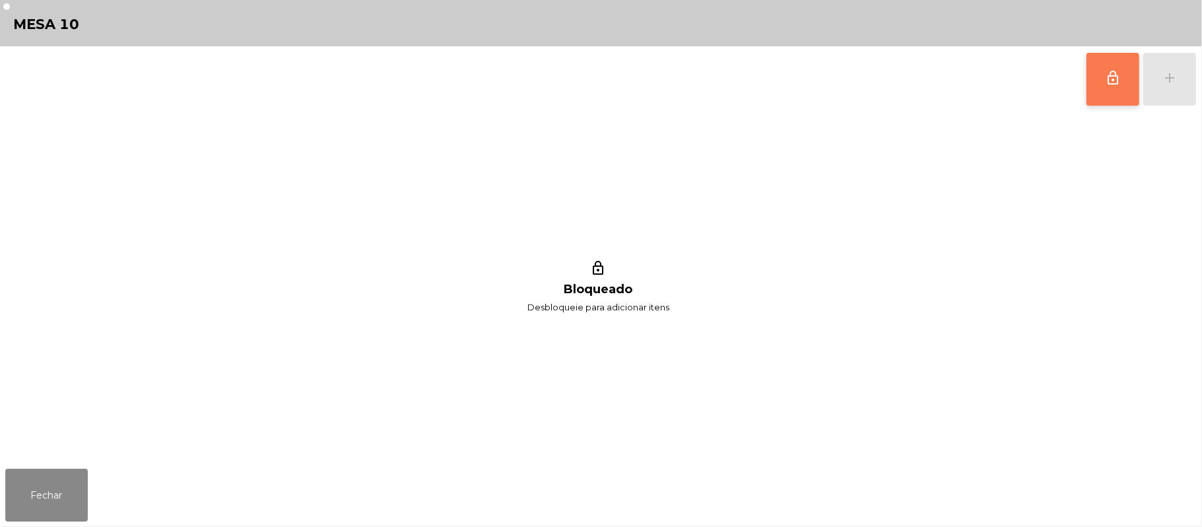
click at [1113, 96] on button "lock_outline" at bounding box center [1113, 79] width 53 height 53
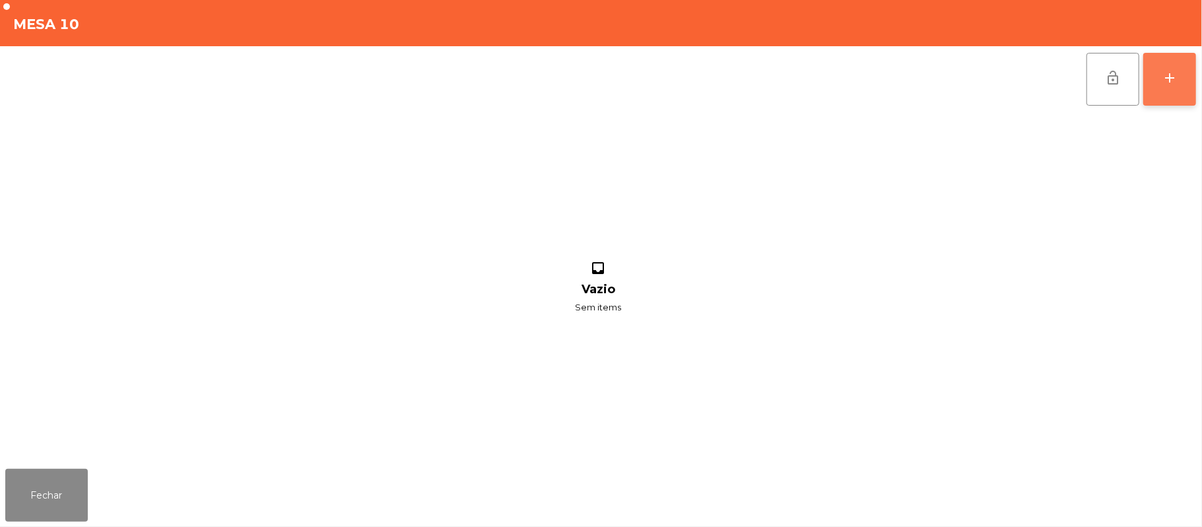
click at [1161, 88] on button "add" at bounding box center [1170, 79] width 53 height 53
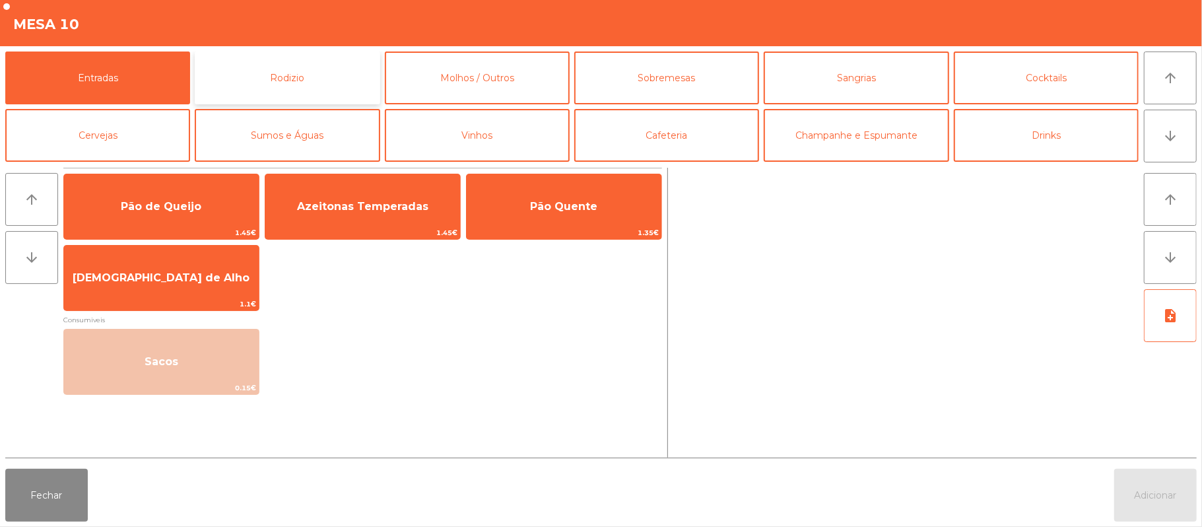
click at [296, 78] on button "Rodizio" at bounding box center [287, 78] width 185 height 53
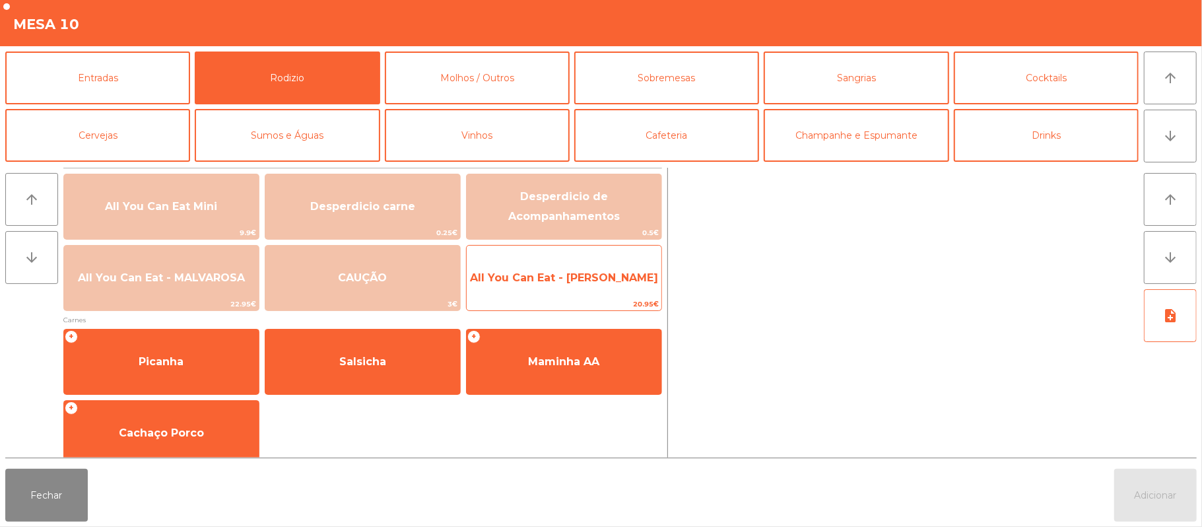
click at [547, 280] on span "All You Can Eat - [PERSON_NAME]" at bounding box center [564, 277] width 188 height 13
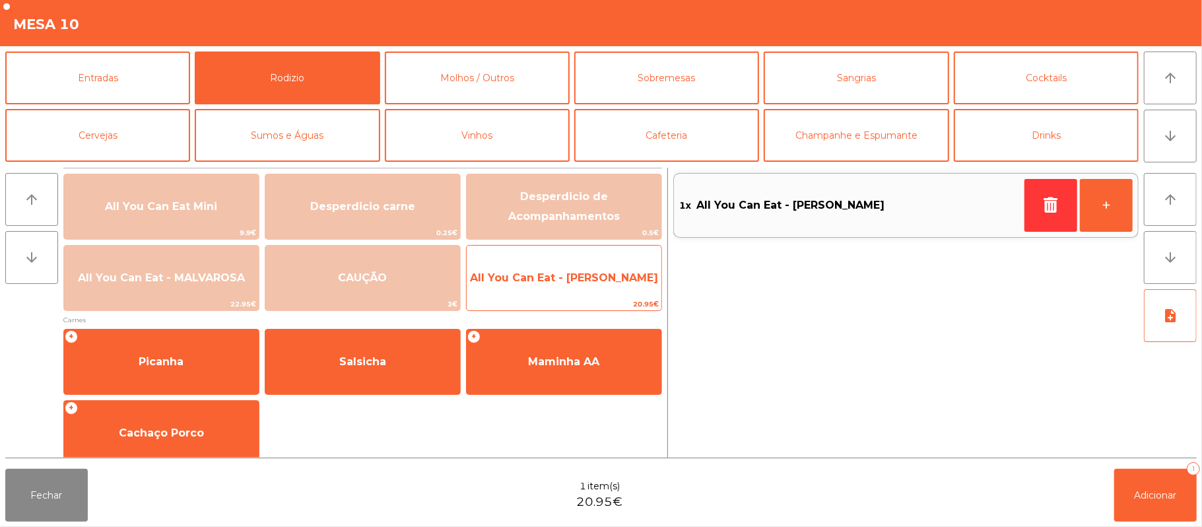
click at [592, 267] on span "All You Can Eat - [PERSON_NAME]" at bounding box center [564, 278] width 195 height 36
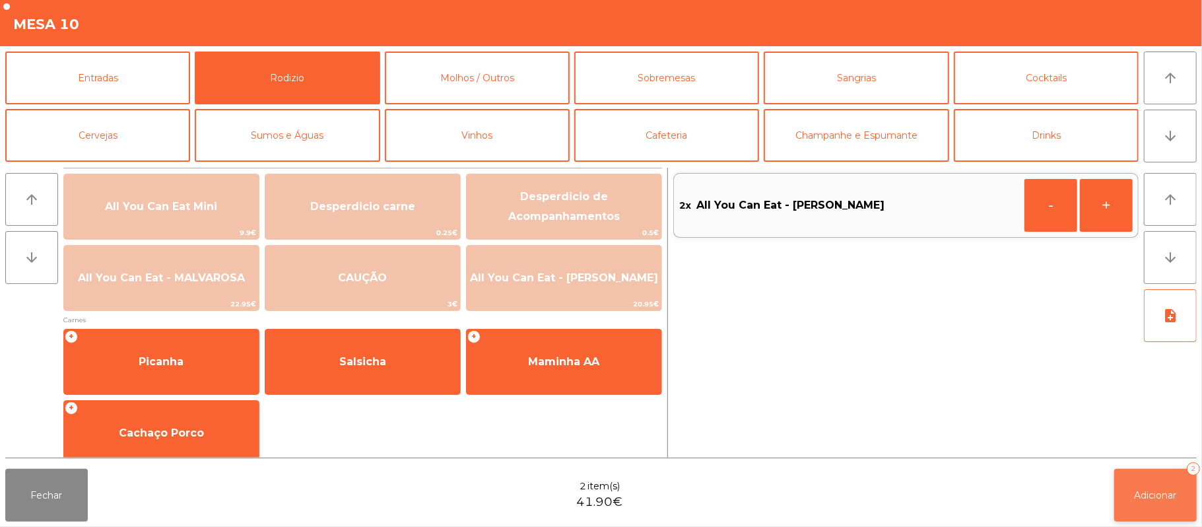
click at [1177, 493] on span "Adicionar" at bounding box center [1156, 495] width 42 height 12
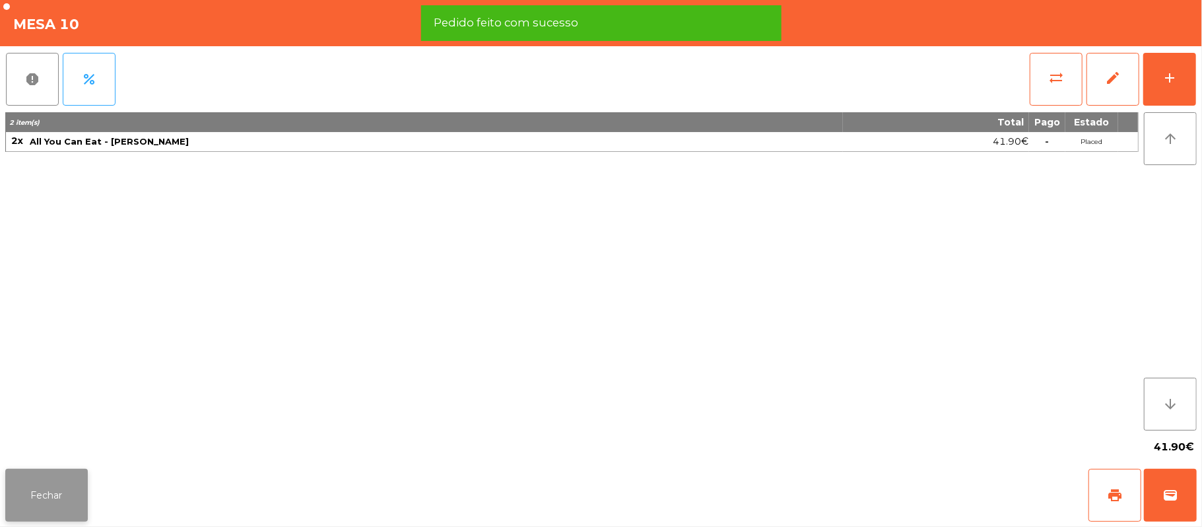
click at [54, 494] on button "Fechar" at bounding box center [46, 495] width 83 height 53
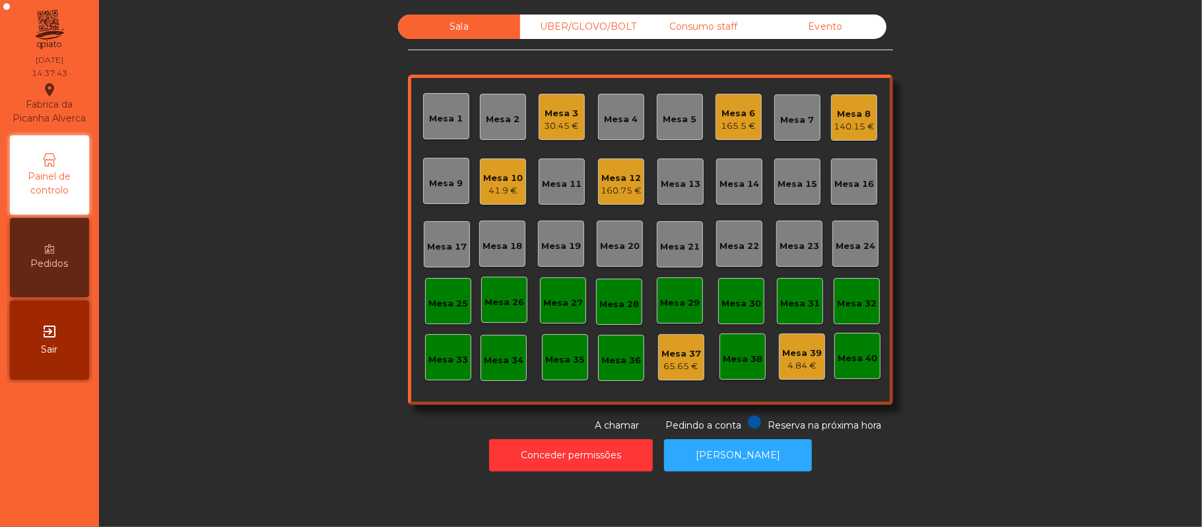
click at [553, 129] on div "30.45 €" at bounding box center [562, 126] width 35 height 13
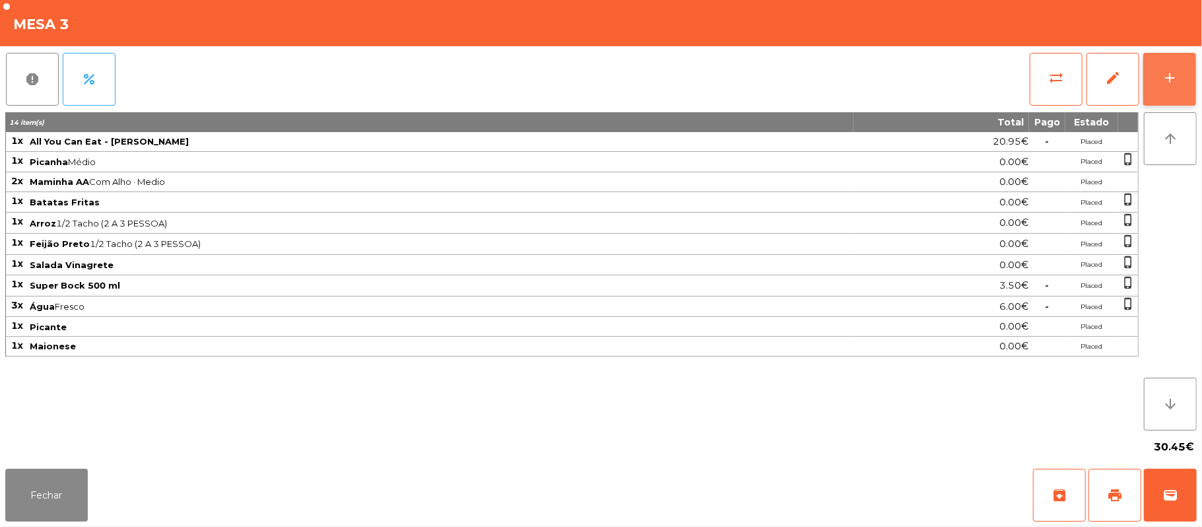
click at [1187, 86] on button "add" at bounding box center [1170, 79] width 53 height 53
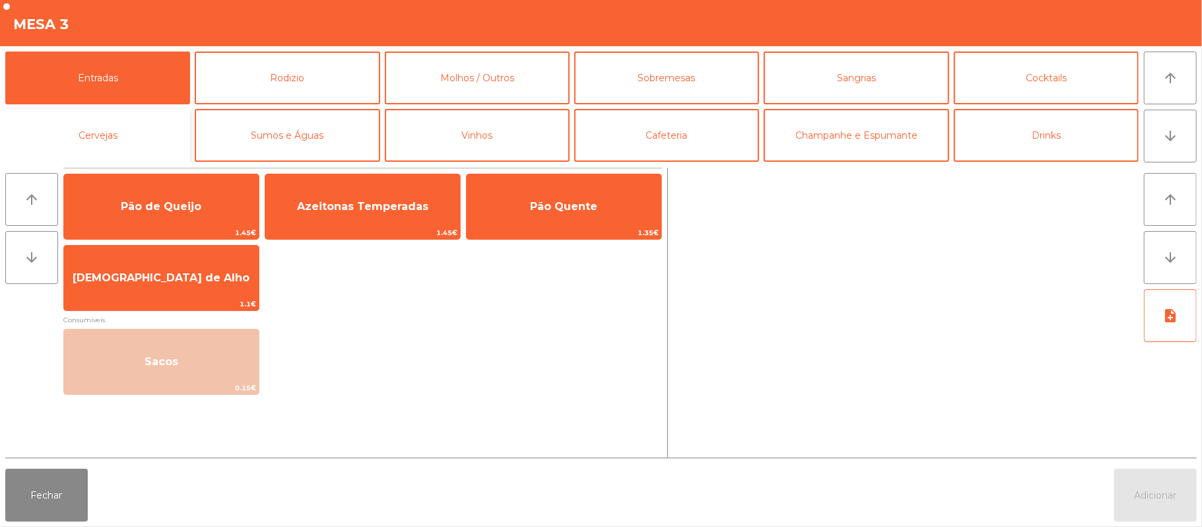
click at [156, 149] on button "Cervejas" at bounding box center [97, 135] width 185 height 53
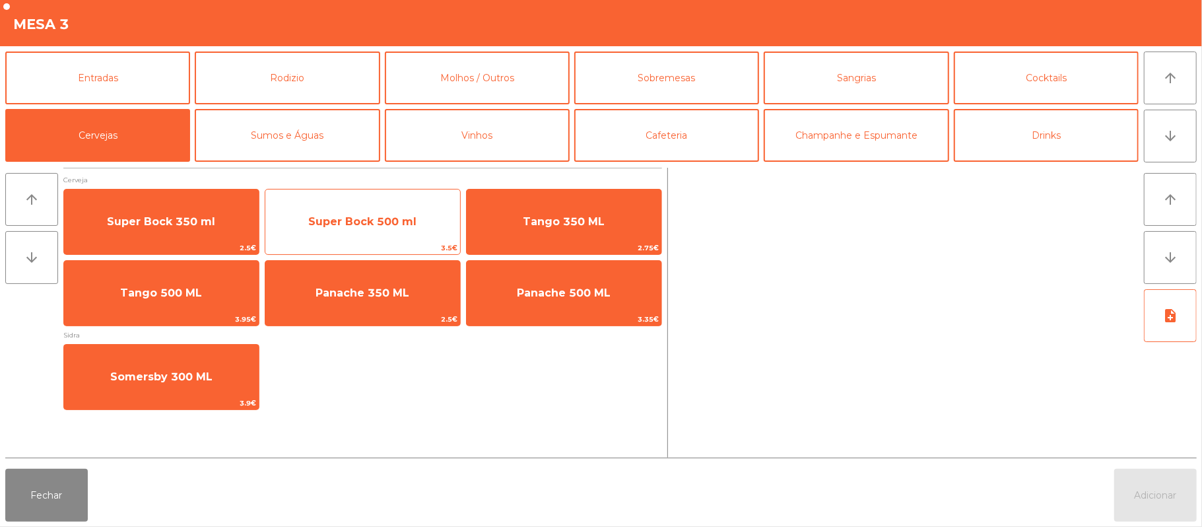
click at [383, 221] on span "Super Bock 500 ml" at bounding box center [362, 221] width 108 height 13
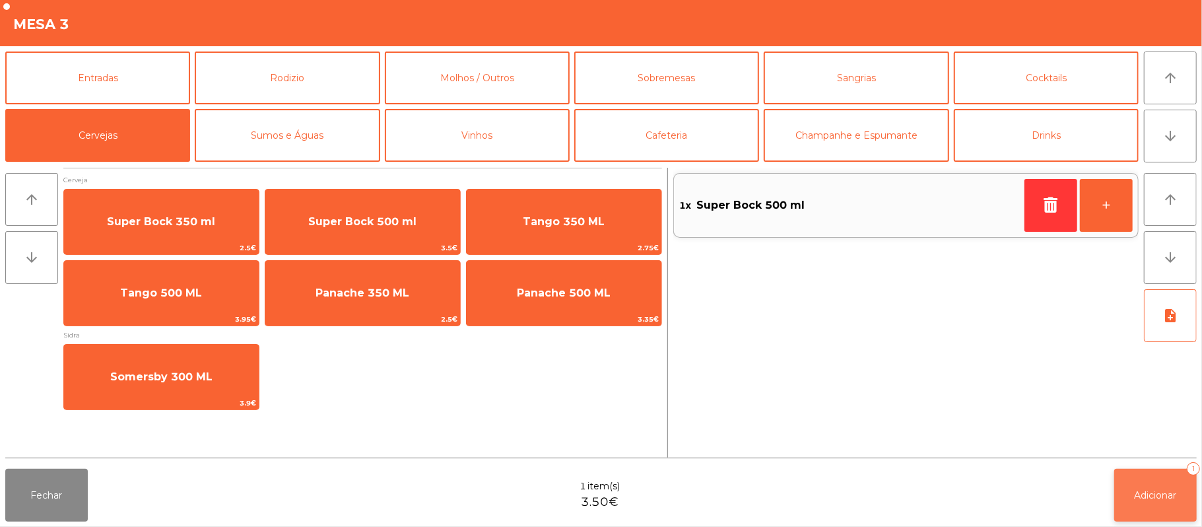
click at [1142, 498] on span "Adicionar" at bounding box center [1156, 495] width 42 height 12
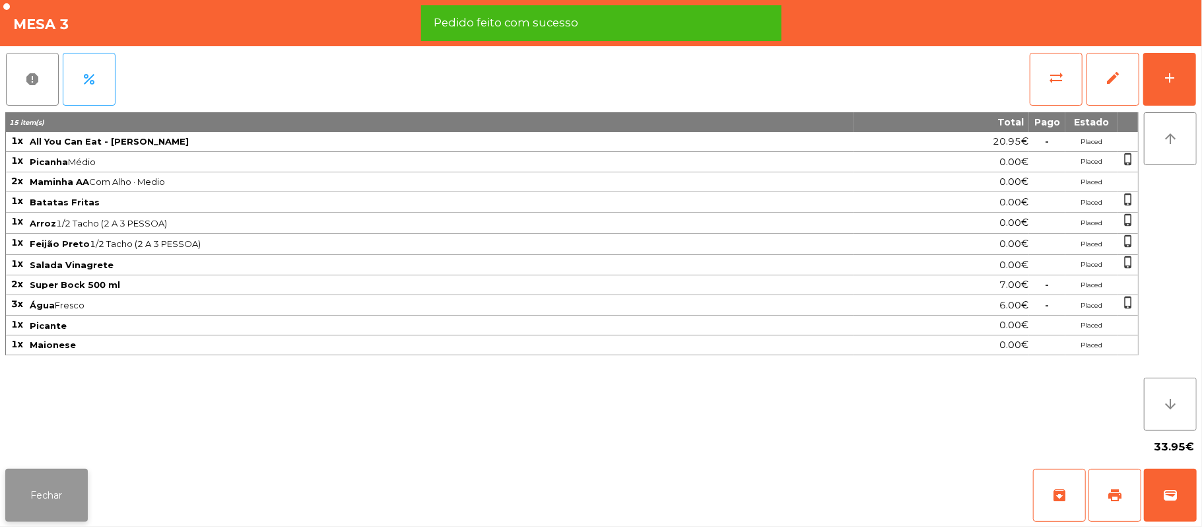
click at [50, 495] on button "Fechar" at bounding box center [46, 495] width 83 height 53
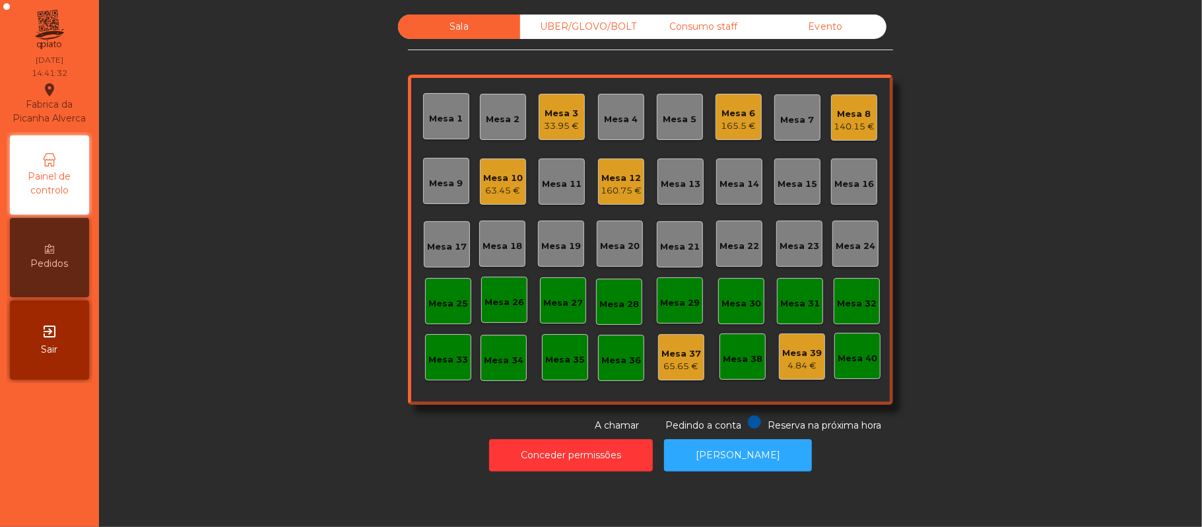
click at [544, 136] on div "Mesa 3 33.95 €" at bounding box center [562, 117] width 46 height 46
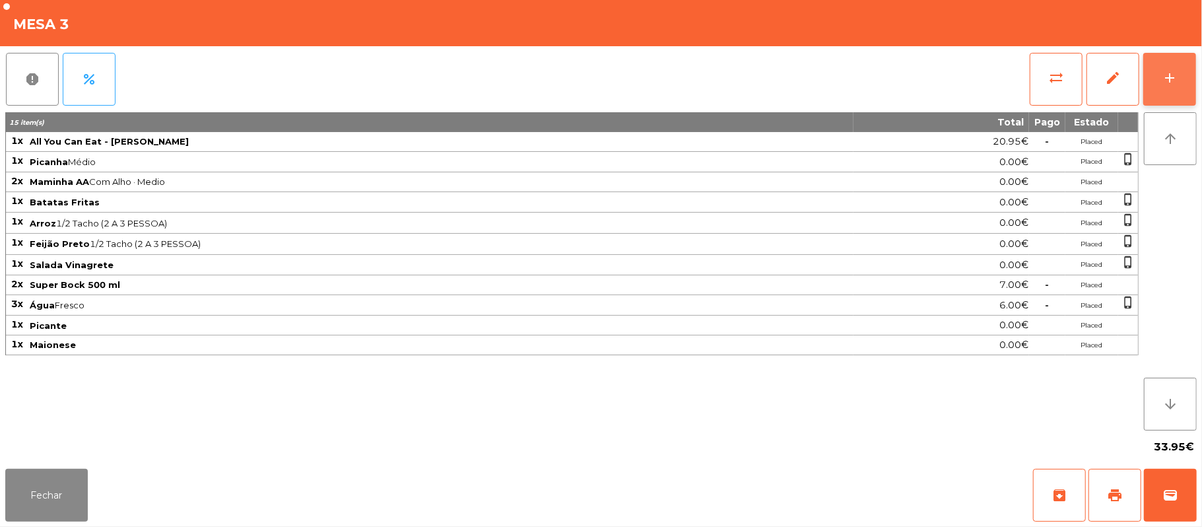
click at [1193, 102] on button "add" at bounding box center [1170, 79] width 53 height 53
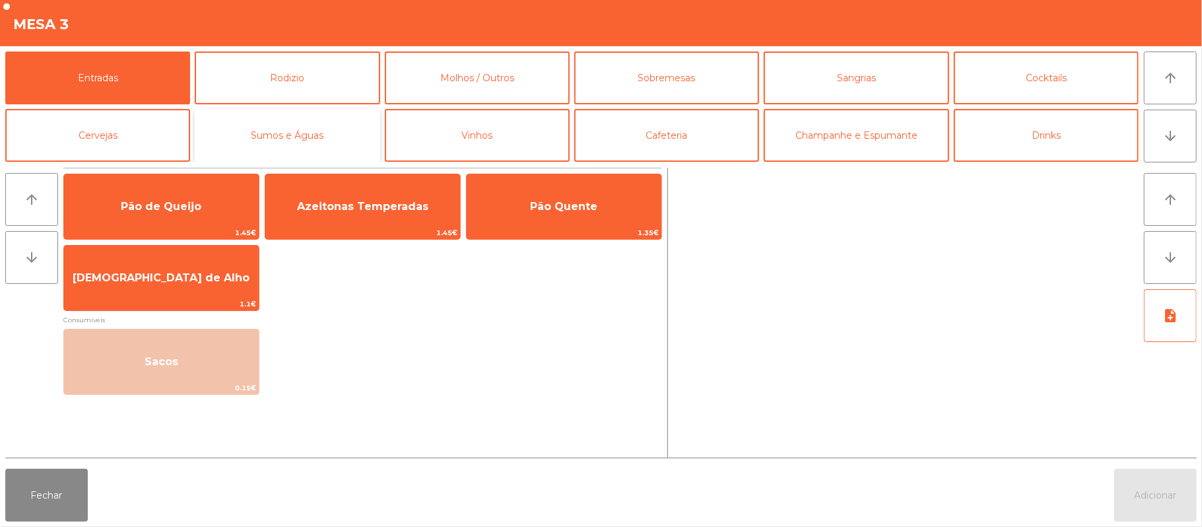
click at [326, 143] on button "Sumos e Águas" at bounding box center [287, 135] width 185 height 53
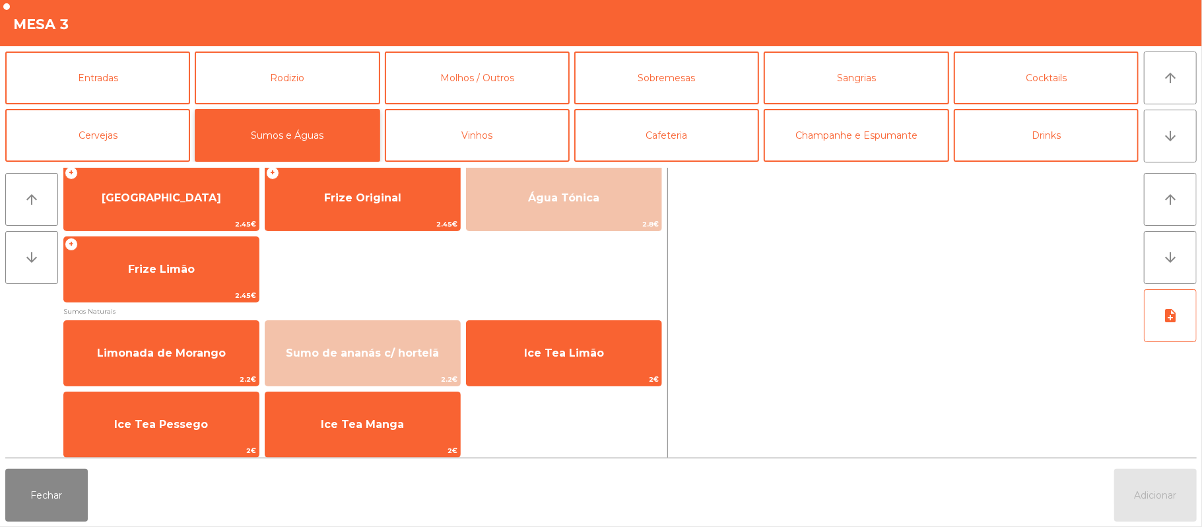
scroll to position [410, 0]
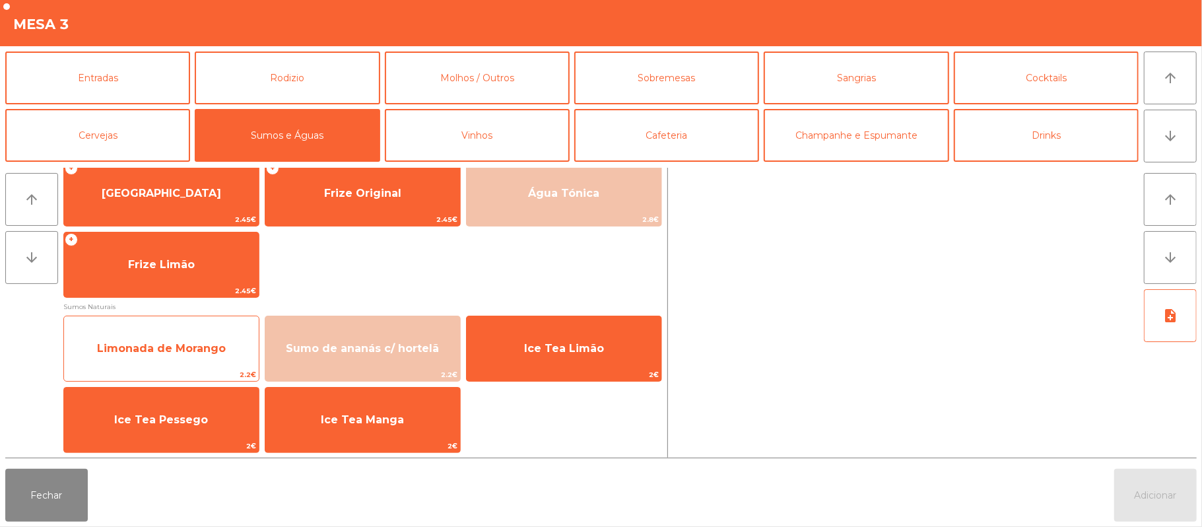
click at [169, 350] on span "Limonada de Morango" at bounding box center [161, 348] width 129 height 13
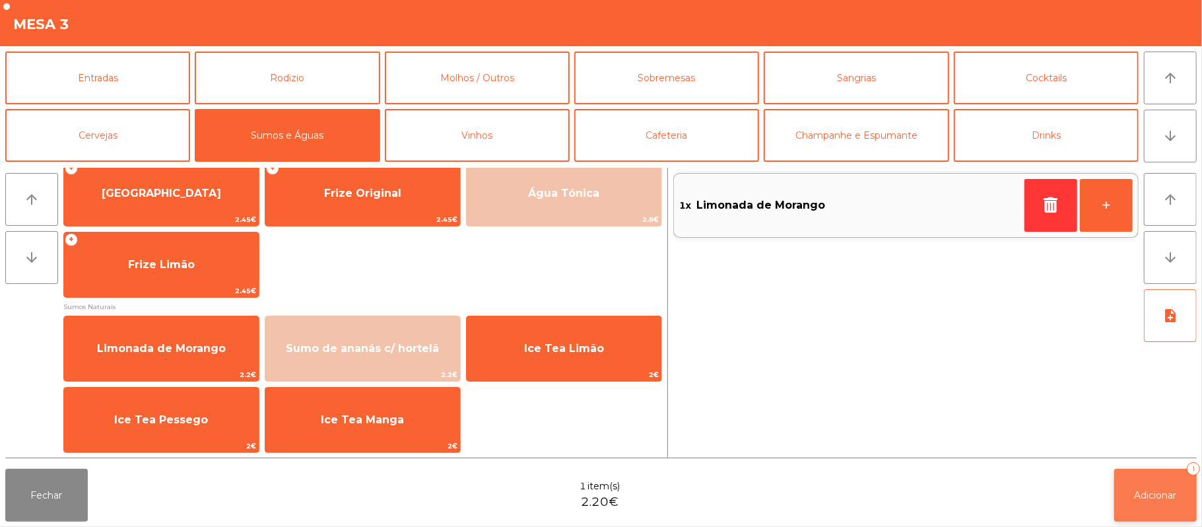
click at [1142, 495] on span "Adicionar" at bounding box center [1156, 495] width 42 height 12
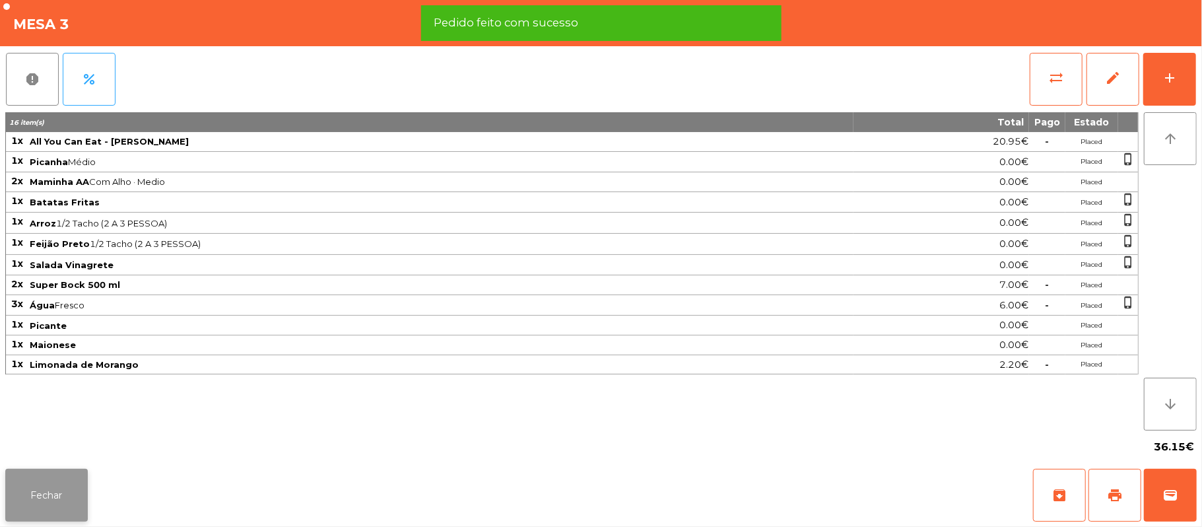
click at [43, 473] on button "Fechar" at bounding box center [46, 495] width 83 height 53
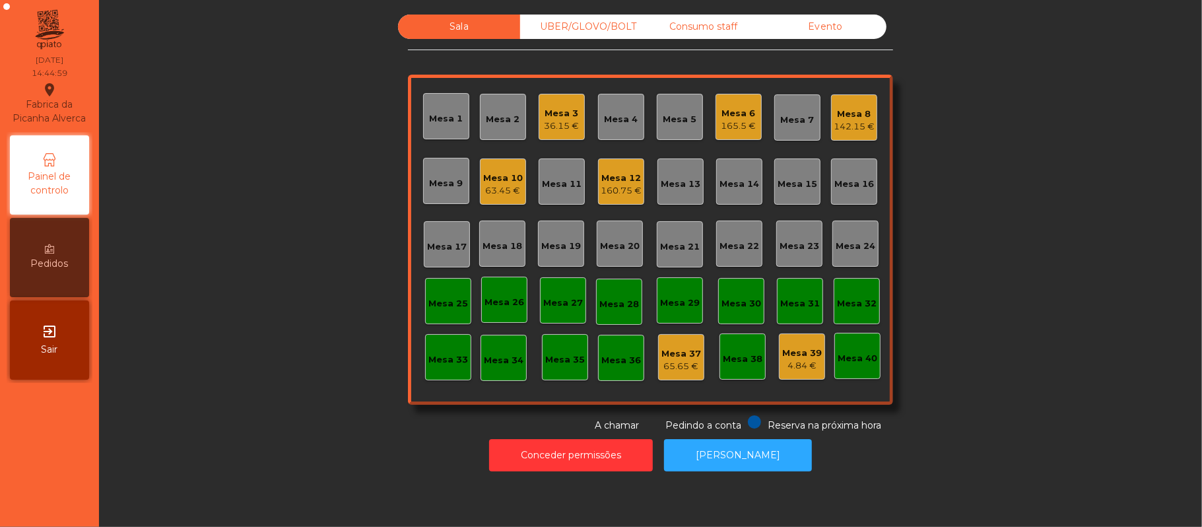
click at [593, 59] on div "Sala UBER/[GEOGRAPHIC_DATA]/BOLT Consumo staff Evento Mesa 1 Mesa 2 Mesa 3 36.1…" at bounding box center [650, 224] width 485 height 418
click at [674, 29] on div "Consumo staff" at bounding box center [703, 27] width 122 height 24
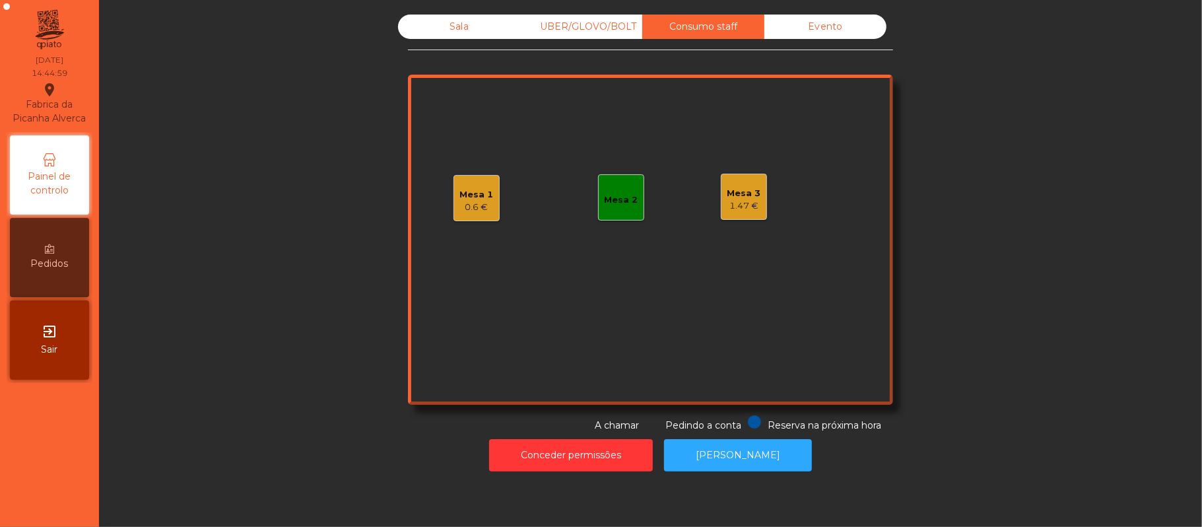
click at [807, 19] on div "Evento" at bounding box center [826, 27] width 122 height 24
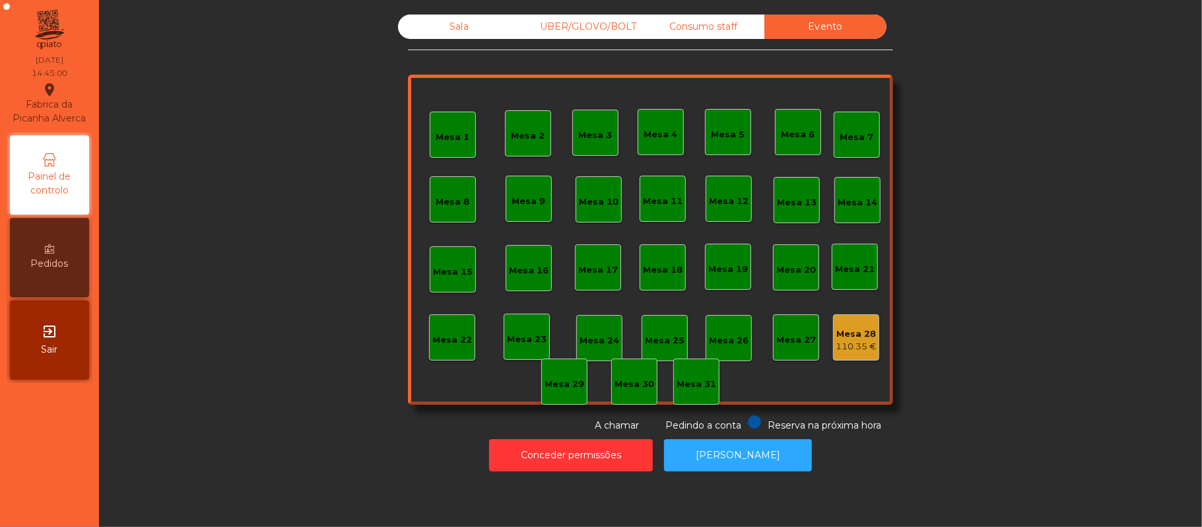
click at [601, 32] on div "UBER/GLOVO/BOLT" at bounding box center [581, 27] width 122 height 24
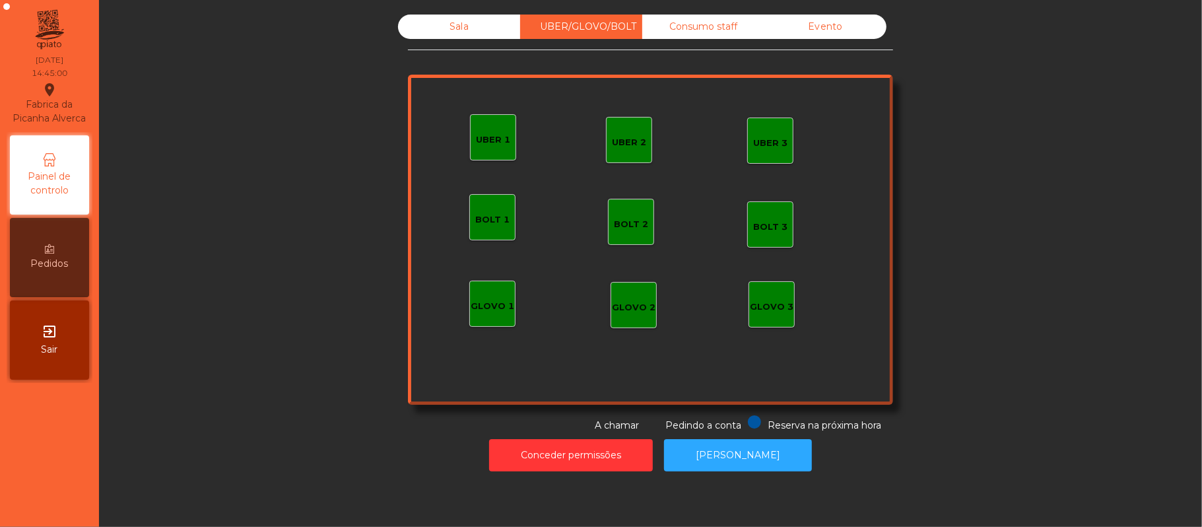
click at [713, 26] on div "Consumo staff" at bounding box center [703, 27] width 122 height 24
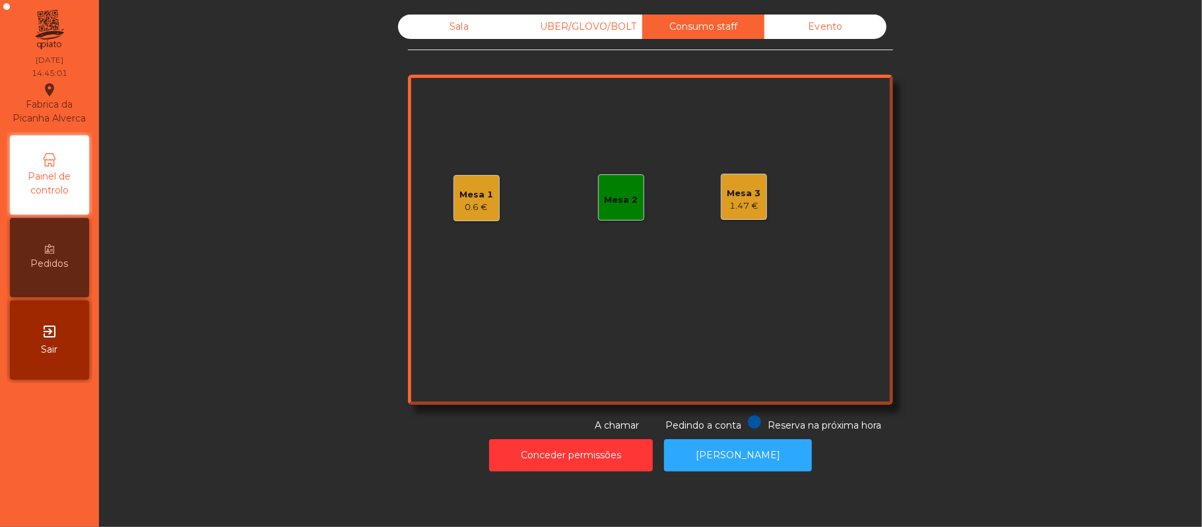
click at [827, 25] on div "Evento" at bounding box center [826, 27] width 122 height 24
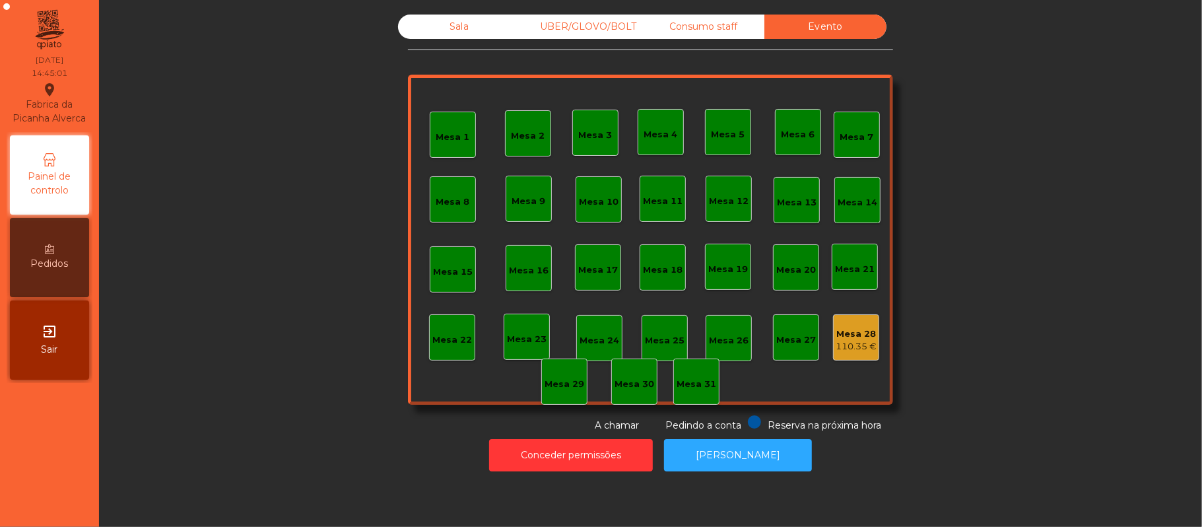
click at [579, 22] on div "UBER/GLOVO/BOLT" at bounding box center [581, 27] width 122 height 24
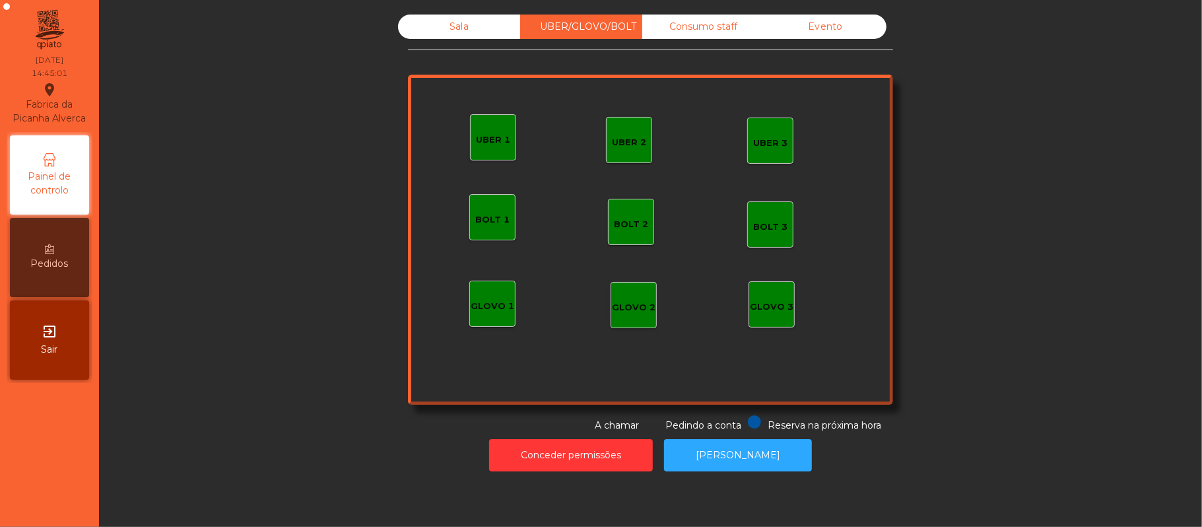
click at [471, 32] on div "Sala" at bounding box center [459, 27] width 122 height 24
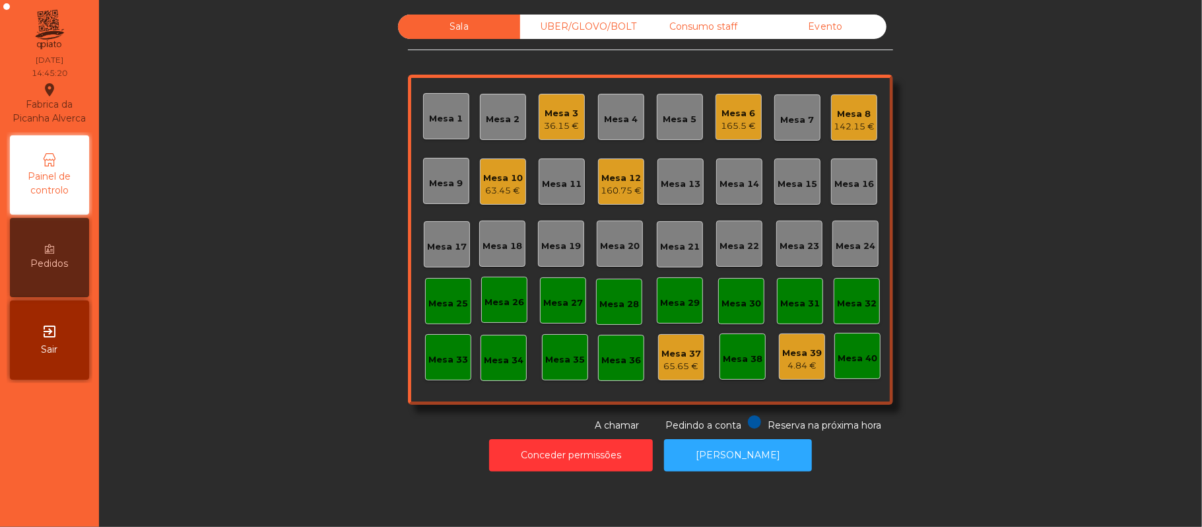
click at [693, 22] on div "Consumo staff" at bounding box center [703, 27] width 122 height 24
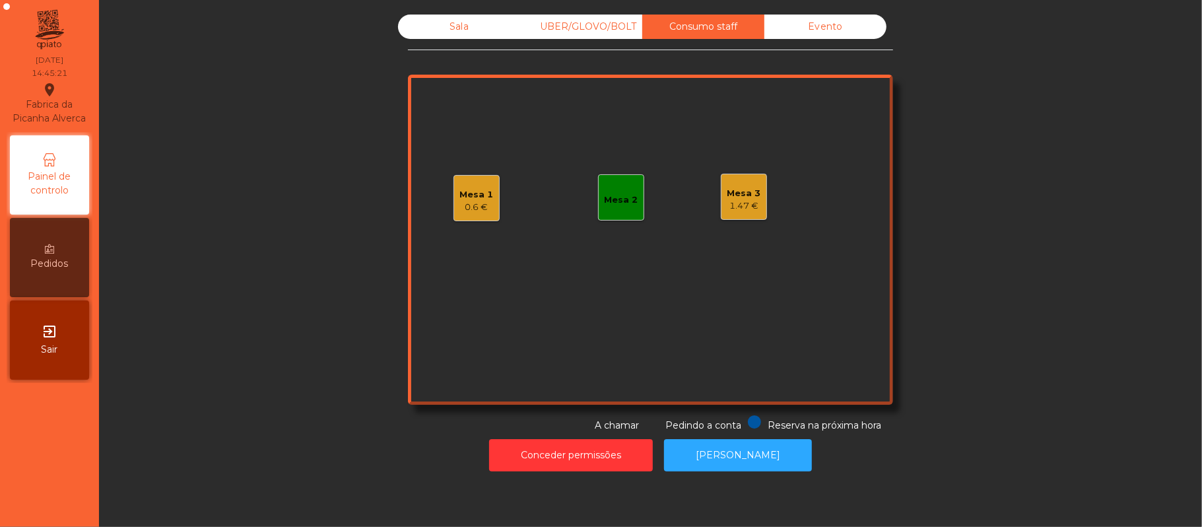
click at [482, 180] on div "Mesa 1 0.6 €" at bounding box center [477, 198] width 46 height 46
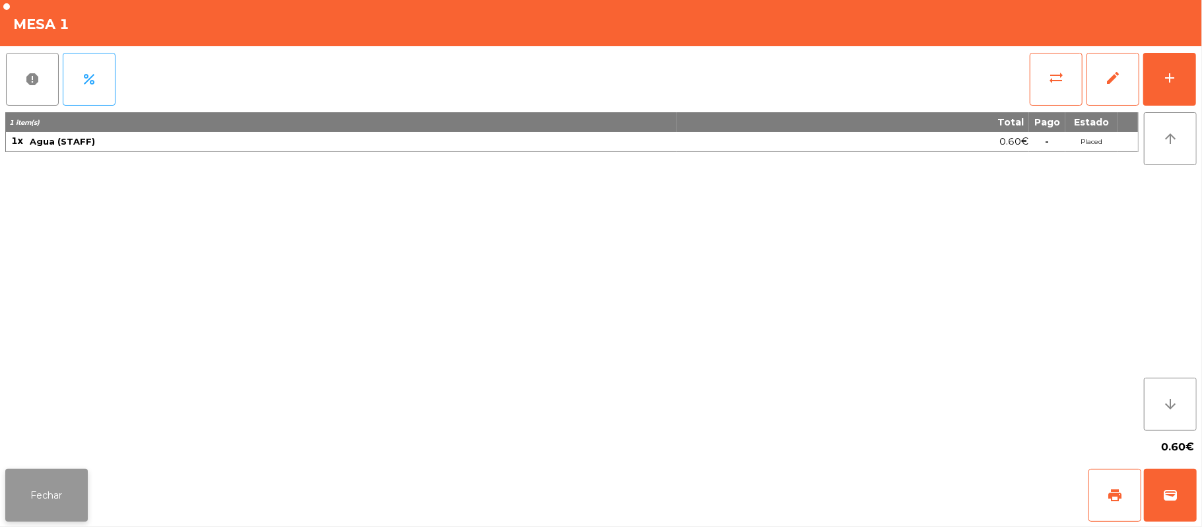
click at [63, 494] on button "Fechar" at bounding box center [46, 495] width 83 height 53
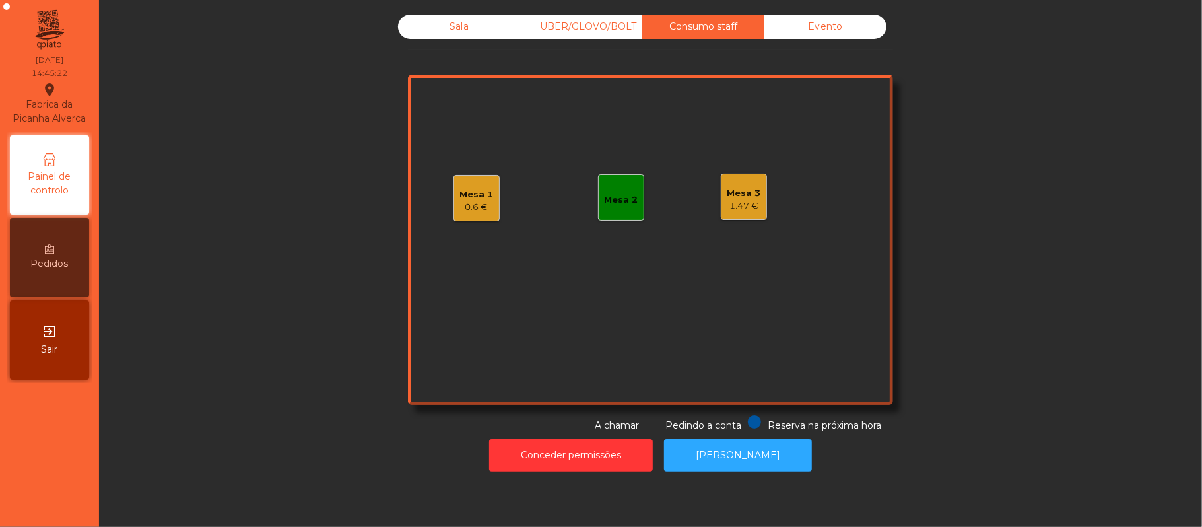
click at [735, 199] on div "1.47 €" at bounding box center [745, 205] width 34 height 13
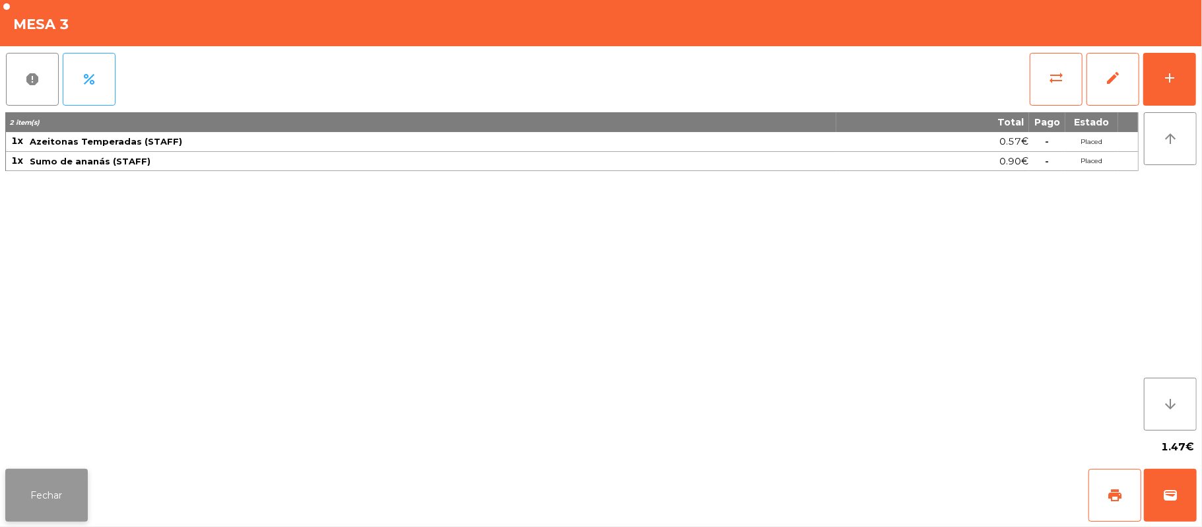
click at [66, 512] on button "Fechar" at bounding box center [46, 495] width 83 height 53
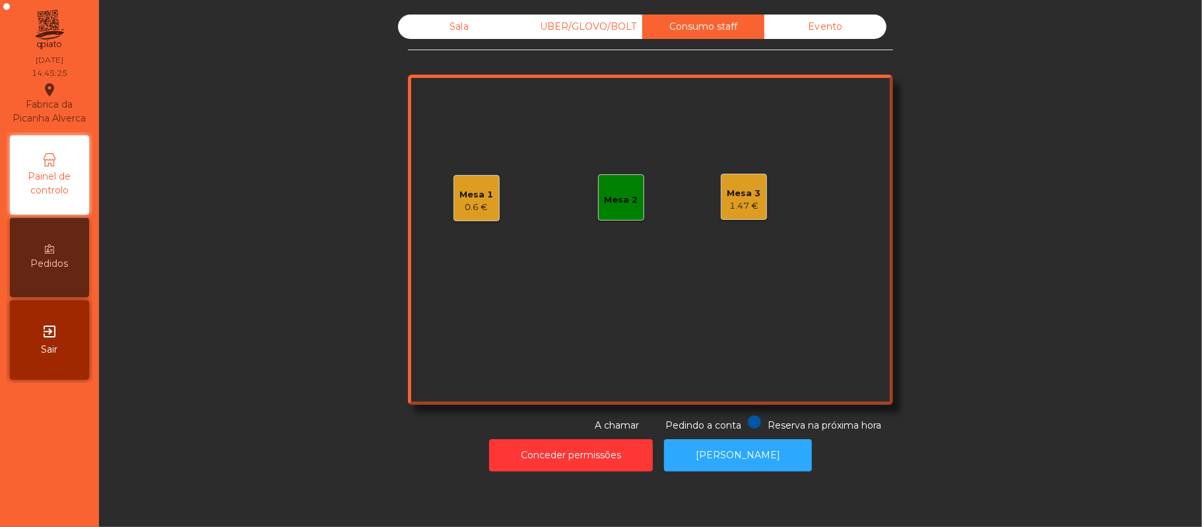
click at [461, 217] on div "Mesa 1 0.6 €" at bounding box center [477, 198] width 46 height 46
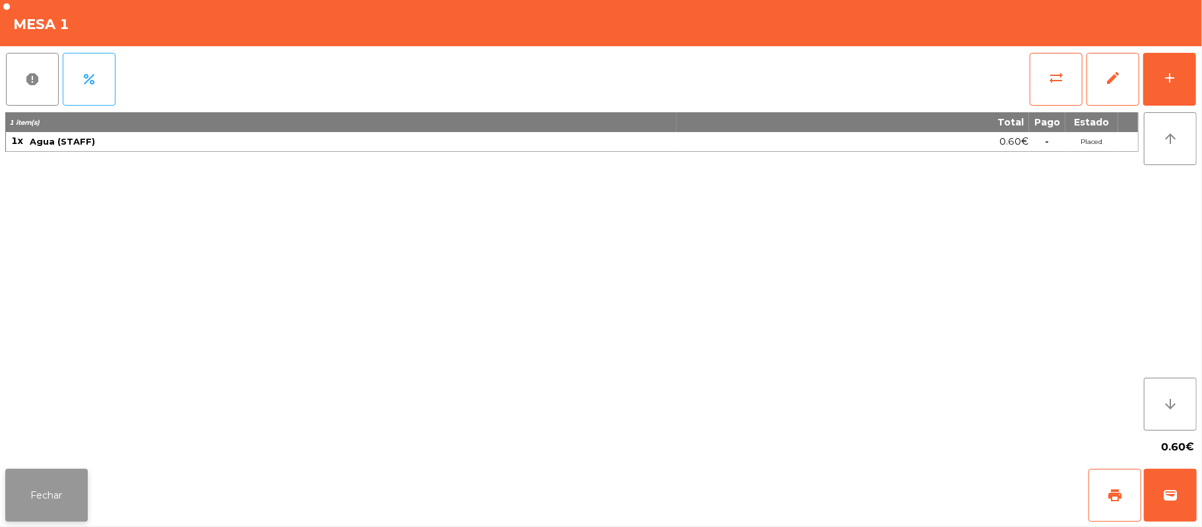
click at [50, 516] on button "Fechar" at bounding box center [46, 495] width 83 height 53
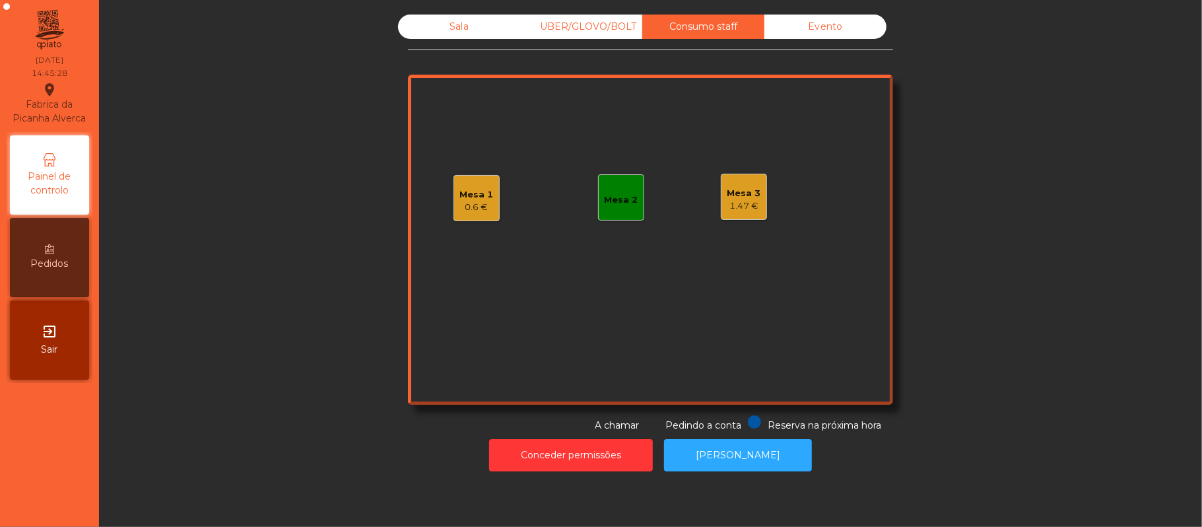
click at [743, 199] on div "1.47 €" at bounding box center [745, 205] width 34 height 13
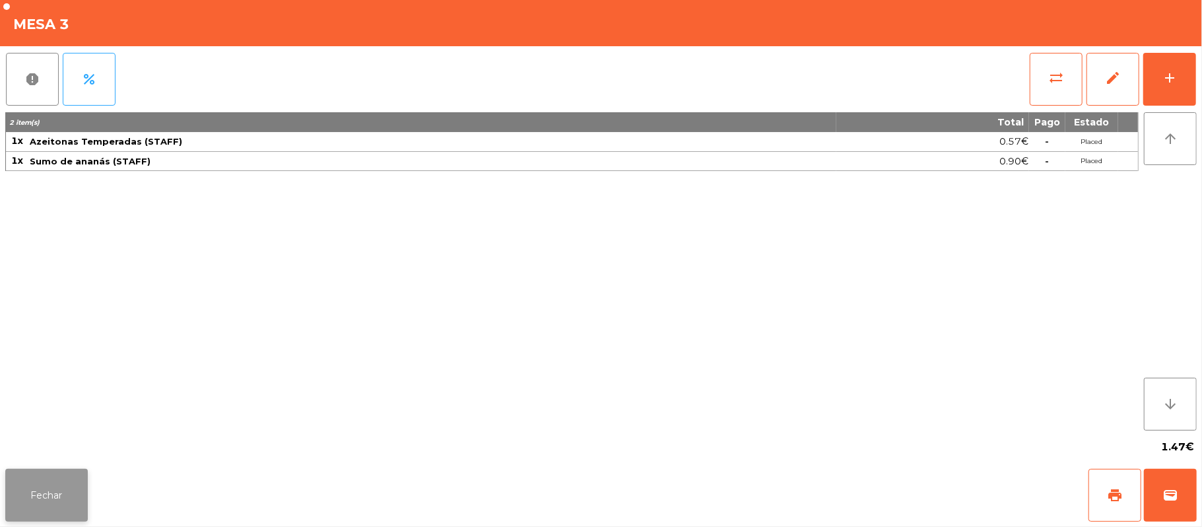
click at [46, 516] on button "Fechar" at bounding box center [46, 495] width 83 height 53
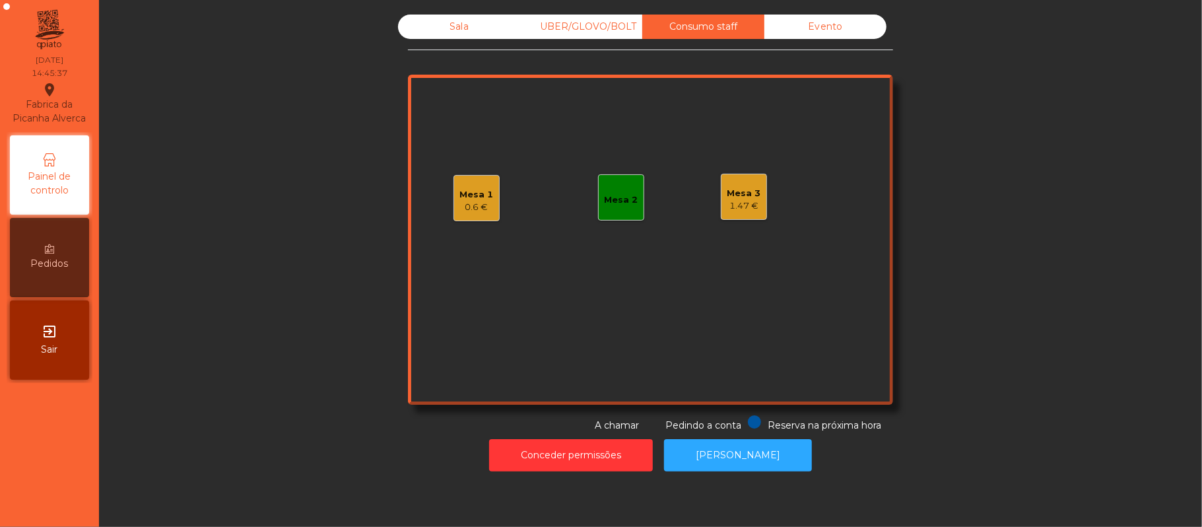
click at [460, 209] on div "0.6 €" at bounding box center [477, 207] width 34 height 13
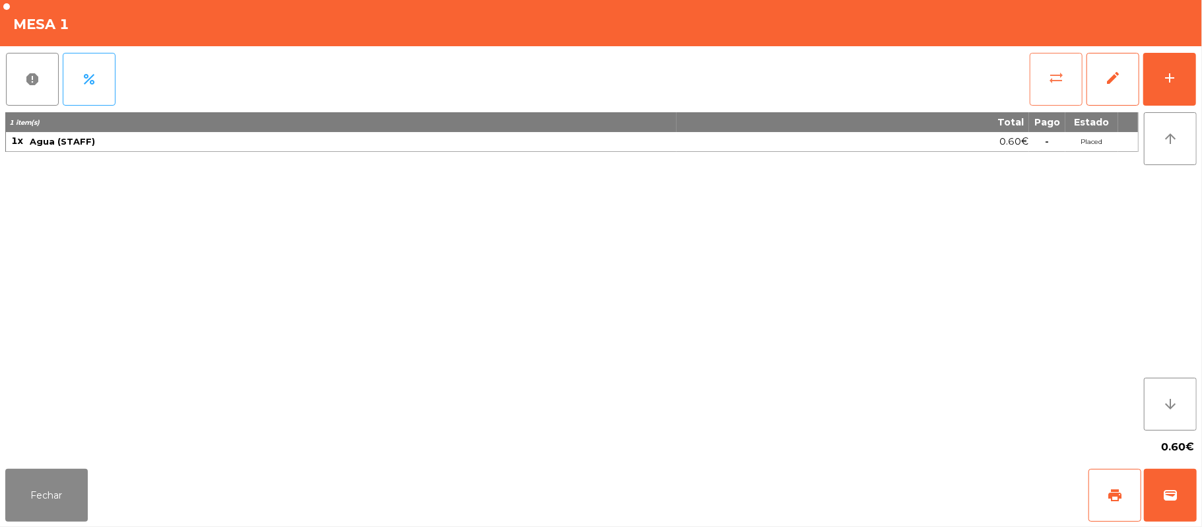
click at [1054, 86] on button "sync_alt" at bounding box center [1056, 79] width 53 height 53
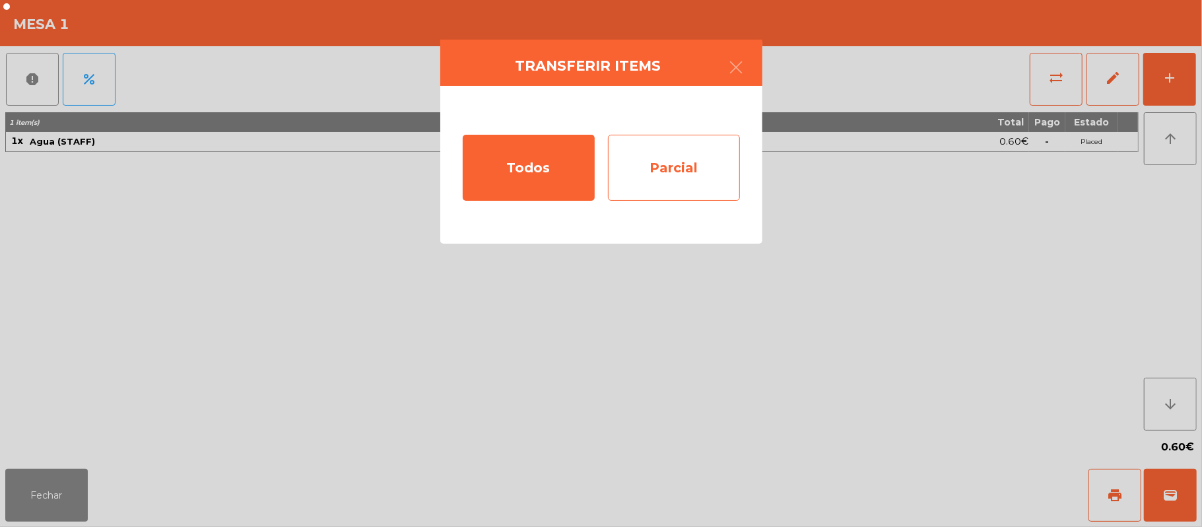
click at [716, 167] on div "Parcial" at bounding box center [674, 168] width 132 height 66
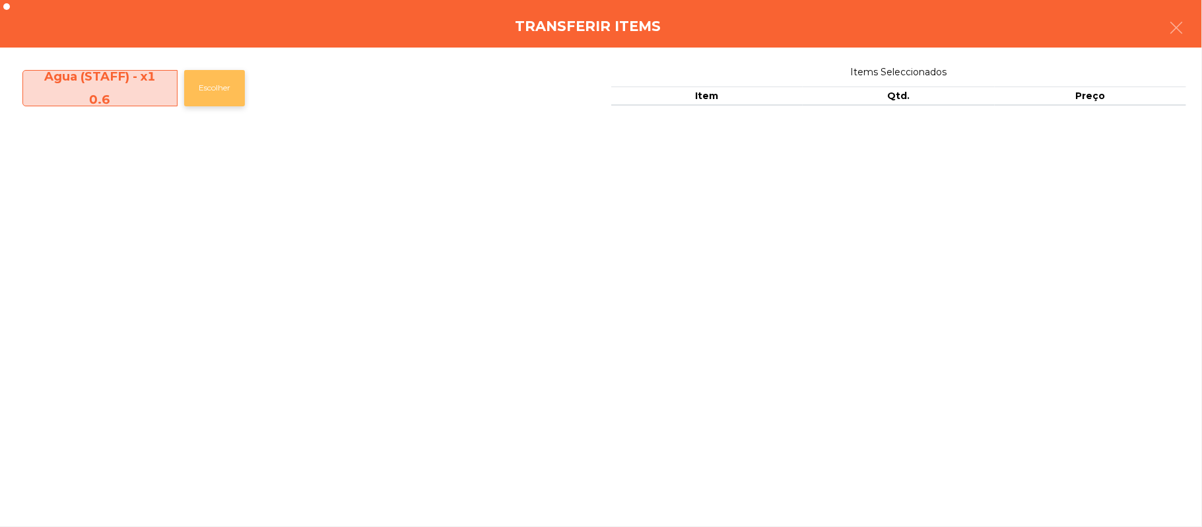
click at [217, 88] on button "Escolher" at bounding box center [214, 88] width 61 height 36
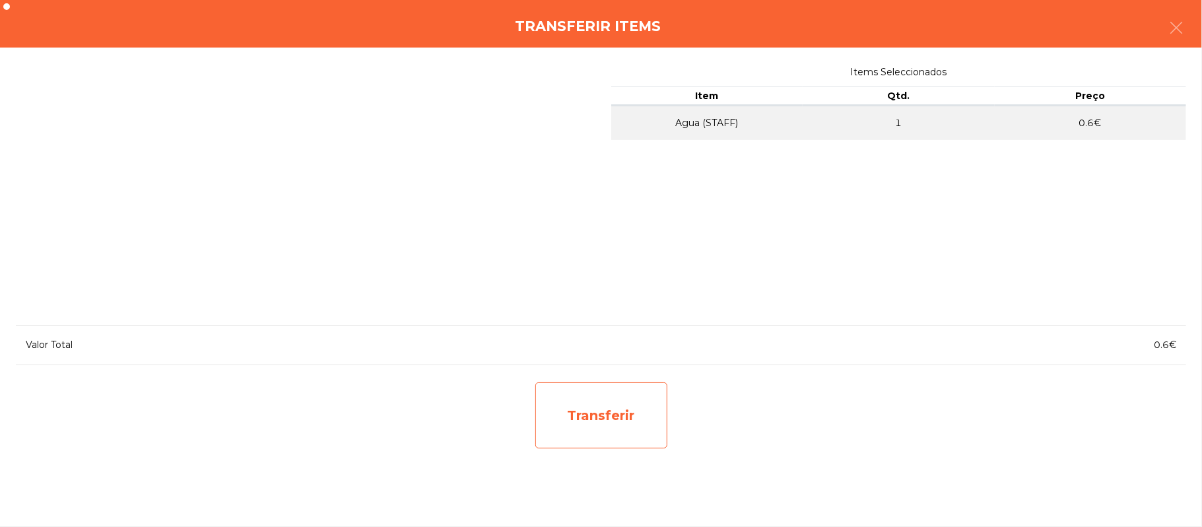
click at [610, 413] on div "Transferir" at bounding box center [602, 415] width 132 height 66
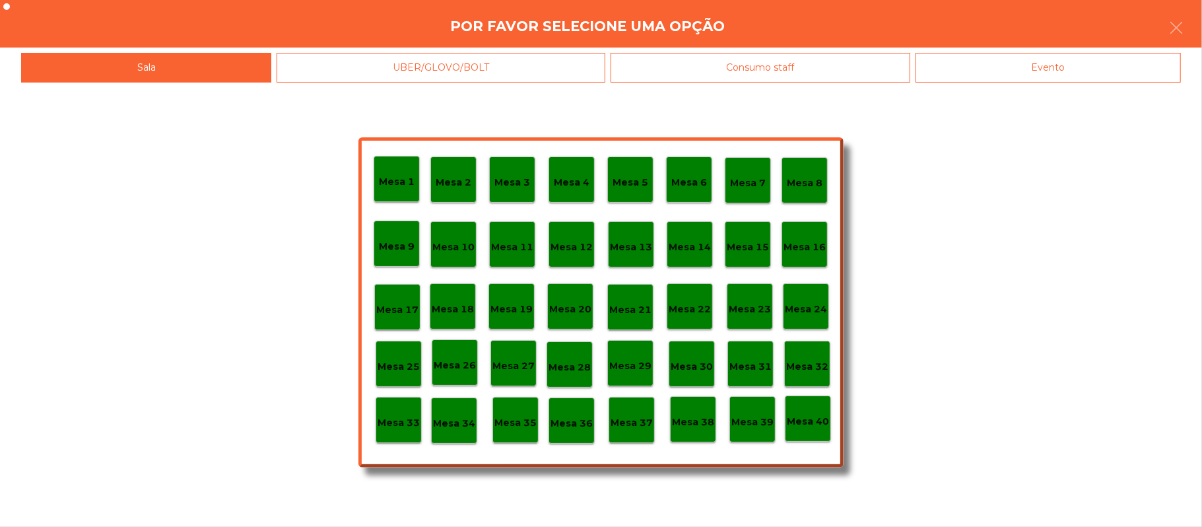
click at [630, 426] on p "Mesa 37" at bounding box center [632, 422] width 42 height 15
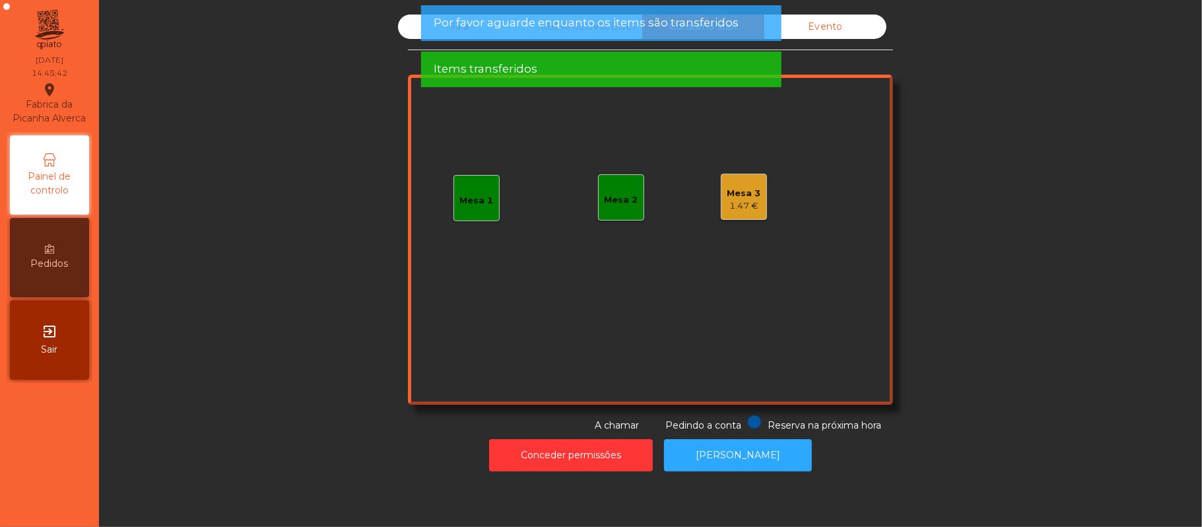
click at [476, 185] on div "Mesa 1" at bounding box center [477, 198] width 46 height 46
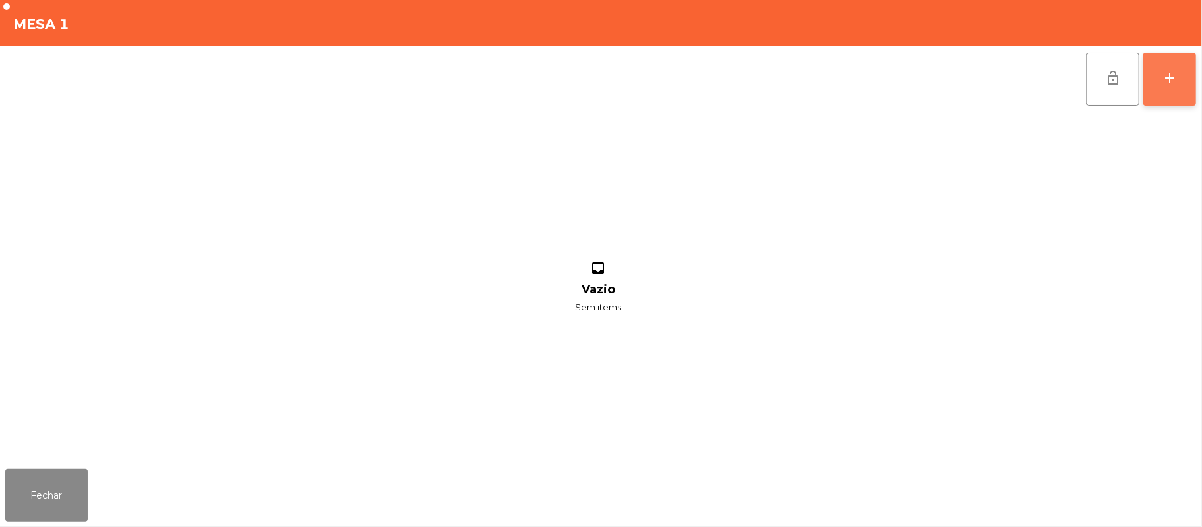
click at [1195, 59] on button "add" at bounding box center [1170, 79] width 53 height 53
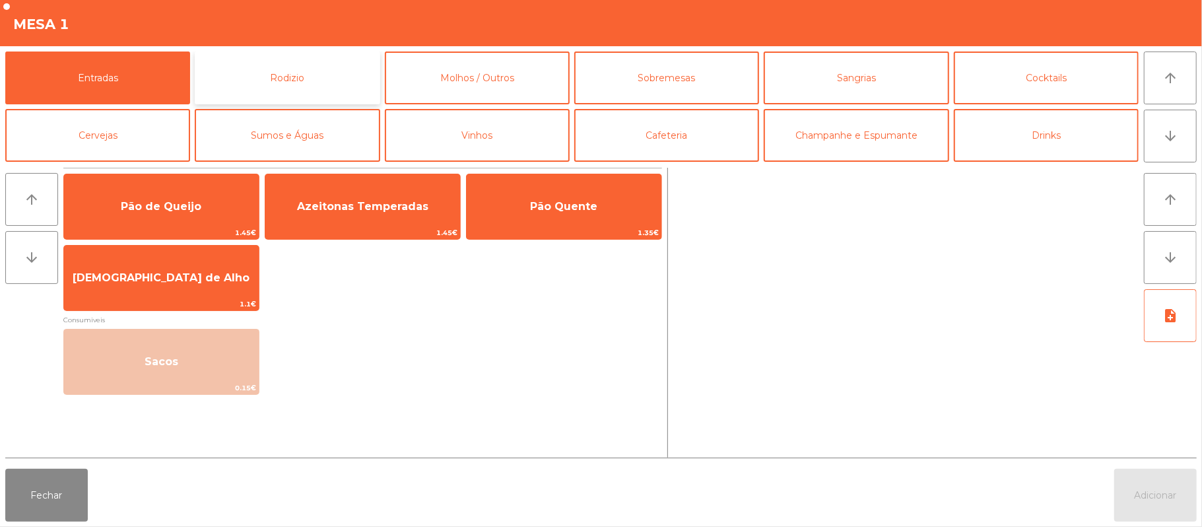
click at [321, 61] on button "Rodizio" at bounding box center [287, 78] width 185 height 53
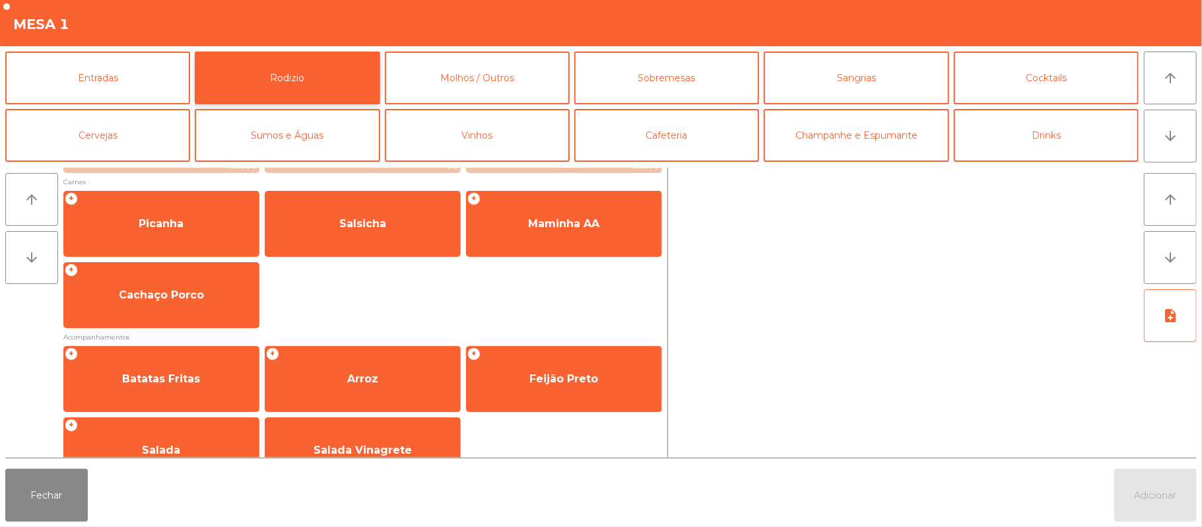
scroll to position [169, 0]
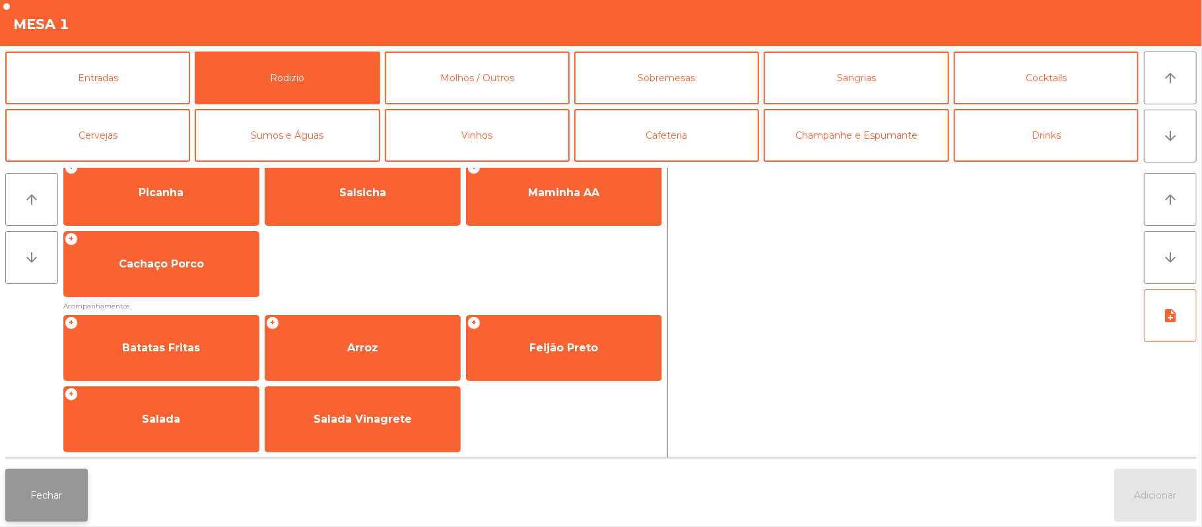
click at [46, 504] on button "Fechar" at bounding box center [46, 495] width 83 height 53
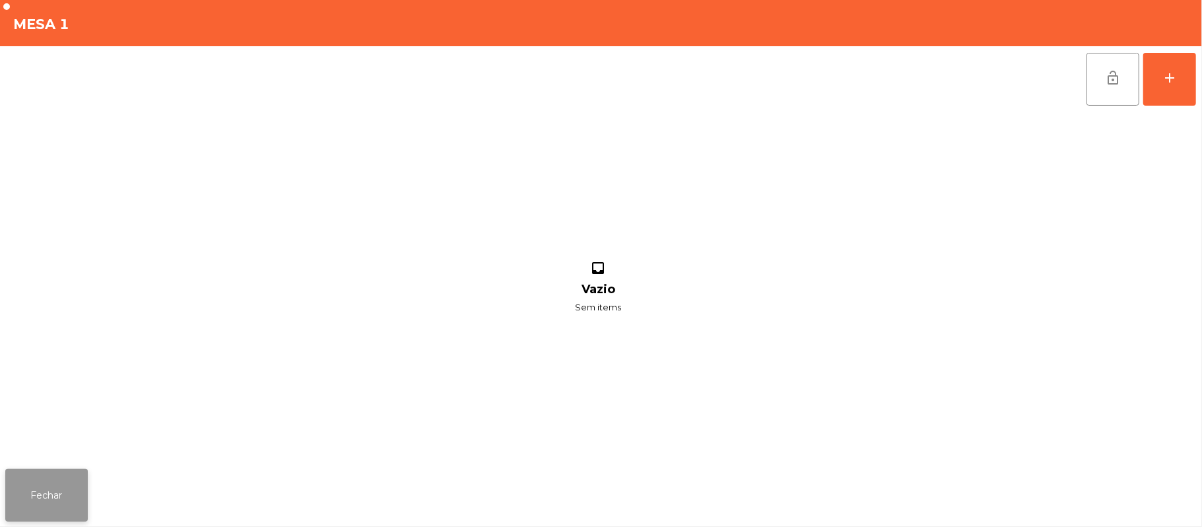
click at [75, 515] on button "Fechar" at bounding box center [46, 495] width 83 height 53
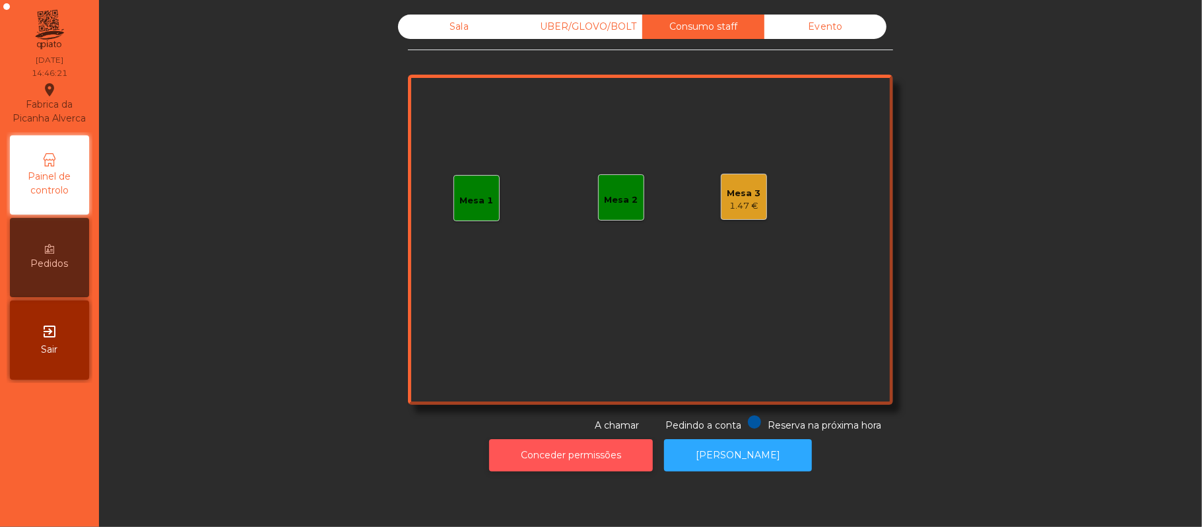
click at [566, 457] on button "Conceder permissões" at bounding box center [571, 455] width 164 height 32
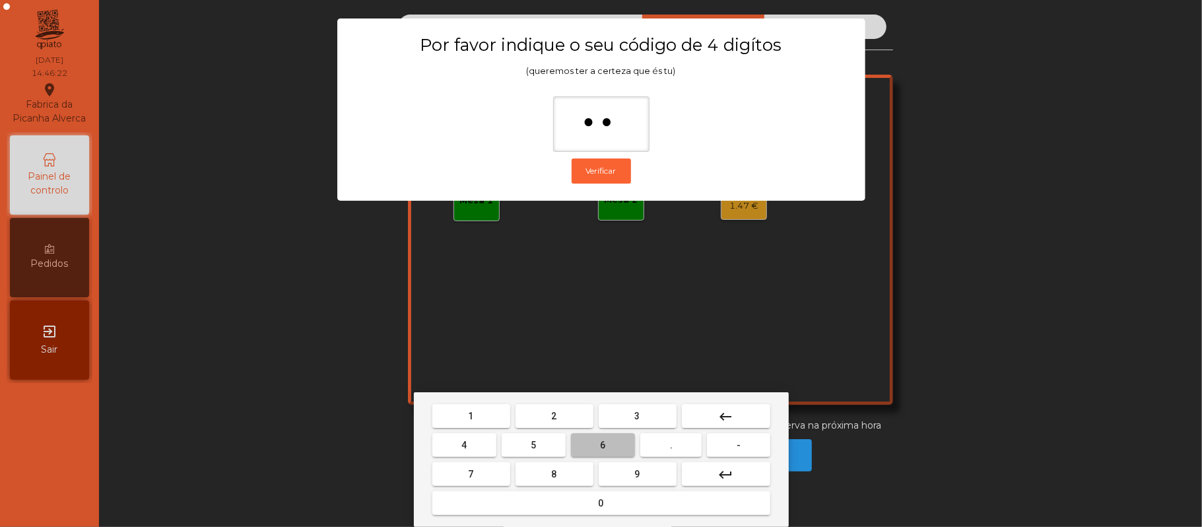
type input "***"
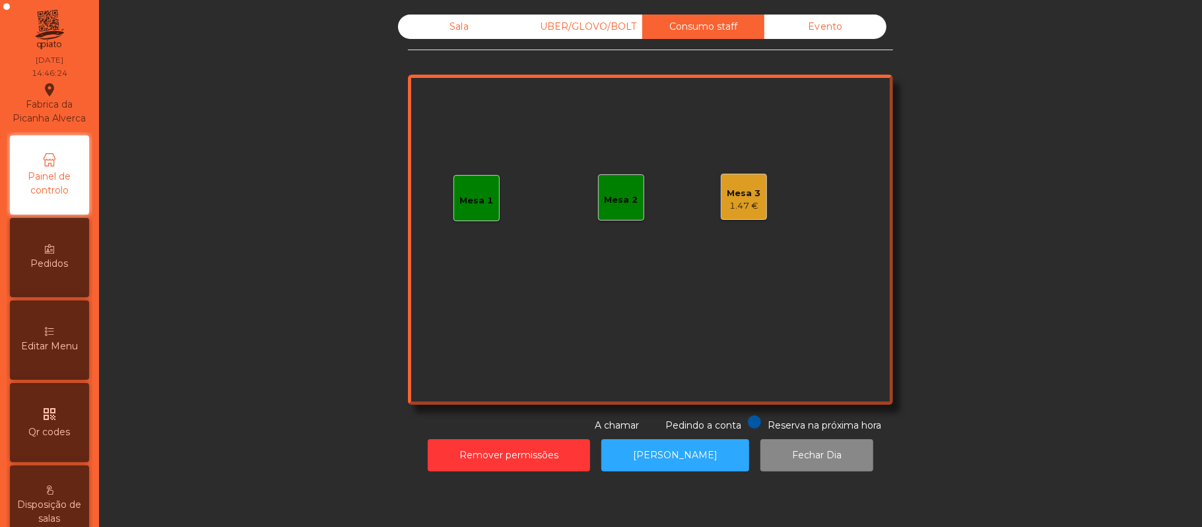
click at [65, 349] on div "Editar Menu" at bounding box center [49, 339] width 79 height 79
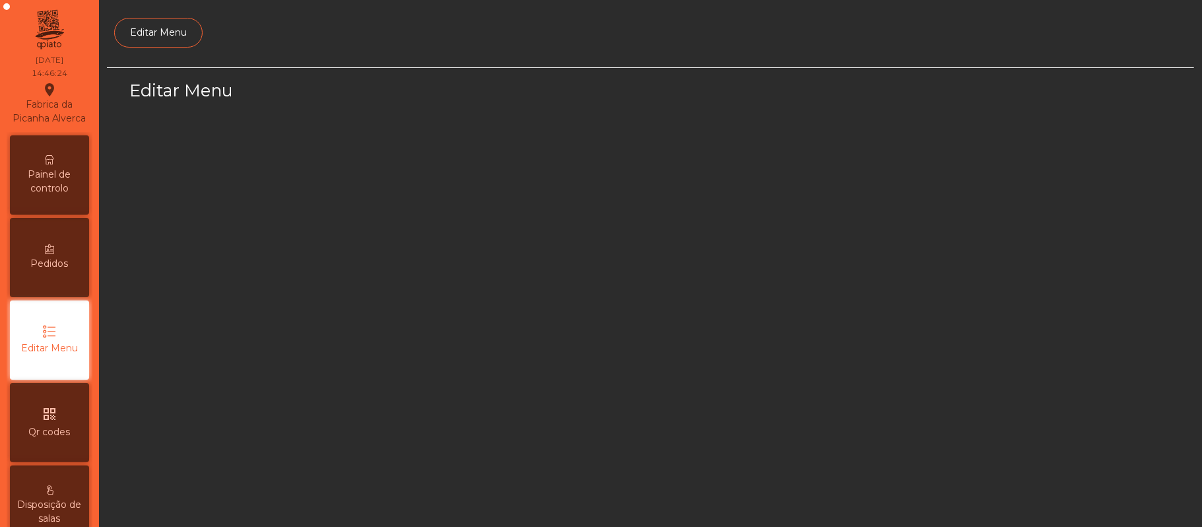
scroll to position [90, 0]
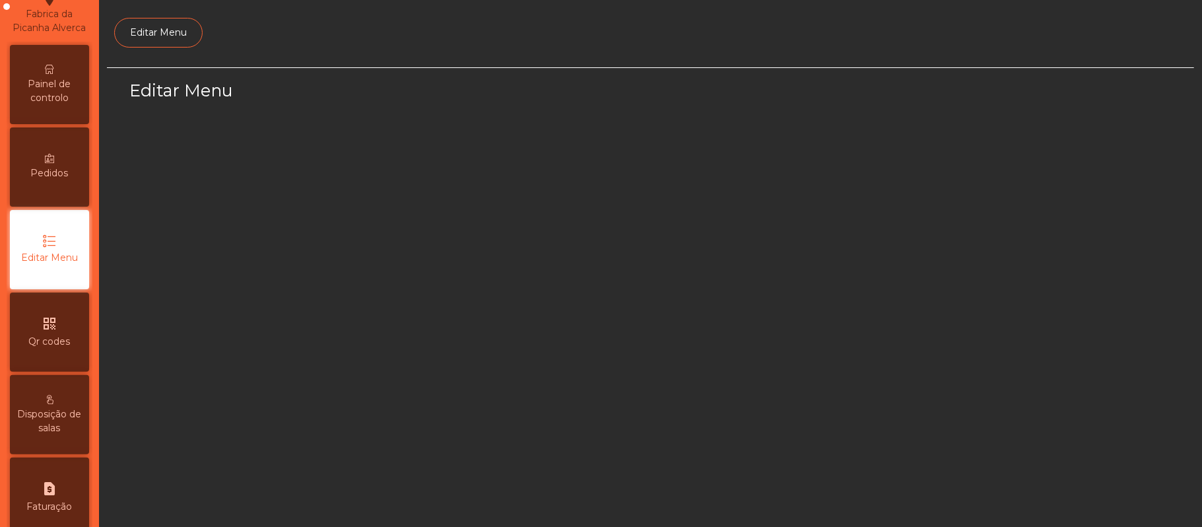
select select "*"
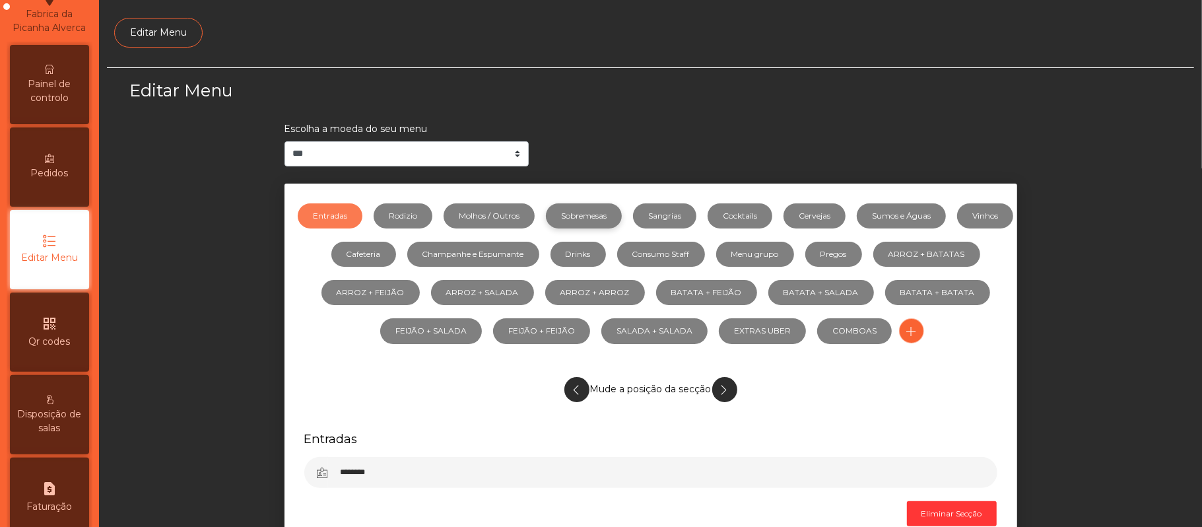
click at [619, 215] on link "Sobremesas" at bounding box center [584, 215] width 76 height 25
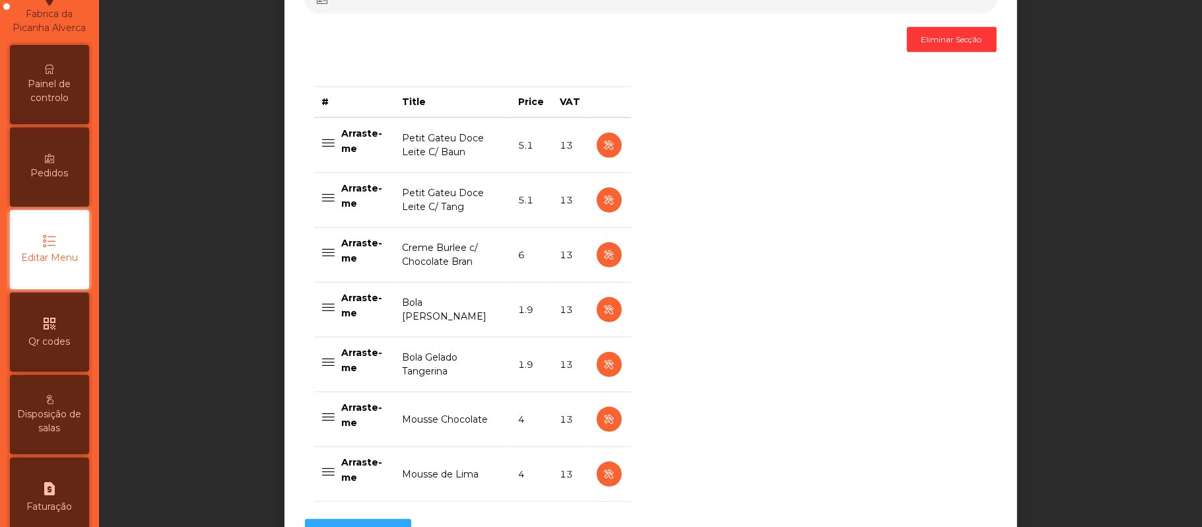
scroll to position [468, 0]
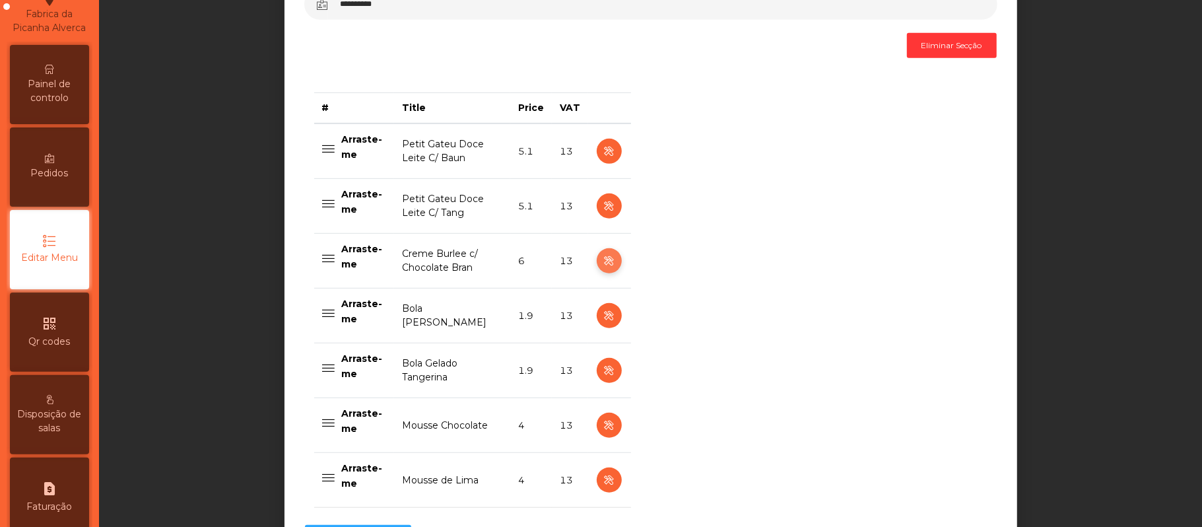
click at [603, 262] on icon "button" at bounding box center [609, 261] width 15 height 17
select select "**"
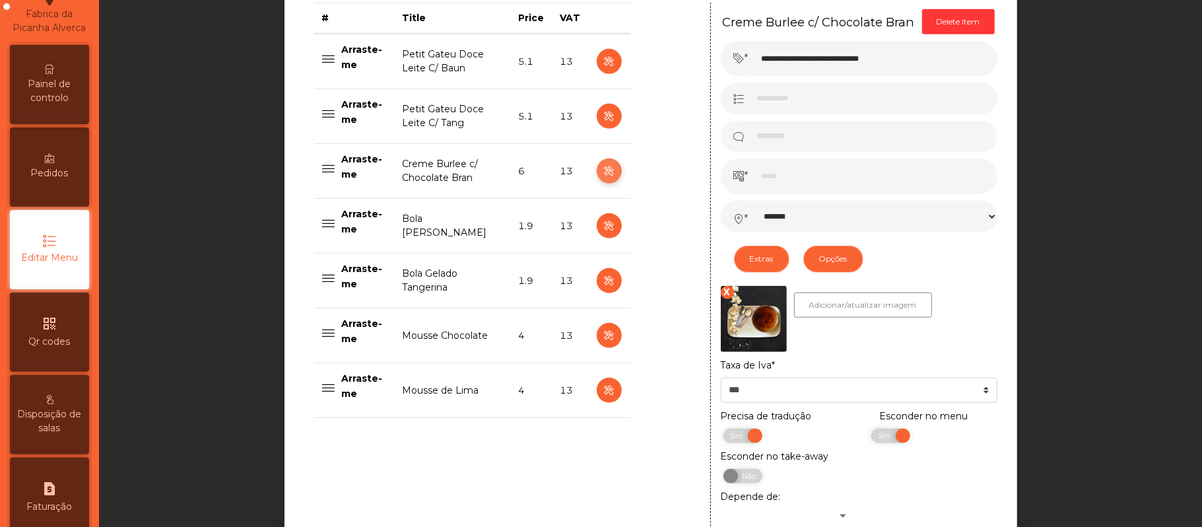
scroll to position [560, 0]
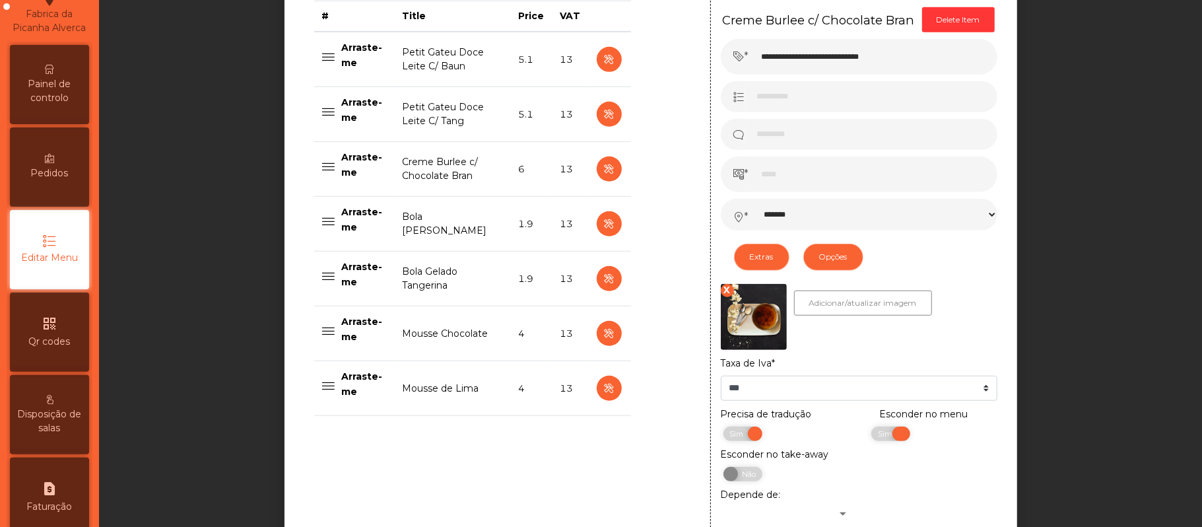
click at [883, 441] on span "Sim" at bounding box center [886, 434] width 33 height 15
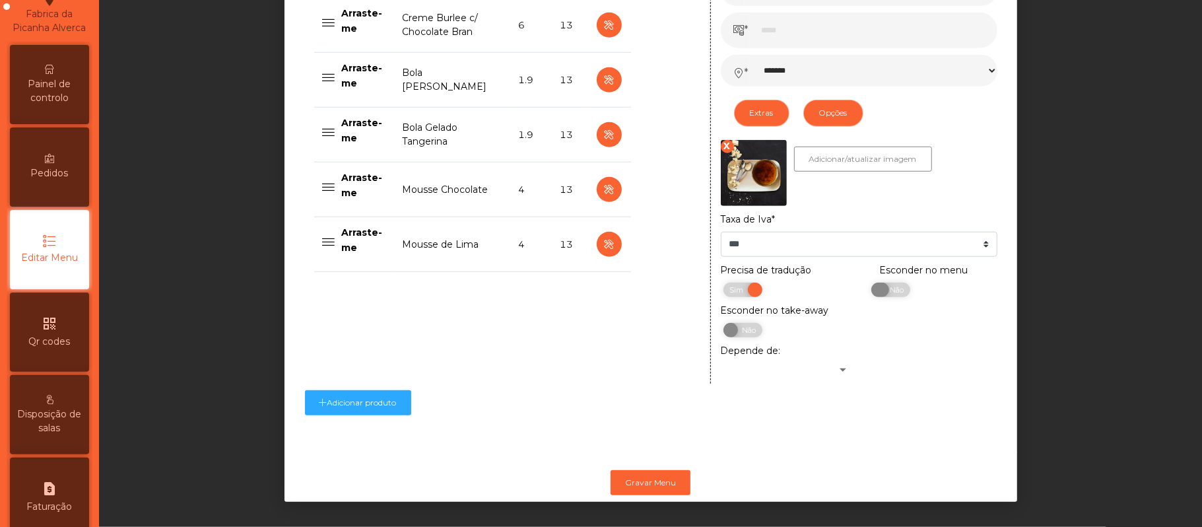
scroll to position [722, 0]
click at [663, 476] on button "Gravar Menu" at bounding box center [651, 482] width 80 height 25
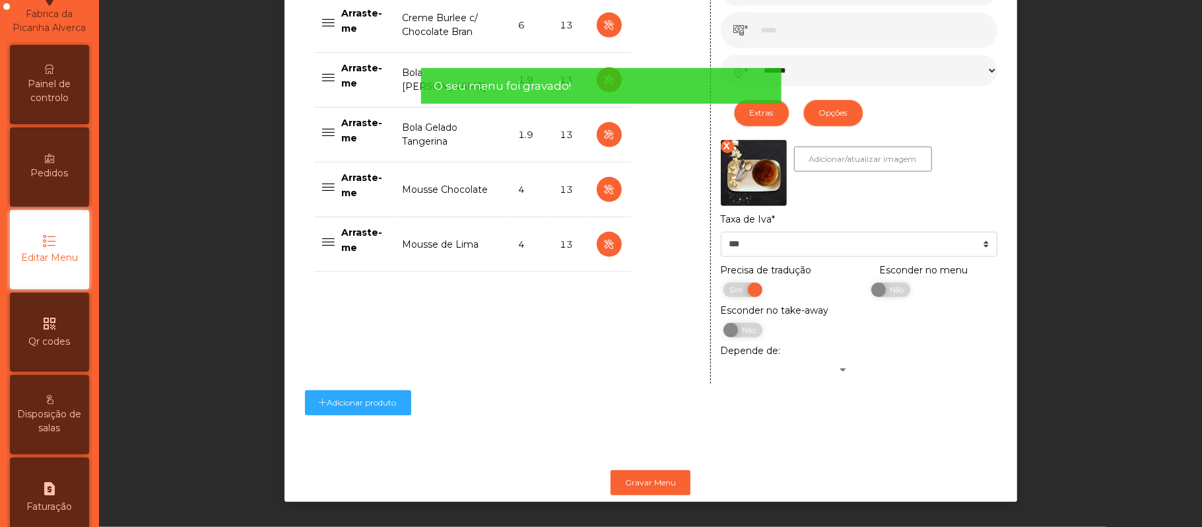
click at [83, 105] on span "Painel de controlo" at bounding box center [49, 91] width 73 height 28
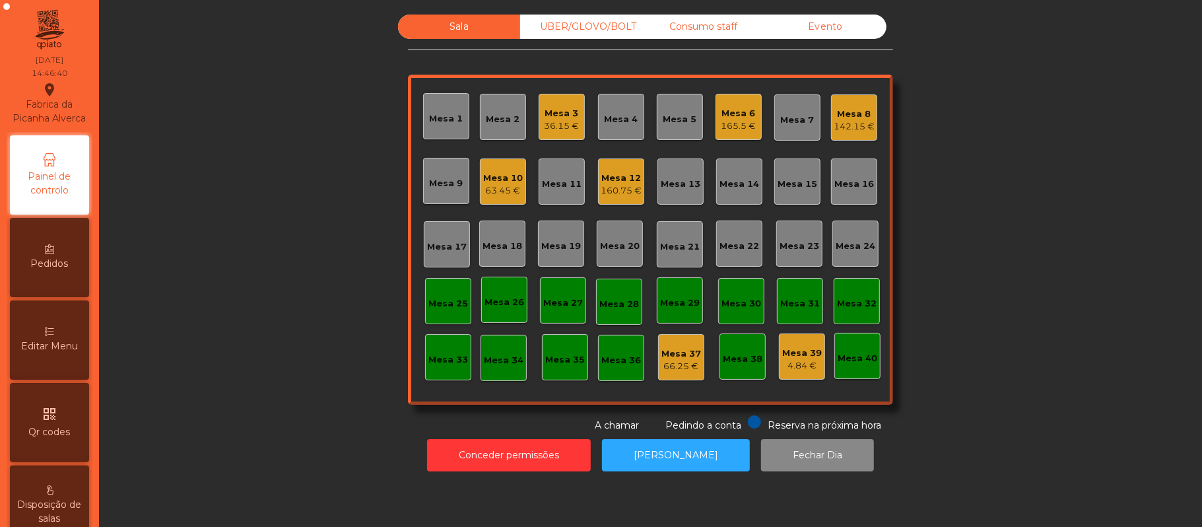
click at [660, 29] on div "O seu menu foi gravado!" at bounding box center [601, 23] width 334 height 17
click at [722, 32] on div "Consumo staff" at bounding box center [703, 27] width 122 height 24
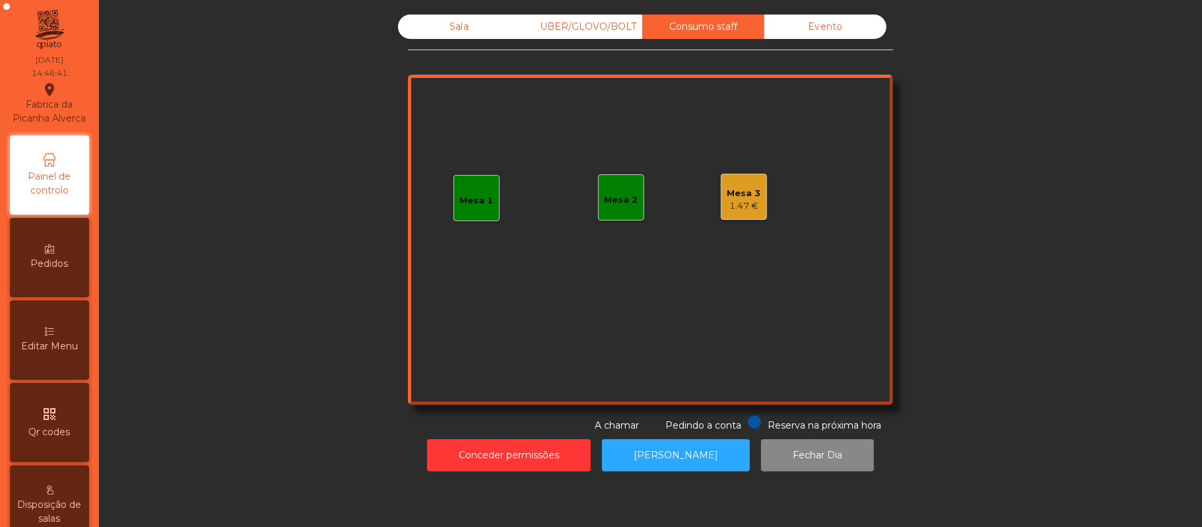
click at [482, 195] on div "Mesa 1" at bounding box center [477, 200] width 34 height 13
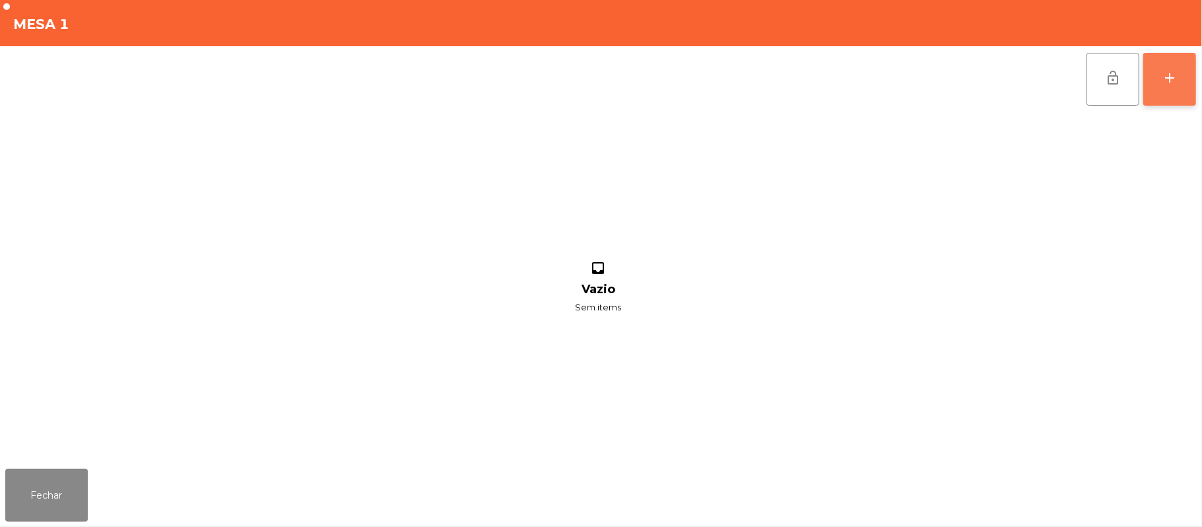
click at [1187, 86] on button "add" at bounding box center [1170, 79] width 53 height 53
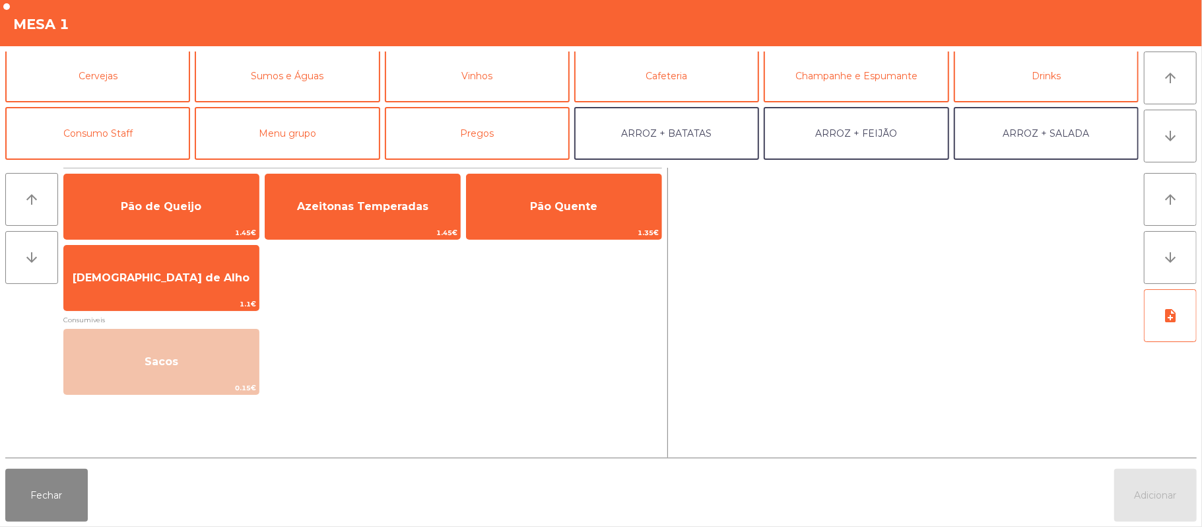
scroll to position [67, 0]
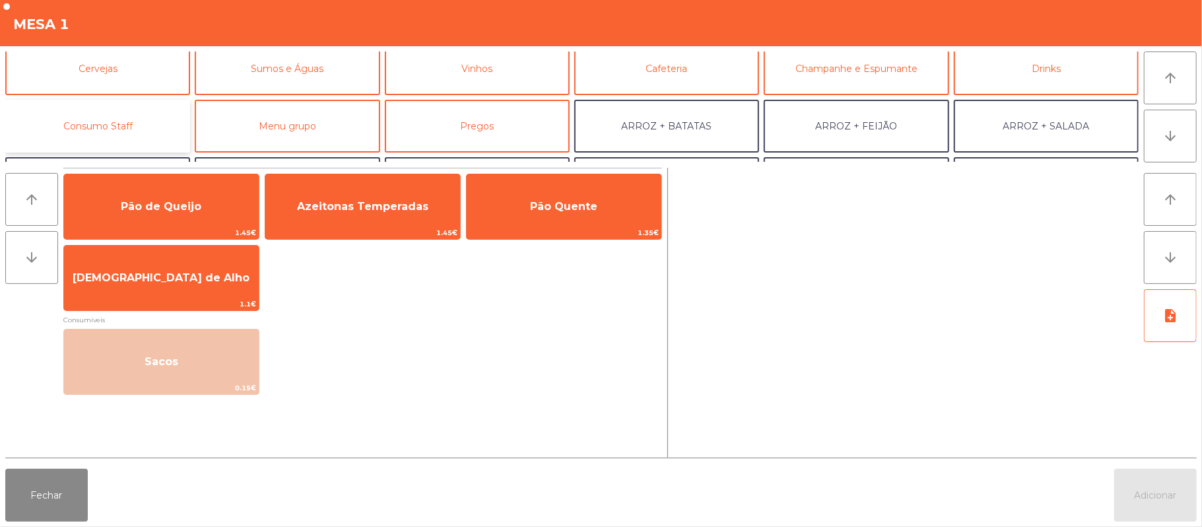
click at [92, 117] on button "Consumo Staff" at bounding box center [97, 126] width 185 height 53
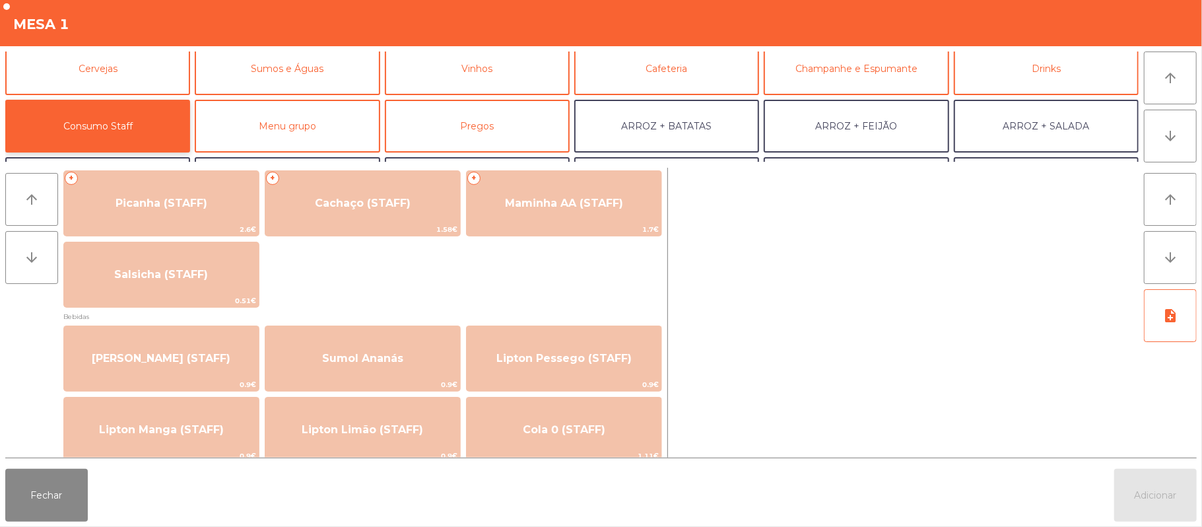
scroll to position [17, 0]
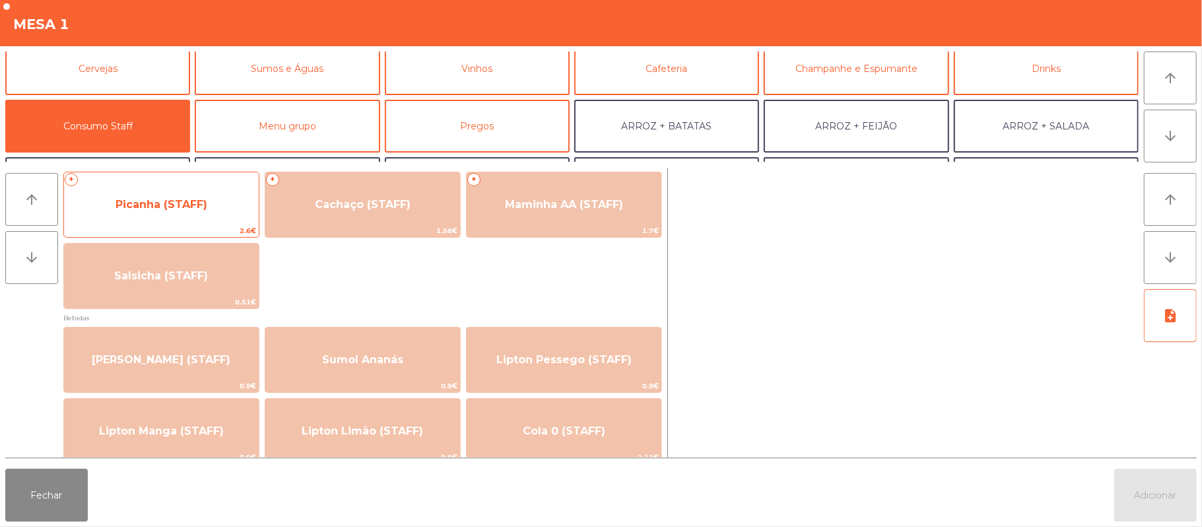
click at [191, 203] on span "Picanha (STAFF)" at bounding box center [162, 204] width 92 height 13
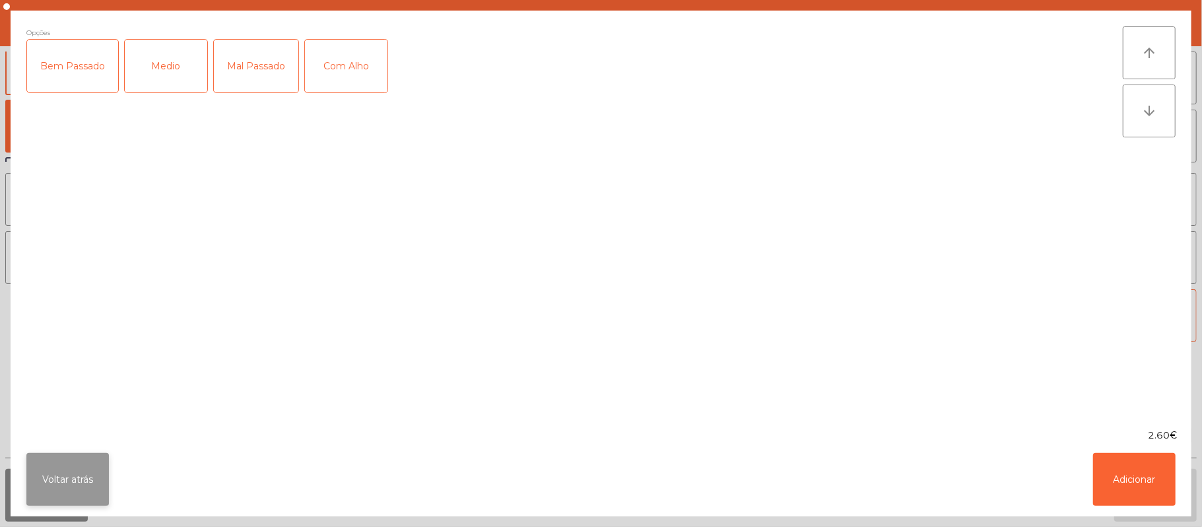
click at [78, 476] on button "Voltar atrás" at bounding box center [67, 479] width 83 height 53
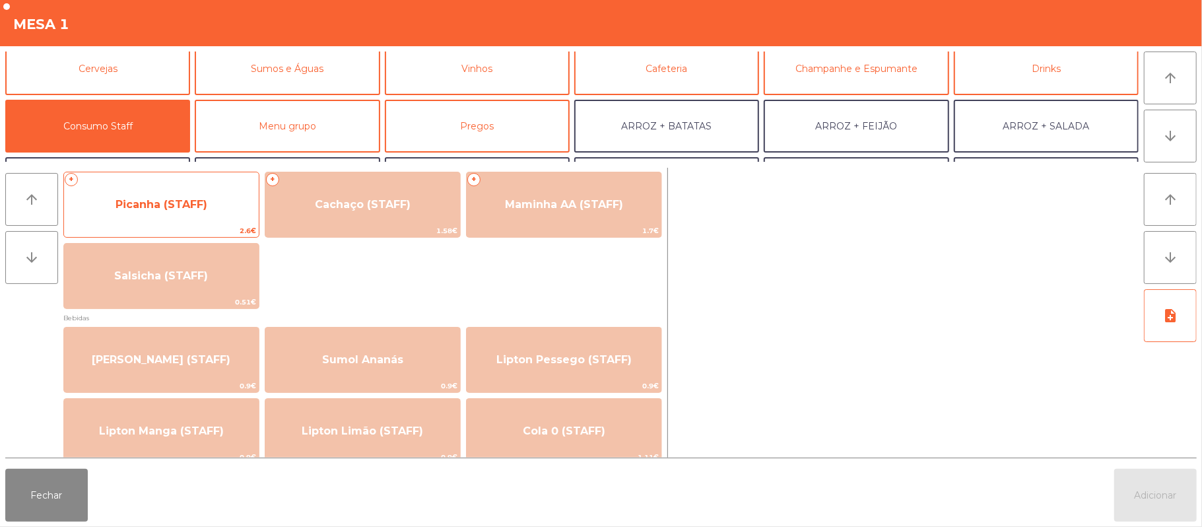
click at [215, 209] on span "Picanha (STAFF)" at bounding box center [161, 205] width 195 height 36
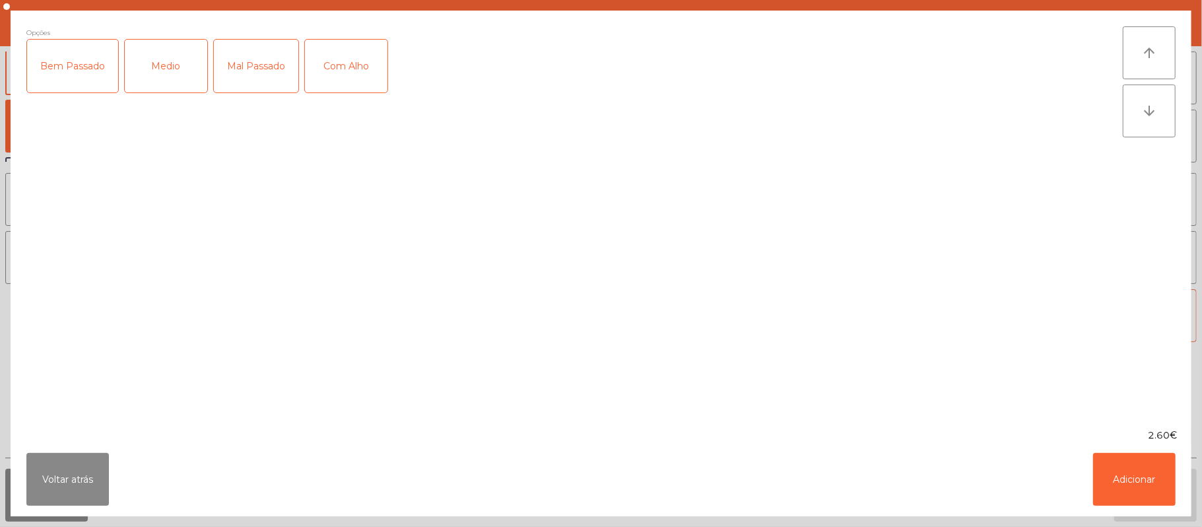
click at [160, 66] on div "Medio" at bounding box center [166, 66] width 83 height 53
click at [361, 70] on div "Com Alho" at bounding box center [346, 66] width 83 height 53
click at [1109, 483] on button "Adicionar" at bounding box center [1134, 479] width 83 height 53
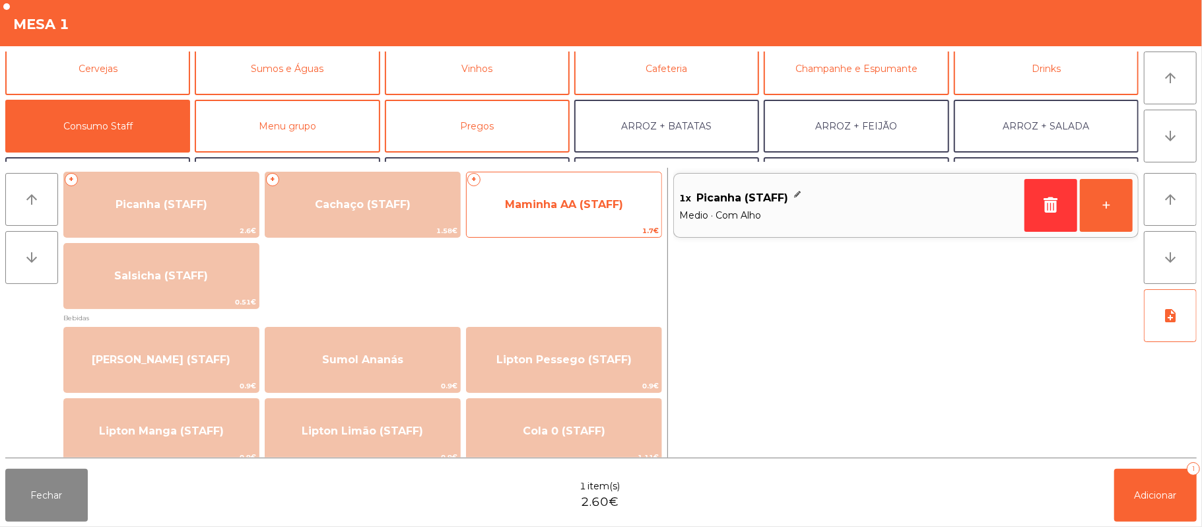
click at [571, 204] on span "Maminha AA (STAFF)" at bounding box center [564, 204] width 118 height 13
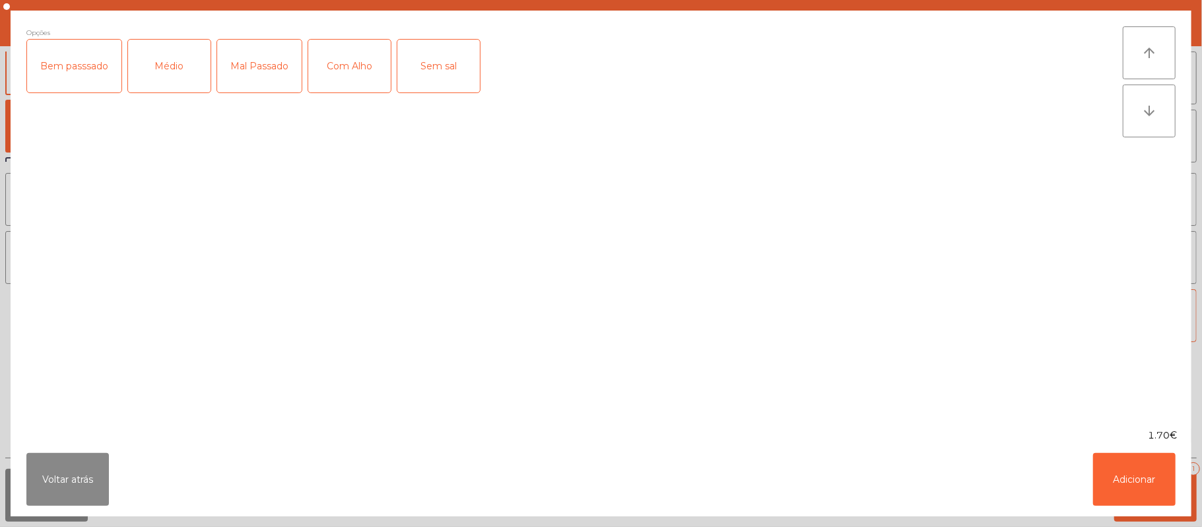
click at [177, 70] on div "Médio" at bounding box center [169, 66] width 83 height 53
click at [357, 82] on div "Com Alho" at bounding box center [349, 66] width 83 height 53
click at [1129, 495] on button "Adicionar" at bounding box center [1134, 479] width 83 height 53
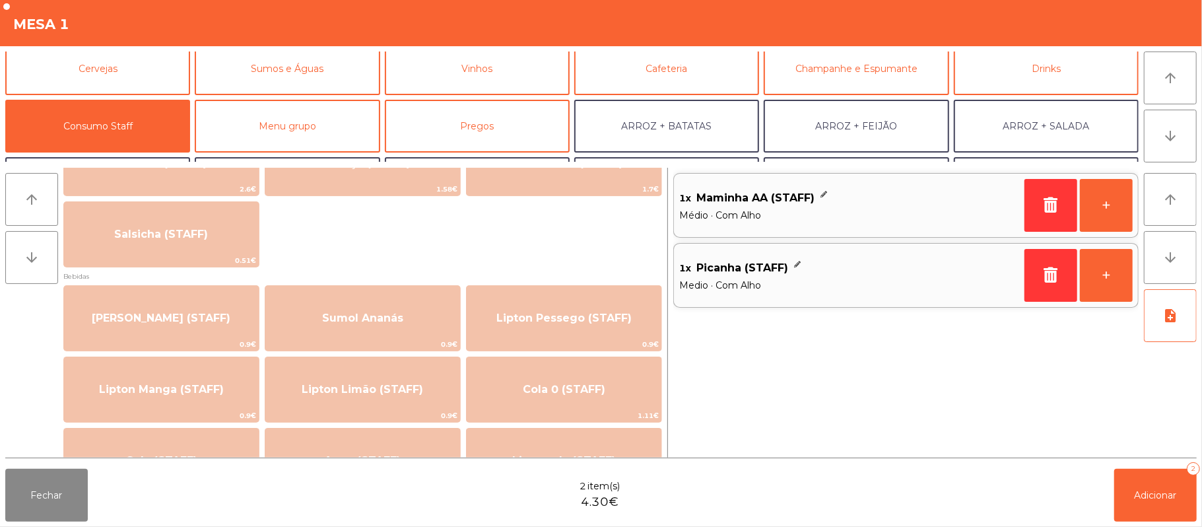
scroll to position [61, 0]
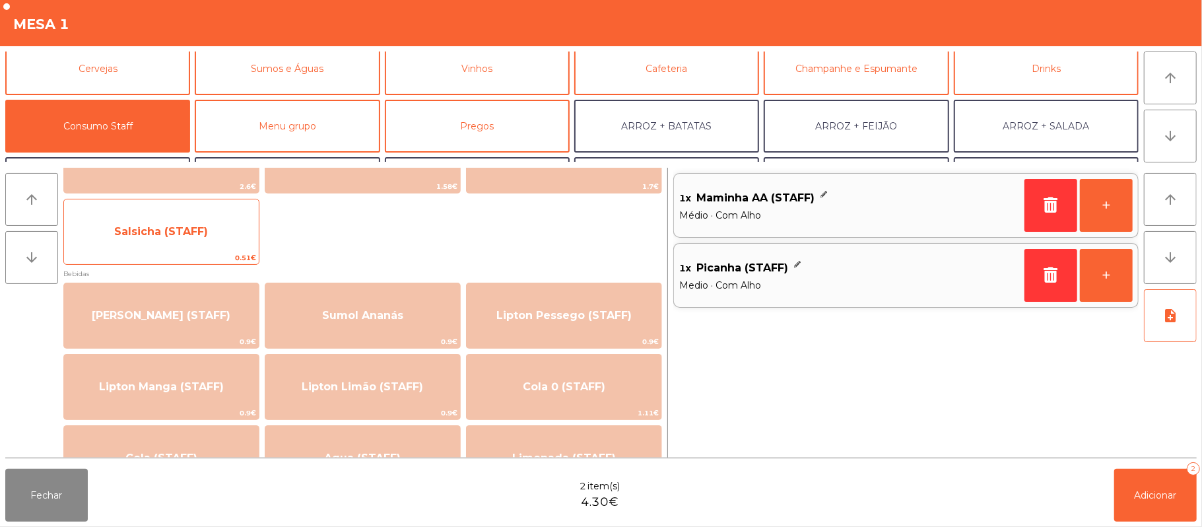
click at [217, 239] on span "Salsicha (STAFF)" at bounding box center [161, 232] width 195 height 36
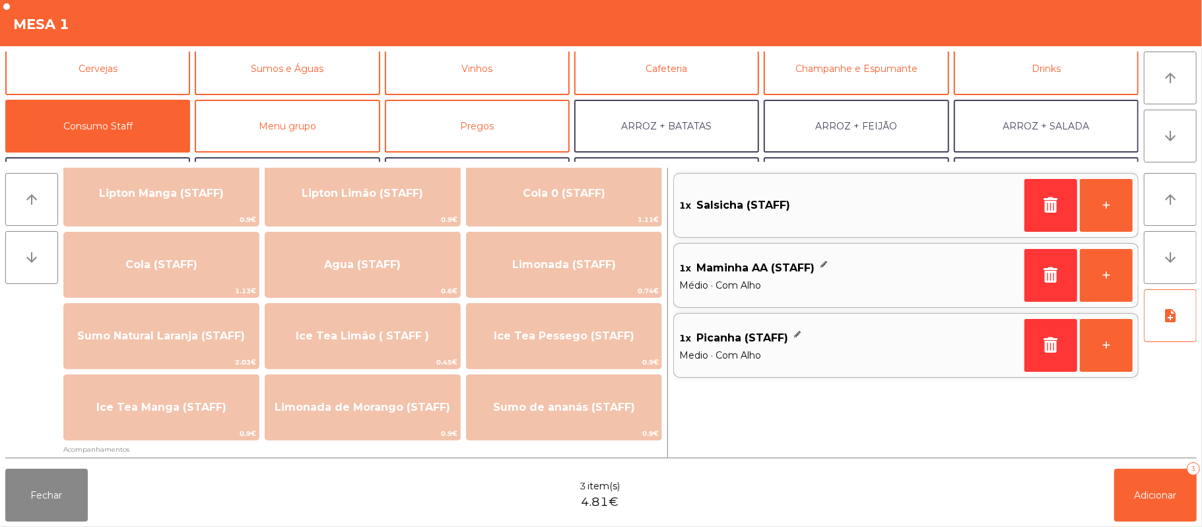
scroll to position [248, 0]
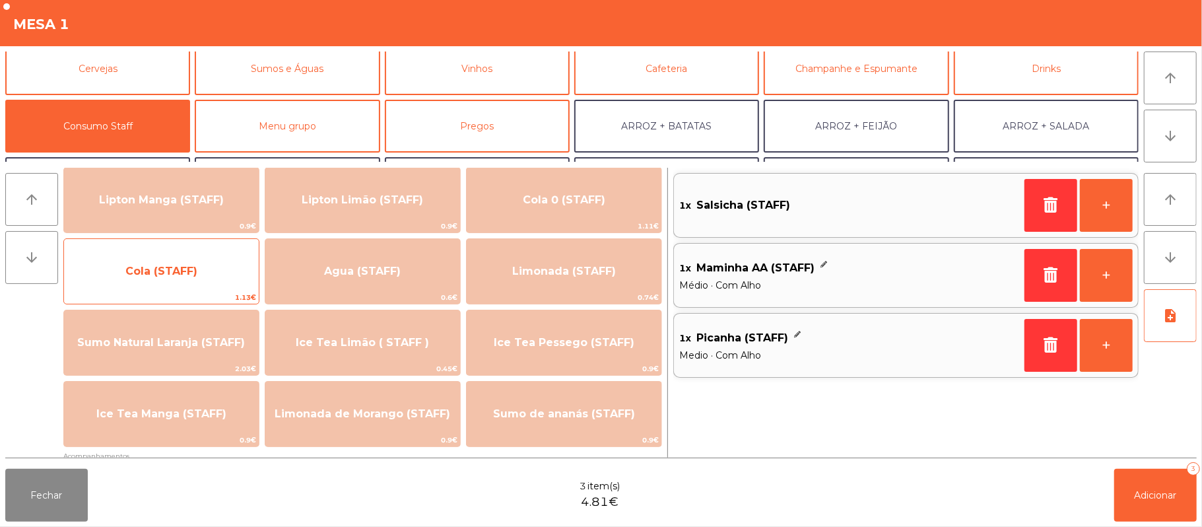
click at [214, 269] on span "Cola (STAFF)" at bounding box center [161, 272] width 195 height 36
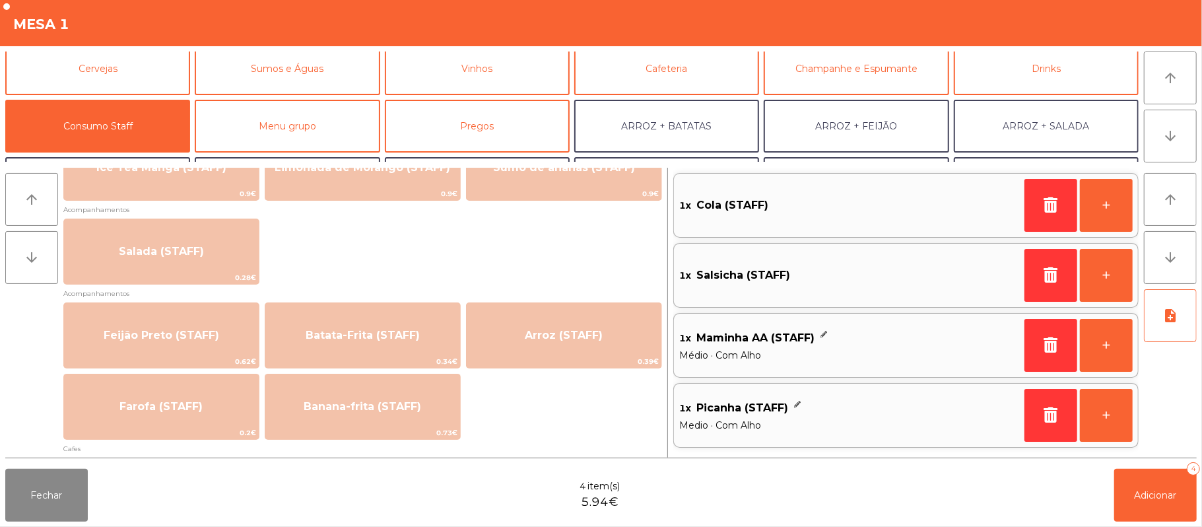
scroll to position [494, 0]
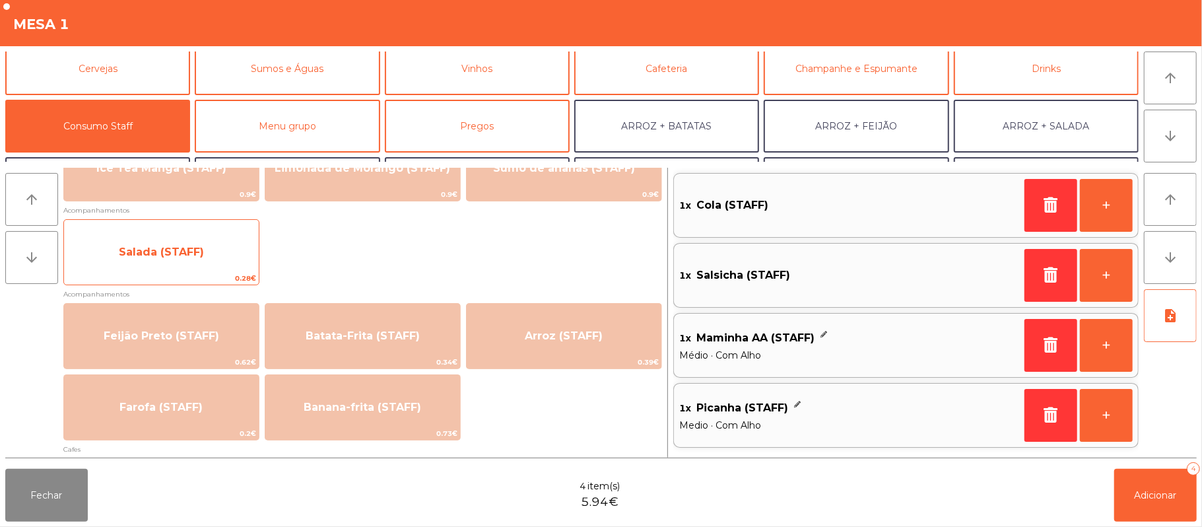
click at [210, 255] on span "Salada (STAFF)" at bounding box center [161, 252] width 195 height 36
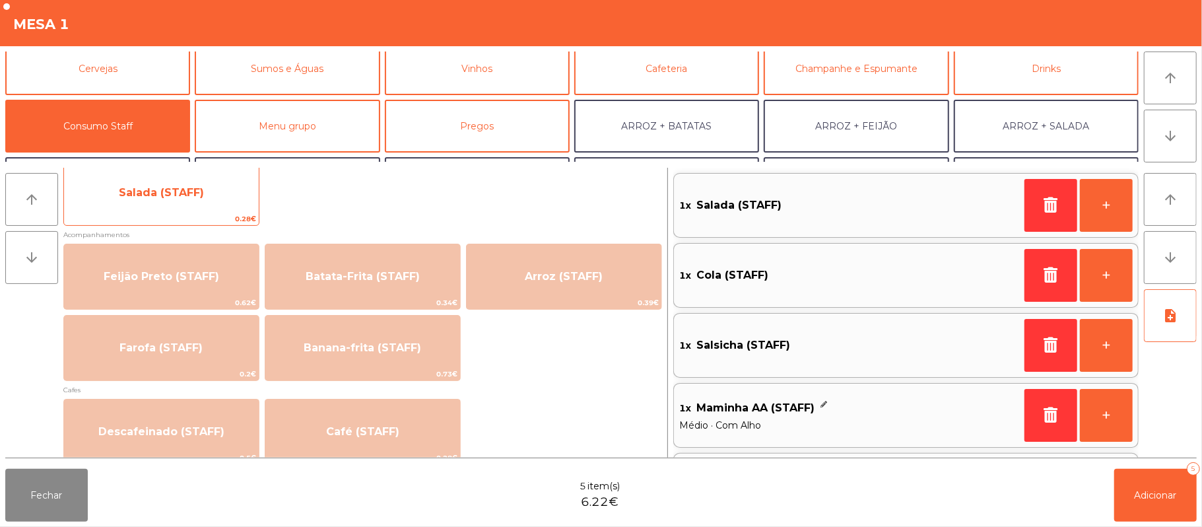
scroll to position [563, 0]
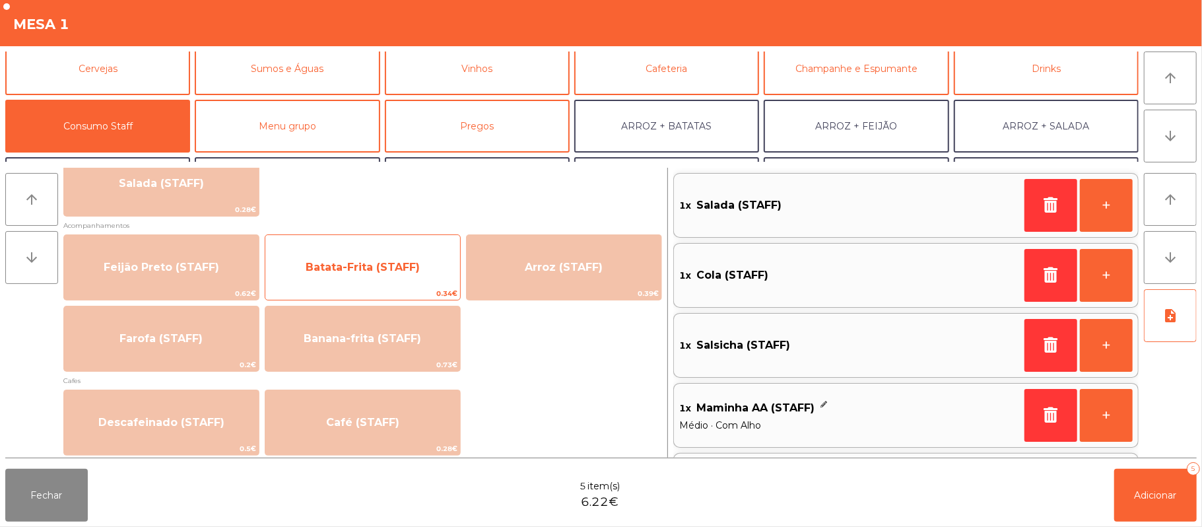
click at [392, 268] on span "Batata-Frita (STAFF)" at bounding box center [363, 267] width 114 height 13
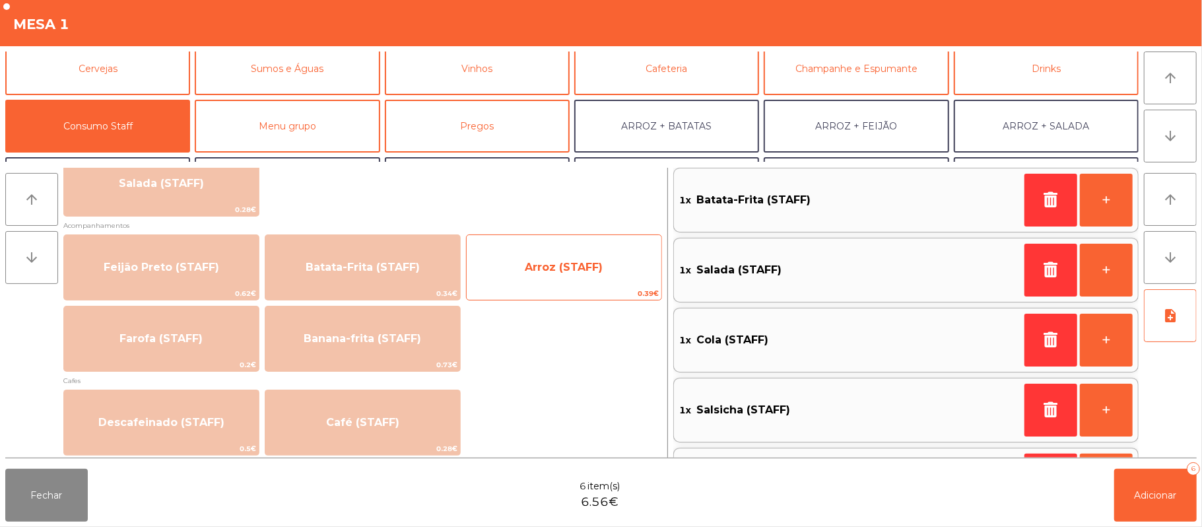
click at [574, 263] on span "Arroz (STAFF)" at bounding box center [564, 267] width 78 height 13
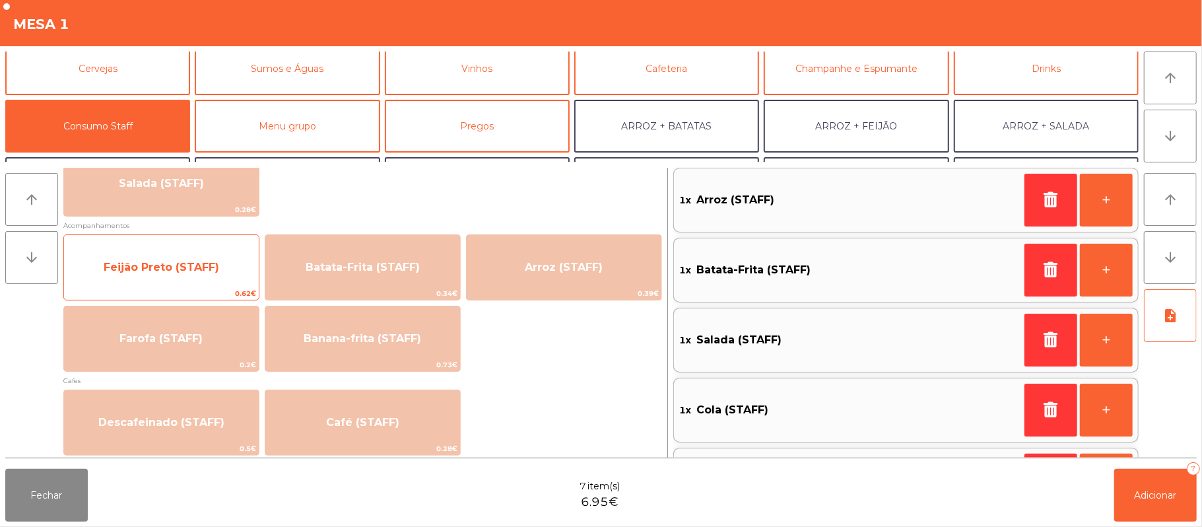
click at [127, 278] on span "Feijão Preto (STAFF)" at bounding box center [161, 268] width 195 height 36
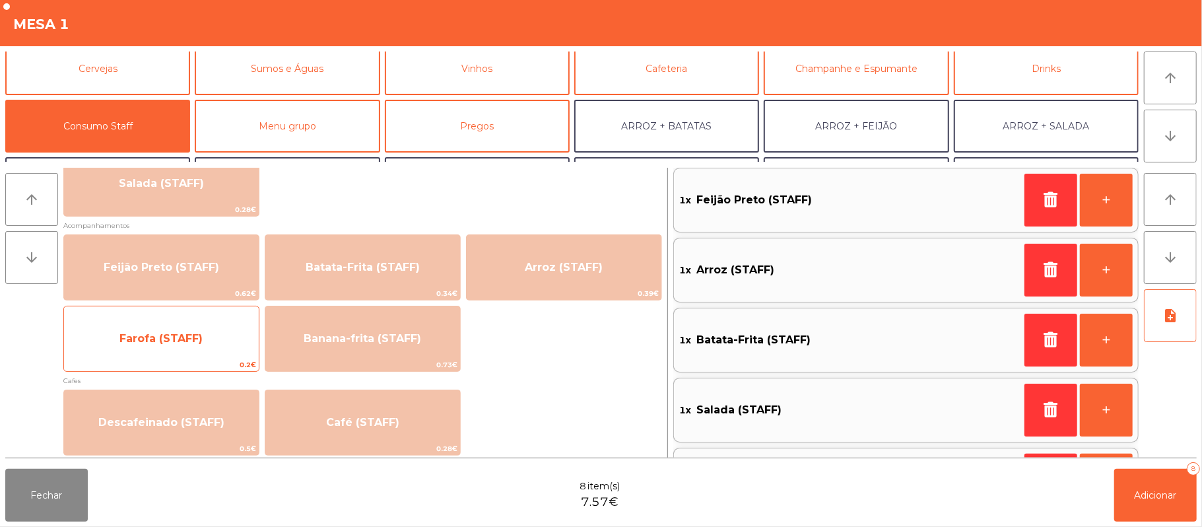
click at [207, 329] on span "Farofa (STAFF)" at bounding box center [161, 339] width 195 height 36
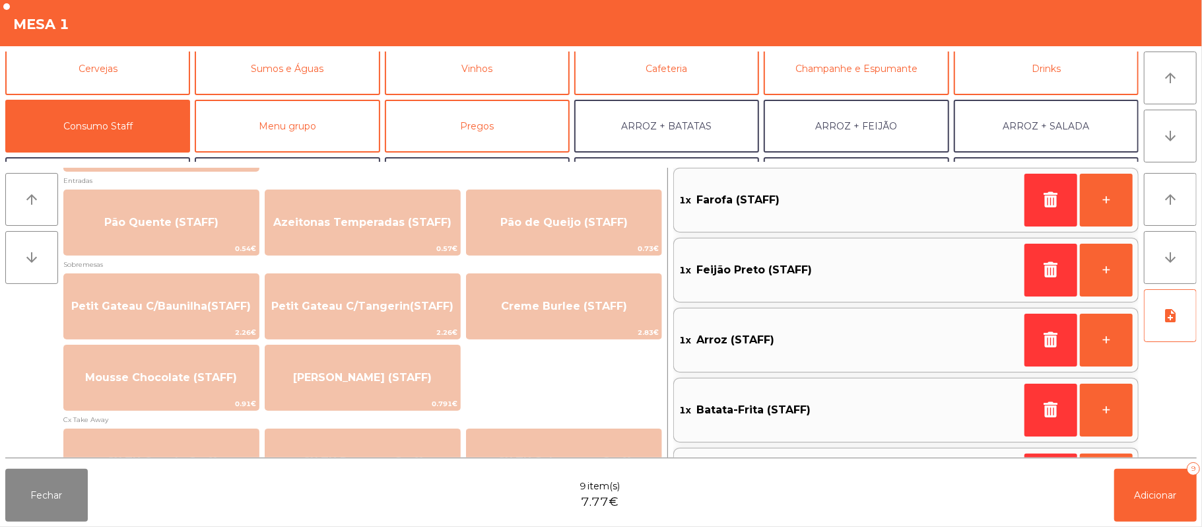
scroll to position [930, 0]
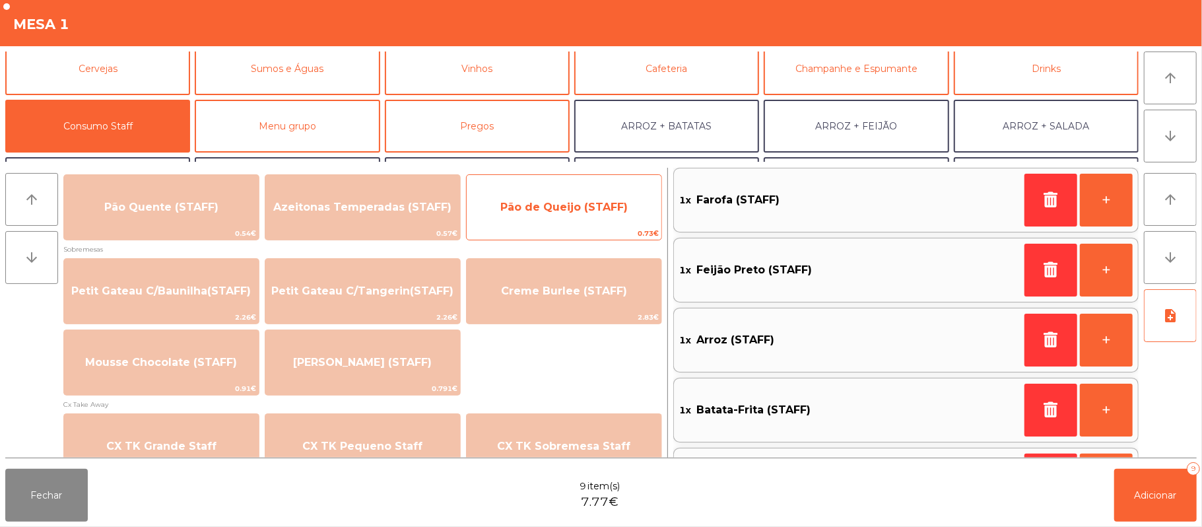
click at [594, 221] on span "Pão de Queijo (STAFF)" at bounding box center [564, 208] width 195 height 36
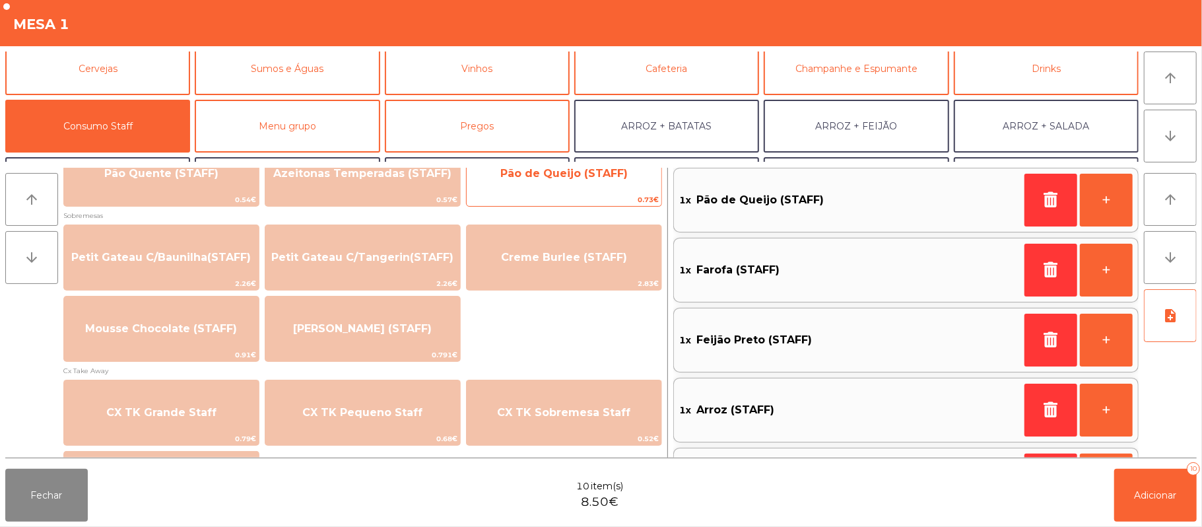
scroll to position [968, 0]
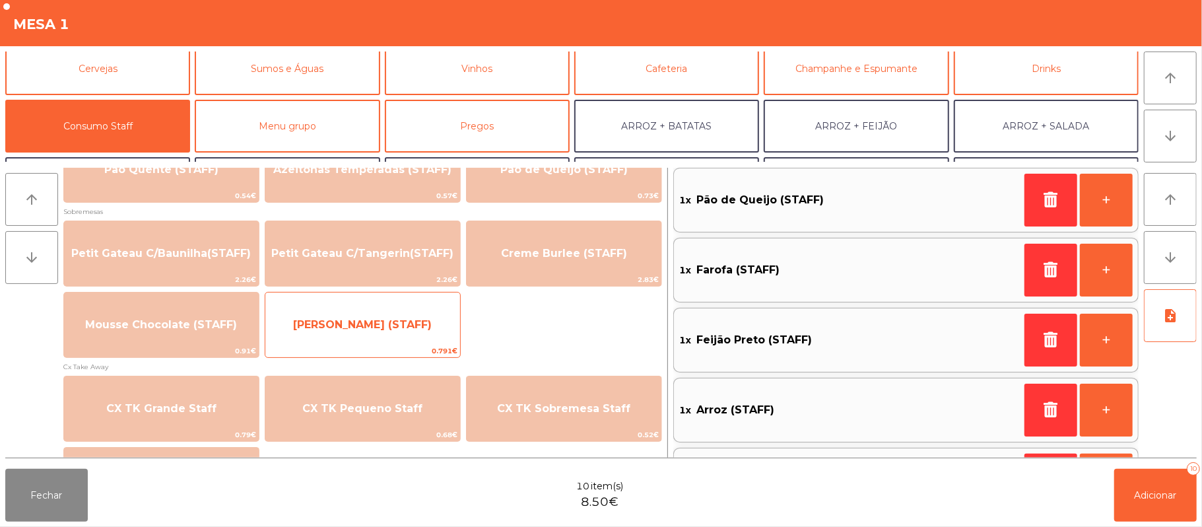
click at [394, 337] on span "[PERSON_NAME] (STAFF)" at bounding box center [362, 325] width 195 height 36
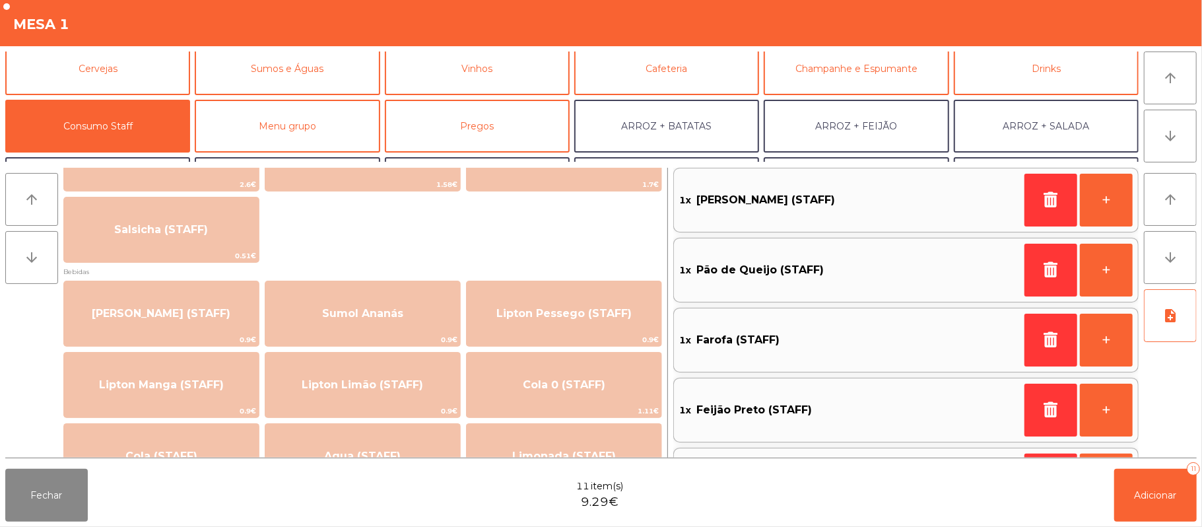
scroll to position [0, 0]
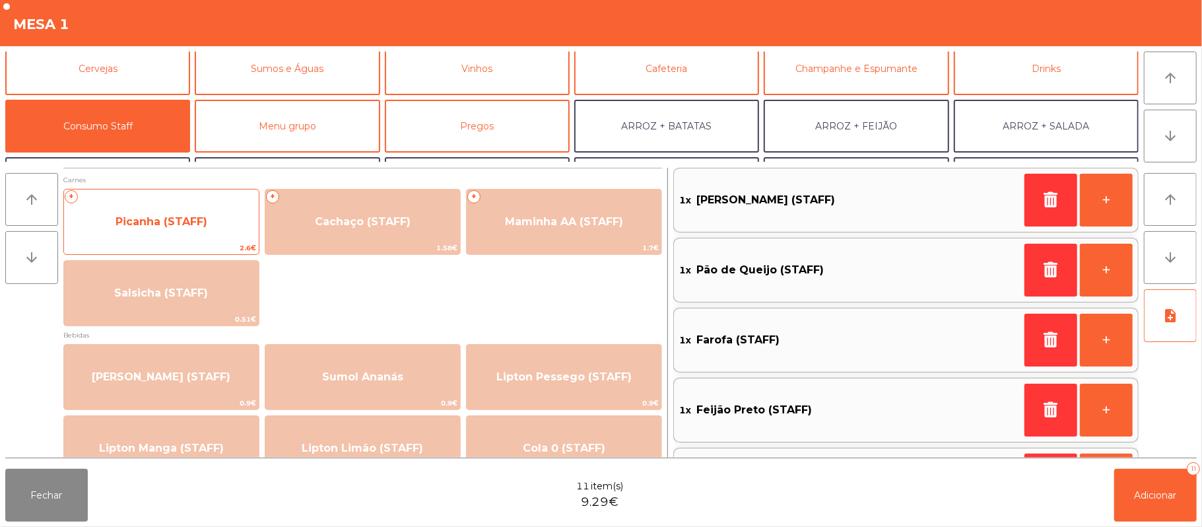
click at [193, 212] on span "Picanha (STAFF)" at bounding box center [161, 222] width 195 height 36
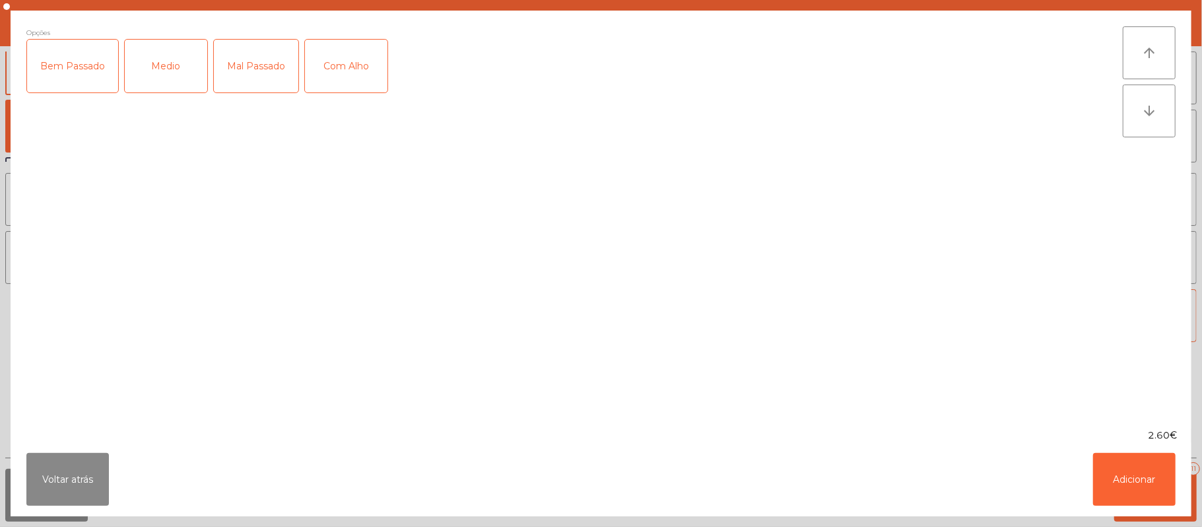
click at [201, 209] on div "Opções Bem Passado Medio Mal Passado Com Alho" at bounding box center [574, 219] width 1097 height 386
click at [186, 65] on div "Medio" at bounding box center [166, 66] width 83 height 53
click at [275, 65] on div "Mal Passado" at bounding box center [256, 66] width 85 height 53
click at [359, 64] on div "Com Alho" at bounding box center [346, 66] width 83 height 53
click at [1101, 462] on button "Adicionar" at bounding box center [1134, 479] width 83 height 53
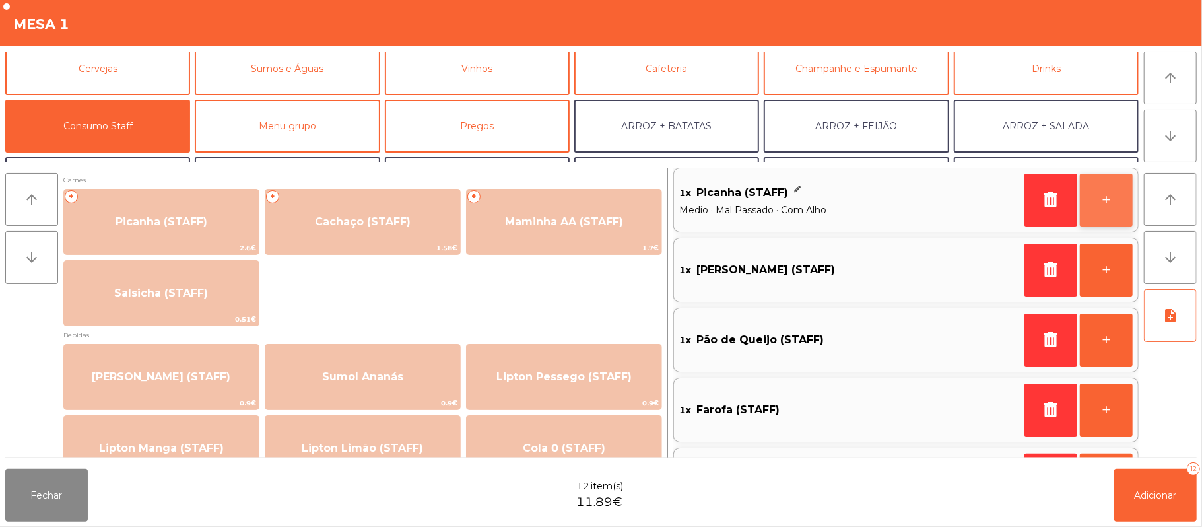
click at [1096, 214] on button "+" at bounding box center [1106, 200] width 53 height 53
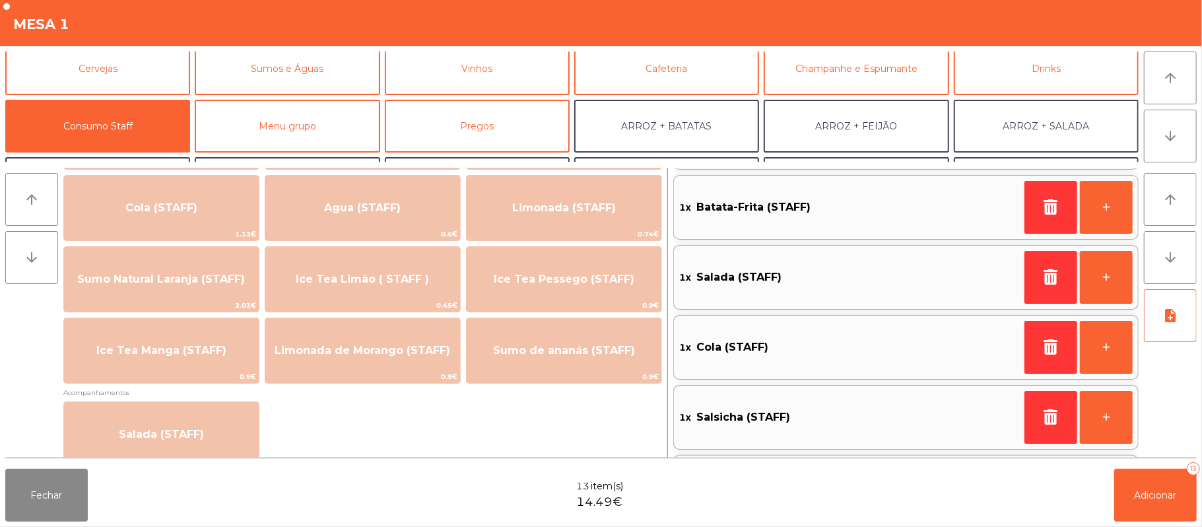
scroll to position [560, 0]
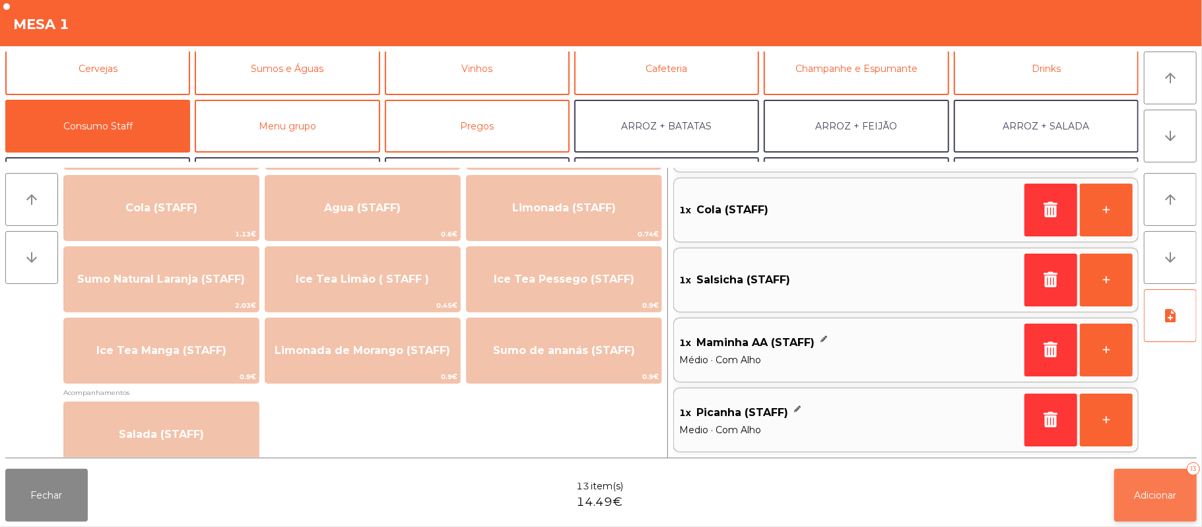
click at [1136, 501] on button "Adicionar 13" at bounding box center [1156, 495] width 83 height 53
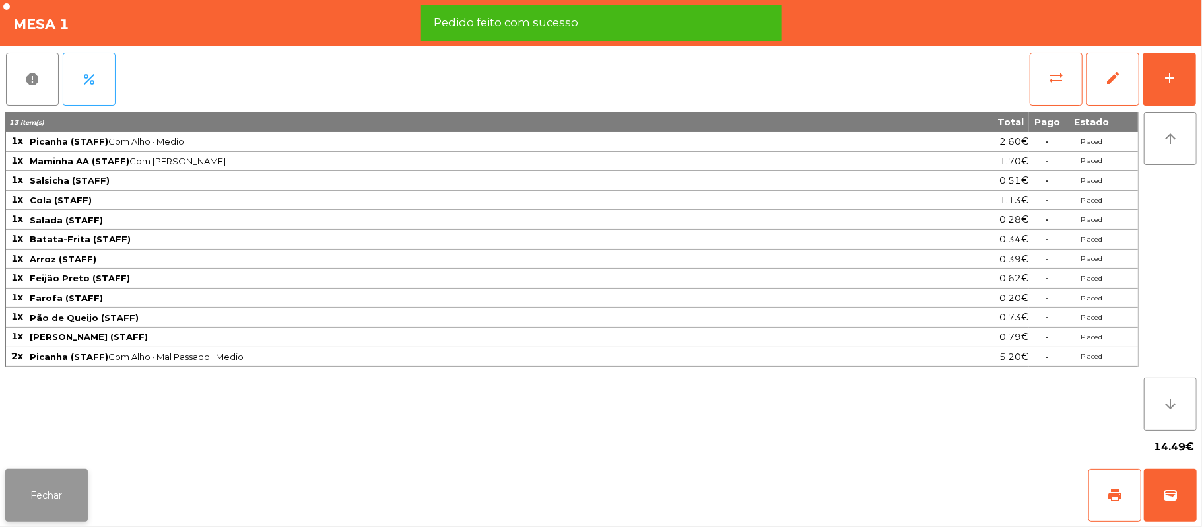
click at [42, 521] on button "Fechar" at bounding box center [46, 495] width 83 height 53
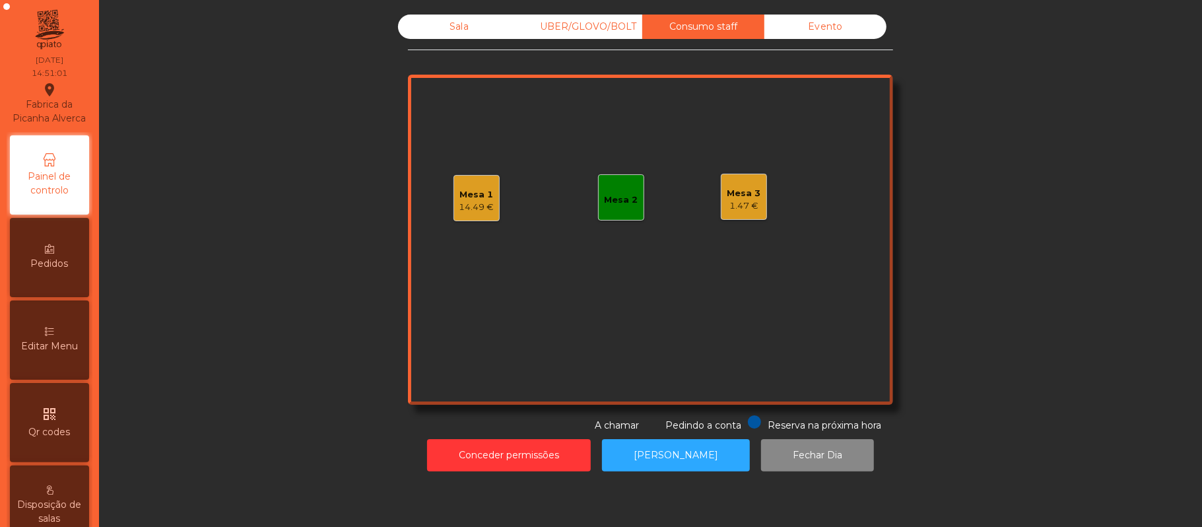
click at [437, 26] on div "Sala" at bounding box center [459, 27] width 122 height 24
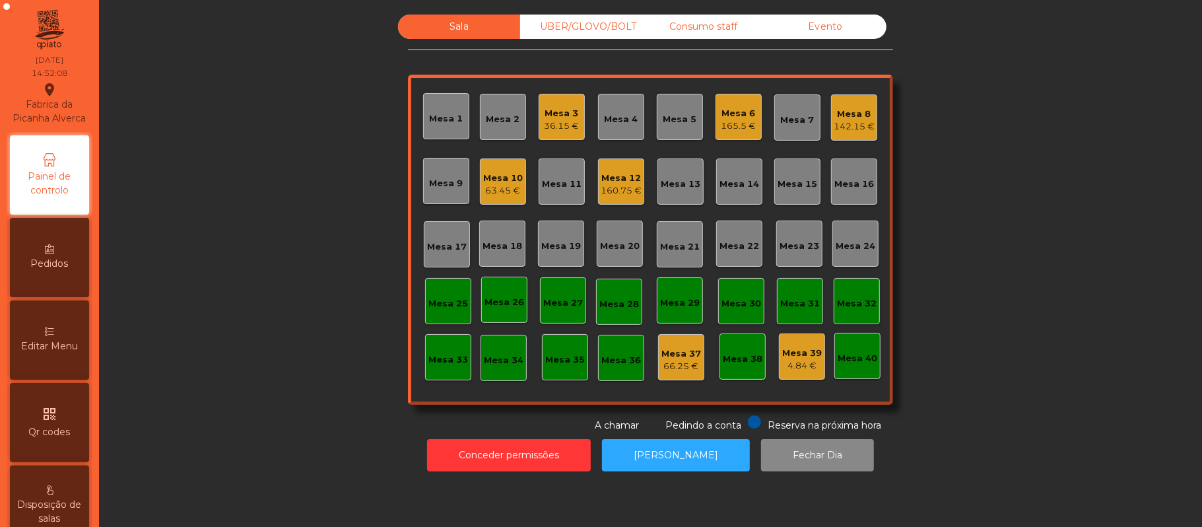
click at [730, 121] on div "165.5 €" at bounding box center [739, 126] width 35 height 13
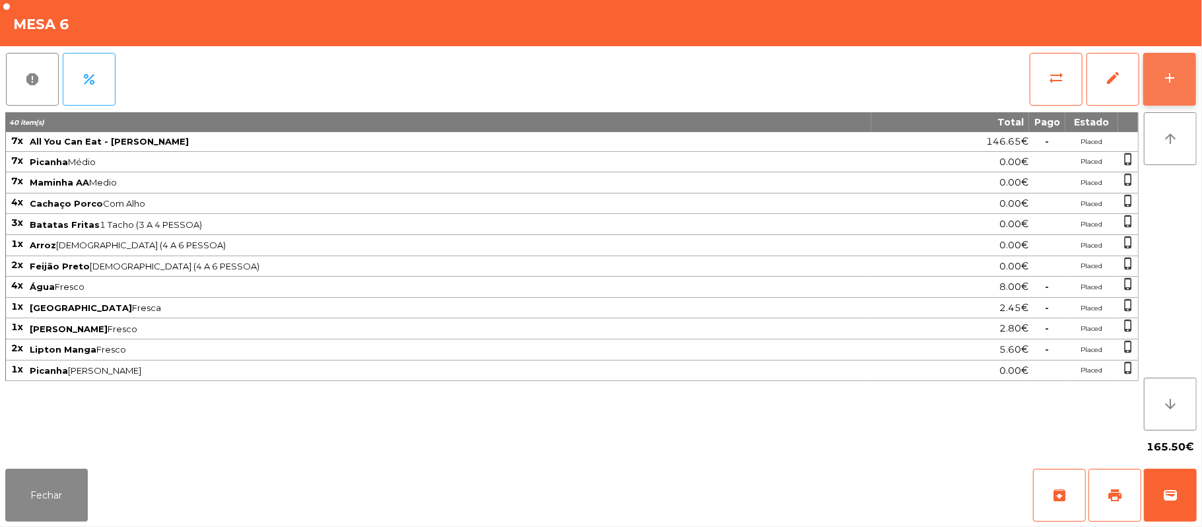
click at [1171, 88] on button "add" at bounding box center [1170, 79] width 53 height 53
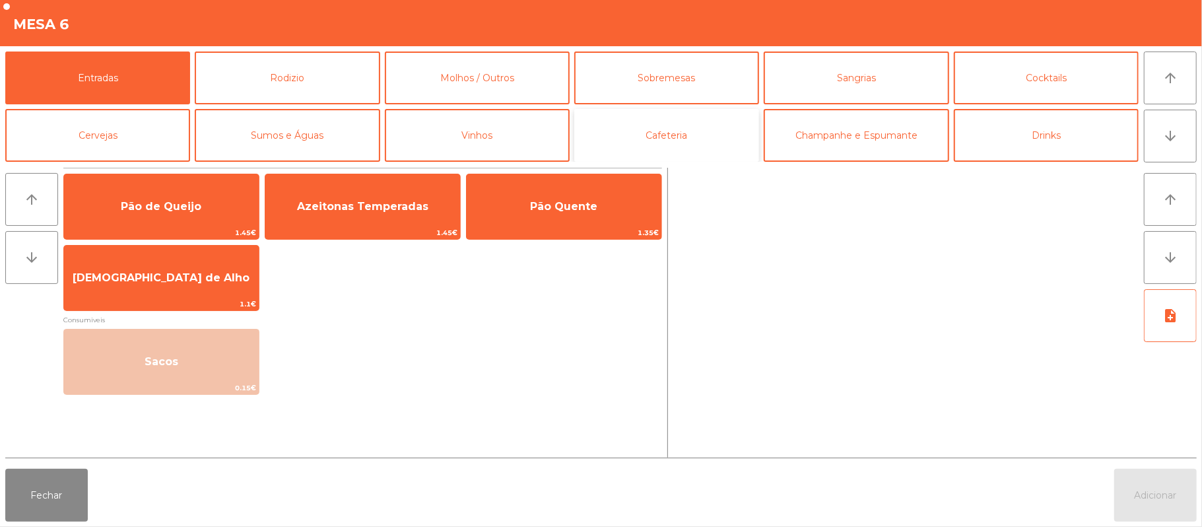
click at [701, 152] on button "Cafeteria" at bounding box center [666, 135] width 185 height 53
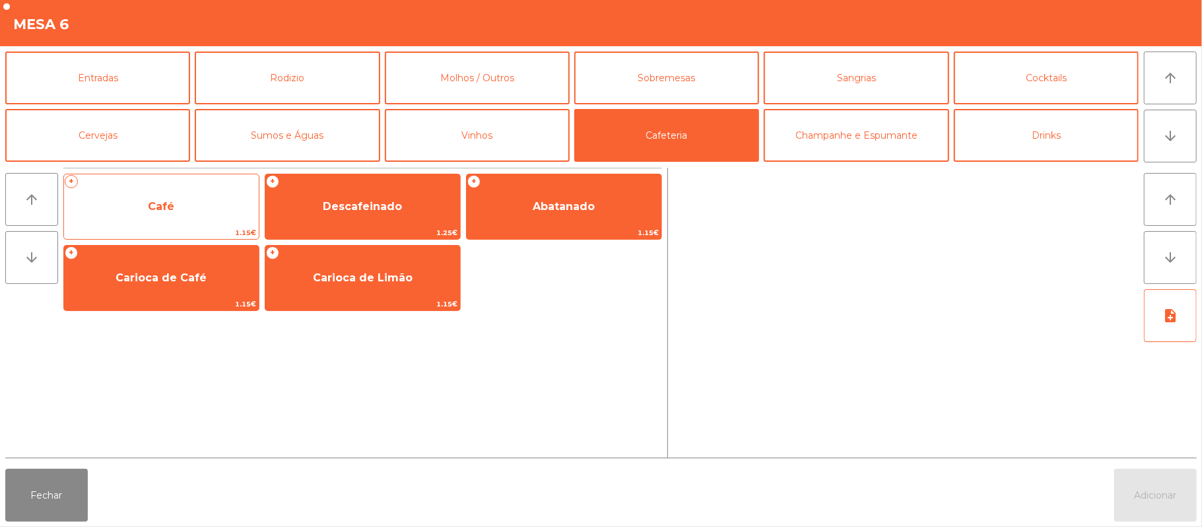
click at [203, 225] on span "Café" at bounding box center [161, 207] width 195 height 36
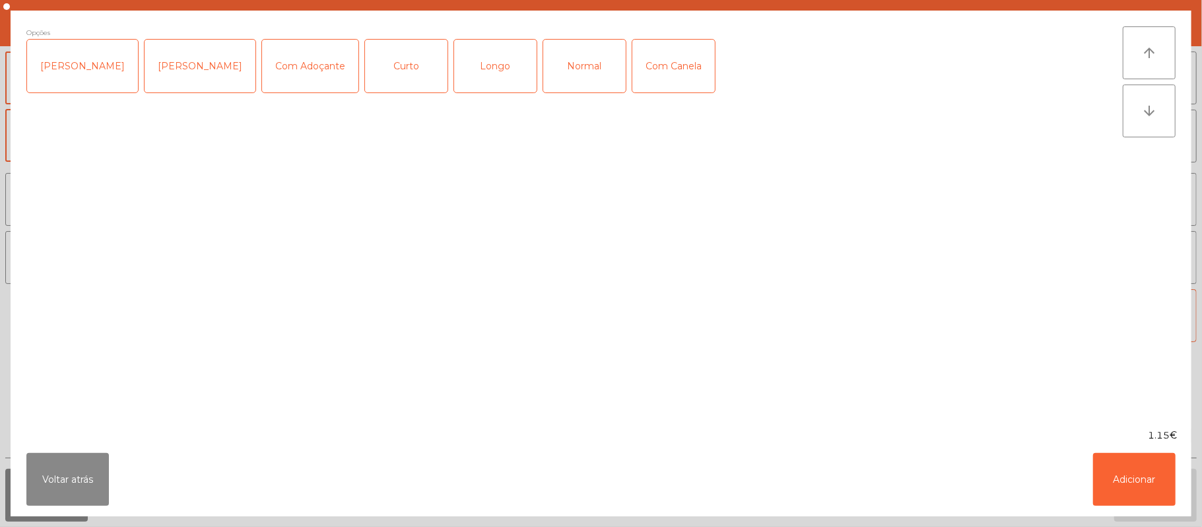
click at [561, 75] on div "Normal" at bounding box center [584, 66] width 83 height 53
click at [1150, 494] on button "Adicionar" at bounding box center [1134, 479] width 83 height 53
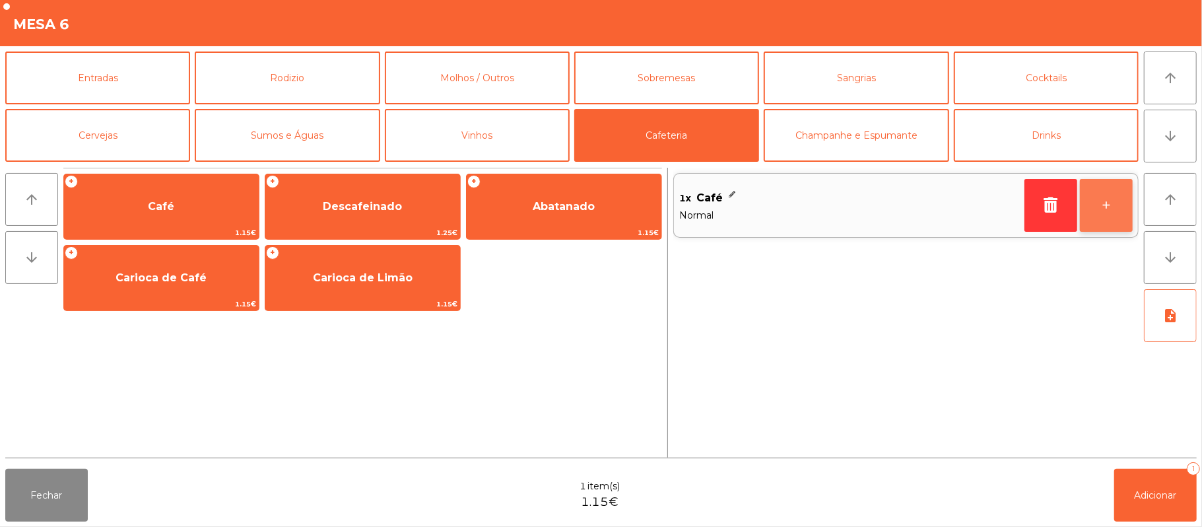
click at [1126, 215] on button "+" at bounding box center [1106, 205] width 53 height 53
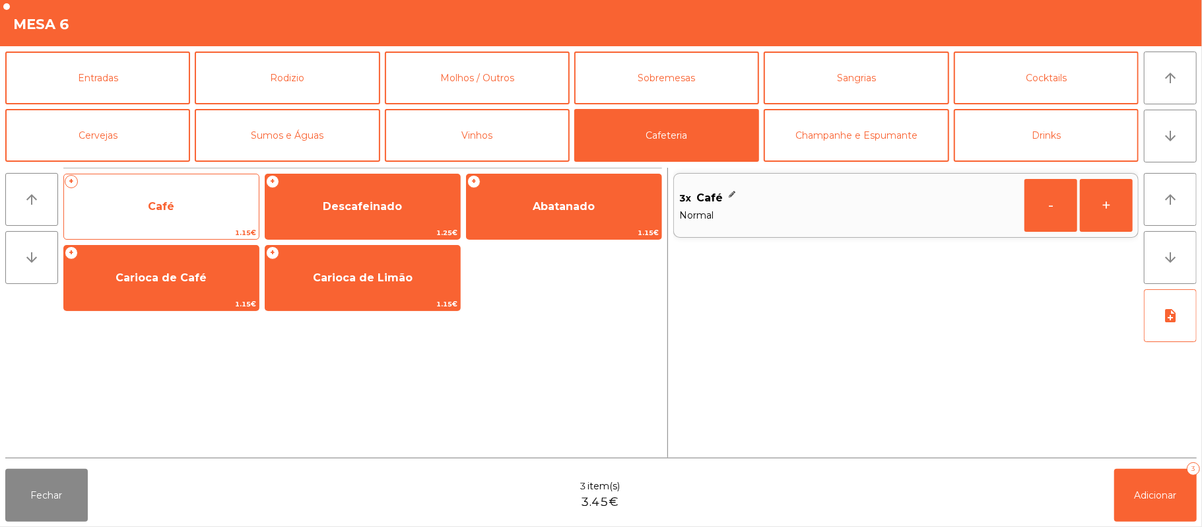
click at [199, 210] on span "Café" at bounding box center [161, 207] width 195 height 36
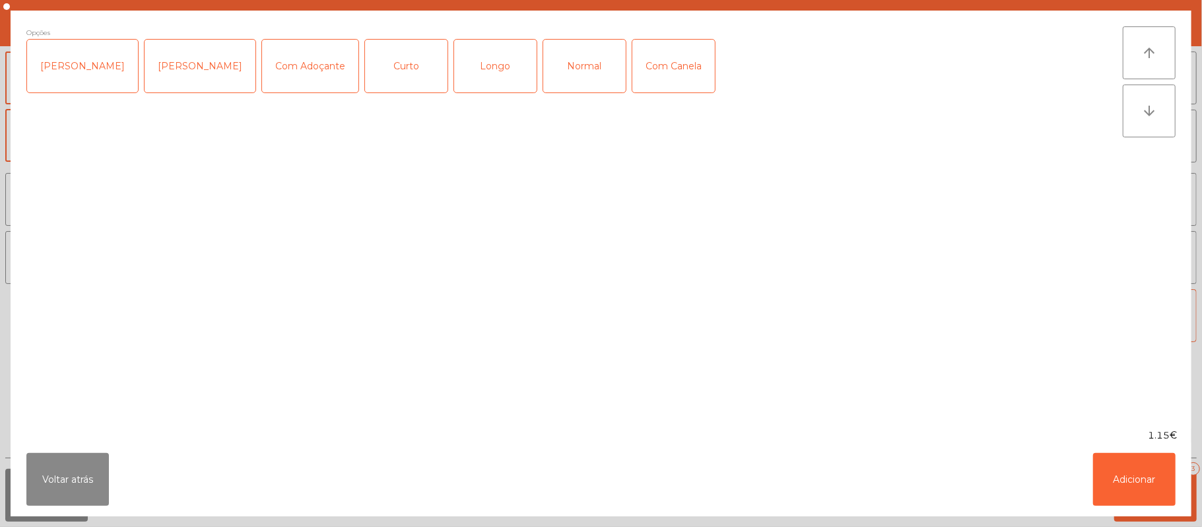
click at [394, 73] on div "Curto" at bounding box center [406, 66] width 83 height 53
click at [1140, 470] on button "Adicionar" at bounding box center [1134, 479] width 83 height 53
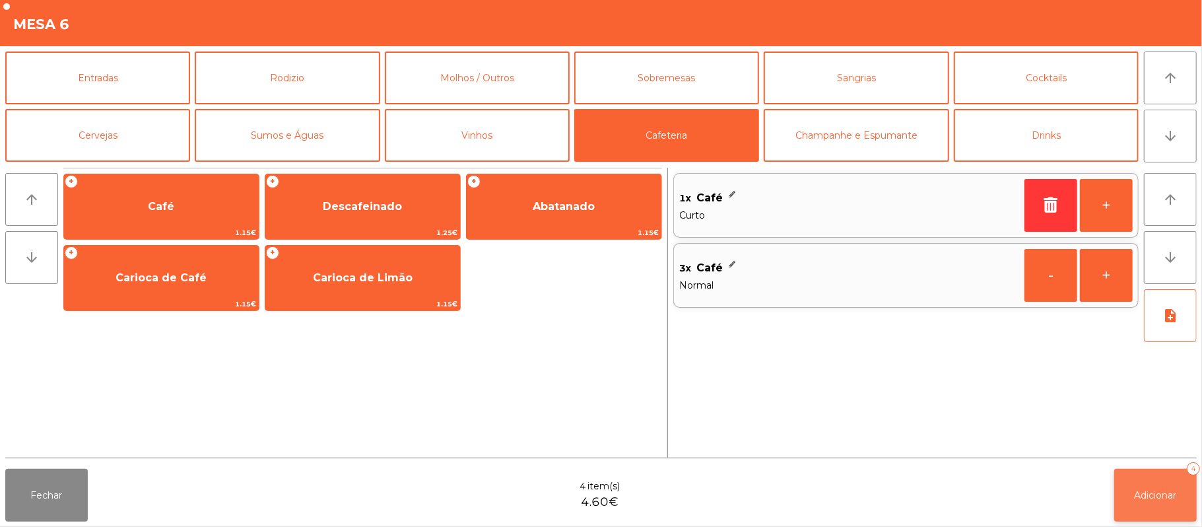
click at [1150, 493] on span "Adicionar" at bounding box center [1156, 495] width 42 height 12
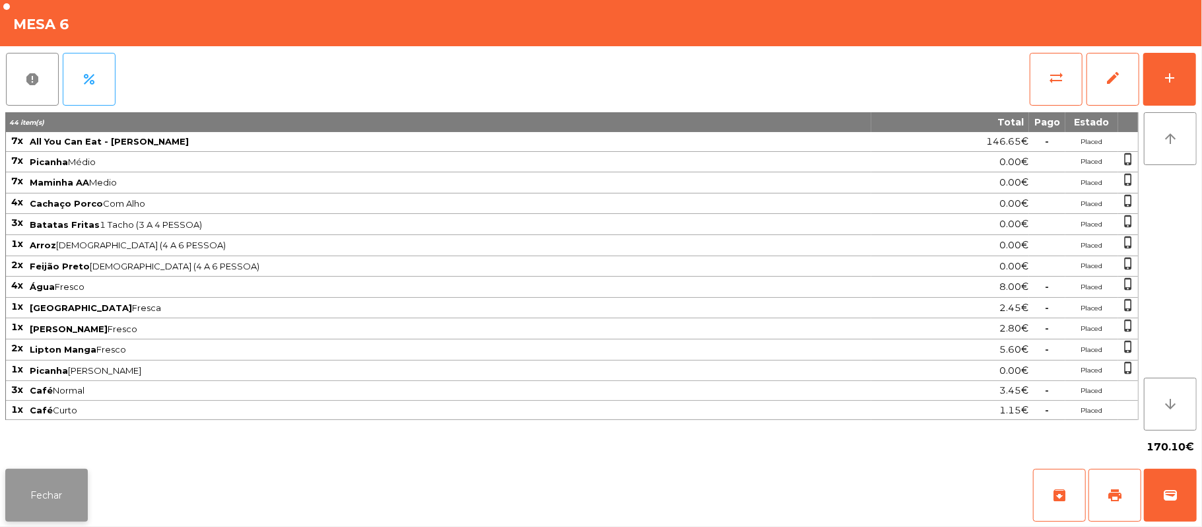
click at [59, 495] on button "Fechar" at bounding box center [46, 495] width 83 height 53
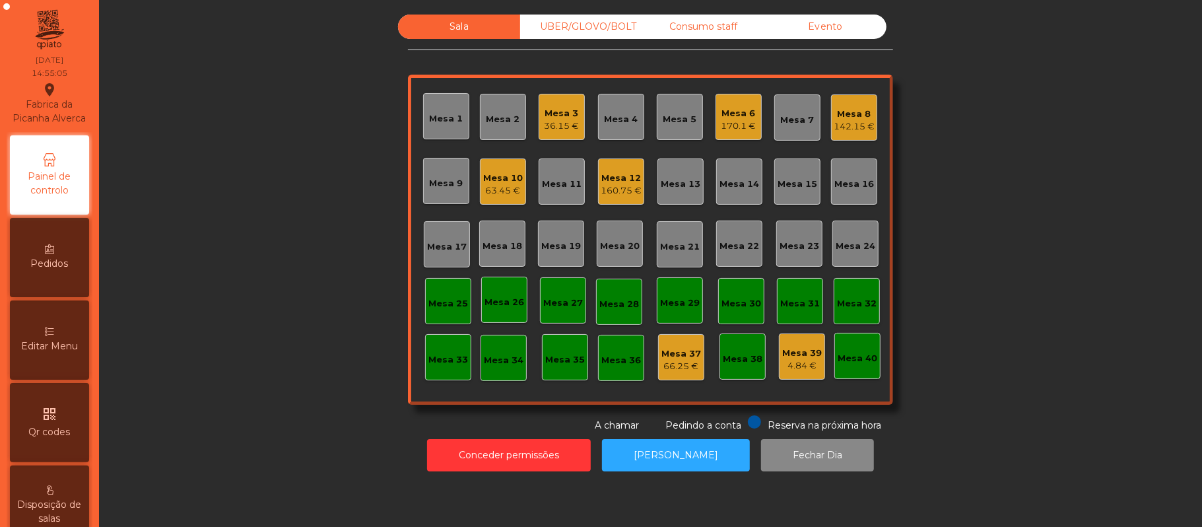
click at [720, 180] on div "Mesa 14" at bounding box center [740, 184] width 40 height 13
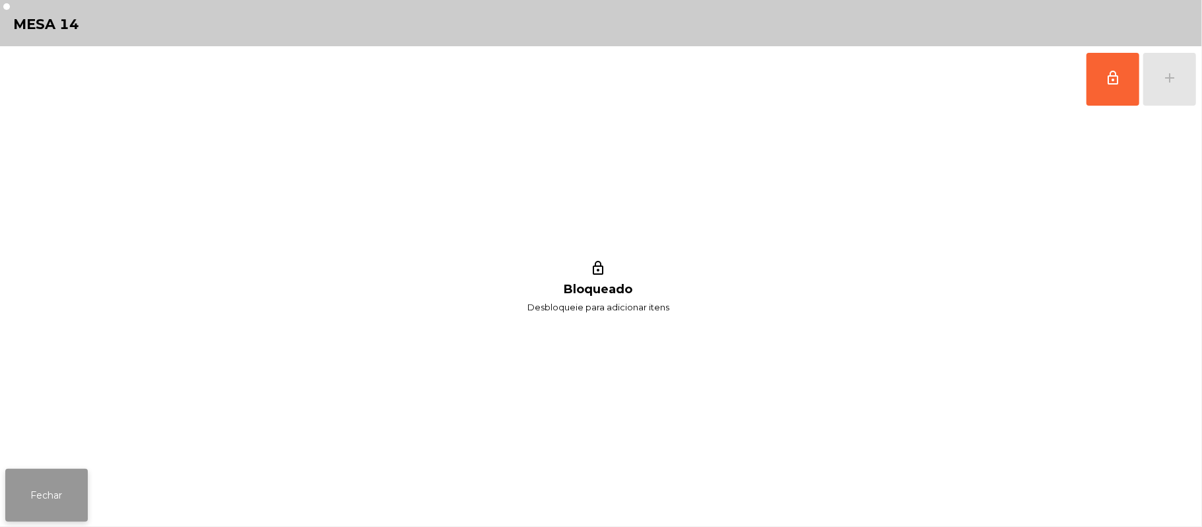
click at [46, 475] on button "Fechar" at bounding box center [46, 495] width 83 height 53
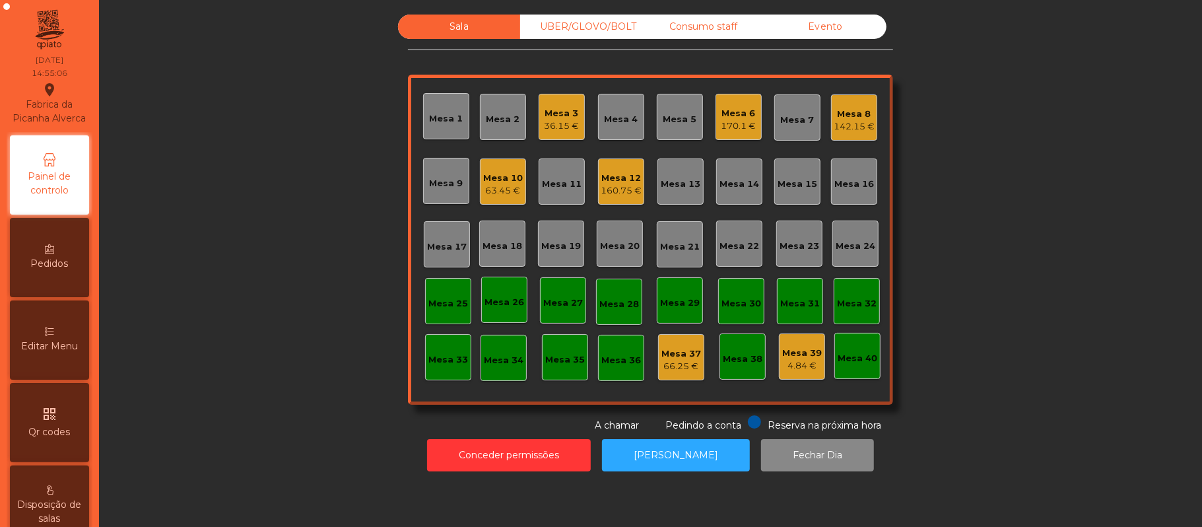
click at [834, 120] on div "142.15 €" at bounding box center [854, 126] width 41 height 13
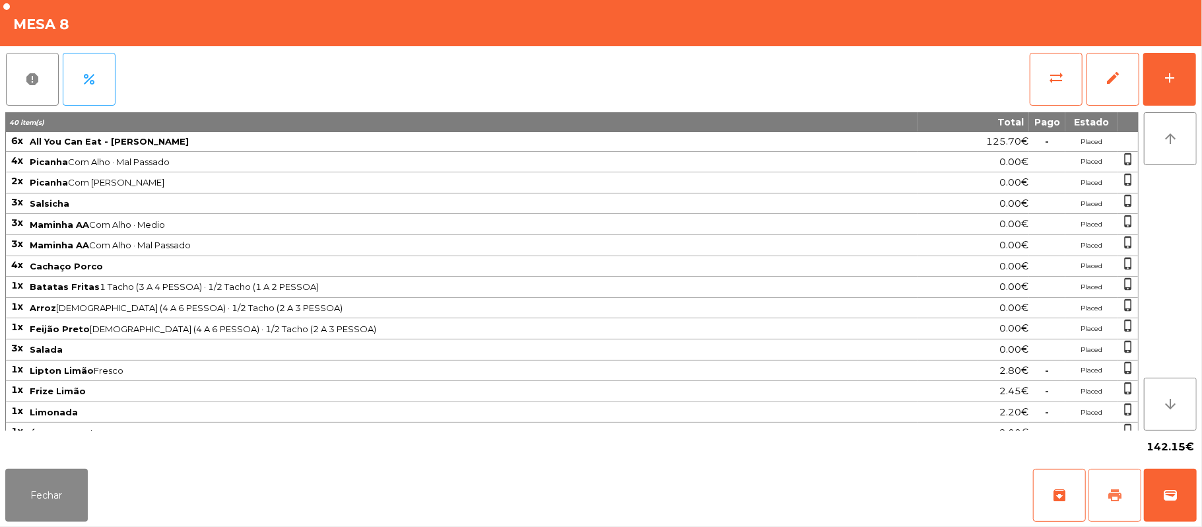
click at [1112, 486] on button "print" at bounding box center [1115, 495] width 53 height 53
click at [1057, 83] on span "sync_alt" at bounding box center [1057, 78] width 16 height 16
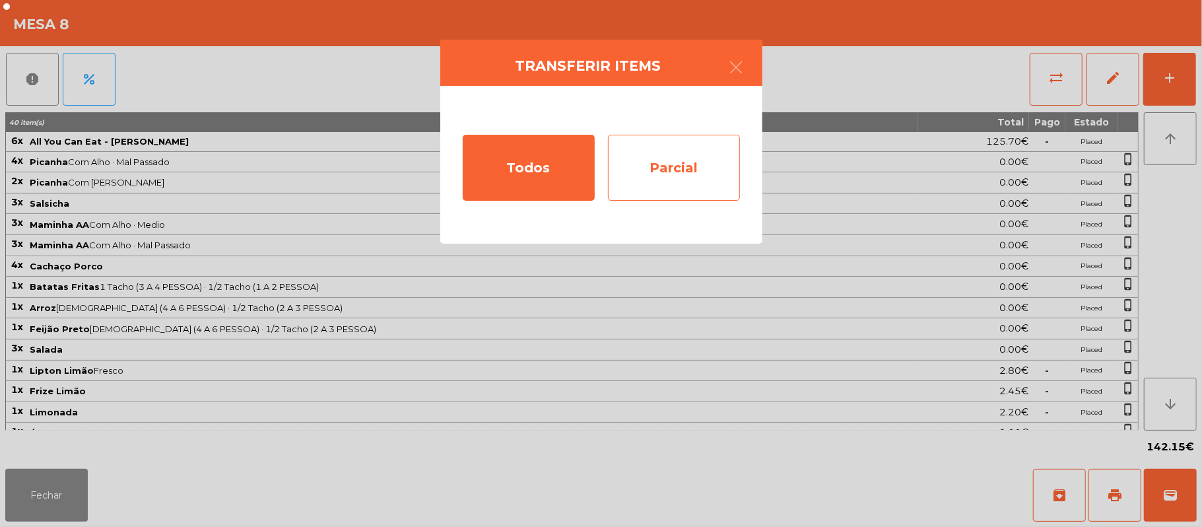
click at [697, 151] on div "Parcial" at bounding box center [674, 168] width 132 height 66
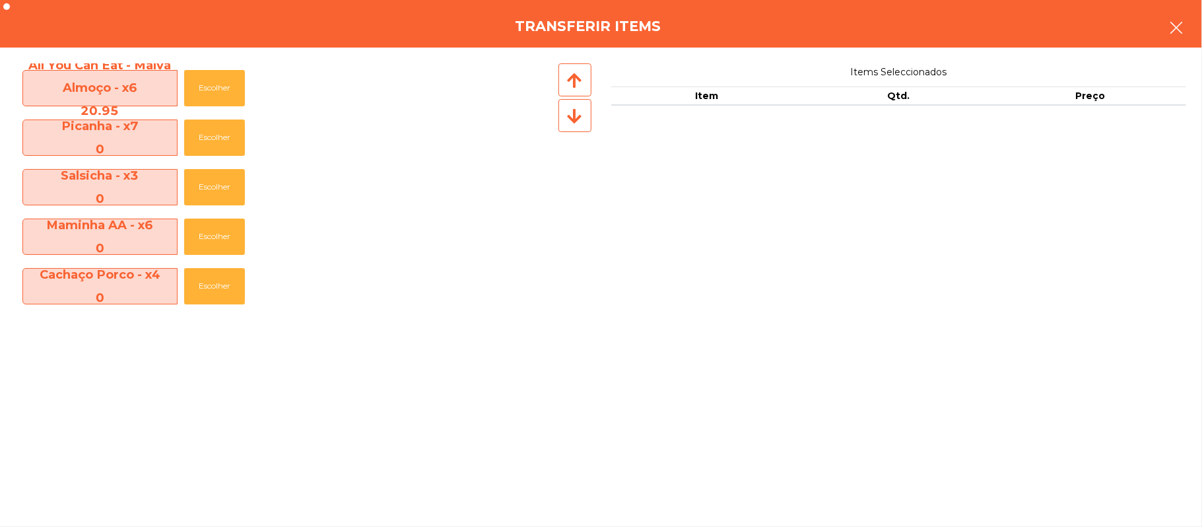
click at [1173, 40] on button "button" at bounding box center [1176, 29] width 37 height 40
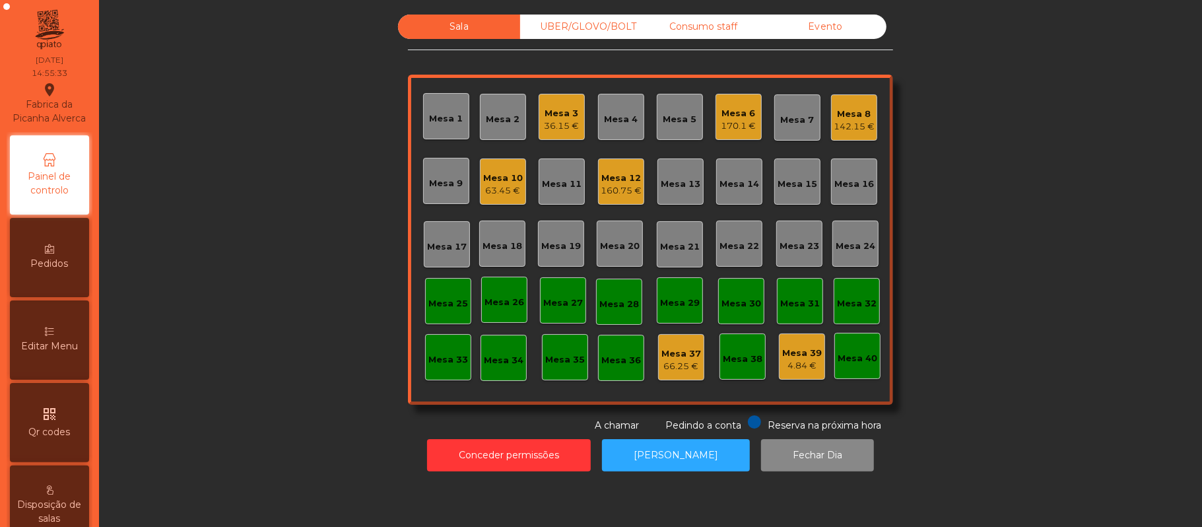
click at [864, 114] on div "Mesa 8" at bounding box center [854, 114] width 41 height 13
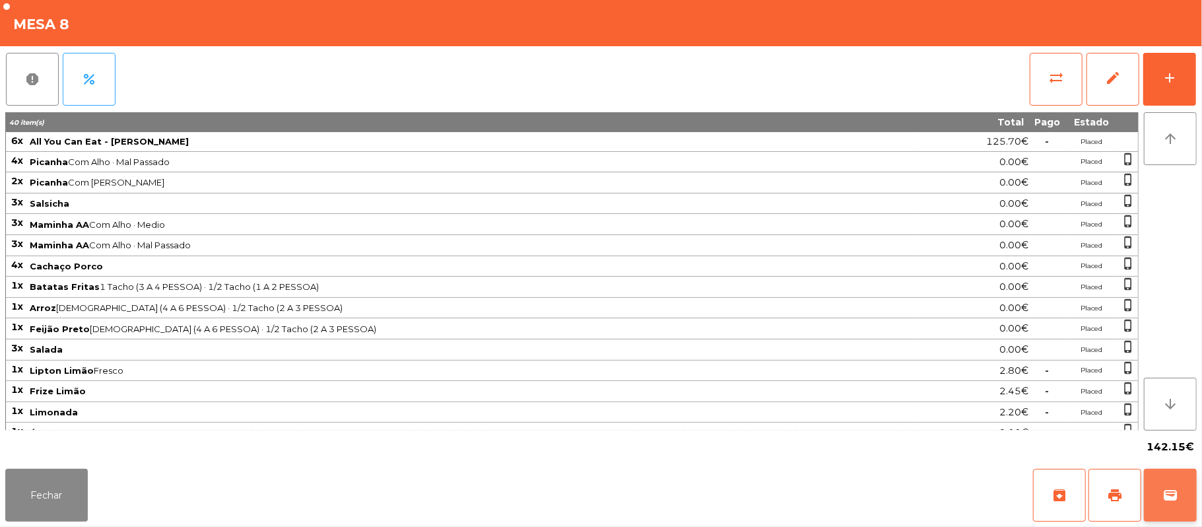
click at [1182, 495] on button "wallet" at bounding box center [1170, 495] width 53 height 53
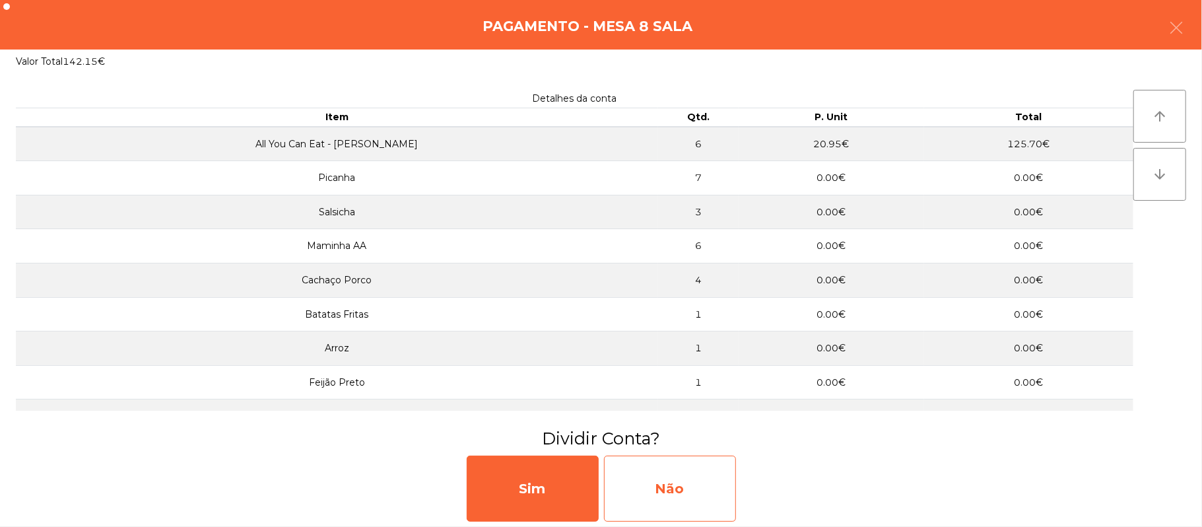
click at [689, 491] on div "Não" at bounding box center [670, 489] width 132 height 66
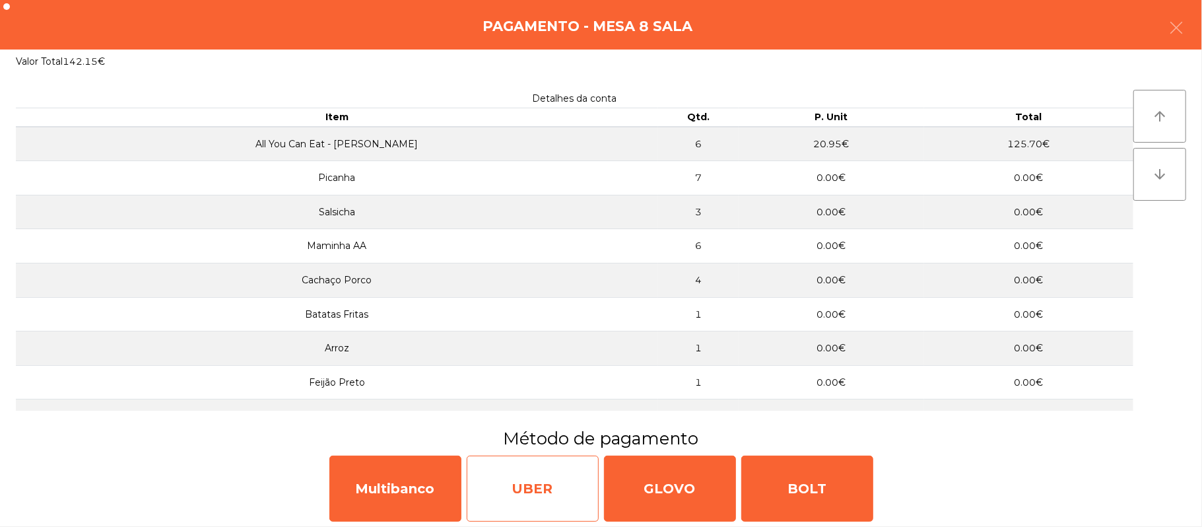
click at [512, 495] on div "UBER" at bounding box center [533, 489] width 132 height 66
select select "**"
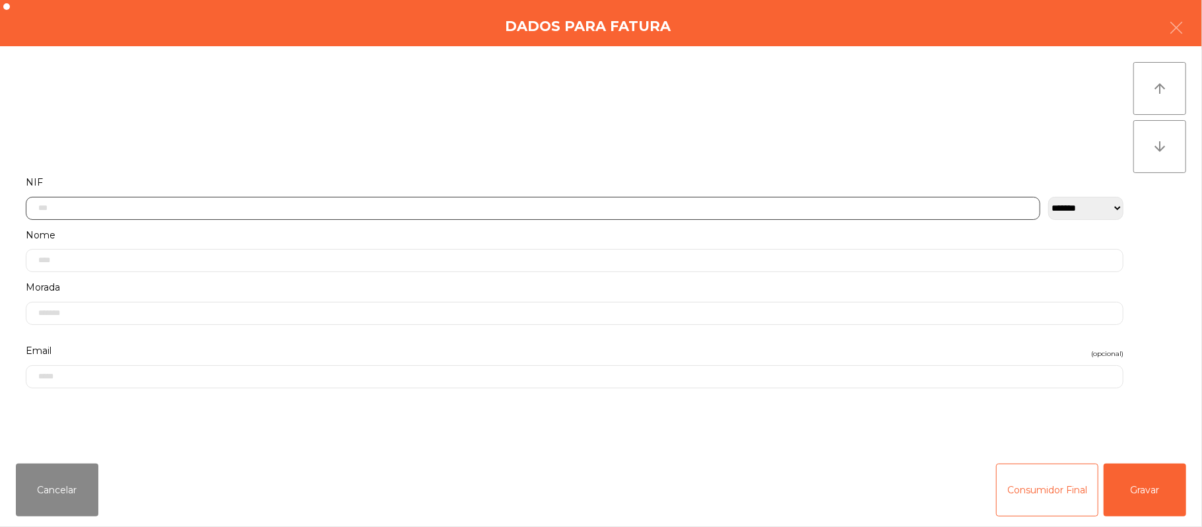
click at [328, 209] on input "text" at bounding box center [533, 208] width 1015 height 23
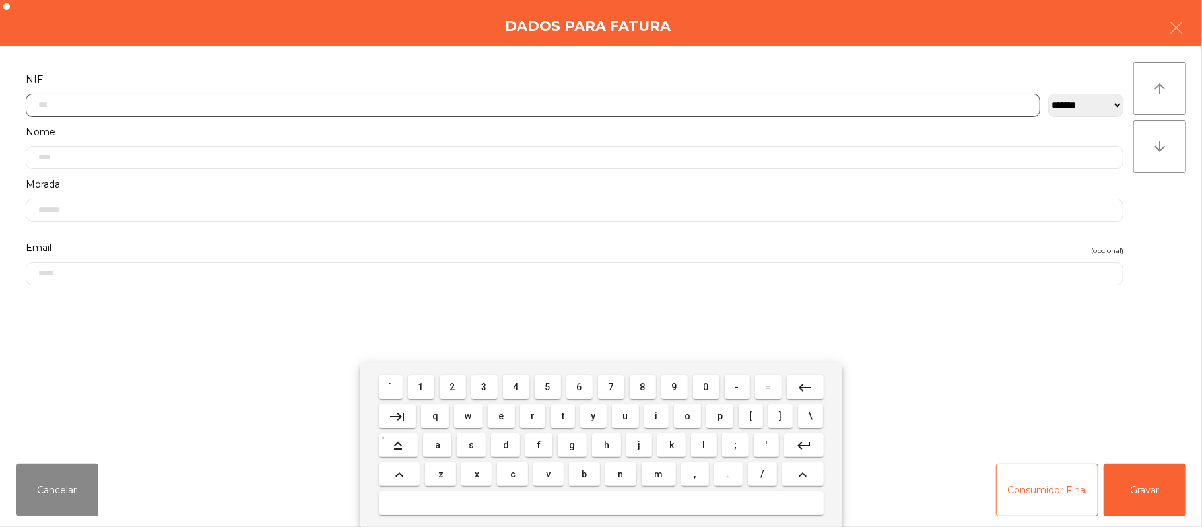
scroll to position [111, 0]
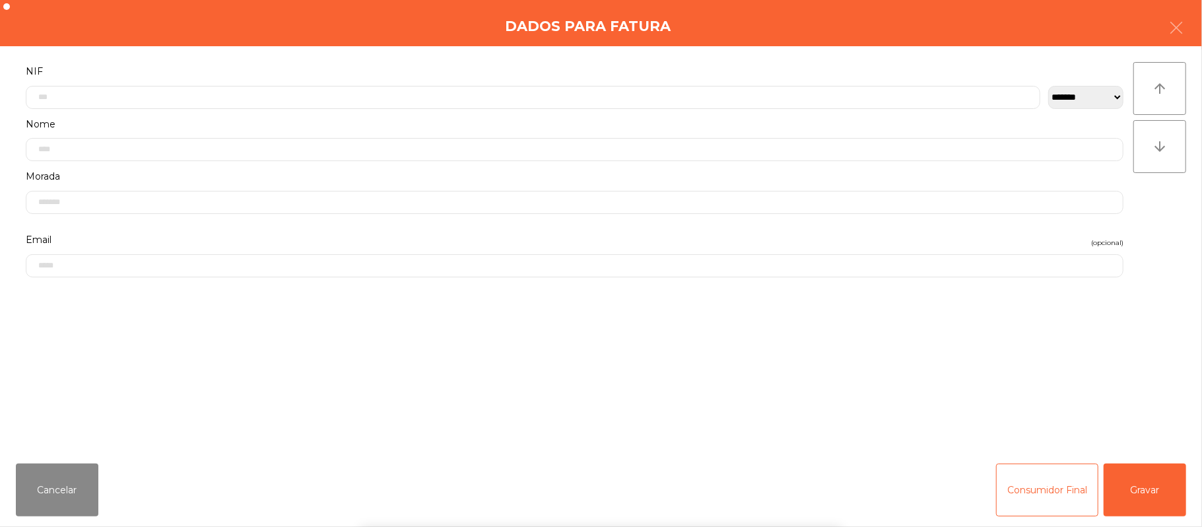
click at [75, 487] on div "` 1 2 3 4 5 6 7 8 9 0 - = keyboard_backspace keyboard_tab q w e r t y u i o p […" at bounding box center [601, 445] width 1202 height 164
click at [49, 478] on button "Cancelar" at bounding box center [57, 490] width 83 height 53
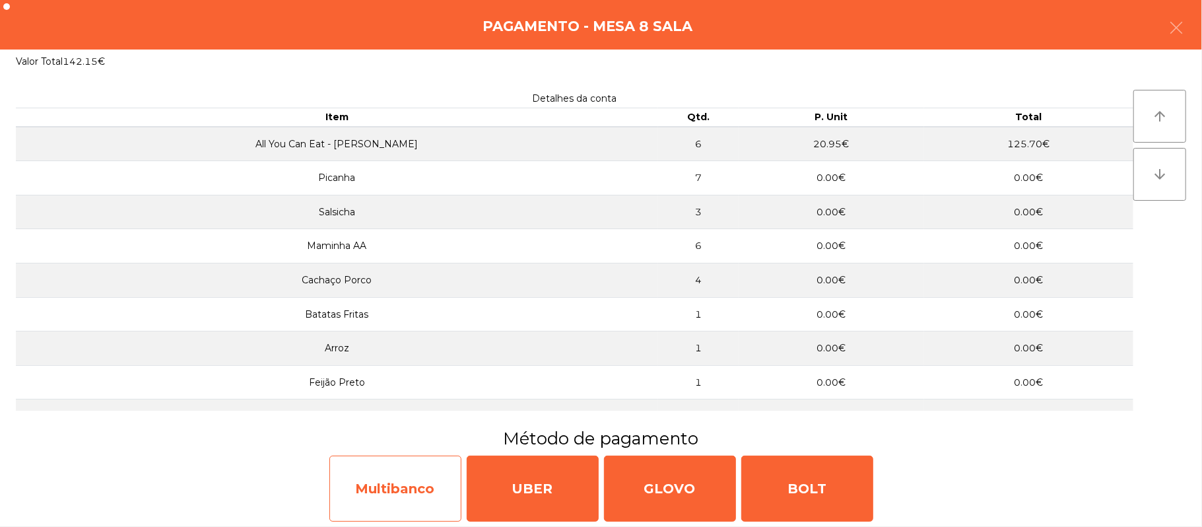
click at [434, 486] on div "Multibanco" at bounding box center [395, 489] width 132 height 66
select select "**"
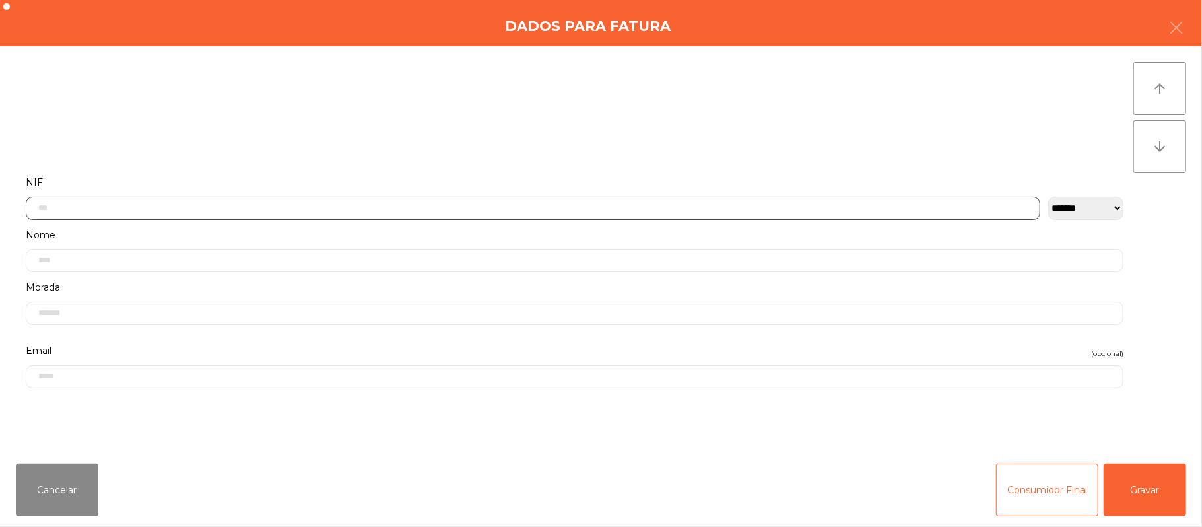
click at [367, 207] on input "text" at bounding box center [533, 208] width 1015 height 23
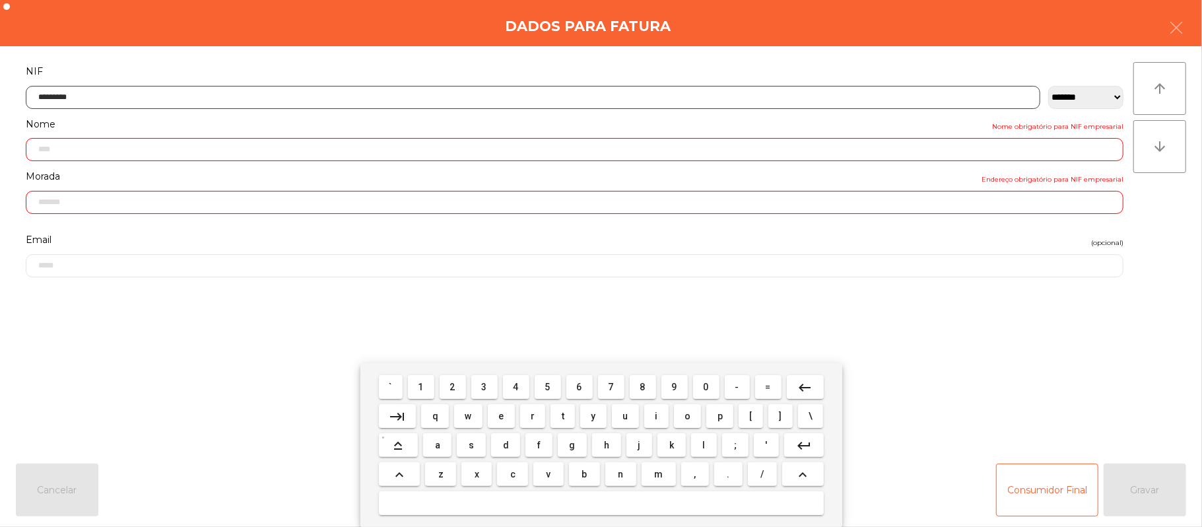
type input "*********"
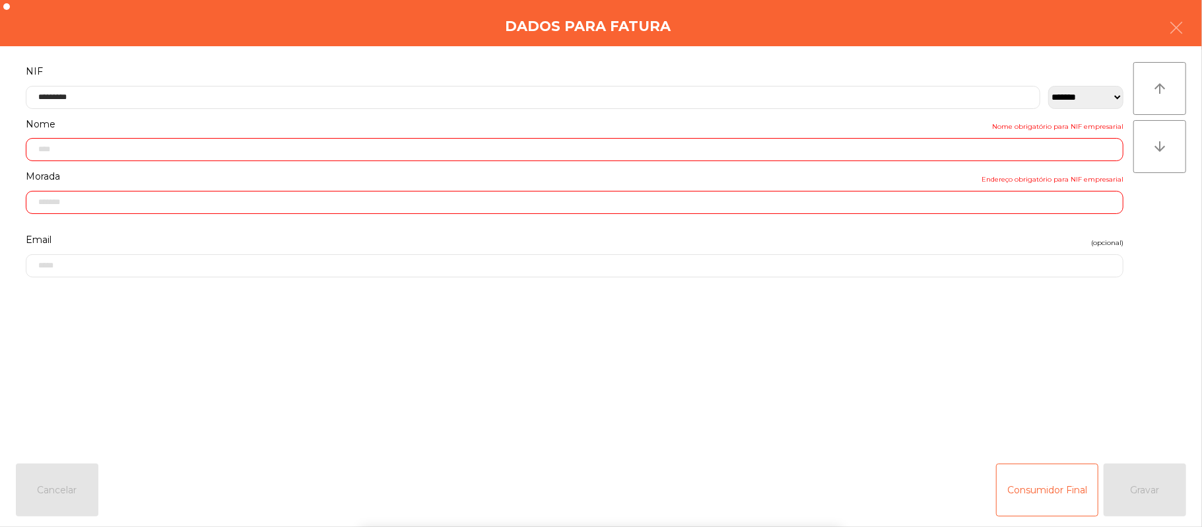
click at [903, 338] on form "**********" at bounding box center [575, 250] width 1118 height 375
type input "**********"
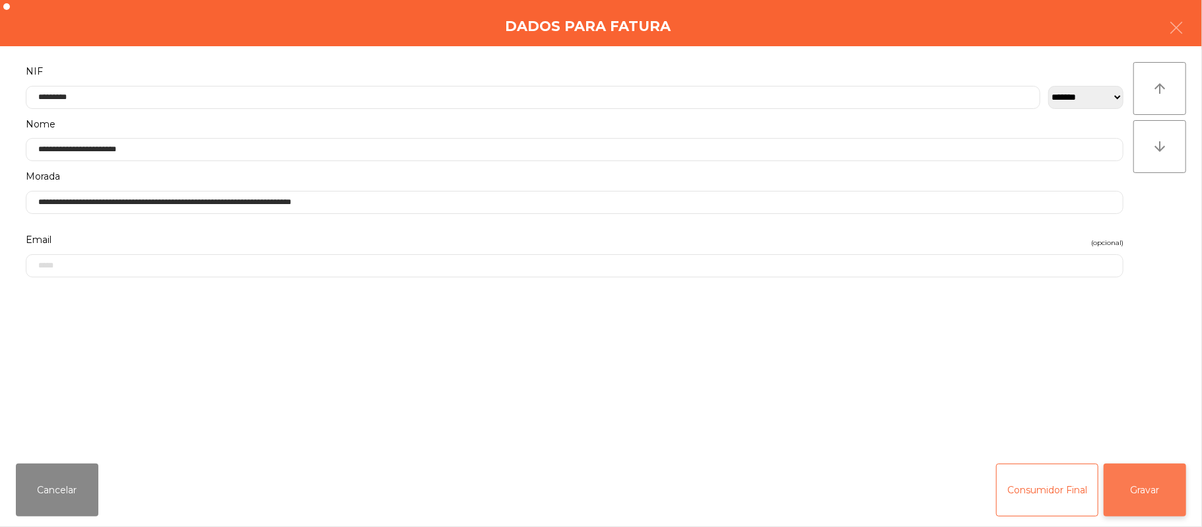
click at [1136, 507] on button "Gravar" at bounding box center [1145, 490] width 83 height 53
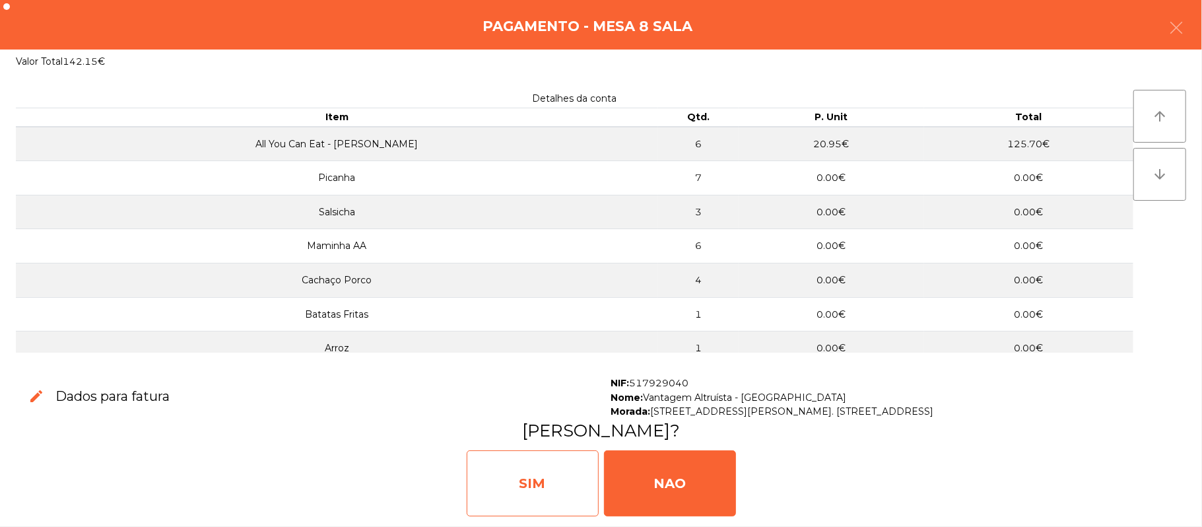
click at [539, 489] on div "SIM" at bounding box center [533, 483] width 132 height 66
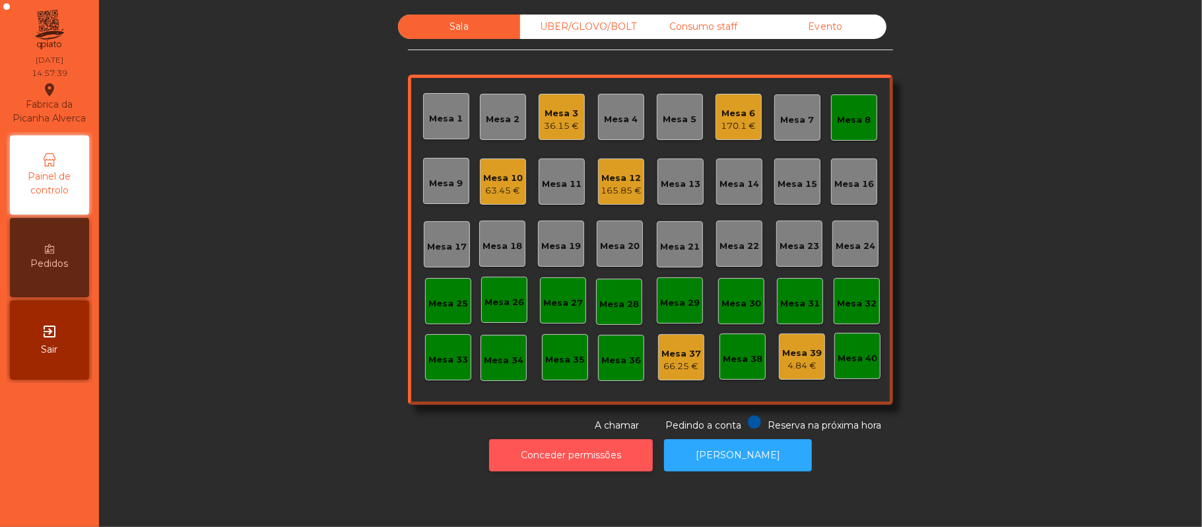
click at [605, 444] on button "Conceder permissões" at bounding box center [571, 455] width 164 height 32
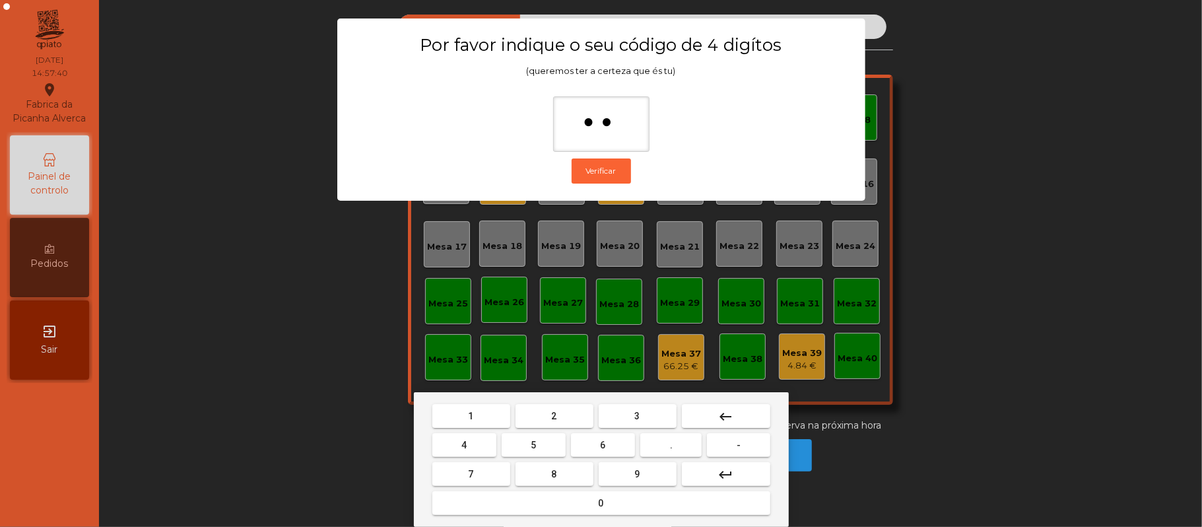
type input "***"
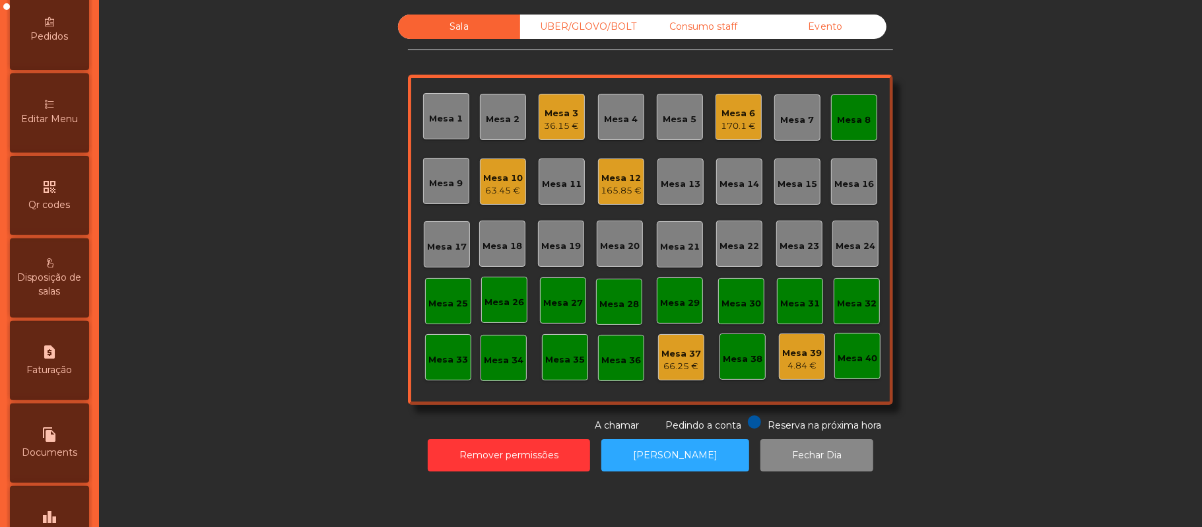
click at [61, 377] on span "Faturação" at bounding box center [50, 370] width 46 height 14
select select "*"
select select "****"
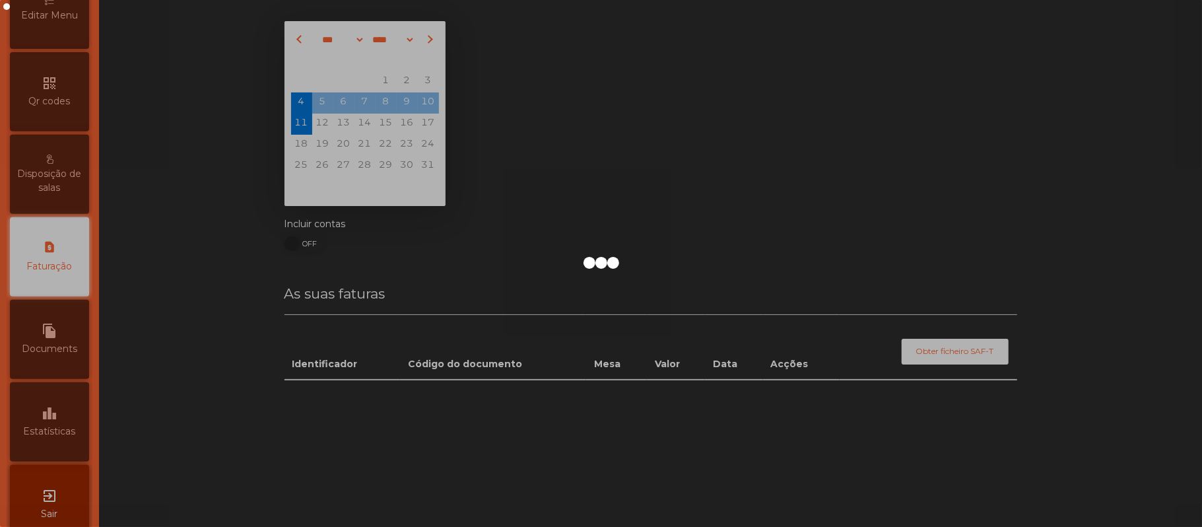
scroll to position [338, 0]
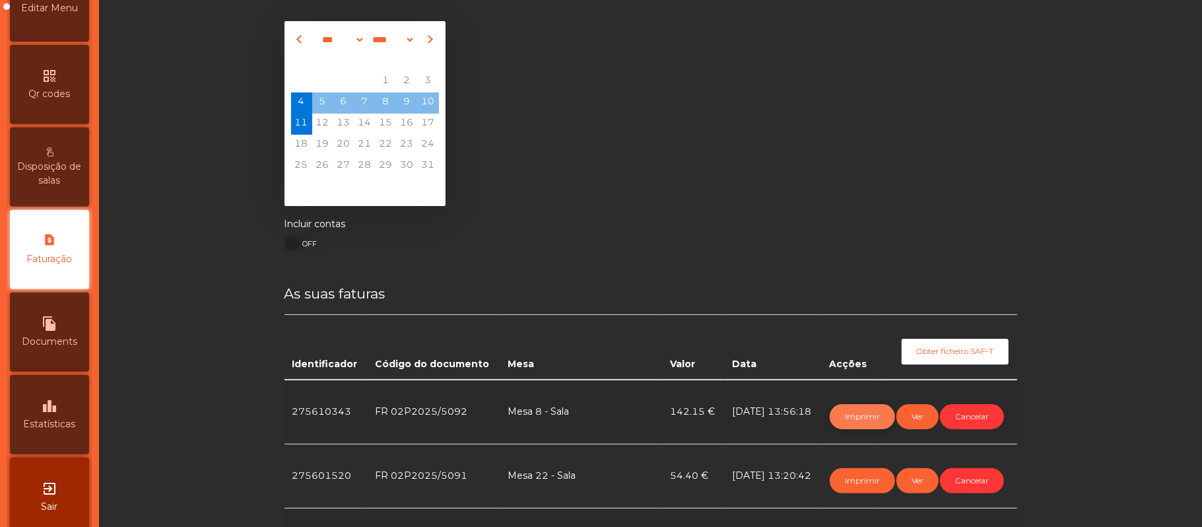
click at [849, 420] on button "Imprimir" at bounding box center [862, 416] width 65 height 25
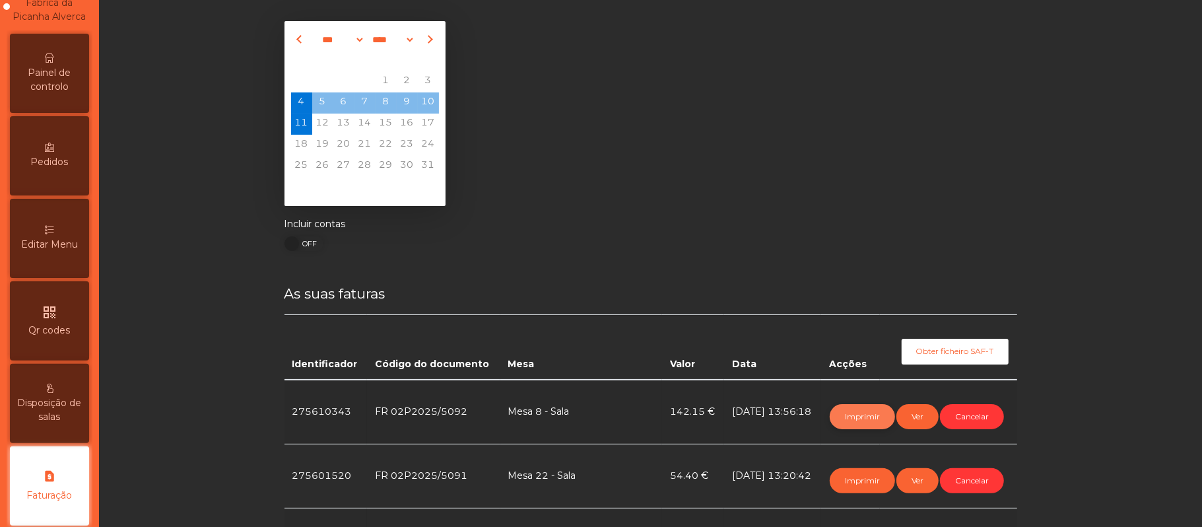
scroll to position [0, 0]
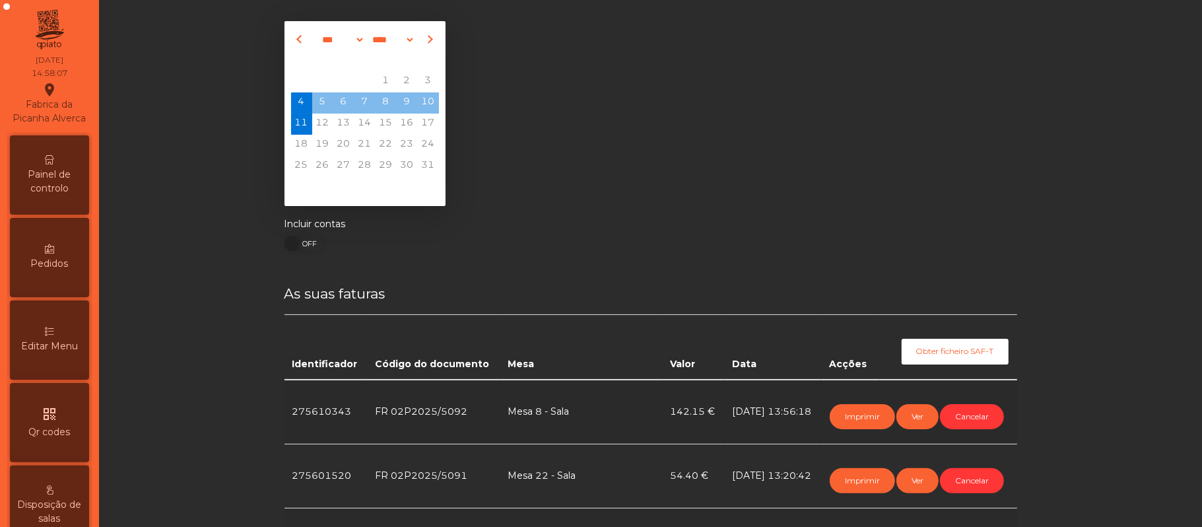
click at [73, 215] on div "Painel de controlo" at bounding box center [49, 174] width 79 height 79
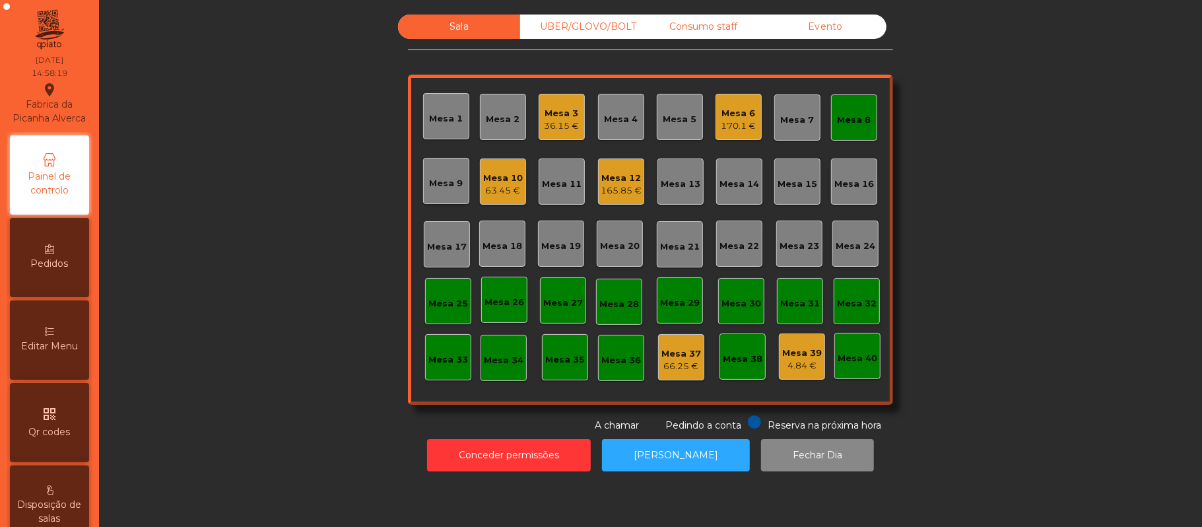
click at [839, 135] on div "Mesa 8" at bounding box center [854, 117] width 46 height 46
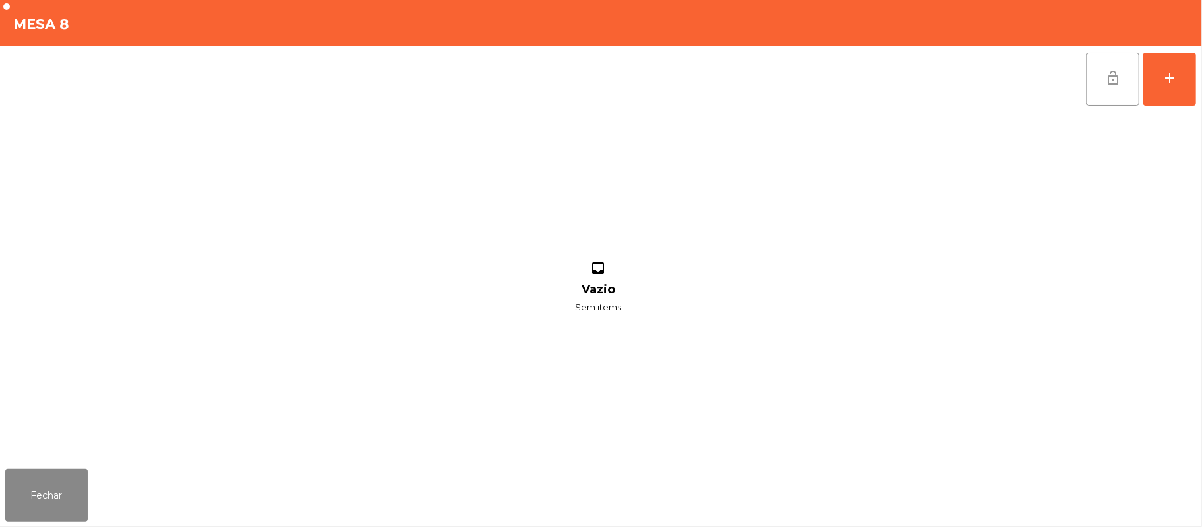
click at [1116, 86] on button "lock_open" at bounding box center [1113, 79] width 53 height 53
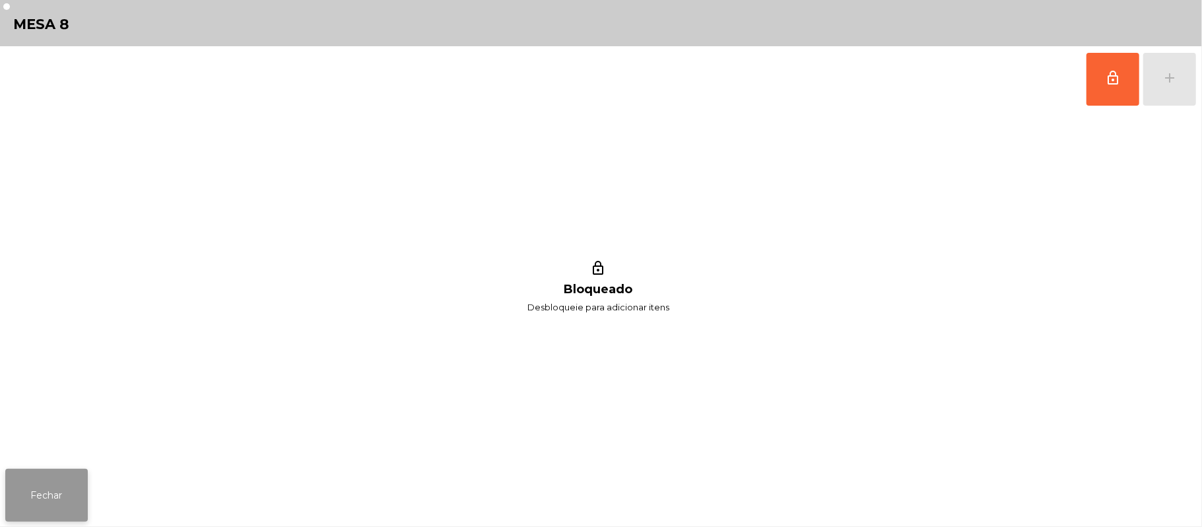
click at [35, 492] on button "Fechar" at bounding box center [46, 495] width 83 height 53
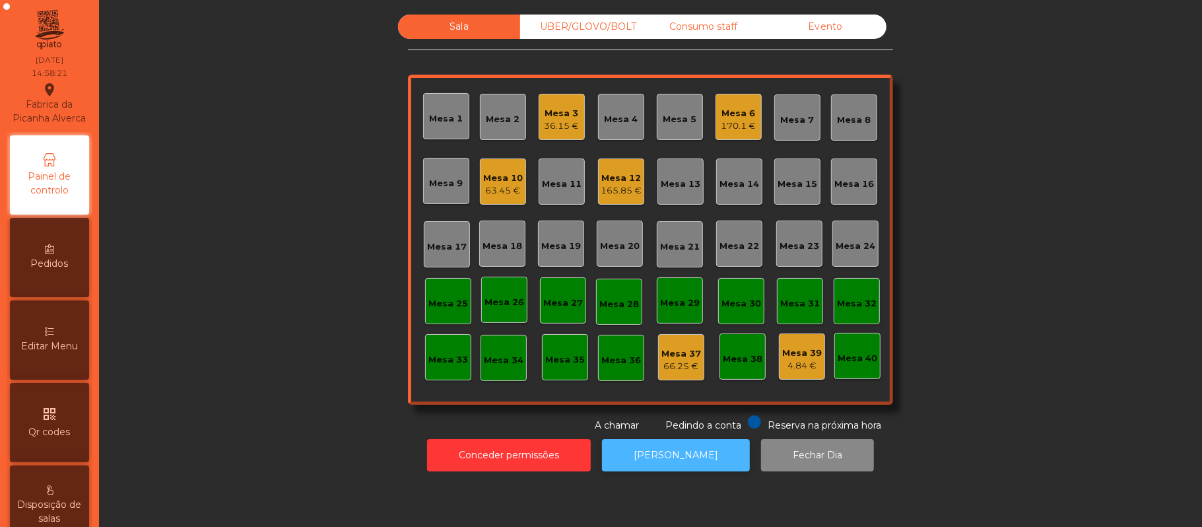
click at [653, 469] on button "[PERSON_NAME]" at bounding box center [676, 455] width 148 height 32
click at [719, 139] on div "Mesa 6 170.1 €" at bounding box center [739, 117] width 46 height 46
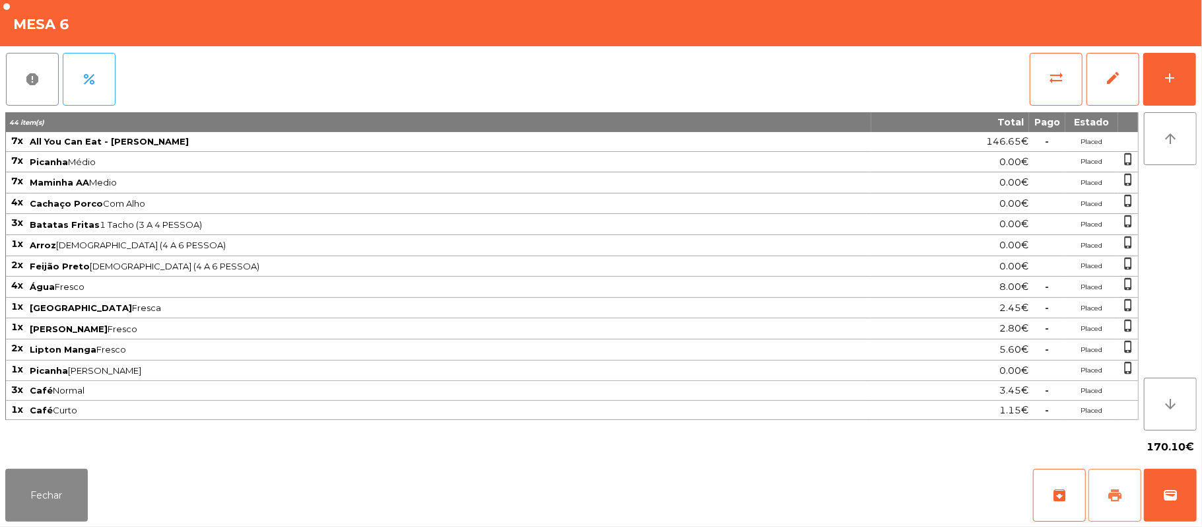
click at [1127, 498] on button "print" at bounding box center [1115, 495] width 53 height 53
click at [1158, 497] on button "wallet" at bounding box center [1170, 495] width 53 height 53
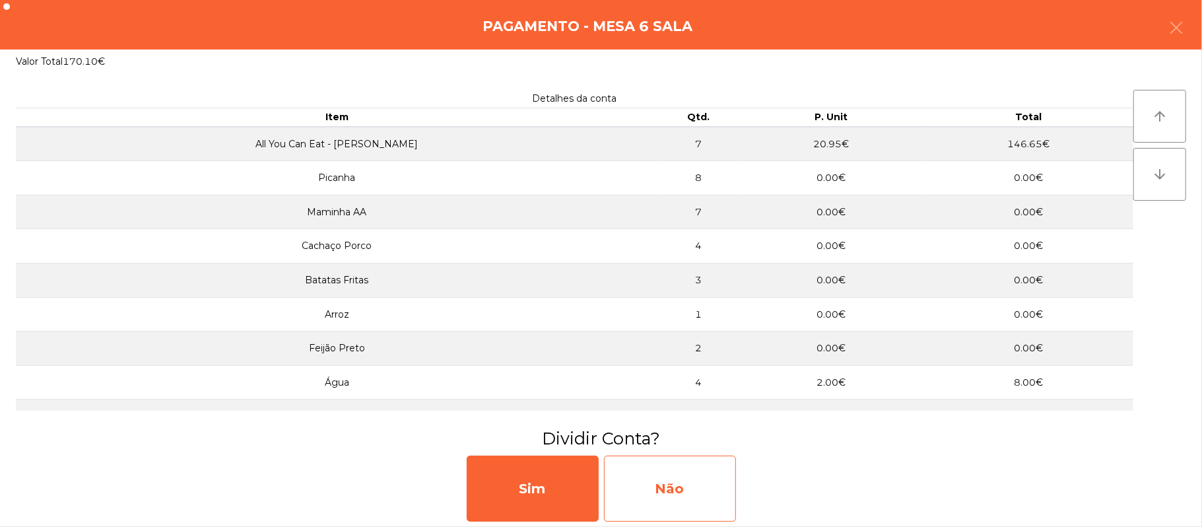
click at [688, 483] on div "Não" at bounding box center [670, 489] width 132 height 66
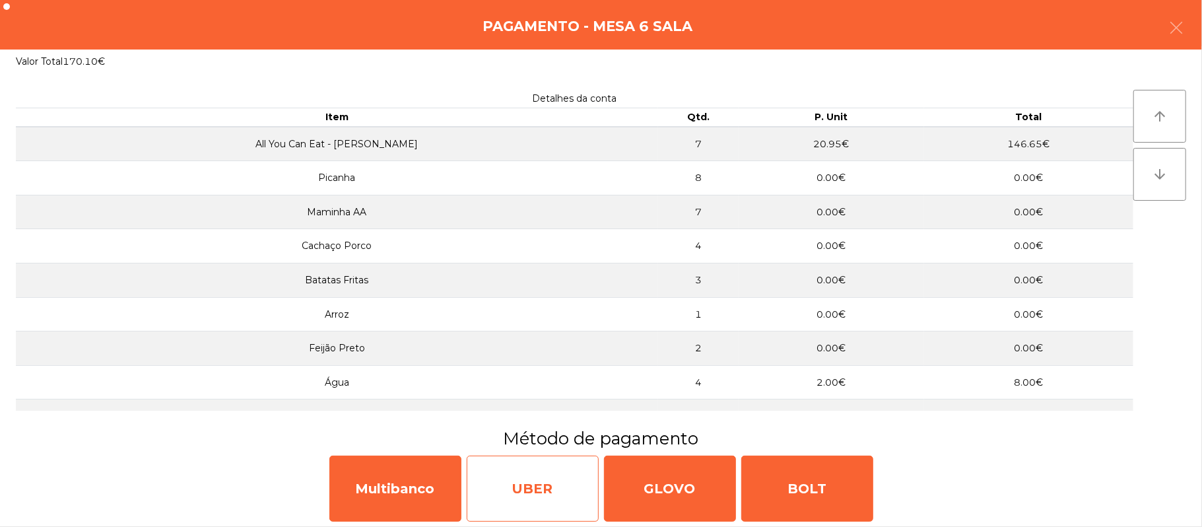
click at [539, 476] on div "UBER" at bounding box center [533, 489] width 132 height 66
select select "**"
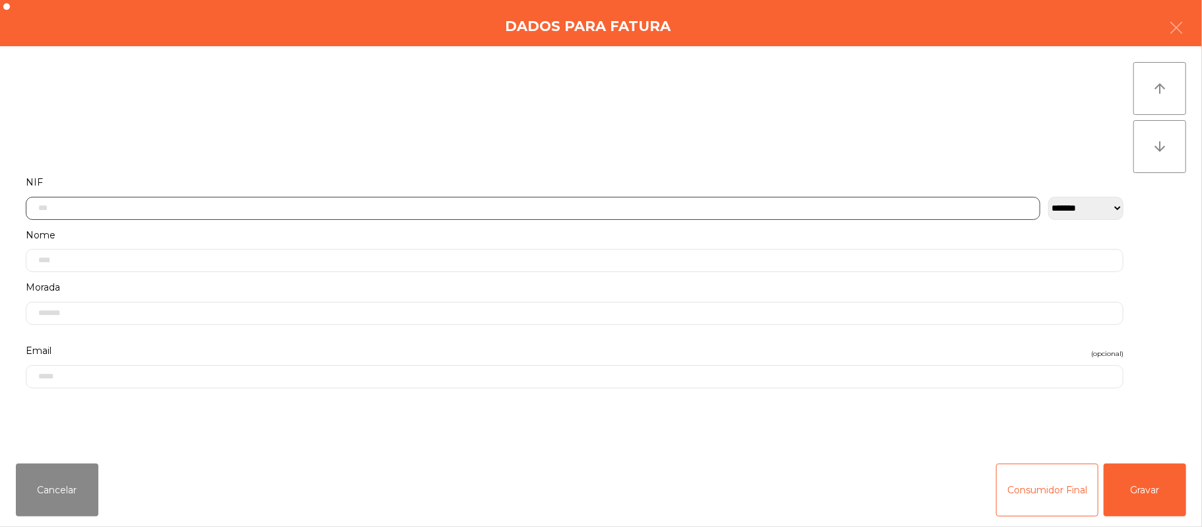
click at [376, 204] on input "text" at bounding box center [533, 208] width 1015 height 23
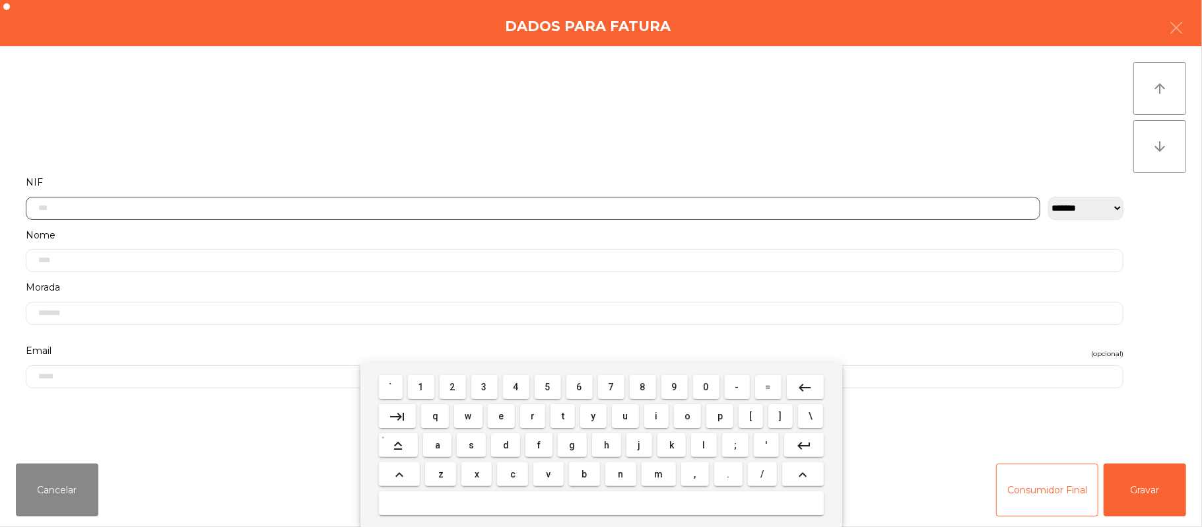
scroll to position [111, 0]
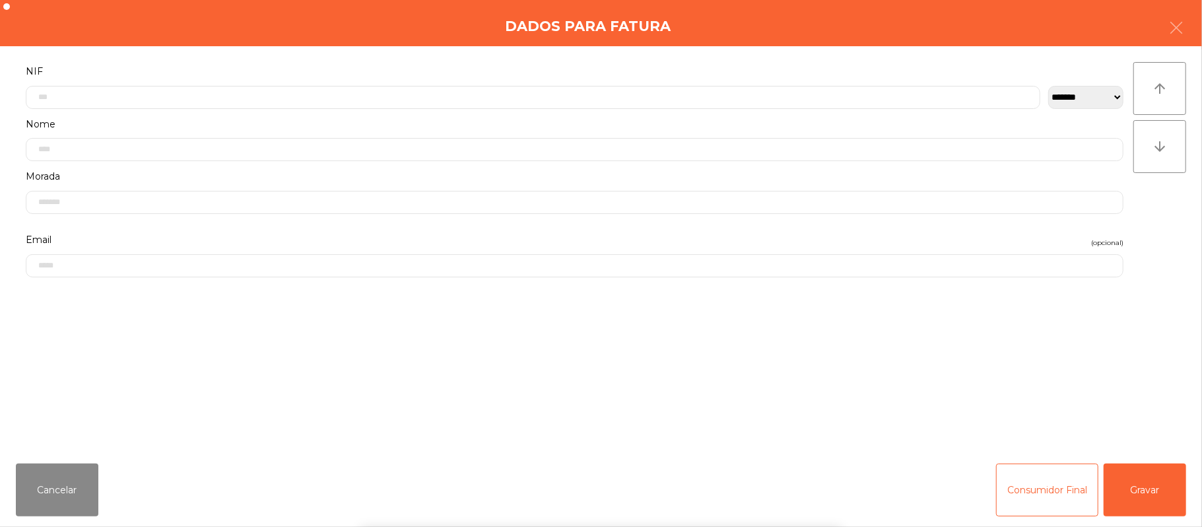
click at [57, 491] on div "` 1 2 3 4 5 6 7 8 9 0 - = keyboard_backspace keyboard_tab q w e r t y u i o p […" at bounding box center [601, 445] width 1202 height 164
click at [67, 497] on button "Cancelar" at bounding box center [57, 490] width 83 height 53
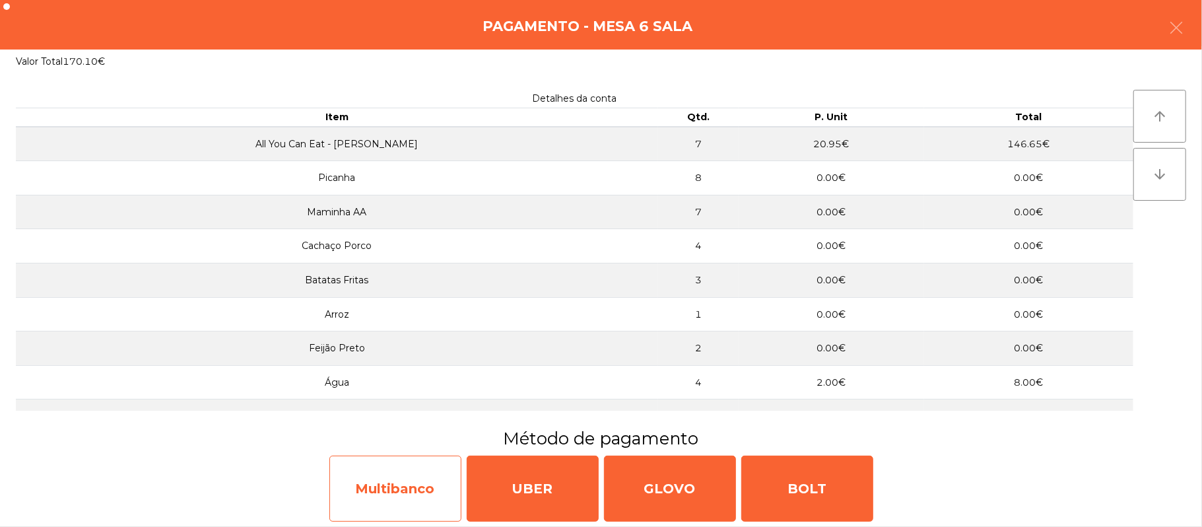
click at [415, 495] on div "Multibanco" at bounding box center [395, 489] width 132 height 66
select select "**"
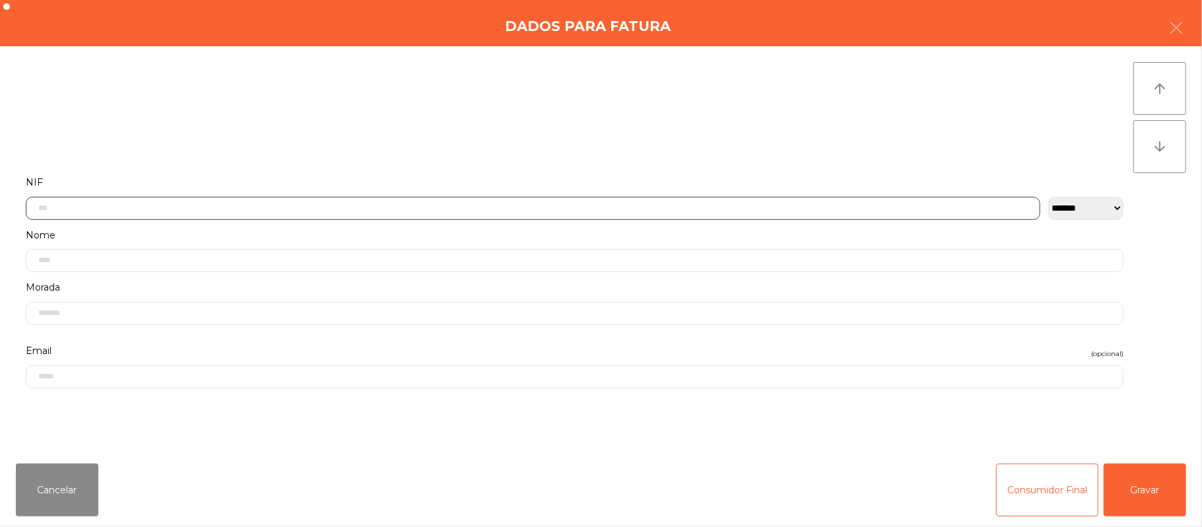
click at [394, 209] on input "text" at bounding box center [533, 208] width 1015 height 23
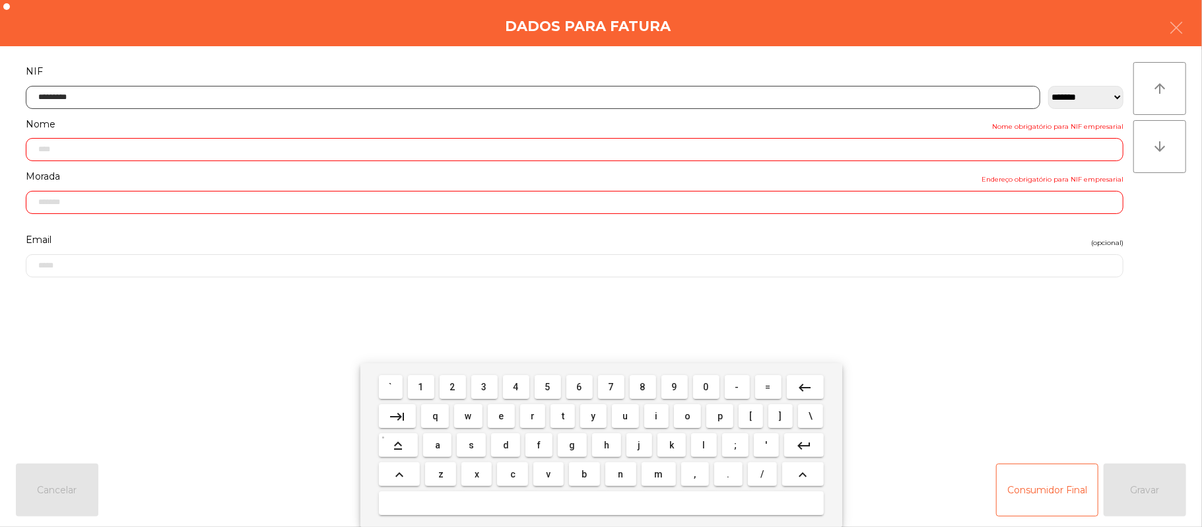
type input "*********"
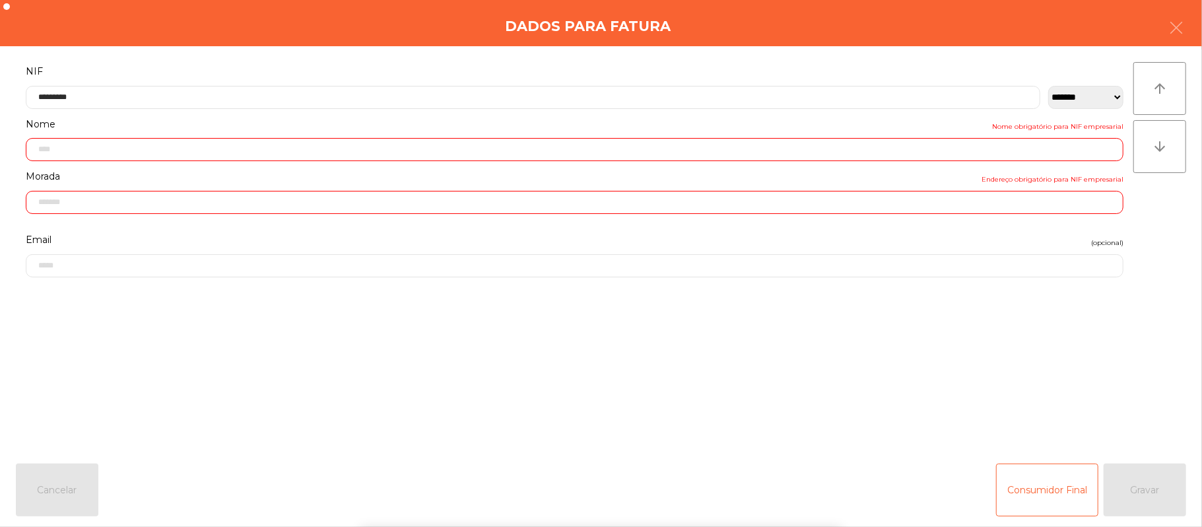
click at [996, 379] on div "` 1 2 3 4 5 6 7 8 9 0 - = keyboard_backspace keyboard_tab q w e r t y u i o p […" at bounding box center [601, 445] width 1202 height 164
type input "**********"
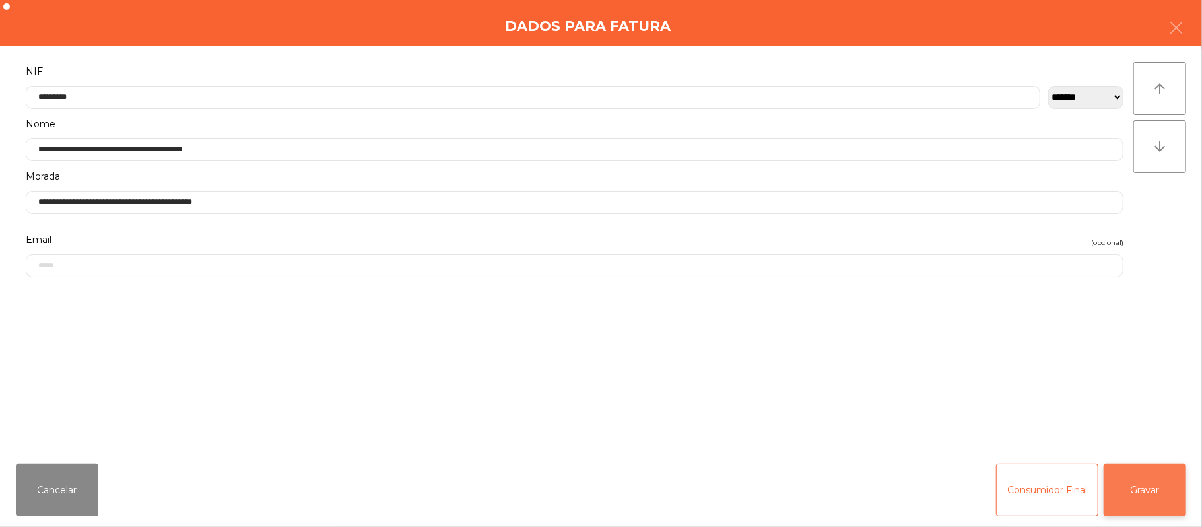
click at [1156, 497] on button "Gravar" at bounding box center [1145, 490] width 83 height 53
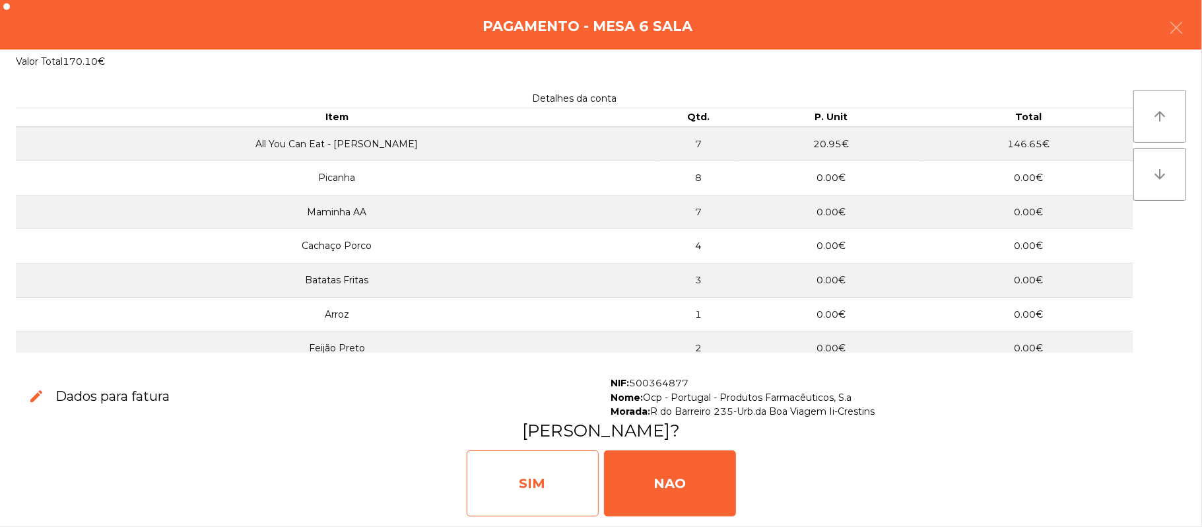
click at [518, 487] on div "SIM" at bounding box center [533, 483] width 132 height 66
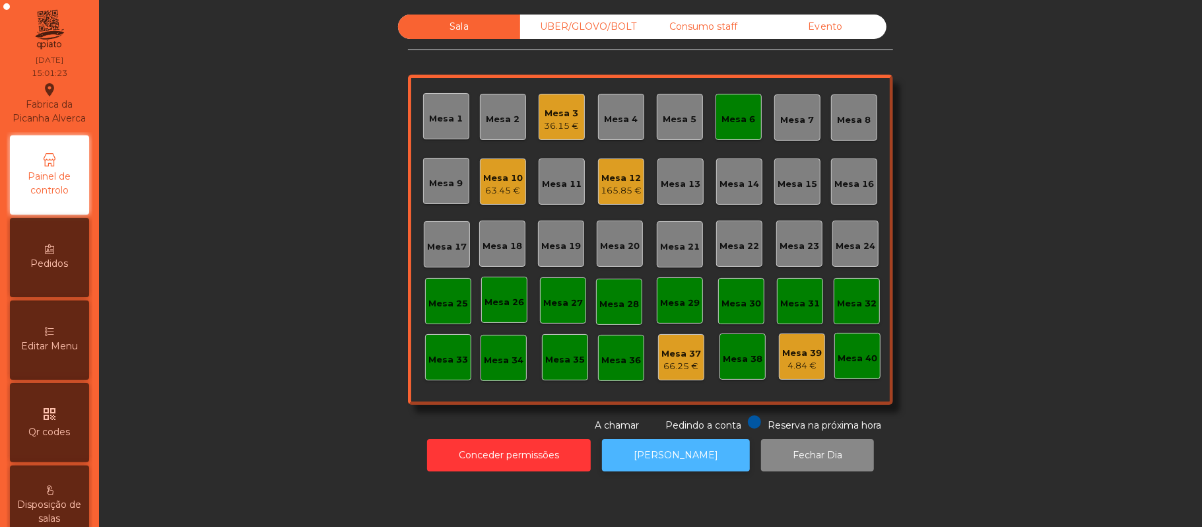
click at [687, 468] on button "[PERSON_NAME]" at bounding box center [676, 455] width 148 height 32
click at [722, 113] on div "Mesa 6" at bounding box center [739, 119] width 34 height 13
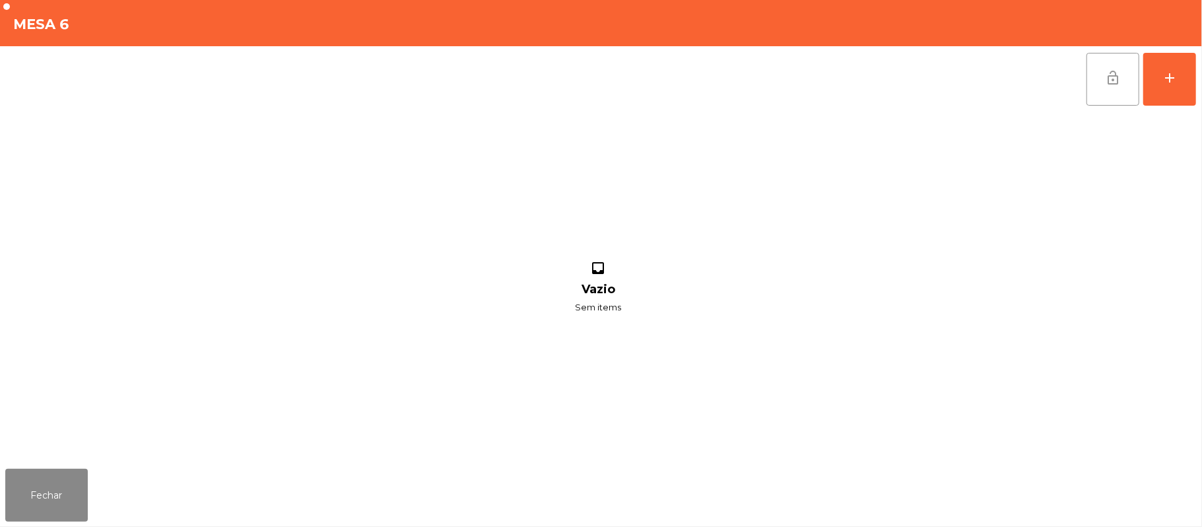
click at [1090, 88] on button "lock_open" at bounding box center [1113, 79] width 53 height 53
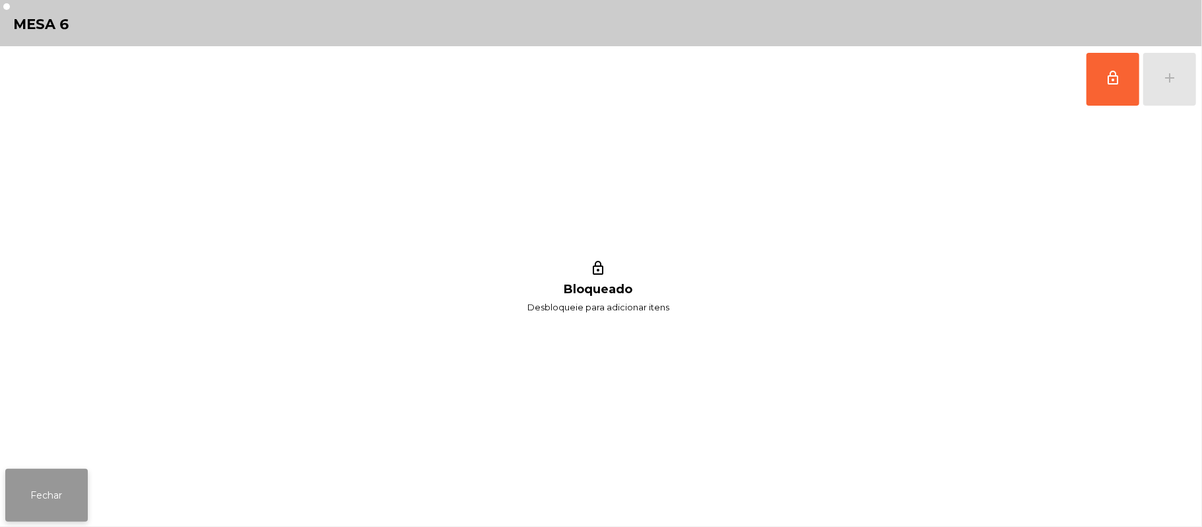
click at [42, 499] on button "Fechar" at bounding box center [46, 495] width 83 height 53
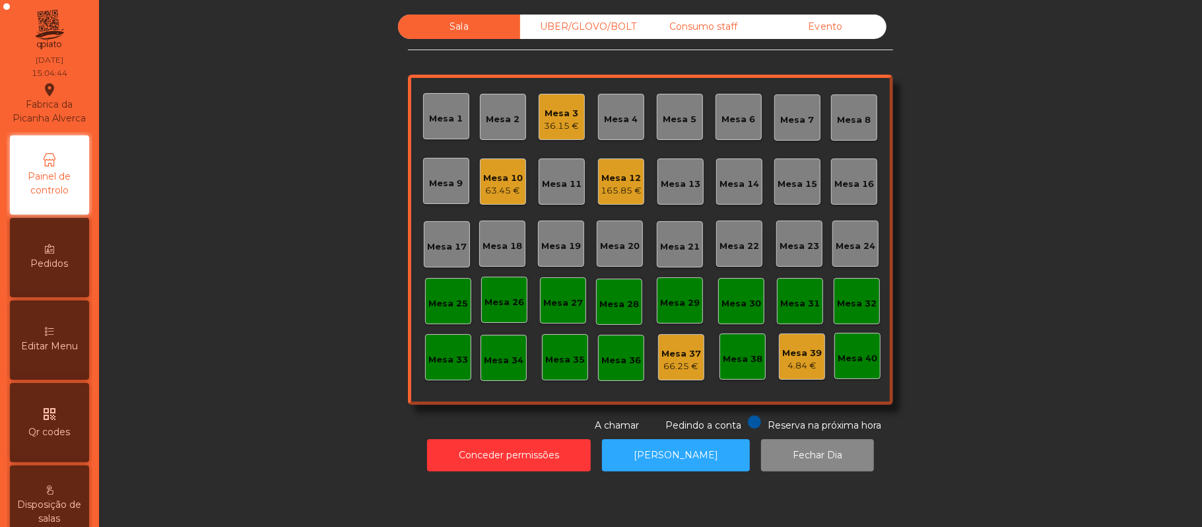
click at [569, 123] on div "36.15 €" at bounding box center [562, 126] width 35 height 13
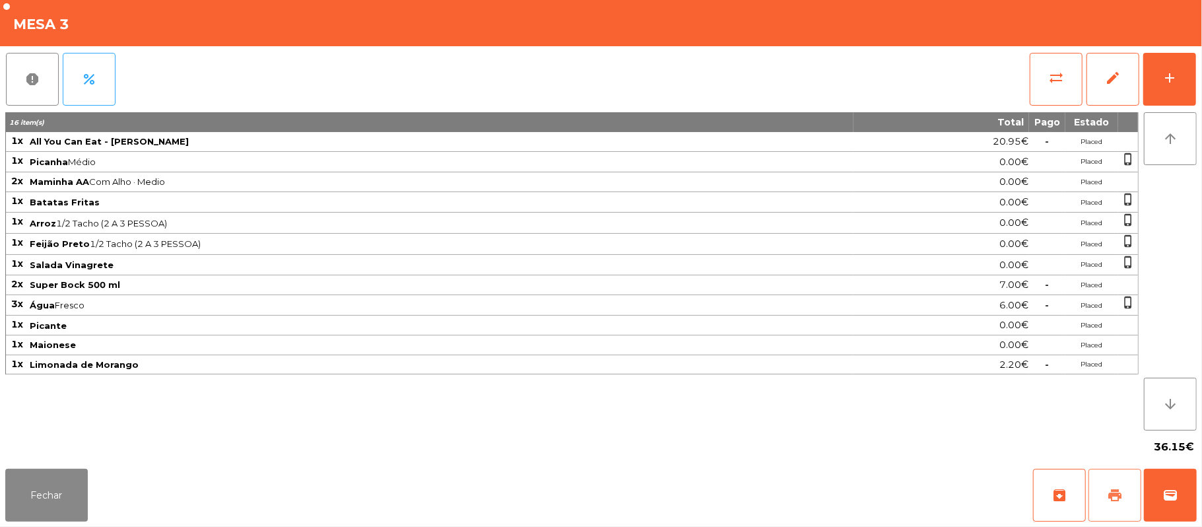
click at [1120, 492] on span "print" at bounding box center [1115, 495] width 16 height 16
click at [1057, 88] on button "sync_alt" at bounding box center [1056, 79] width 53 height 53
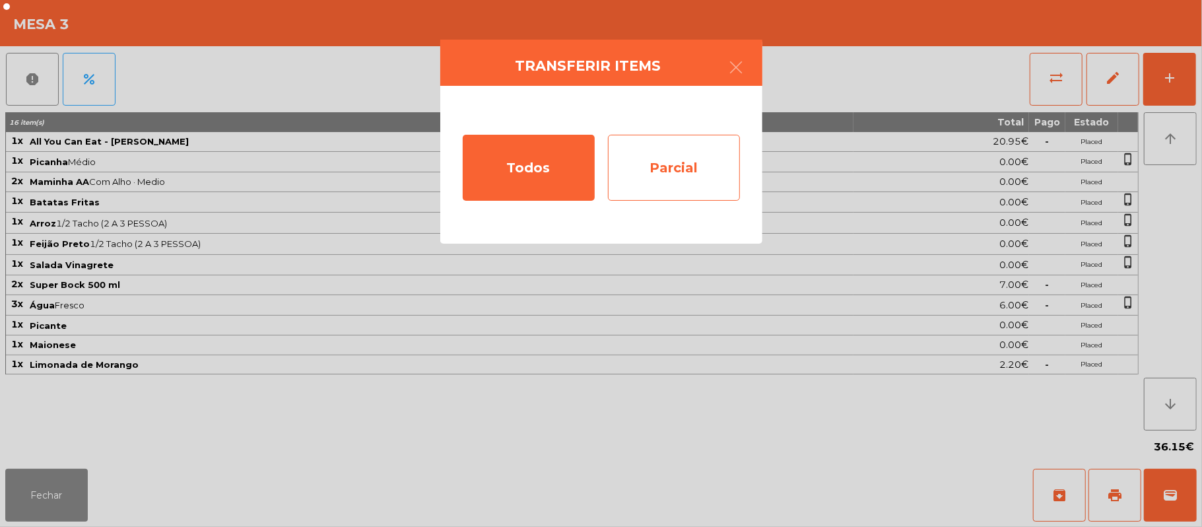
click at [688, 164] on div "Parcial" at bounding box center [674, 168] width 132 height 66
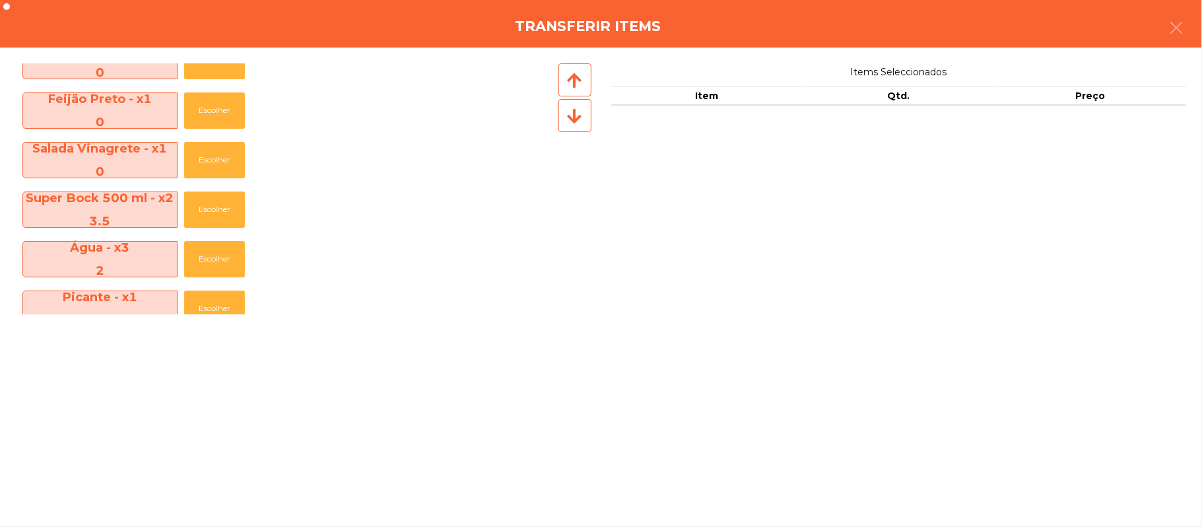
scroll to position [353, 0]
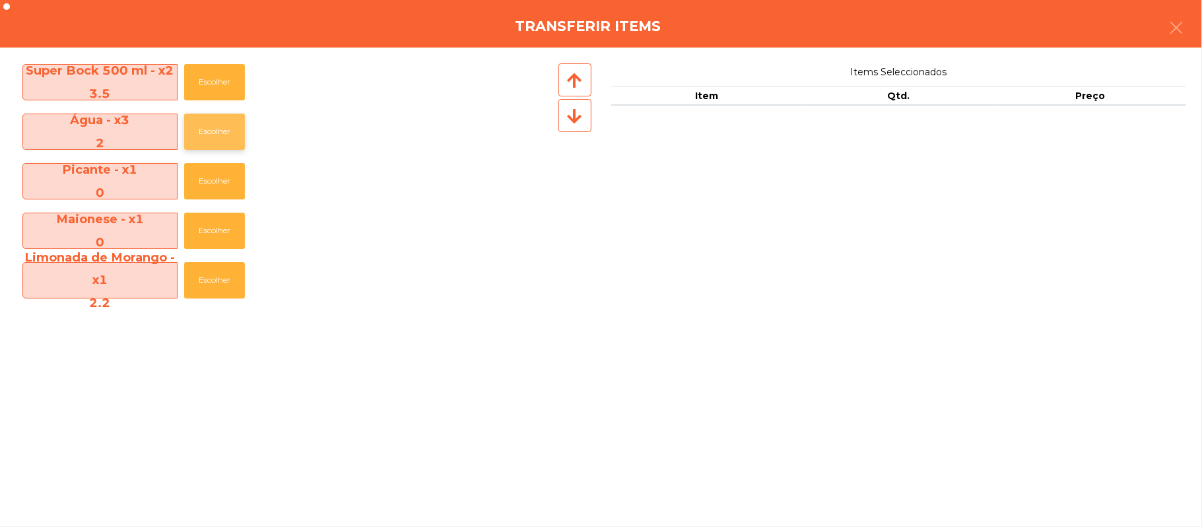
click at [215, 131] on button "Escolher" at bounding box center [214, 132] width 61 height 36
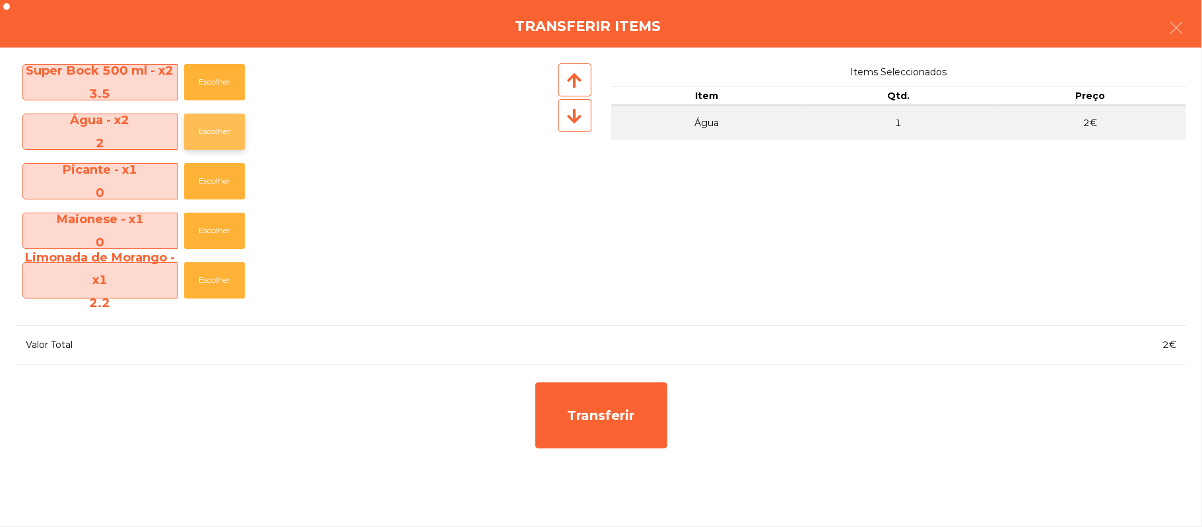
click at [217, 131] on button "Escolher" at bounding box center [214, 132] width 61 height 36
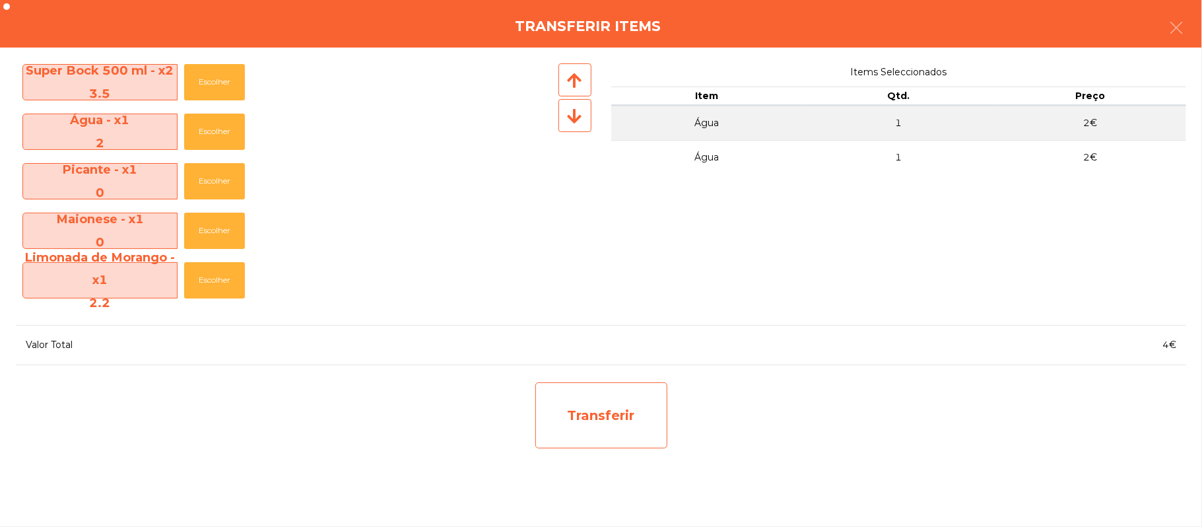
click at [635, 429] on div "Transferir" at bounding box center [602, 415] width 132 height 66
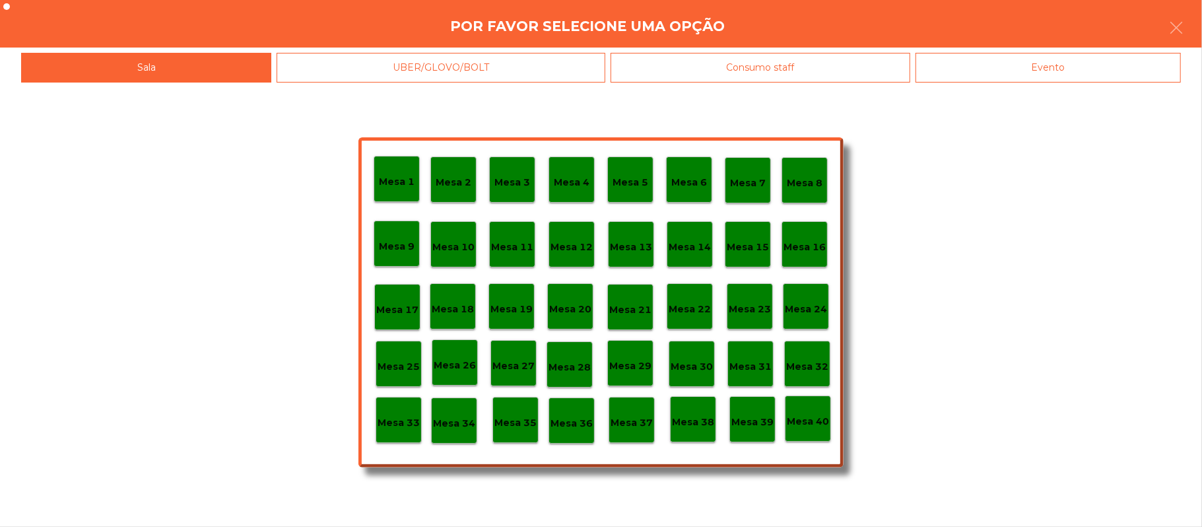
click at [634, 413] on div "Mesa 37" at bounding box center [632, 420] width 42 height 20
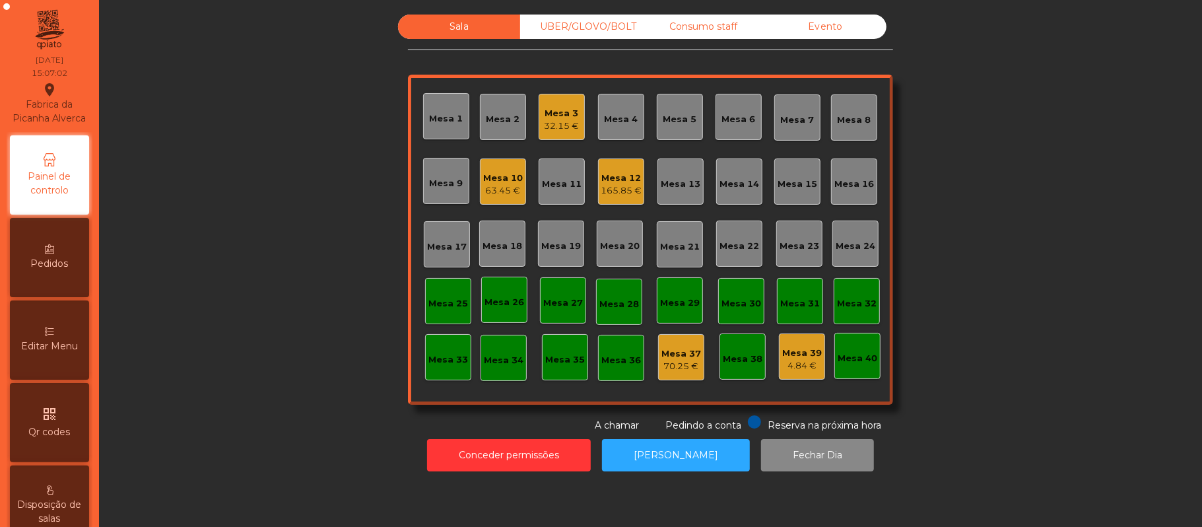
click at [547, 109] on div "Mesa 3" at bounding box center [562, 113] width 35 height 13
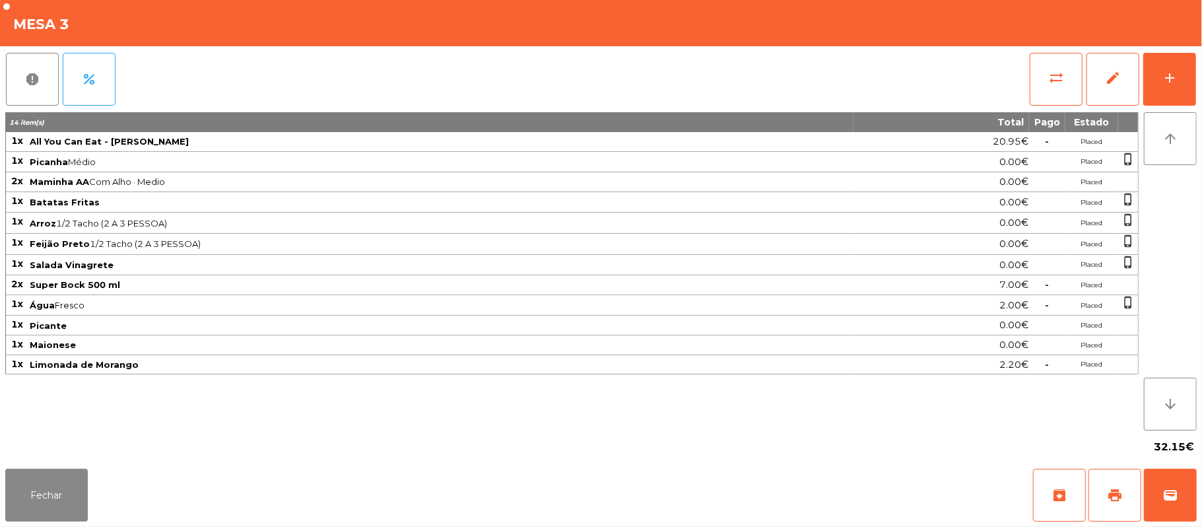
click at [1197, 499] on div "Fechar archive print wallet" at bounding box center [601, 495] width 1202 height 63
click at [1165, 495] on span "wallet" at bounding box center [1171, 495] width 16 height 16
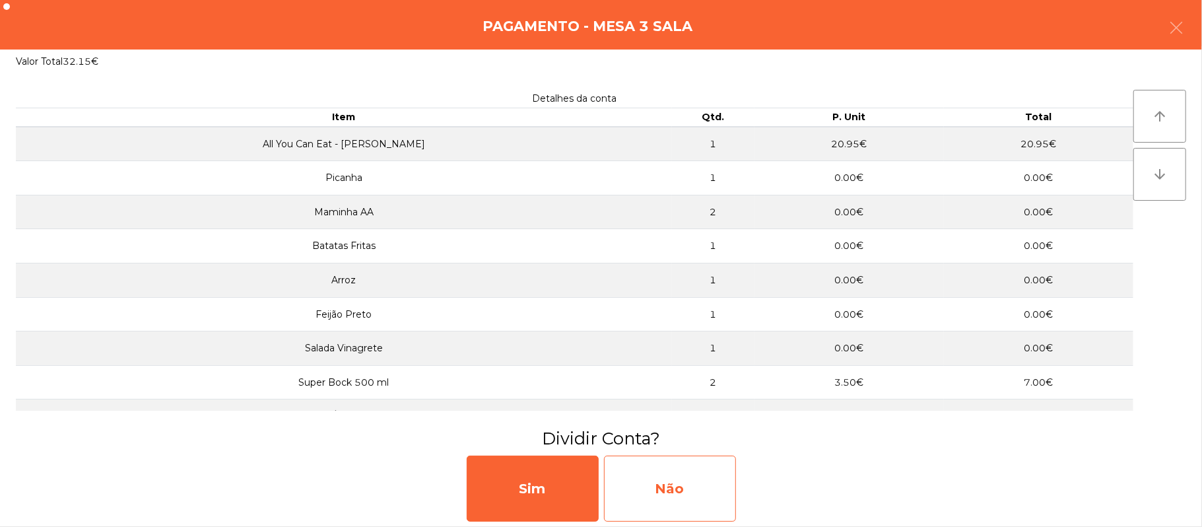
click at [684, 490] on div "Não" at bounding box center [670, 489] width 132 height 66
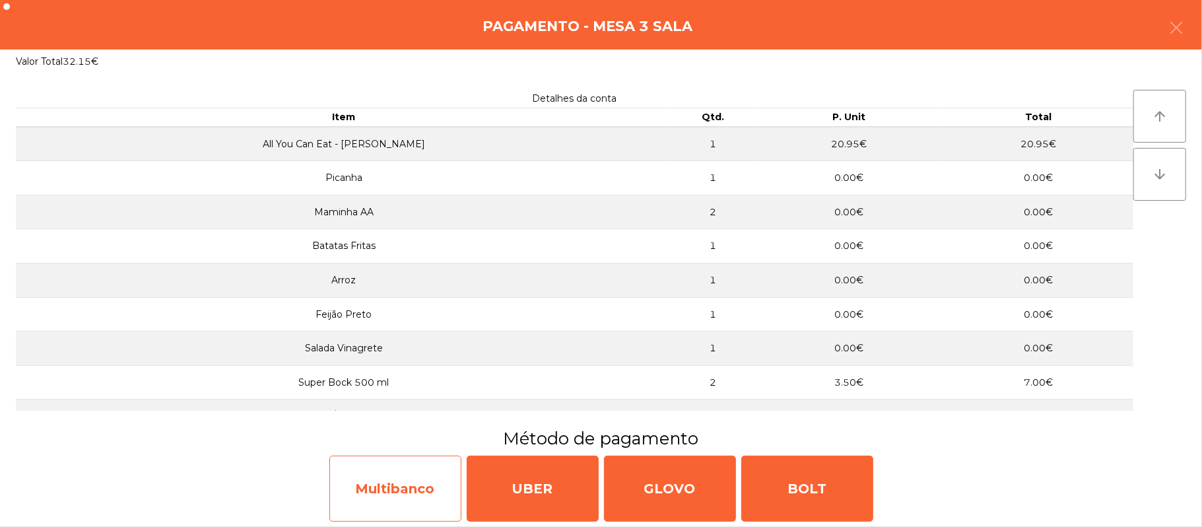
click at [399, 487] on div "Multibanco" at bounding box center [395, 489] width 132 height 66
select select "**"
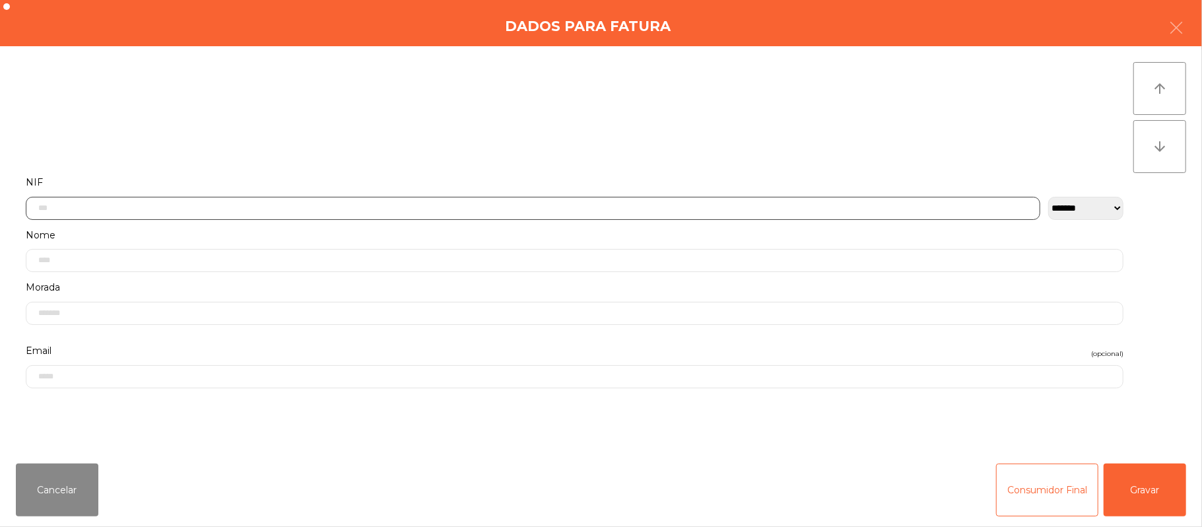
click at [381, 204] on input "text" at bounding box center [533, 208] width 1015 height 23
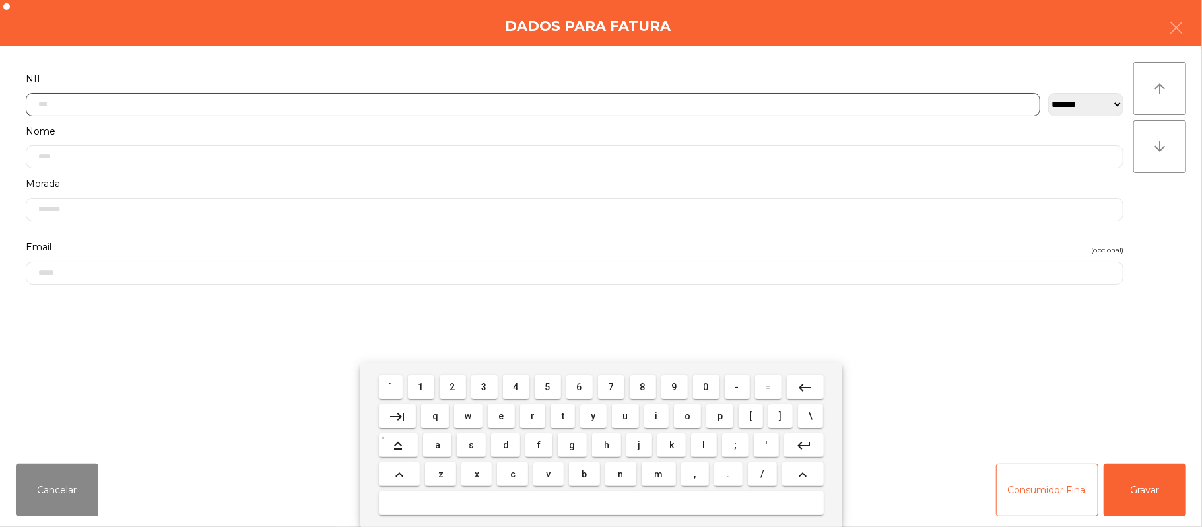
scroll to position [111, 0]
type input "*********"
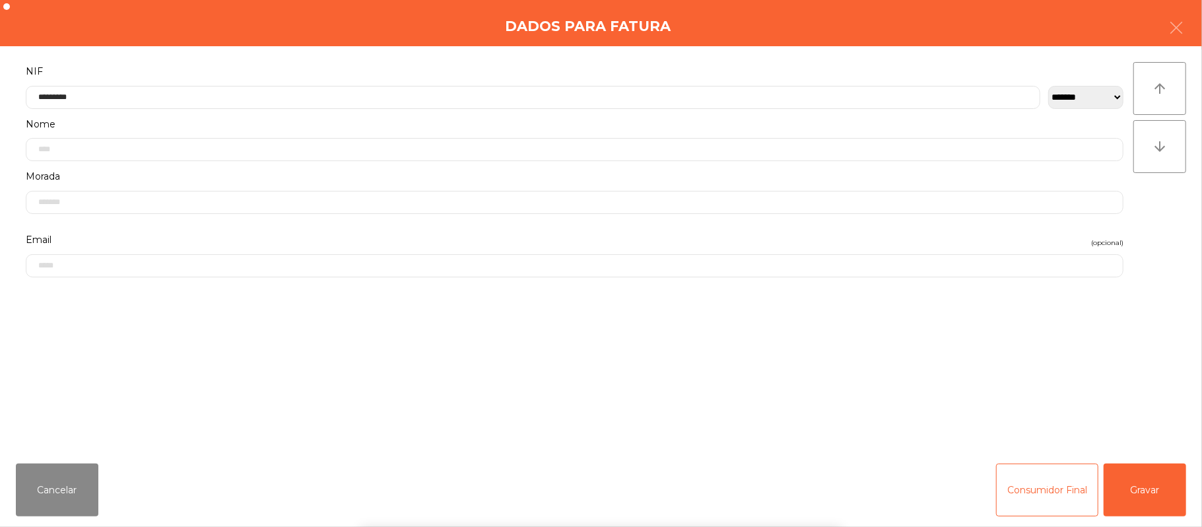
click at [1149, 494] on div "` 1 2 3 4 5 6 7 8 9 0 - = keyboard_backspace keyboard_tab q w e r t y u i o p […" at bounding box center [601, 445] width 1202 height 164
click at [1133, 495] on button "Gravar" at bounding box center [1145, 490] width 83 height 53
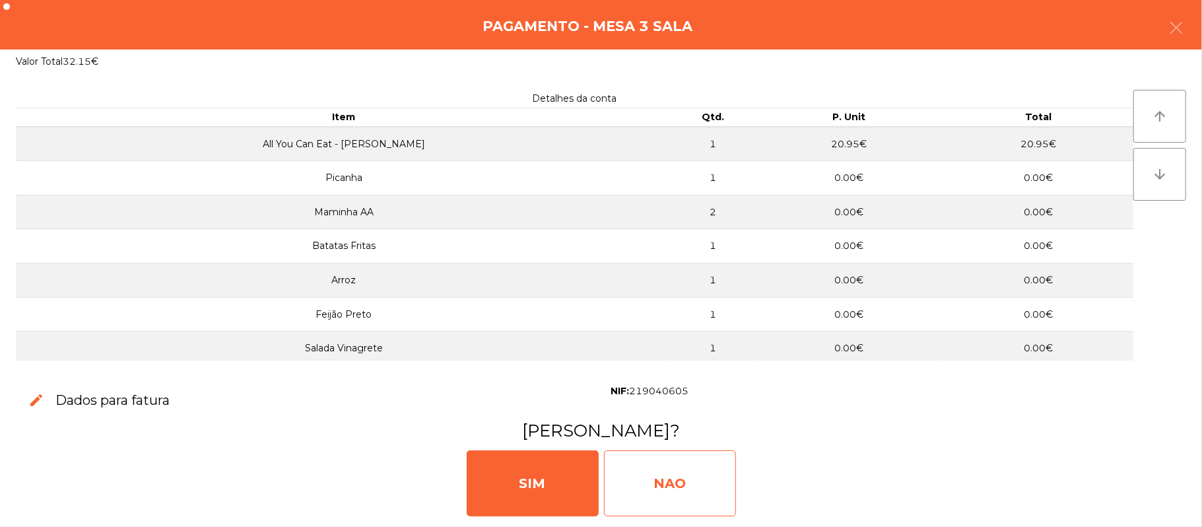
click at [689, 489] on div "NAO" at bounding box center [670, 483] width 132 height 66
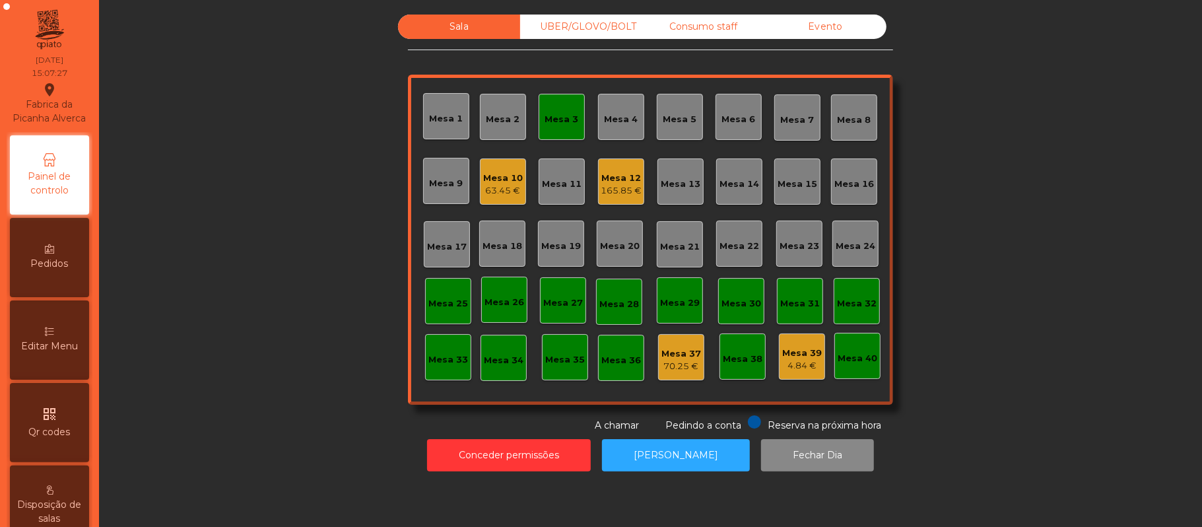
click at [555, 125] on div "Mesa 3" at bounding box center [562, 119] width 34 height 13
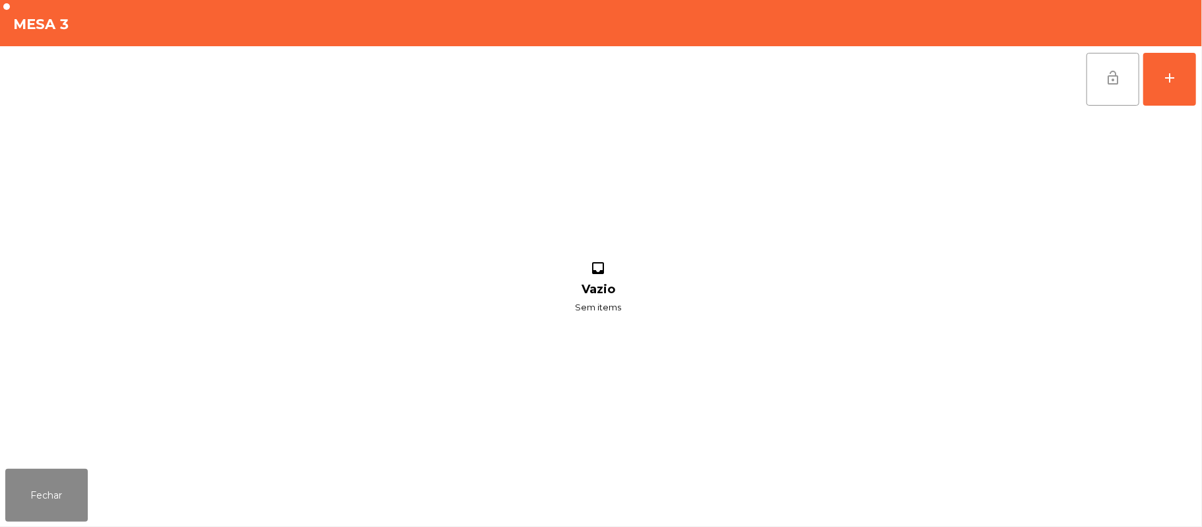
click at [1128, 96] on button "lock_open" at bounding box center [1113, 79] width 53 height 53
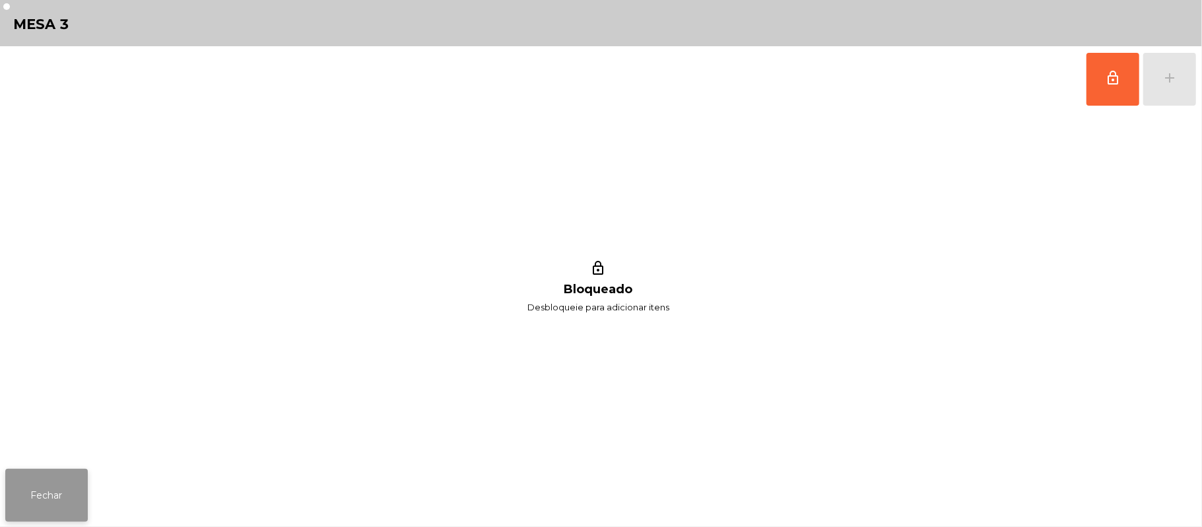
click at [32, 489] on button "Fechar" at bounding box center [46, 495] width 83 height 53
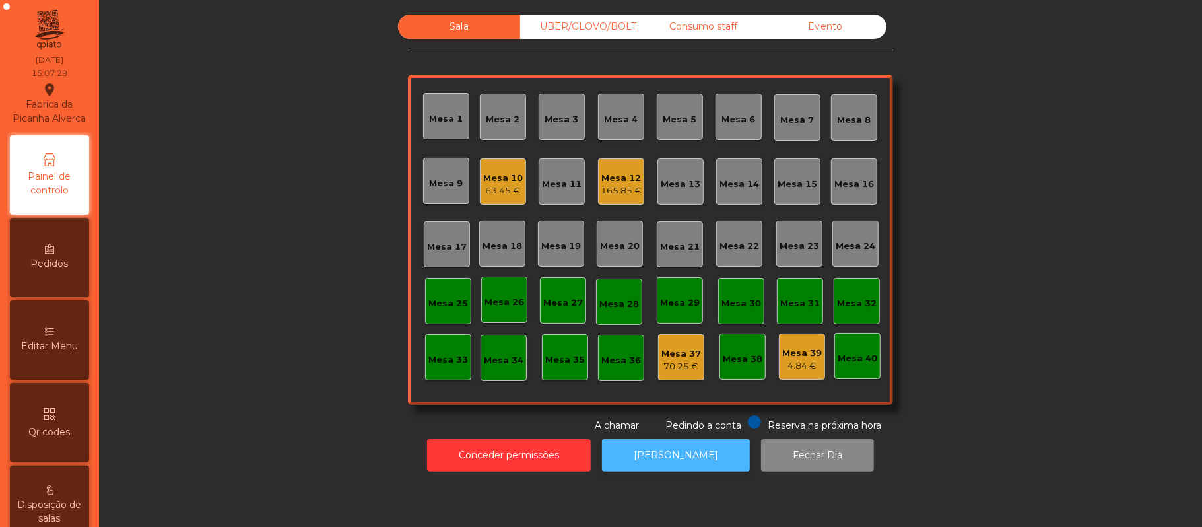
click at [701, 470] on button "[PERSON_NAME]" at bounding box center [676, 455] width 148 height 32
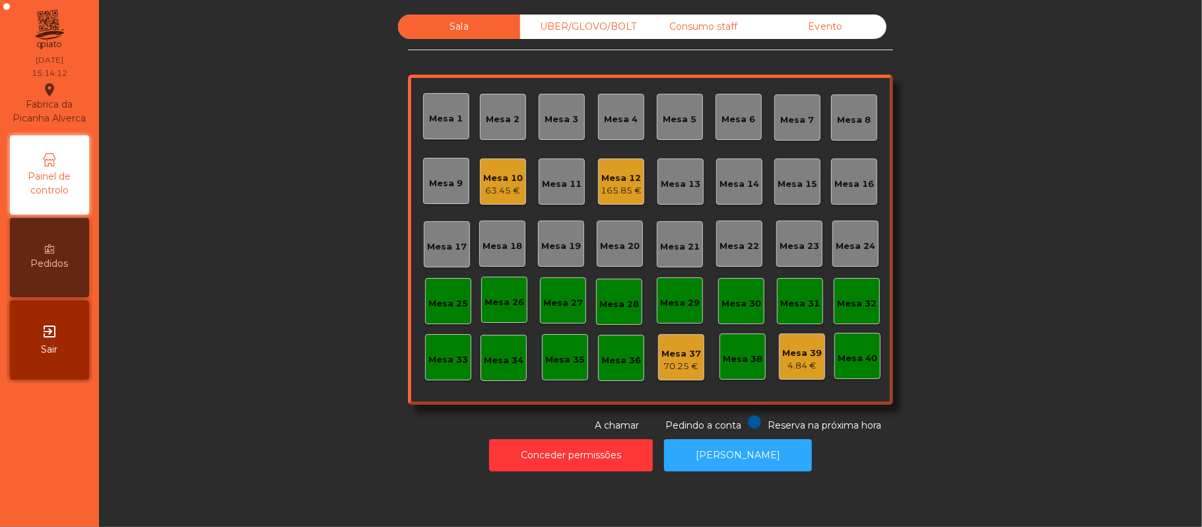
click at [494, 177] on div "Mesa 10" at bounding box center [503, 178] width 40 height 13
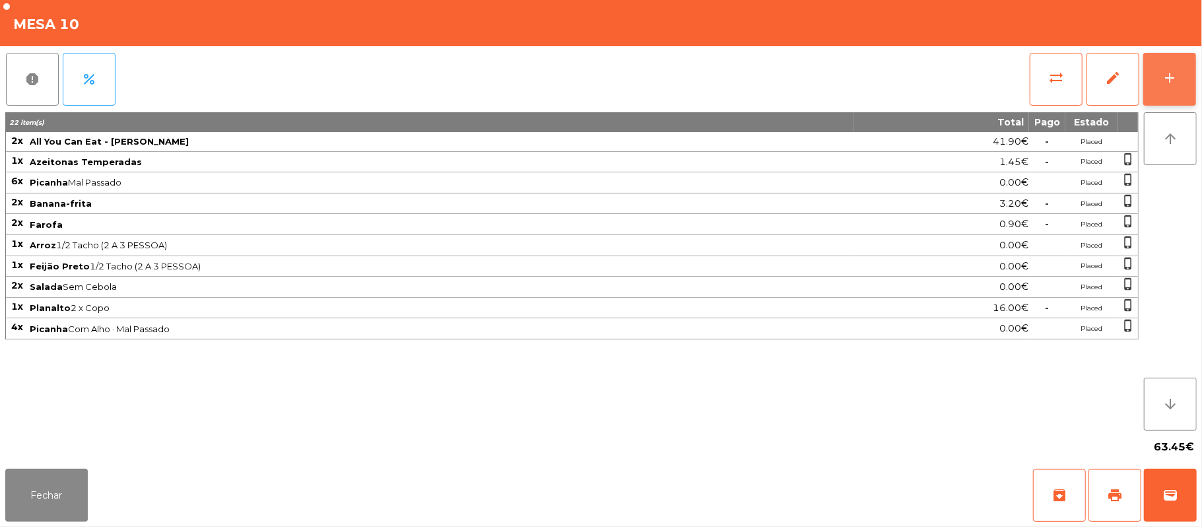
click at [1162, 90] on button "add" at bounding box center [1170, 79] width 53 height 53
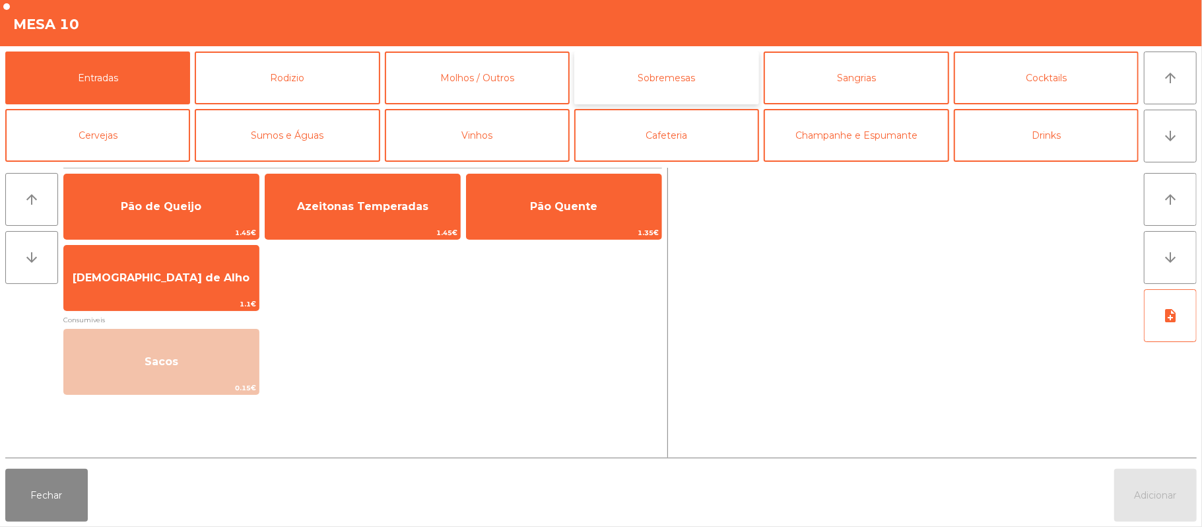
click at [669, 78] on button "Sobremesas" at bounding box center [666, 78] width 185 height 53
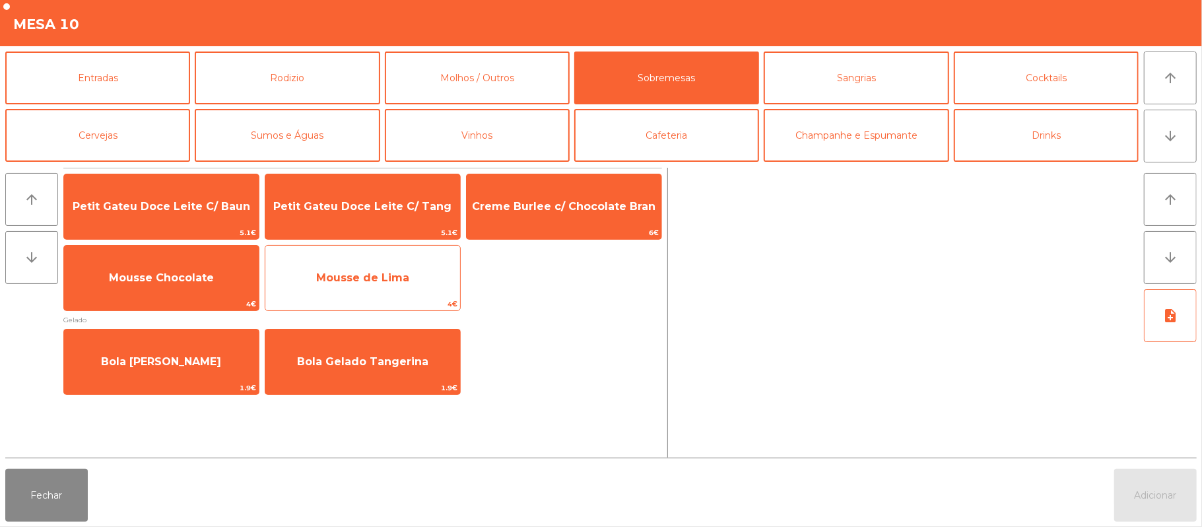
click at [365, 267] on span "Mousse de Lima" at bounding box center [362, 278] width 195 height 36
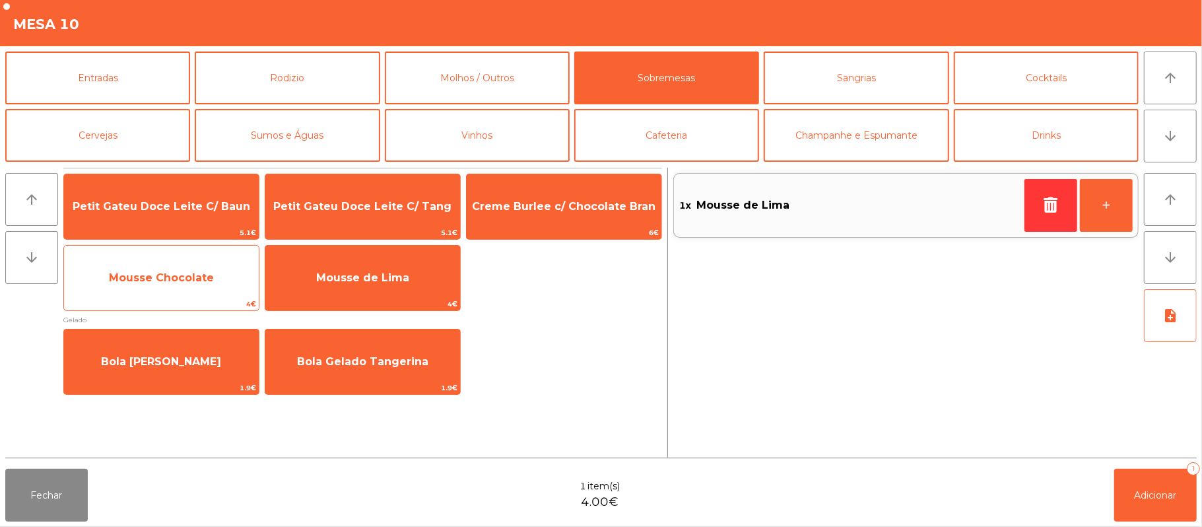
click at [219, 270] on span "Mousse Chocolate" at bounding box center [161, 278] width 195 height 36
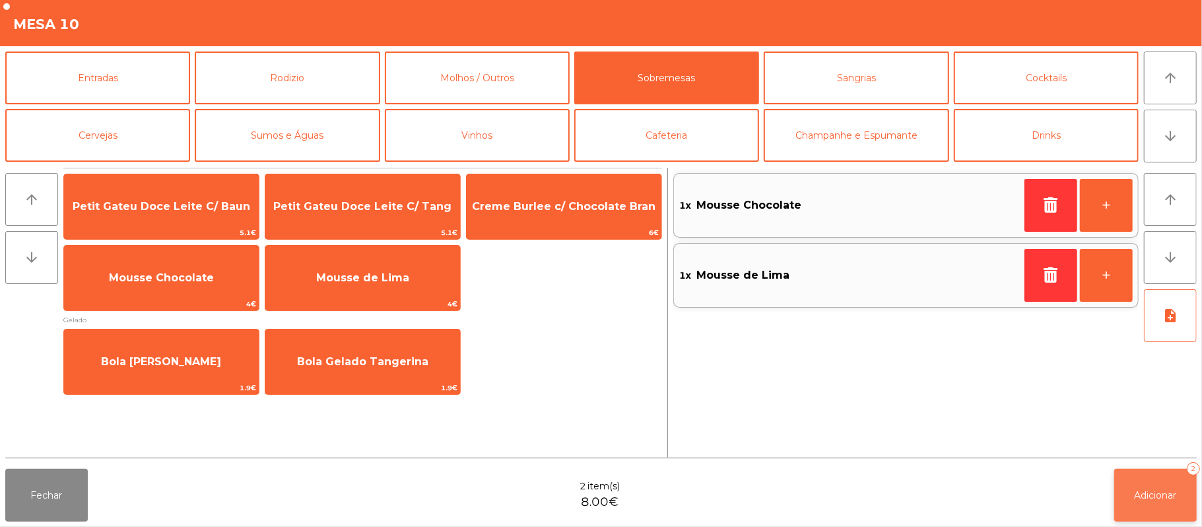
click at [1156, 495] on span "Adicionar" at bounding box center [1156, 495] width 42 height 12
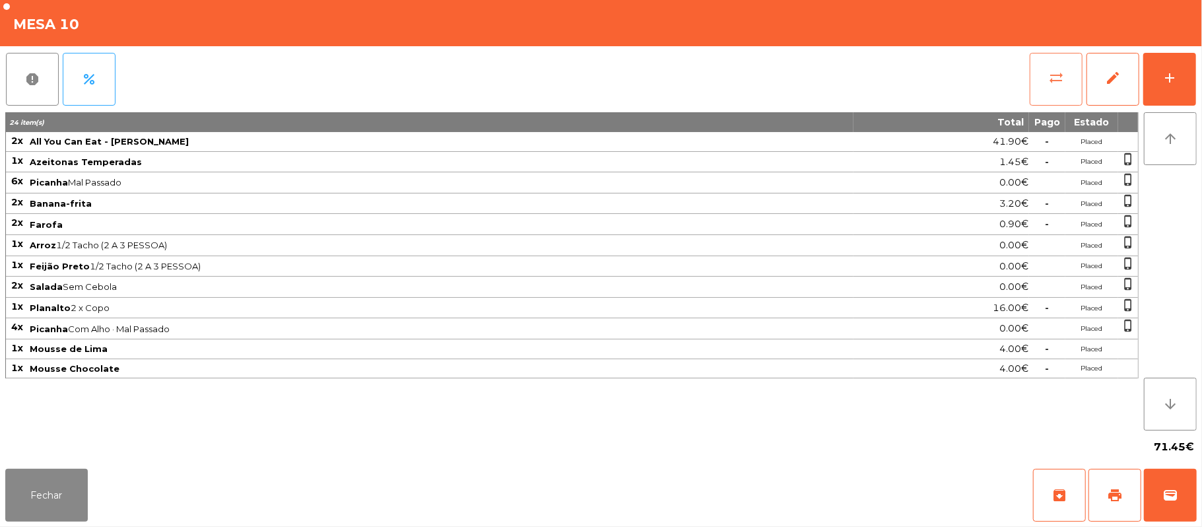
click at [1058, 81] on span "sync_alt" at bounding box center [1057, 78] width 16 height 16
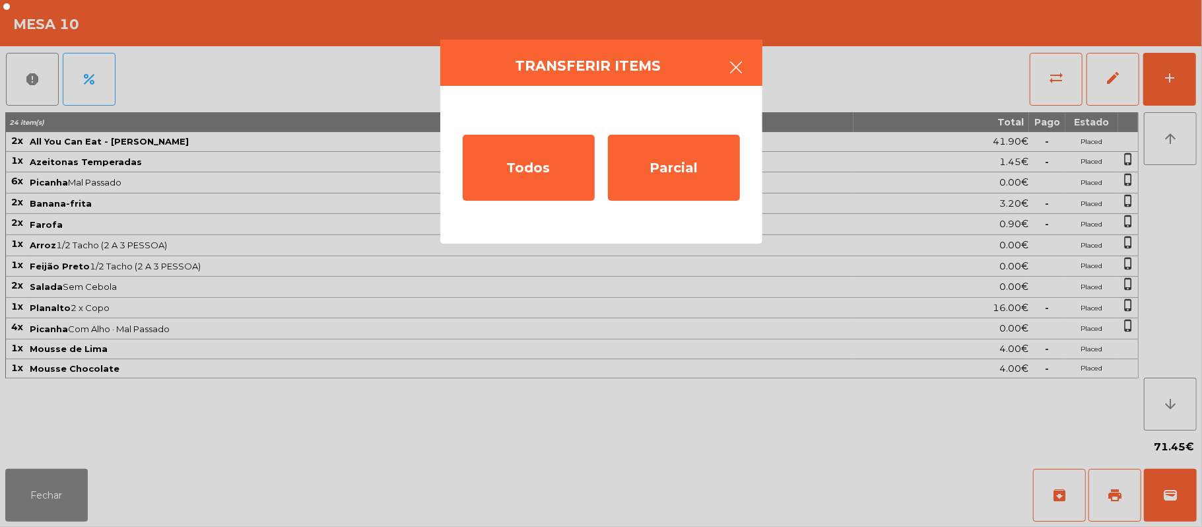
click at [730, 62] on icon "button" at bounding box center [737, 67] width 16 height 16
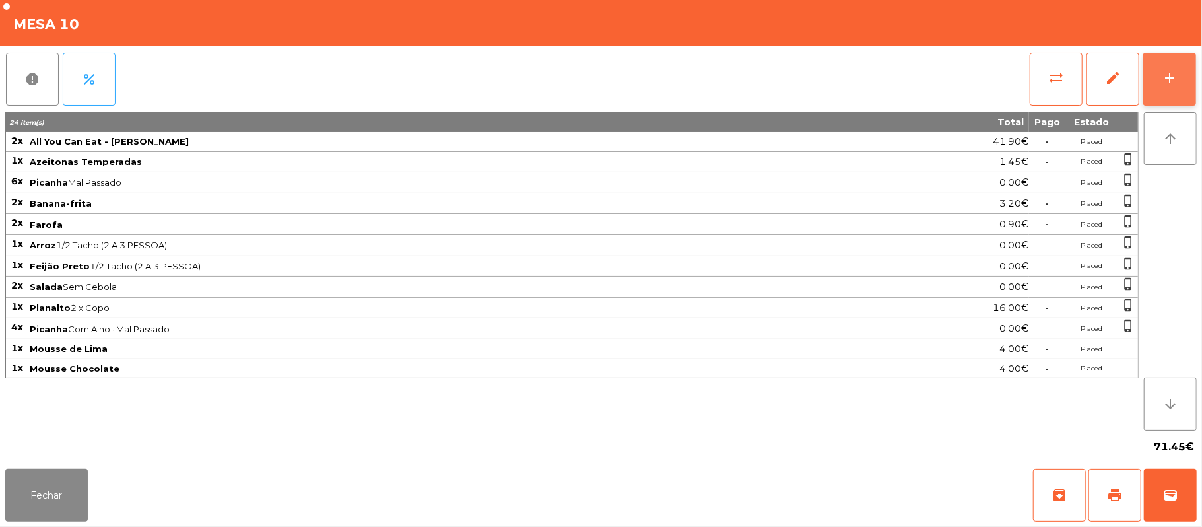
click at [1171, 94] on button "add" at bounding box center [1170, 79] width 53 height 53
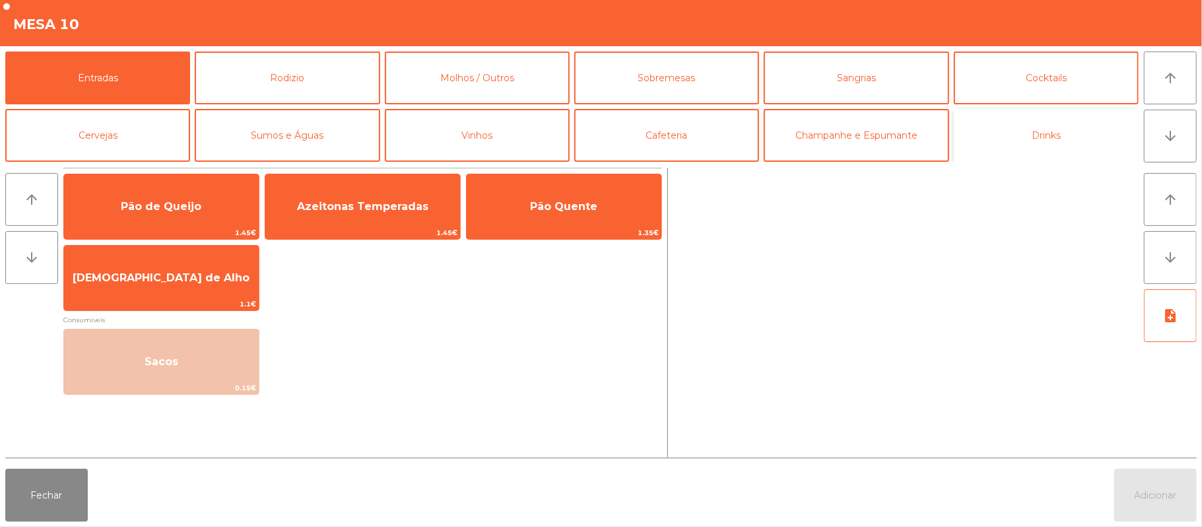
click at [1055, 129] on button "Drinks" at bounding box center [1046, 135] width 185 height 53
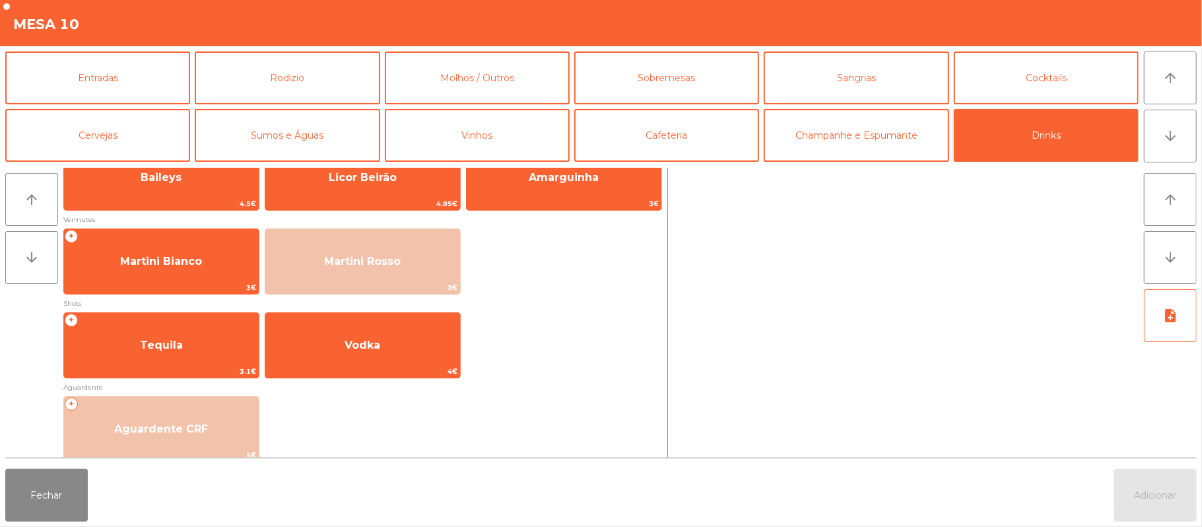
scroll to position [222, 0]
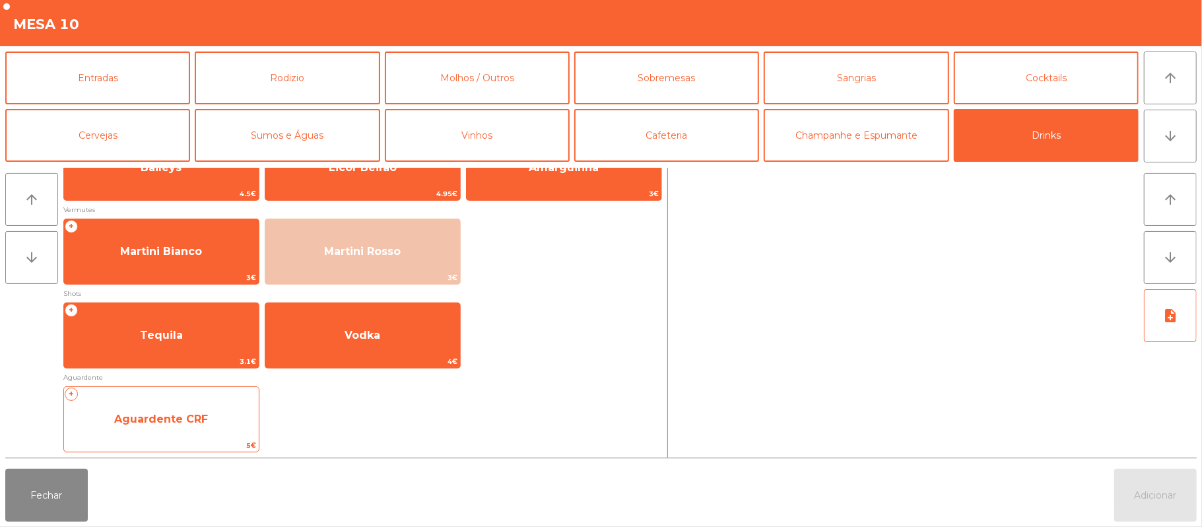
click at [221, 427] on span "Aguardente CRF" at bounding box center [161, 419] width 195 height 36
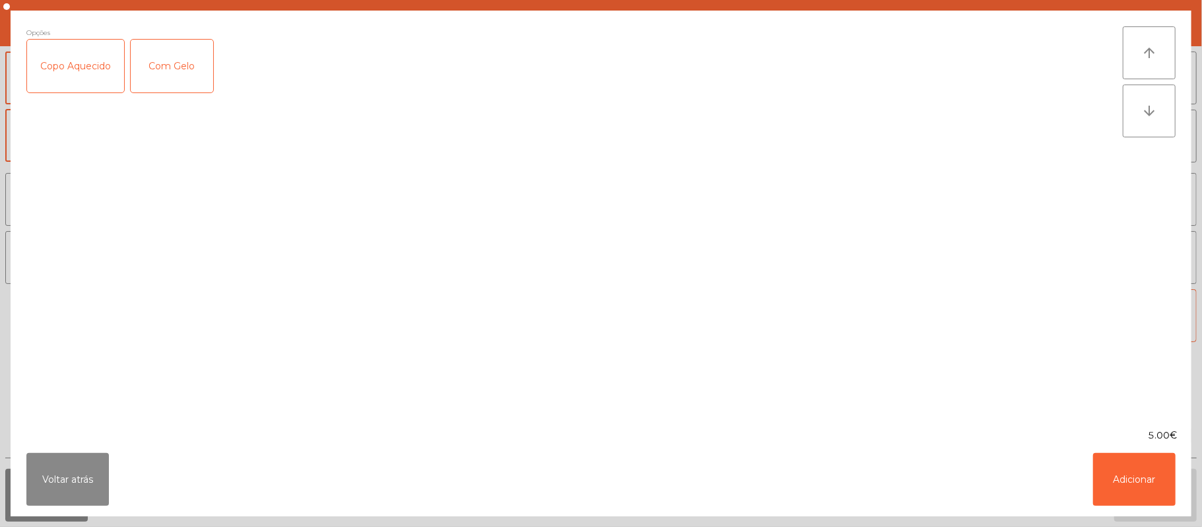
click at [91, 69] on div "Copo Aquecido" at bounding box center [75, 66] width 97 height 53
click at [1137, 481] on button "Adicionar" at bounding box center [1134, 479] width 83 height 53
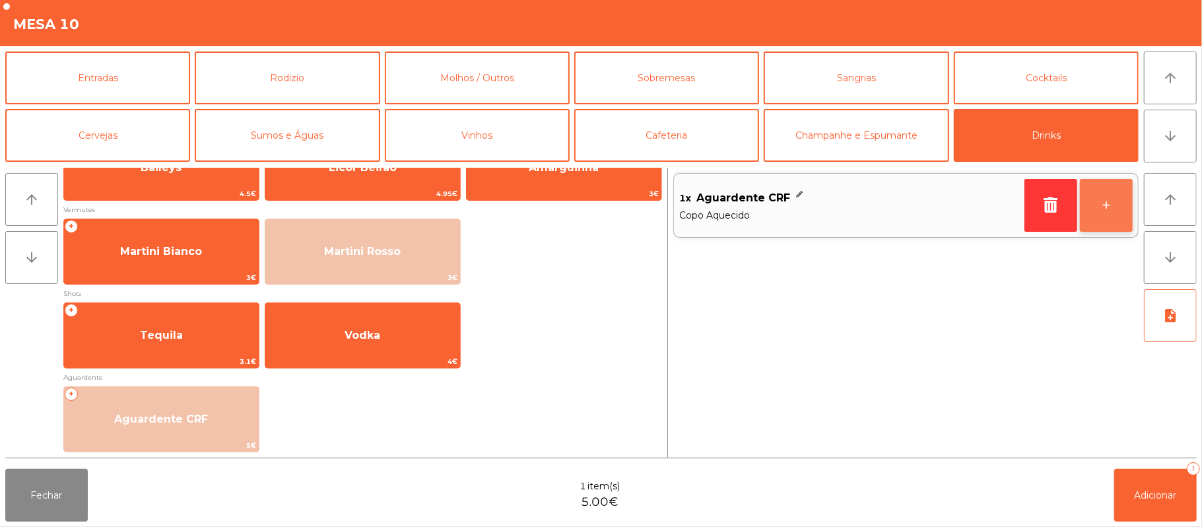
click at [1105, 214] on button "+" at bounding box center [1106, 205] width 53 height 53
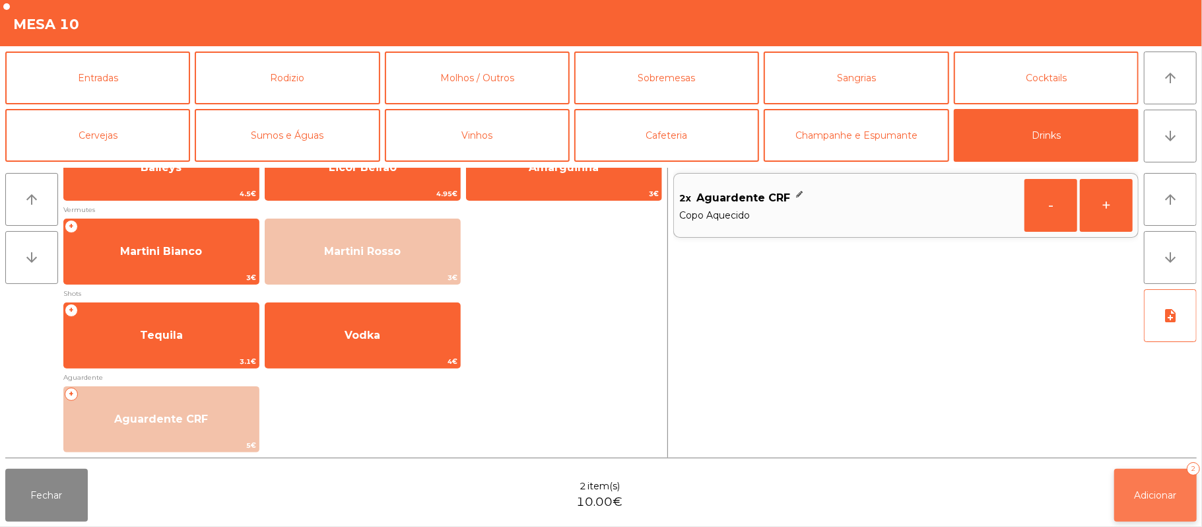
click at [1157, 498] on span "Adicionar" at bounding box center [1156, 495] width 42 height 12
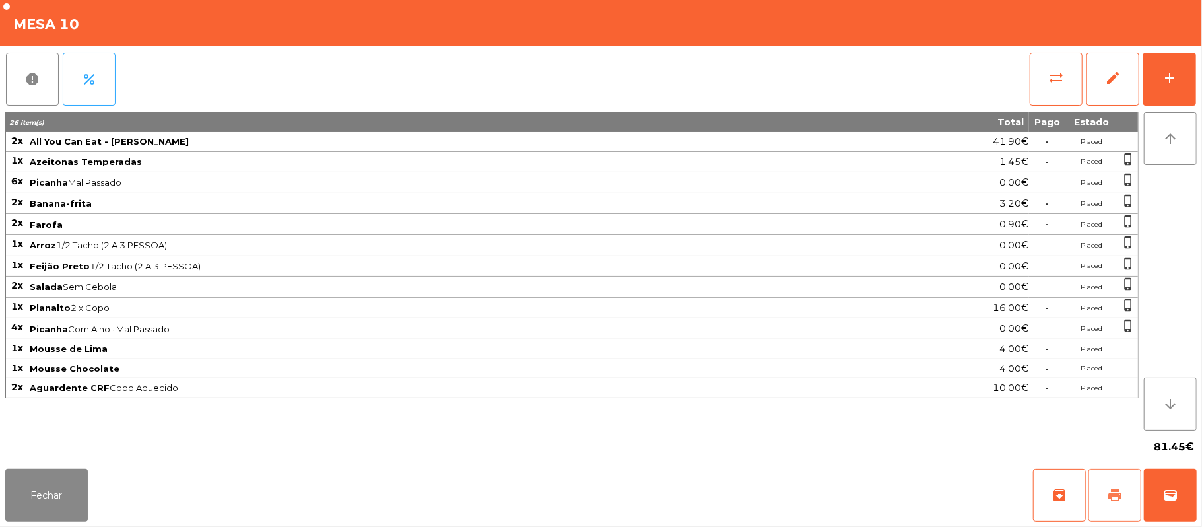
click at [1111, 491] on span "print" at bounding box center [1115, 495] width 16 height 16
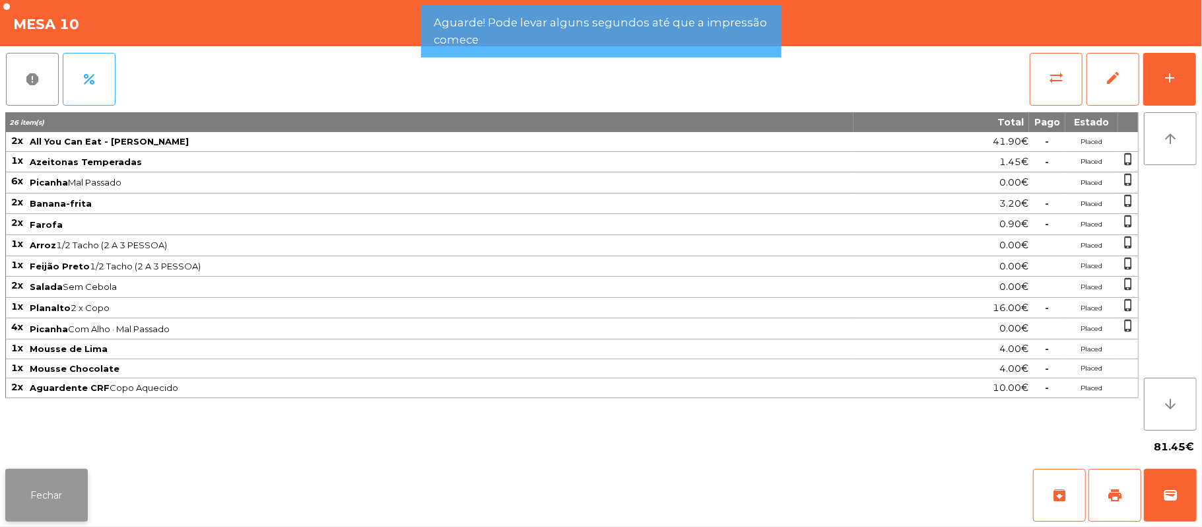
click at [67, 502] on button "Fechar" at bounding box center [46, 495] width 83 height 53
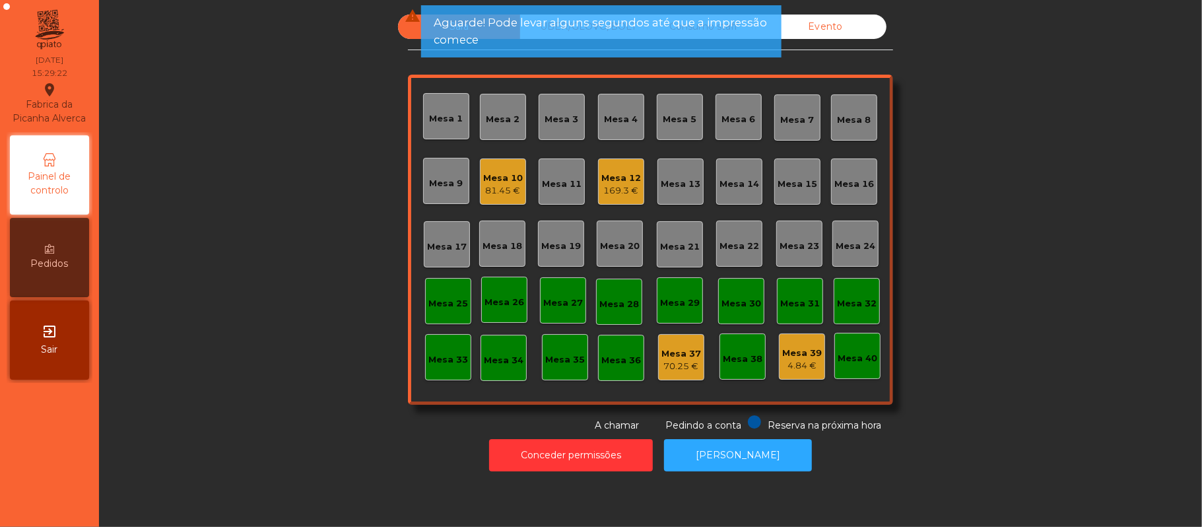
click at [626, 184] on div "169.3 €" at bounding box center [622, 190] width 40 height 13
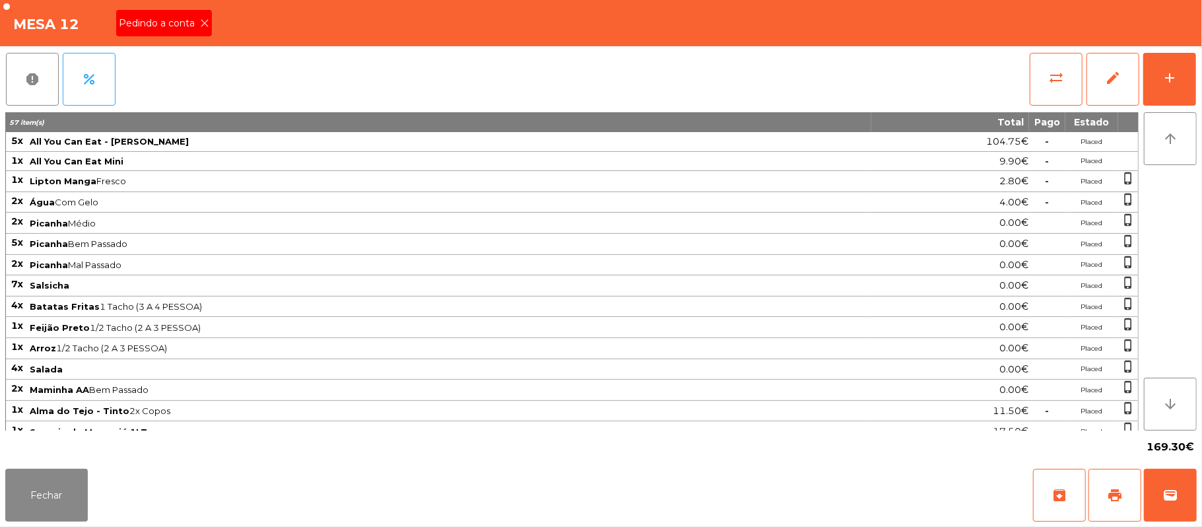
click at [204, 22] on icon at bounding box center [204, 22] width 9 height 9
click at [1107, 503] on button "print" at bounding box center [1115, 495] width 53 height 53
click at [1124, 507] on button "print" at bounding box center [1115, 495] width 53 height 53
click at [1173, 499] on span "wallet" at bounding box center [1171, 495] width 16 height 16
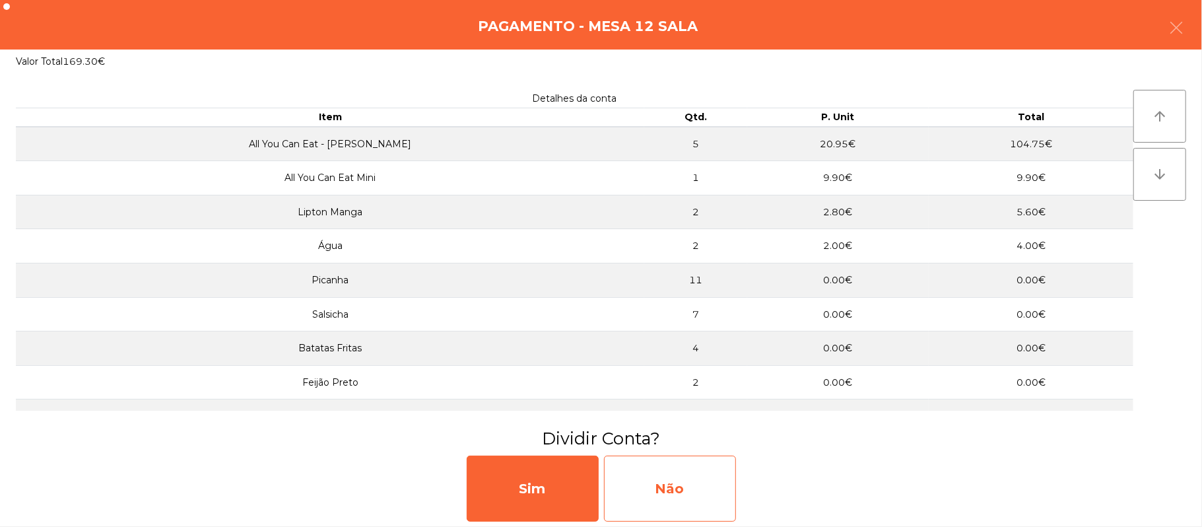
click at [696, 484] on div "Não" at bounding box center [670, 489] width 132 height 66
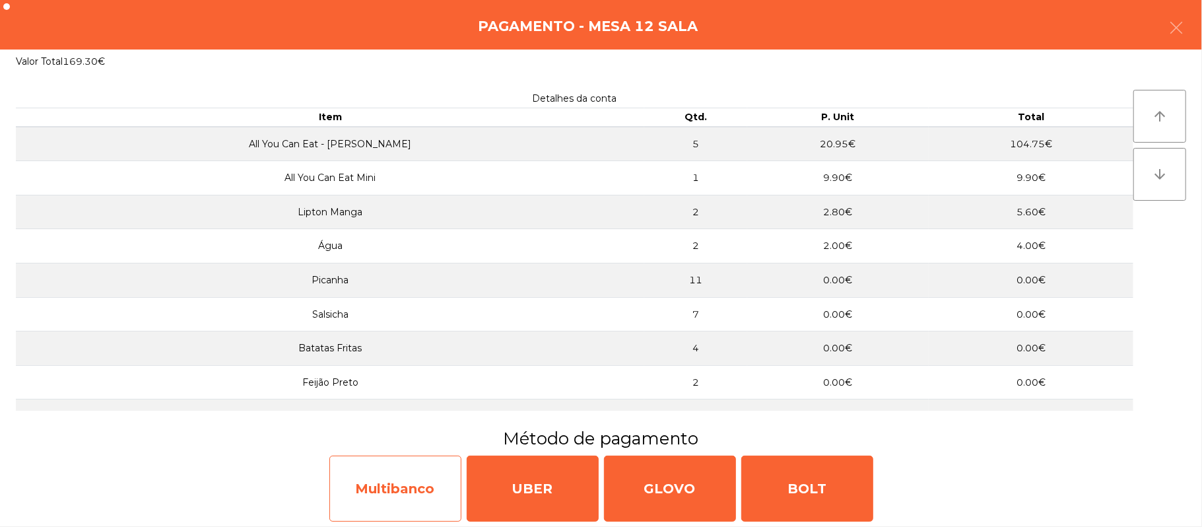
click at [421, 469] on div "Multibanco" at bounding box center [395, 489] width 132 height 66
select select "**"
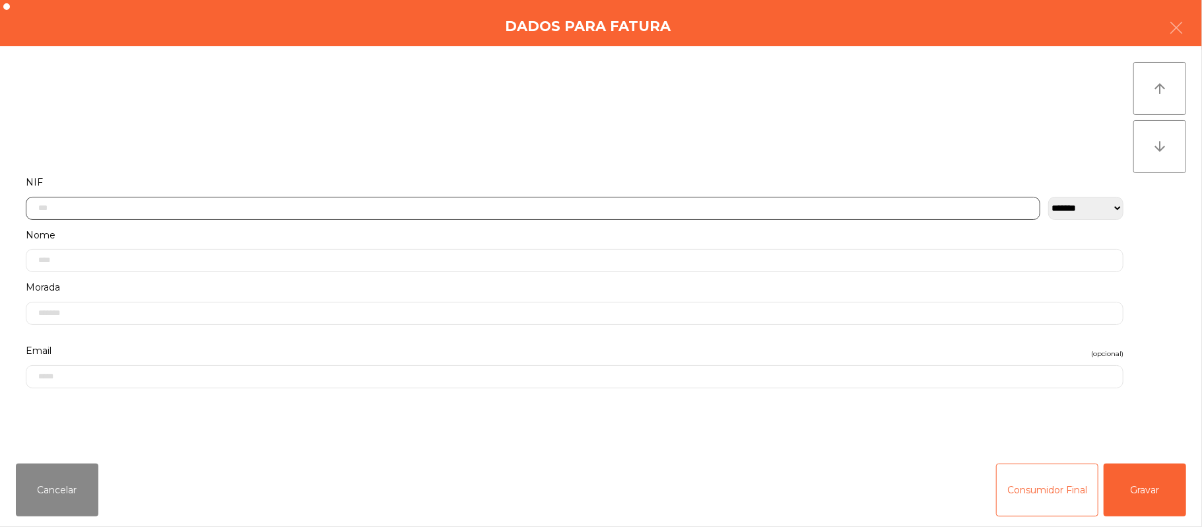
click at [392, 210] on input "text" at bounding box center [533, 208] width 1015 height 23
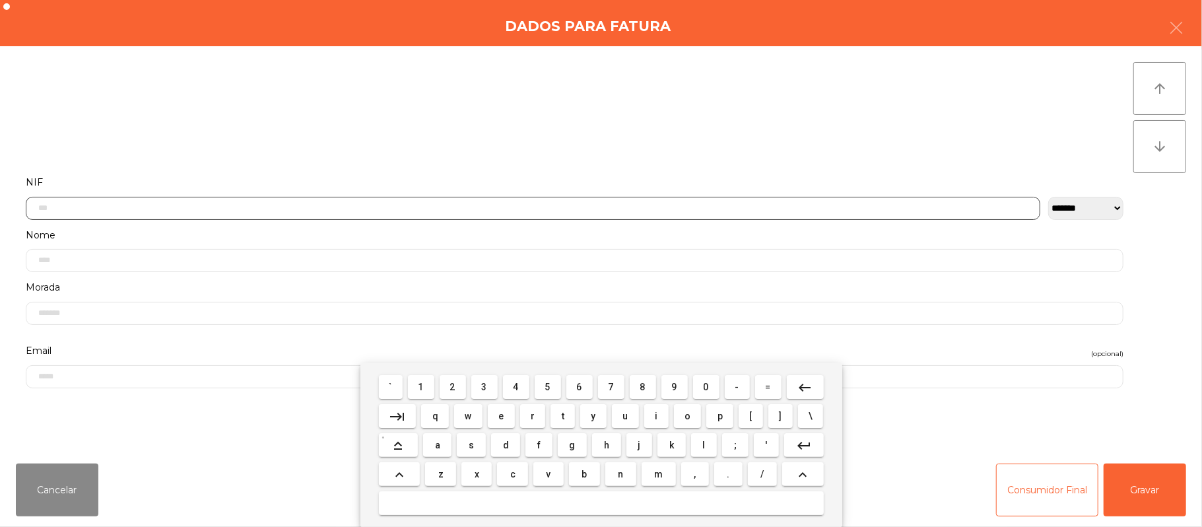
scroll to position [111, 0]
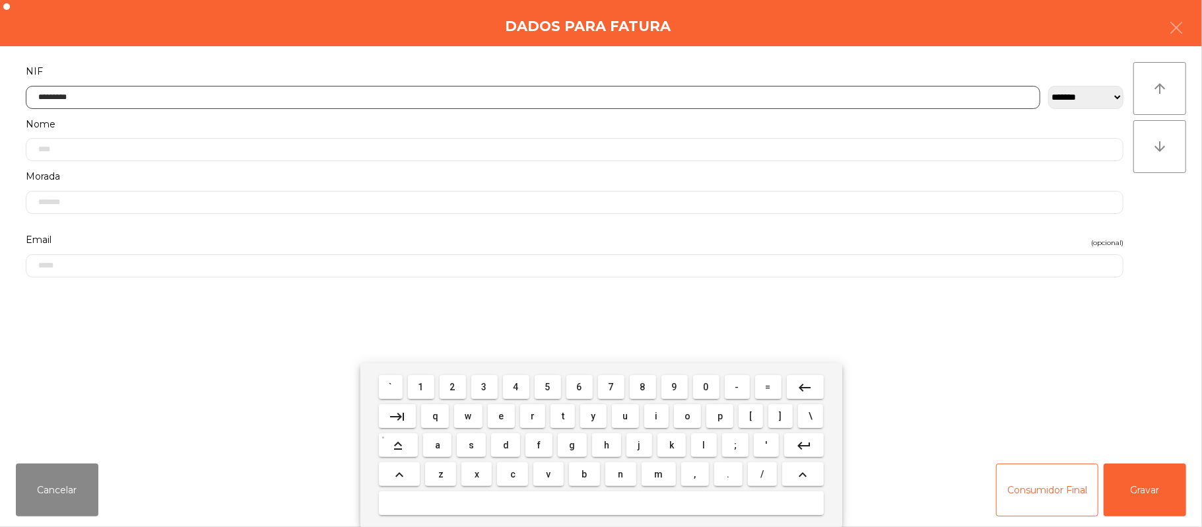
type input "*********"
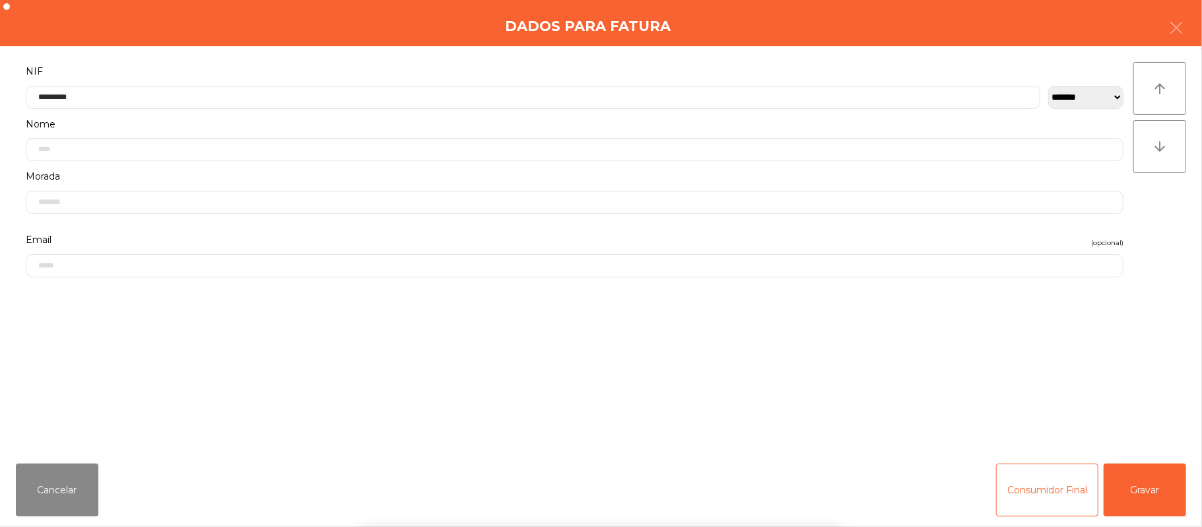
click at [1155, 497] on div "` 1 2 3 4 5 6 7 8 9 0 - = keyboard_backspace keyboard_tab q w e r t y u i o p […" at bounding box center [601, 445] width 1202 height 164
click at [1134, 495] on button "Gravar" at bounding box center [1145, 490] width 83 height 53
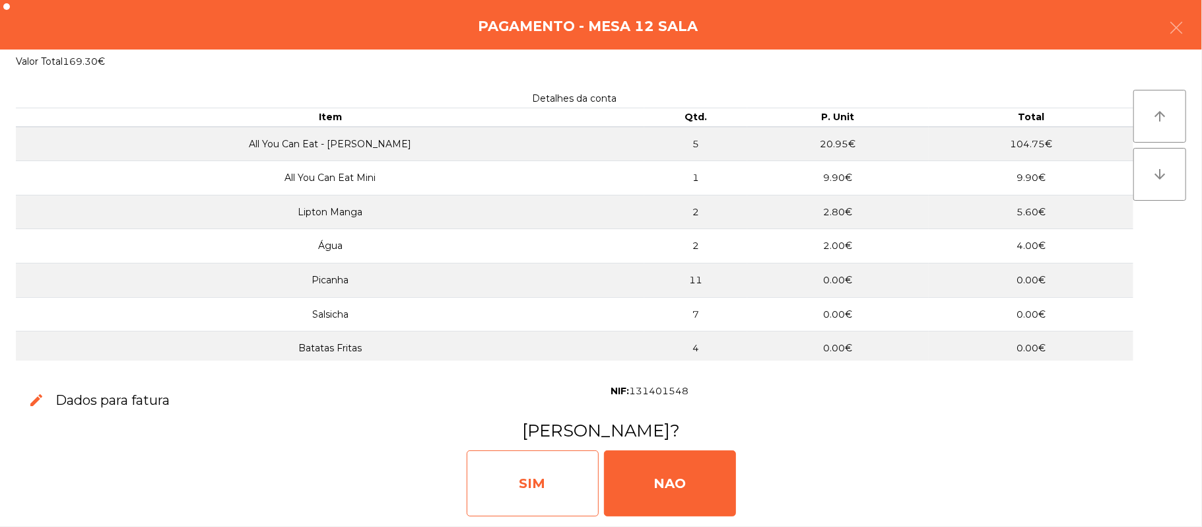
click at [542, 489] on div "SIM" at bounding box center [533, 483] width 132 height 66
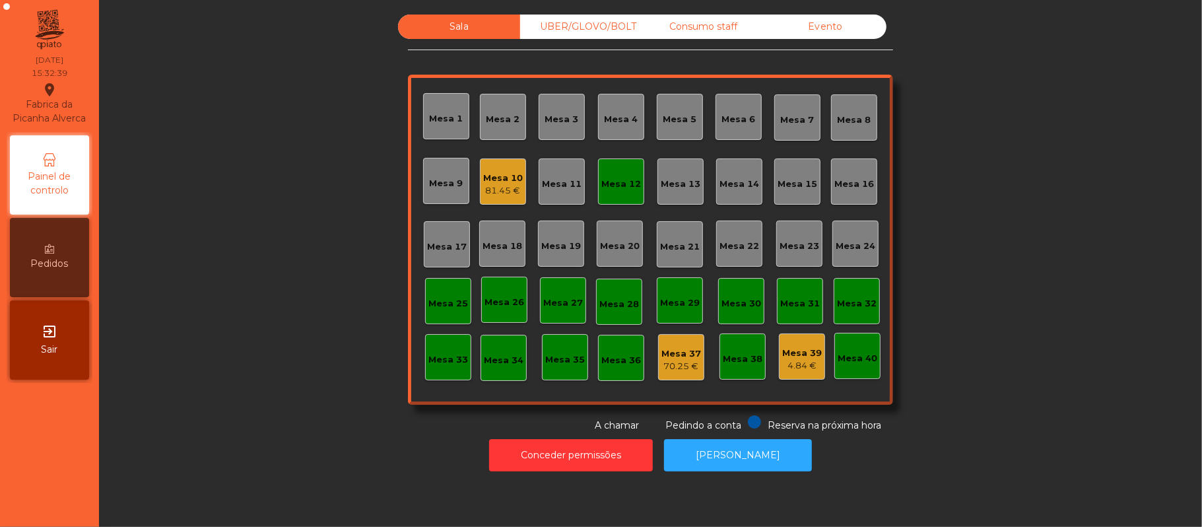
click at [631, 182] on div "Mesa 12" at bounding box center [622, 184] width 40 height 13
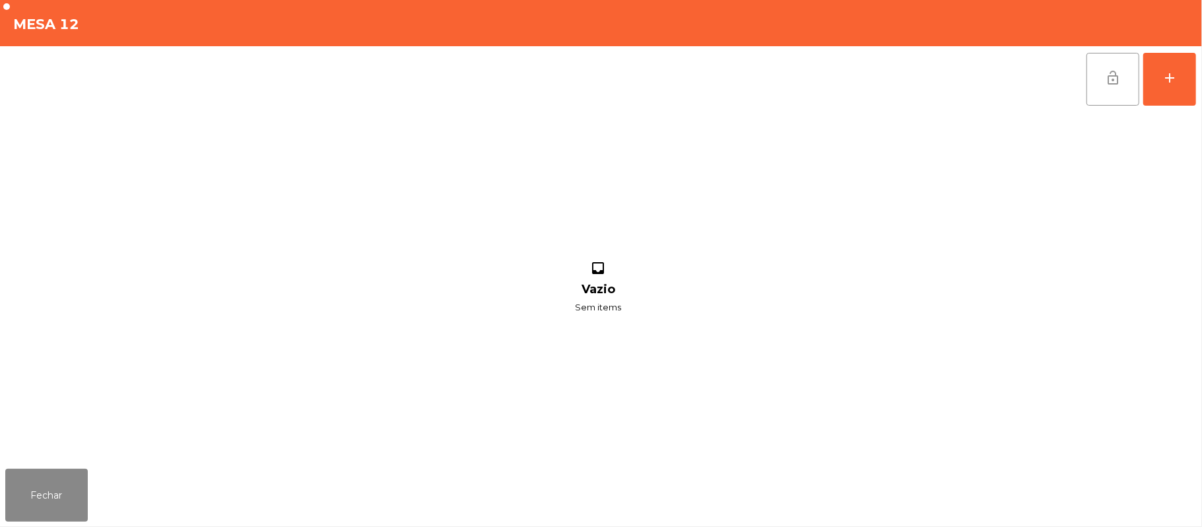
click at [1092, 86] on button "lock_open" at bounding box center [1113, 79] width 53 height 53
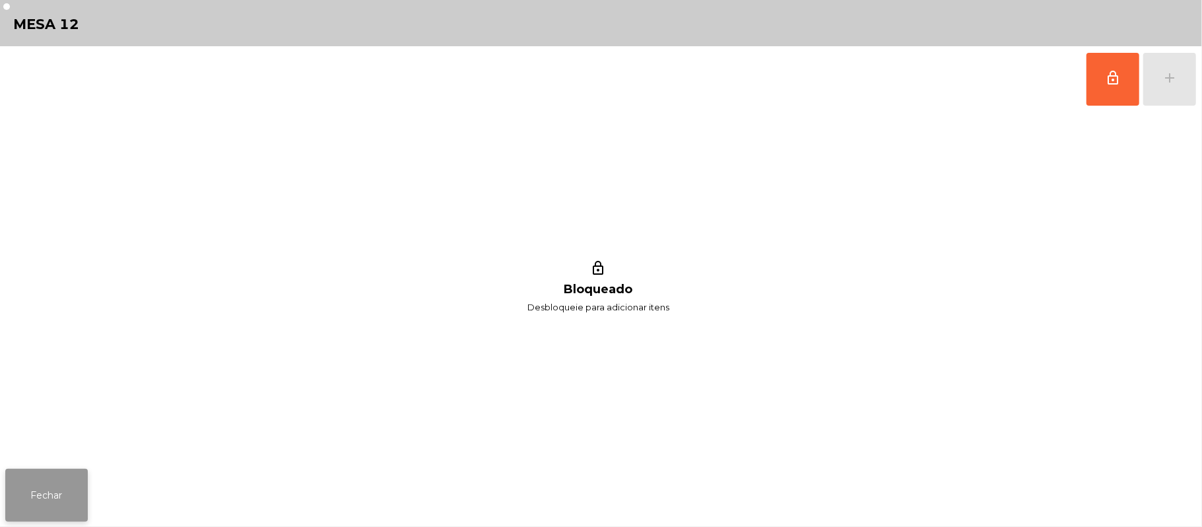
click at [46, 504] on button "Fechar" at bounding box center [46, 495] width 83 height 53
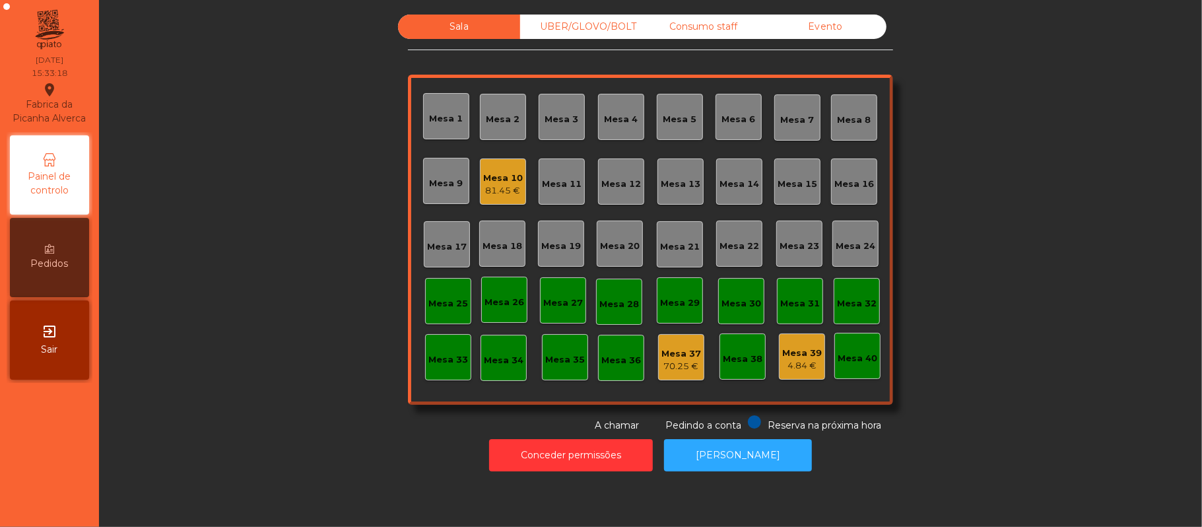
click at [487, 199] on div "Mesa 10 81.45 €" at bounding box center [503, 181] width 46 height 46
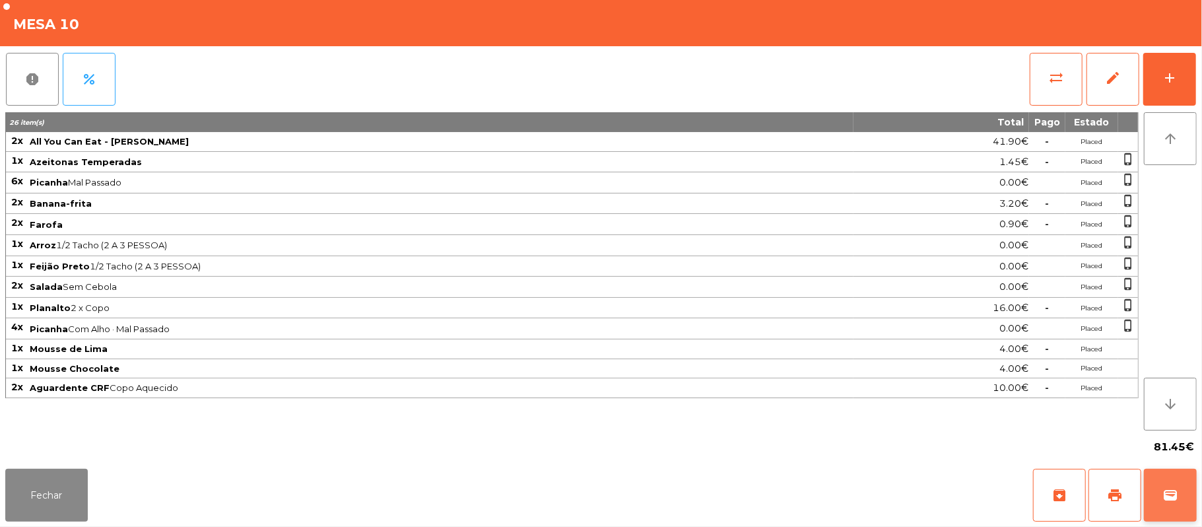
click at [1193, 499] on button "wallet" at bounding box center [1170, 495] width 53 height 53
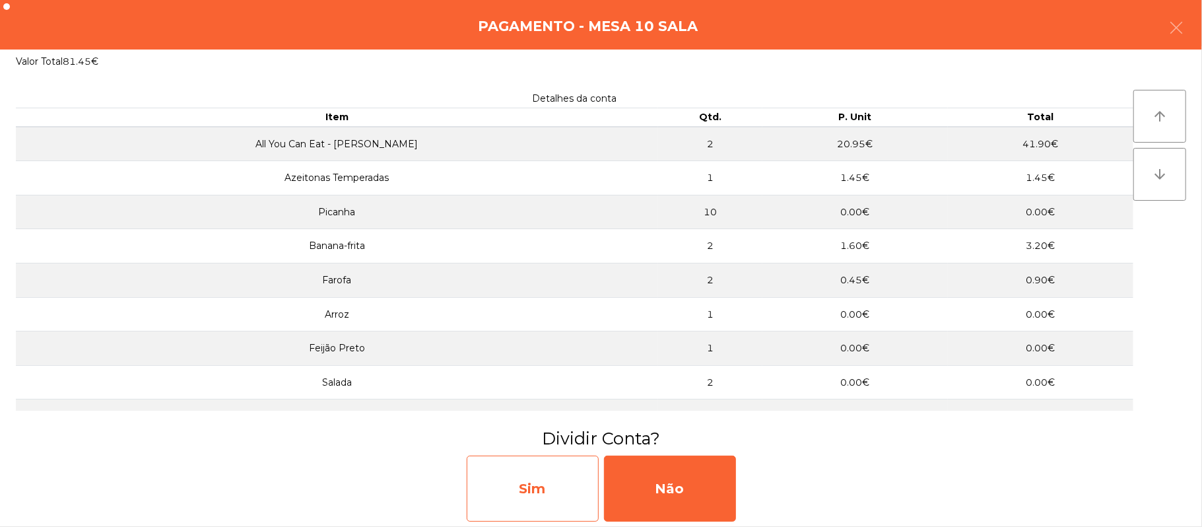
click at [547, 499] on div "Sim" at bounding box center [533, 489] width 132 height 66
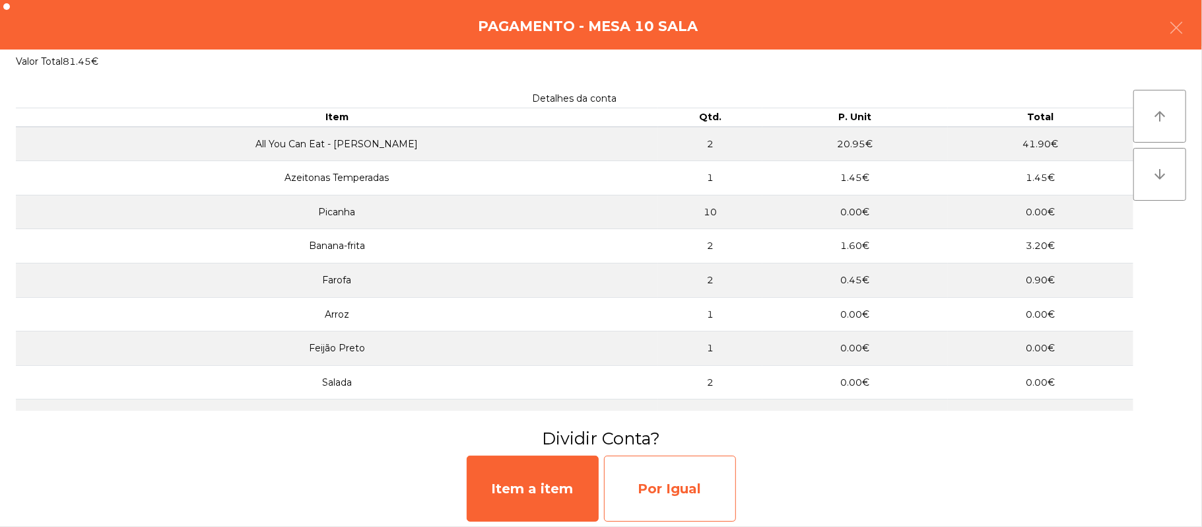
click at [659, 500] on div "Por Igual" at bounding box center [670, 489] width 132 height 66
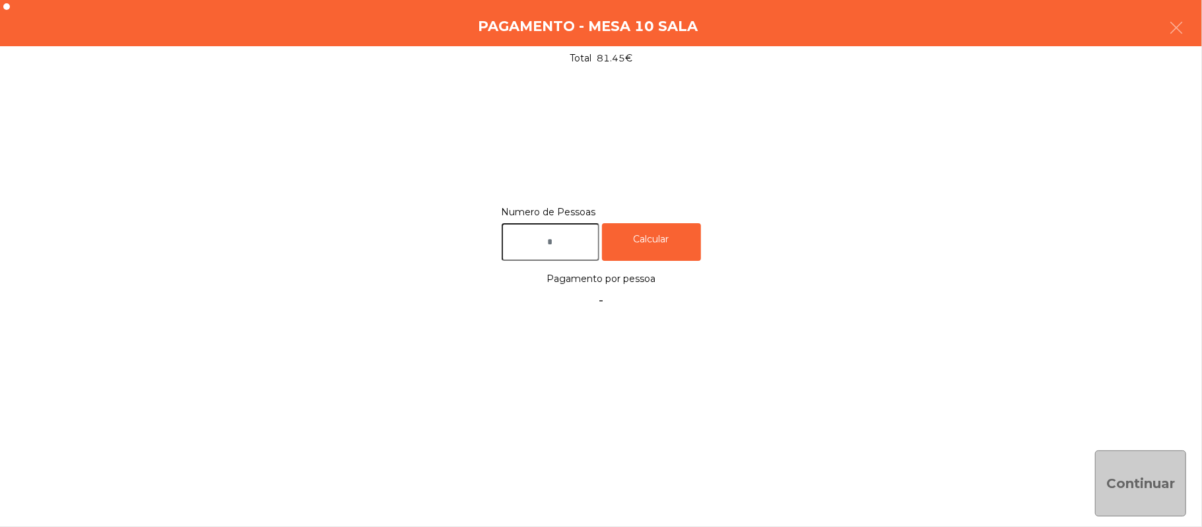
click at [569, 242] on input "text" at bounding box center [551, 242] width 98 height 38
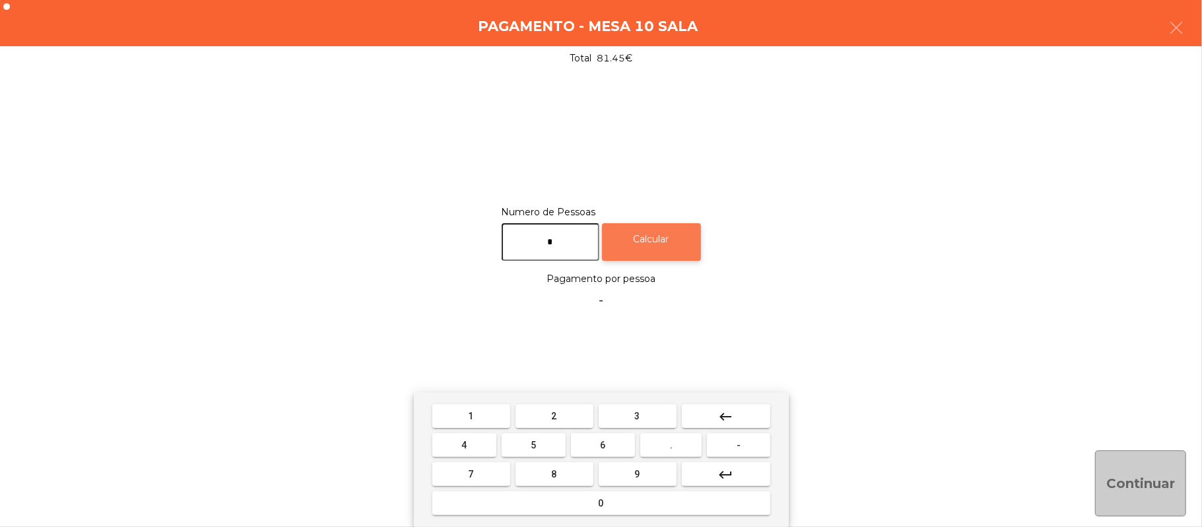
type input "*"
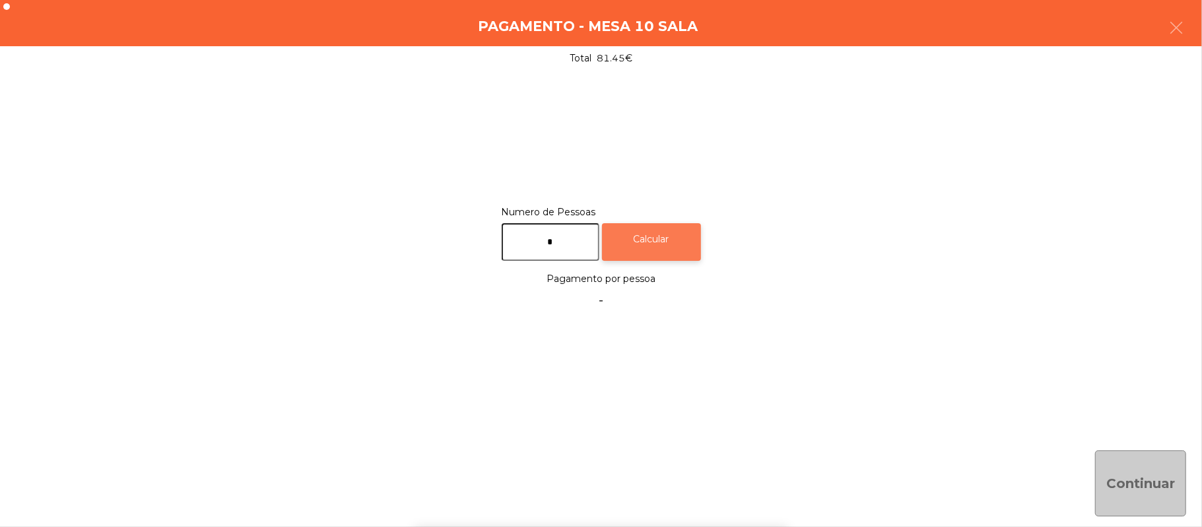
click at [662, 238] on div "Calcular" at bounding box center [651, 242] width 99 height 38
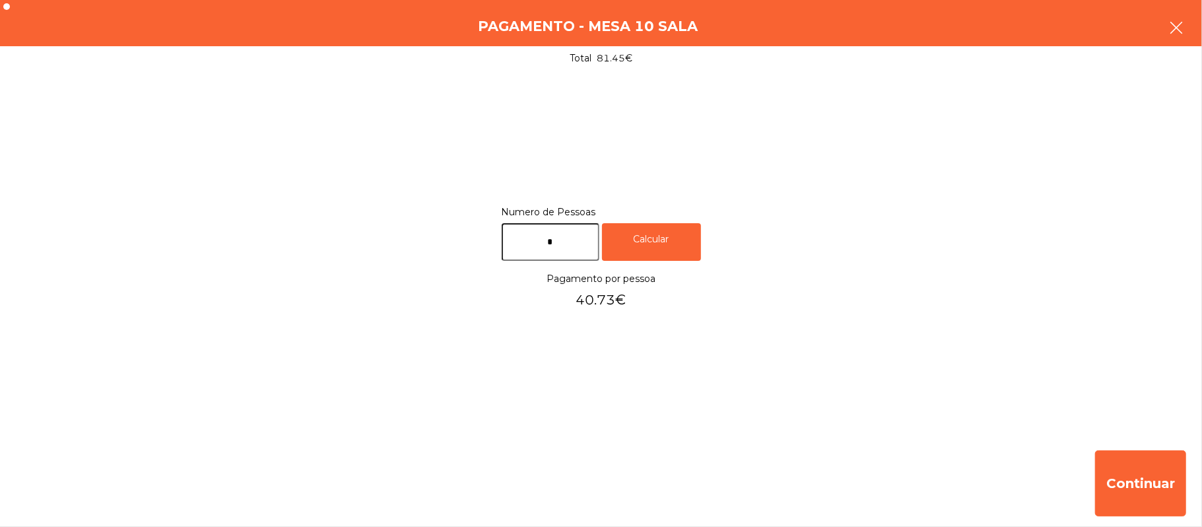
click at [1195, 30] on button "button" at bounding box center [1176, 29] width 37 height 40
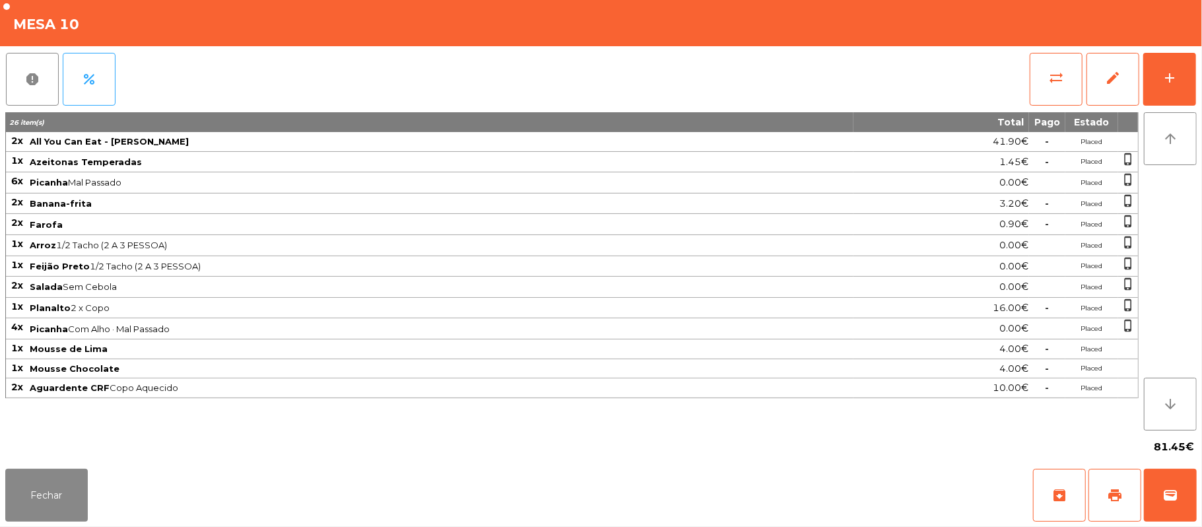
click at [1200, 492] on div "Fechar archive print wallet" at bounding box center [601, 495] width 1202 height 63
click at [1190, 503] on button "wallet" at bounding box center [1170, 495] width 53 height 53
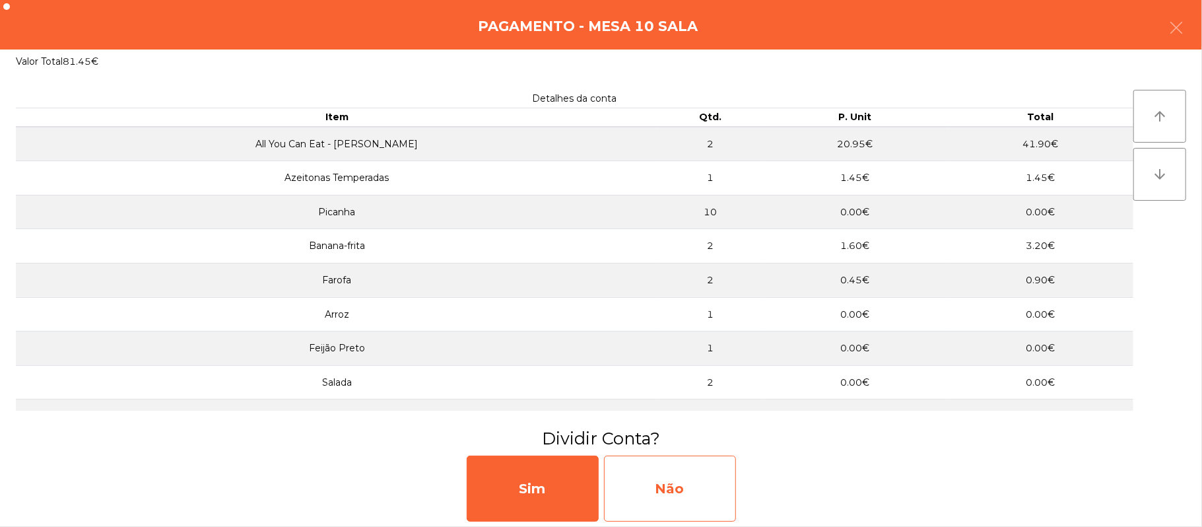
click at [718, 498] on div "Não" at bounding box center [670, 489] width 132 height 66
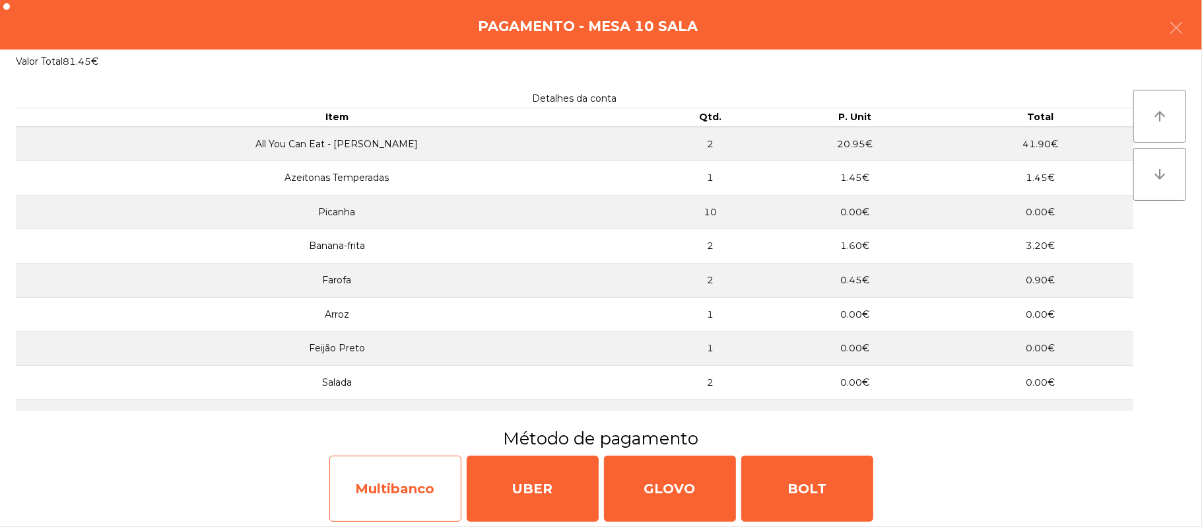
click at [421, 499] on div "Multibanco" at bounding box center [395, 489] width 132 height 66
select select "**"
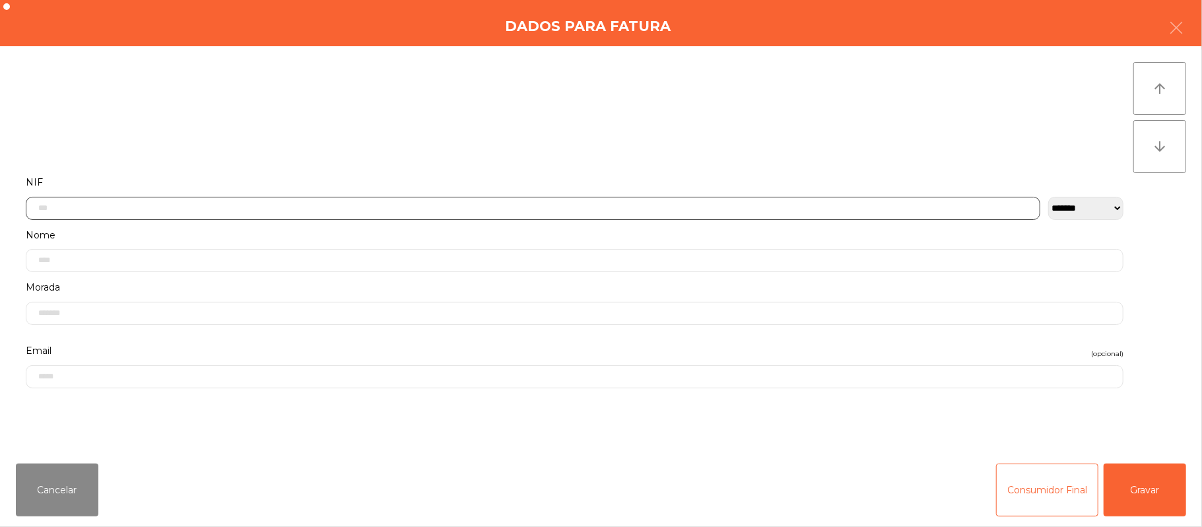
click at [462, 207] on input "text" at bounding box center [533, 208] width 1015 height 23
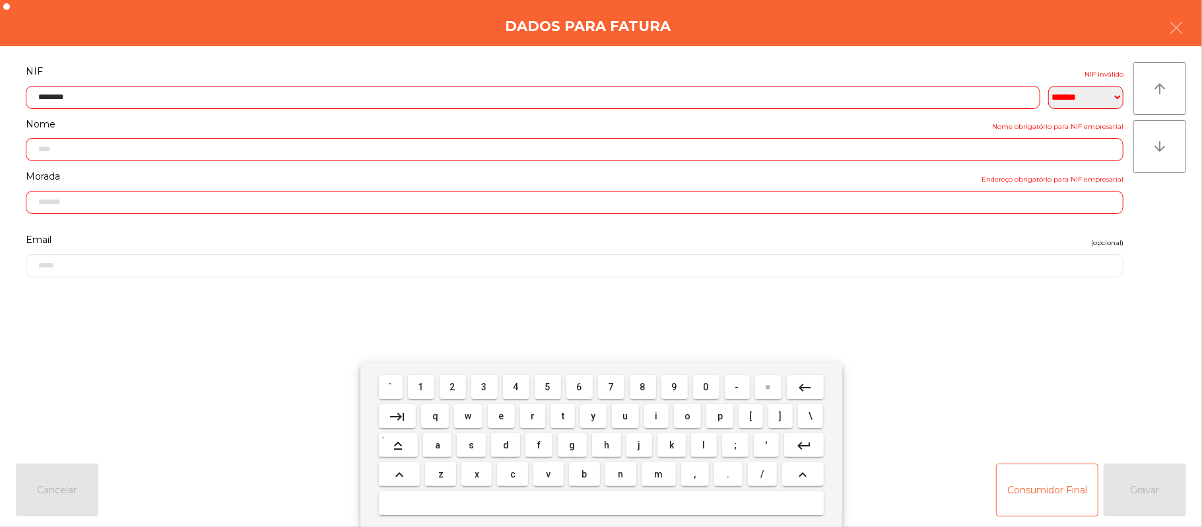
type input "*********"
type input "**********"
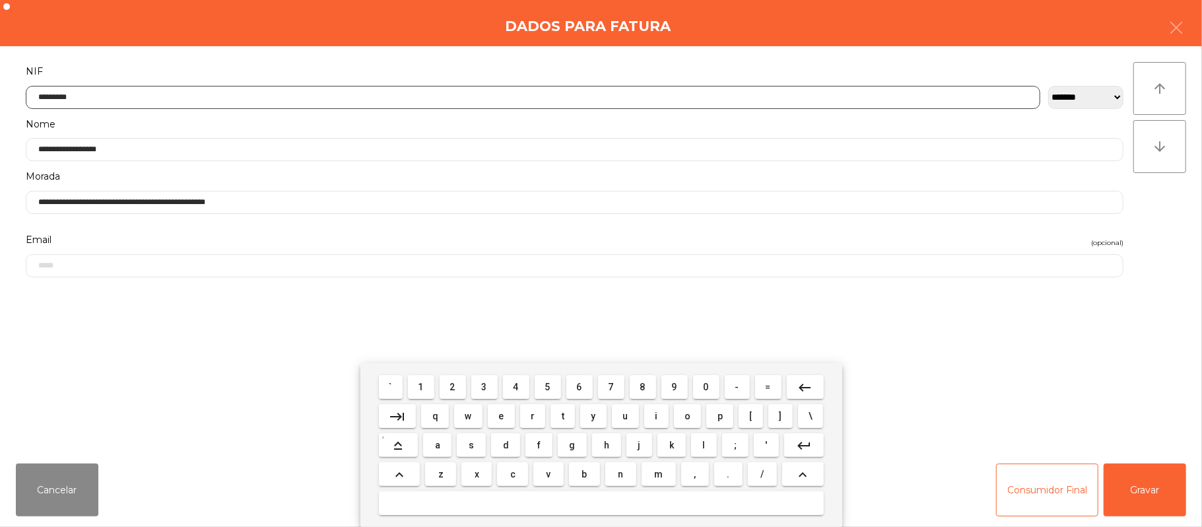
type input "*********"
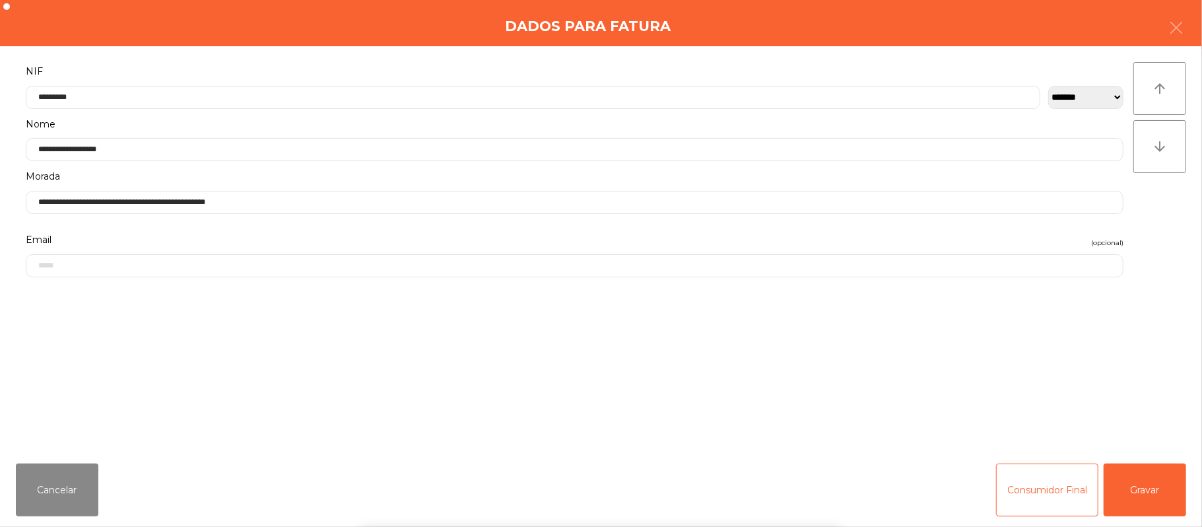
click at [1020, 380] on div "` 1 2 3 4 5 6 7 8 9 0 - = keyboard_backspace keyboard_tab q w e r t y u i o p […" at bounding box center [601, 445] width 1202 height 164
click at [1171, 487] on button "Gravar" at bounding box center [1145, 490] width 83 height 53
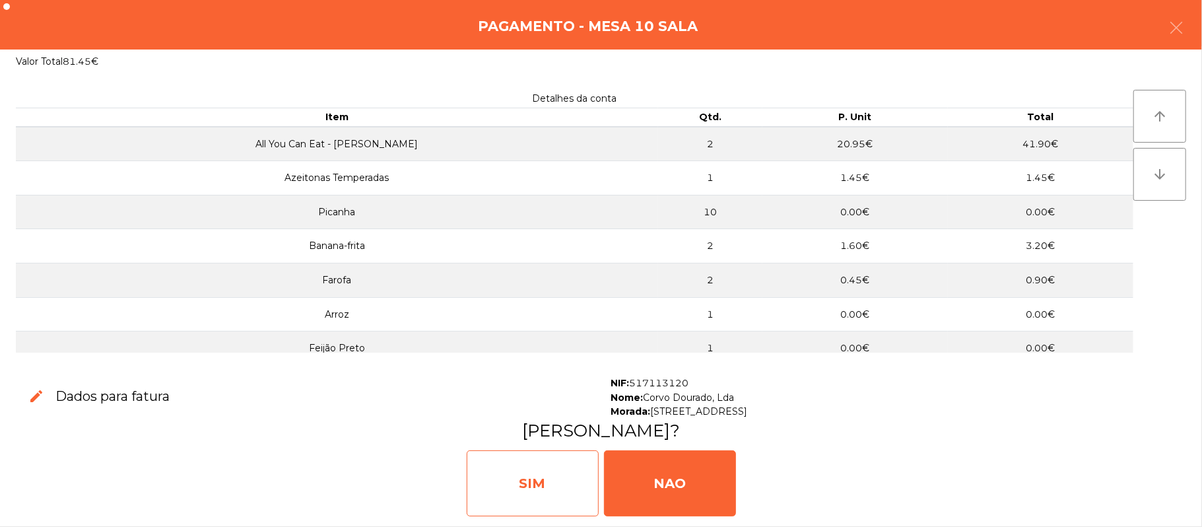
click at [543, 485] on div "SIM" at bounding box center [533, 483] width 132 height 66
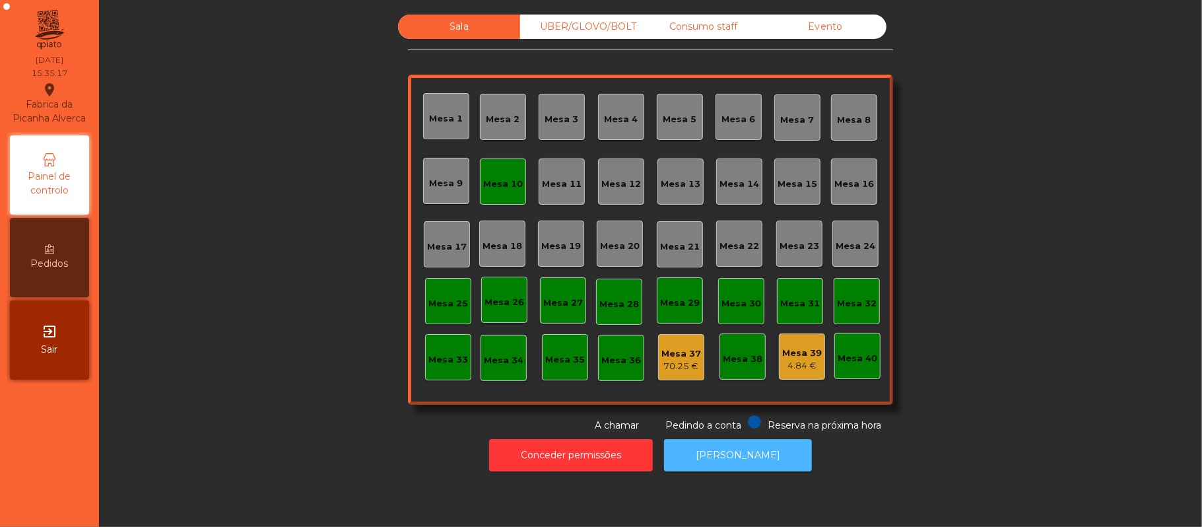
click at [751, 455] on button "[PERSON_NAME]" at bounding box center [738, 455] width 148 height 32
click at [503, 194] on div "Mesa 10" at bounding box center [503, 181] width 46 height 46
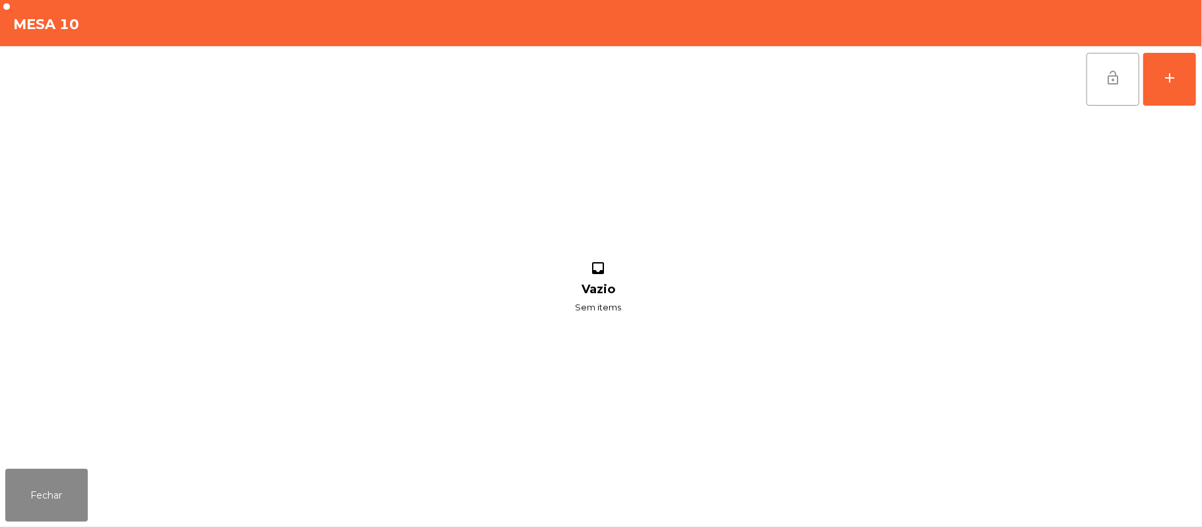
click at [1116, 82] on span "lock_open" at bounding box center [1113, 78] width 16 height 16
click at [46, 490] on button "Fechar" at bounding box center [46, 495] width 83 height 53
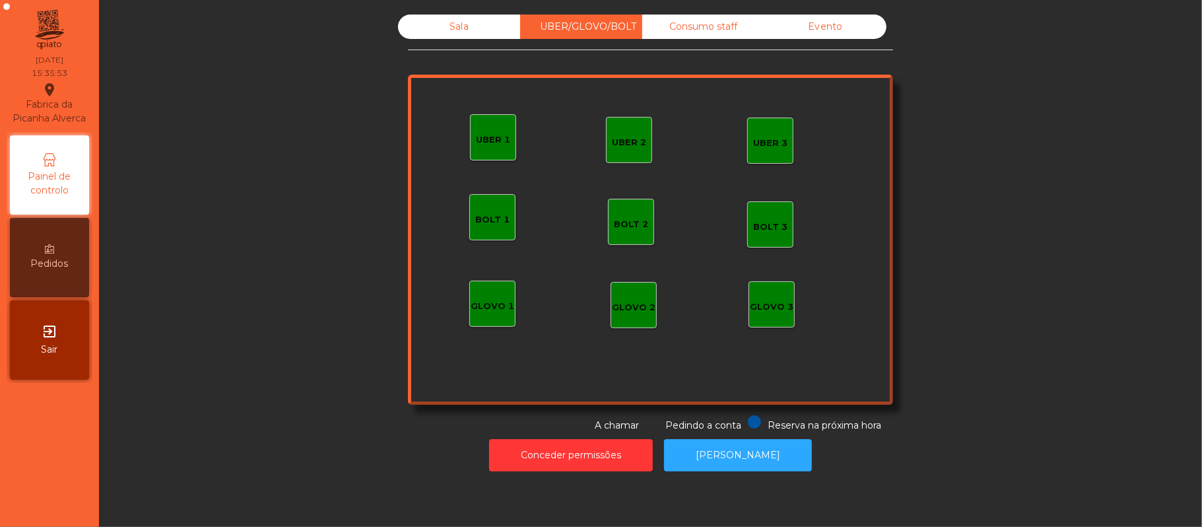
click at [716, 21] on div "Consumo staff" at bounding box center [703, 27] width 122 height 24
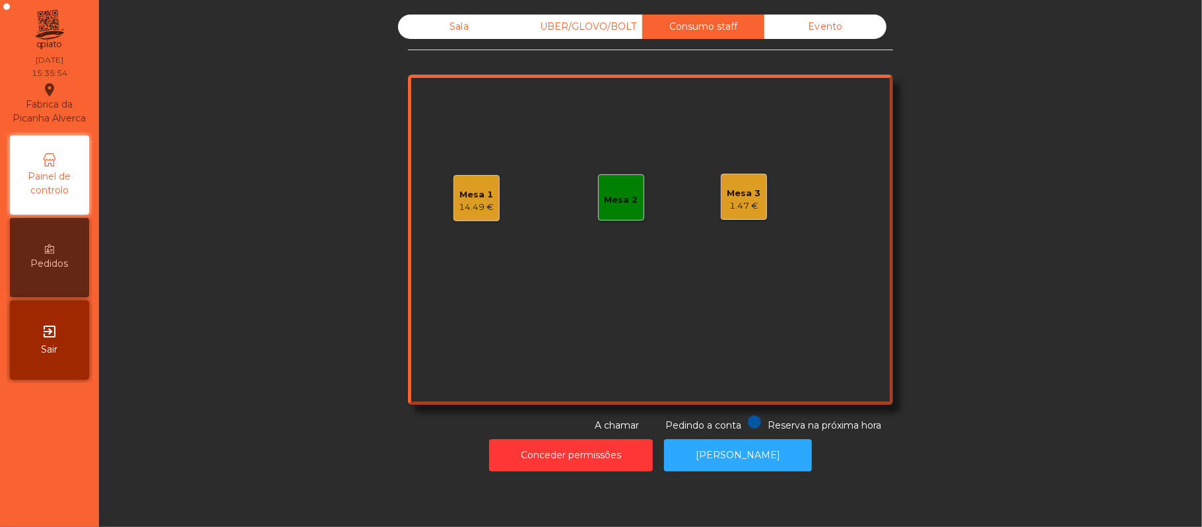
click at [832, 30] on div "Evento" at bounding box center [826, 27] width 122 height 24
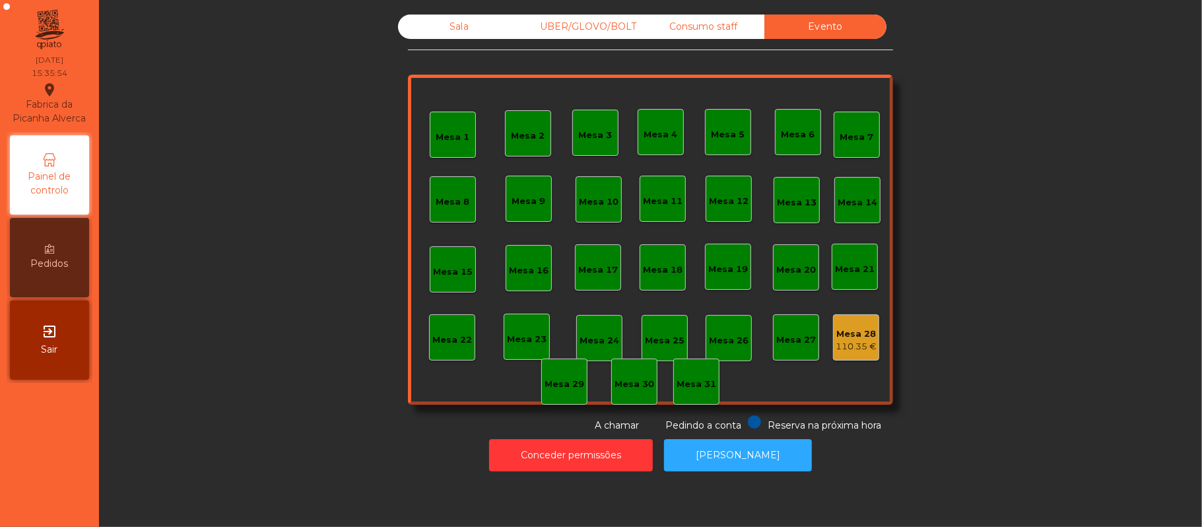
click at [558, 26] on div "UBER/GLOVO/BOLT" at bounding box center [581, 27] width 122 height 24
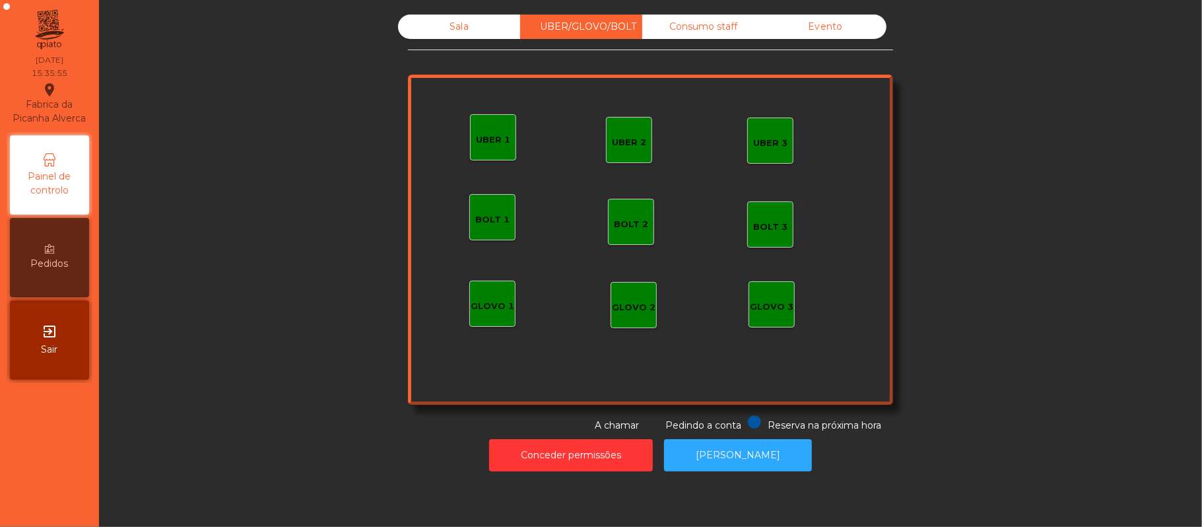
click at [466, 24] on div "Sala" at bounding box center [459, 27] width 122 height 24
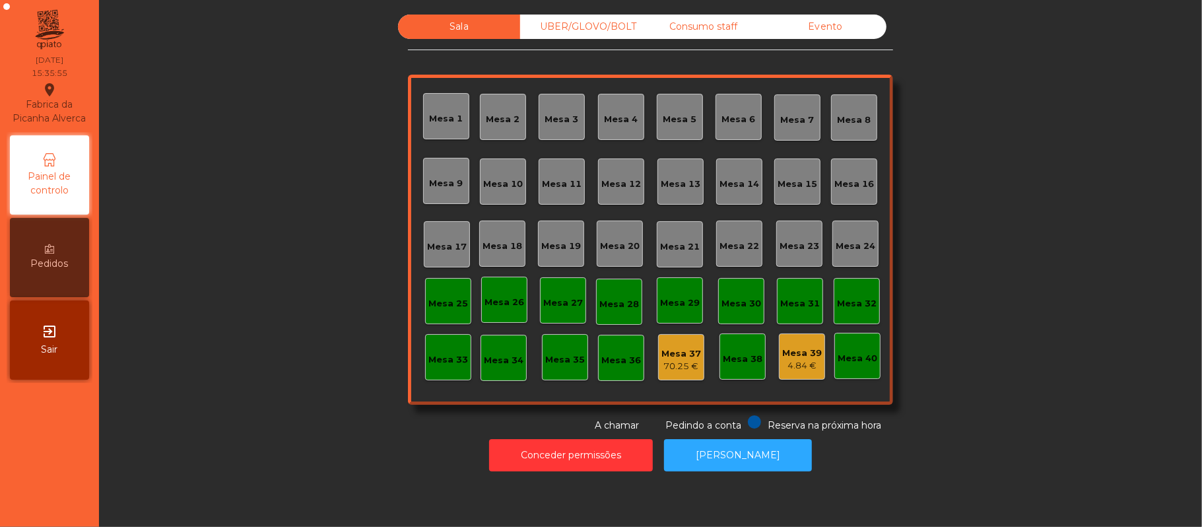
click at [698, 27] on div "Consumo staff" at bounding box center [703, 27] width 122 height 24
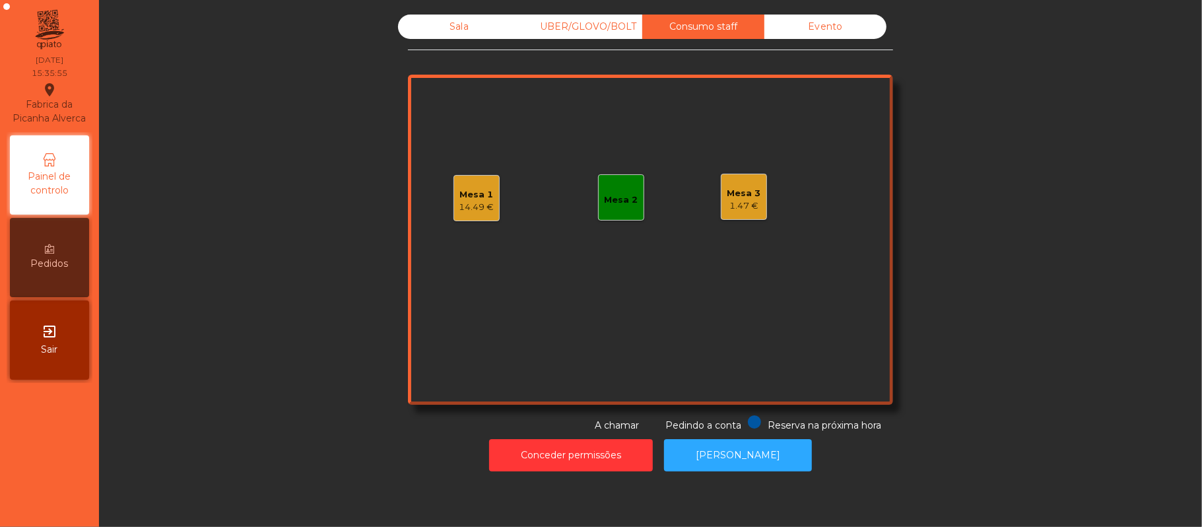
click at [841, 32] on div "Evento" at bounding box center [826, 27] width 122 height 24
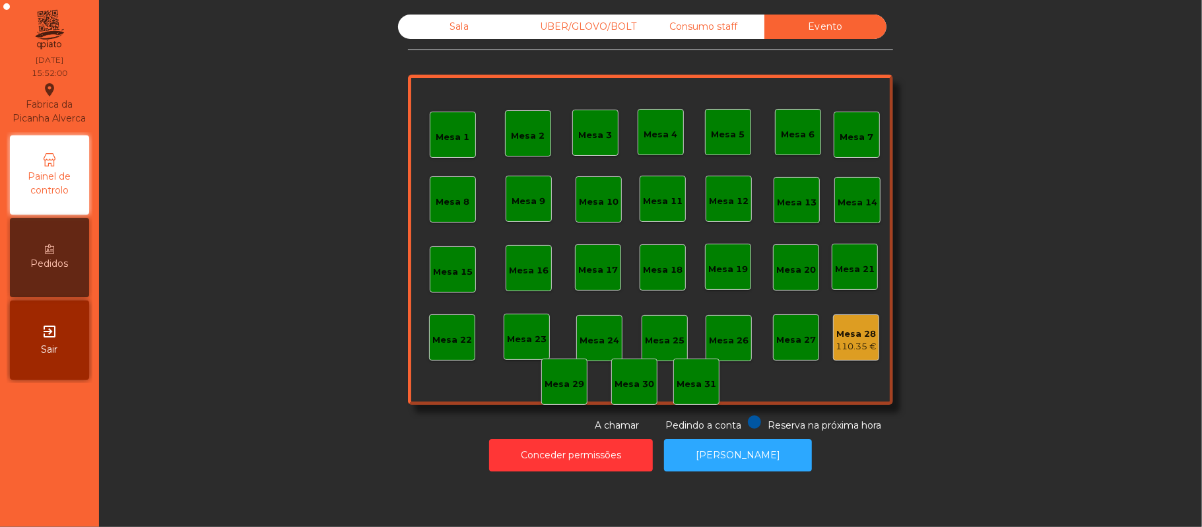
click at [465, 18] on div "Sala" at bounding box center [459, 27] width 122 height 24
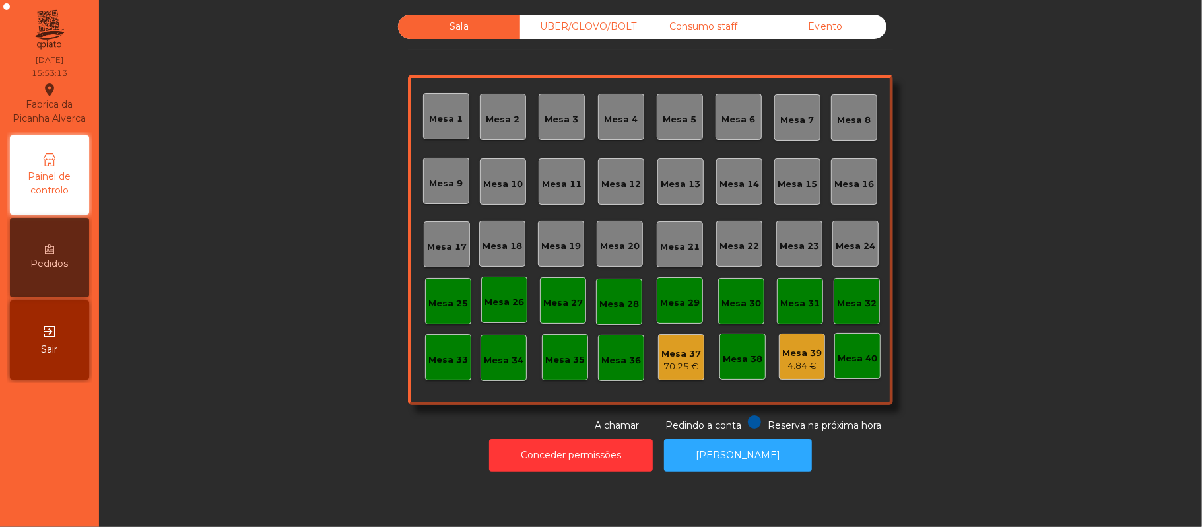
click at [577, 26] on div "UBER/GLOVO/BOLT" at bounding box center [581, 27] width 122 height 24
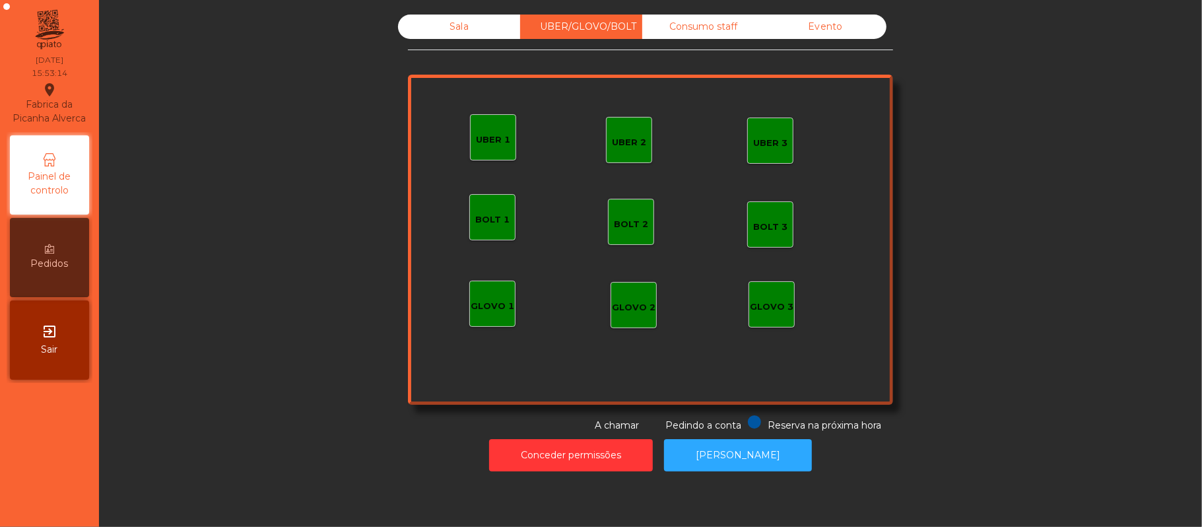
click at [711, 30] on div "Consumo staff" at bounding box center [703, 27] width 122 height 24
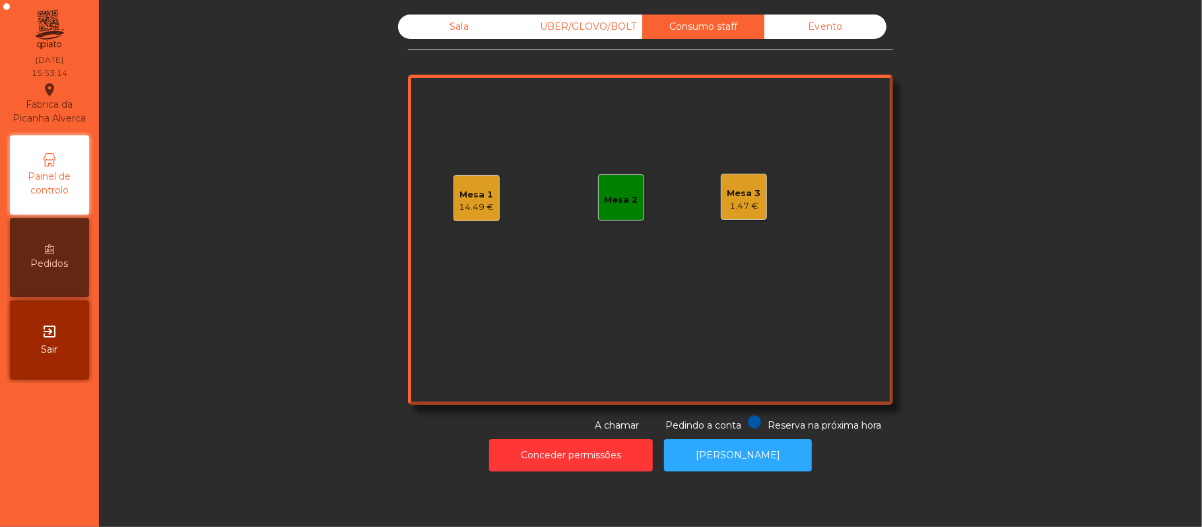
click at [833, 20] on div "Evento" at bounding box center [826, 27] width 122 height 24
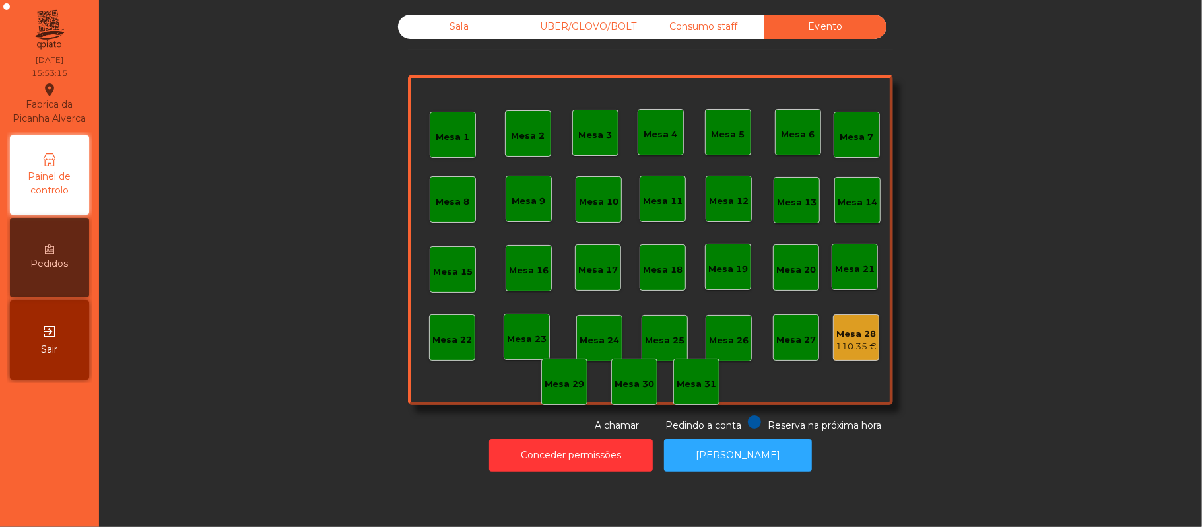
click at [714, 20] on div "Consumo staff" at bounding box center [703, 27] width 122 height 24
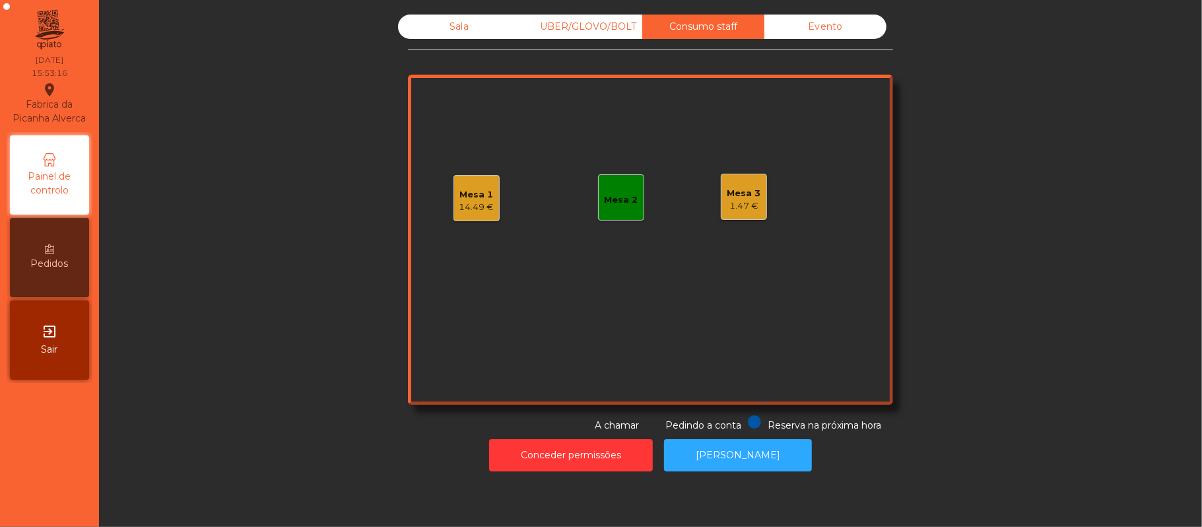
click at [483, 190] on div "Mesa 1" at bounding box center [477, 194] width 35 height 13
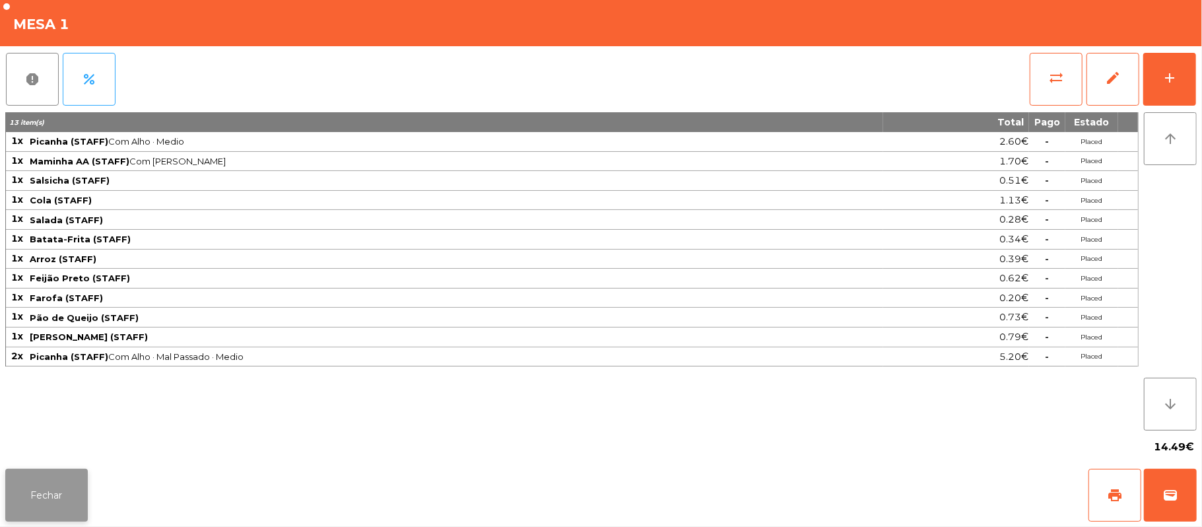
click at [67, 515] on button "Fechar" at bounding box center [46, 495] width 83 height 53
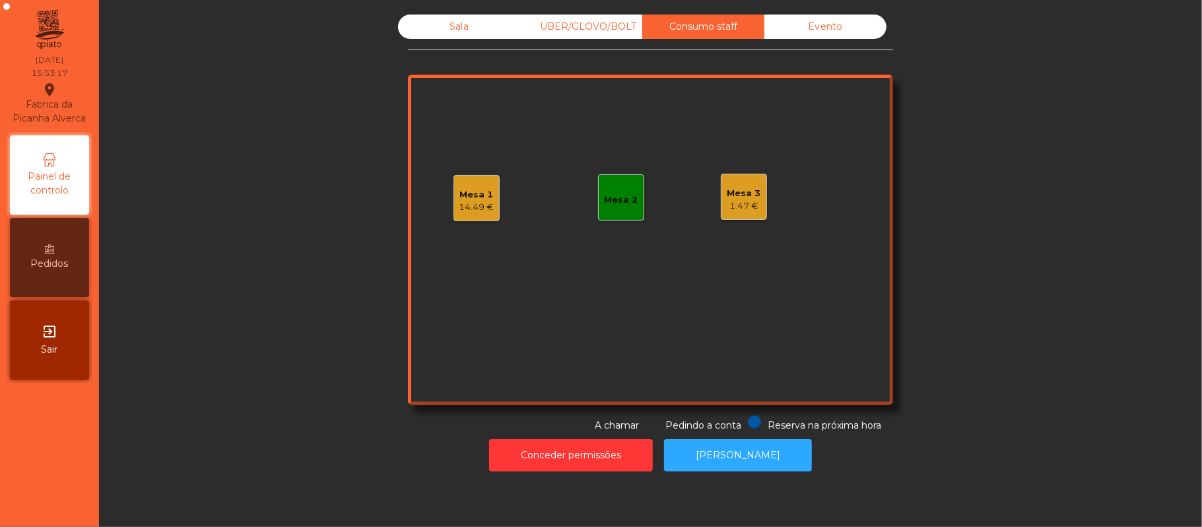
click at [755, 197] on div "Mesa 3 1.47 €" at bounding box center [744, 197] width 46 height 46
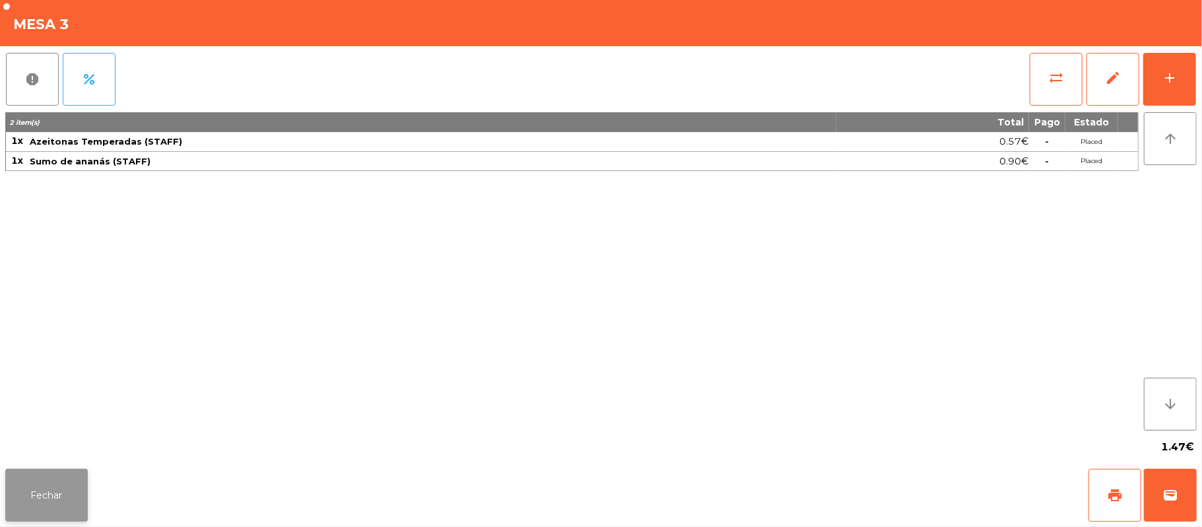
click at [52, 493] on button "Fechar" at bounding box center [46, 495] width 83 height 53
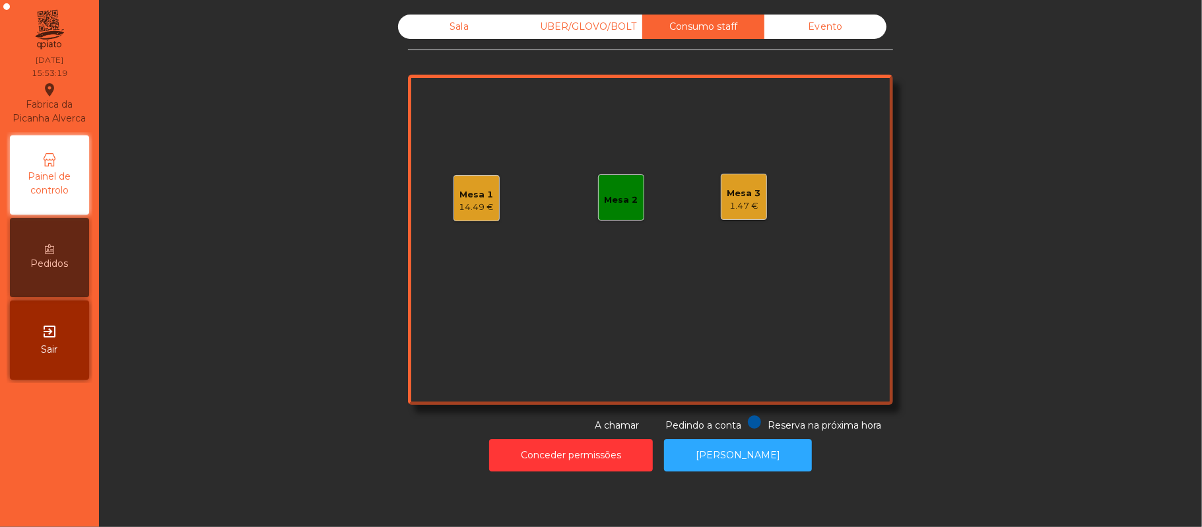
click at [568, 38] on div "UBER/GLOVO/BOLT" at bounding box center [581, 27] width 122 height 24
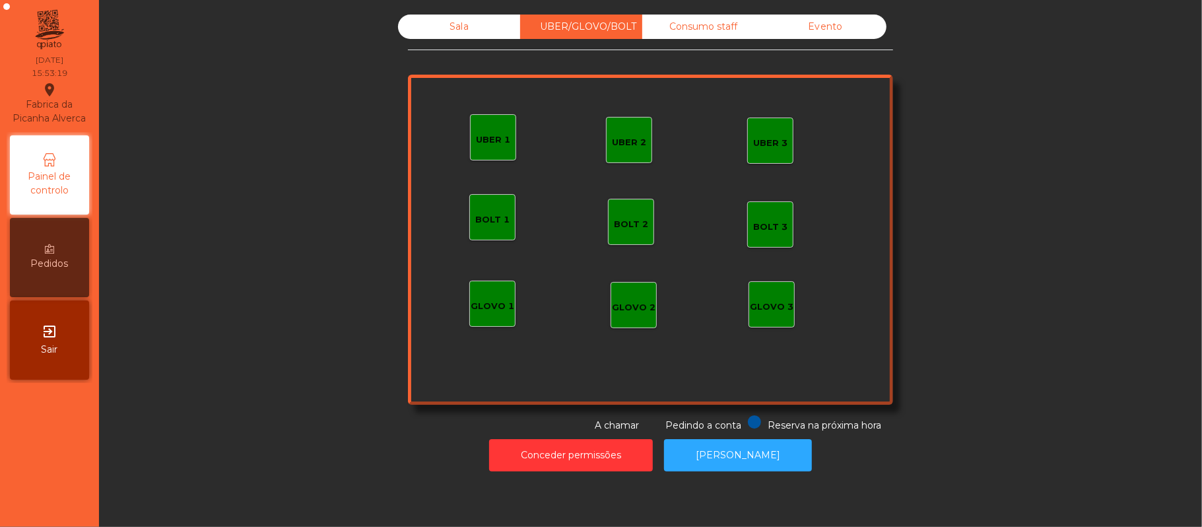
click at [460, 33] on div "Sala" at bounding box center [459, 27] width 122 height 24
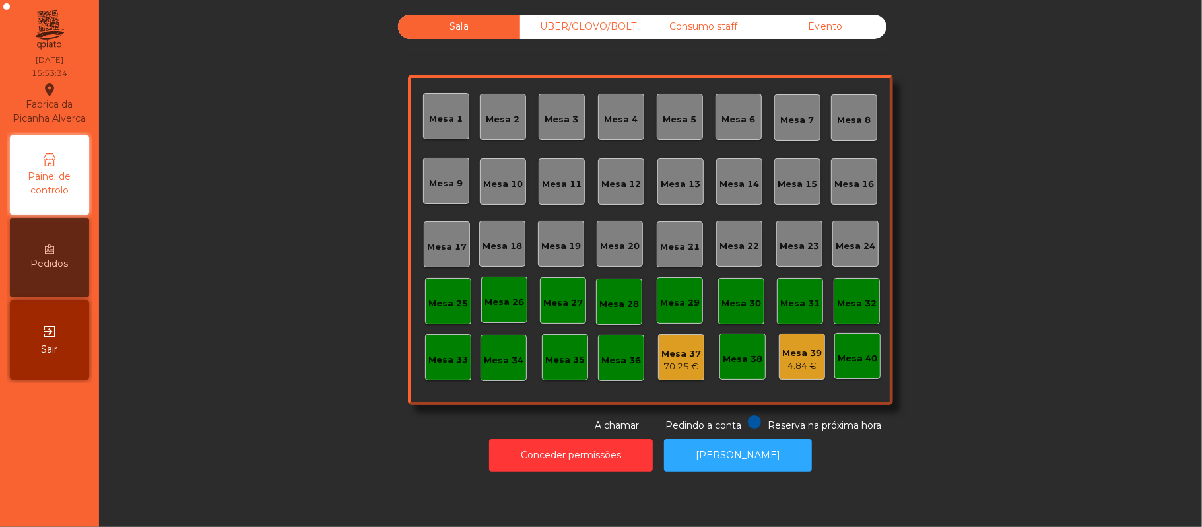
click at [716, 32] on div "Consumo staff" at bounding box center [703, 27] width 122 height 24
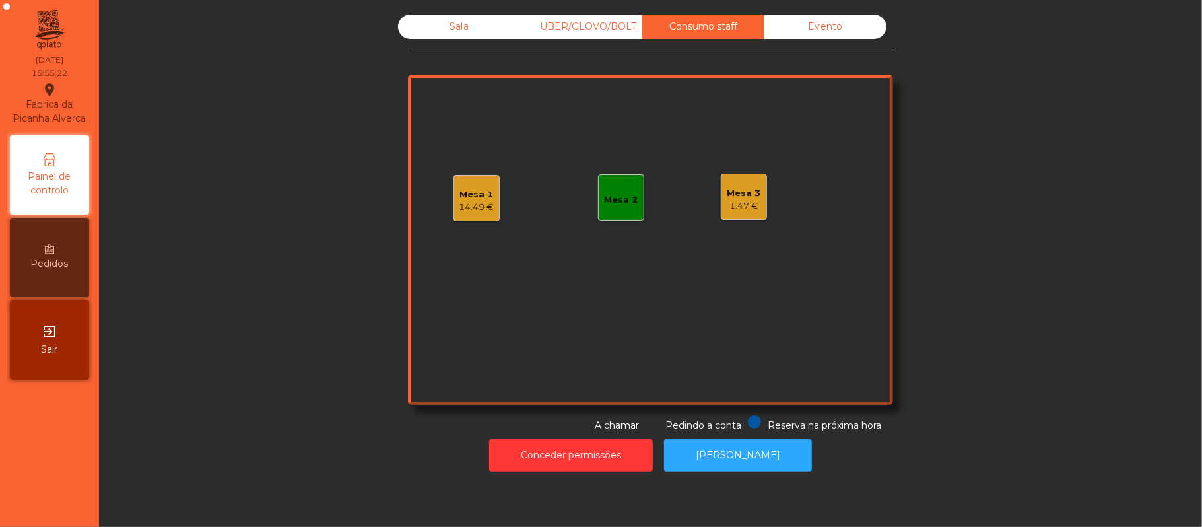
click at [835, 24] on div "Evento" at bounding box center [826, 27] width 122 height 24
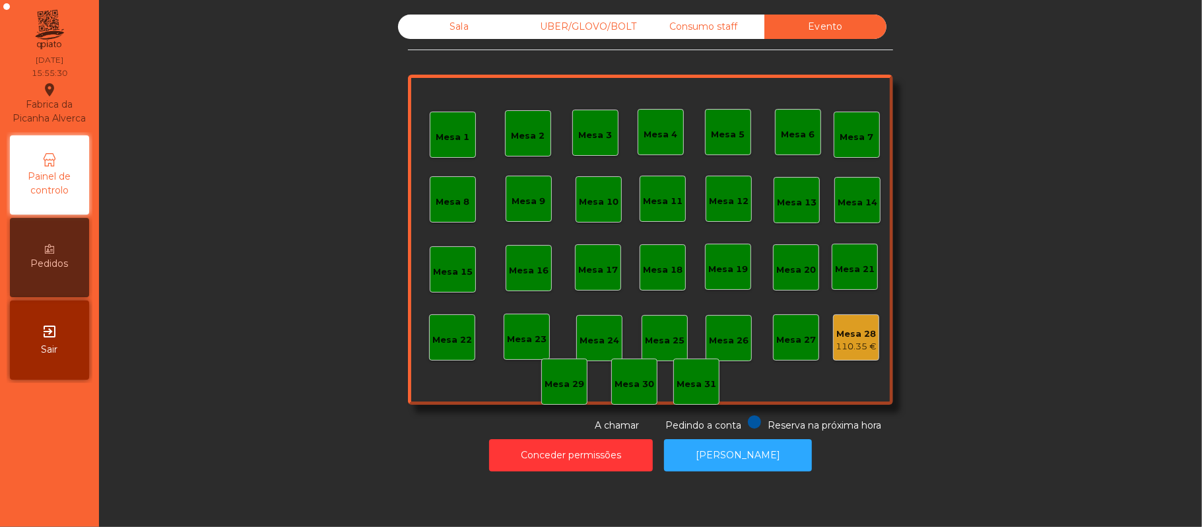
click at [444, 32] on div "Sala" at bounding box center [459, 27] width 122 height 24
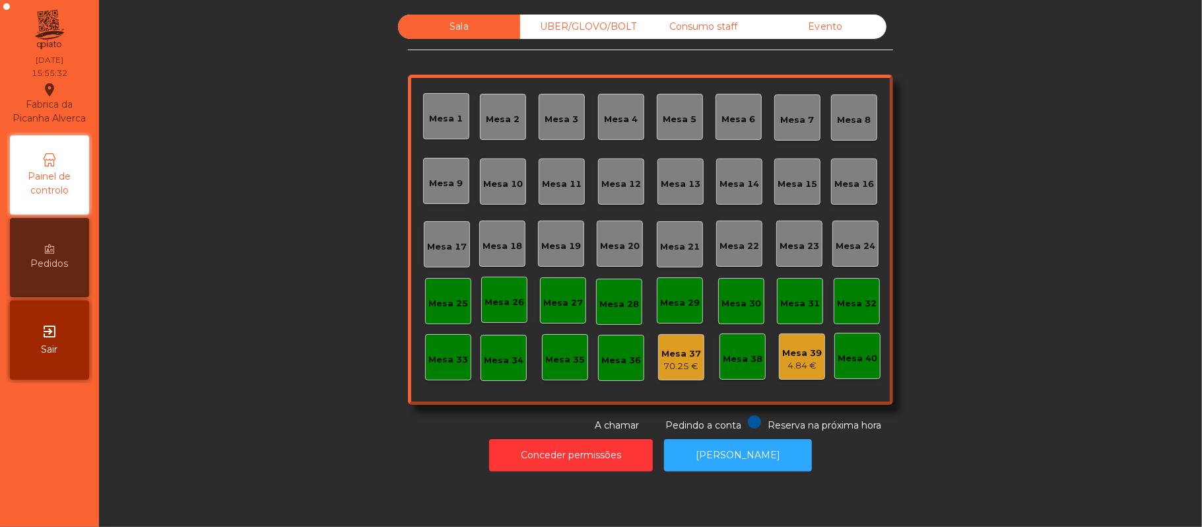
click at [830, 33] on div "Evento" at bounding box center [826, 27] width 122 height 24
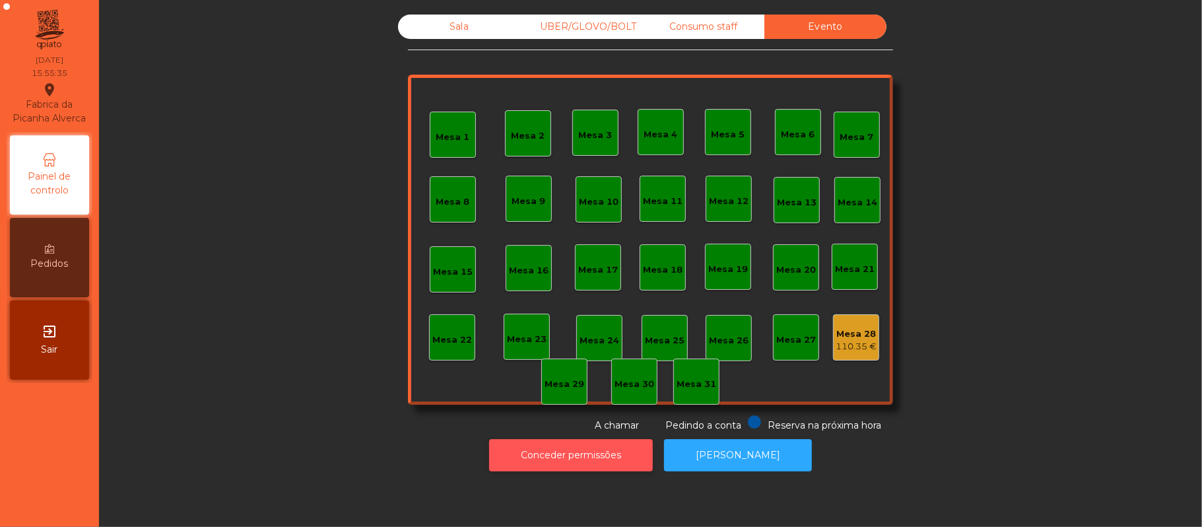
click at [576, 453] on button "Conceder permissões" at bounding box center [571, 455] width 164 height 32
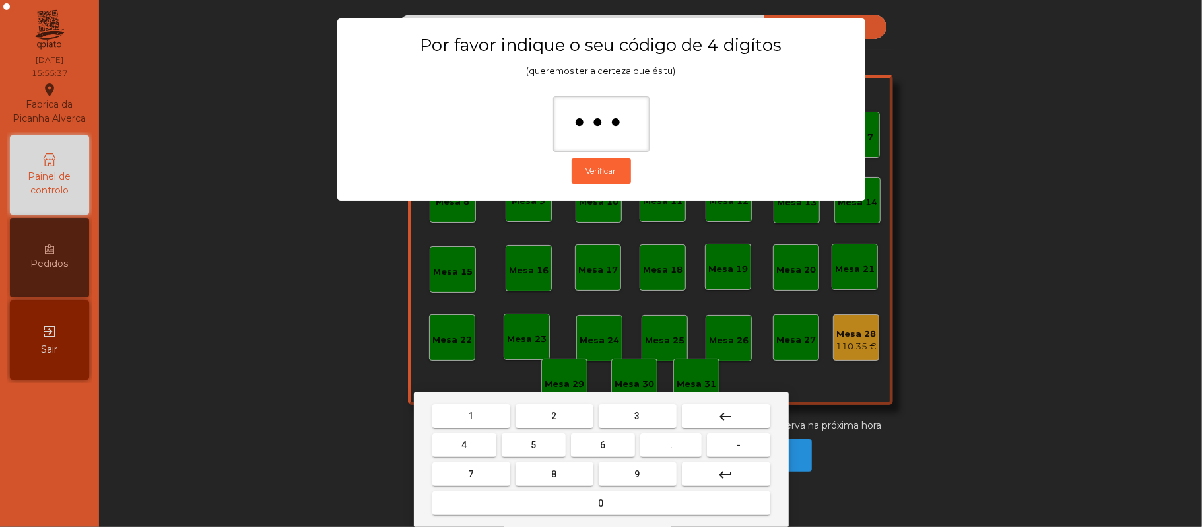
type input "****"
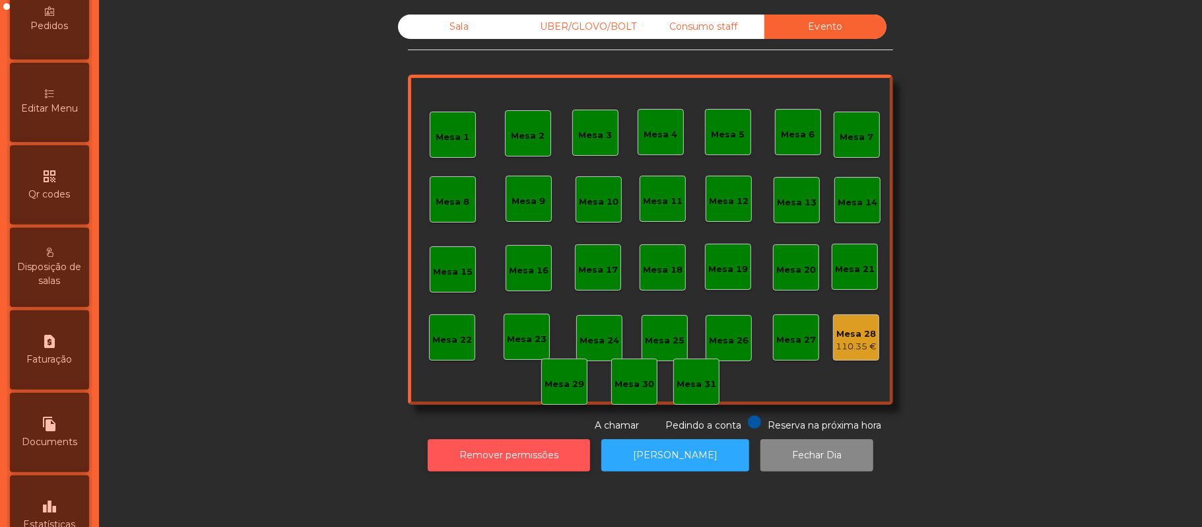
scroll to position [371, 0]
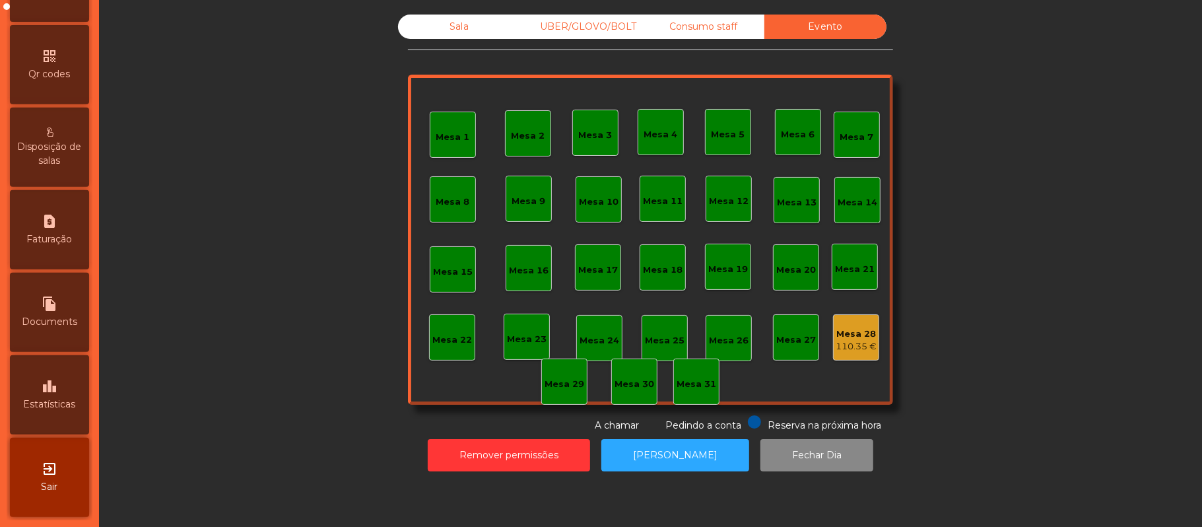
click at [70, 233] on span "Faturação" at bounding box center [50, 239] width 46 height 14
select select "*"
select select "****"
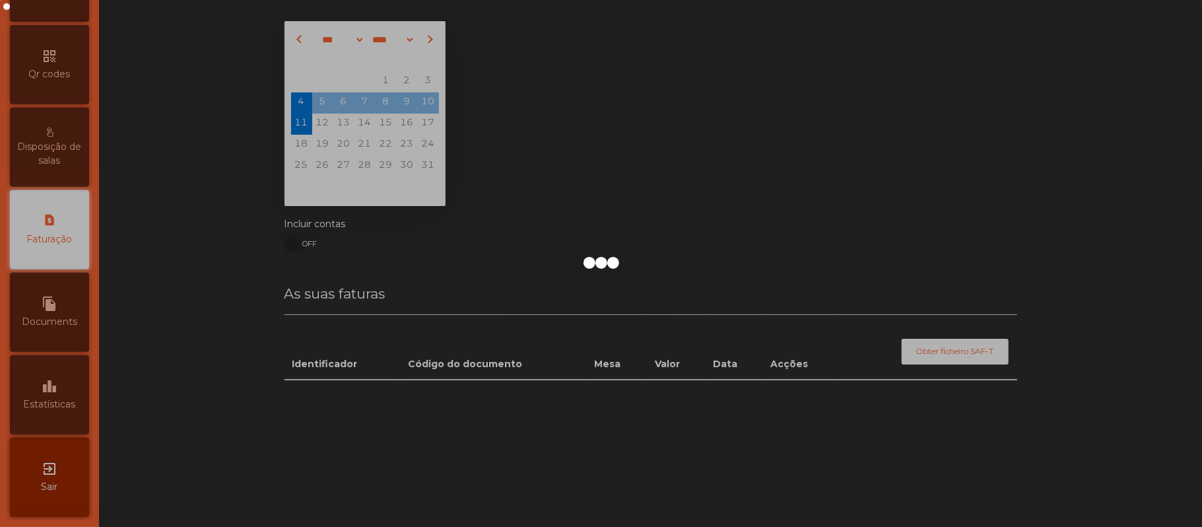
scroll to position [338, 0]
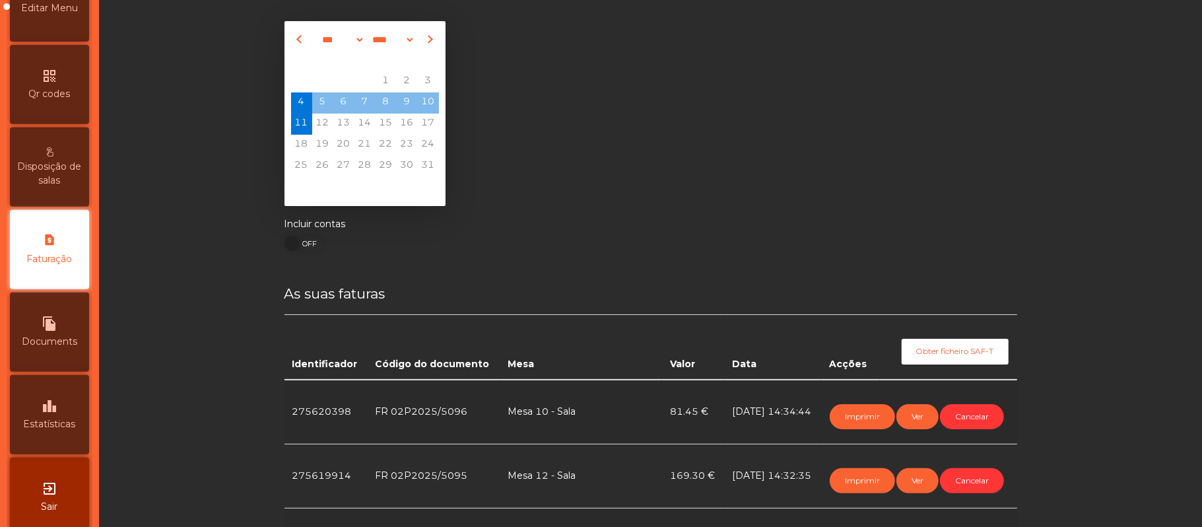
click at [63, 431] on span "Estatísticas" at bounding box center [50, 424] width 52 height 14
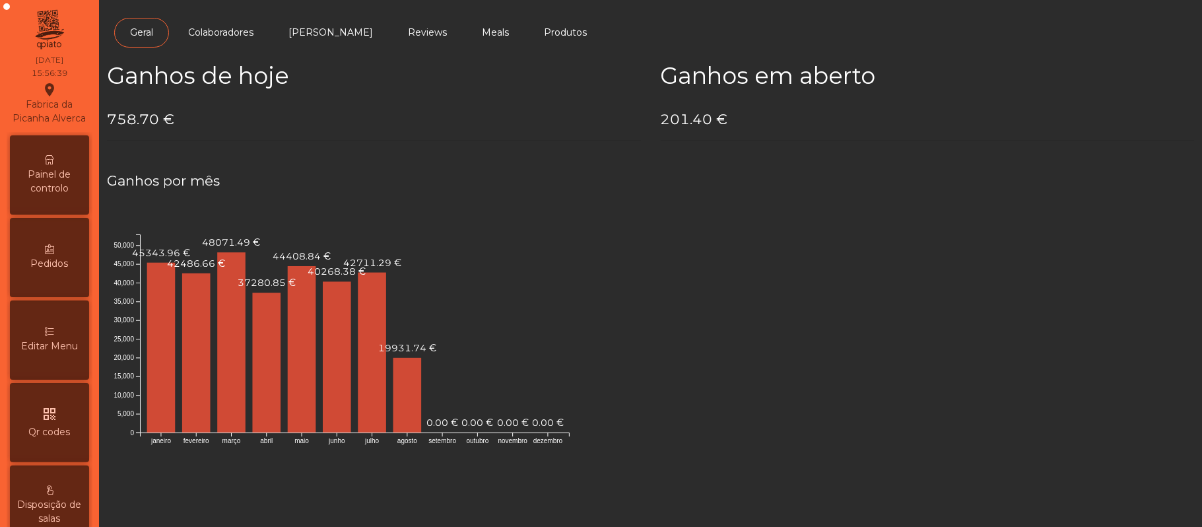
click at [51, 188] on span "Painel de controlo" at bounding box center [49, 182] width 73 height 28
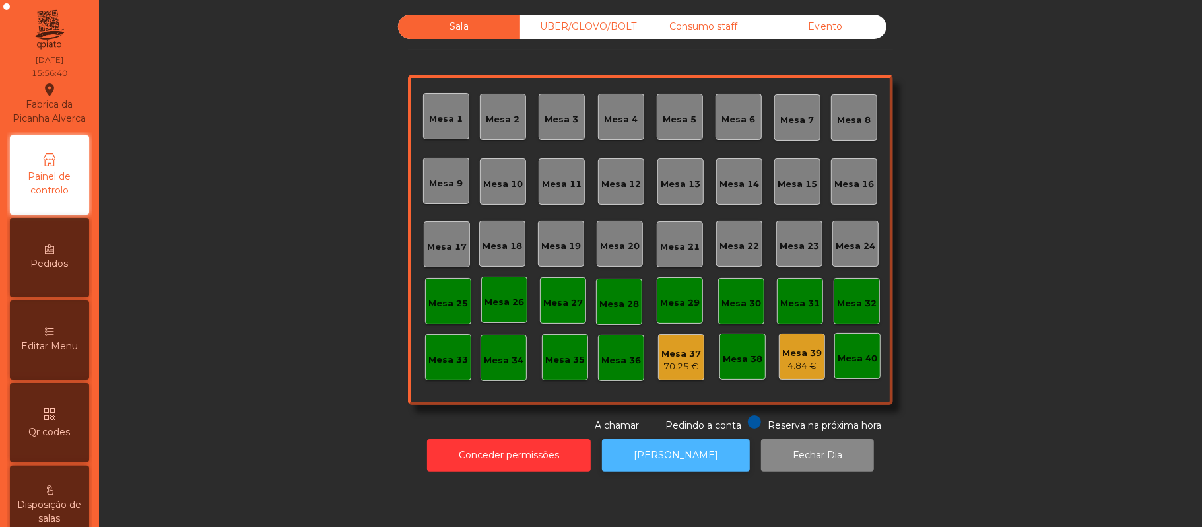
click at [656, 455] on button "[PERSON_NAME]" at bounding box center [676, 455] width 148 height 32
click at [565, 32] on div "UBER/GLOVO/BOLT" at bounding box center [581, 27] width 122 height 24
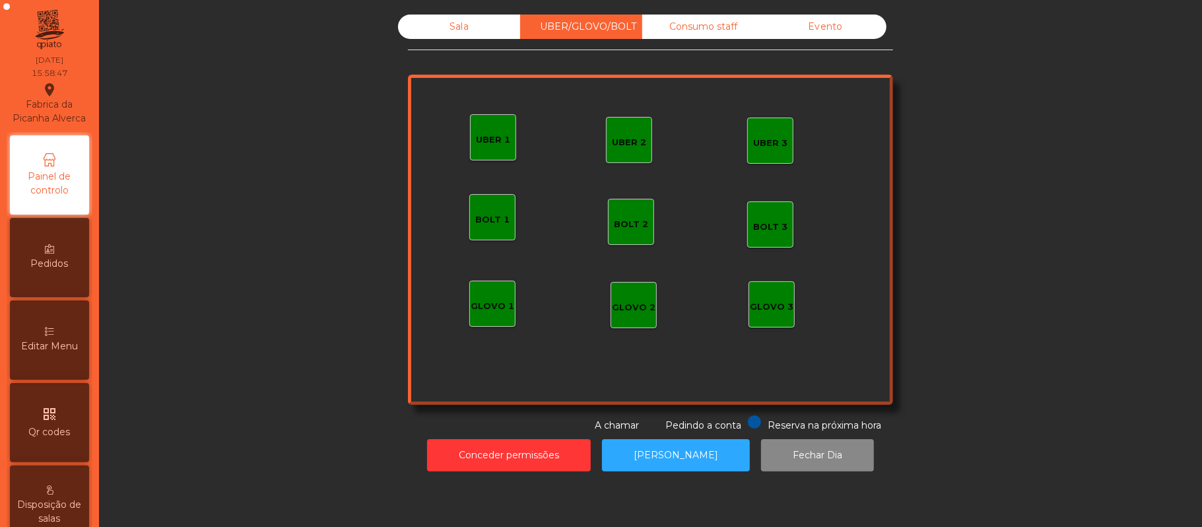
click at [704, 30] on div "Consumo staff" at bounding box center [703, 27] width 122 height 24
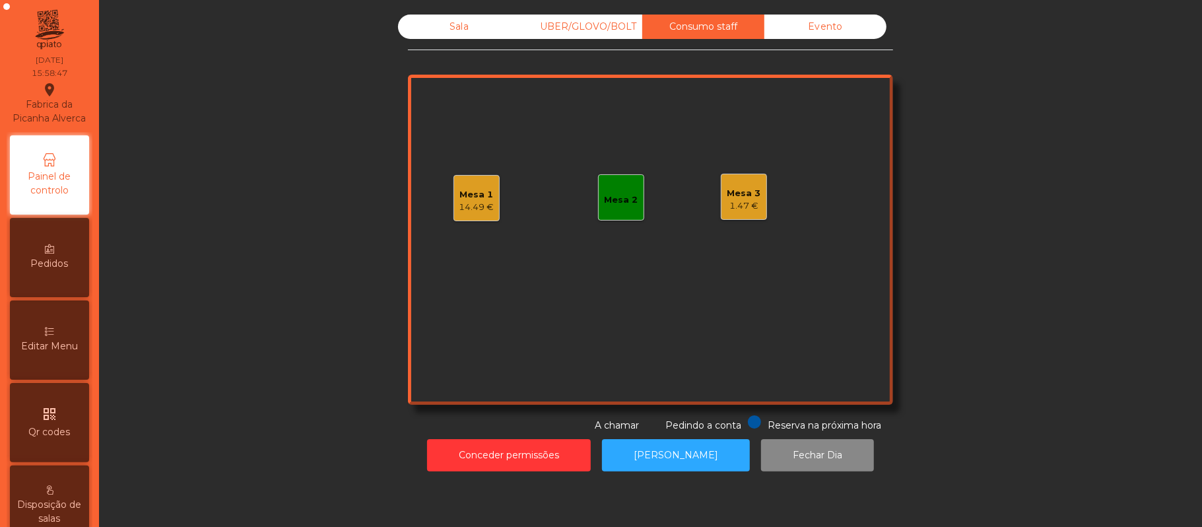
click at [477, 204] on div "14.49 €" at bounding box center [477, 207] width 35 height 13
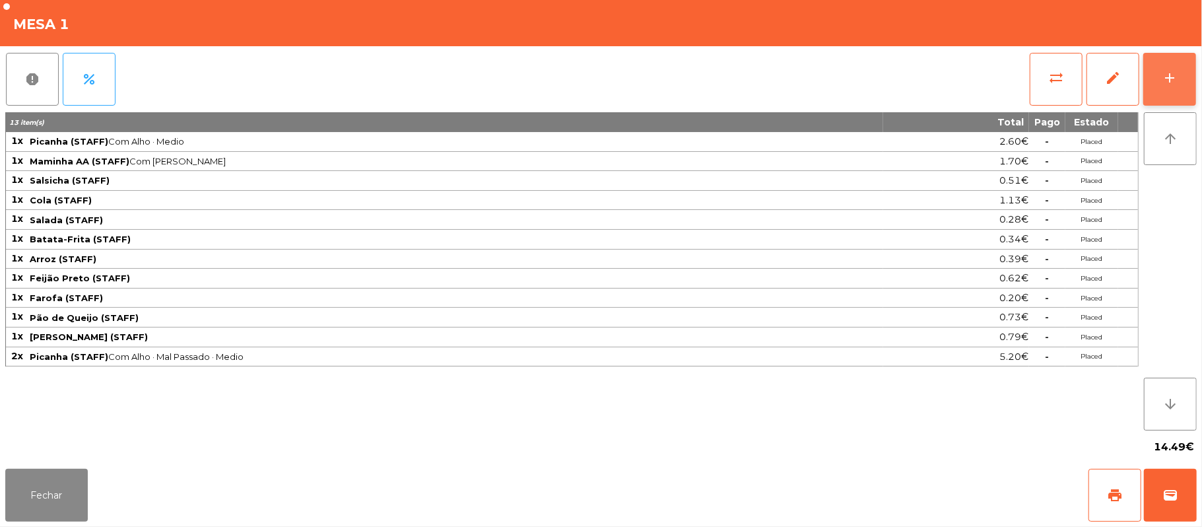
click at [1170, 100] on button "add" at bounding box center [1170, 79] width 53 height 53
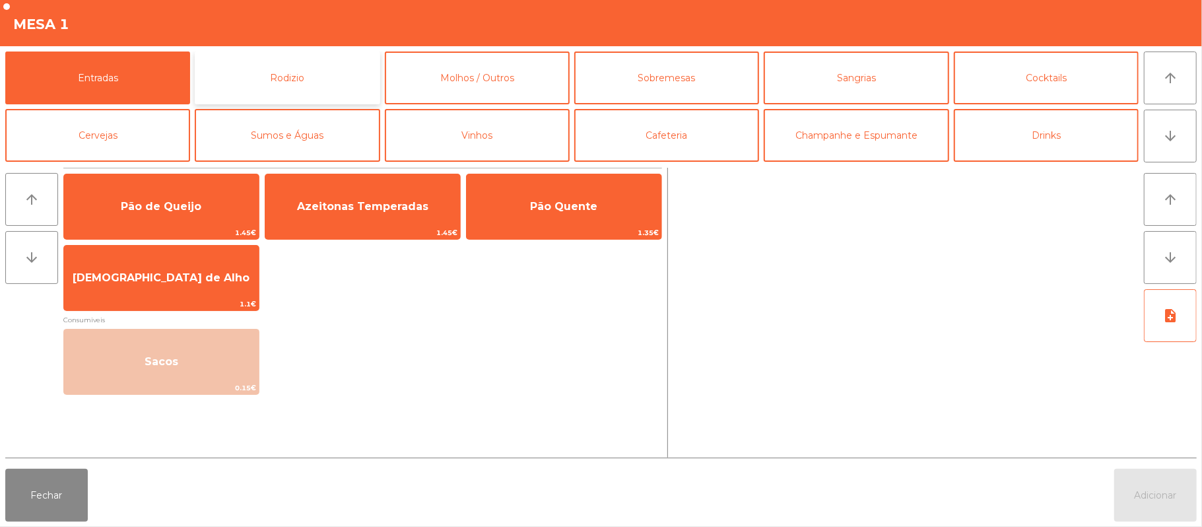
click at [338, 82] on button "Rodizio" at bounding box center [287, 78] width 185 height 53
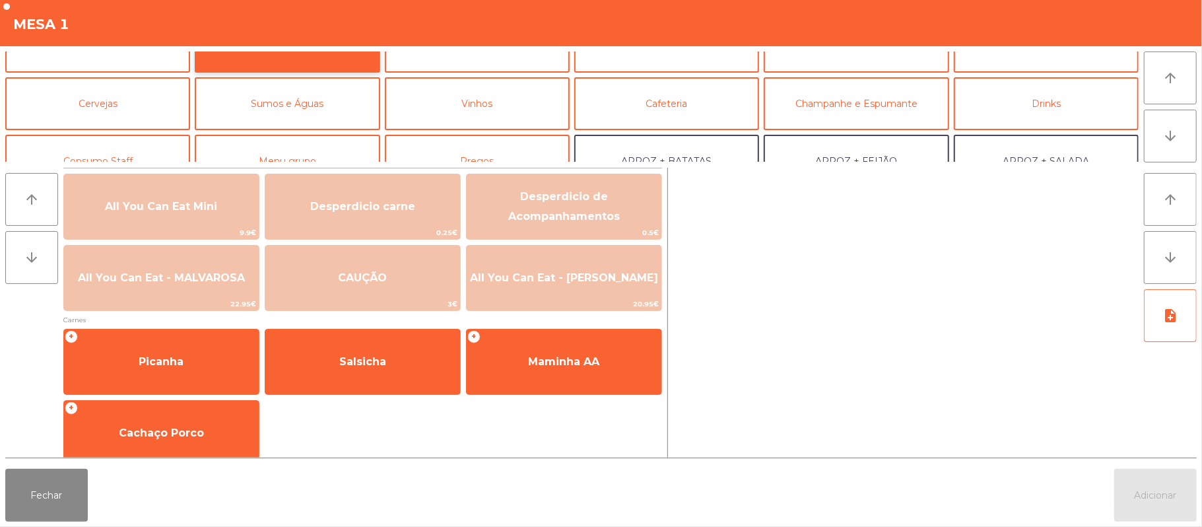
scroll to position [33, 0]
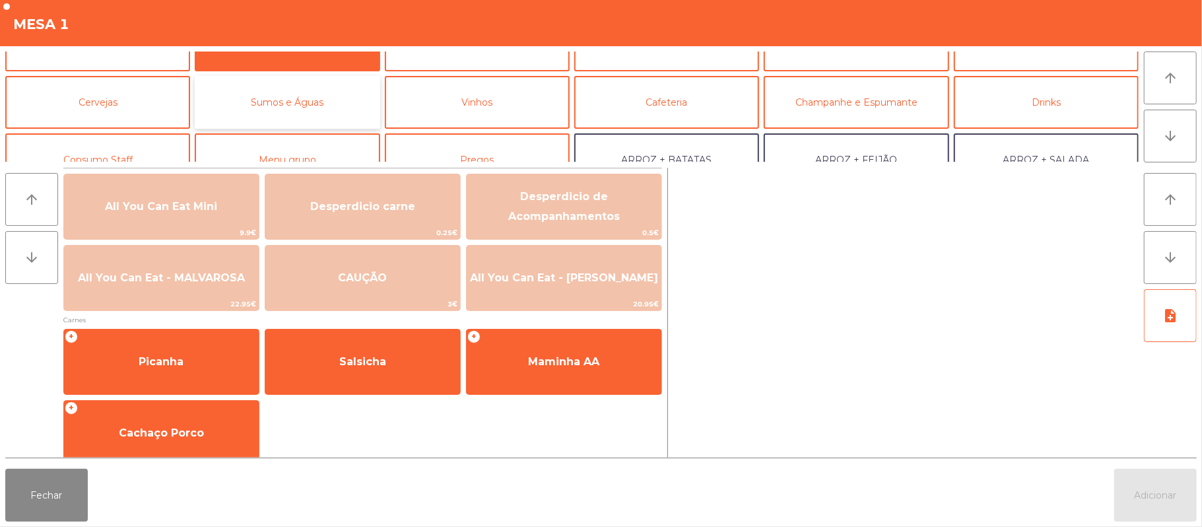
click at [285, 112] on button "Sumos e Águas" at bounding box center [287, 102] width 185 height 53
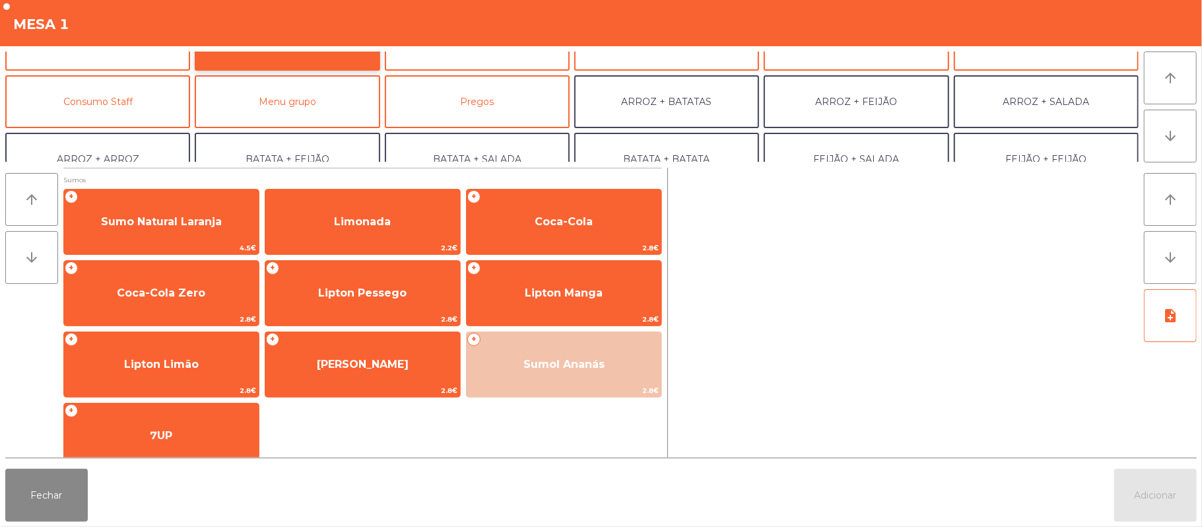
scroll to position [88, 0]
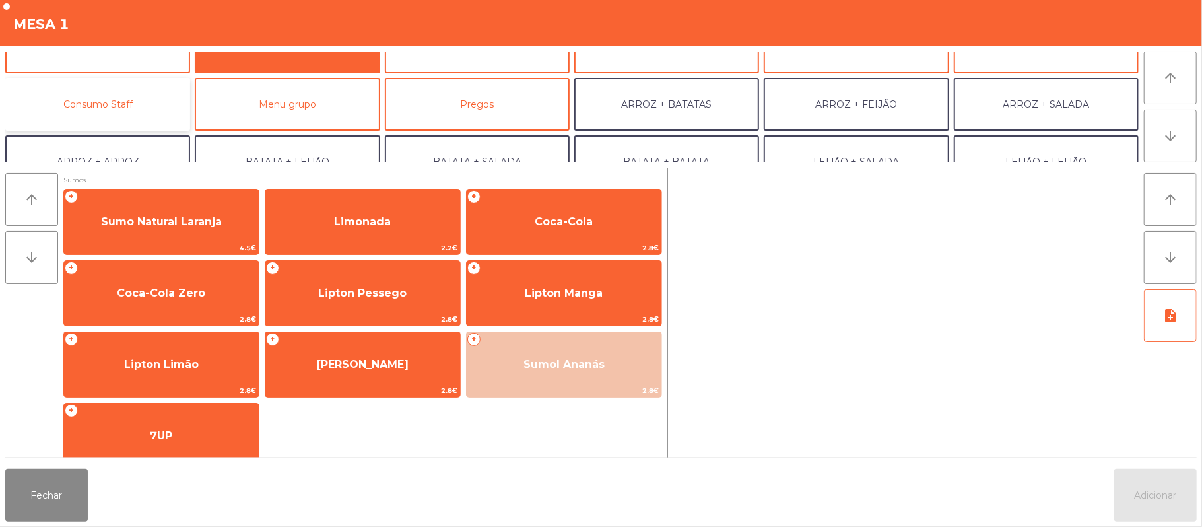
click at [72, 92] on button "Consumo Staff" at bounding box center [97, 104] width 185 height 53
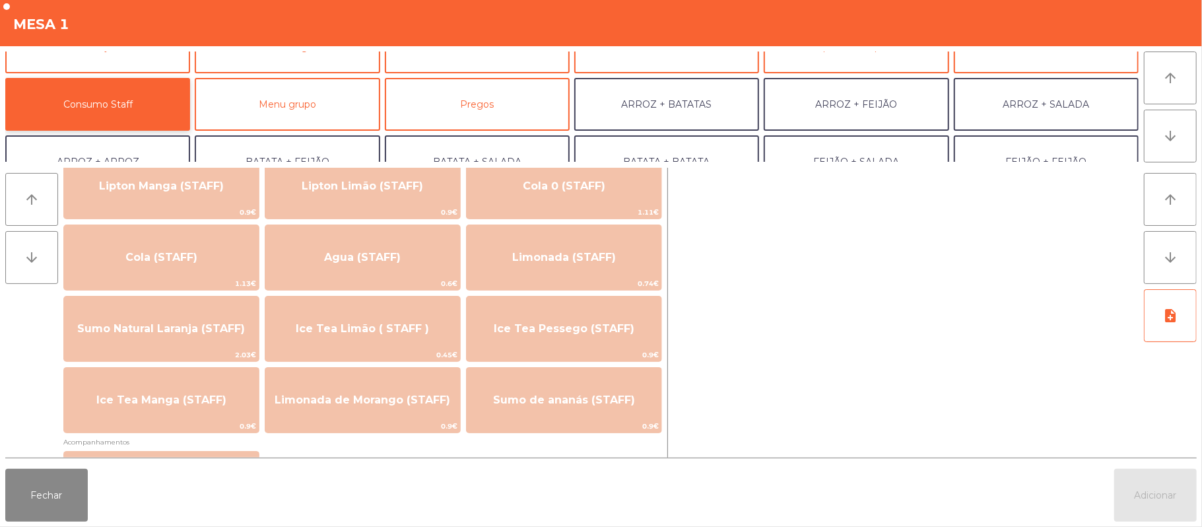
scroll to position [261, 0]
click at [45, 495] on button "Fechar" at bounding box center [46, 495] width 83 height 53
